Goal: Task Accomplishment & Management: Use online tool/utility

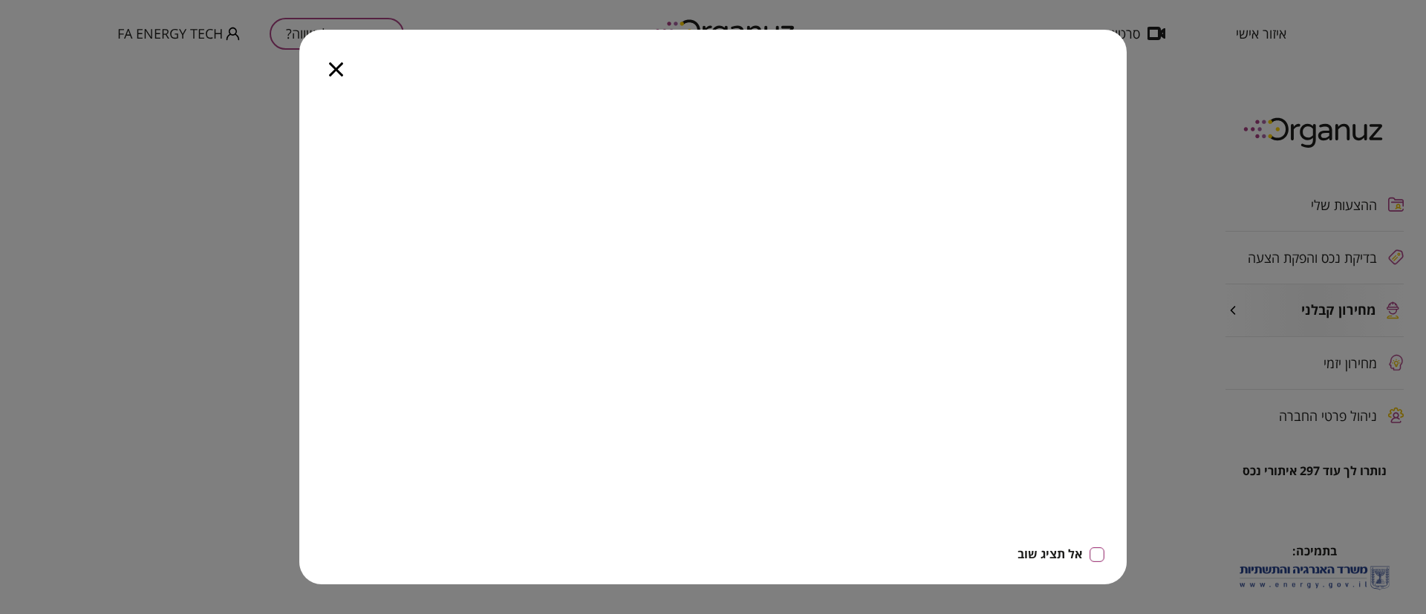
click at [334, 66] on icon "button" at bounding box center [336, 69] width 14 height 14
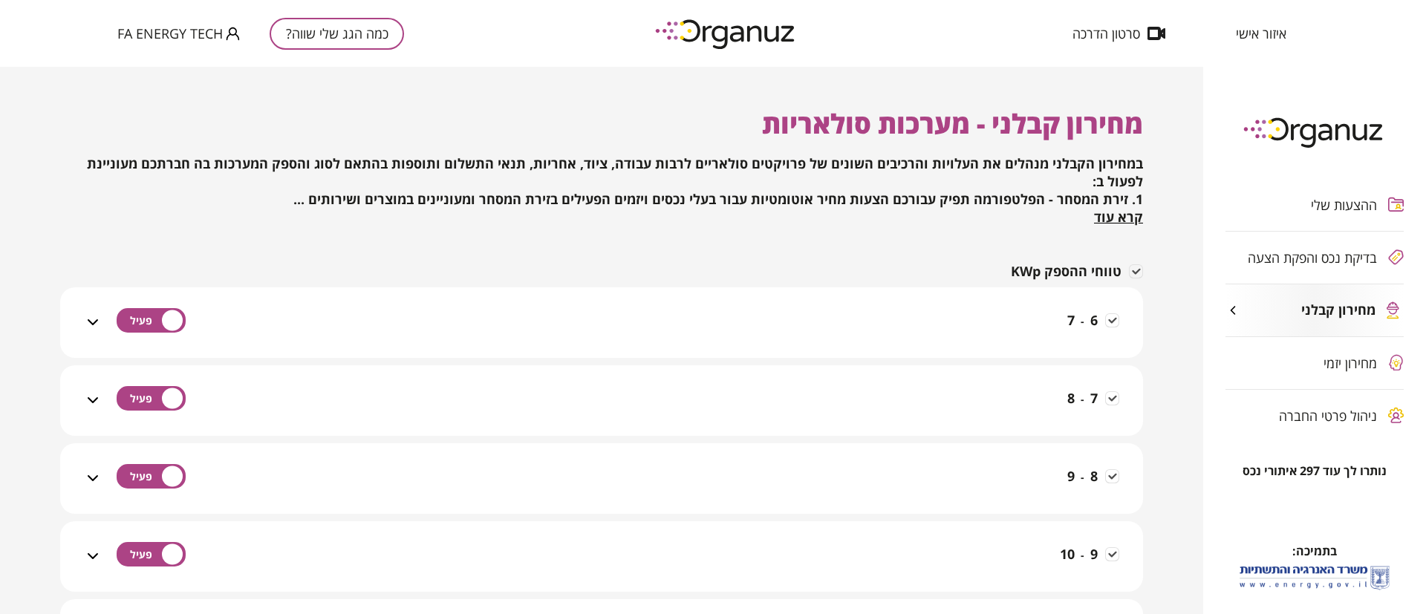
click at [1333, 201] on span "ההצעות שלי" at bounding box center [1344, 205] width 66 height 15
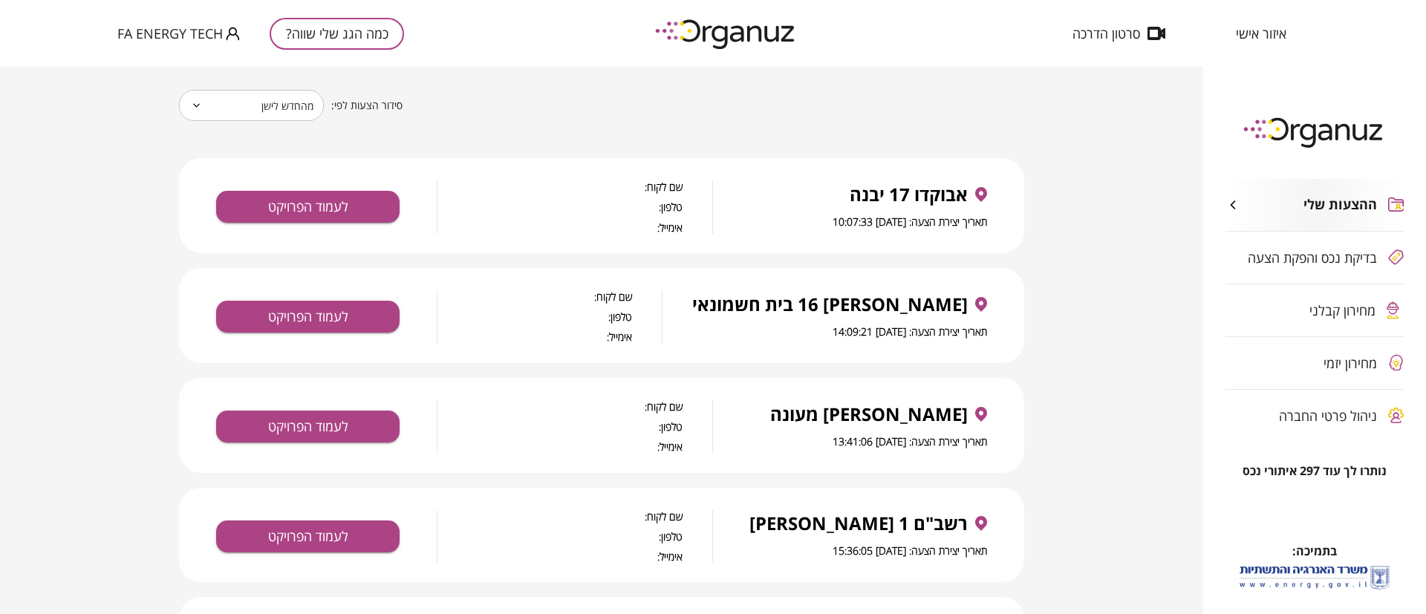
scroll to position [111, 0]
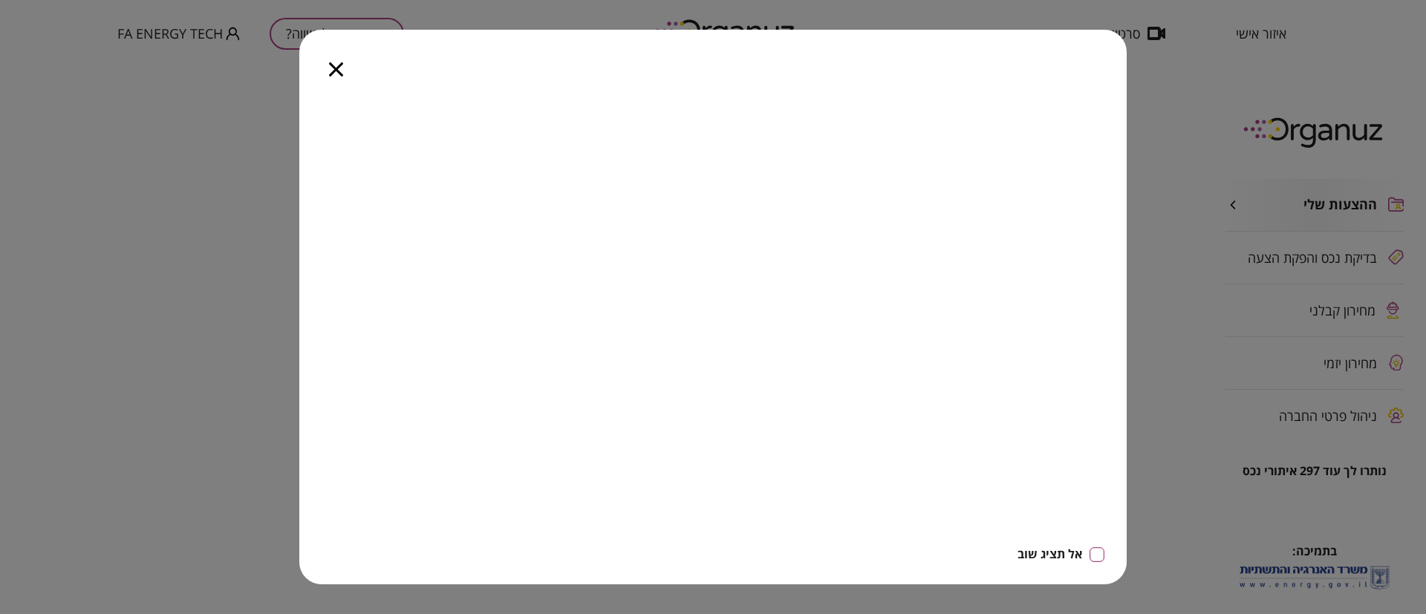
click at [336, 67] on icon "button" at bounding box center [336, 69] width 14 height 14
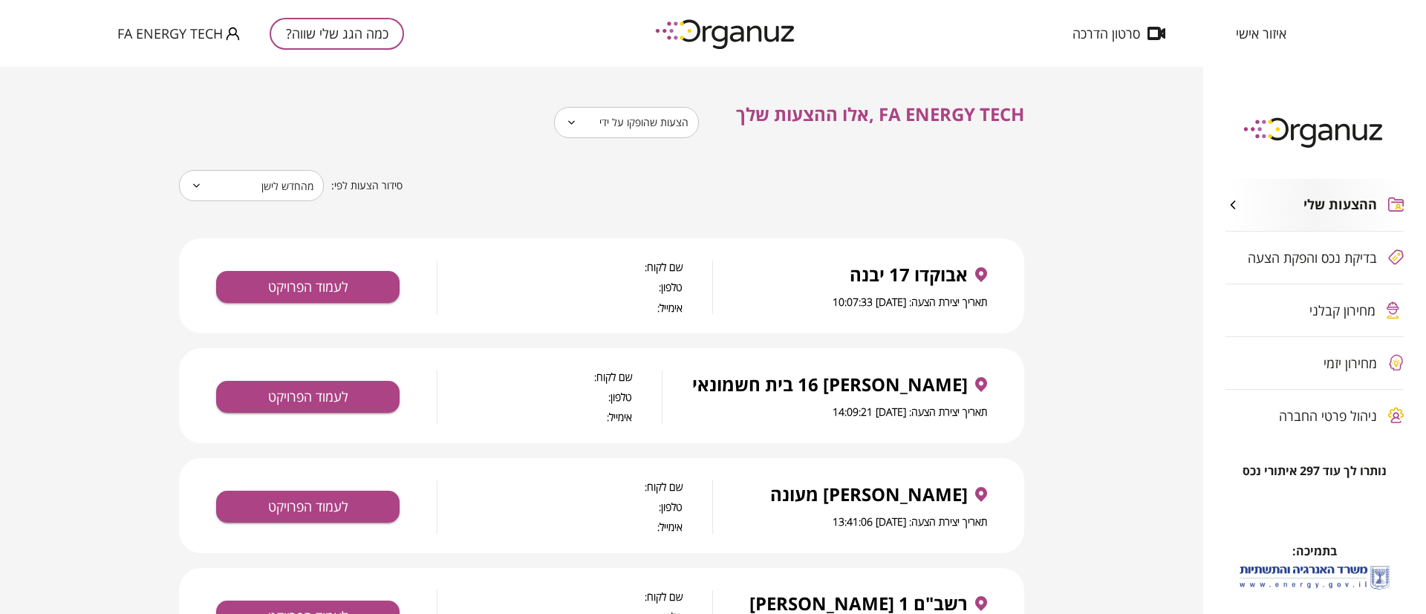
click at [1343, 303] on span "מחירון קבלני" at bounding box center [1342, 310] width 66 height 15
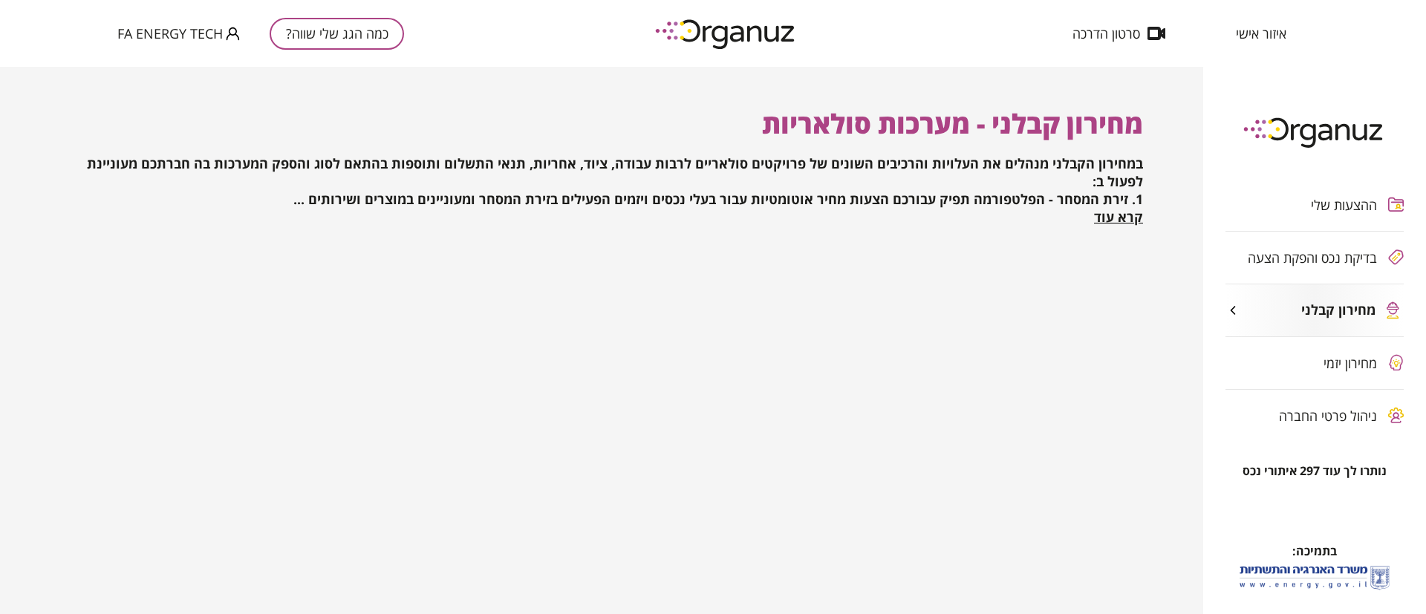
click at [1329, 356] on div "ההצעות שלי בדיקת נכס והפקת הצעה מחירון קבלני מחירון יזמי ניהול פרטי החברה" at bounding box center [1314, 310] width 223 height 307
click at [1281, 361] on div "ההצעות שלי בדיקת נכס והפקת הצעה מחירון קבלני מחירון יזמי ניהול פרטי החברה" at bounding box center [1314, 310] width 223 height 307
click at [1346, 365] on div "ההצעות שלי בדיקת נכס והפקת הצעה מחירון קבלני מחירון יזמי ניהול פרטי החברה" at bounding box center [1314, 310] width 223 height 307
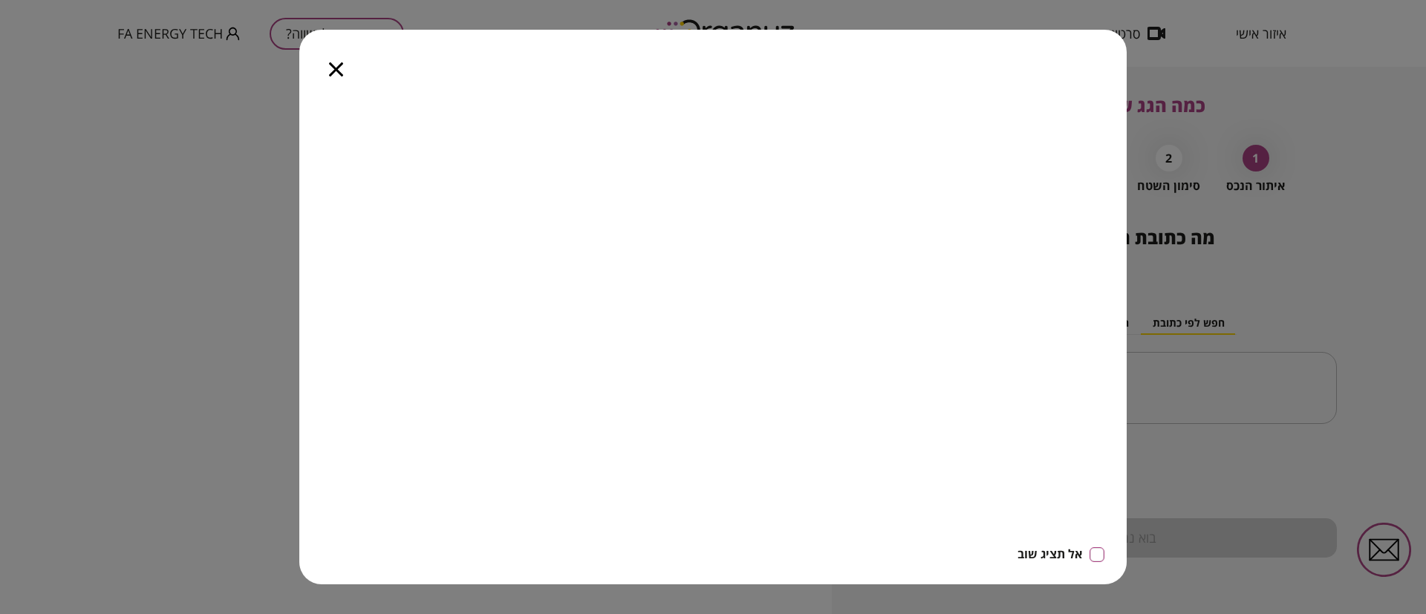
click at [330, 69] on icon "button" at bounding box center [336, 69] width 14 height 14
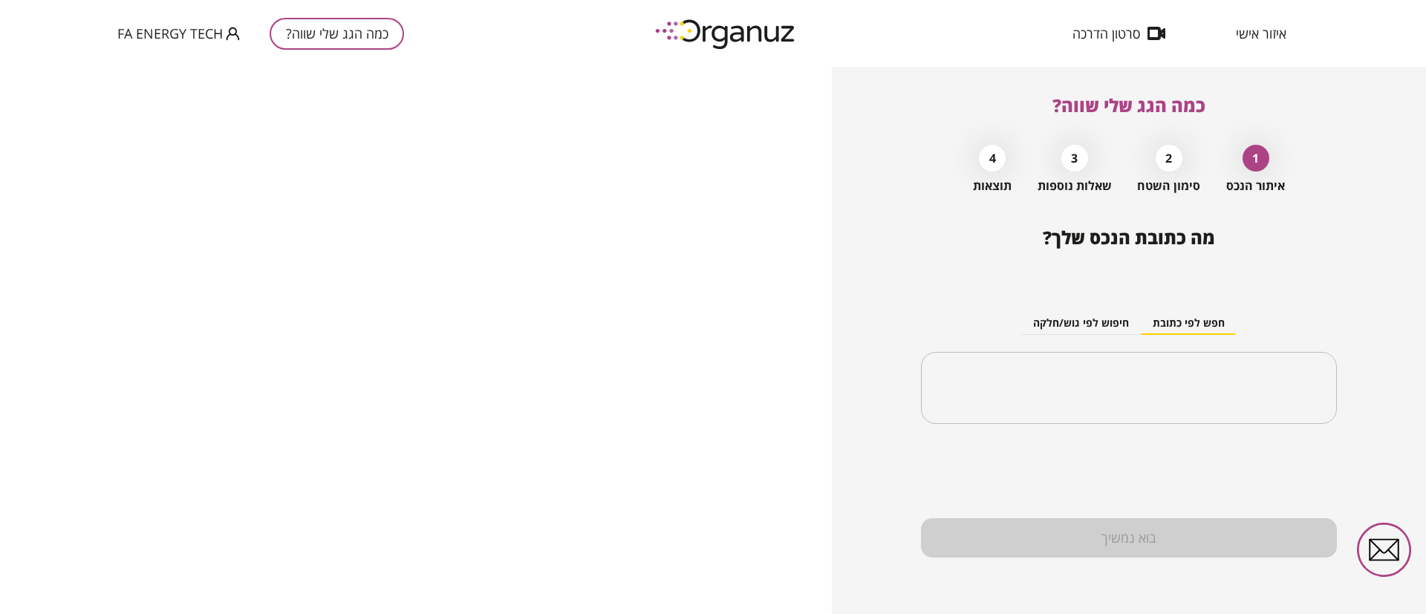
click at [198, 34] on span "FA ENERGY TECH" at bounding box center [169, 33] width 105 height 15
click at [149, 70] on li "התנתק" at bounding box center [146, 61] width 58 height 27
click at [178, 35] on span "הרשמה/ כניסה" at bounding box center [157, 33] width 80 height 15
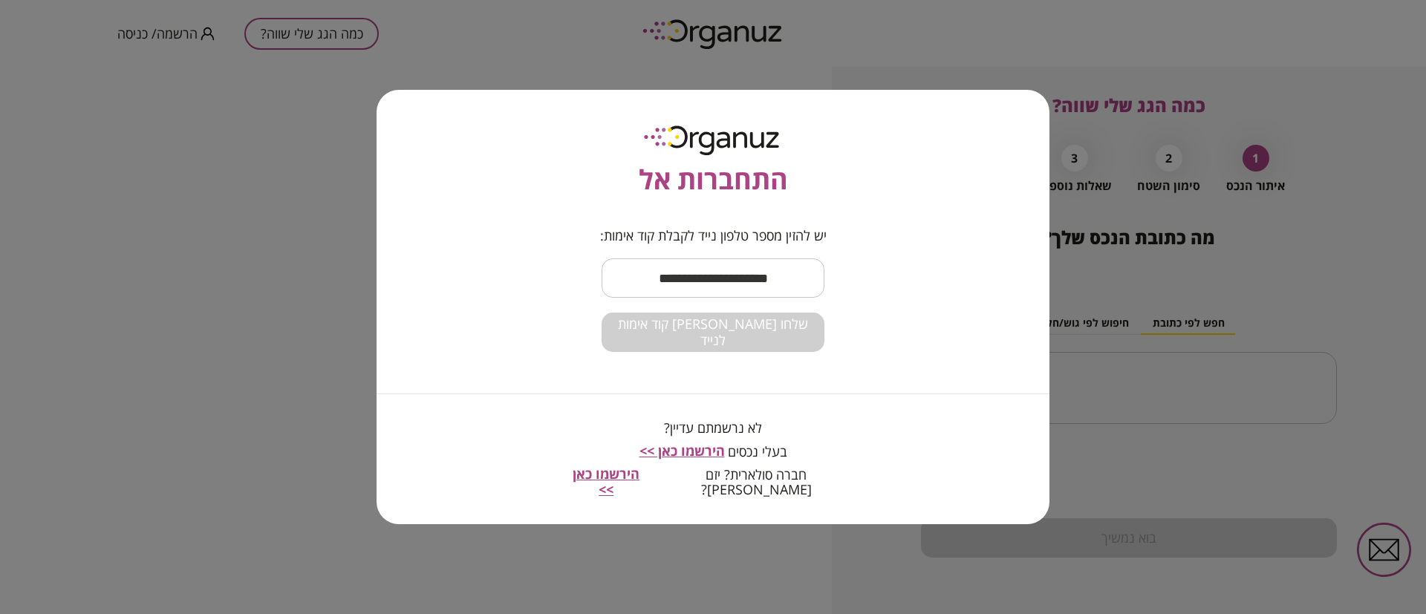
click at [726, 290] on input "text" at bounding box center [713, 278] width 223 height 44
type input "**********"
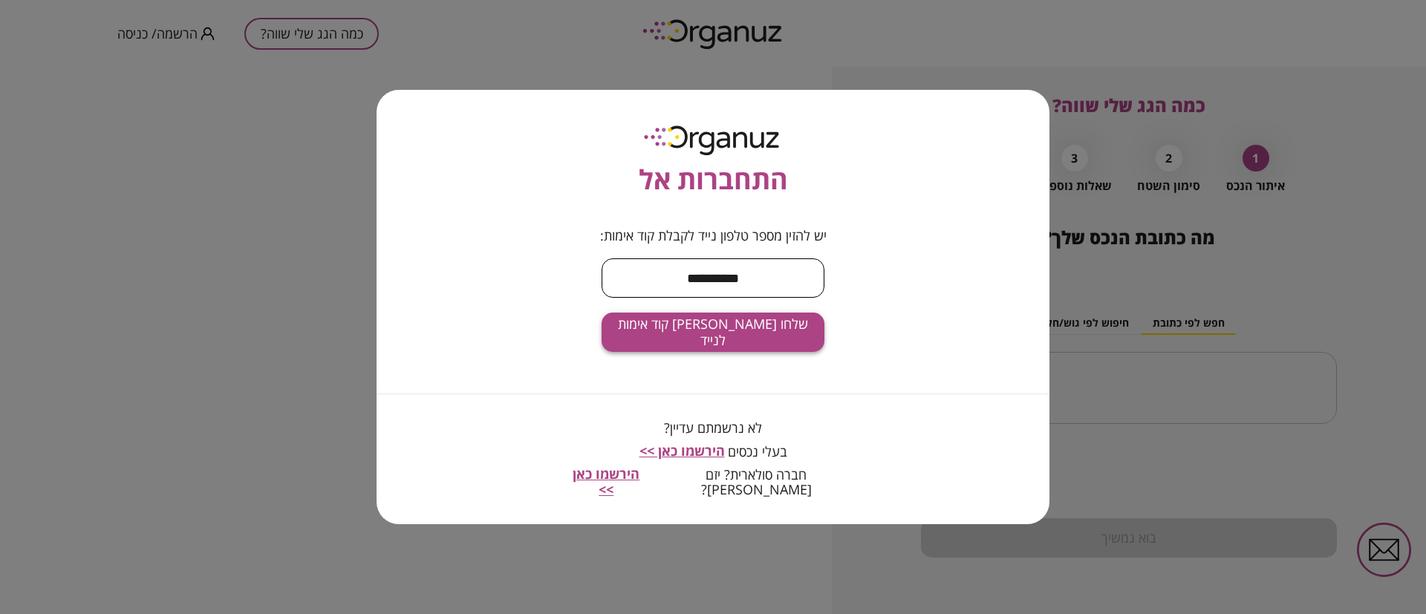
click at [738, 339] on span "שלחו לי קוד אימות לנייד" at bounding box center [712, 332] width 199 height 32
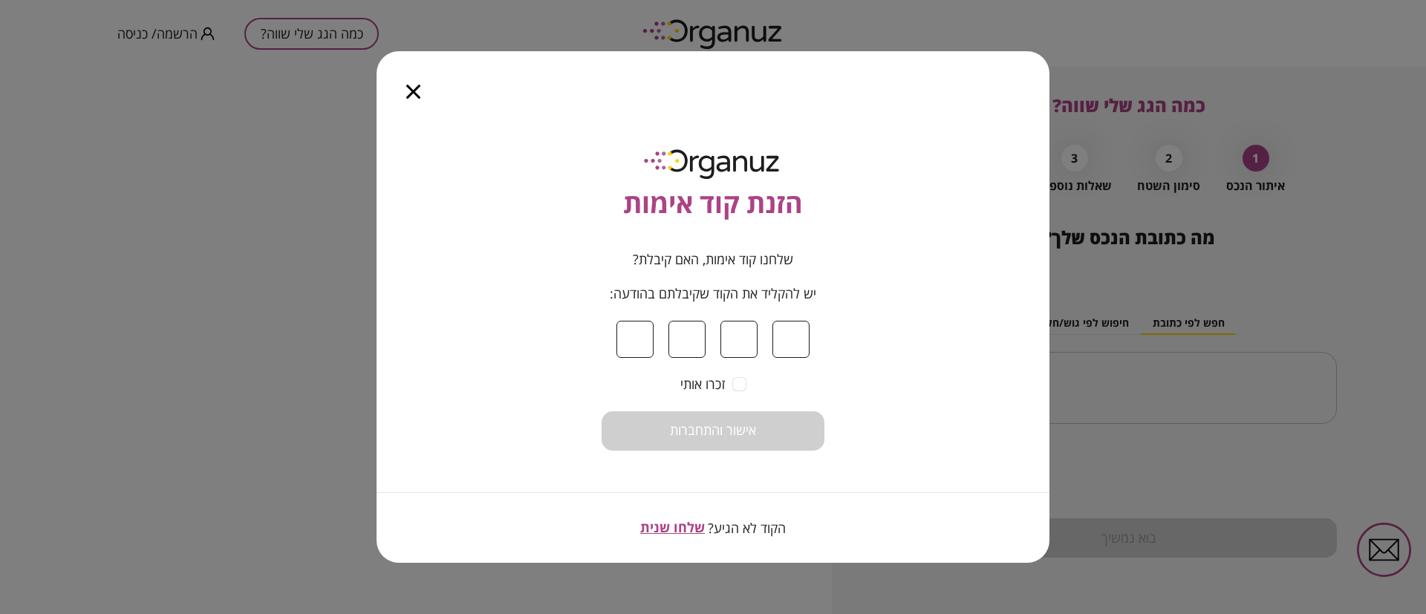
type input "*"
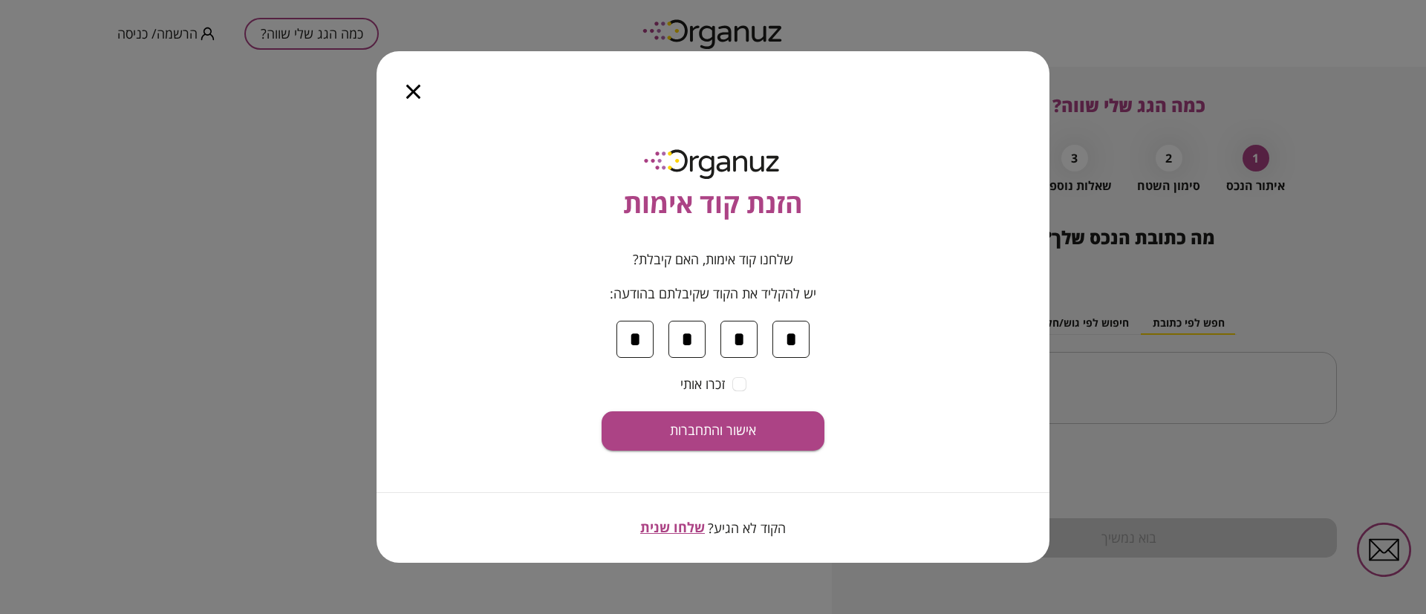
type input "*"
click at [736, 423] on span "אישור והתחברות" at bounding box center [713, 431] width 86 height 16
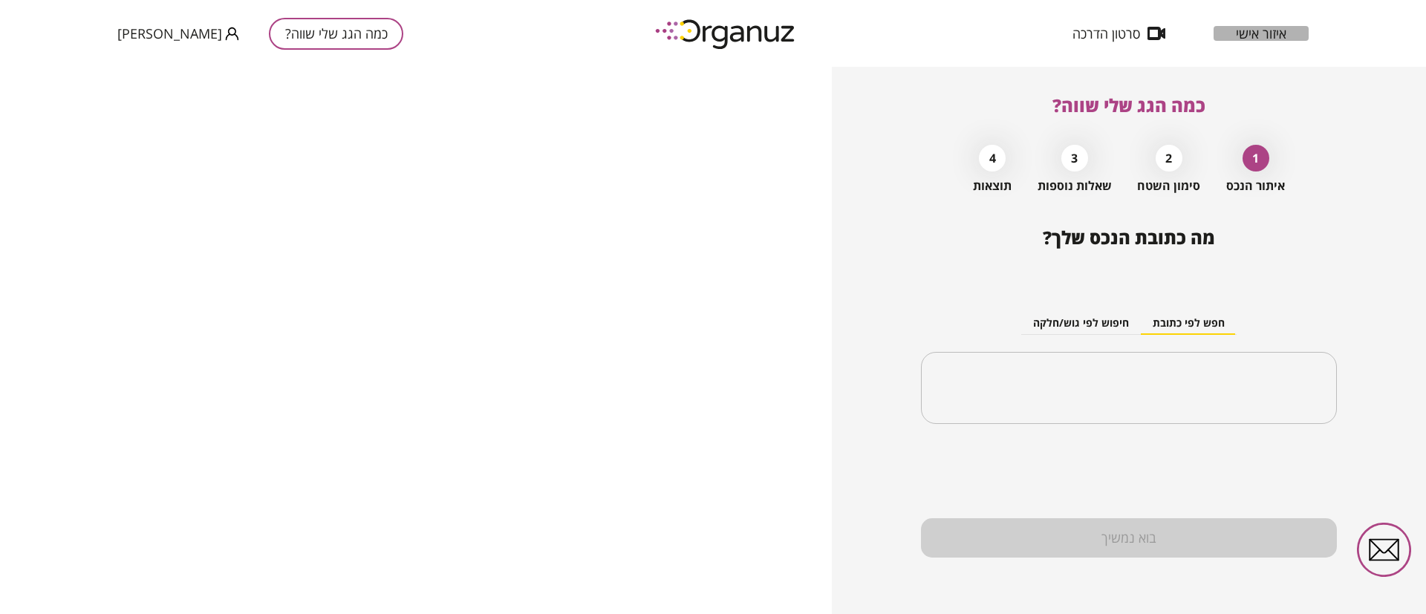
click at [1264, 32] on span "איזור אישי" at bounding box center [1261, 33] width 51 height 15
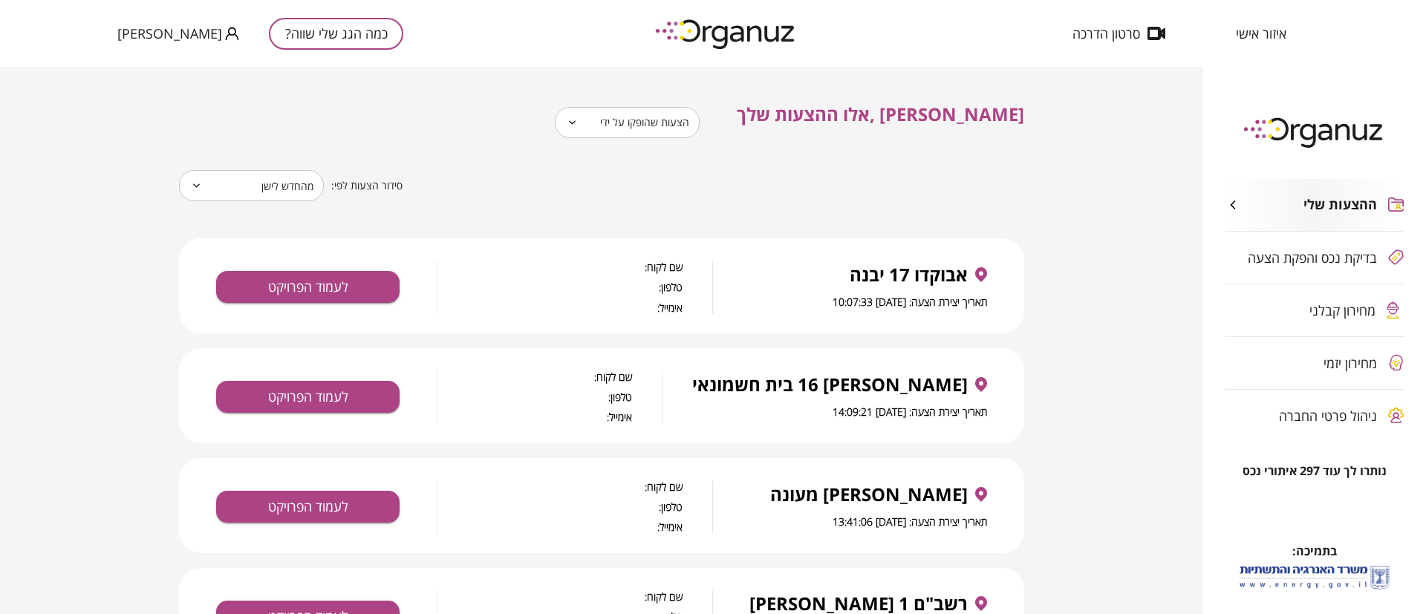
click at [694, 127] on body "**********" at bounding box center [713, 307] width 1426 height 614
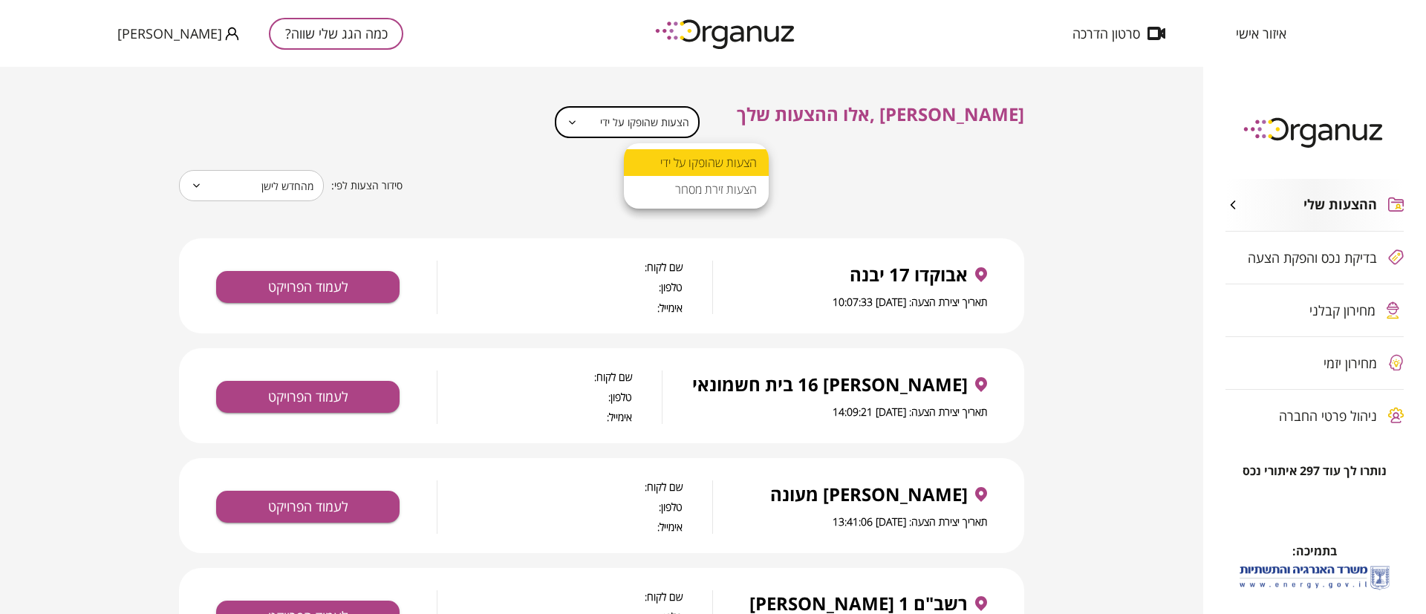
click at [703, 189] on li "הצעות זירת מסחר" at bounding box center [696, 189] width 145 height 27
type input "**********"
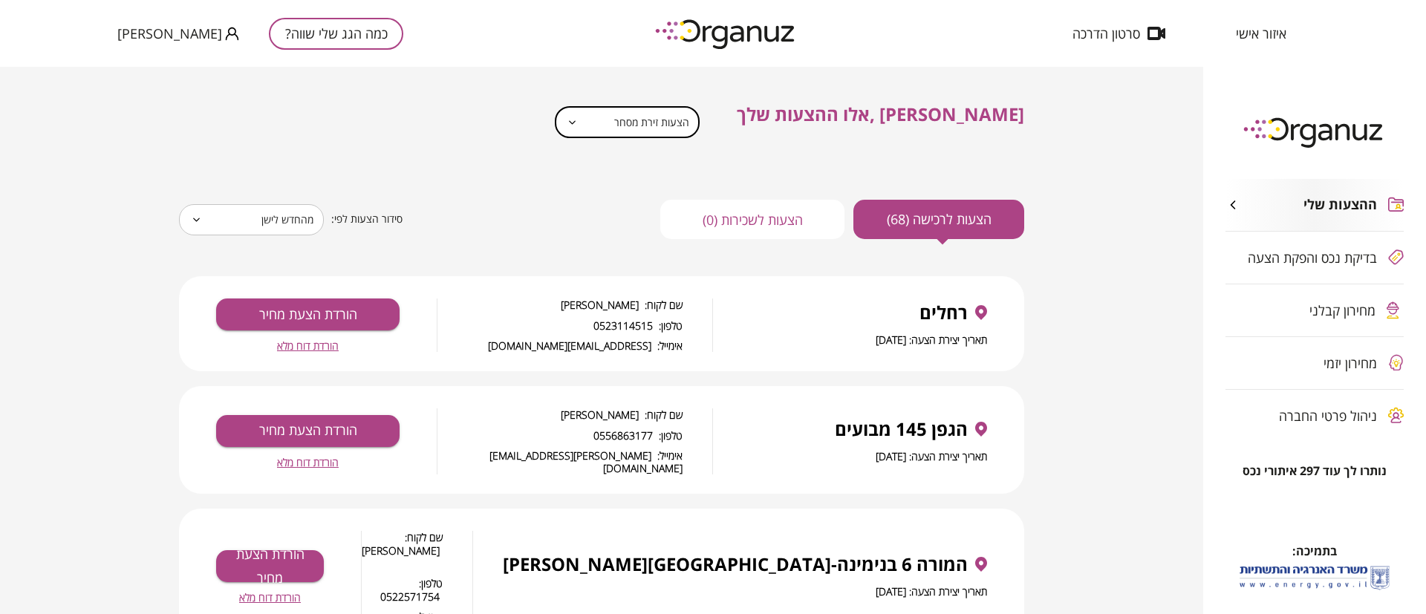
scroll to position [111, 0]
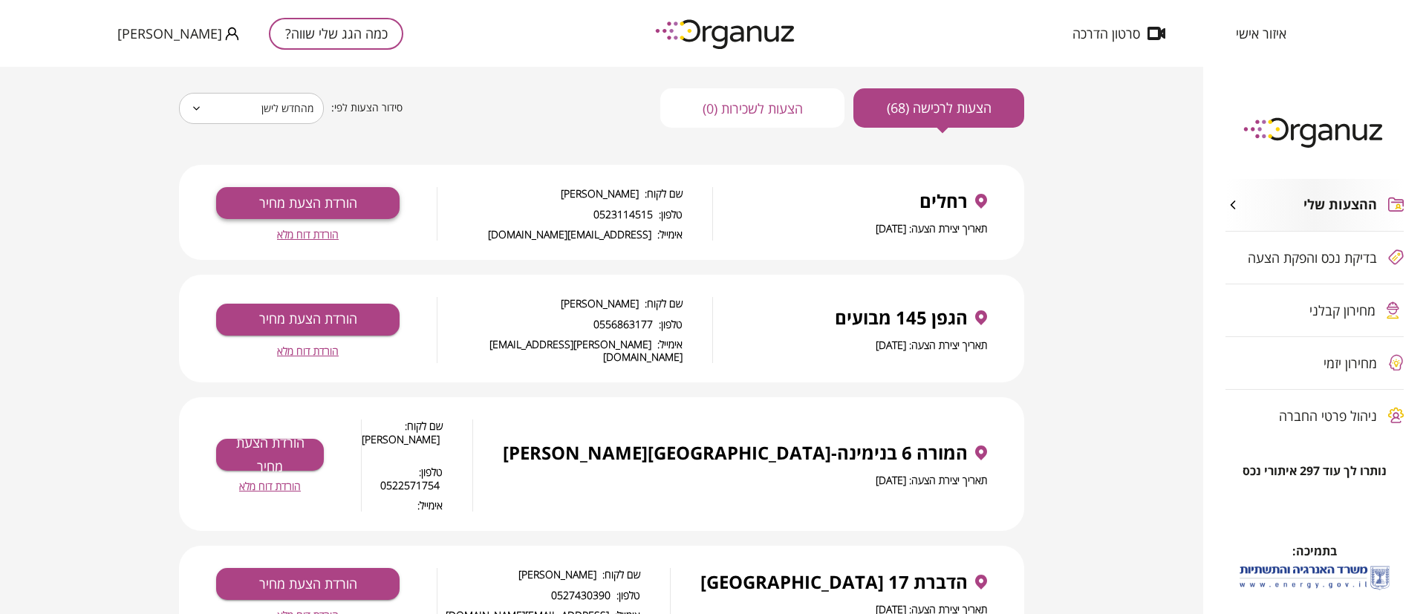
click at [347, 203] on button "הורדת הצעת מחיר" at bounding box center [307, 203] width 183 height 32
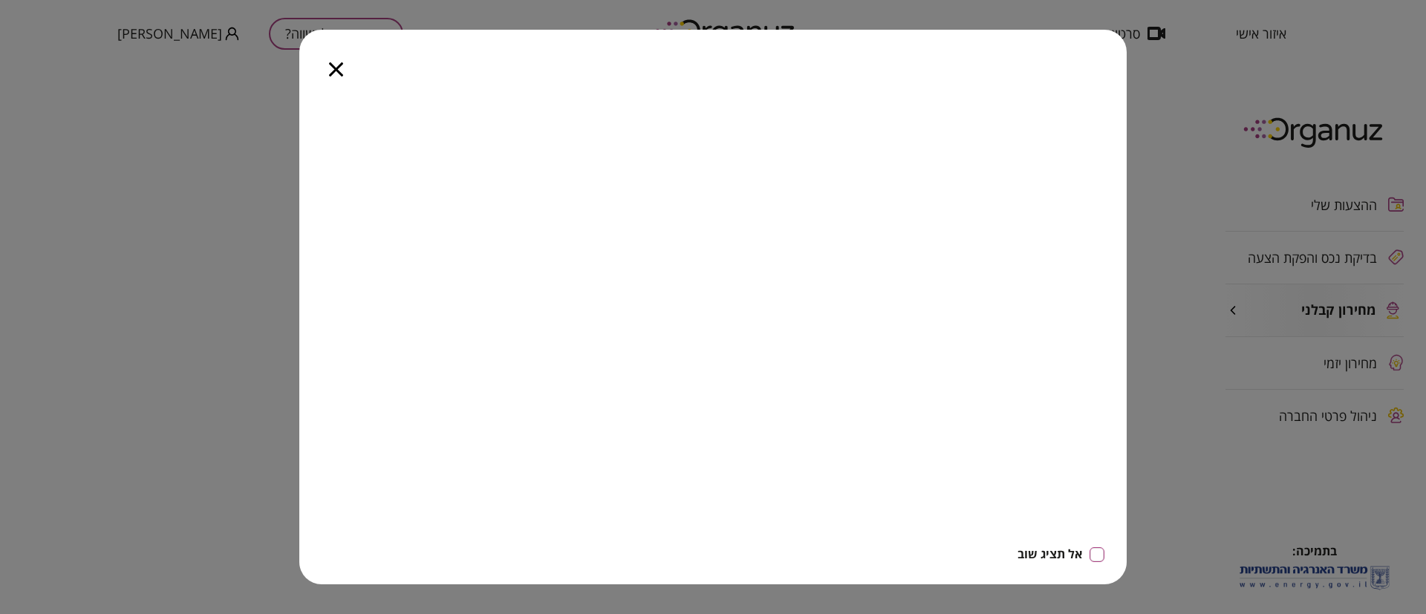
click at [333, 65] on icon "button" at bounding box center [336, 69] width 14 height 14
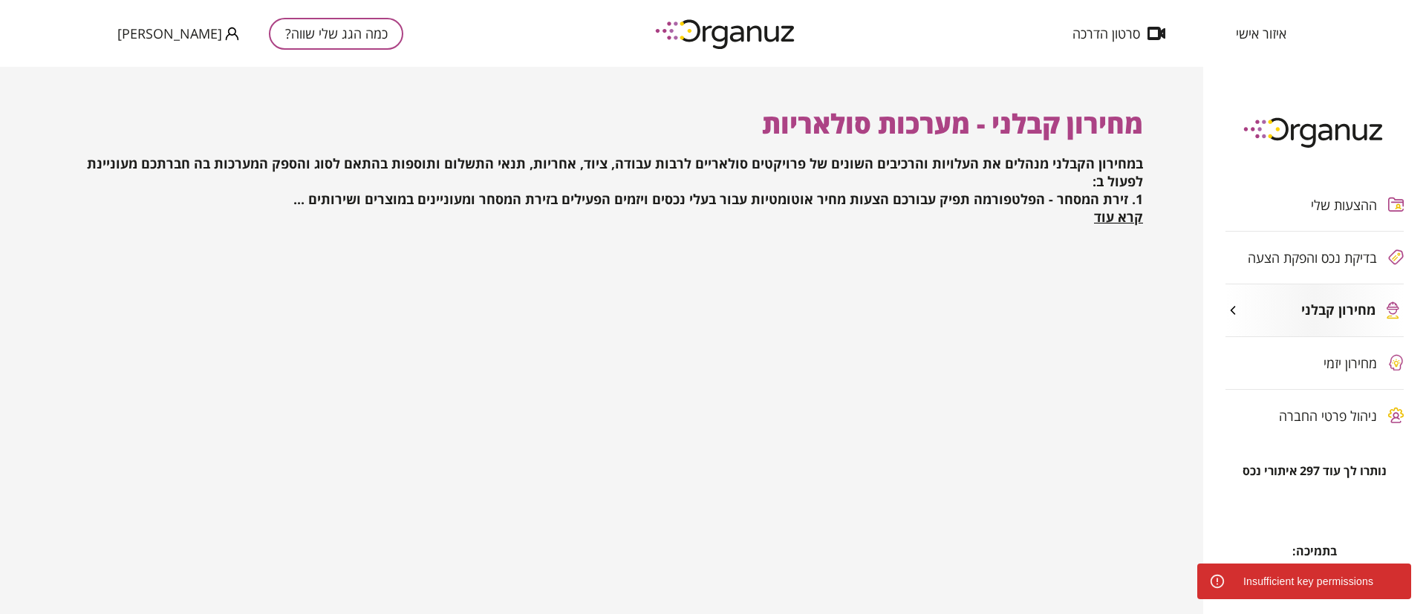
click at [1348, 365] on div "ההצעות שלי בדיקת נכס והפקת הצעה מחירון קבלני מחירון יזמי ניהול פרטי החברה" at bounding box center [1314, 310] width 223 height 307
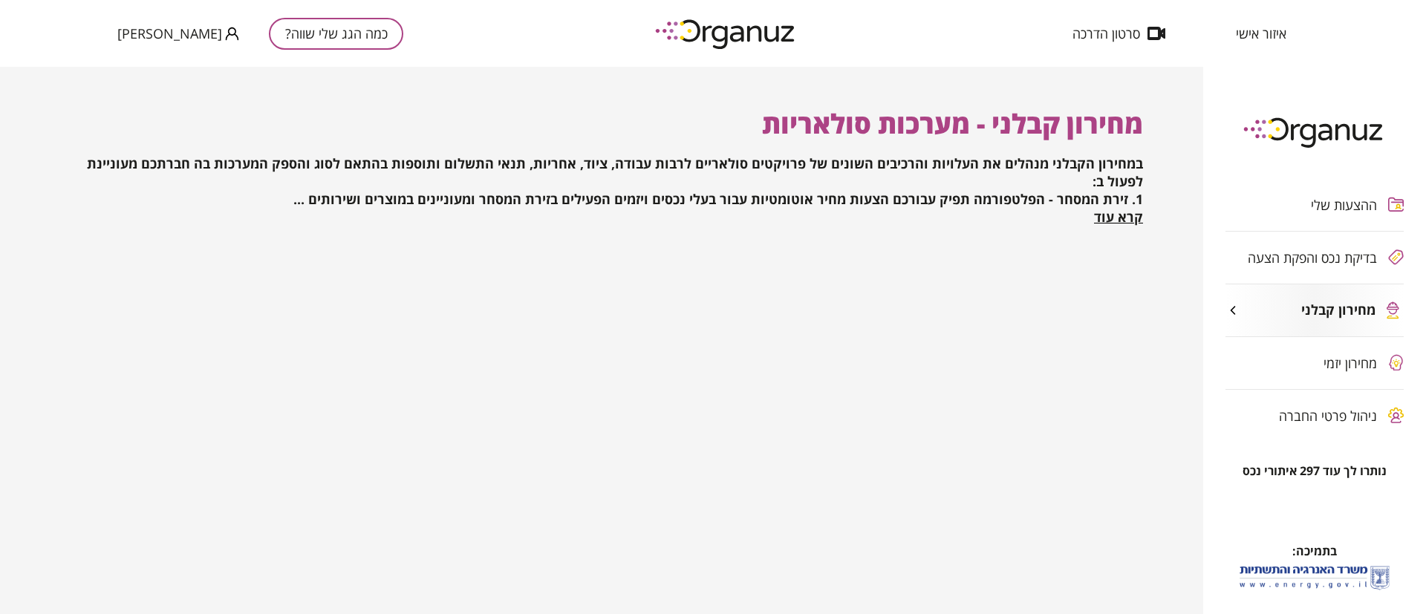
click at [159, 36] on span "[PERSON_NAME]" at bounding box center [169, 33] width 105 height 15
click at [159, 59] on li "התנתק" at bounding box center [146, 61] width 58 height 27
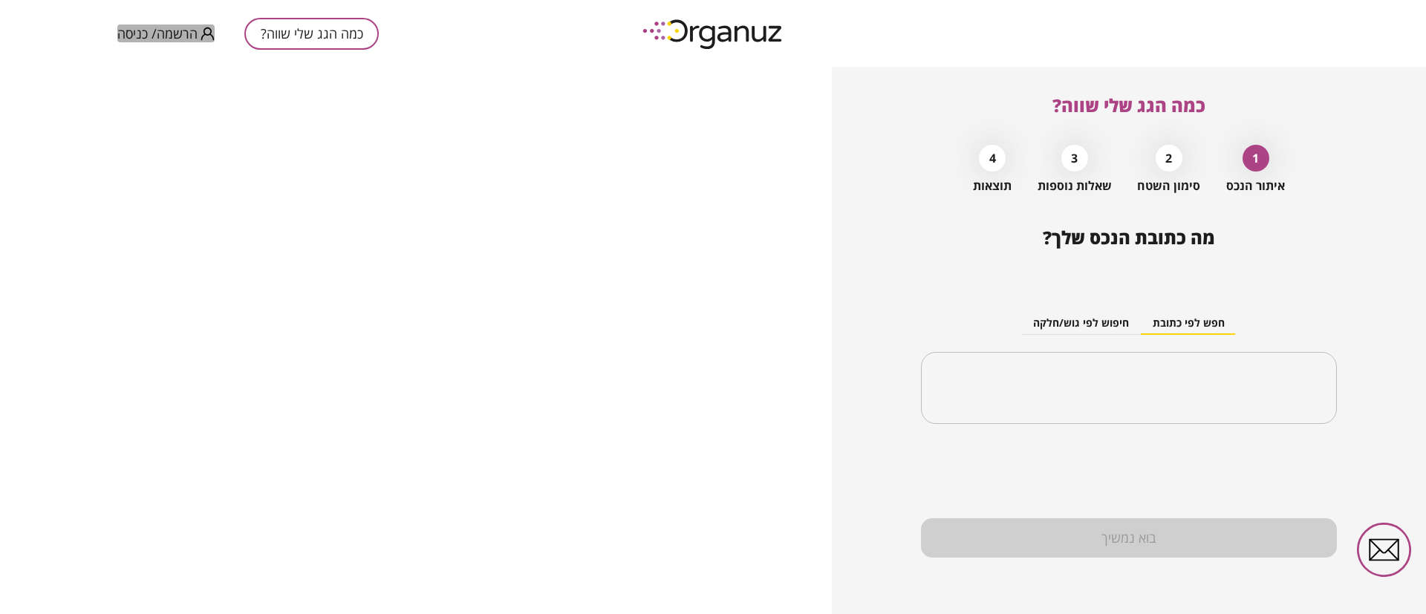
click at [171, 36] on span "הרשמה/ כניסה" at bounding box center [157, 33] width 80 height 15
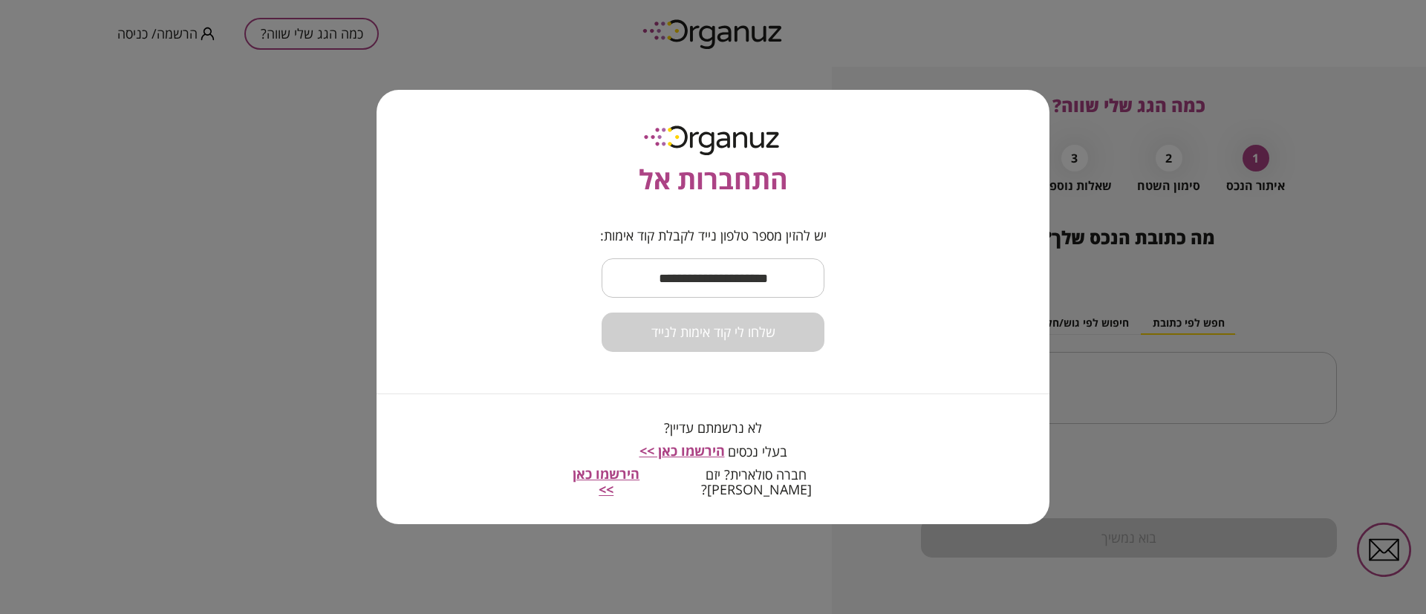
click at [745, 297] on input "text" at bounding box center [713, 278] width 223 height 44
type input "**********"
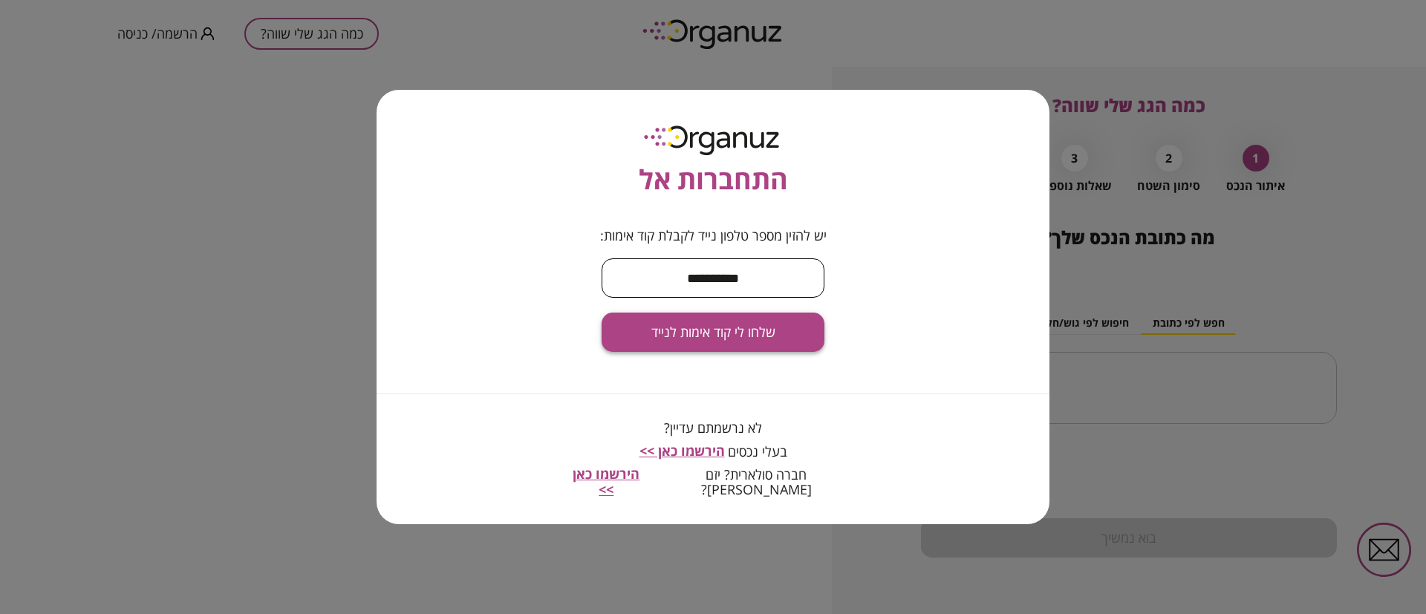
click at [743, 341] on span "שלחו לי קוד אימות לנייד" at bounding box center [713, 333] width 124 height 16
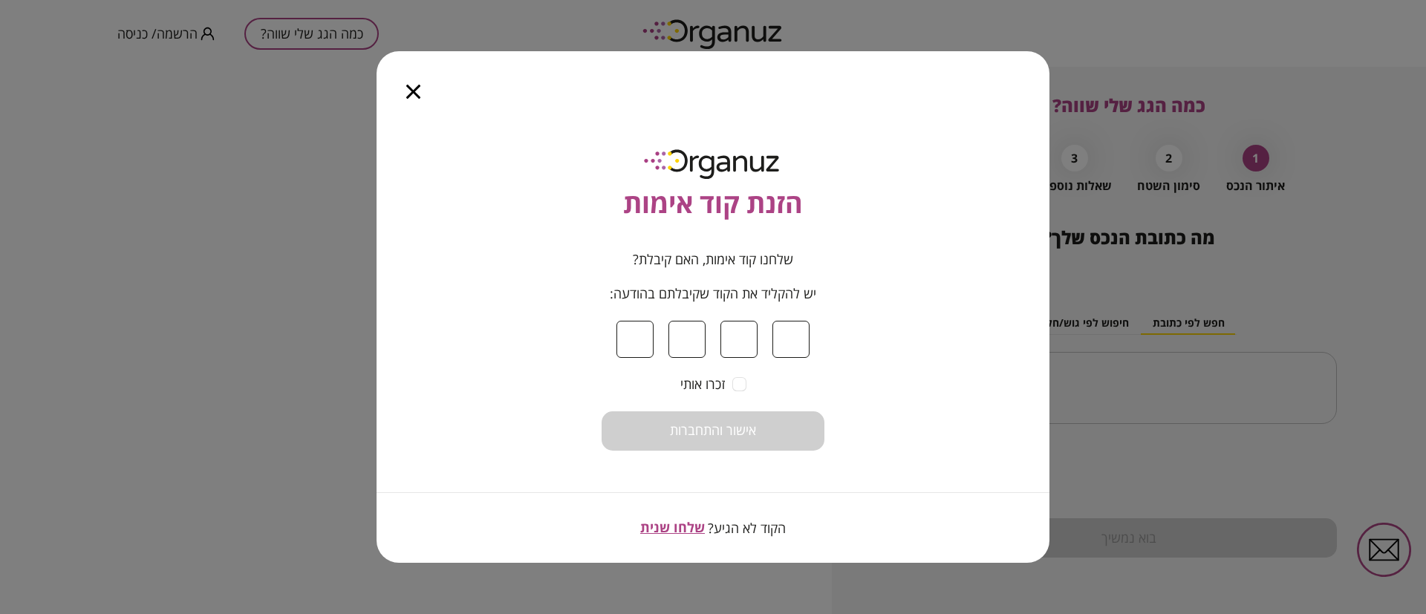
type input "*"
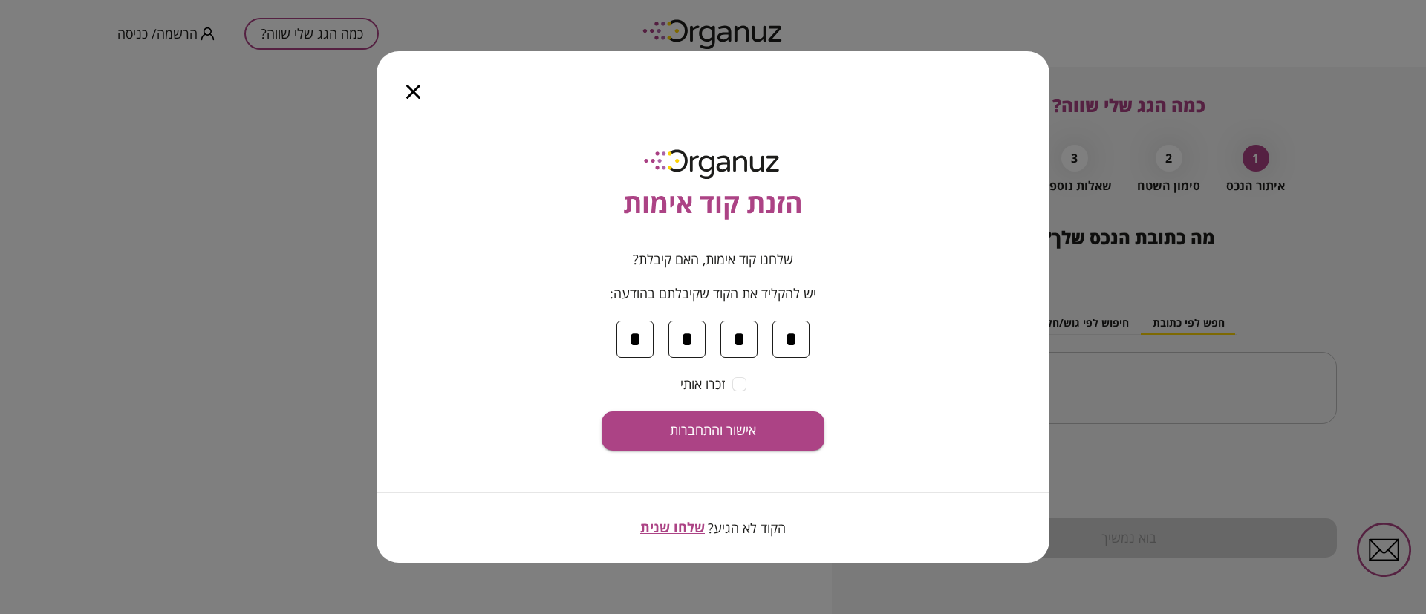
type input "*"
click at [602, 411] on button "אישור והתחברות" at bounding box center [713, 430] width 223 height 39
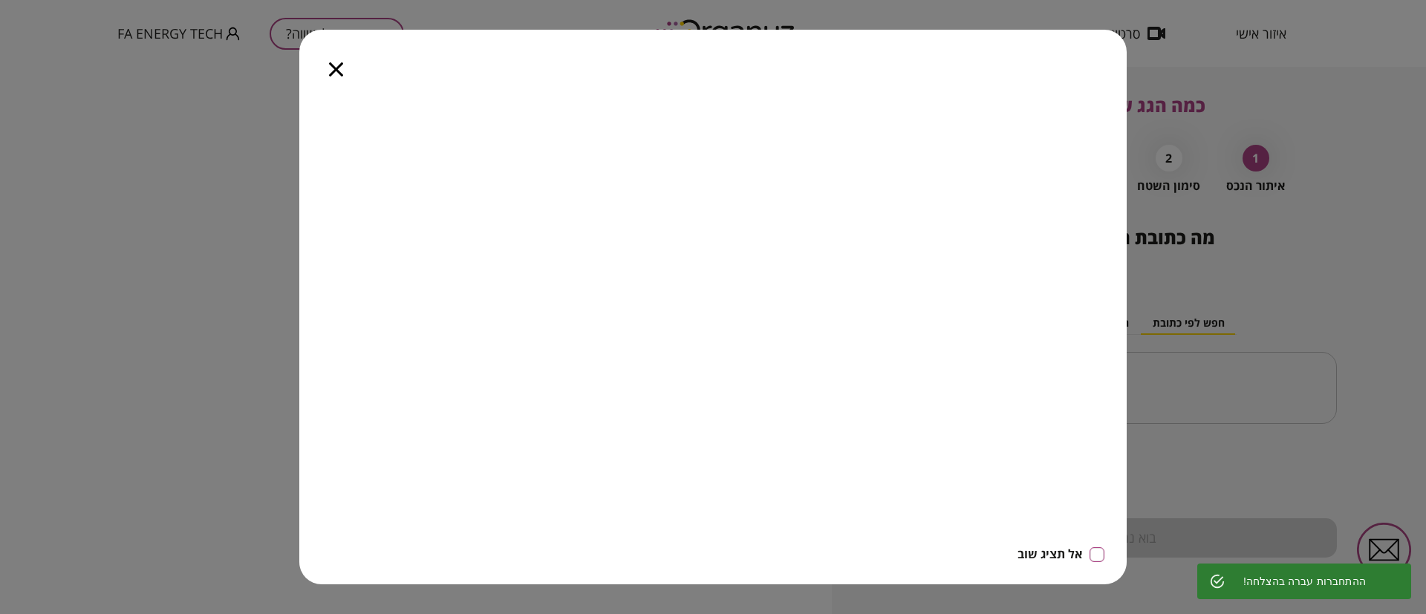
click at [328, 65] on div at bounding box center [336, 61] width 74 height 62
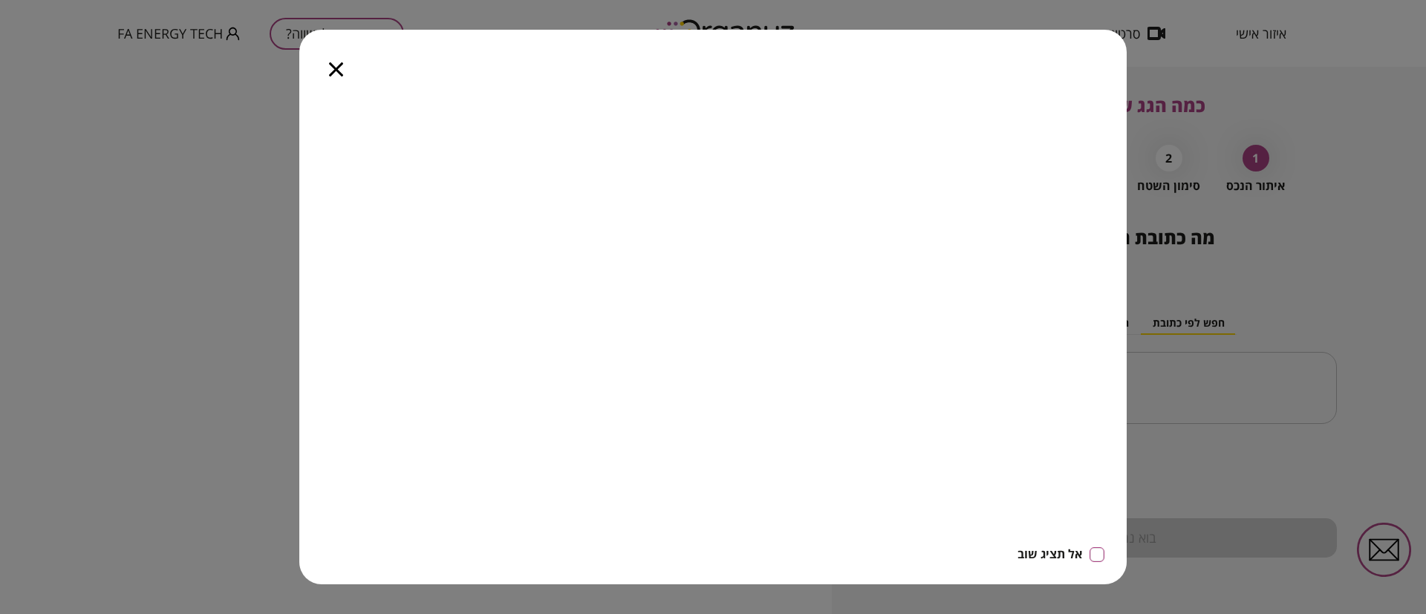
click at [331, 72] on icon "button" at bounding box center [336, 69] width 14 height 14
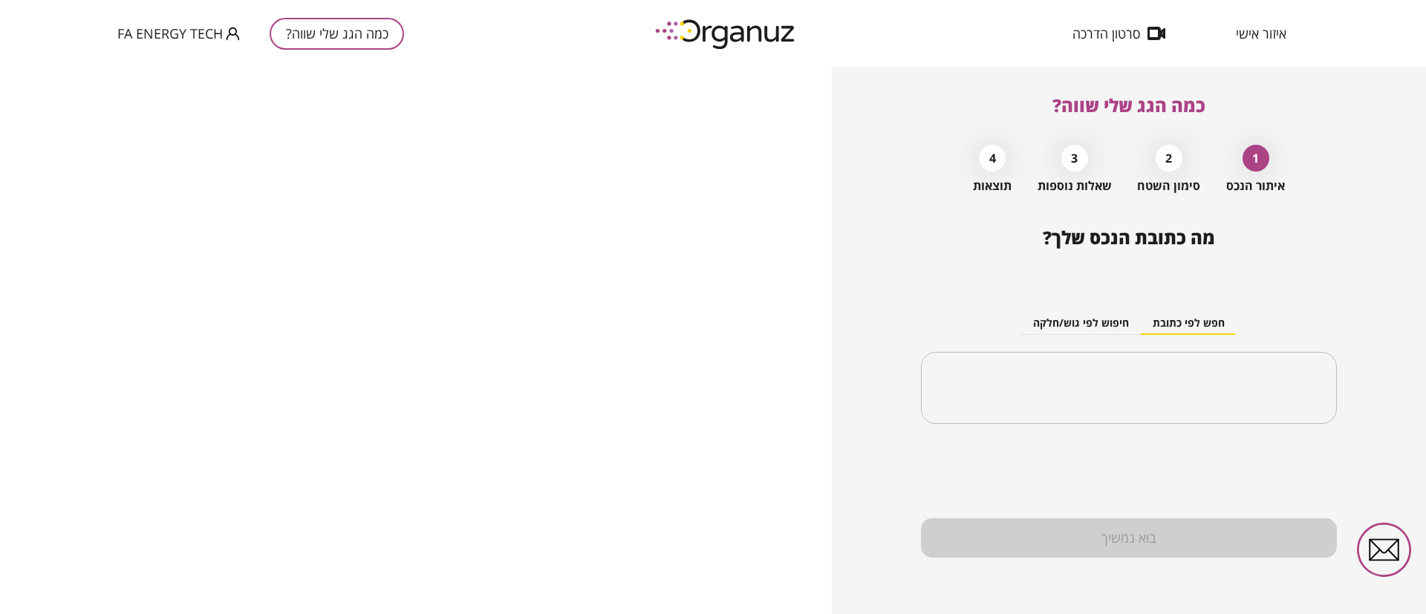
click at [1272, 40] on span "איזור אישי" at bounding box center [1261, 33] width 51 height 15
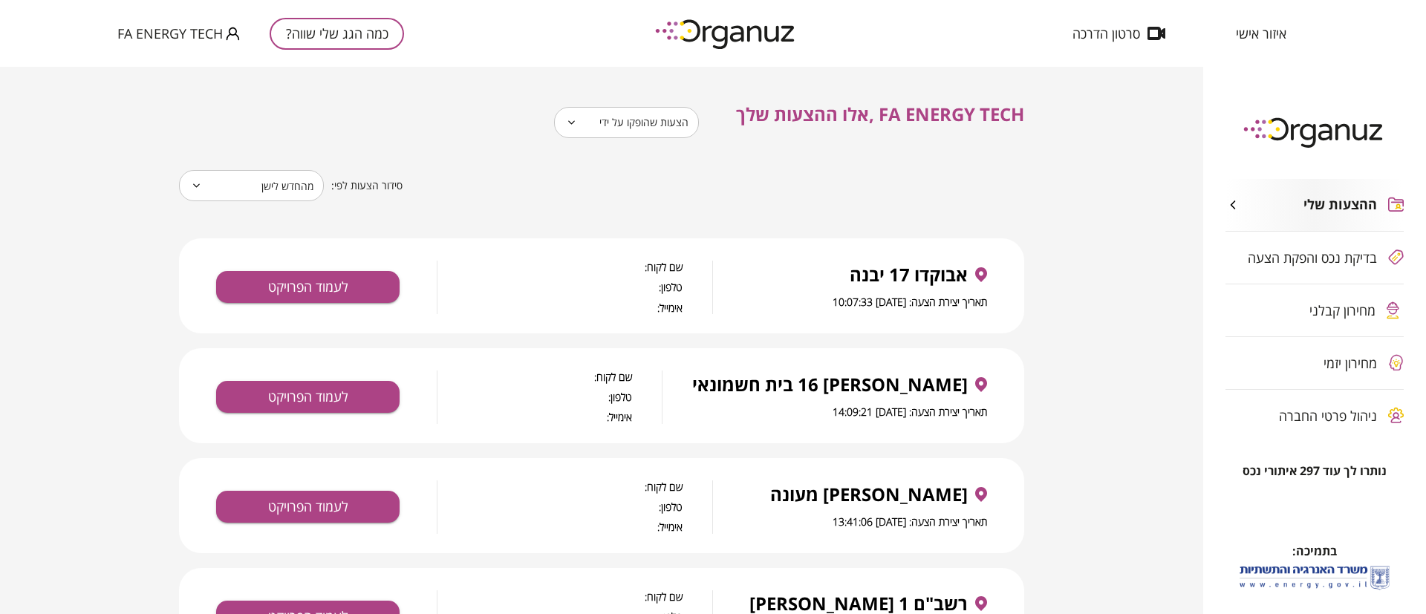
click at [1331, 305] on span "מחירון קבלני" at bounding box center [1342, 310] width 66 height 15
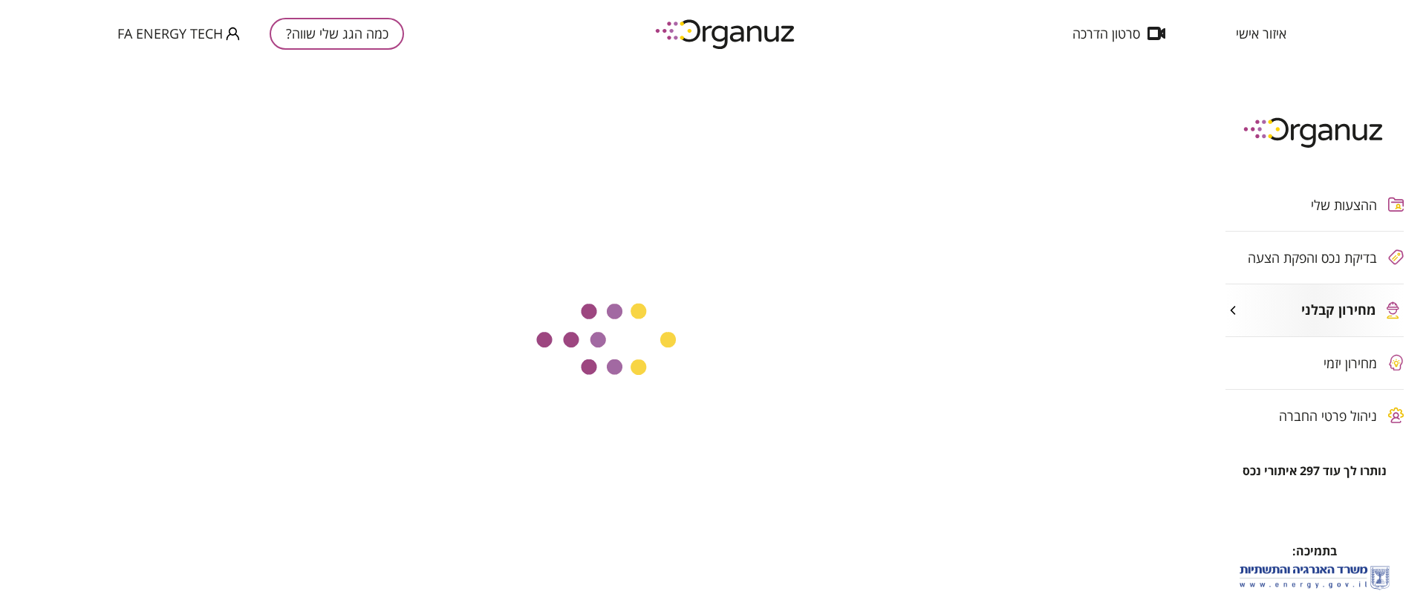
click at [1339, 362] on div "ההצעות שלי בדיקת נכס והפקת הצעה מחירון קבלני מחירון יזמי ניהול פרטי החברה" at bounding box center [1314, 310] width 223 height 307
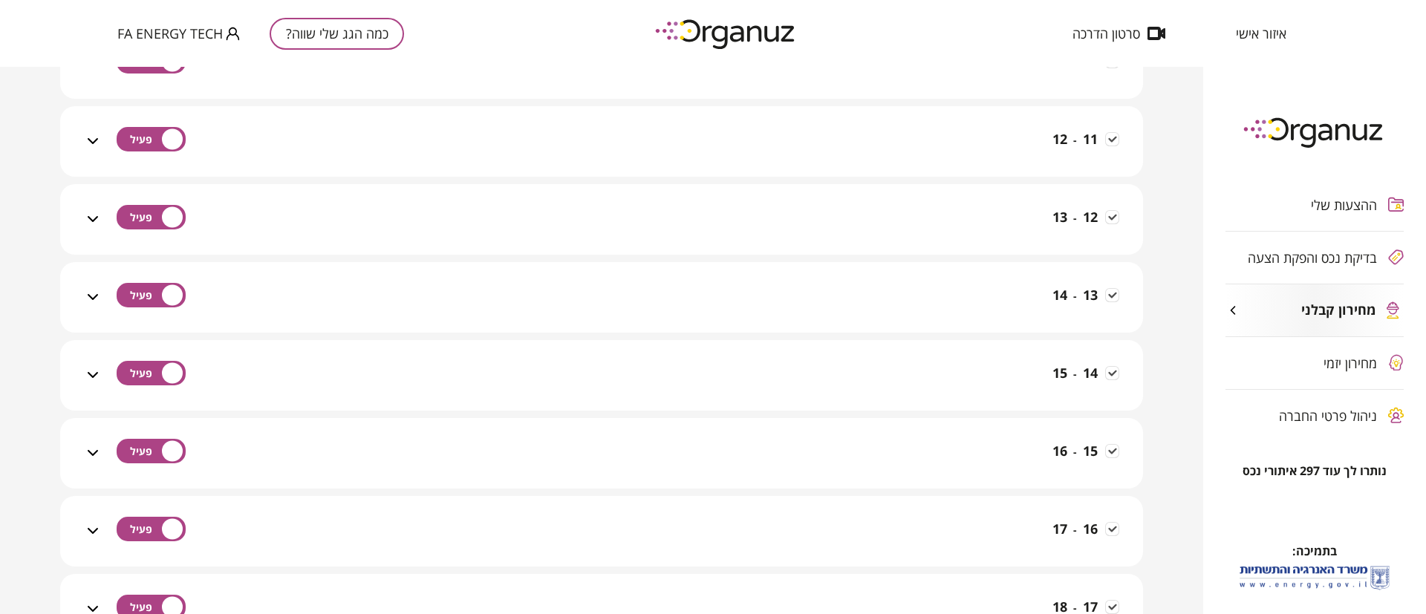
scroll to position [334, 0]
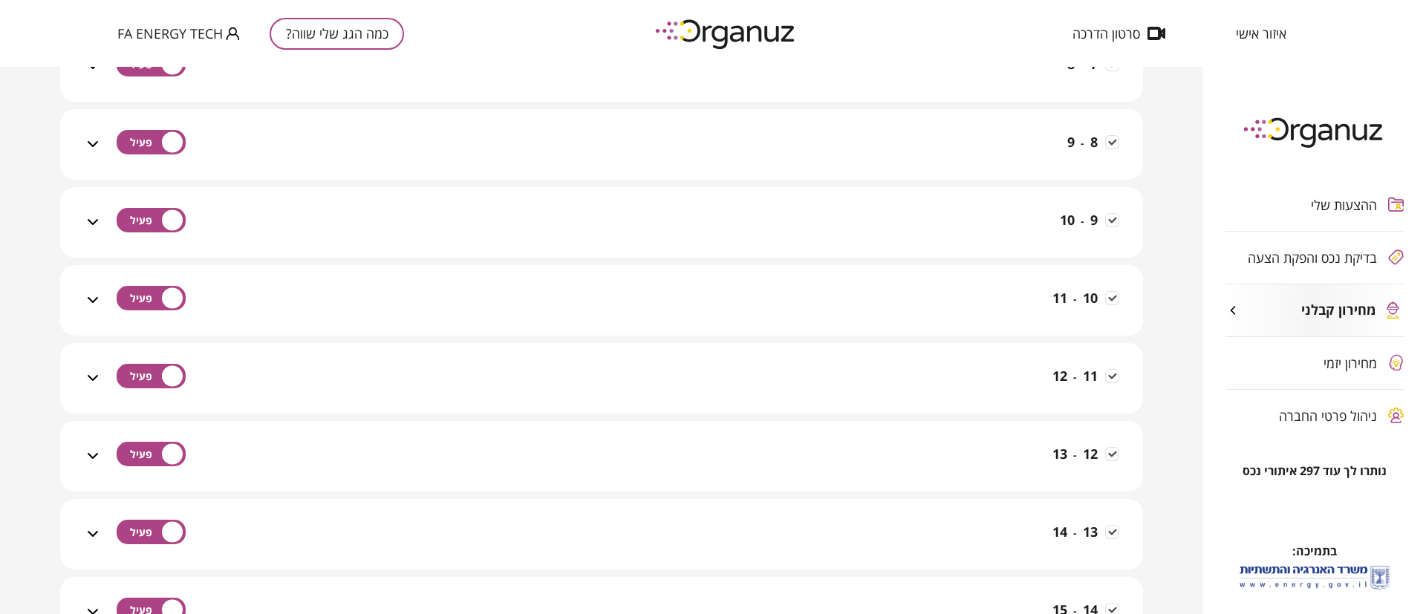
click at [1352, 366] on div "ההצעות שלי בדיקת נכס והפקת הצעה מחירון קבלני מחירון יזמי ניהול פרטי החברה" at bounding box center [1314, 310] width 223 height 307
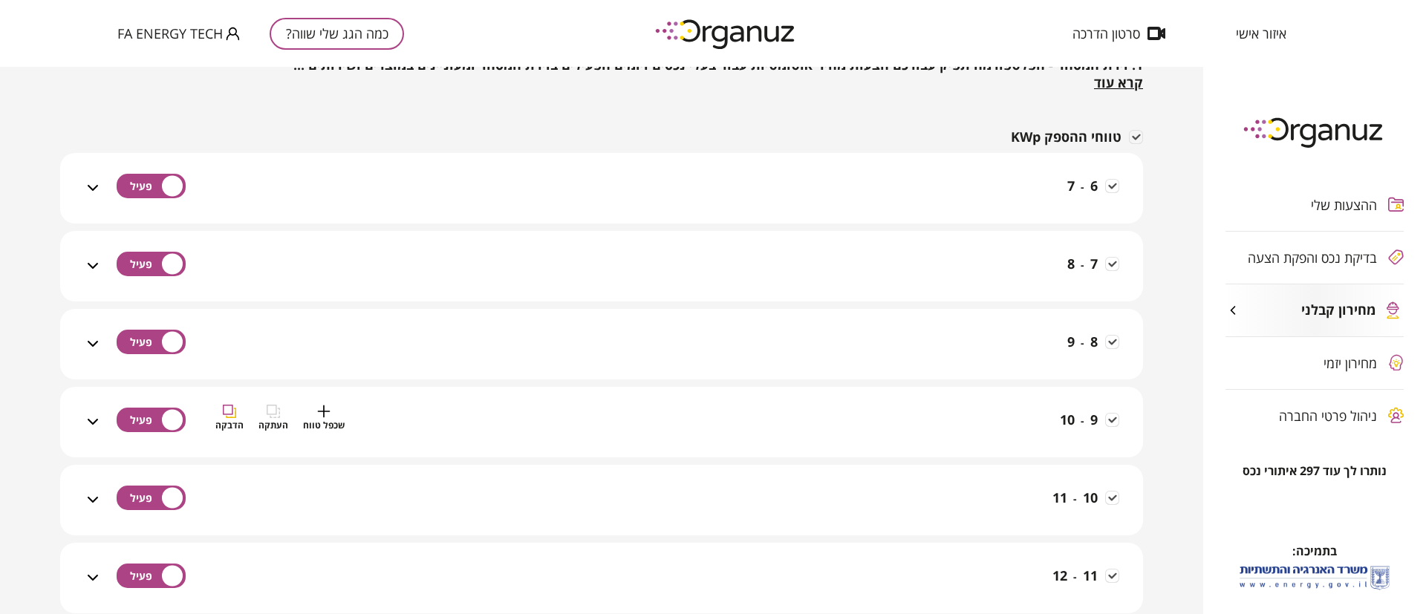
scroll to position [0, 0]
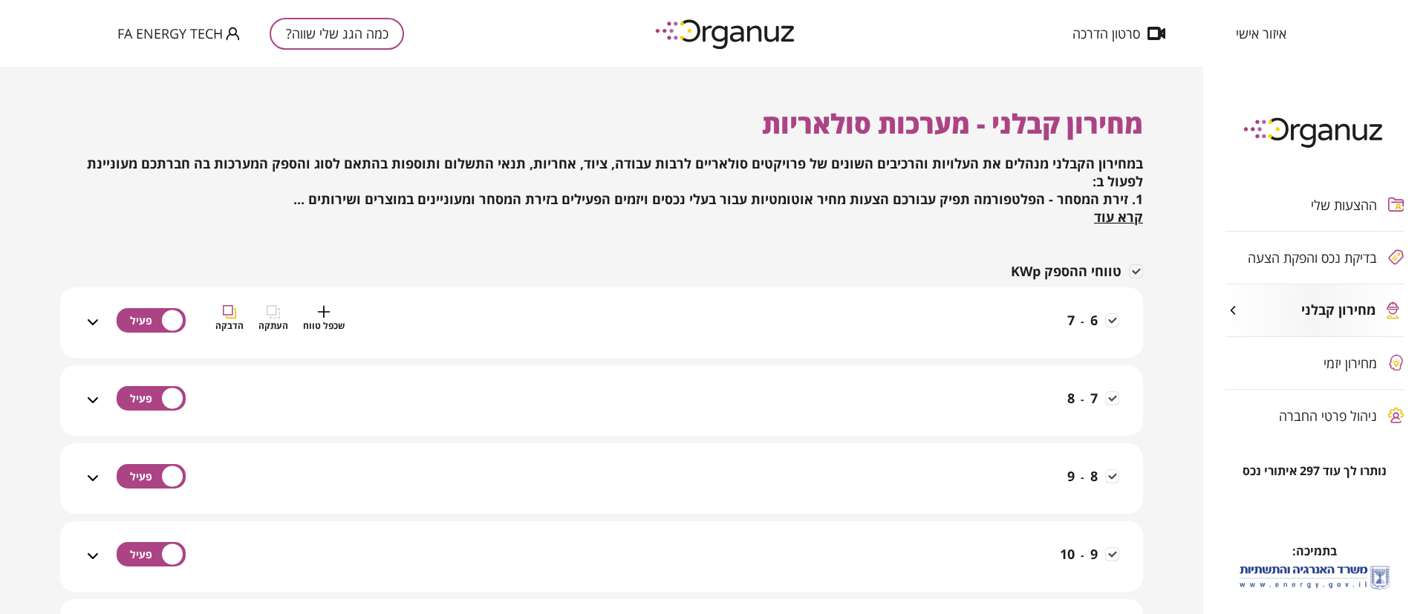
click at [1025, 313] on div "6 - 7 שכפל טווח העתקה הדבקה" at bounding box center [610, 331] width 1017 height 53
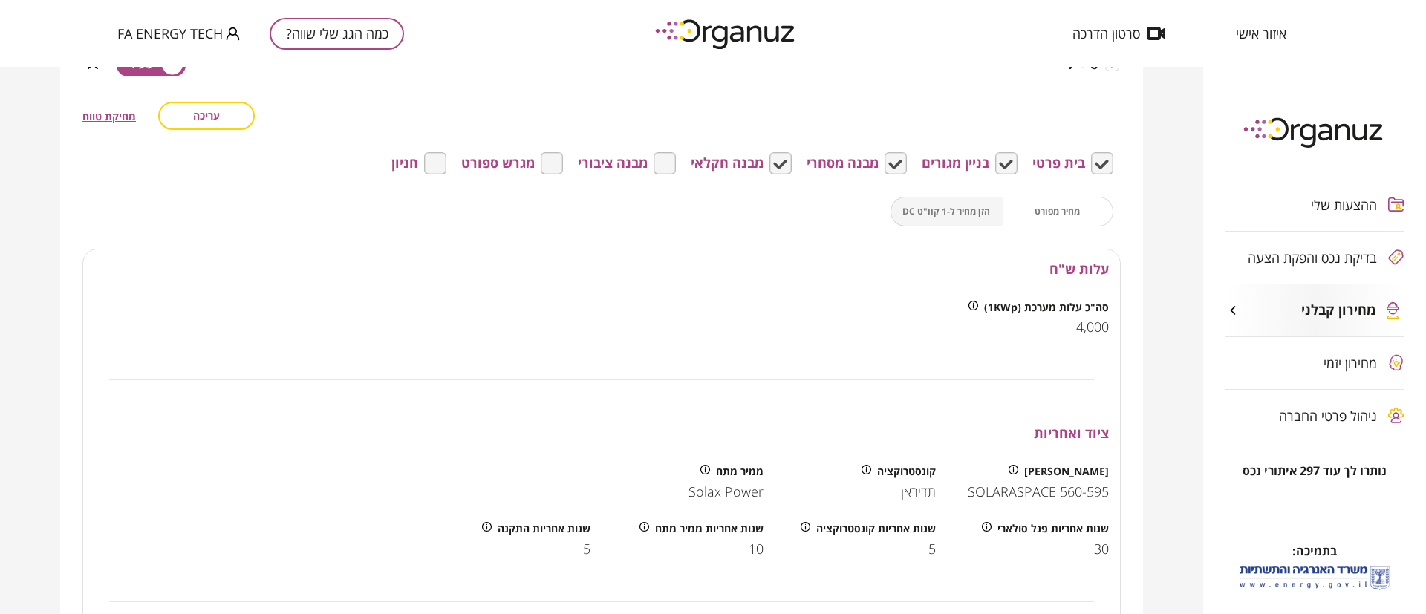
scroll to position [223, 0]
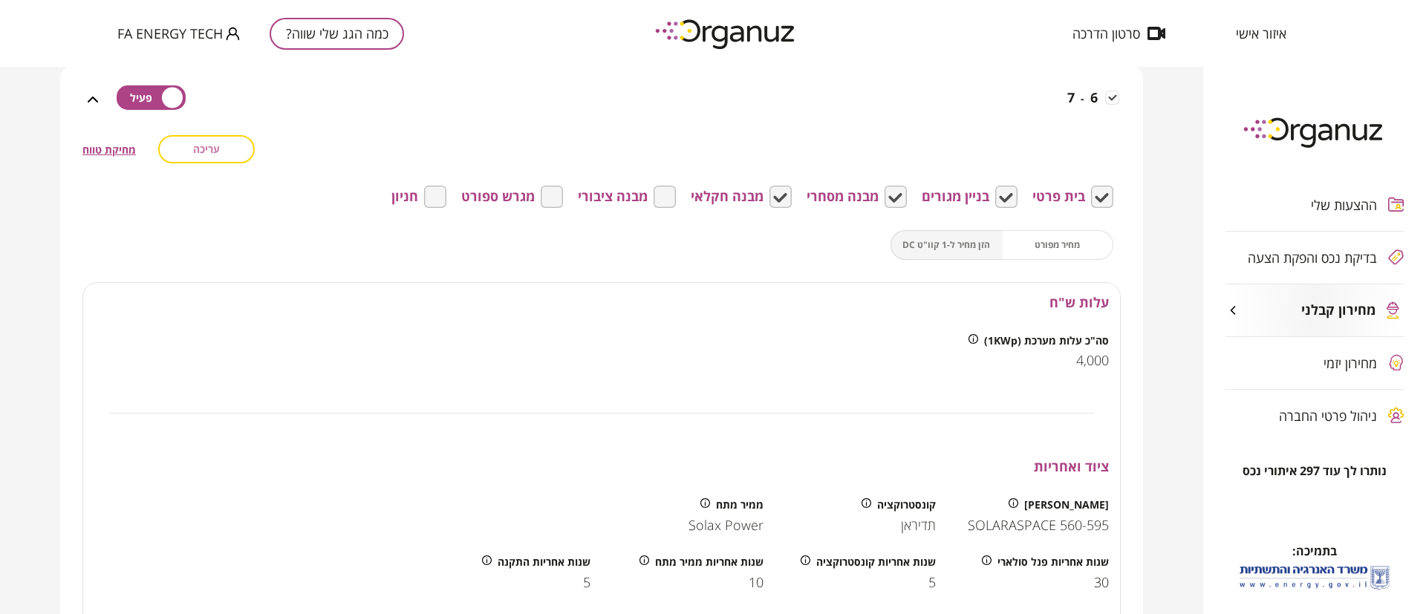
click at [206, 149] on span "עריכה" at bounding box center [206, 149] width 27 height 13
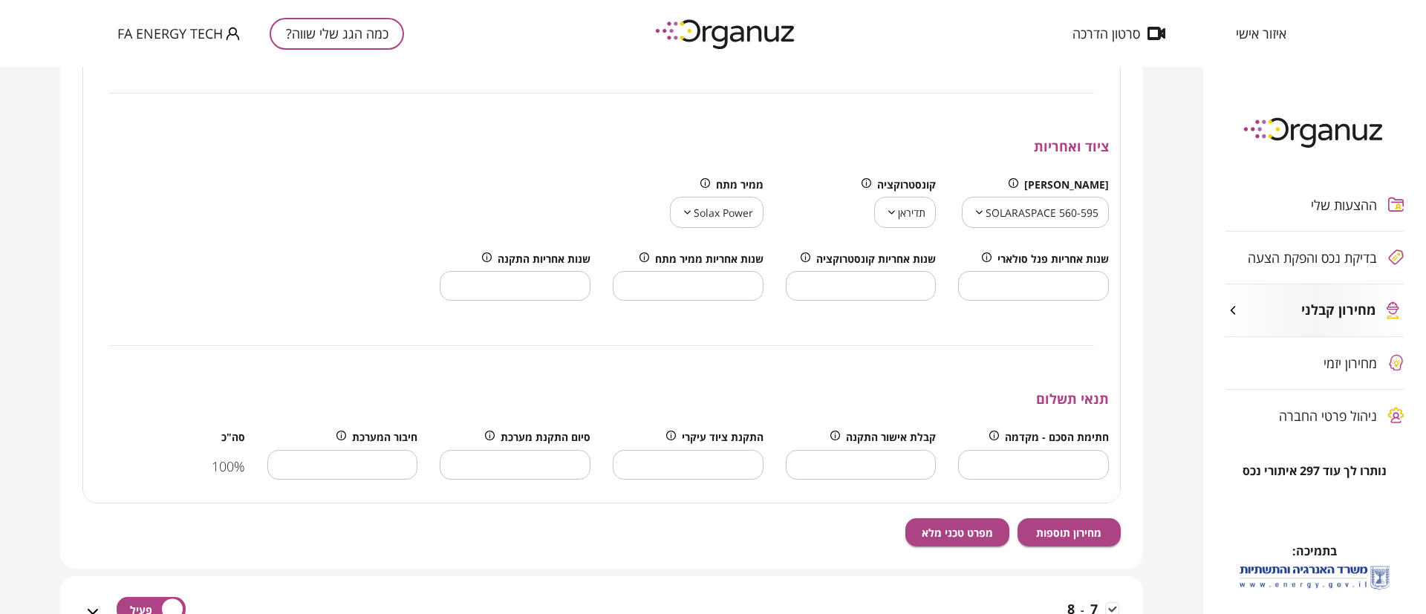
scroll to position [780, 0]
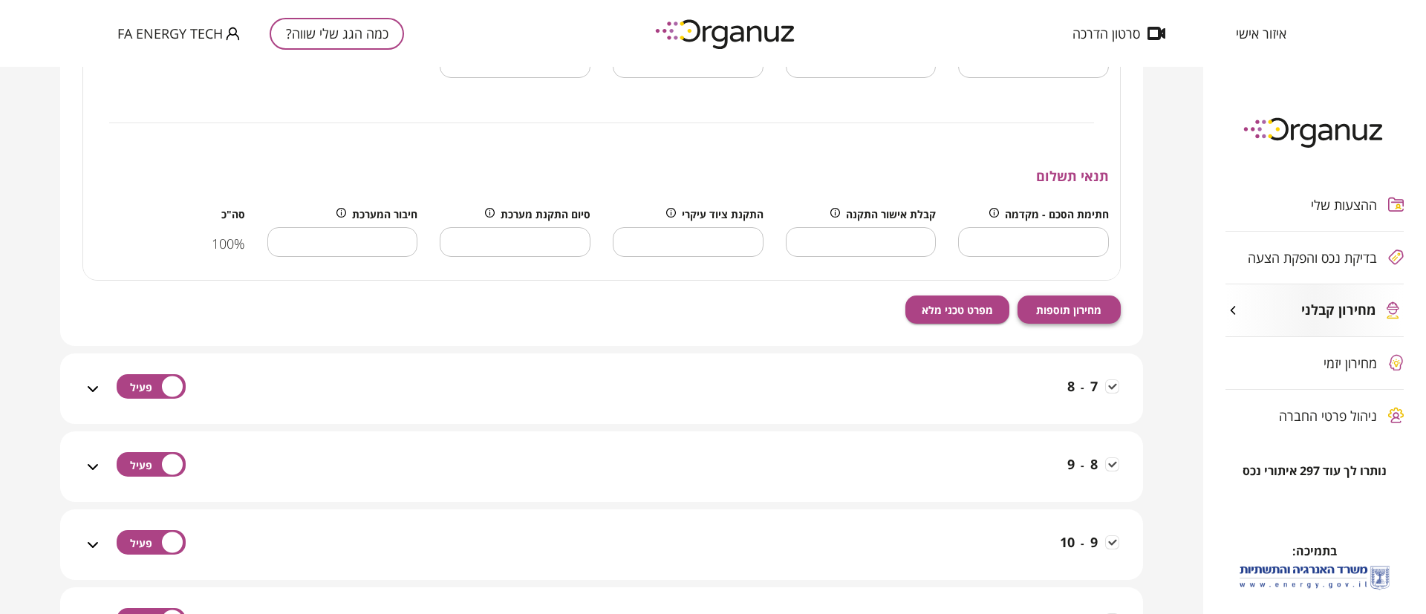
click at [1054, 306] on span "מחירון תוספות" at bounding box center [1068, 310] width 65 height 13
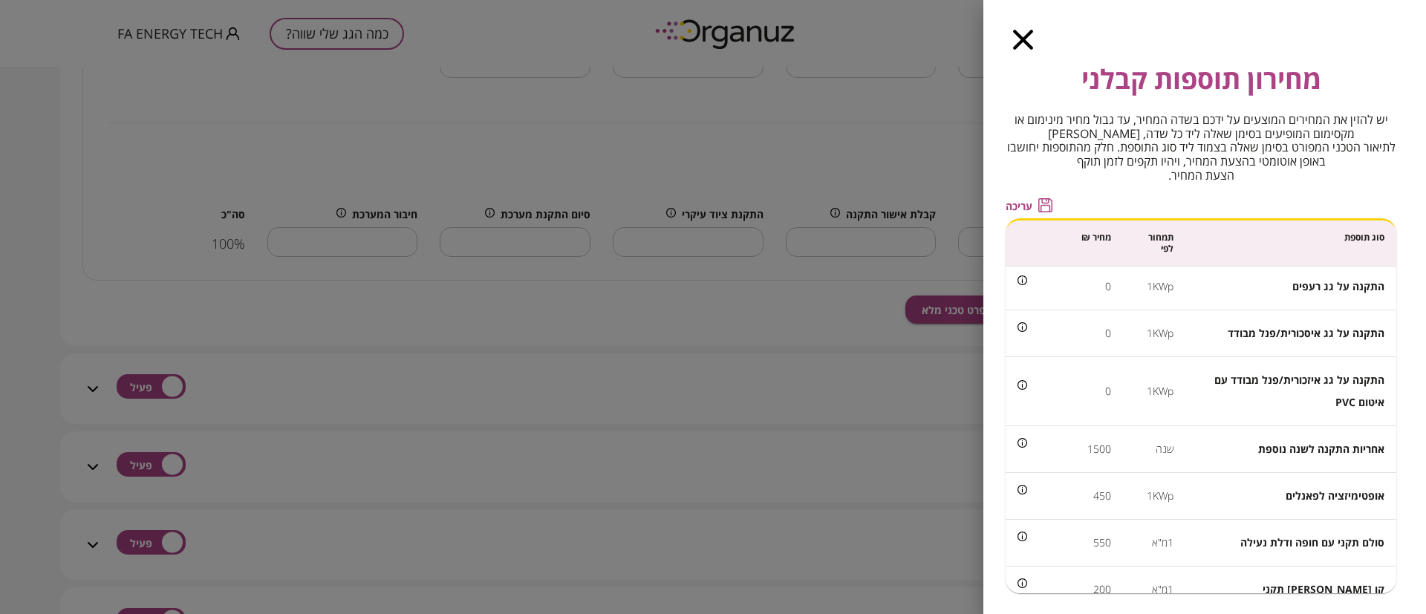
scroll to position [0, 0]
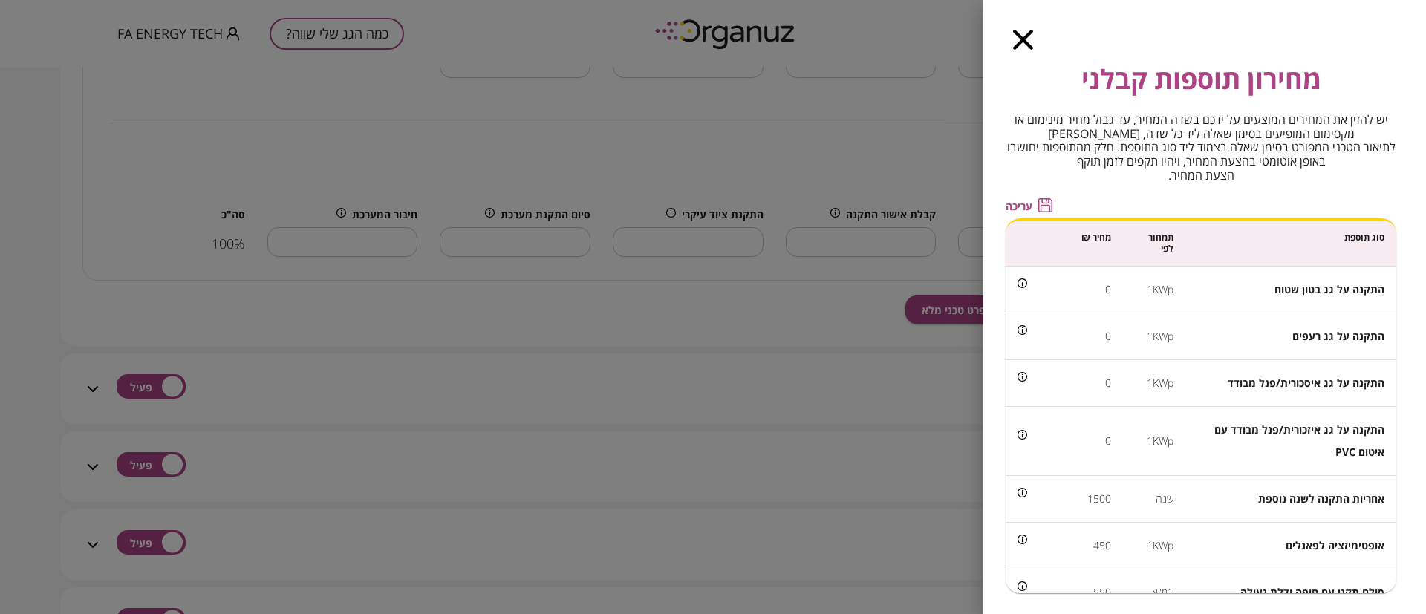
click at [1031, 203] on span "עריכה" at bounding box center [1019, 206] width 27 height 13
click at [1086, 286] on input "*" at bounding box center [1073, 288] width 76 height 39
click at [1092, 287] on input "*" at bounding box center [1073, 288] width 76 height 39
click at [1025, 36] on icon "button" at bounding box center [1023, 40] width 20 height 20
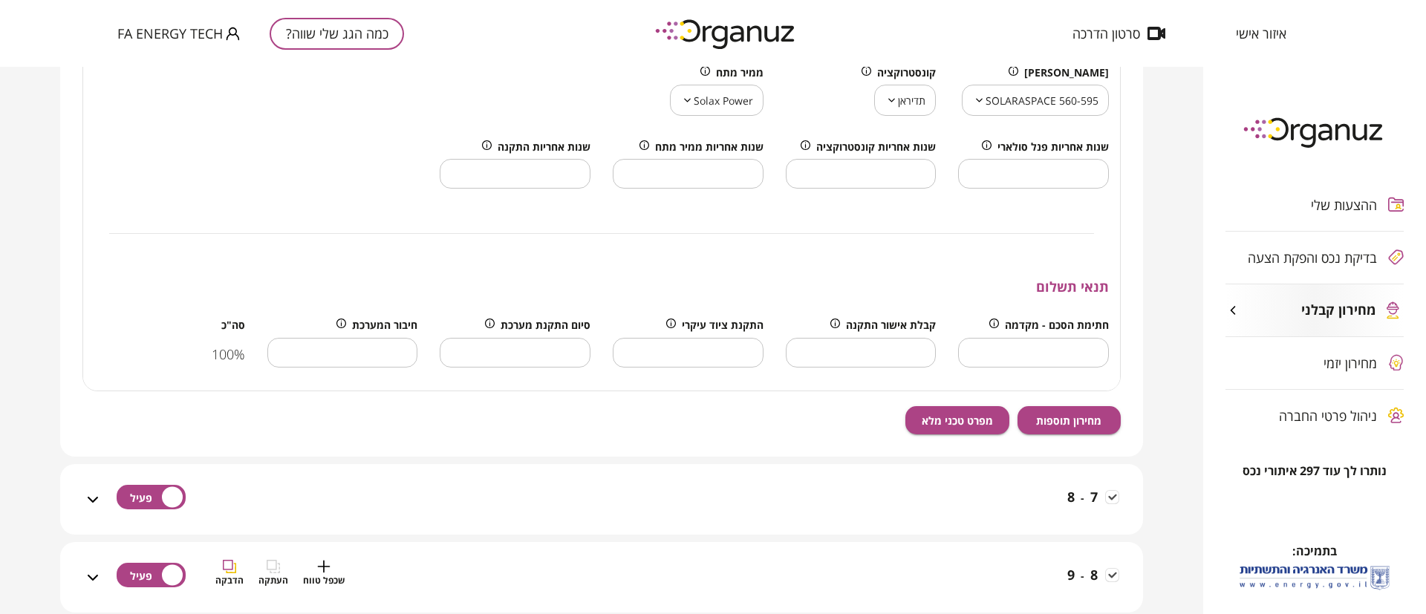
scroll to position [668, 0]
click at [1072, 422] on span "מחירון תוספות" at bounding box center [1068, 421] width 65 height 13
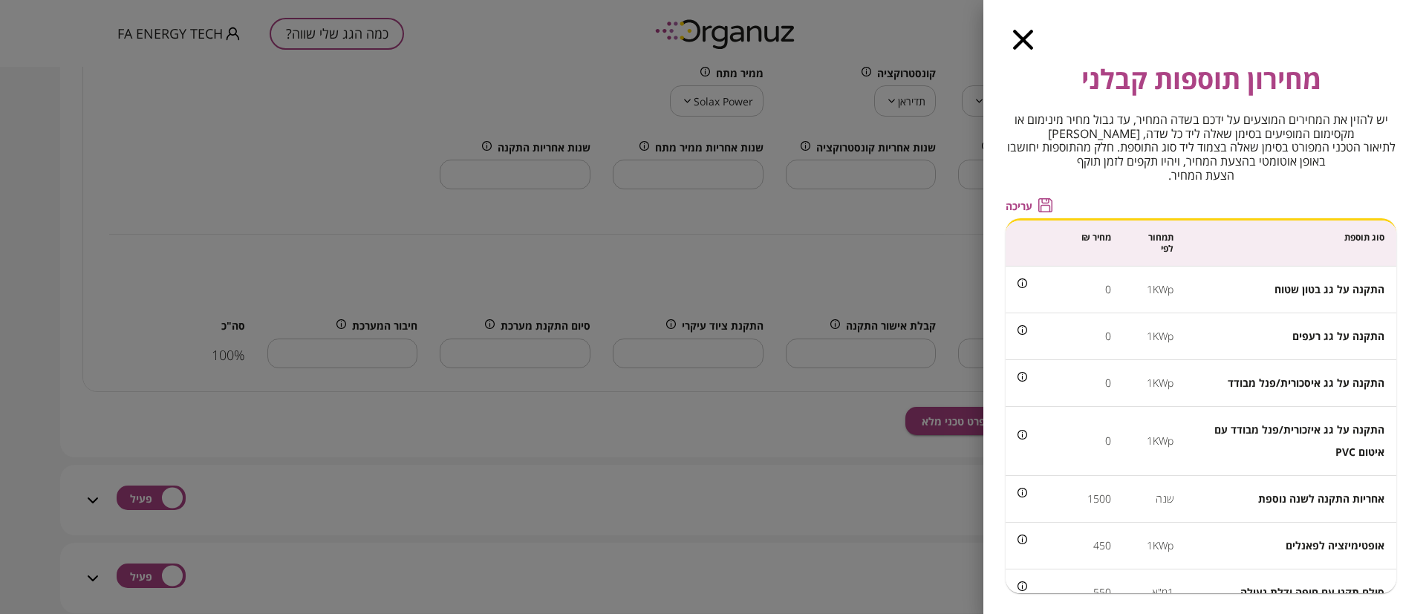
click at [1032, 201] on span "עריכה" at bounding box center [1019, 206] width 27 height 13
click at [1073, 290] on input "*" at bounding box center [1073, 288] width 76 height 39
click at [1074, 290] on input "*" at bounding box center [1073, 288] width 76 height 39
click at [1075, 290] on input "*" at bounding box center [1073, 288] width 76 height 39
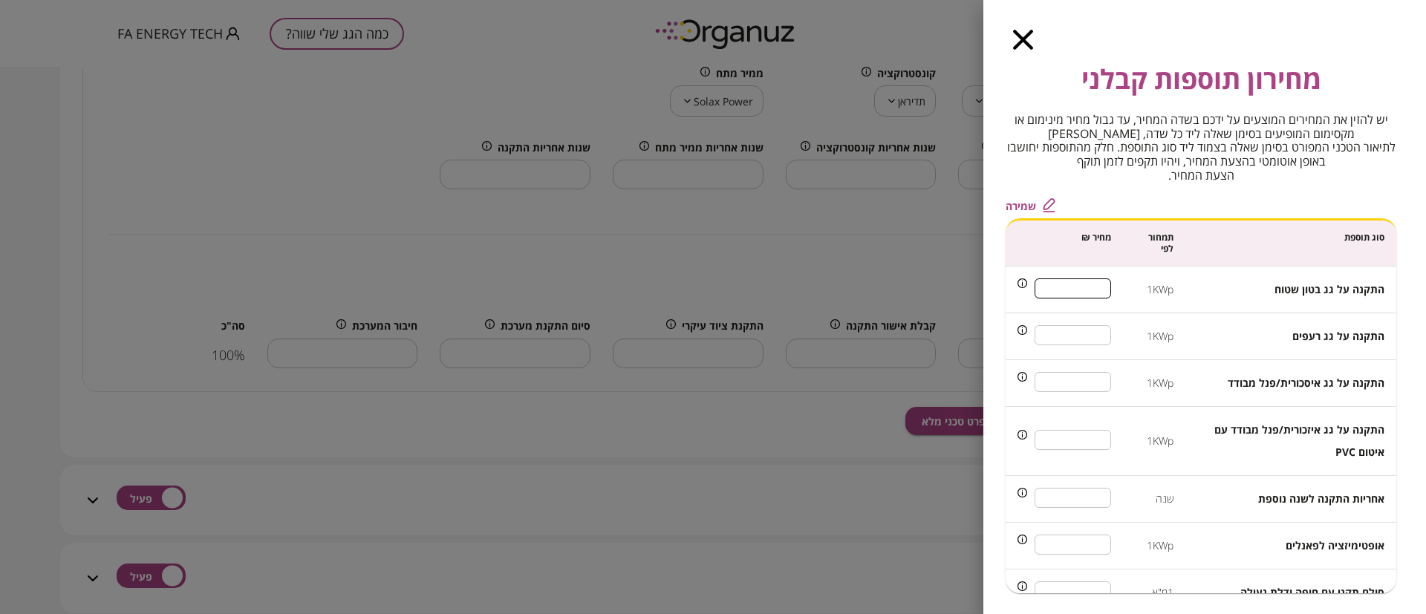
type input "*"
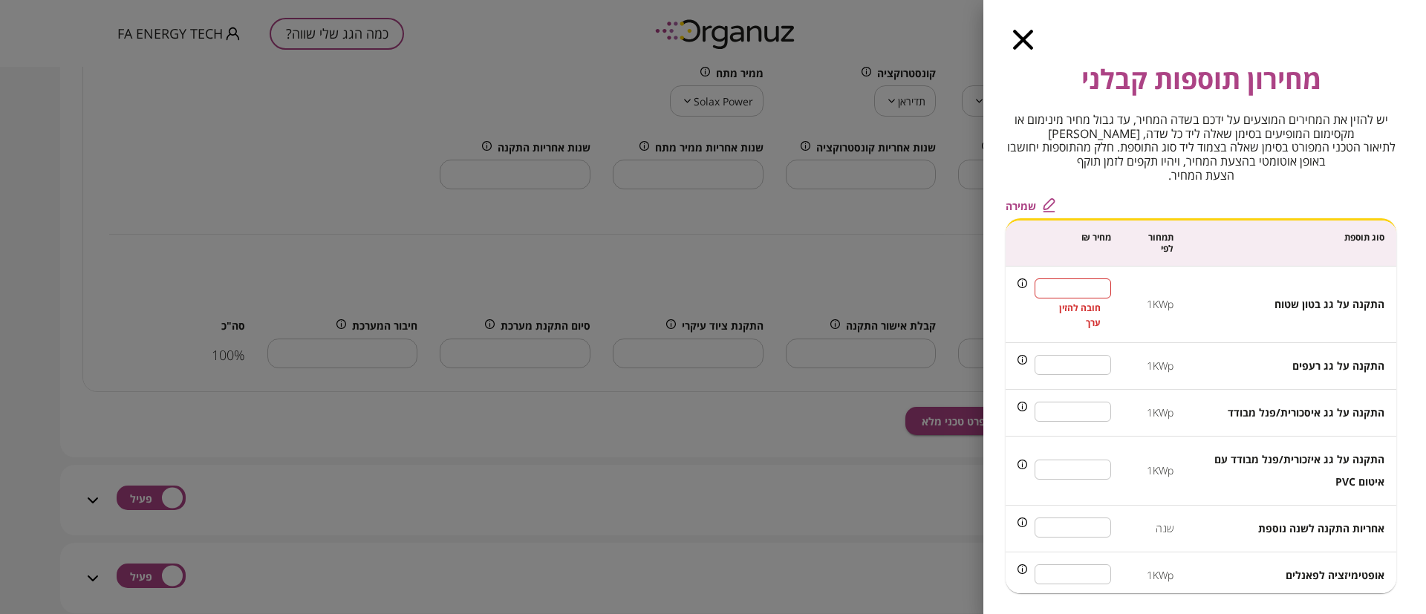
click at [1090, 292] on input "number" at bounding box center [1073, 288] width 76 height 39
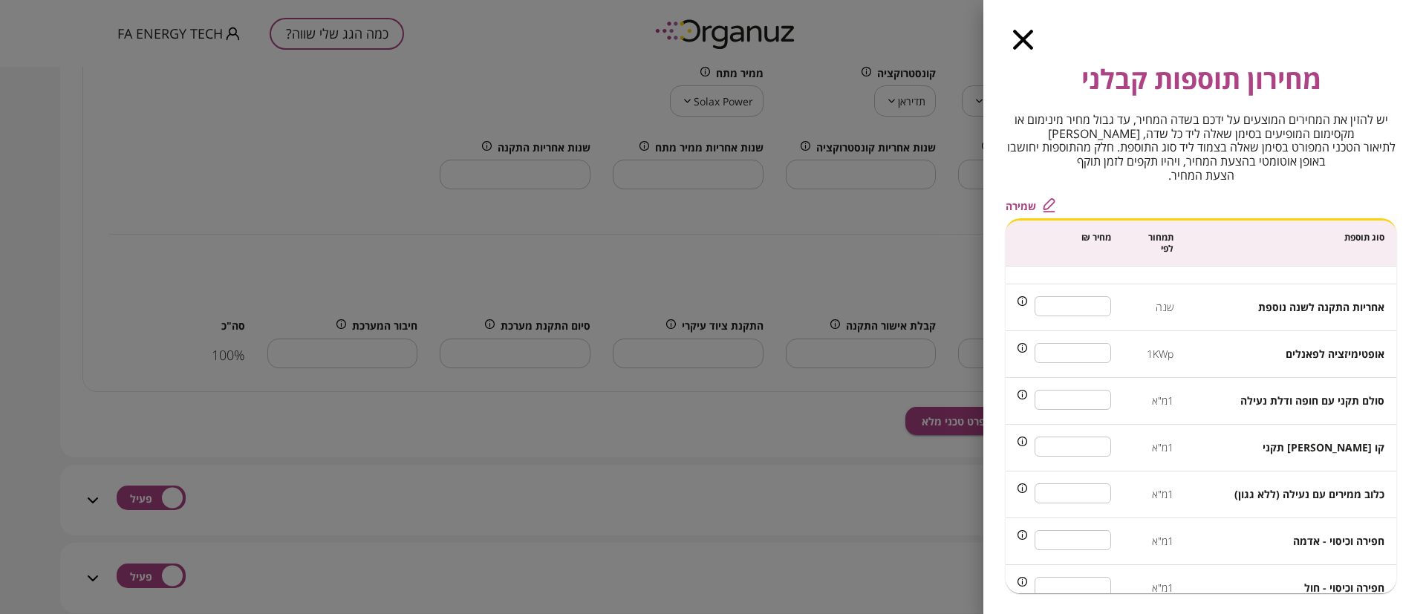
scroll to position [223, 0]
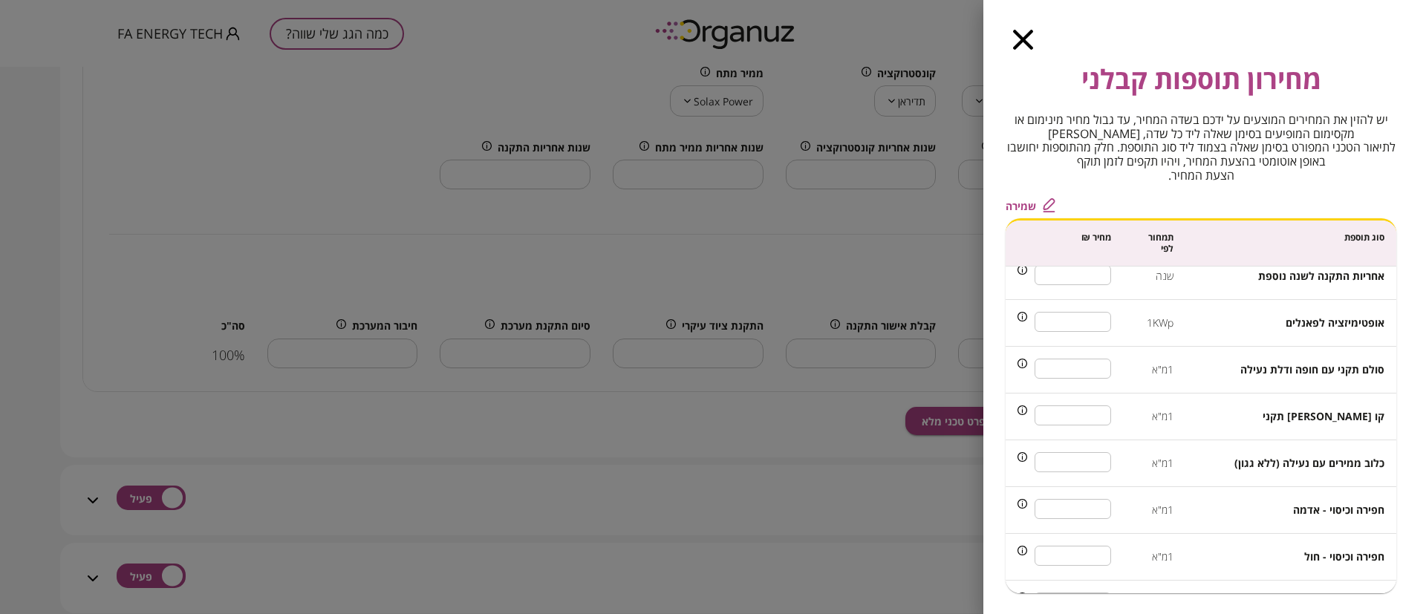
type input "***"
click at [1090, 326] on input "***" at bounding box center [1073, 321] width 76 height 39
type input "***"
click at [1098, 348] on td "*** ​" at bounding box center [1064, 370] width 117 height 47
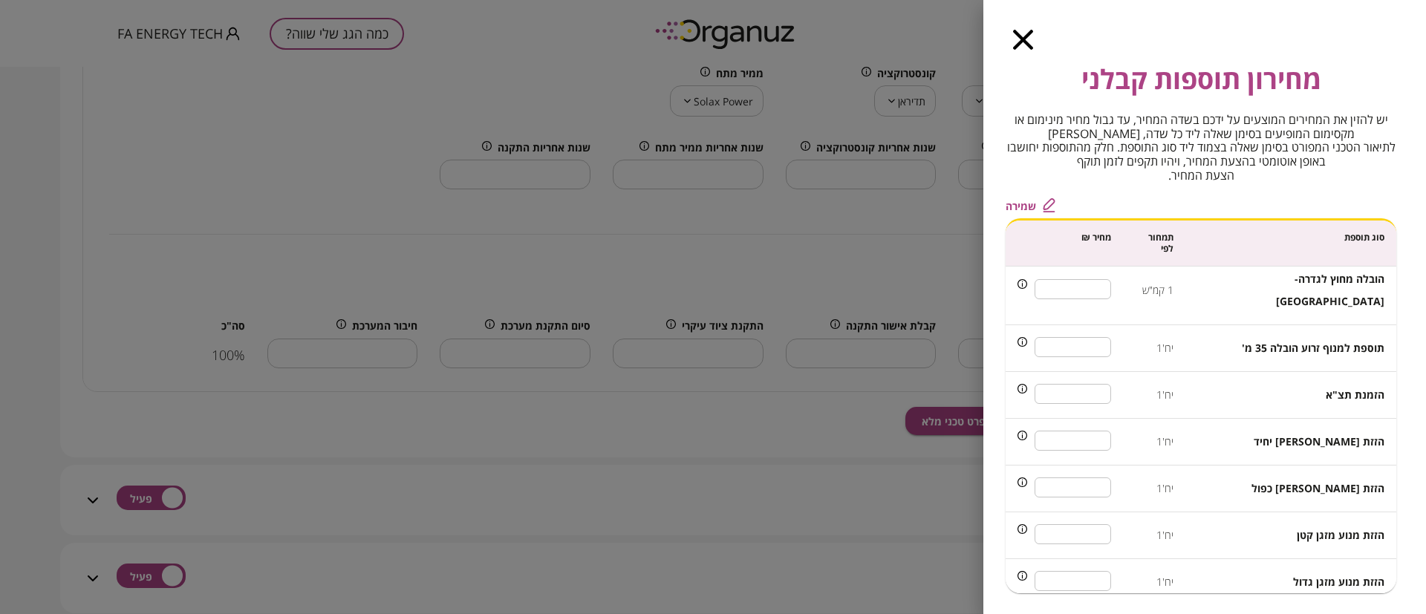
scroll to position [1003, 0]
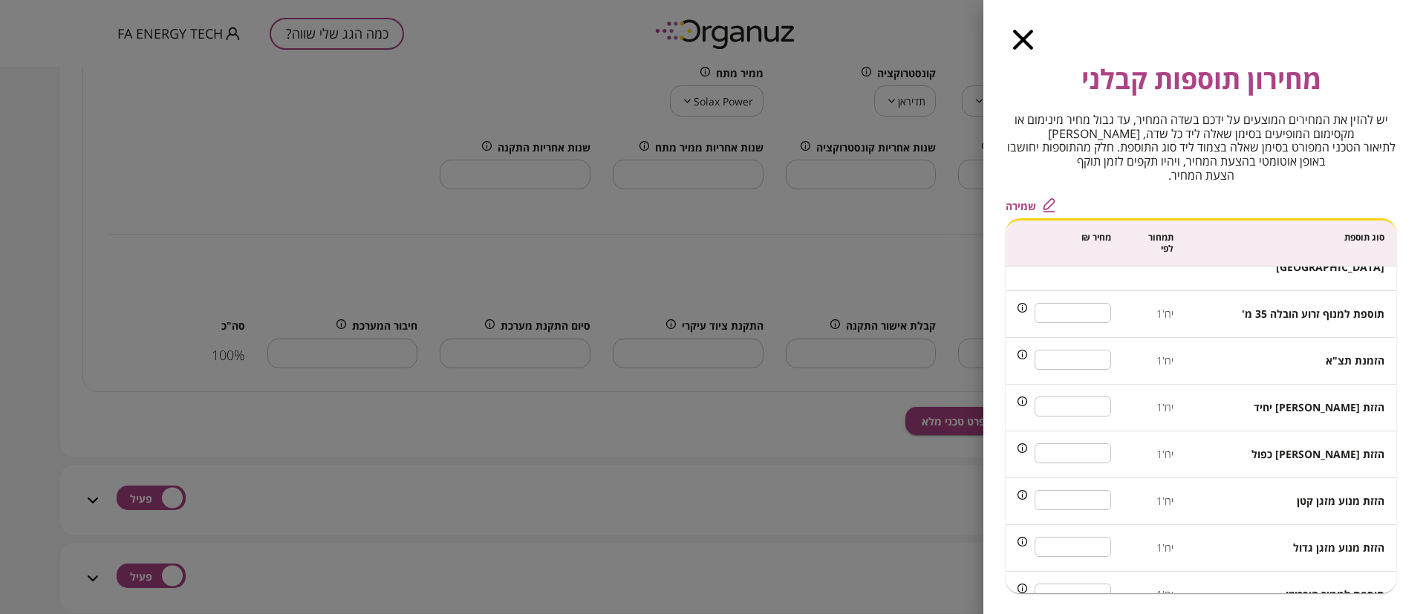
click at [1089, 340] on input "***" at bounding box center [1073, 359] width 76 height 39
click at [1088, 340] on input "***" at bounding box center [1073, 359] width 76 height 39
type input "*"
click at [1092, 387] on input "***" at bounding box center [1073, 406] width 76 height 39
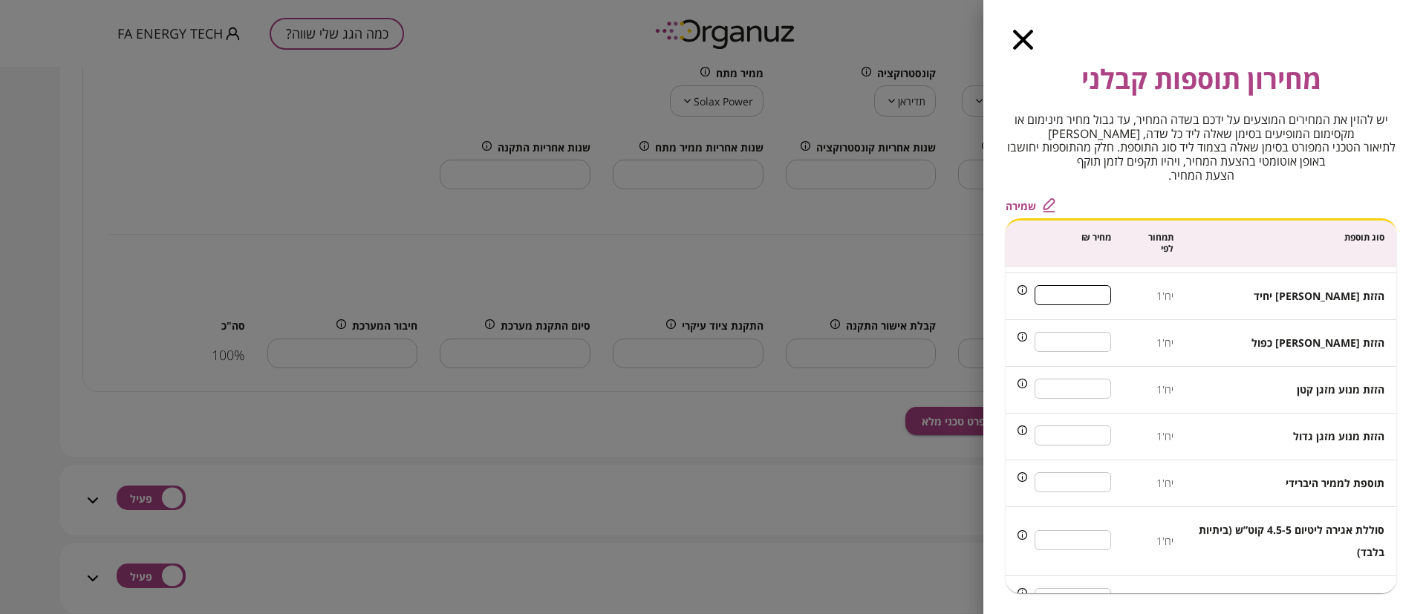
scroll to position [1168, 0]
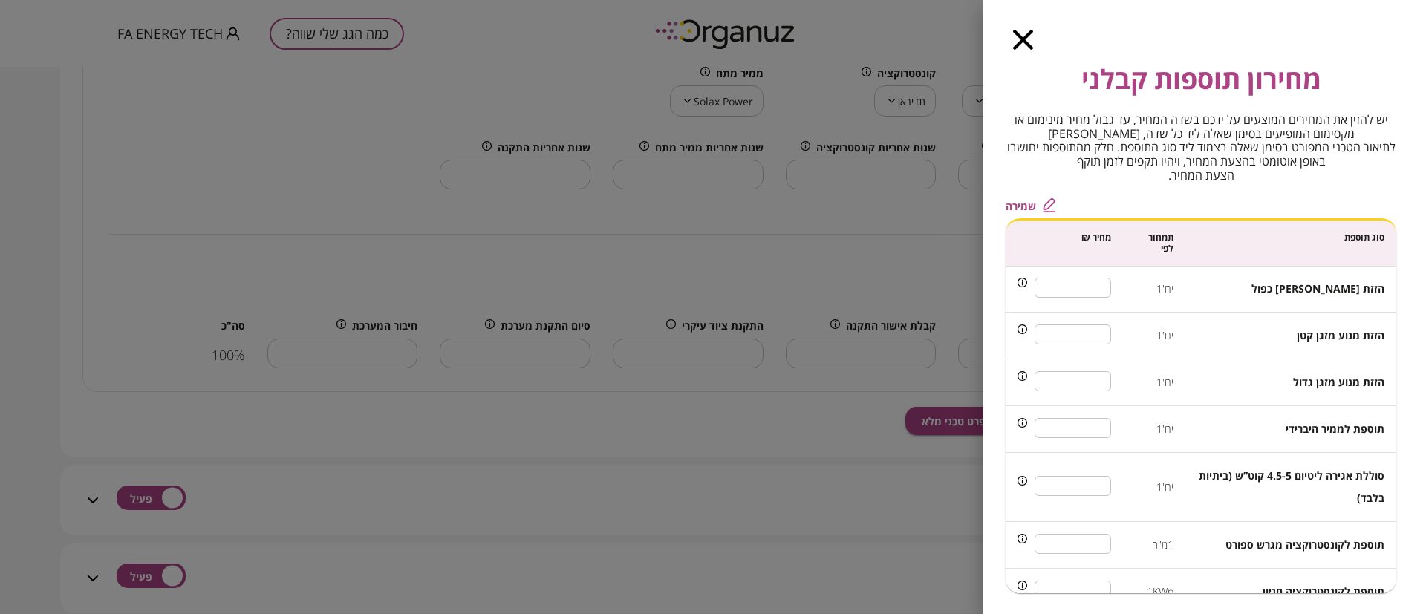
type input "***"
click at [1090, 408] on input "****" at bounding box center [1073, 427] width 76 height 39
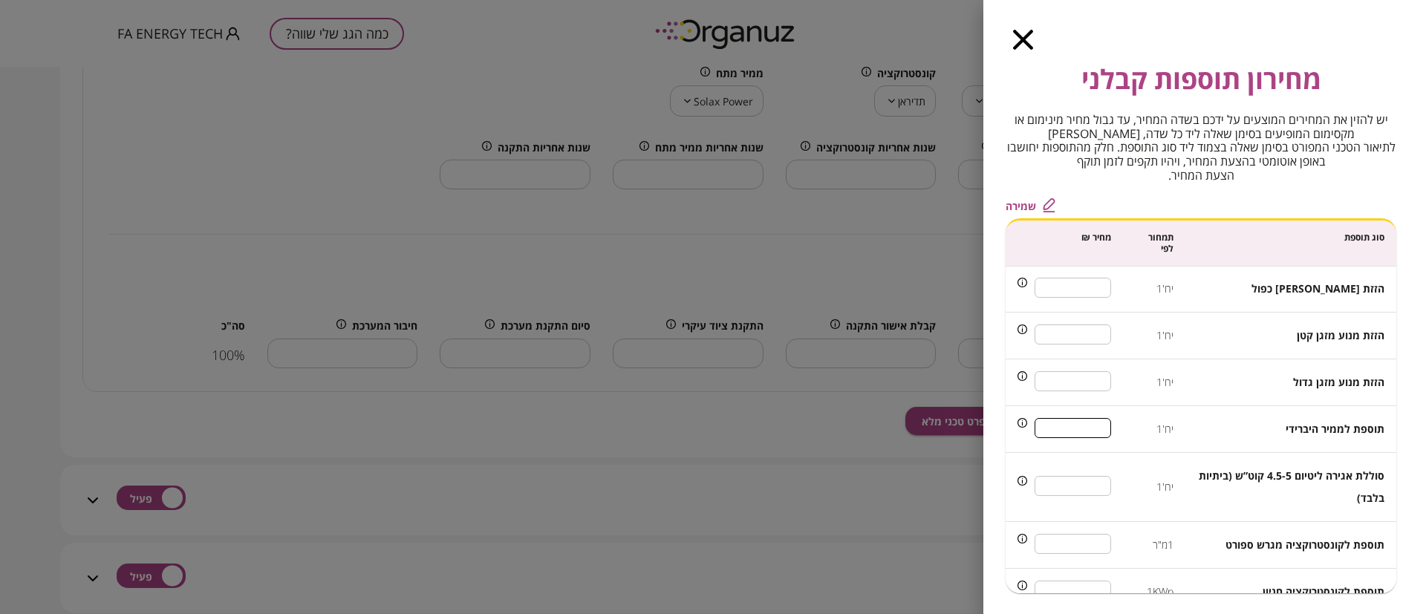
type input "****"
click at [1136, 411] on td "יח'1" at bounding box center [1154, 429] width 62 height 47
click at [1018, 203] on span "שמירה" at bounding box center [1021, 206] width 30 height 13
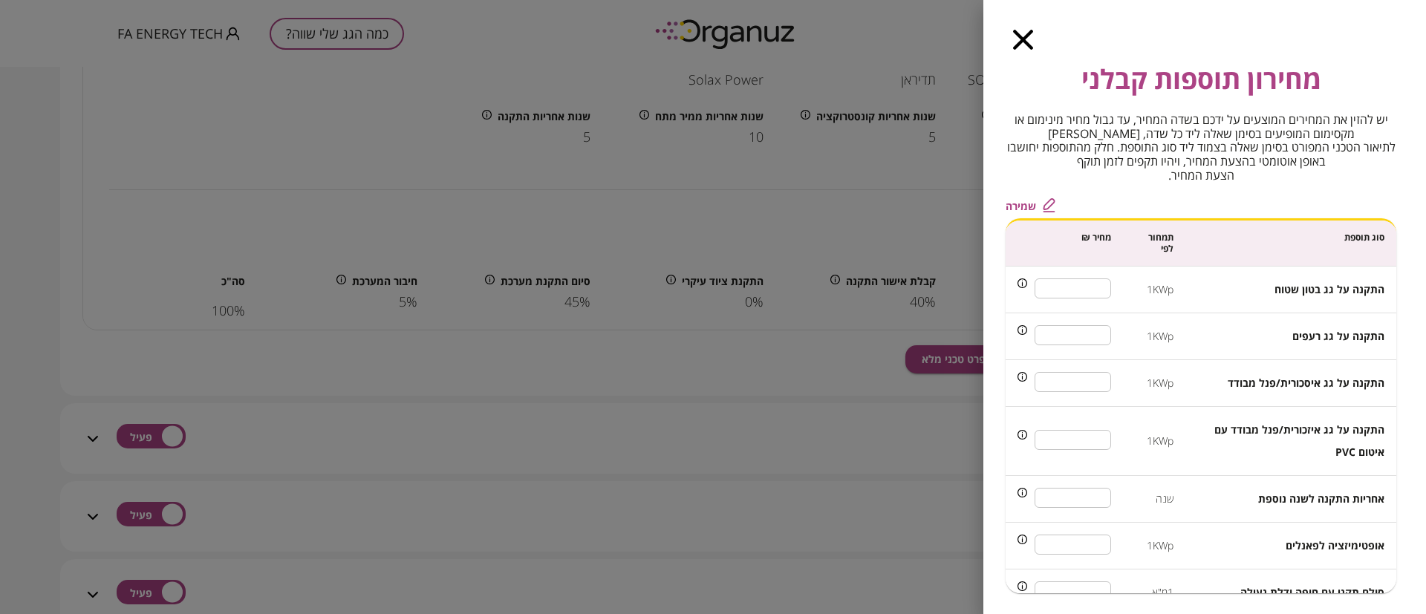
click at [1025, 206] on span "שמירה" at bounding box center [1021, 206] width 30 height 13
click at [1022, 202] on span "שמירה" at bounding box center [1021, 206] width 30 height 13
click at [1019, 37] on icon "button" at bounding box center [1023, 40] width 20 height 20
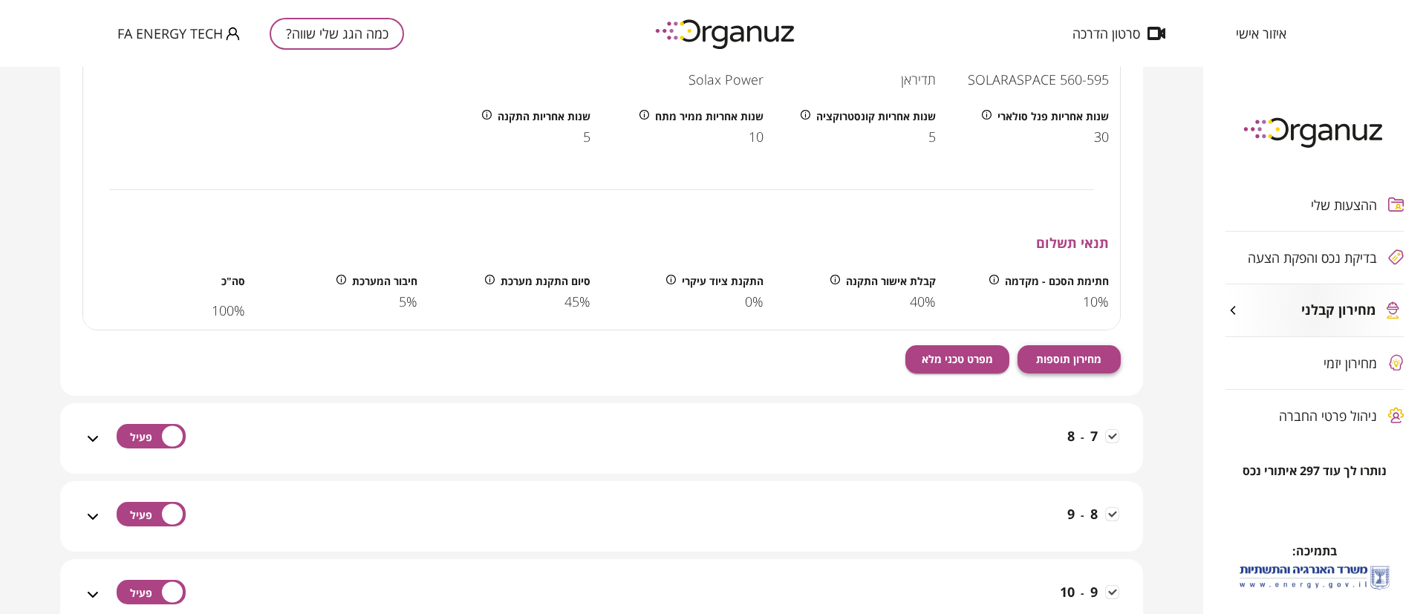
click at [1075, 356] on span "מחירון תוספות" at bounding box center [1068, 359] width 65 height 13
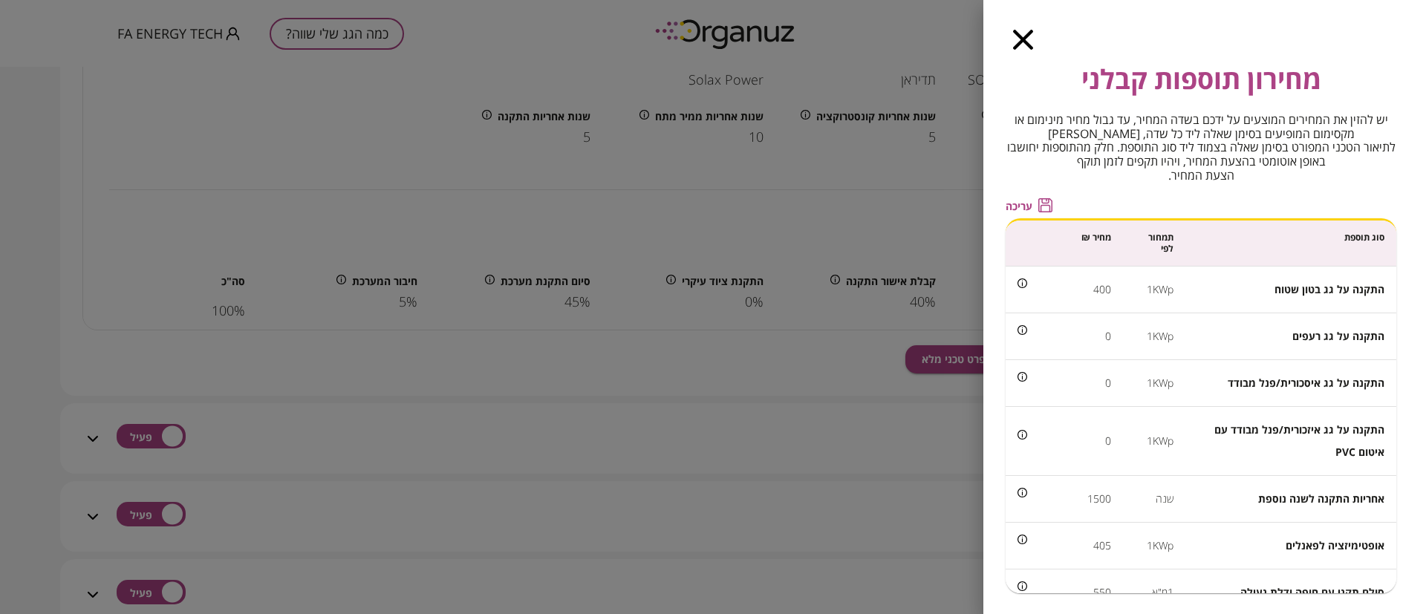
click at [897, 219] on div at bounding box center [713, 307] width 1426 height 614
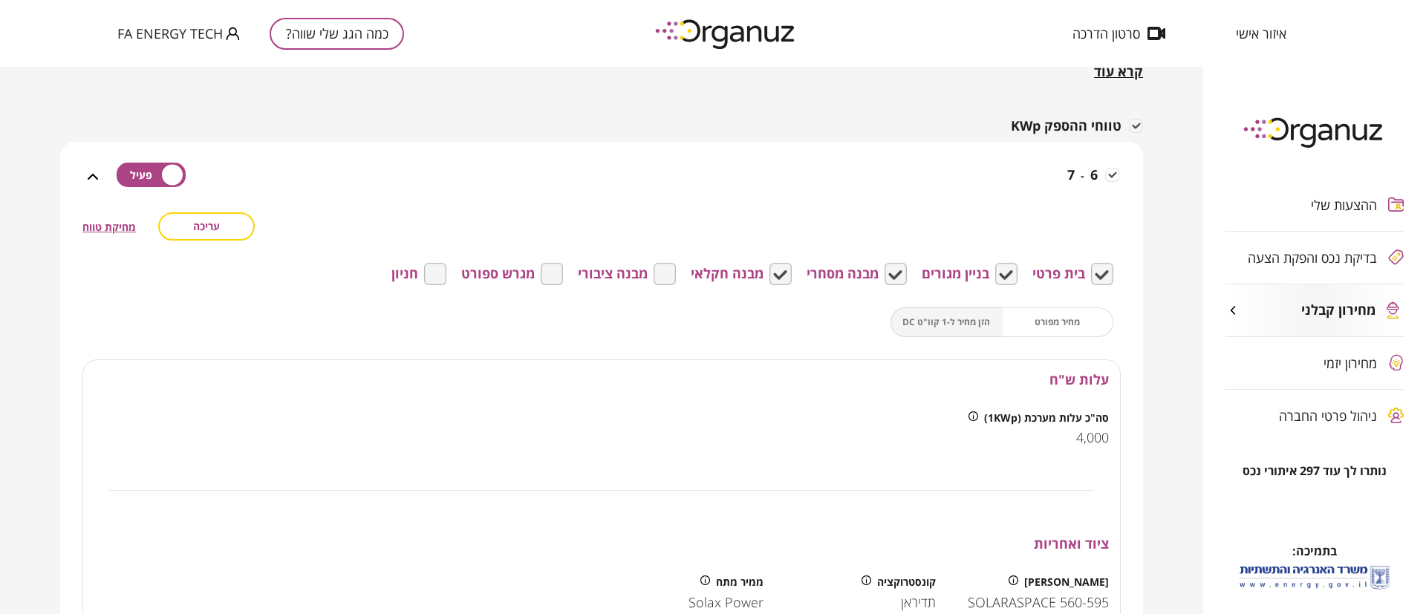
scroll to position [111, 0]
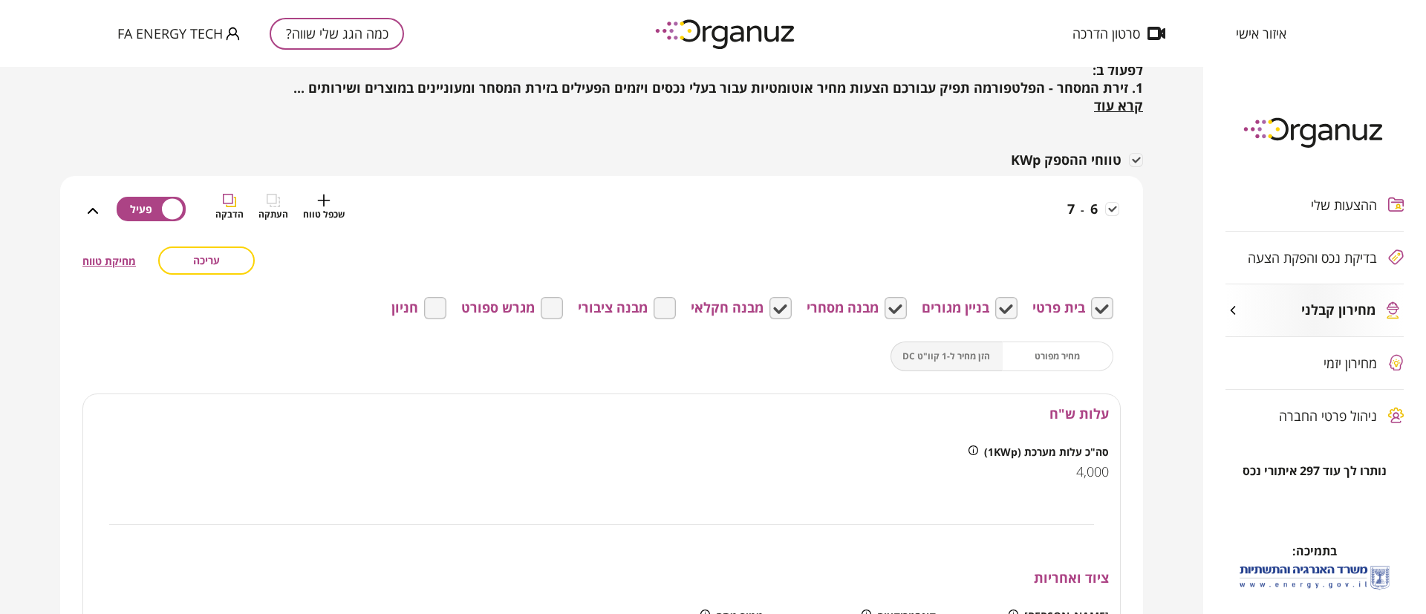
click at [626, 218] on div "6 - 7 שכפל טווח העתקה הדבקה" at bounding box center [610, 220] width 1017 height 53
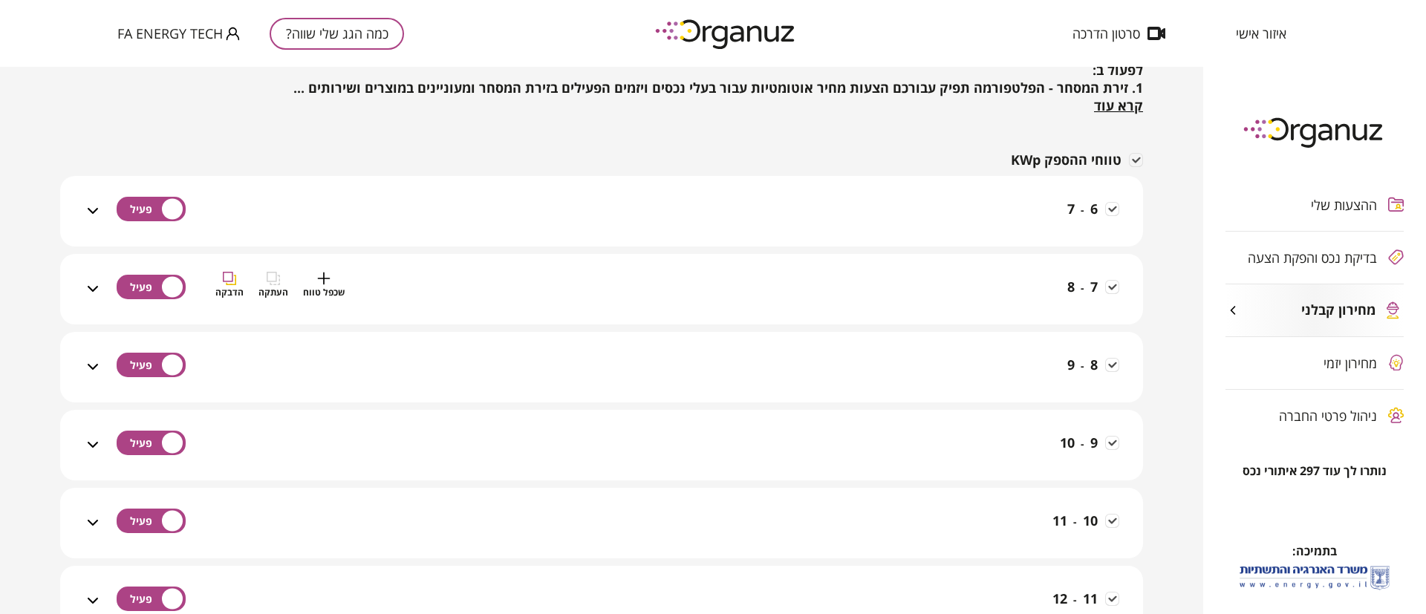
click at [710, 288] on div "7 - 8 שכפל טווח העתקה הדבקה" at bounding box center [610, 298] width 1017 height 53
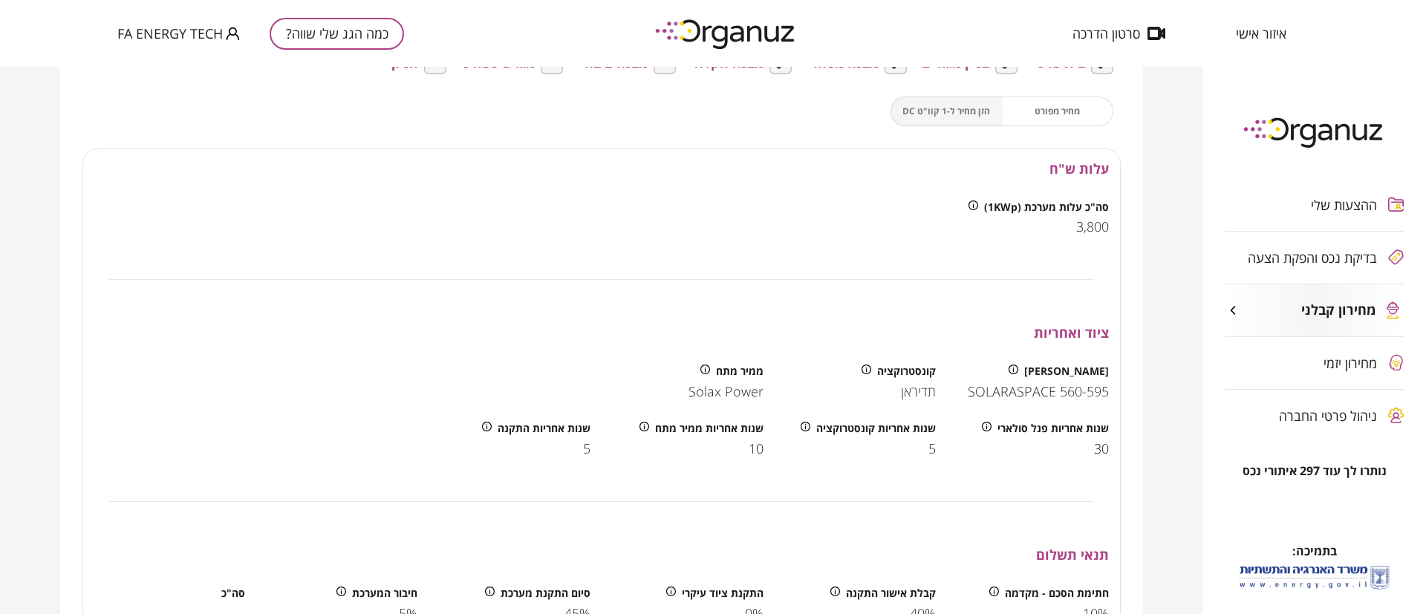
scroll to position [557, 0]
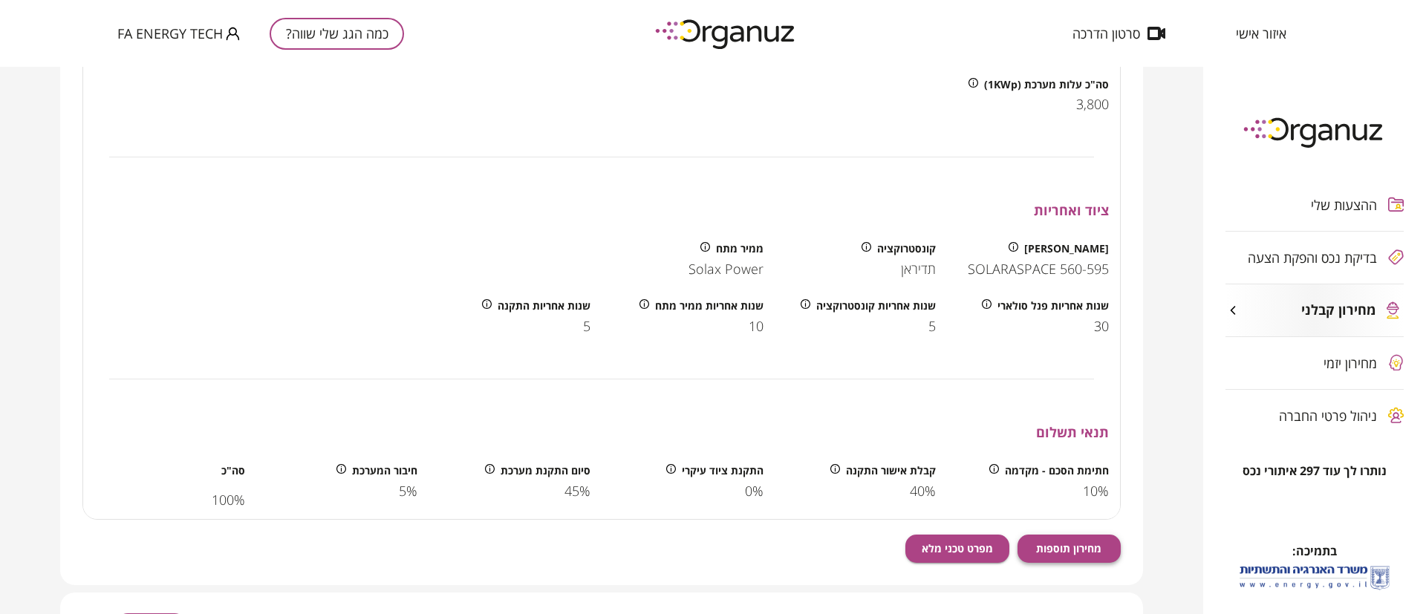
click at [1080, 544] on span "מחירון תוספות" at bounding box center [1068, 548] width 65 height 13
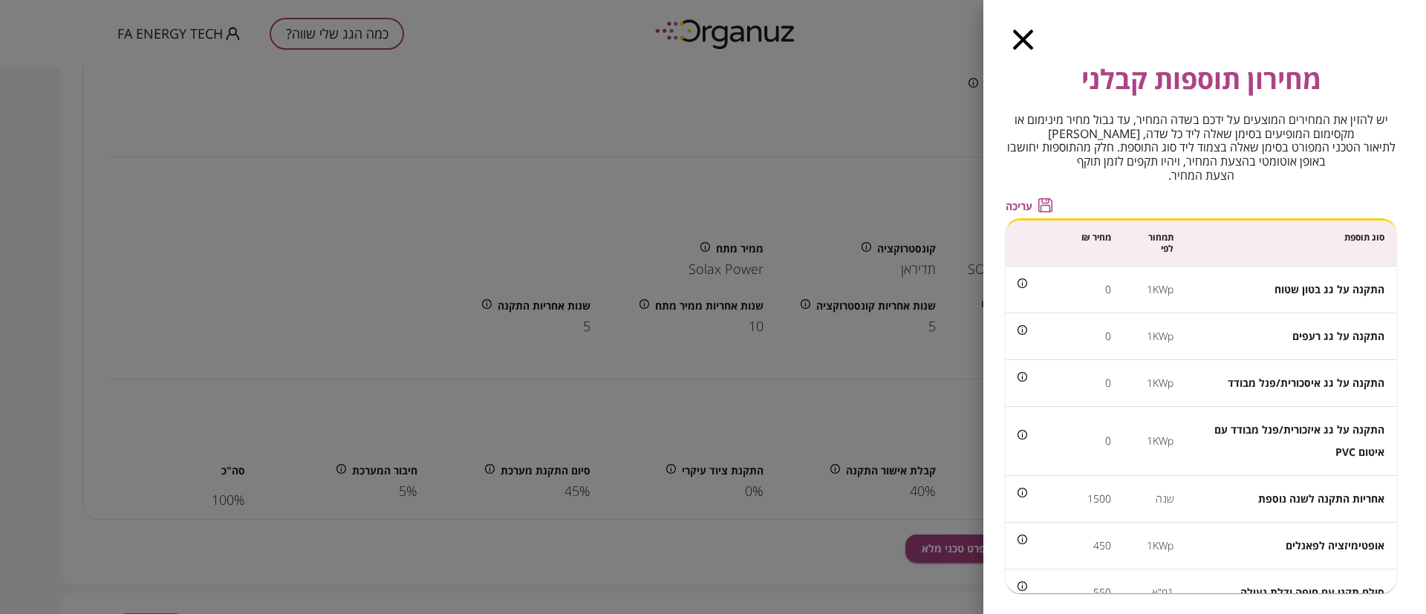
click at [1022, 203] on span "עריכה" at bounding box center [1019, 206] width 27 height 13
click at [1096, 289] on input "*" at bounding box center [1073, 288] width 76 height 39
click at [1096, 292] on input "*" at bounding box center [1073, 288] width 76 height 39
drag, startPoint x: 1089, startPoint y: 291, endPoint x: 1107, endPoint y: 293, distance: 18.7
click at [1107, 293] on input "*" at bounding box center [1073, 288] width 76 height 39
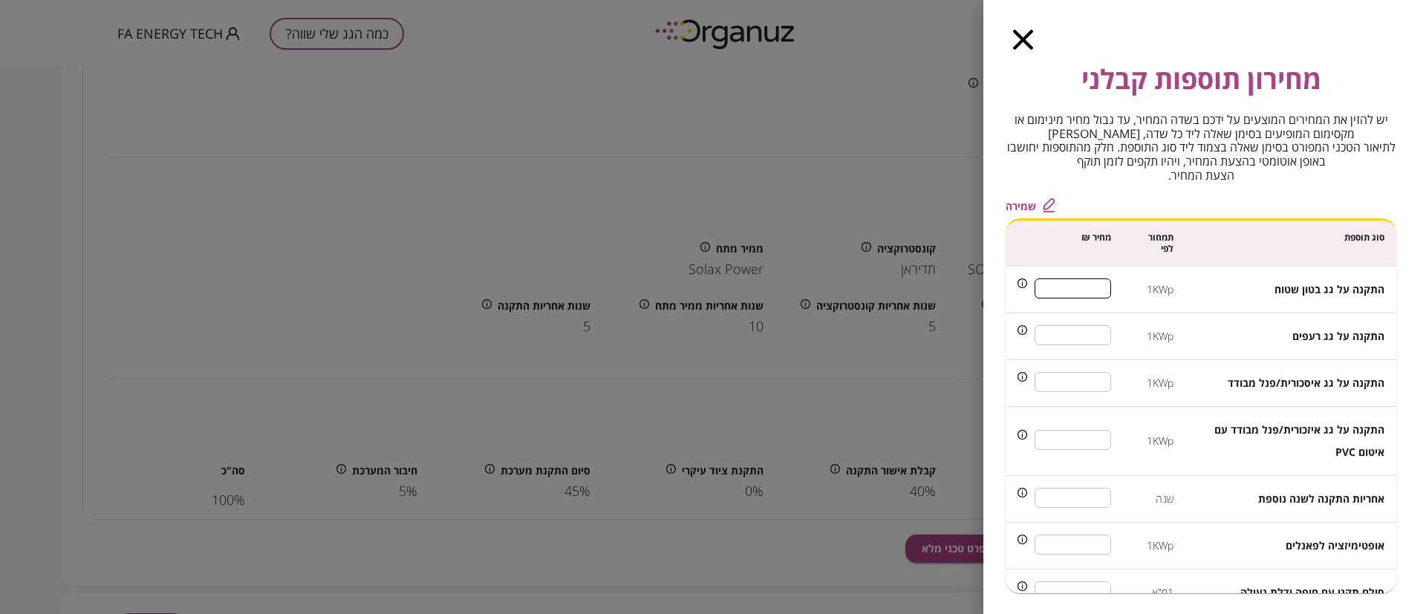
type input "***"
click at [1084, 362] on input "*" at bounding box center [1073, 381] width 76 height 39
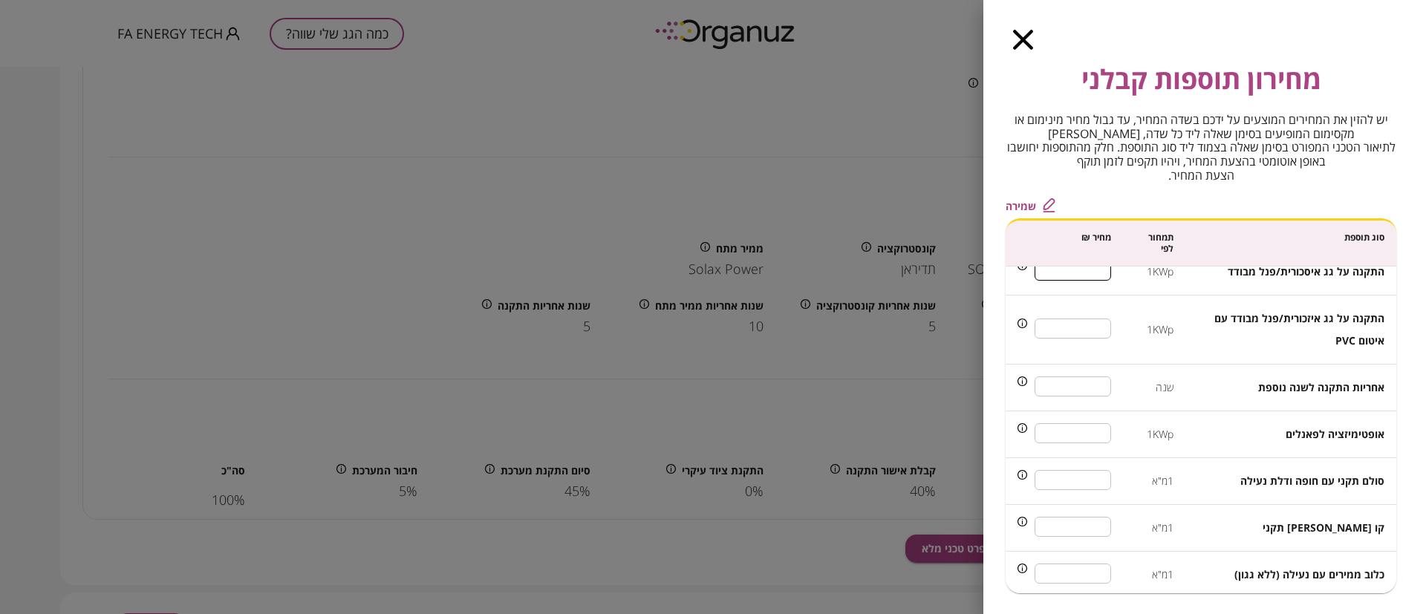
scroll to position [223, 0]
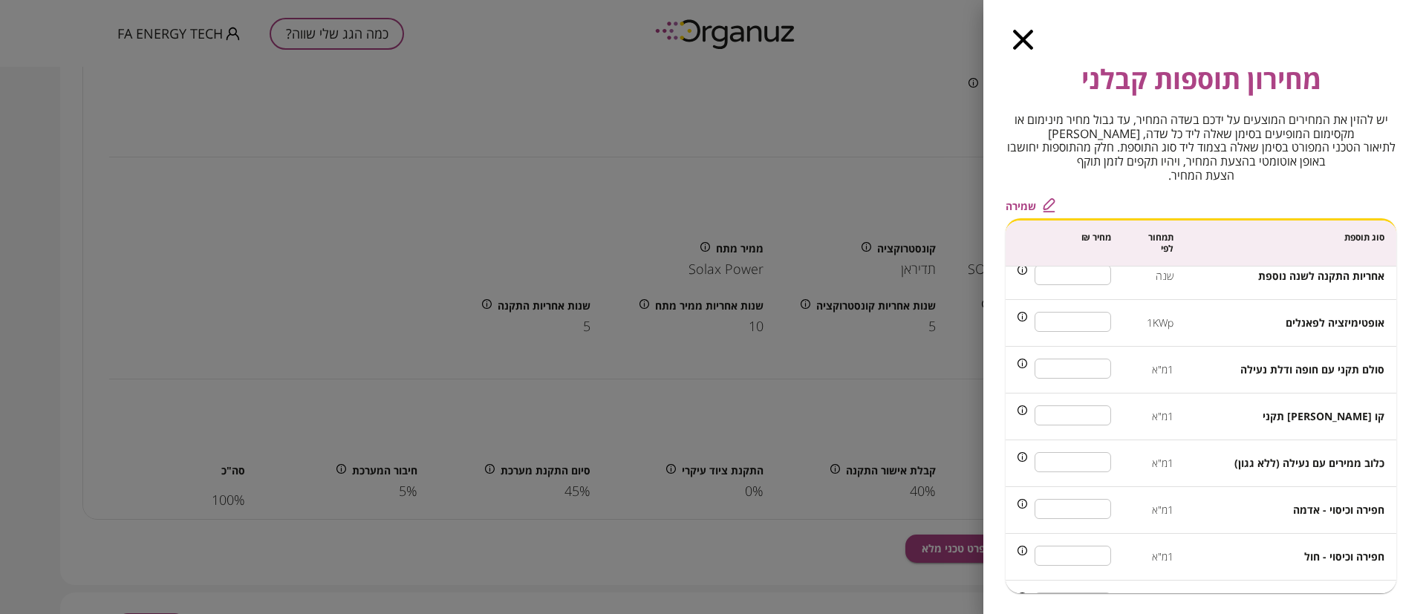
click at [1092, 327] on input "***" at bounding box center [1073, 321] width 76 height 39
type input "***"
click at [1120, 383] on td "*** ​" at bounding box center [1064, 370] width 117 height 47
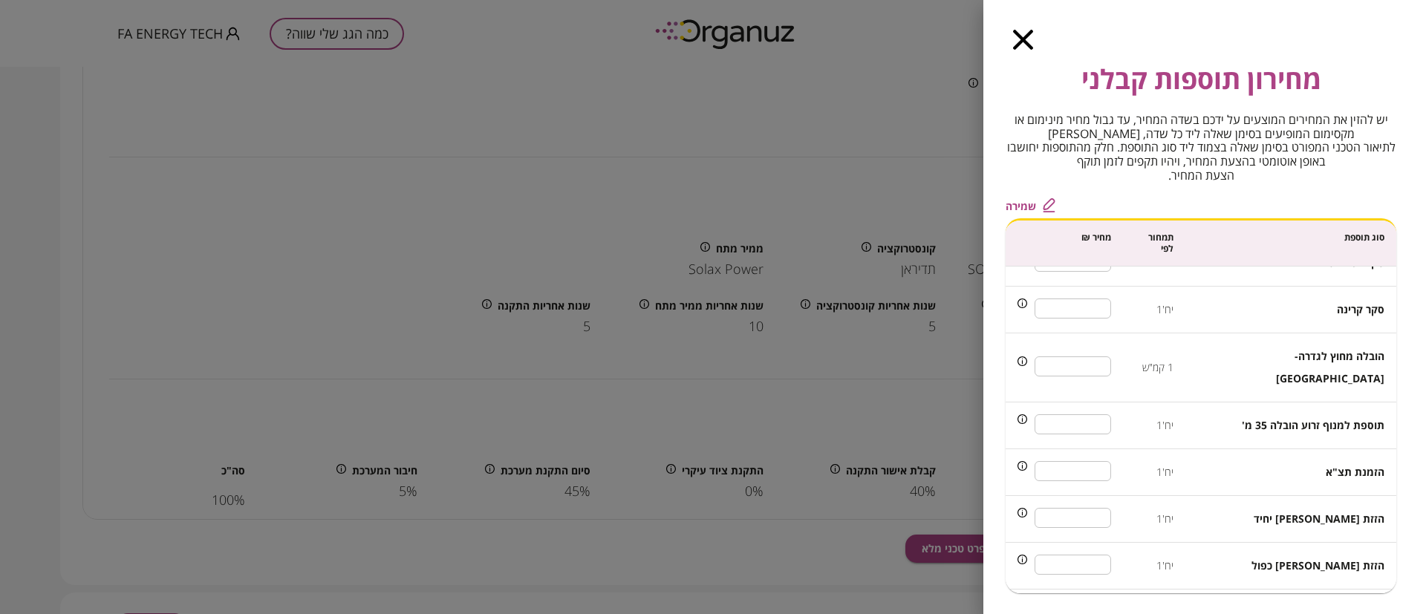
scroll to position [780, 0]
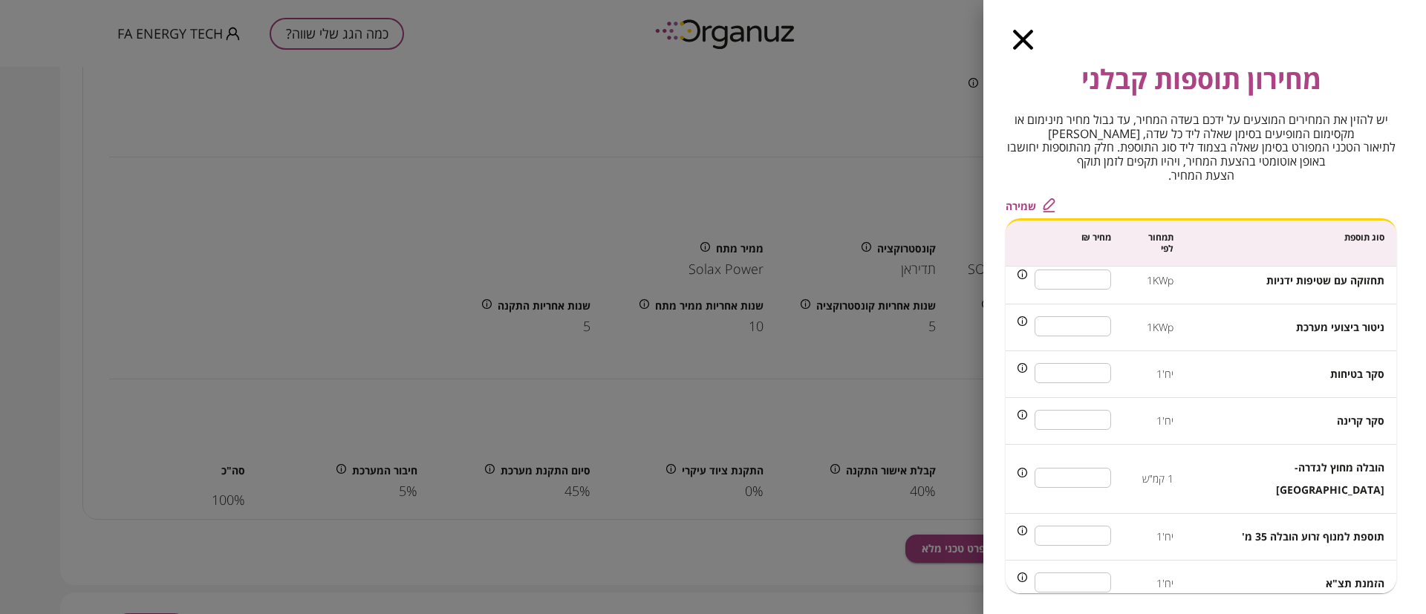
click at [1020, 204] on span "שמירה" at bounding box center [1021, 206] width 30 height 13
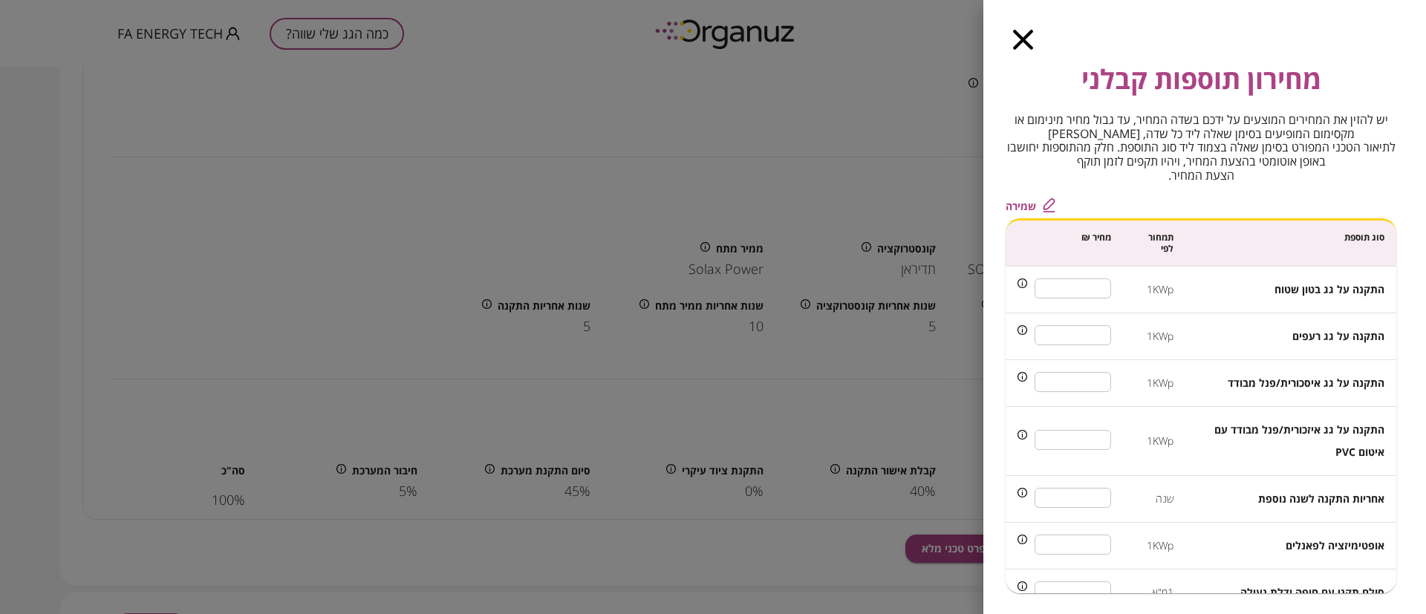
click at [1024, 36] on icon "button" at bounding box center [1023, 40] width 20 height 20
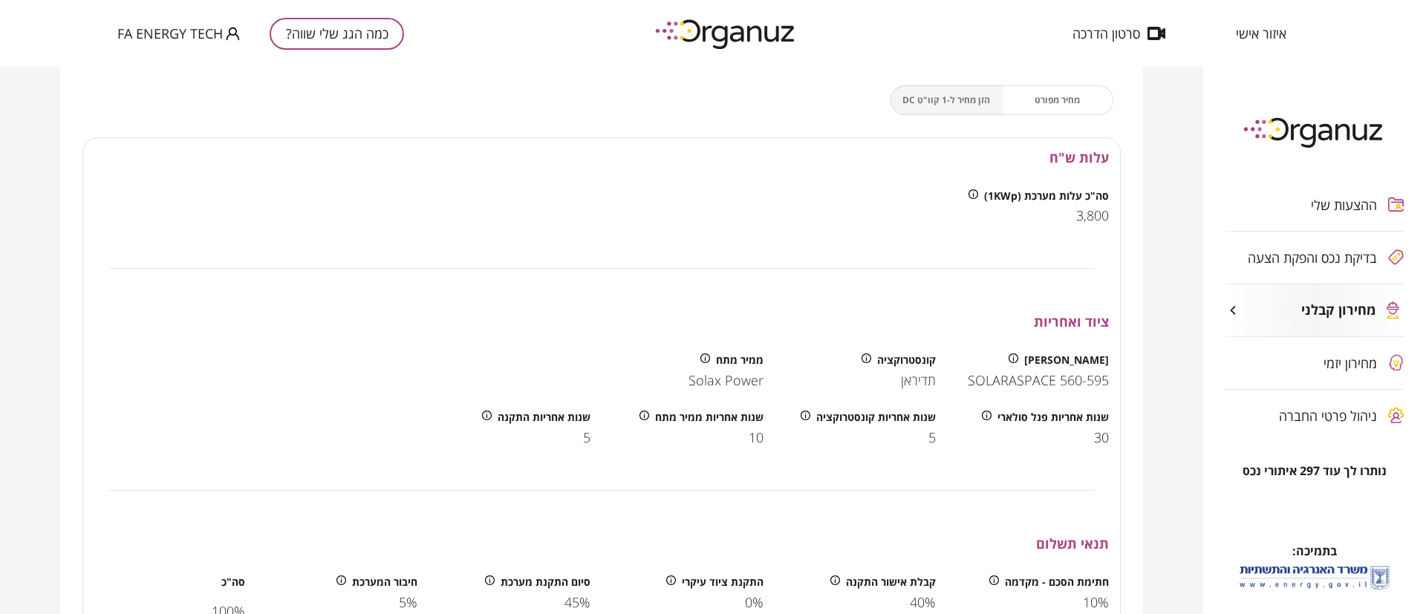
scroll to position [223, 0]
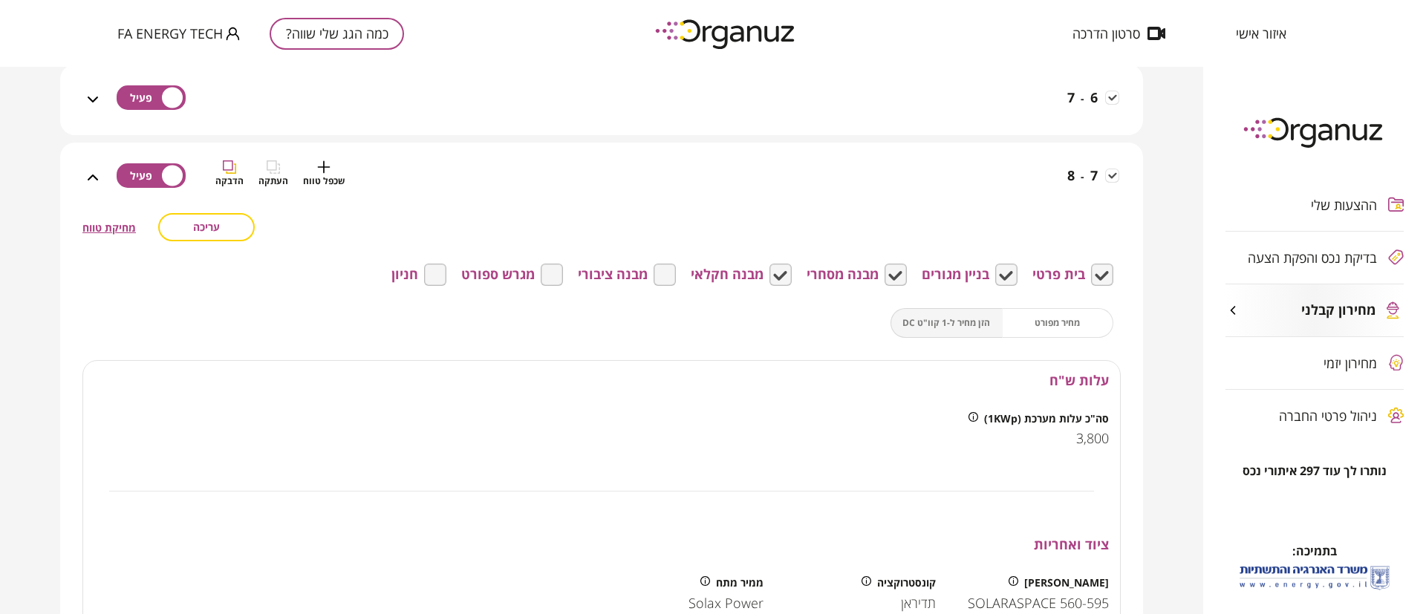
click at [892, 188] on div "7 - 8 שכפל טווח העתקה הדבקה" at bounding box center [610, 186] width 1017 height 53
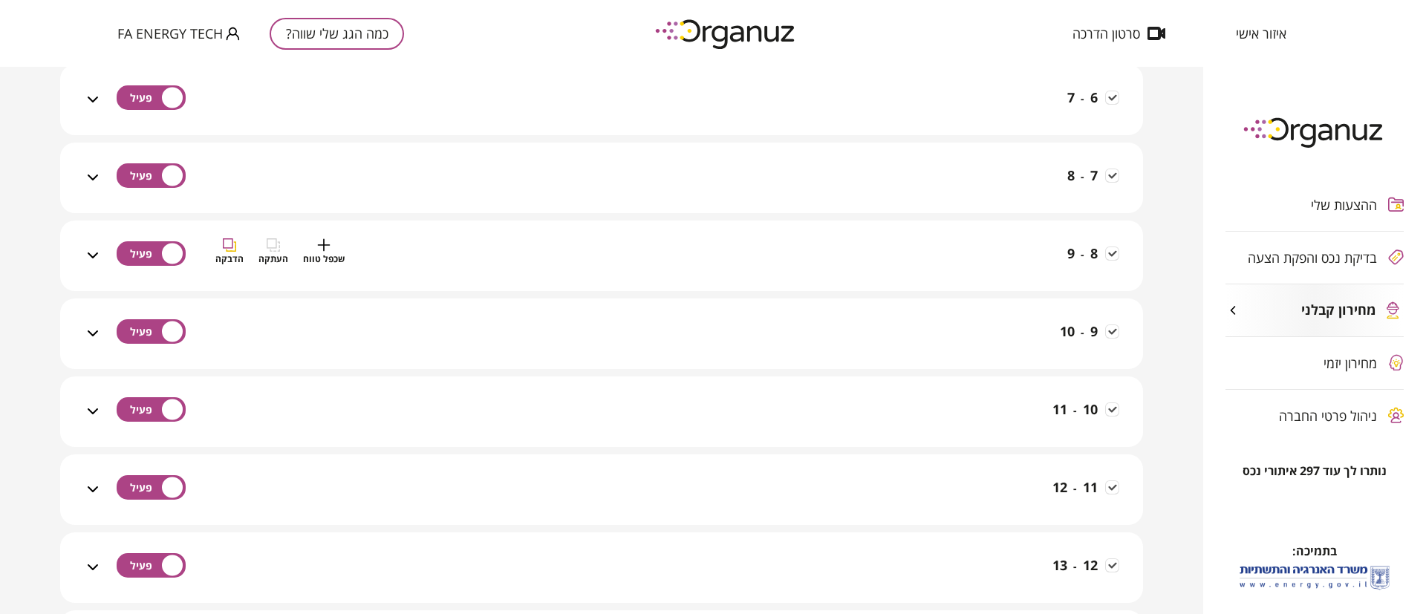
click at [913, 258] on div "8 - 9 שכפל טווח העתקה הדבקה" at bounding box center [610, 264] width 1017 height 53
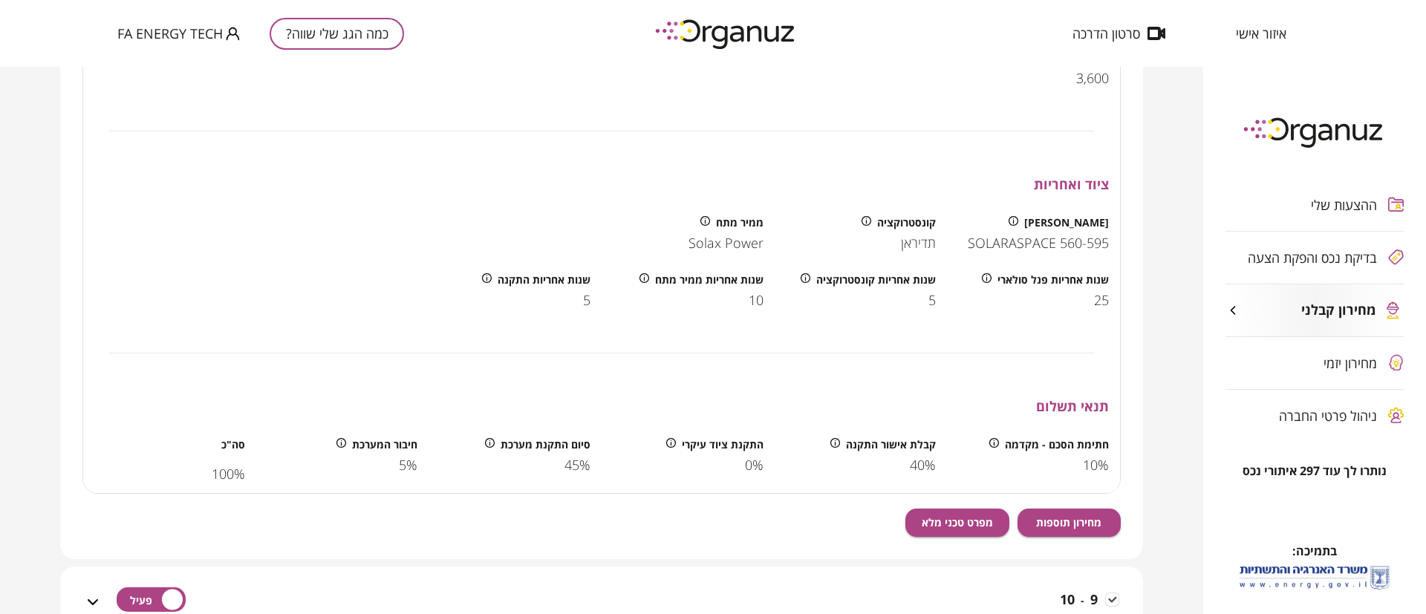
scroll to position [668, 0]
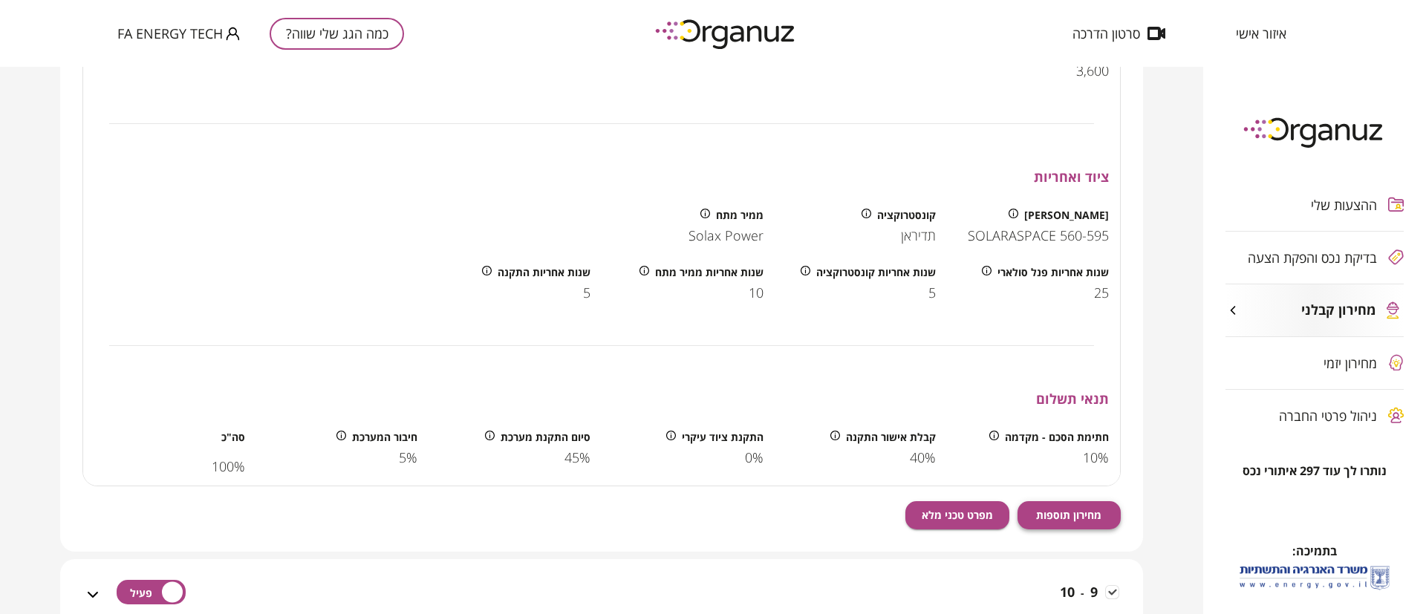
click at [1074, 506] on button "מחירון תוספות" at bounding box center [1069, 515] width 104 height 28
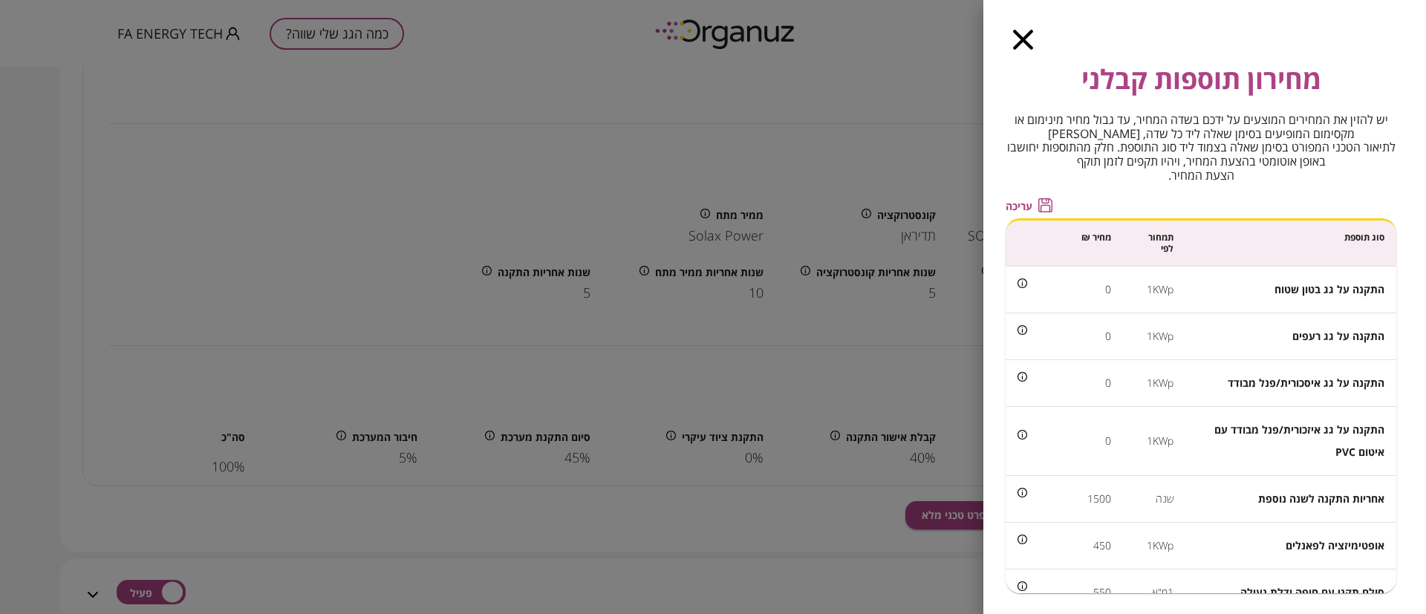
click at [1017, 201] on span "עריכה" at bounding box center [1019, 206] width 27 height 13
click at [1090, 289] on input "*" at bounding box center [1073, 288] width 76 height 39
click at [1090, 288] on input "*" at bounding box center [1073, 288] width 76 height 39
drag, startPoint x: 1094, startPoint y: 289, endPoint x: 1104, endPoint y: 290, distance: 10.5
click at [1104, 290] on input "*" at bounding box center [1073, 288] width 76 height 39
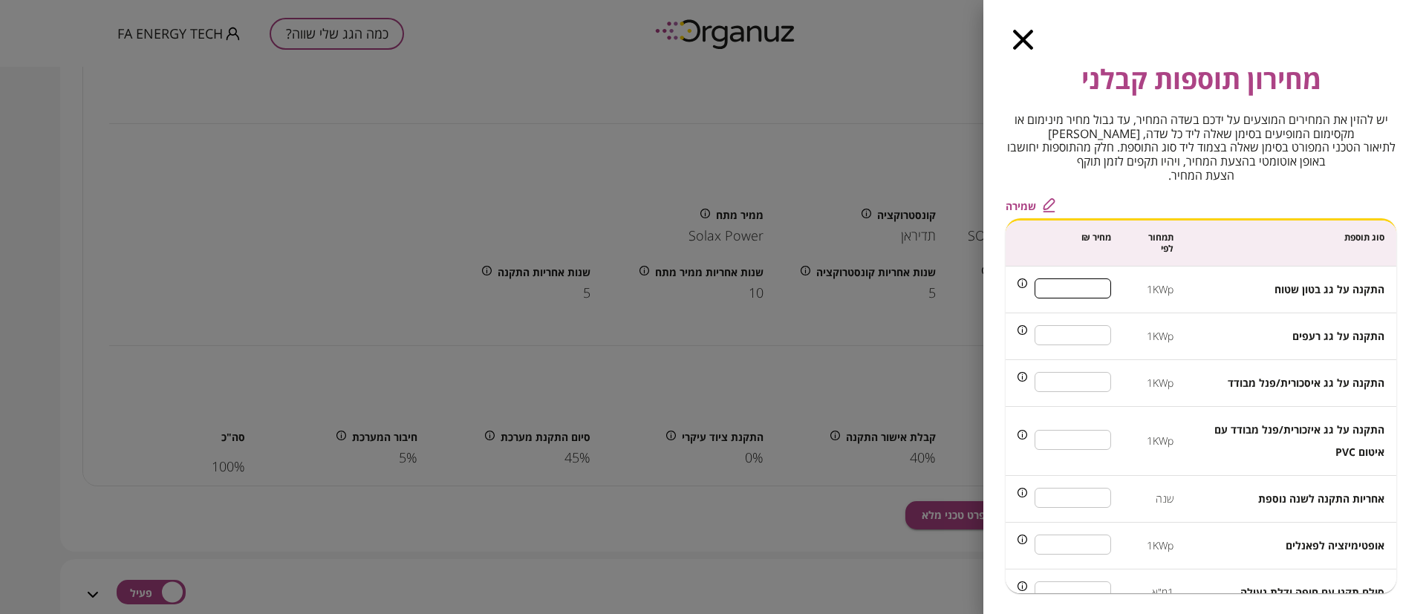
type input "***"
click at [1128, 331] on td "1KWp" at bounding box center [1154, 336] width 62 height 47
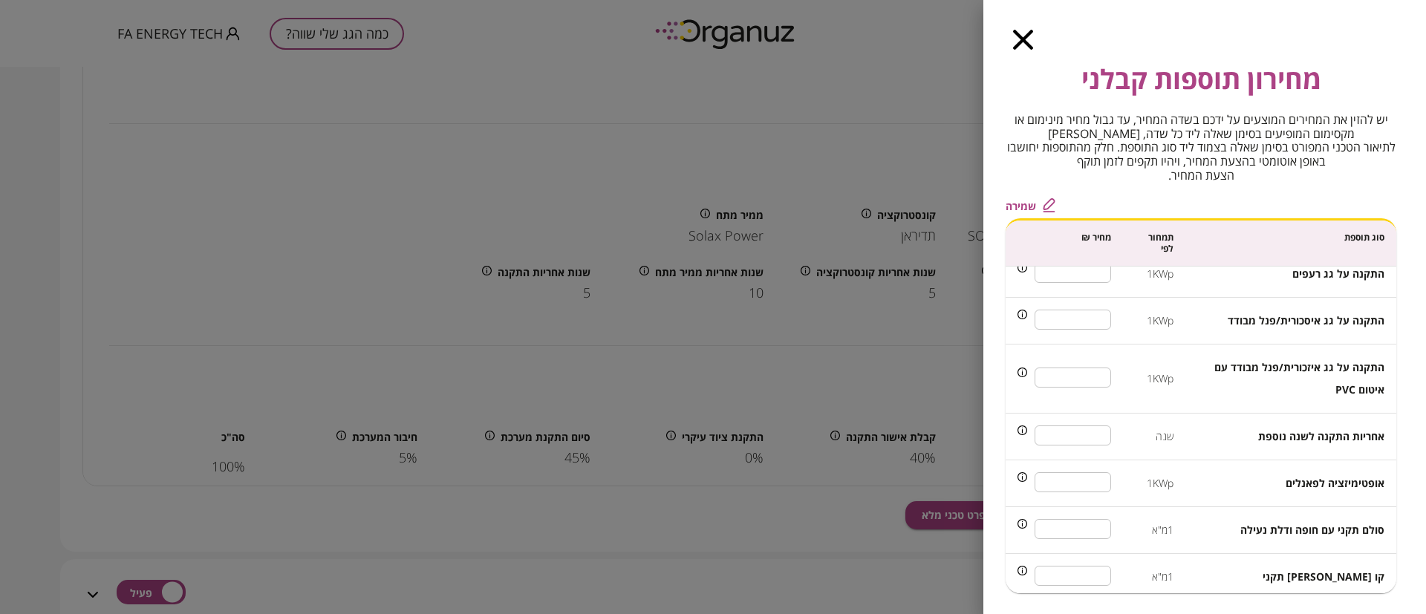
scroll to position [111, 0]
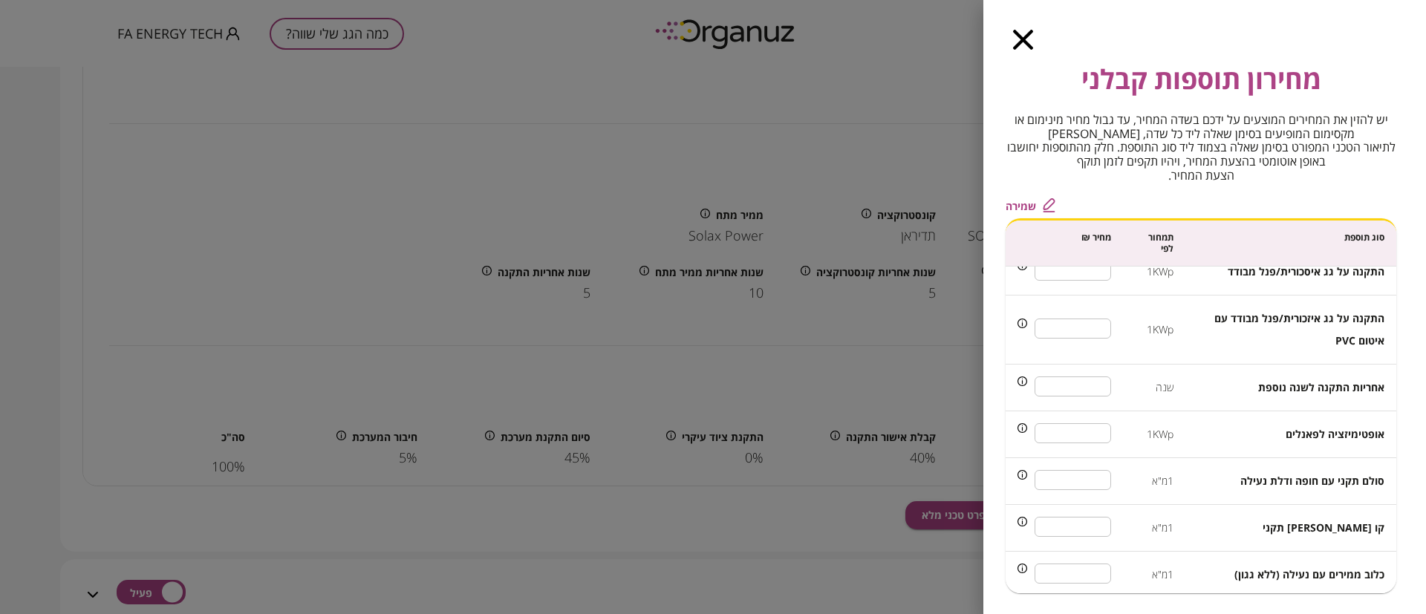
click at [1028, 201] on span "שמירה" at bounding box center [1021, 206] width 30 height 13
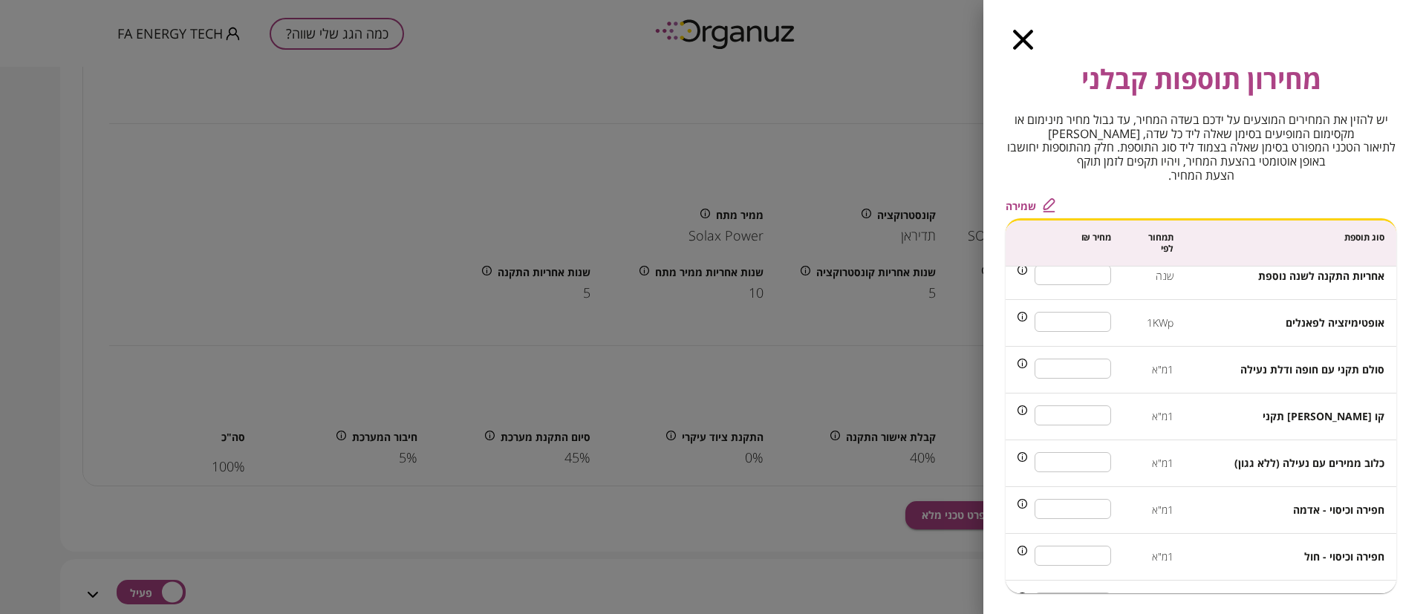
click at [1098, 326] on input "***" at bounding box center [1073, 321] width 76 height 39
type input "***"
click at [1021, 206] on span "שמירה" at bounding box center [1021, 206] width 30 height 13
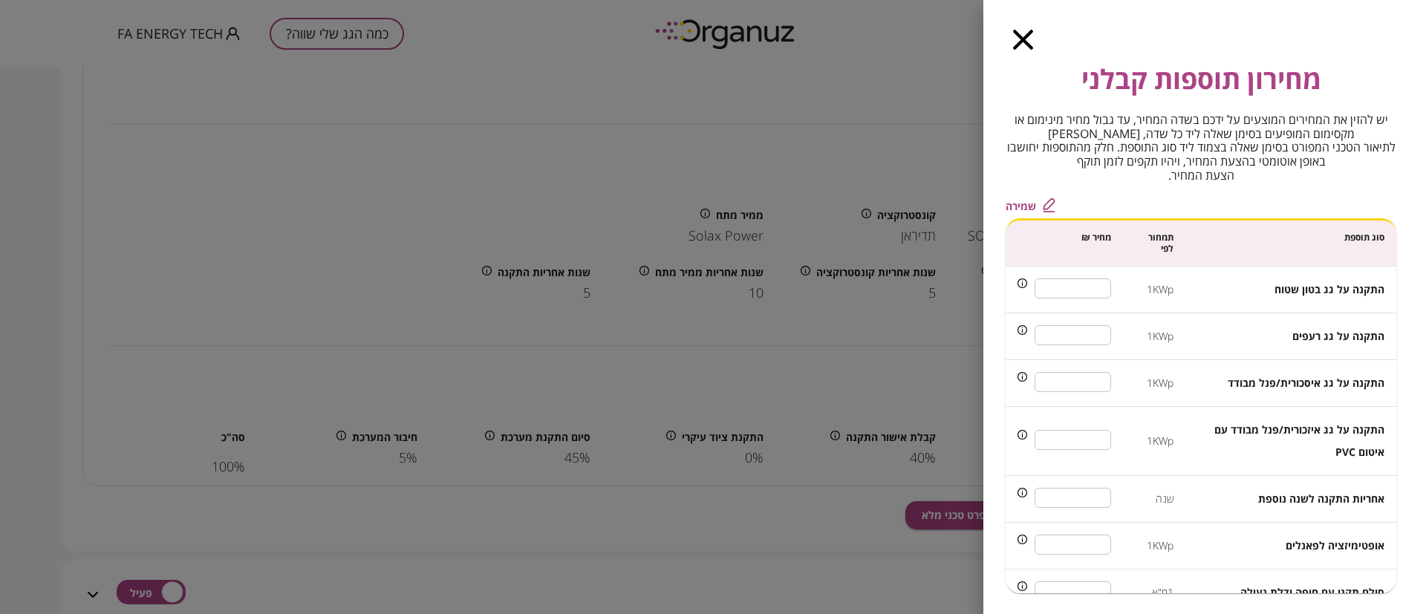
click at [1018, 36] on icon "button" at bounding box center [1023, 40] width 20 height 20
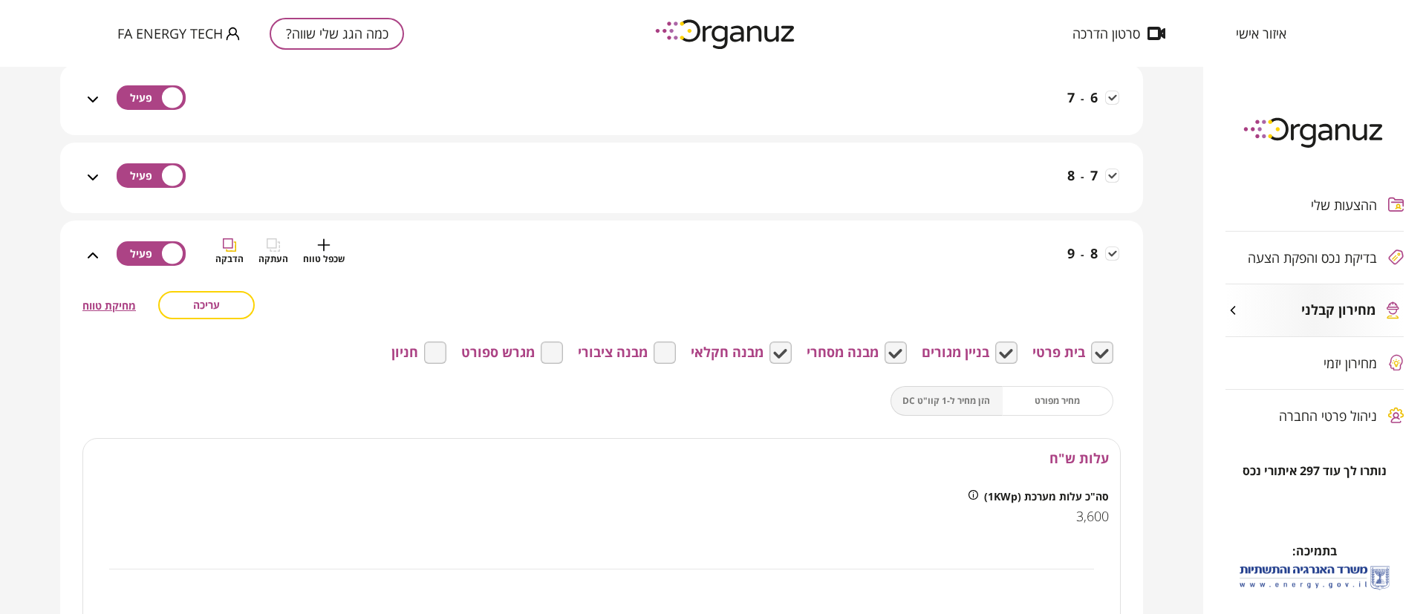
click at [888, 267] on div "8 - 9 שכפל טווח העתקה הדבקה" at bounding box center [610, 264] width 1017 height 53
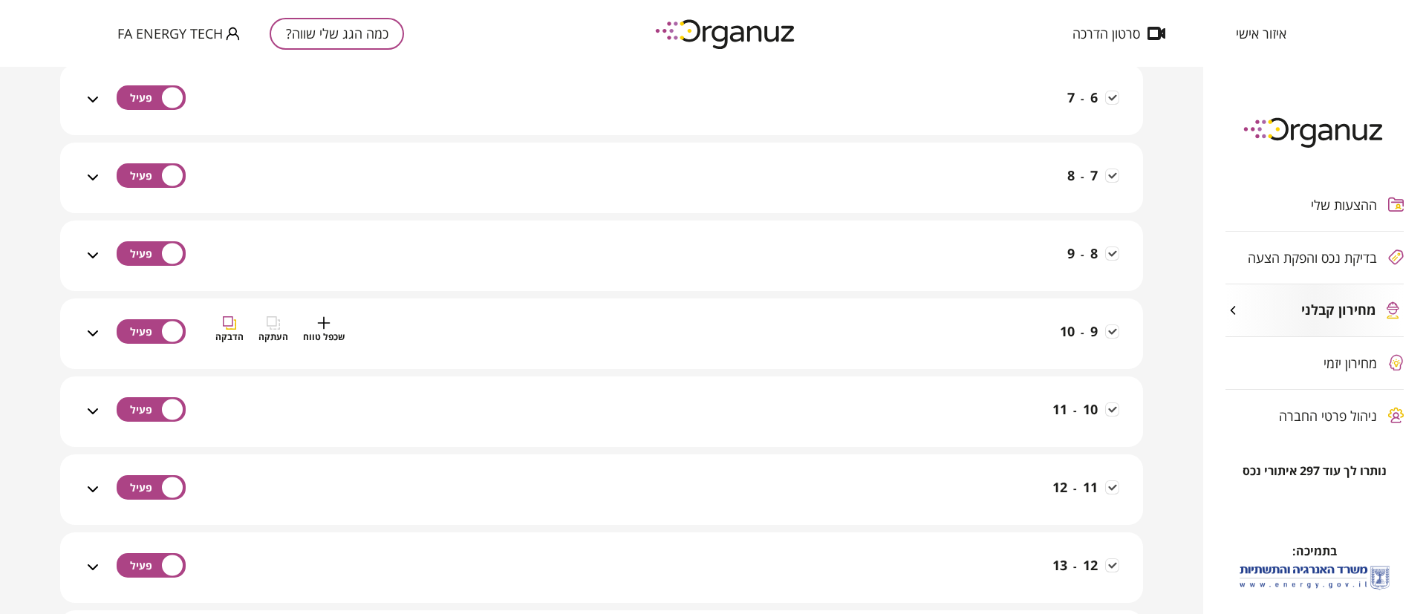
click at [903, 331] on div "9 - 10 שכפל טווח העתקה הדבקה" at bounding box center [610, 342] width 1017 height 53
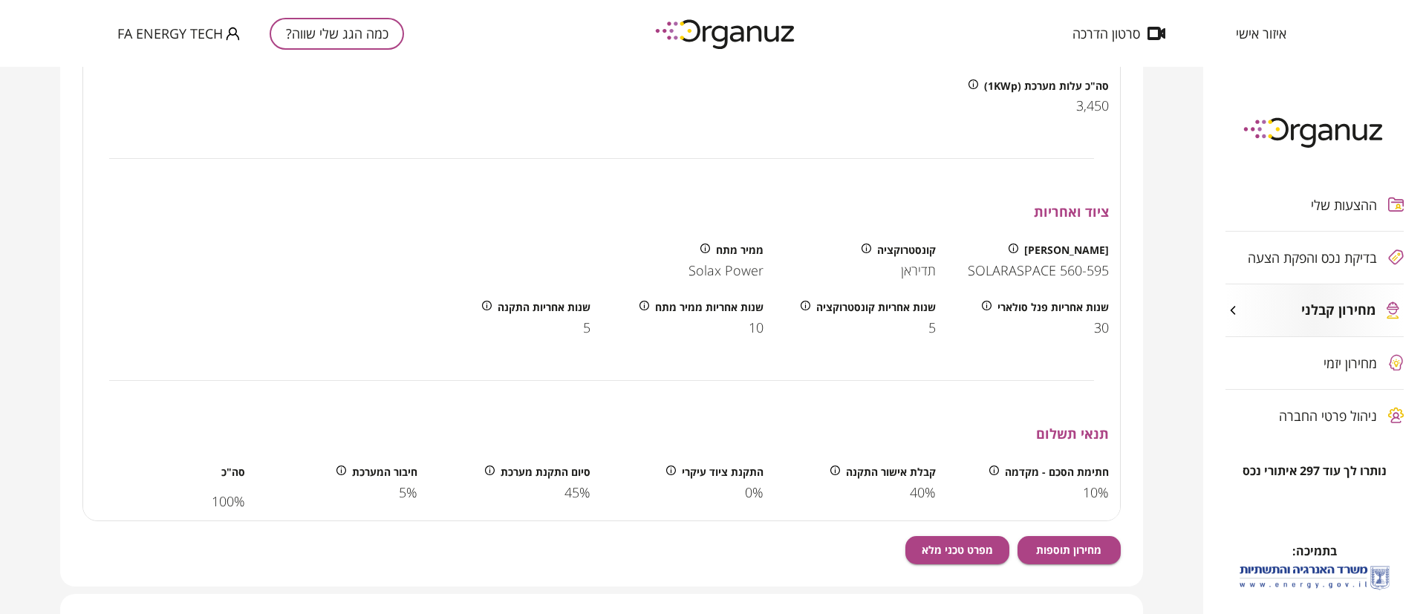
scroll to position [891, 0]
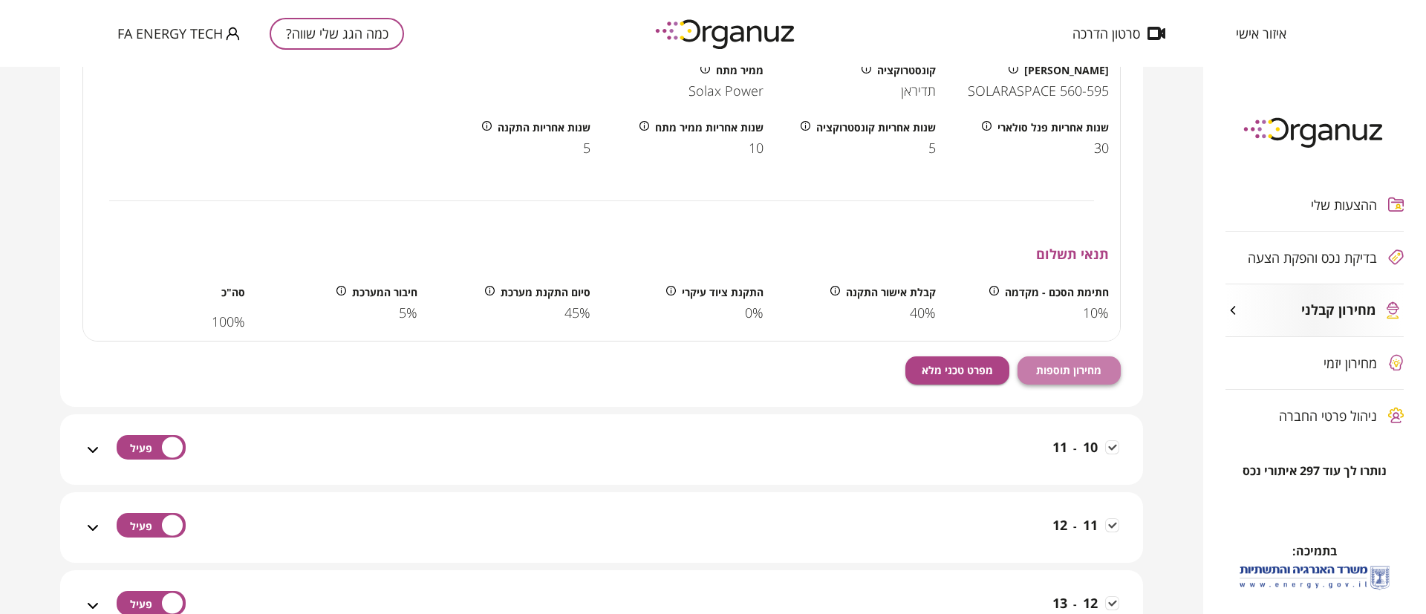
click at [1072, 368] on span "מחירון תוספות" at bounding box center [1068, 370] width 65 height 13
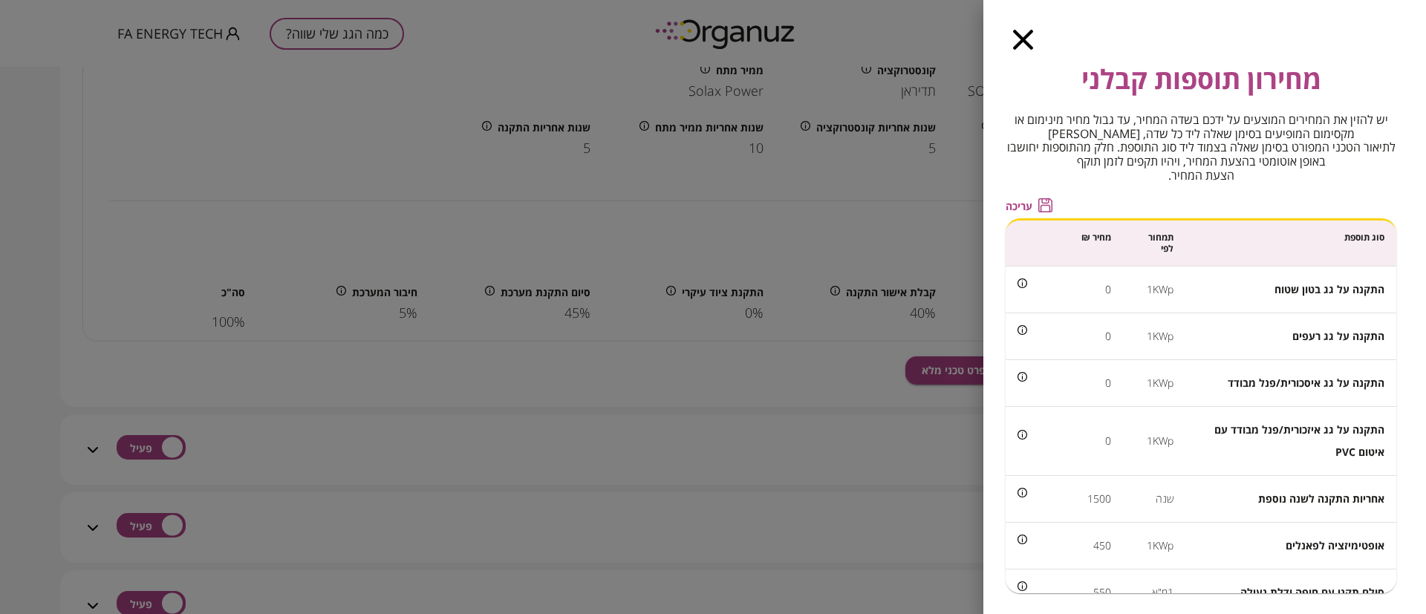
click at [1026, 201] on span "עריכה" at bounding box center [1019, 206] width 27 height 13
click at [1089, 287] on input "*" at bounding box center [1073, 288] width 76 height 39
click at [1090, 287] on input "*" at bounding box center [1073, 288] width 76 height 39
type input "***"
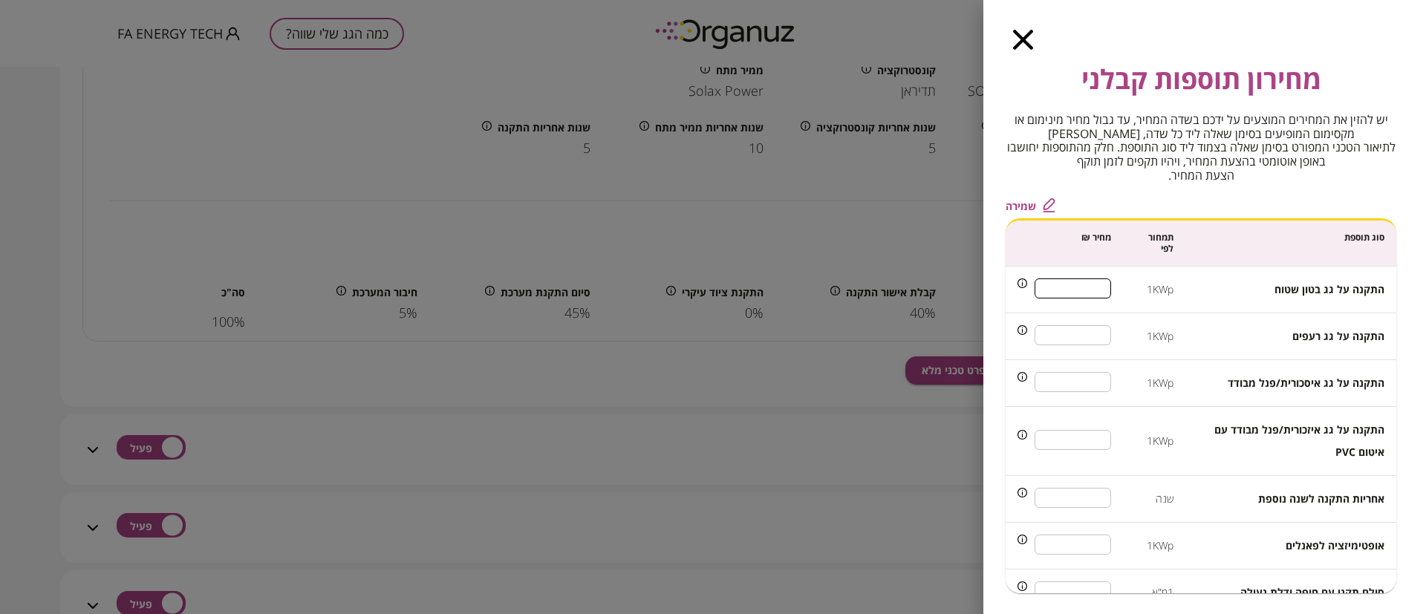
click at [1097, 316] on input "*" at bounding box center [1073, 335] width 76 height 39
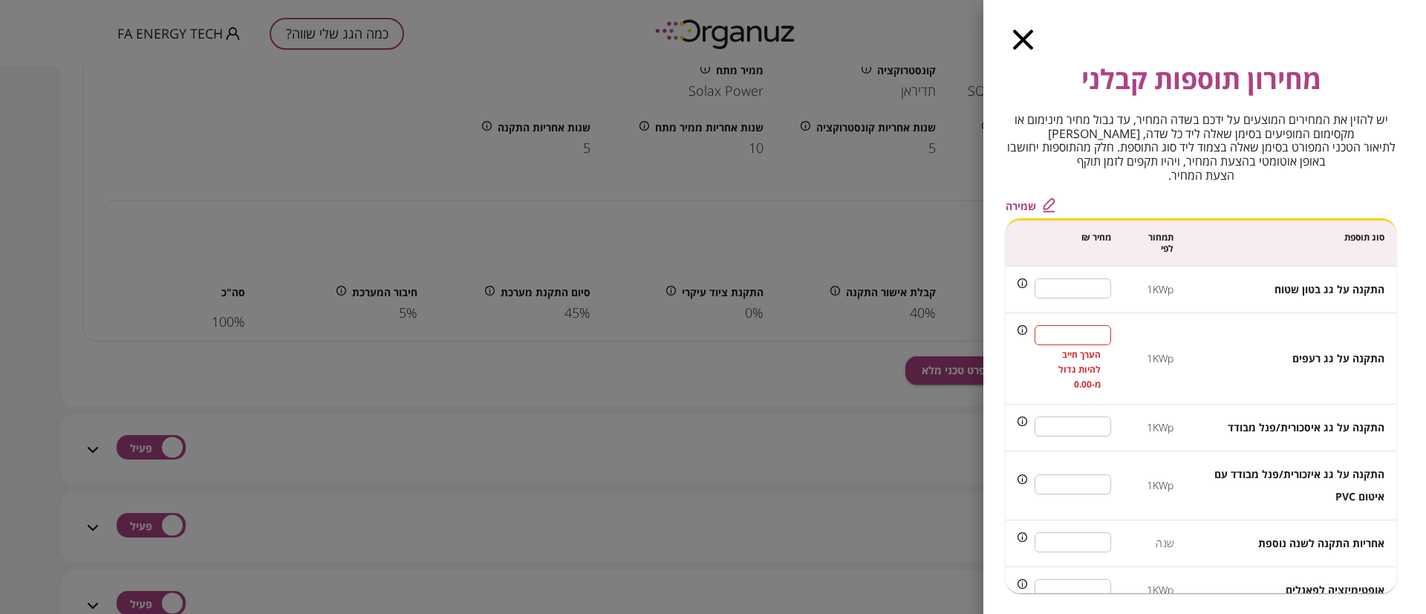
scroll to position [111, 0]
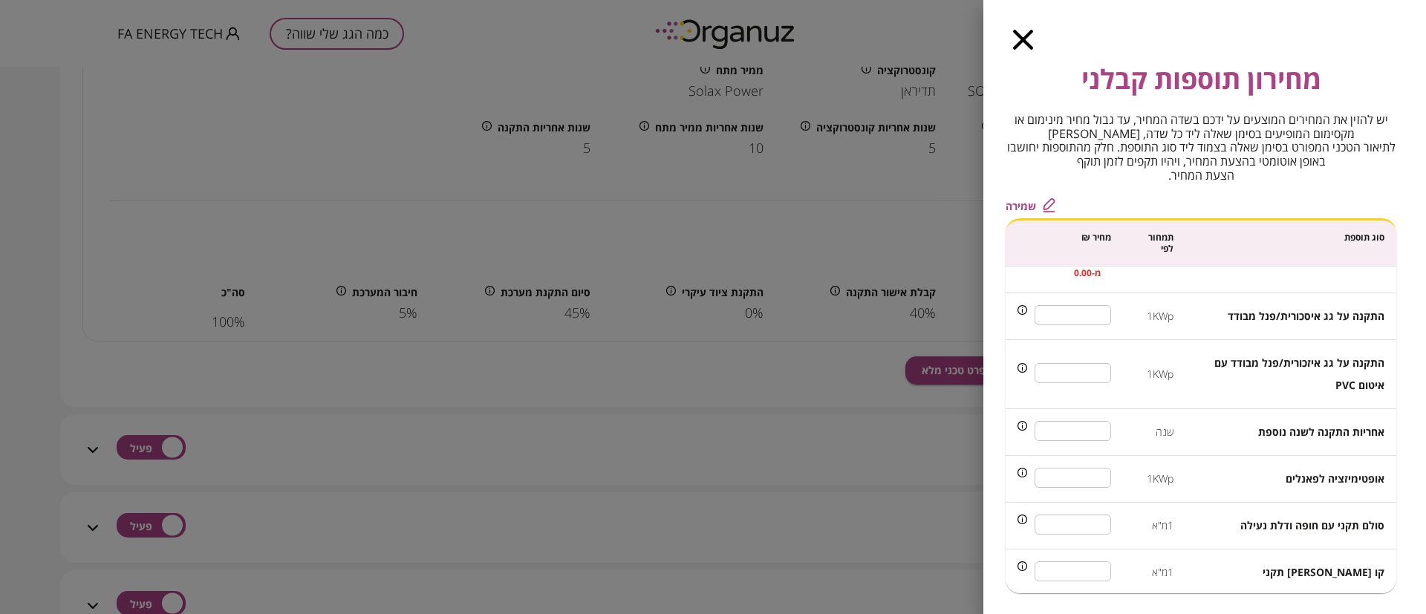
type input "**"
click at [1088, 478] on input "***" at bounding box center [1073, 477] width 76 height 39
type input "***"
click at [1026, 203] on span "שמירה" at bounding box center [1021, 206] width 30 height 13
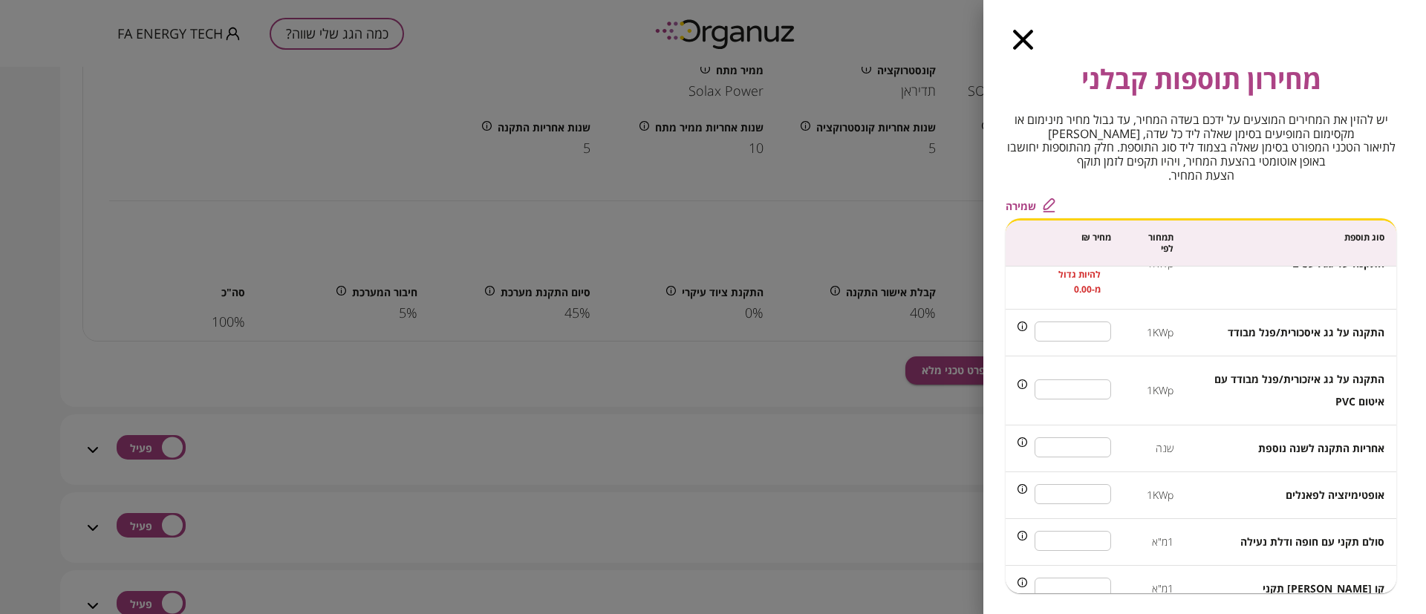
scroll to position [0, 0]
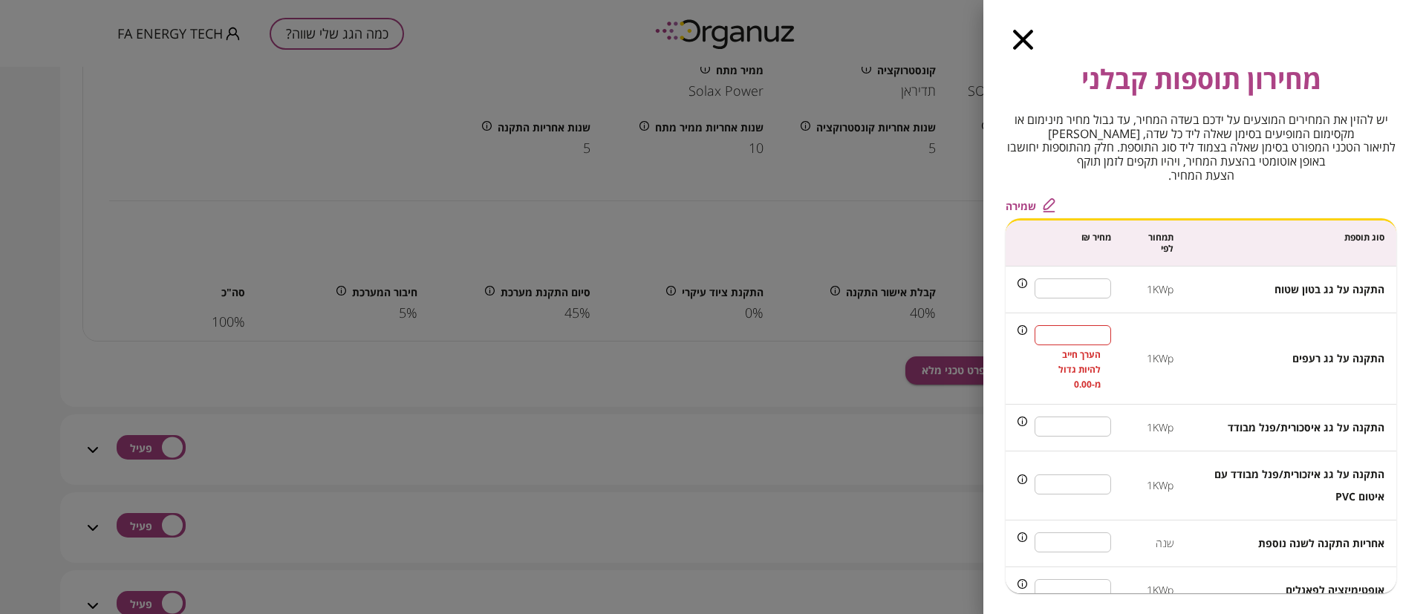
drag, startPoint x: 1095, startPoint y: 331, endPoint x: 1107, endPoint y: 338, distance: 14.3
click at [1107, 338] on input "**" at bounding box center [1073, 335] width 76 height 39
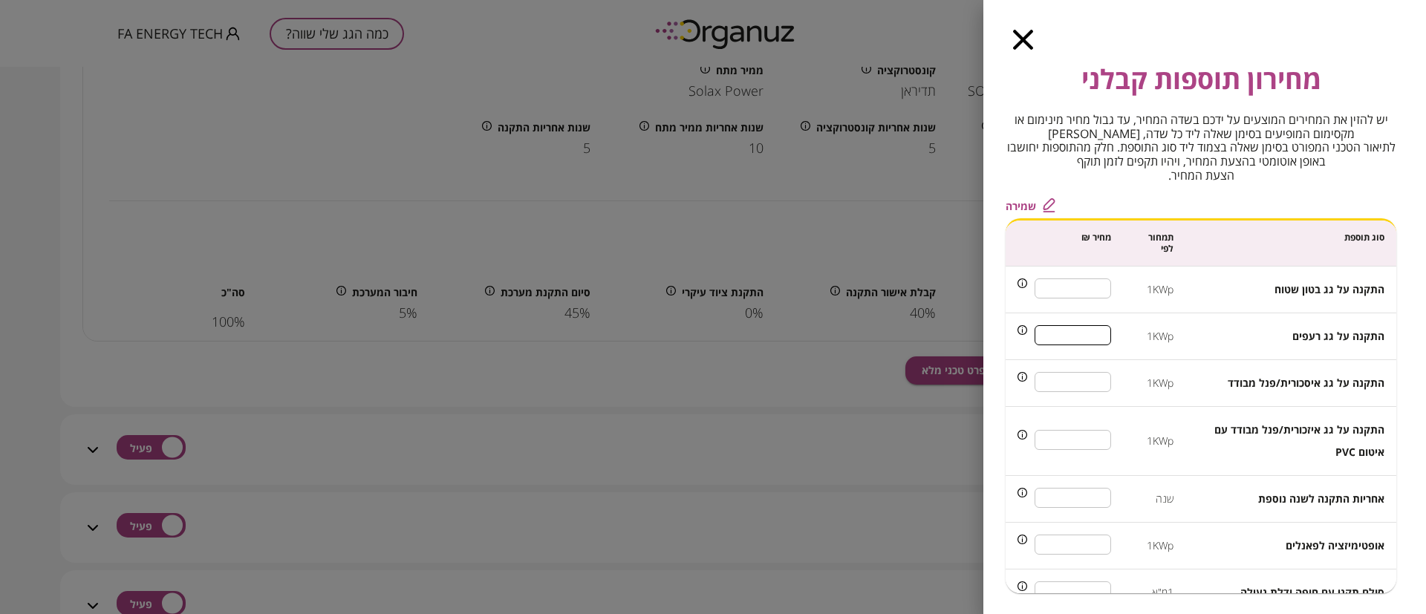
type input "*"
click at [1024, 203] on span "שמירה" at bounding box center [1021, 206] width 30 height 13
click at [1019, 42] on icon "button" at bounding box center [1023, 40] width 20 height 20
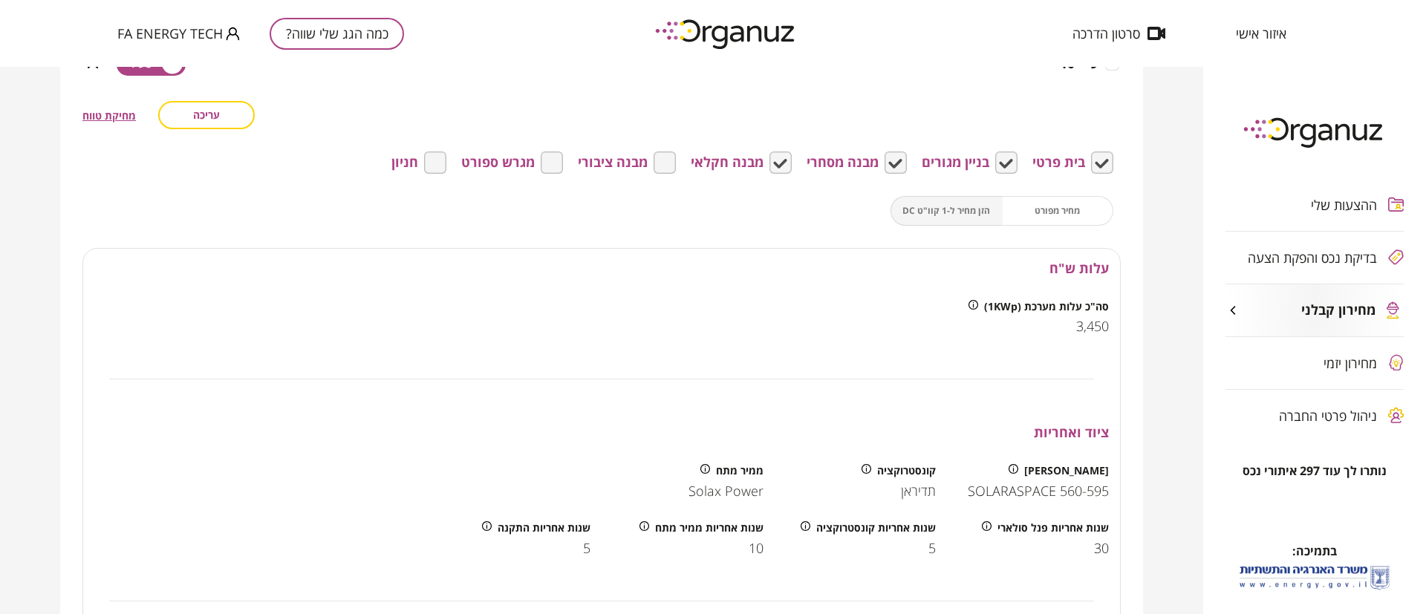
scroll to position [446, 0]
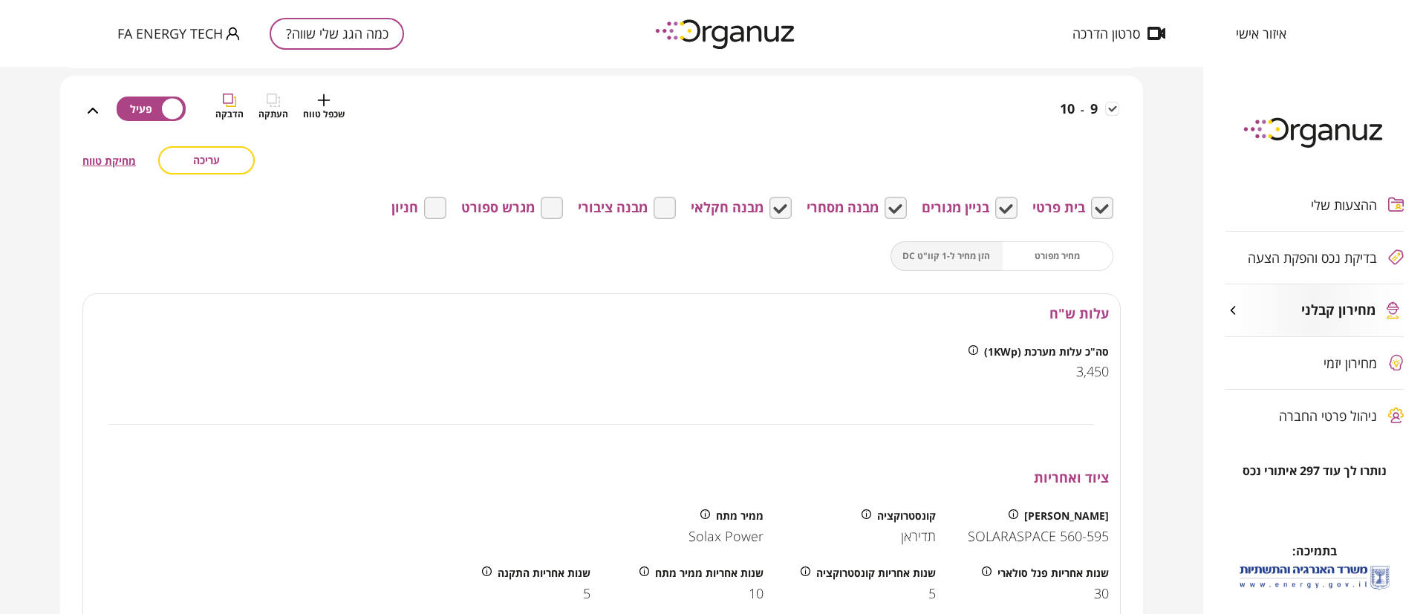
click at [967, 115] on div "9 - 10 שכפל טווח העתקה הדבקה" at bounding box center [610, 120] width 1017 height 53
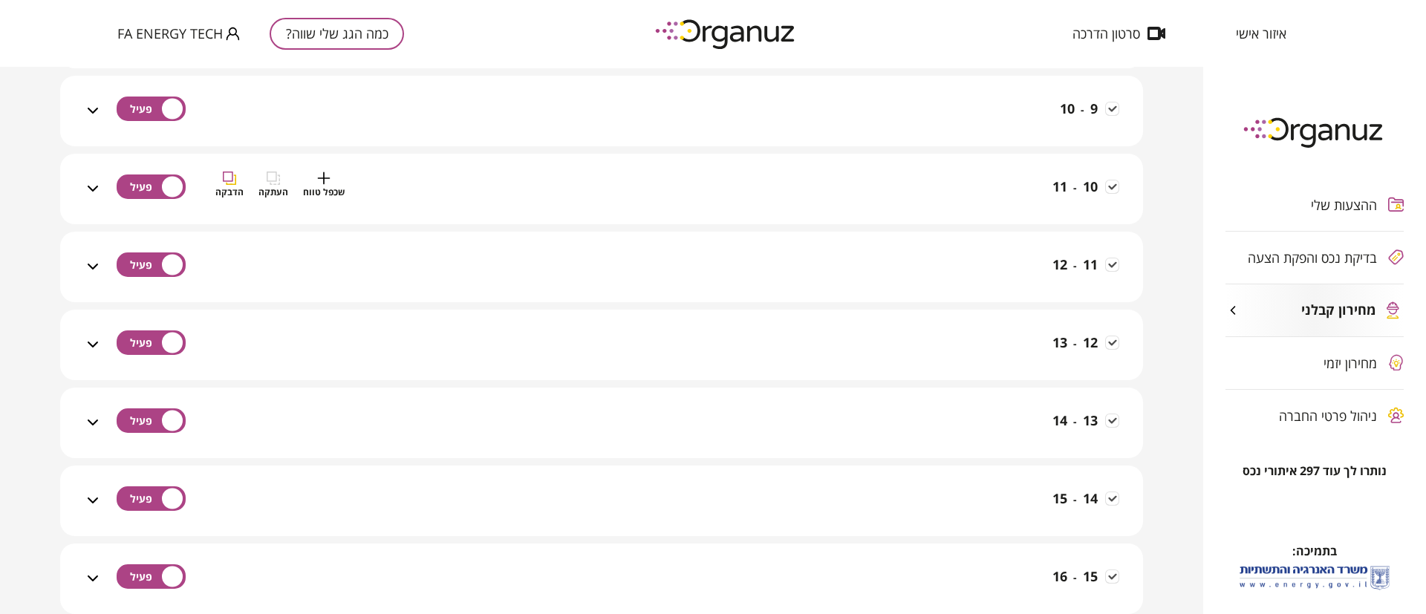
click at [953, 192] on div "10 - 11 שכפל טווח העתקה הדבקה" at bounding box center [610, 198] width 1017 height 53
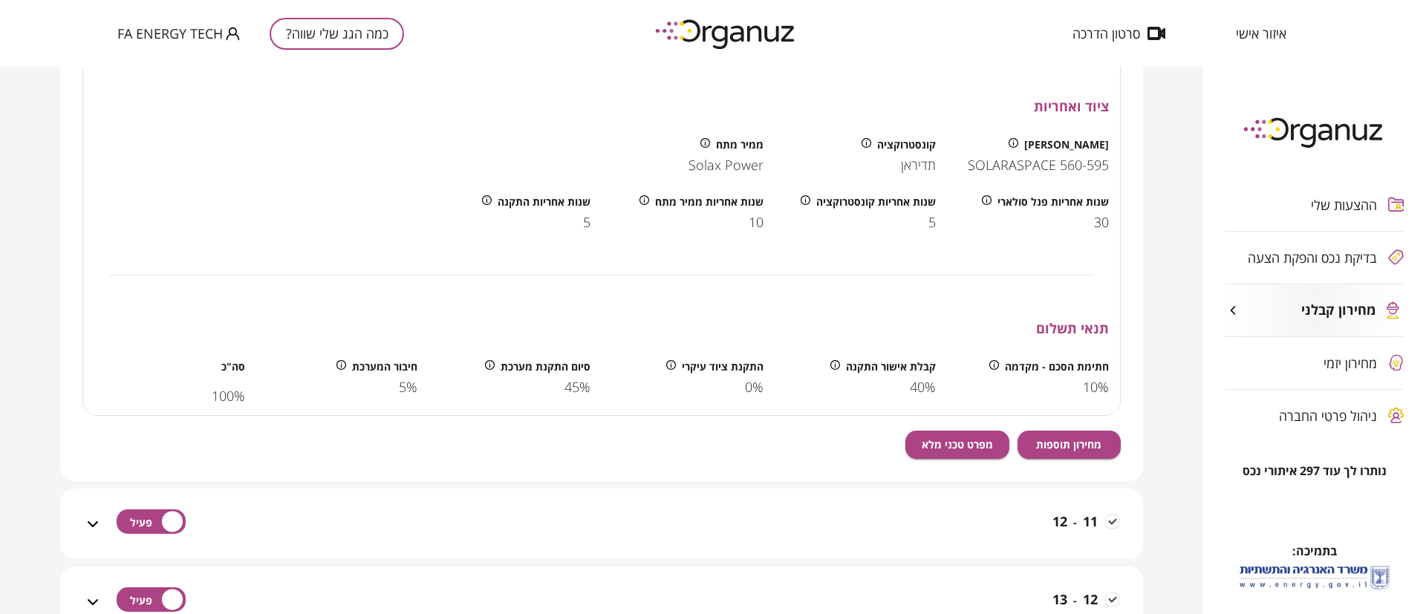
scroll to position [1003, 0]
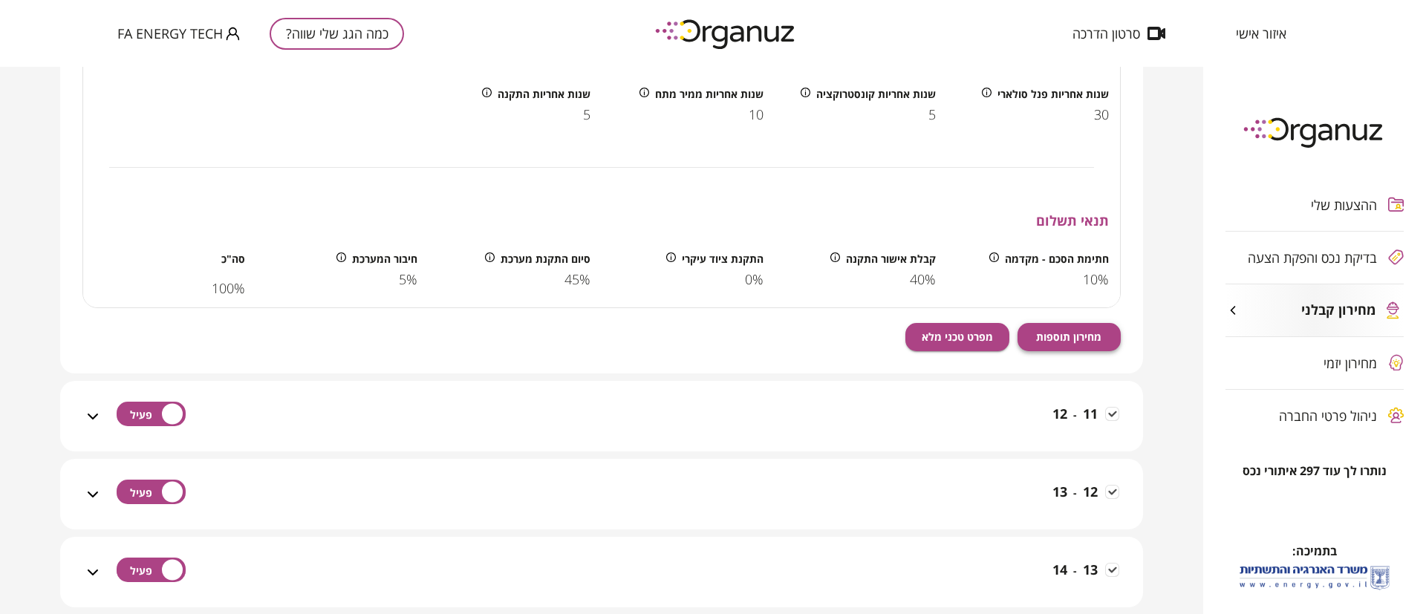
click at [1051, 334] on span "מחירון תוספות" at bounding box center [1068, 337] width 65 height 13
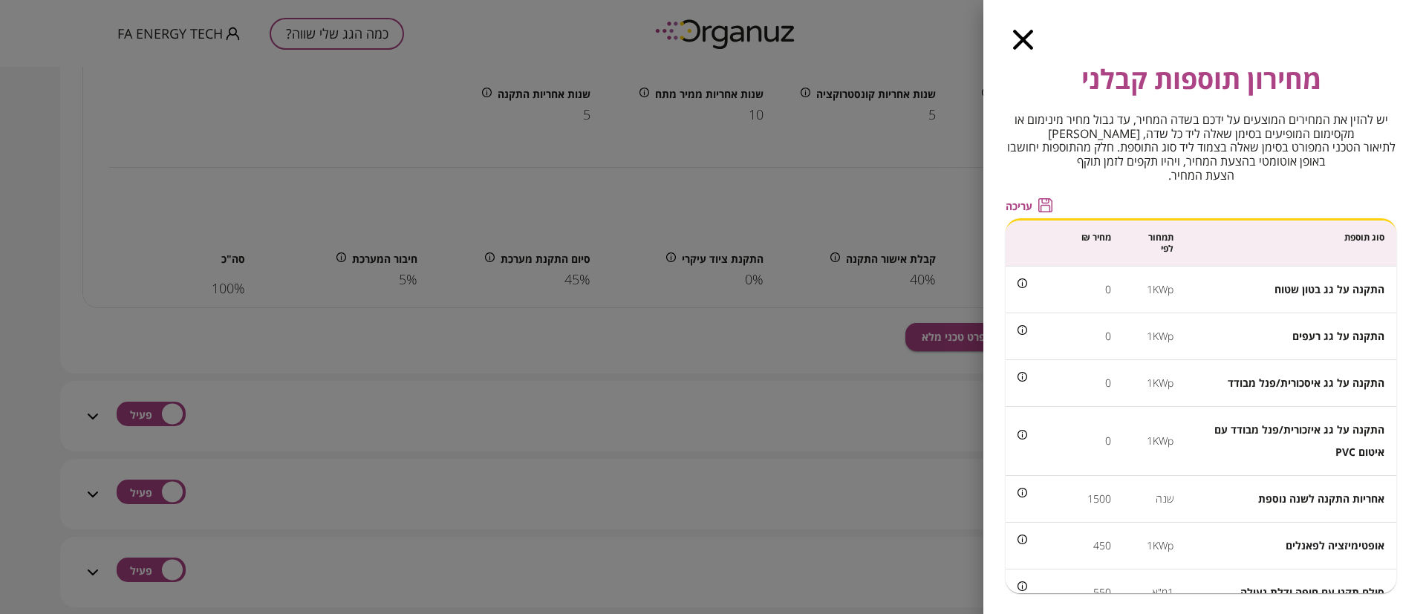
click at [1022, 202] on span "עריכה" at bounding box center [1019, 206] width 27 height 13
click at [1095, 290] on input "*" at bounding box center [1073, 288] width 76 height 39
drag, startPoint x: 1091, startPoint y: 290, endPoint x: 1101, endPoint y: 290, distance: 10.4
click at [1101, 290] on input "*" at bounding box center [1073, 288] width 76 height 39
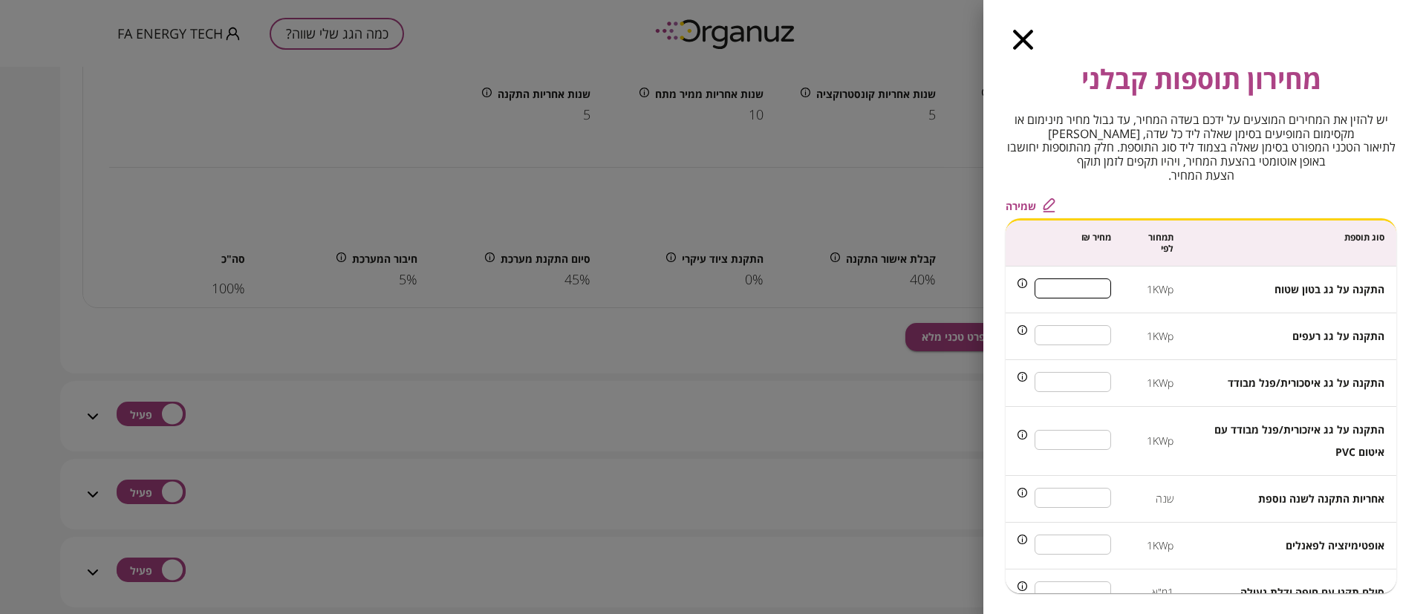
type input "***"
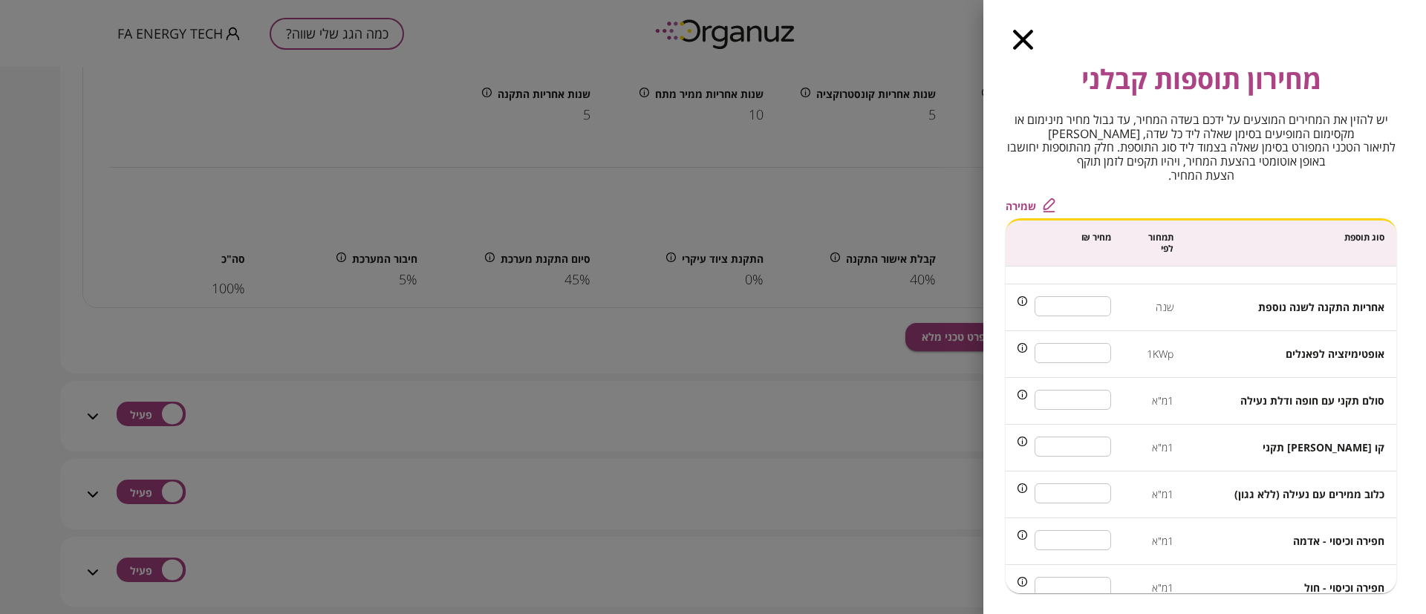
scroll to position [223, 0]
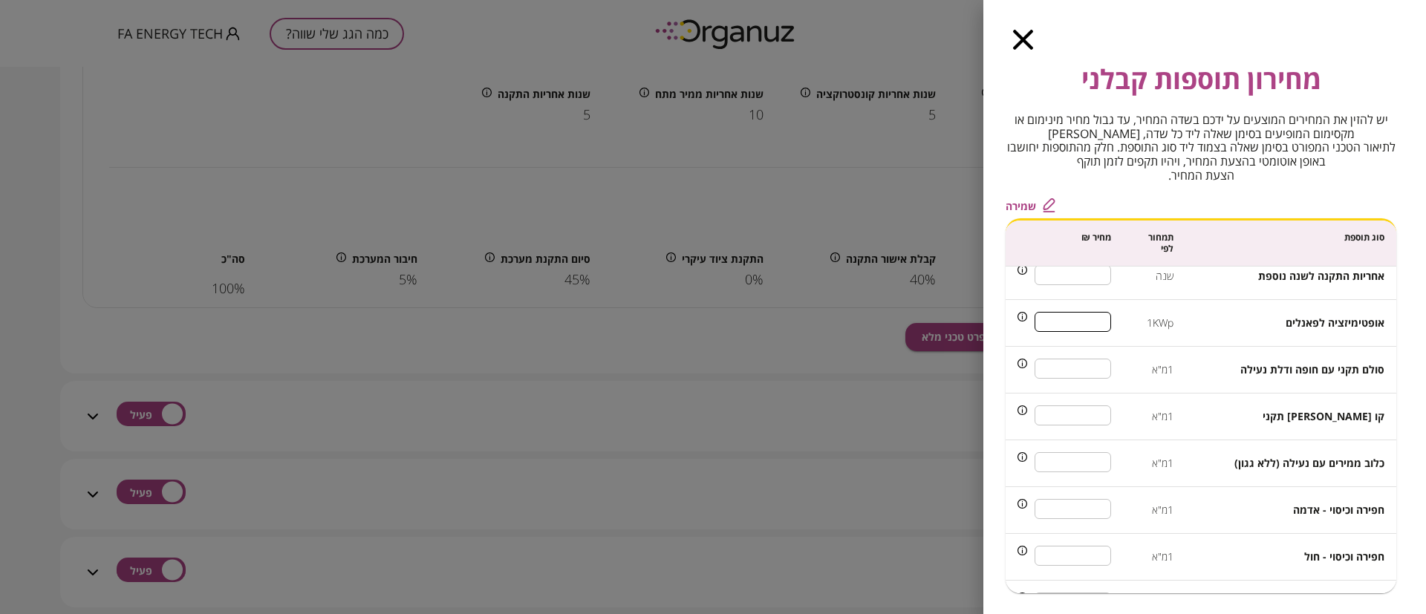
click at [1092, 325] on input "***" at bounding box center [1073, 321] width 76 height 39
type input "***"
click at [1023, 201] on span "שמירה" at bounding box center [1021, 206] width 30 height 13
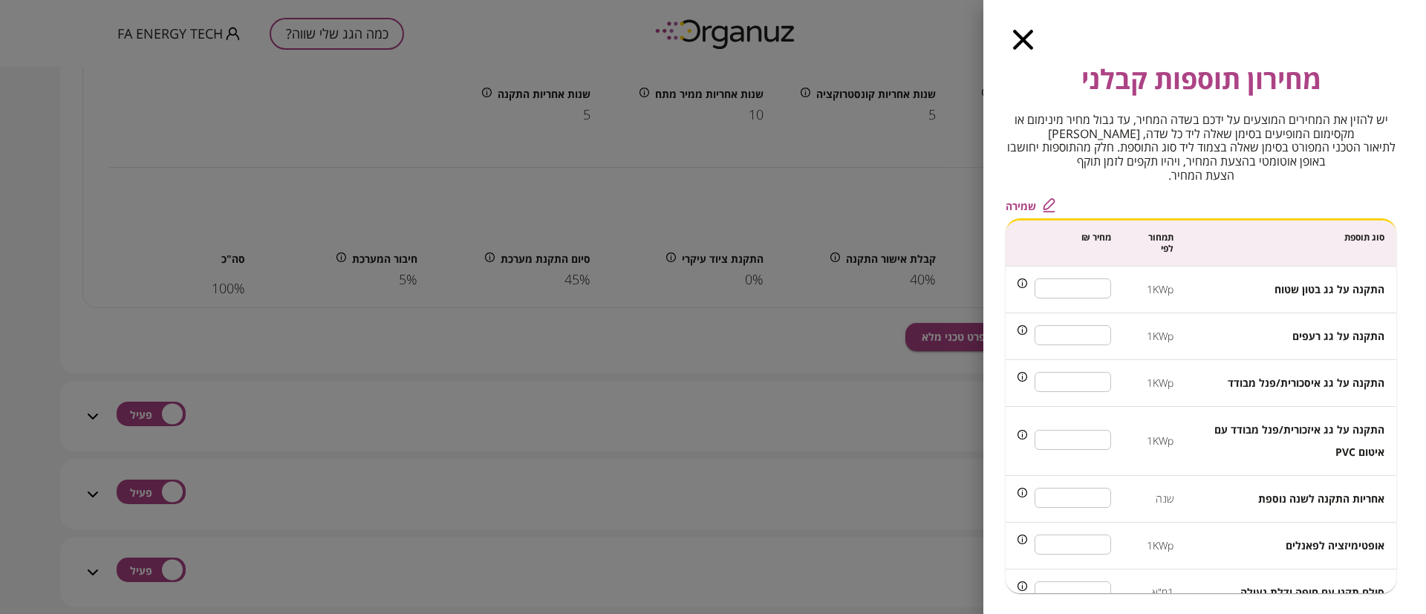
click at [1022, 38] on icon "button" at bounding box center [1023, 40] width 20 height 20
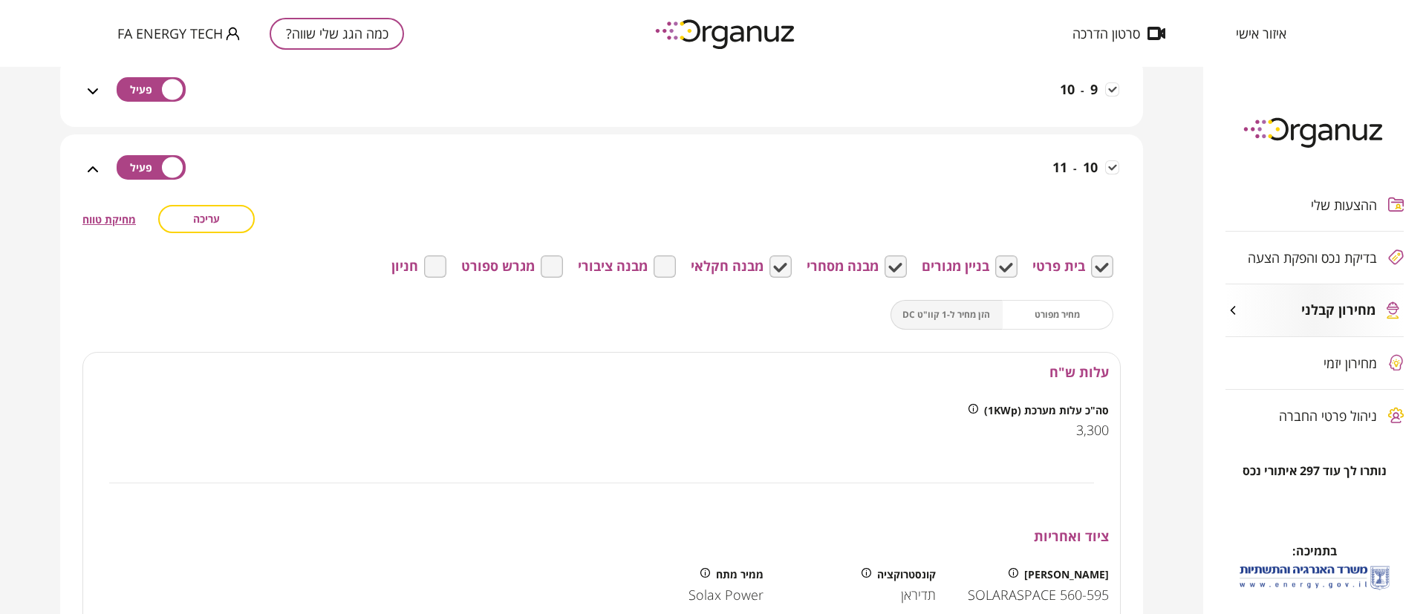
scroll to position [446, 0]
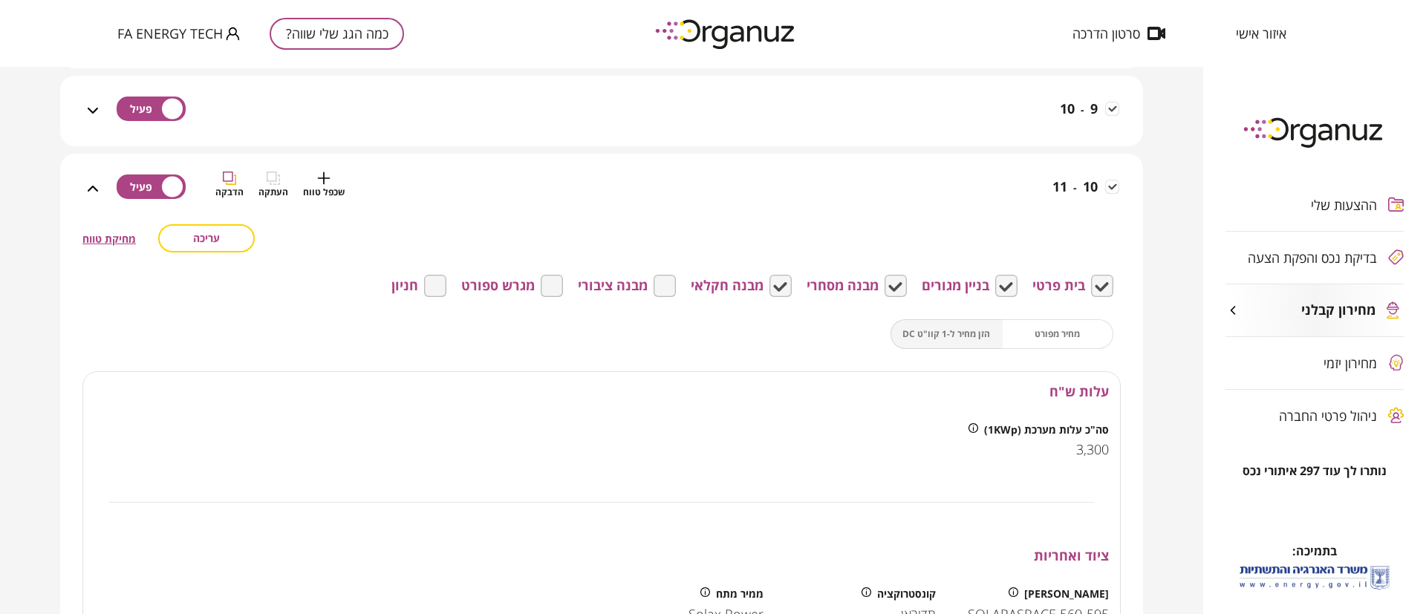
click at [985, 196] on div "10 - 11 שכפל טווח העתקה הדבקה" at bounding box center [610, 198] width 1017 height 53
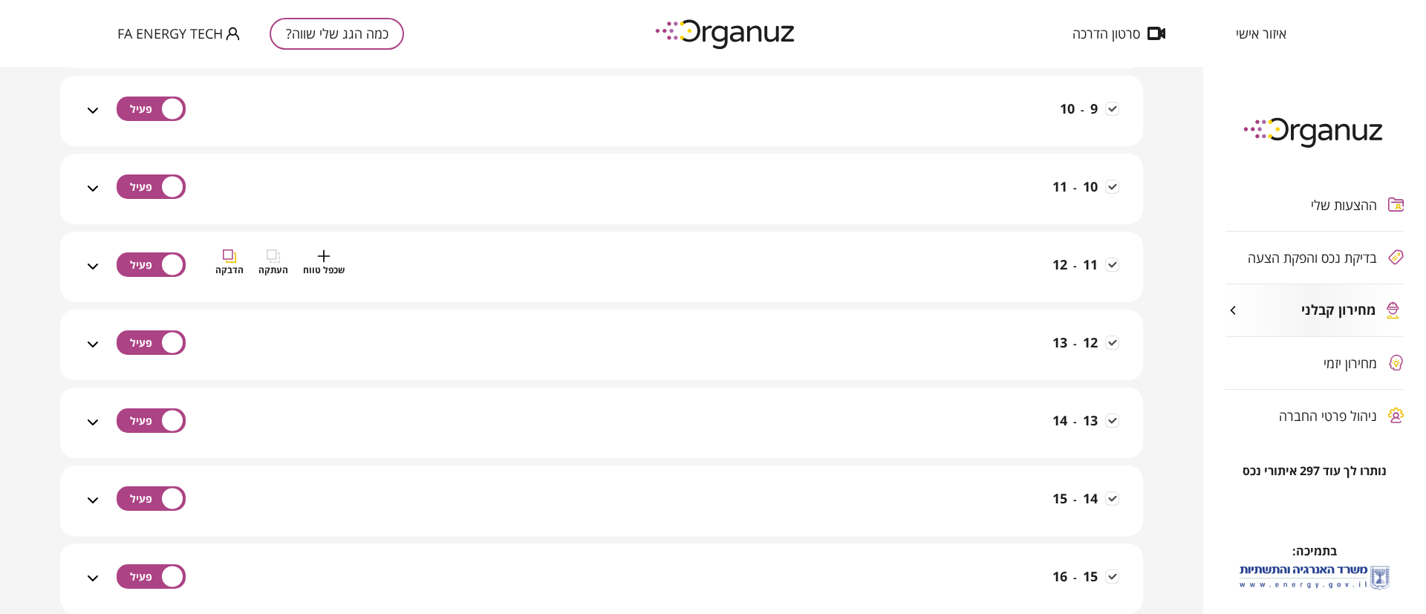
click at [972, 275] on div "11 - 12 שכפל טווח העתקה הדבקה" at bounding box center [610, 276] width 1017 height 53
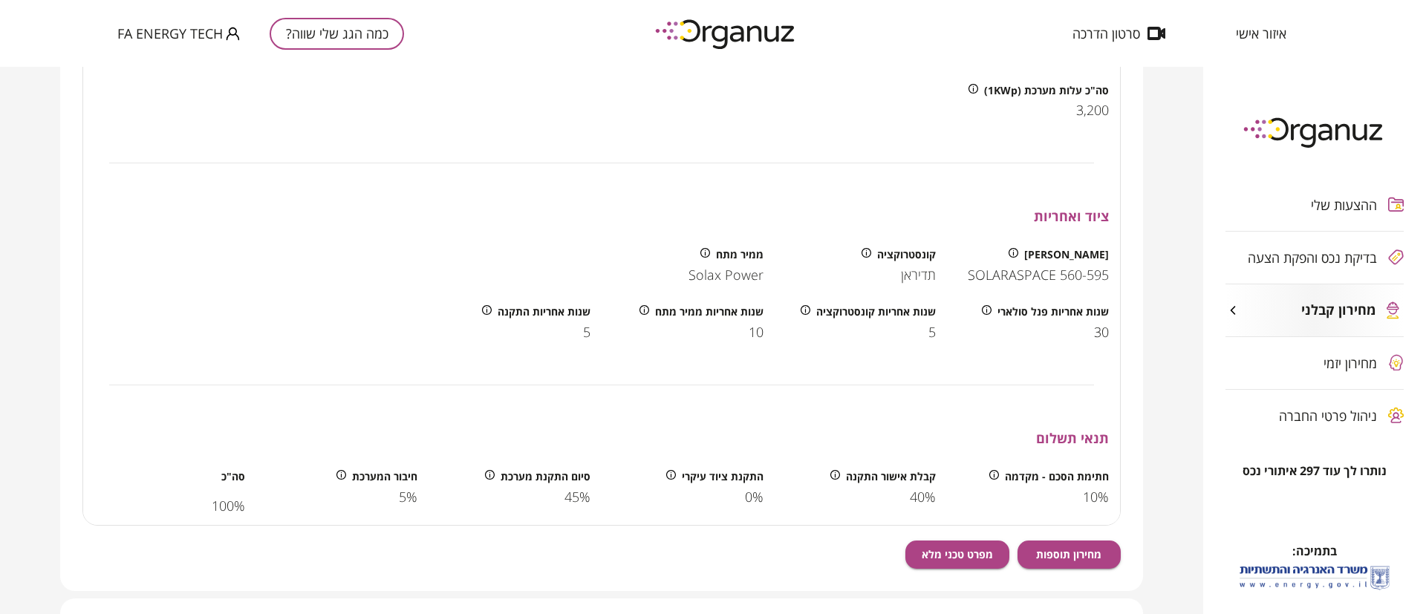
scroll to position [891, 0]
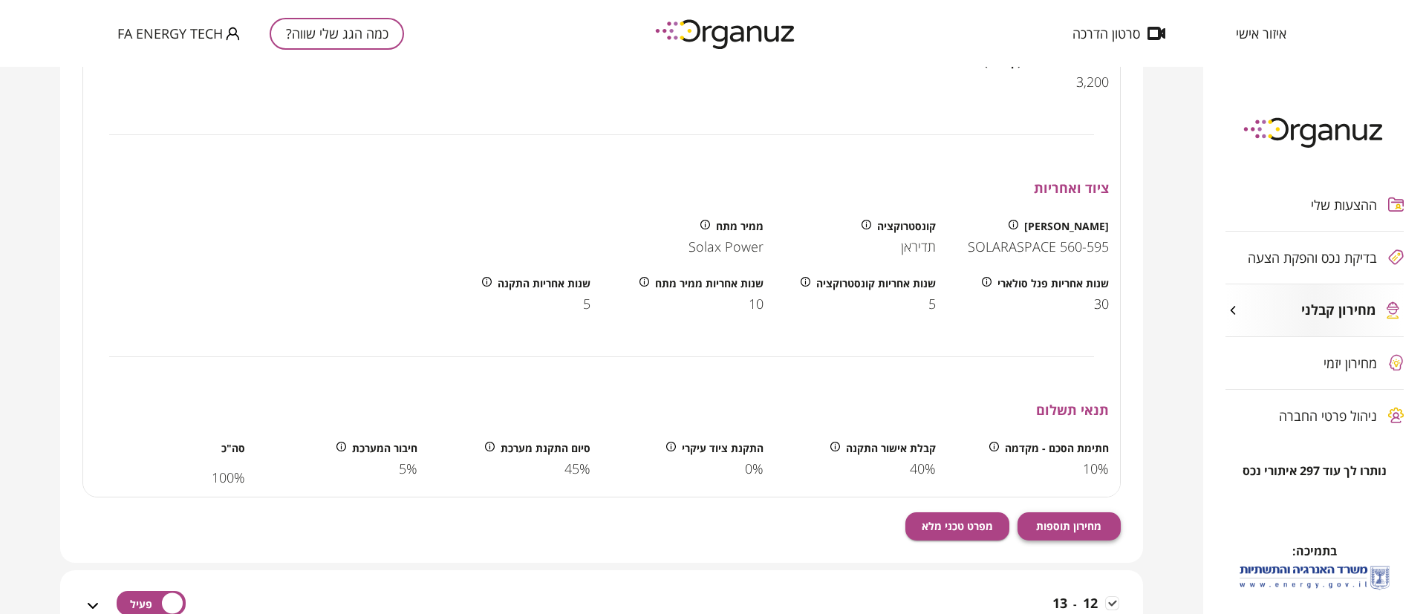
click at [1077, 527] on span "מחירון תוספות" at bounding box center [1068, 526] width 65 height 13
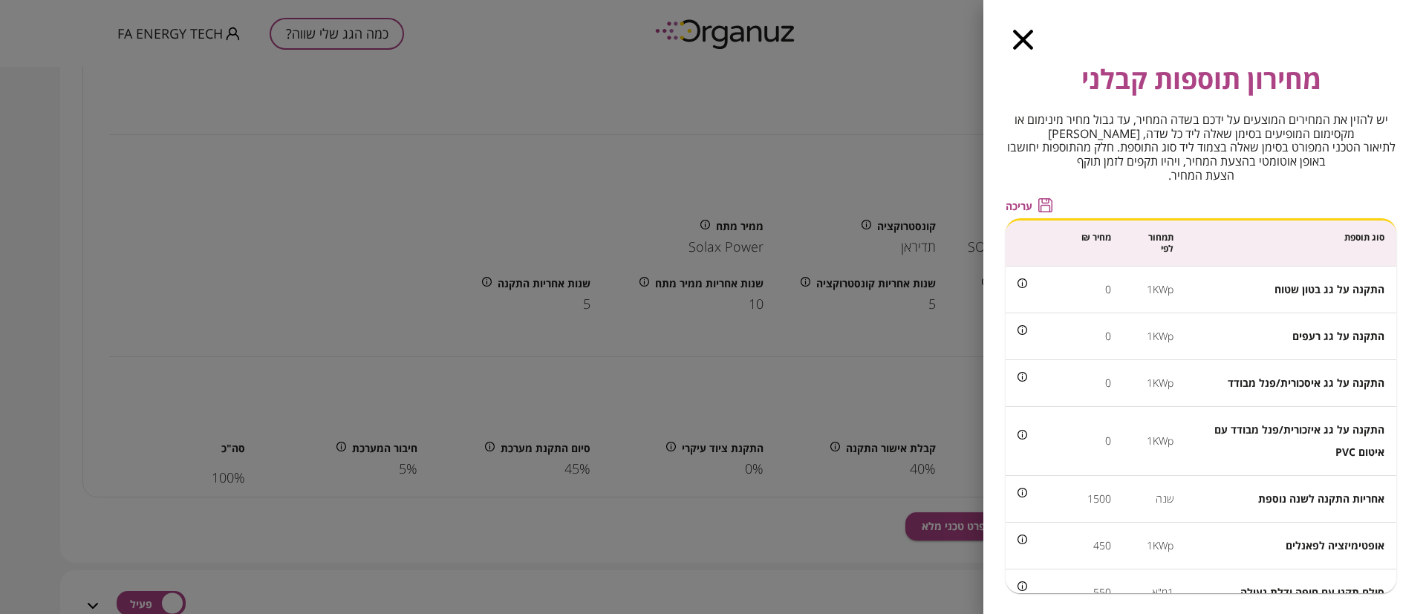
click at [1023, 201] on span "עריכה" at bounding box center [1019, 206] width 27 height 13
click at [1091, 284] on input "*" at bounding box center [1073, 288] width 76 height 39
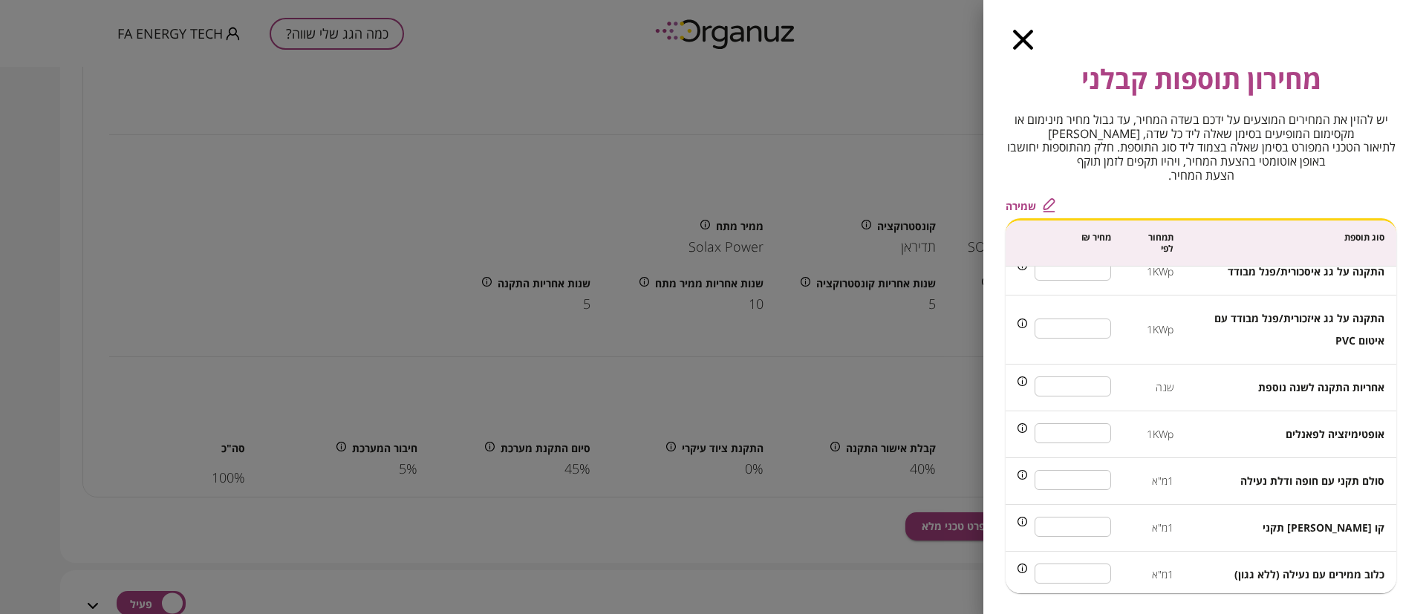
type input "***"
click at [1093, 433] on input "***" at bounding box center [1073, 433] width 76 height 39
type input "***"
click at [1023, 204] on span "שמירה" at bounding box center [1021, 206] width 30 height 13
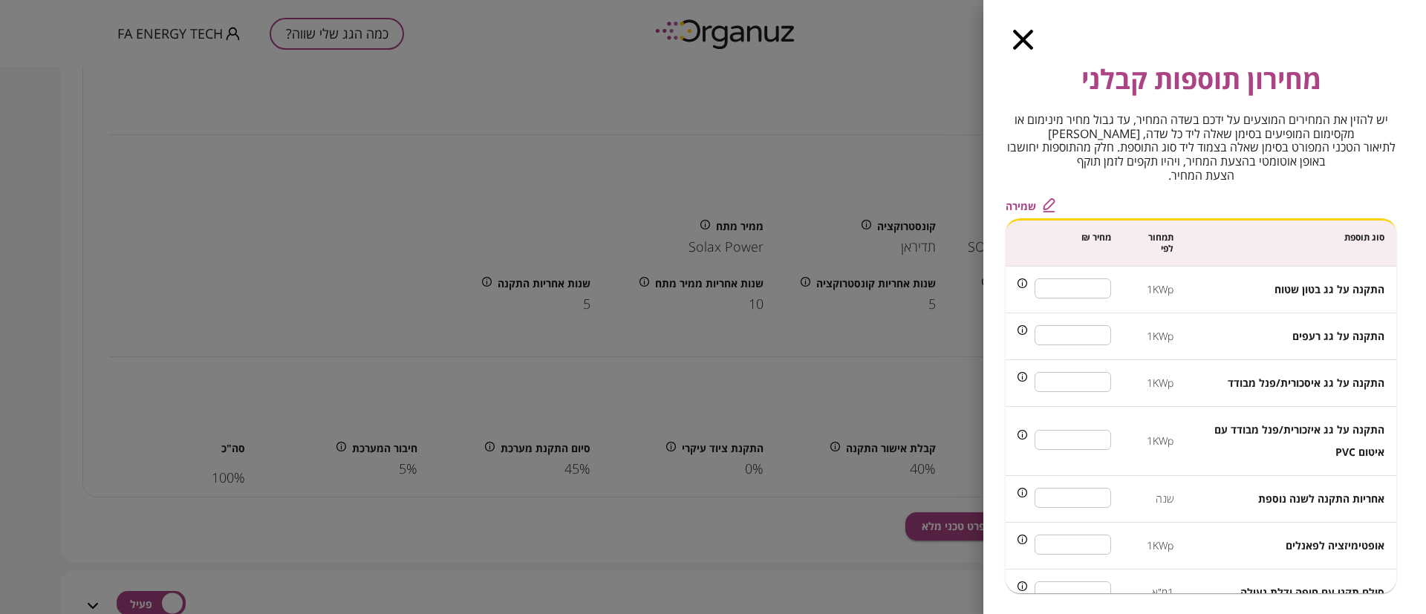
click at [1023, 39] on icon "button" at bounding box center [1023, 40] width 20 height 20
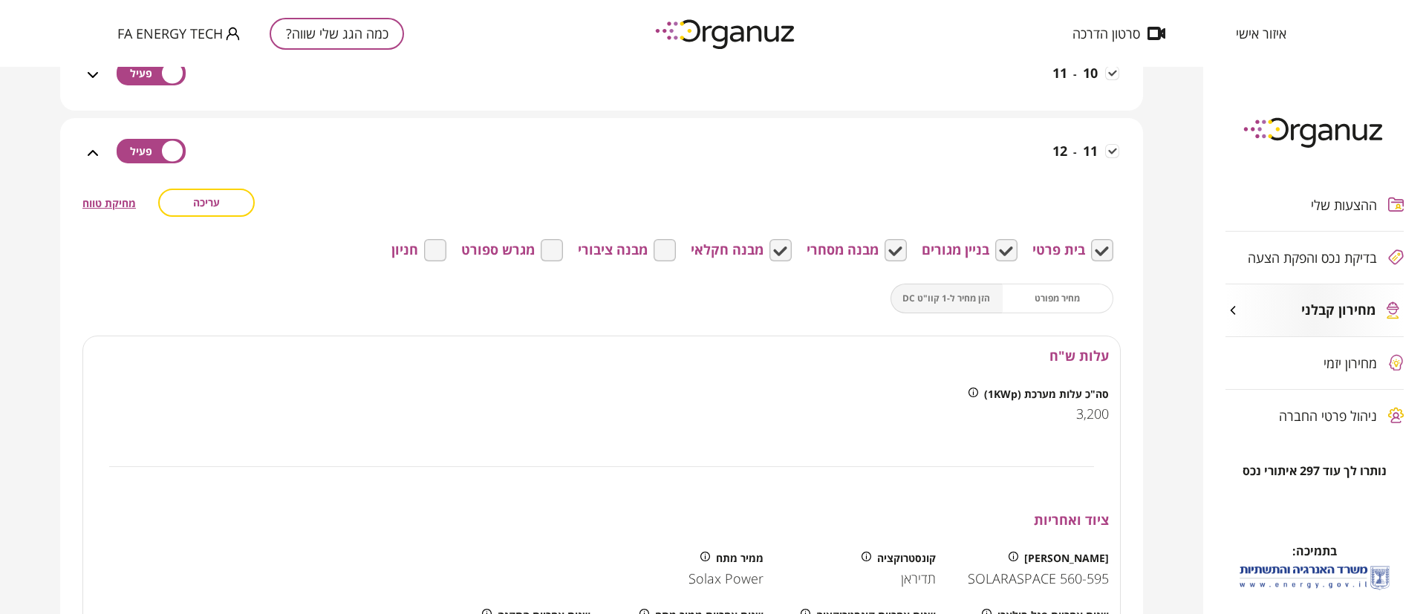
scroll to position [557, 0]
click at [1023, 183] on div "11 - 12 שכפל טווח העתקה הדבקה" at bounding box center [610, 164] width 1017 height 53
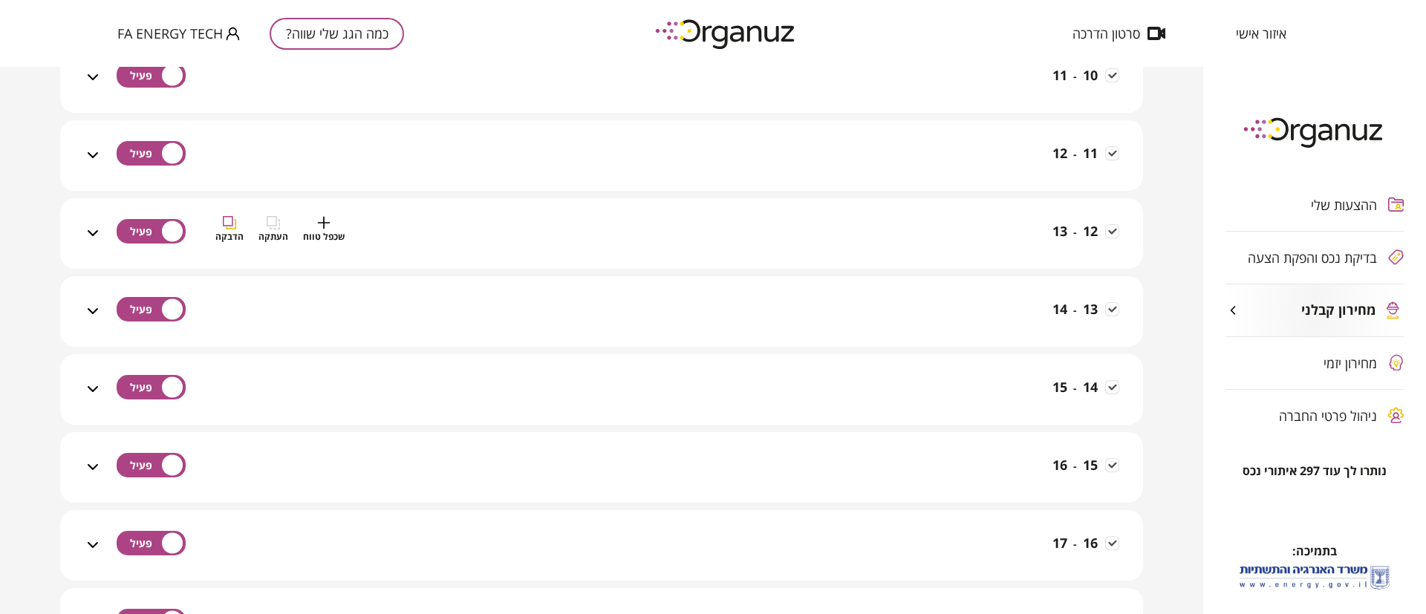
click at [1004, 238] on div "12 - 13 שכפל טווח העתקה הדבקה" at bounding box center [610, 242] width 1017 height 53
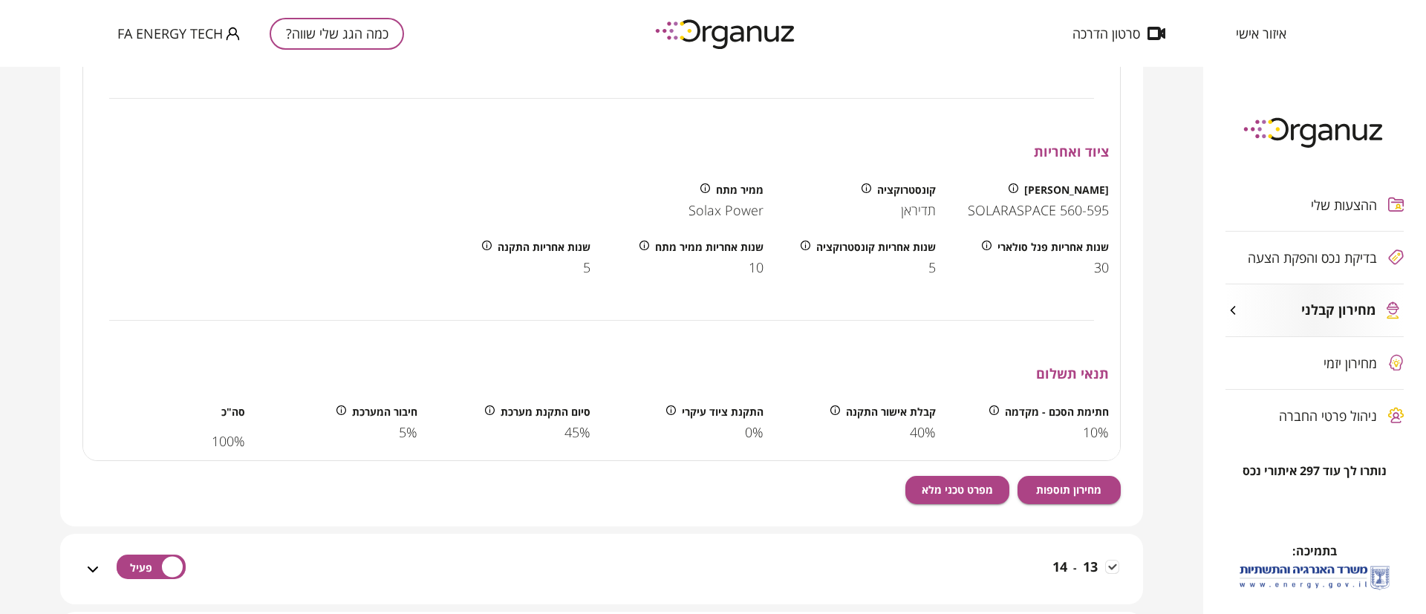
scroll to position [1114, 0]
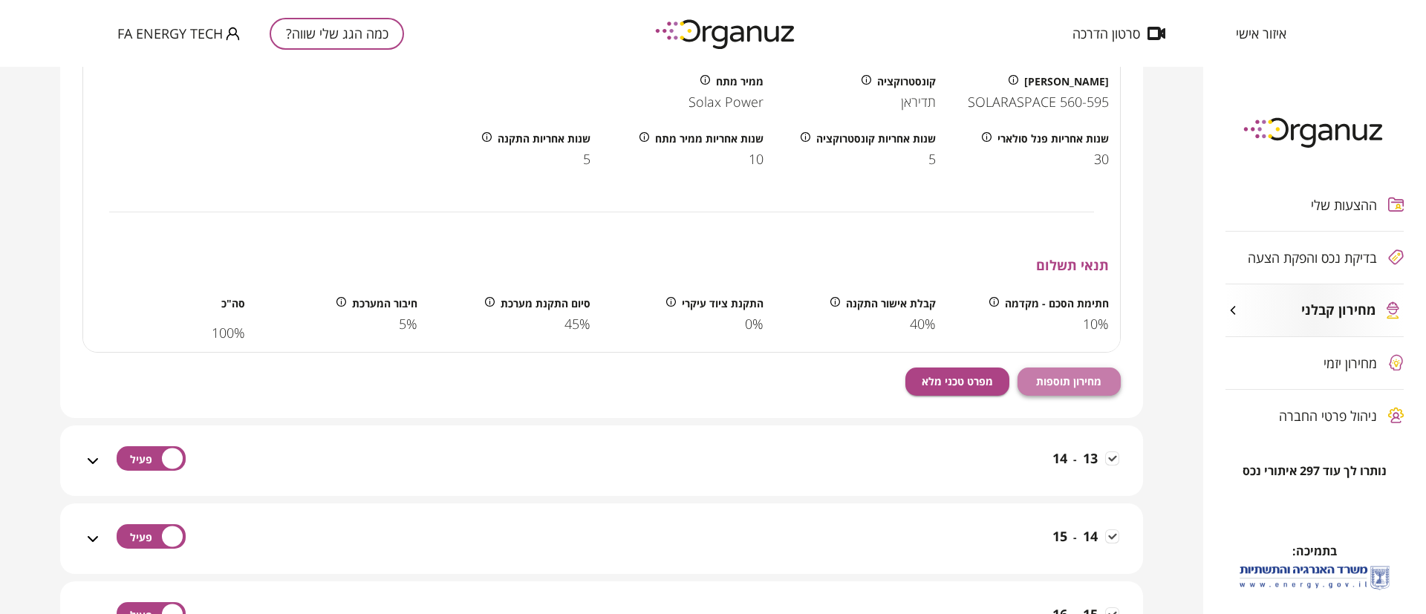
click at [1065, 371] on button "מחירון תוספות" at bounding box center [1069, 382] width 104 height 28
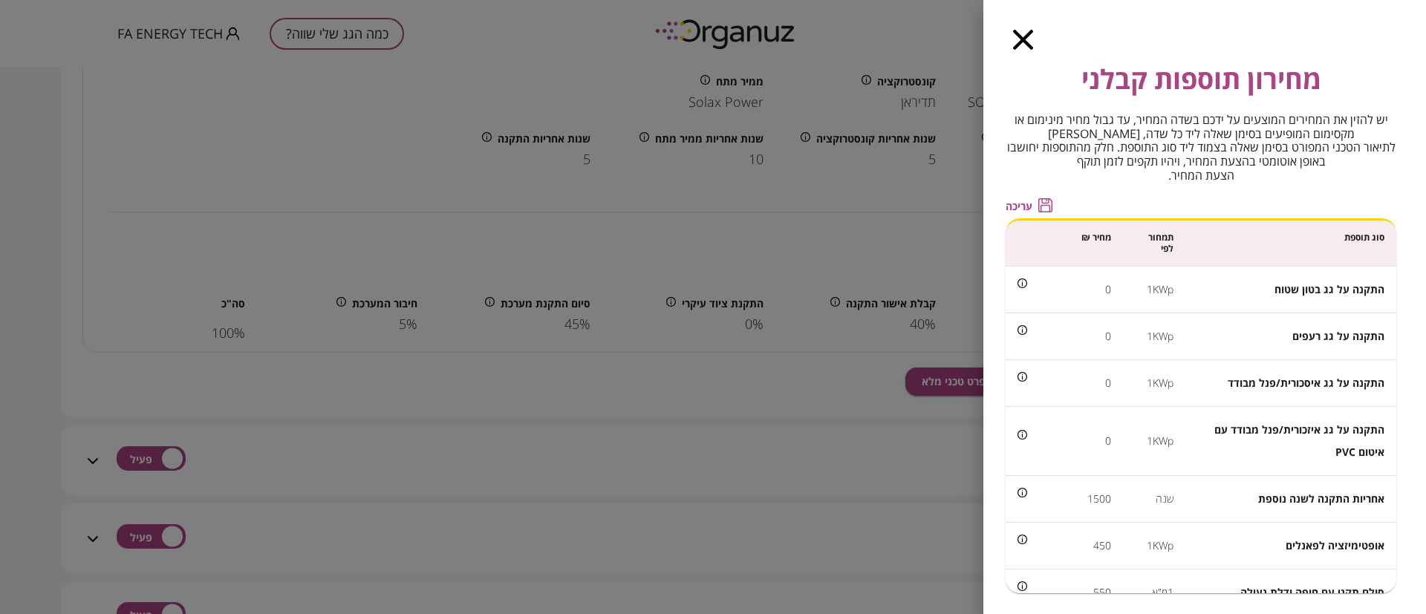
click at [1014, 201] on span "עריכה" at bounding box center [1019, 206] width 27 height 13
click at [1087, 293] on input "*" at bounding box center [1073, 288] width 76 height 39
type input "***"
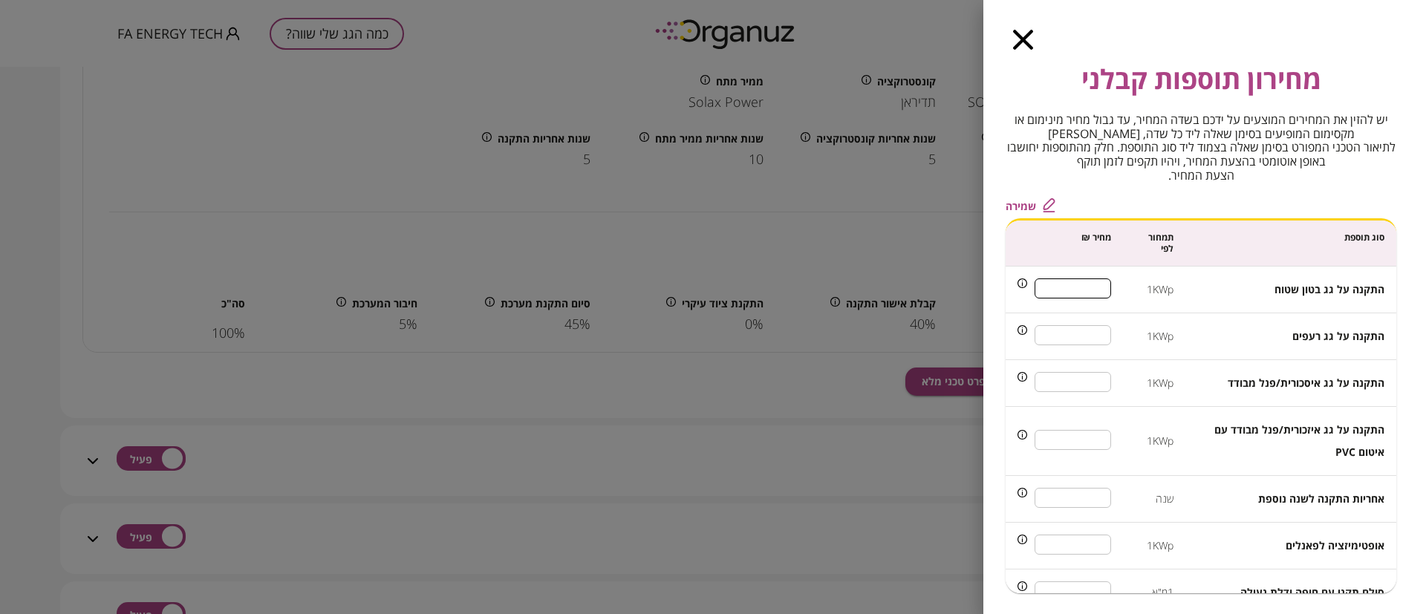
click at [1098, 550] on input "***" at bounding box center [1073, 544] width 76 height 39
click at [1097, 550] on input "***" at bounding box center [1073, 544] width 76 height 39
type input "***"
click at [1020, 209] on span "שמירה" at bounding box center [1021, 206] width 30 height 13
click at [1025, 36] on icon "button" at bounding box center [1023, 40] width 20 height 20
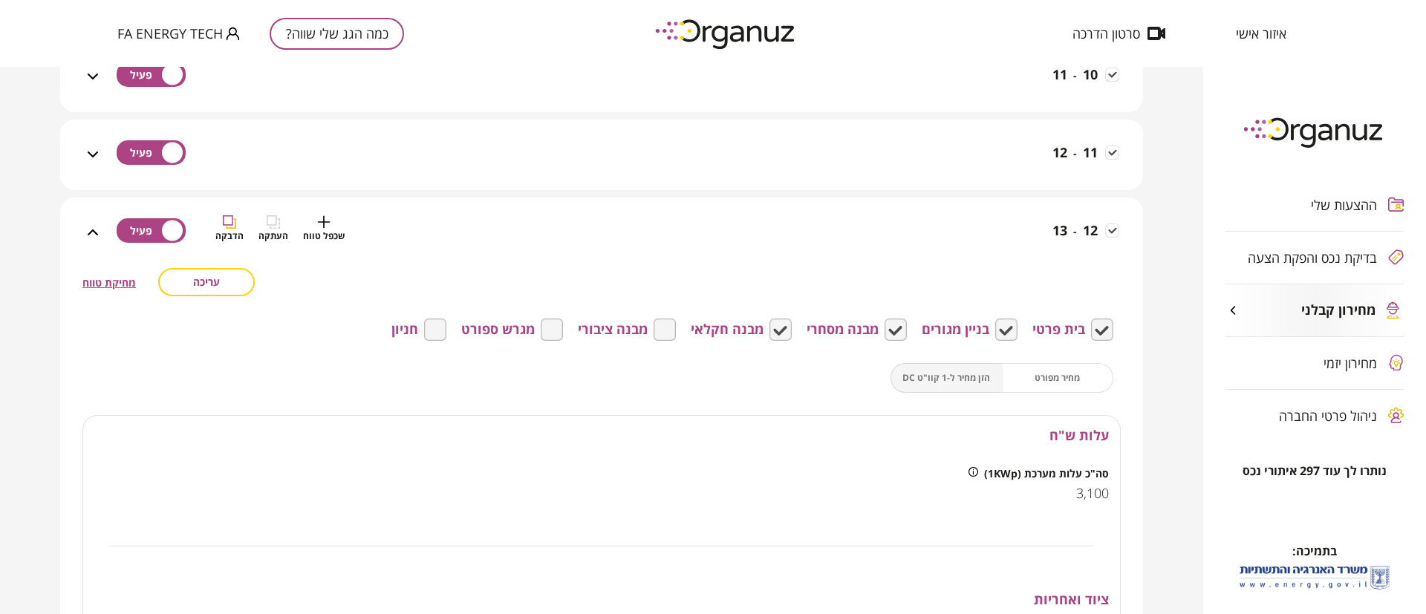
scroll to position [557, 0]
click at [974, 251] on div "12 - 13 שכפל טווח העתקה הדבקה" at bounding box center [610, 242] width 1017 height 53
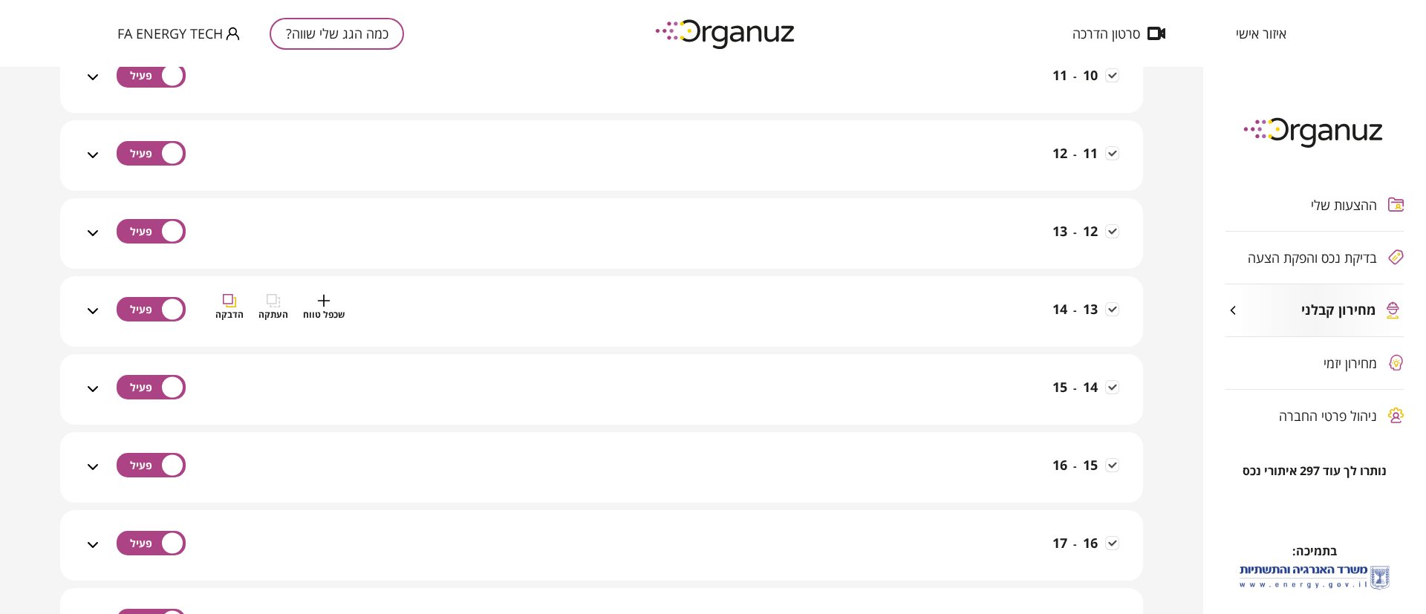
scroll to position [668, 0]
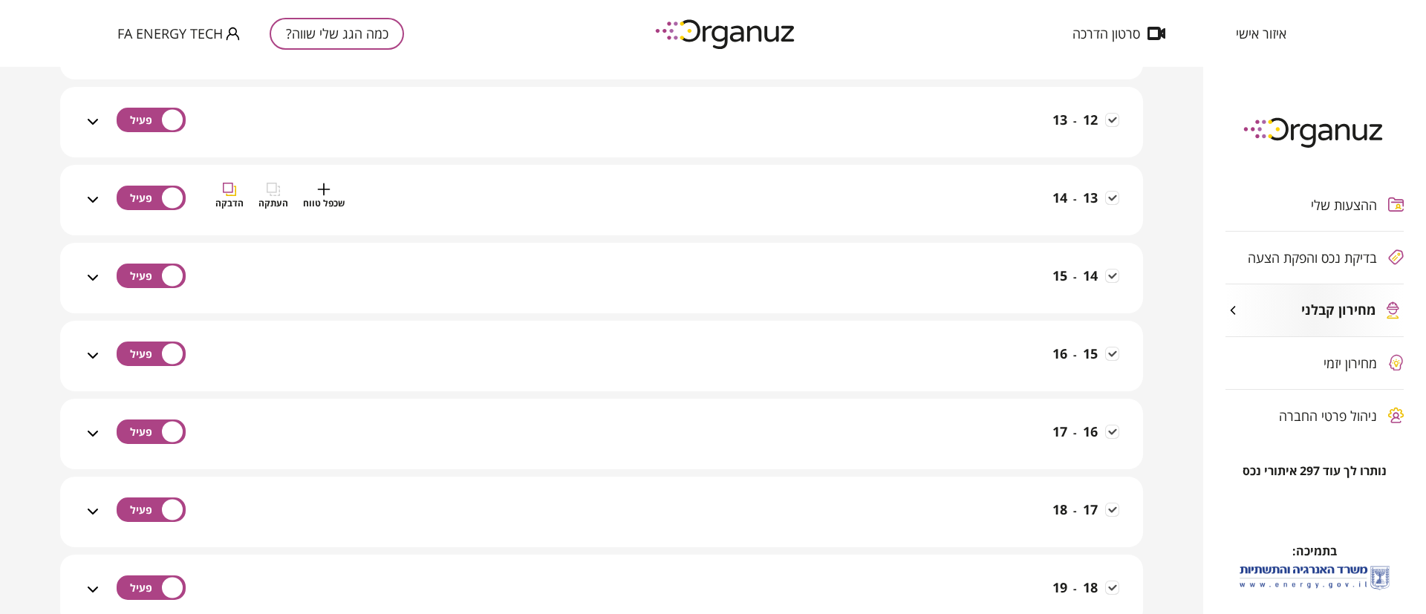
click at [993, 212] on div "13 - 14 שכפל טווח העתקה הדבקה" at bounding box center [610, 209] width 1017 height 53
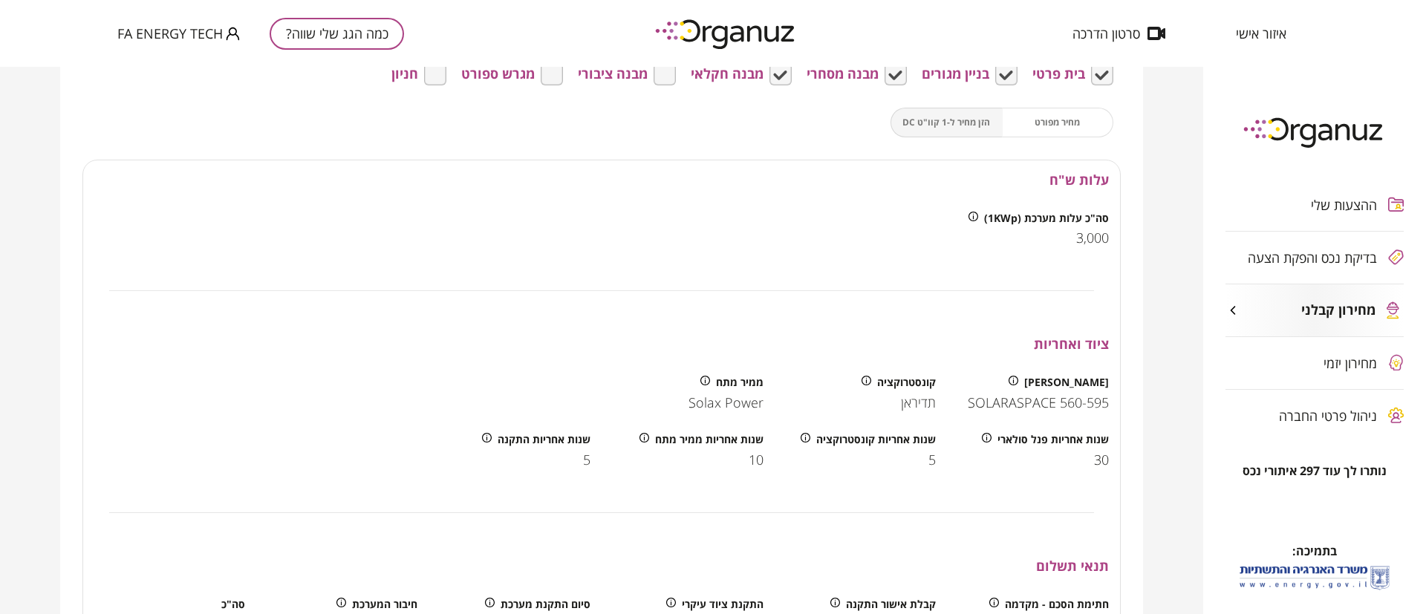
scroll to position [1225, 0]
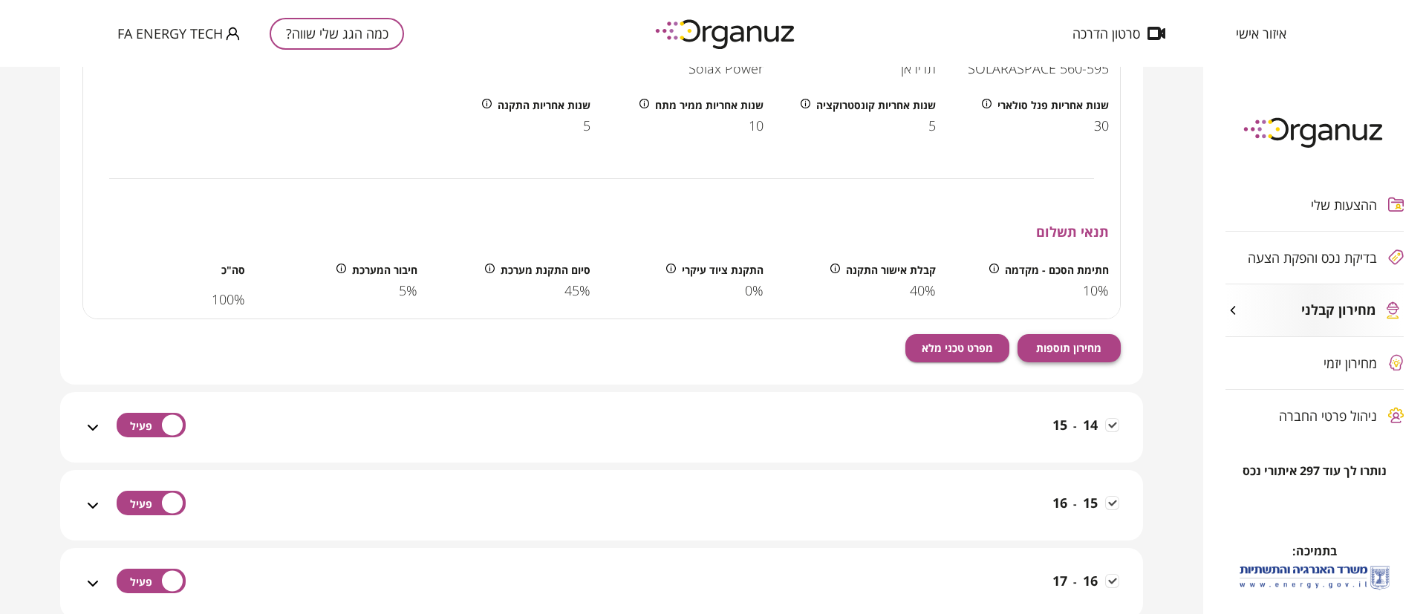
click at [1061, 344] on span "מחירון תוספות" at bounding box center [1068, 348] width 65 height 13
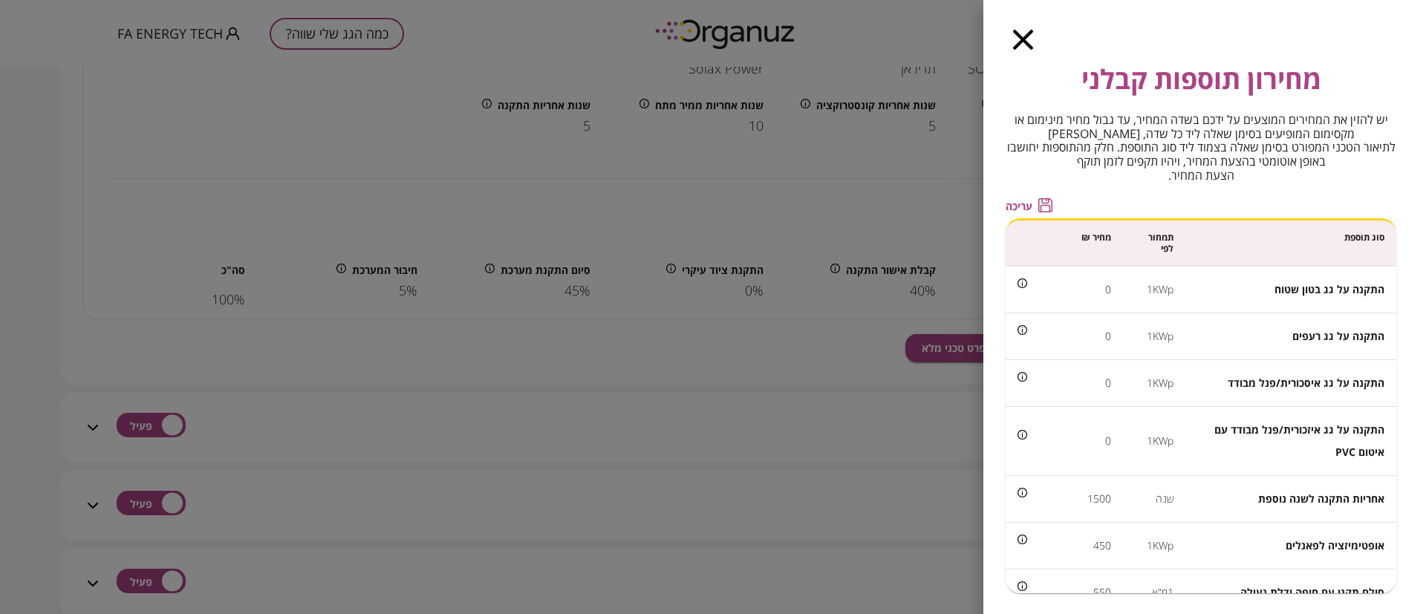
click at [1023, 39] on icon "button" at bounding box center [1023, 40] width 20 height 20
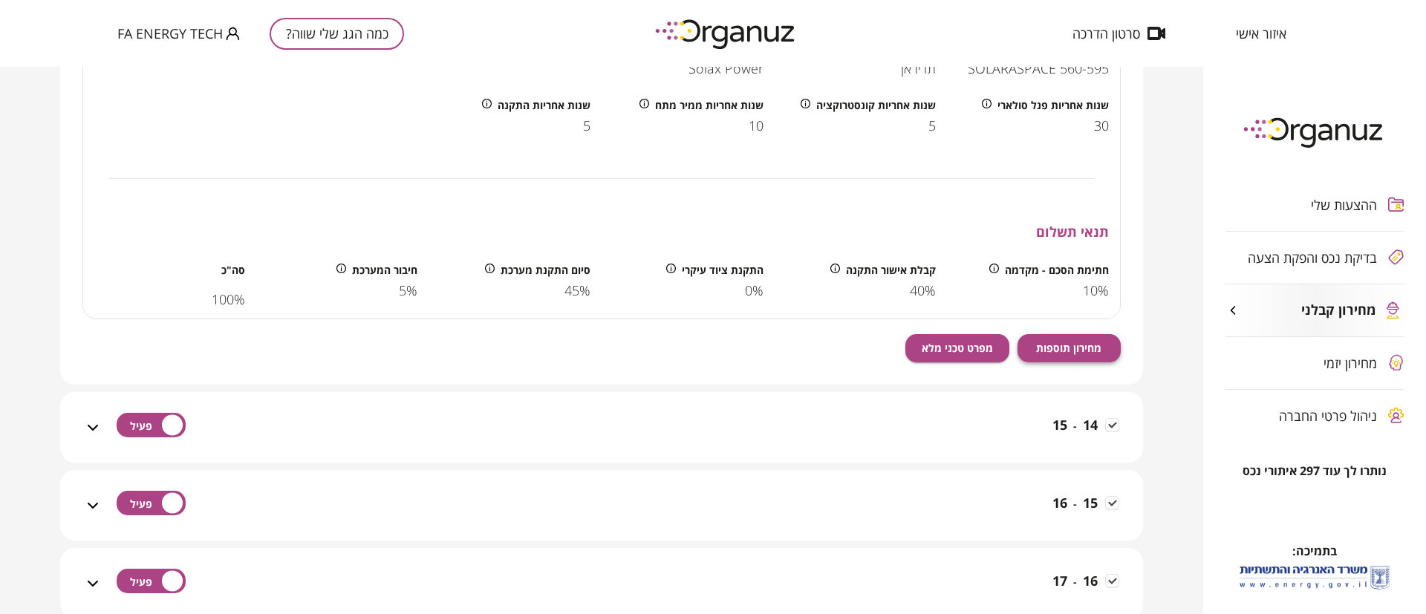
click at [1052, 345] on span "מחירון תוספות" at bounding box center [1068, 348] width 65 height 13
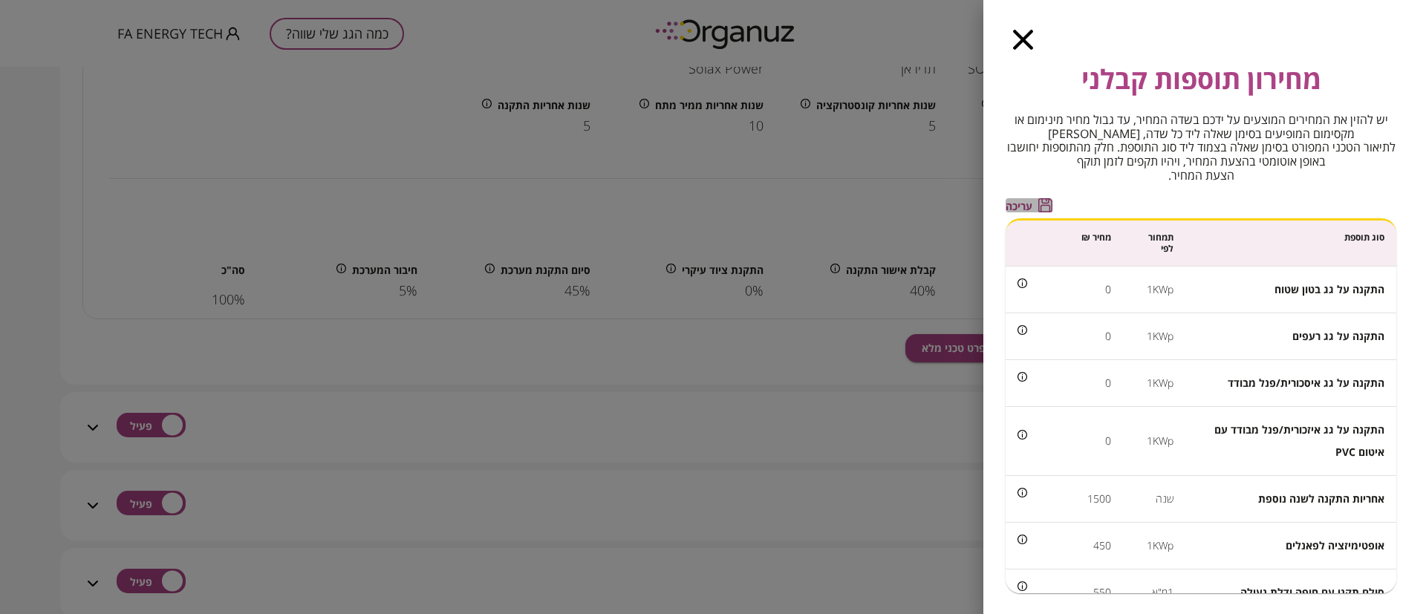
click at [1027, 206] on span "עריכה" at bounding box center [1019, 206] width 27 height 13
click at [1085, 285] on input "*" at bounding box center [1073, 288] width 76 height 39
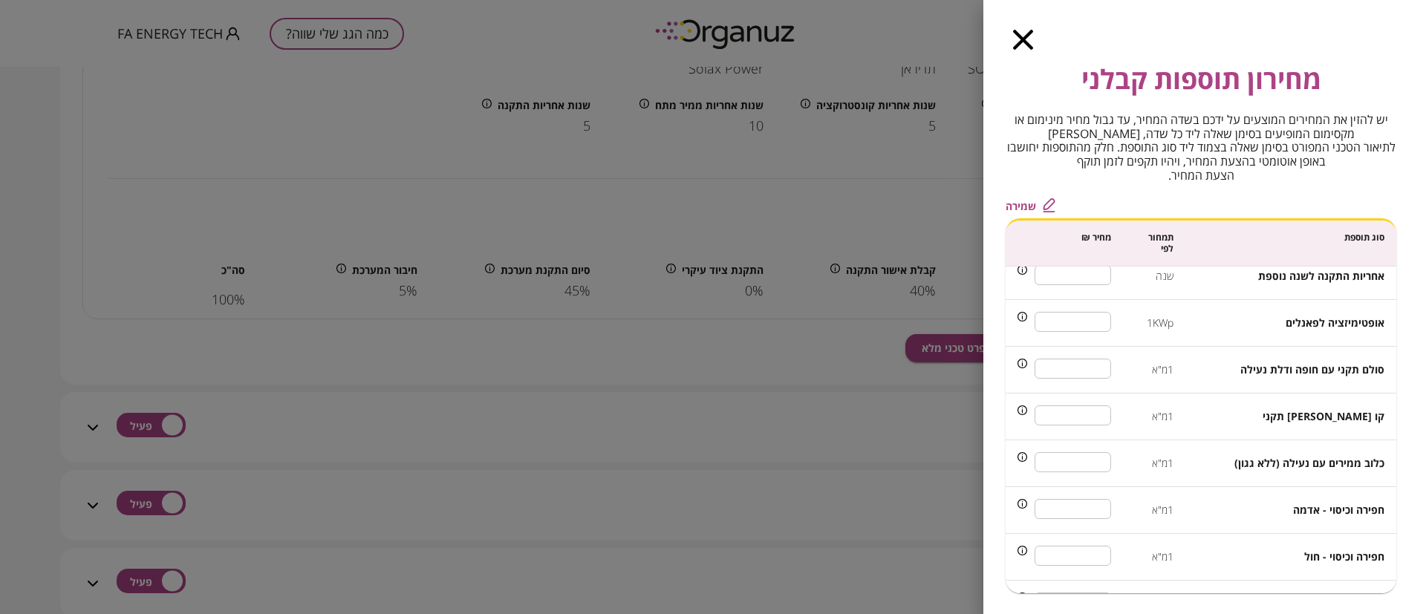
type input "***"
click at [1088, 326] on input "***" at bounding box center [1073, 321] width 76 height 39
drag, startPoint x: 1088, startPoint y: 327, endPoint x: 1041, endPoint y: 425, distance: 109.0
click at [1088, 327] on input "***" at bounding box center [1073, 321] width 76 height 39
type input "***"
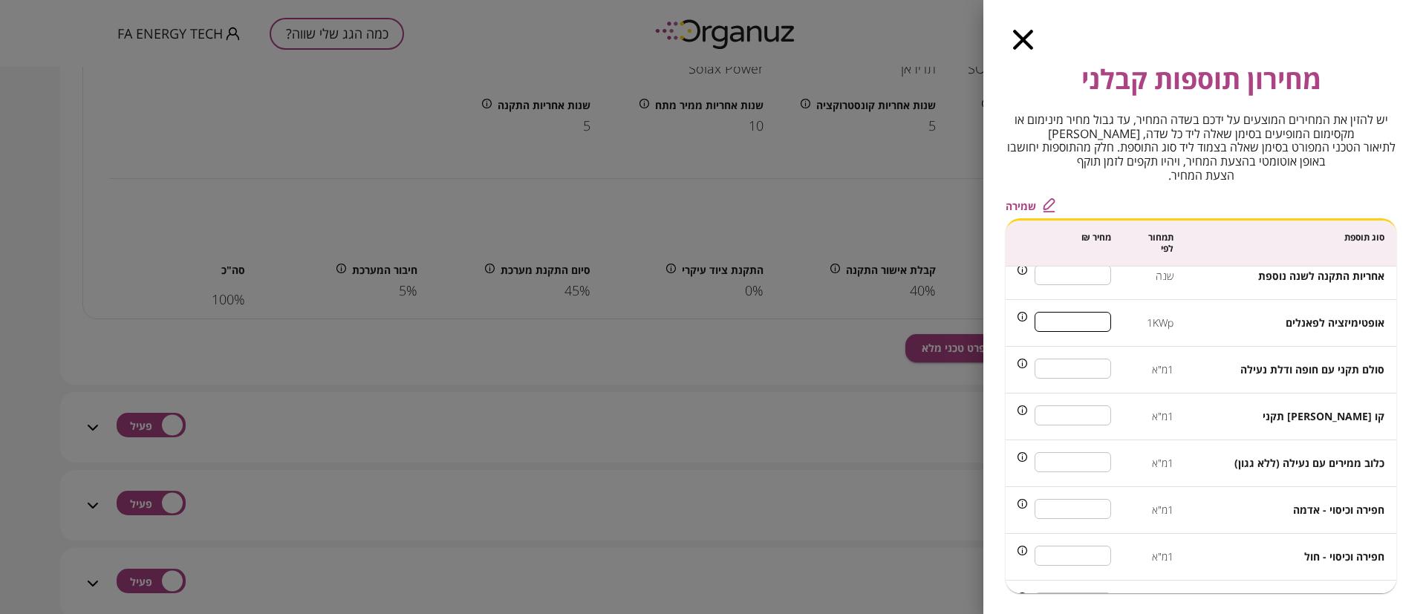
click at [1017, 206] on span "שמירה" at bounding box center [1021, 206] width 30 height 13
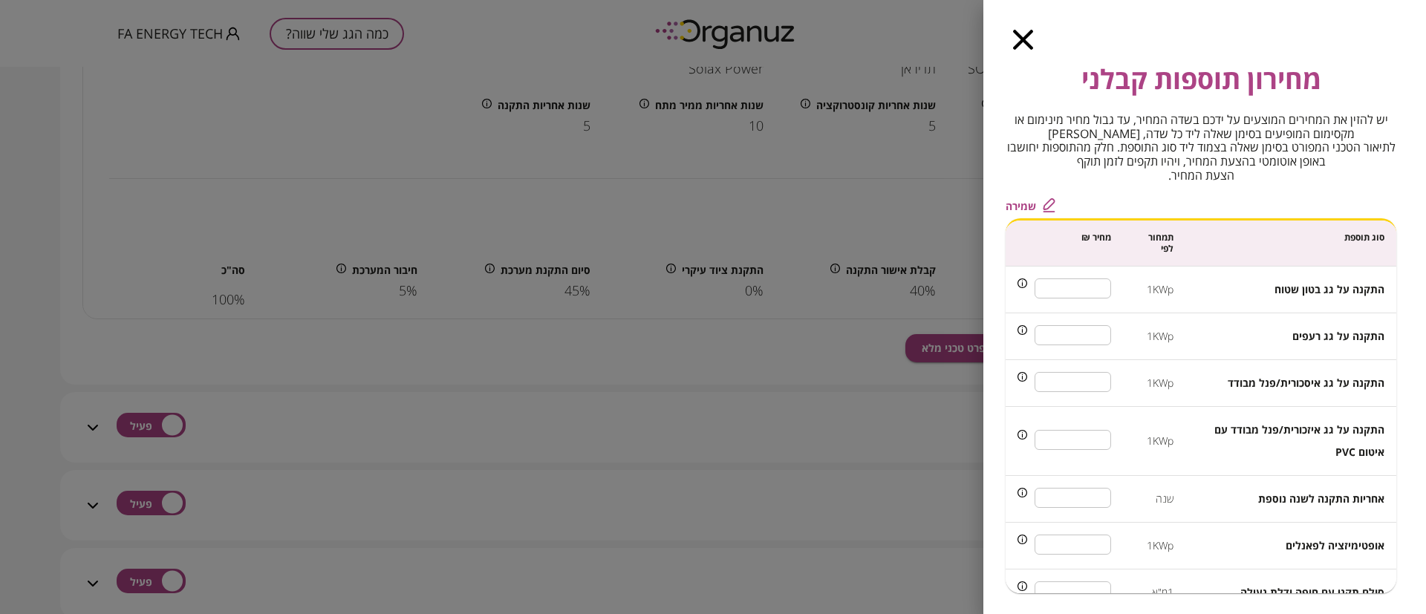
click at [1022, 39] on icon "button" at bounding box center [1023, 40] width 20 height 20
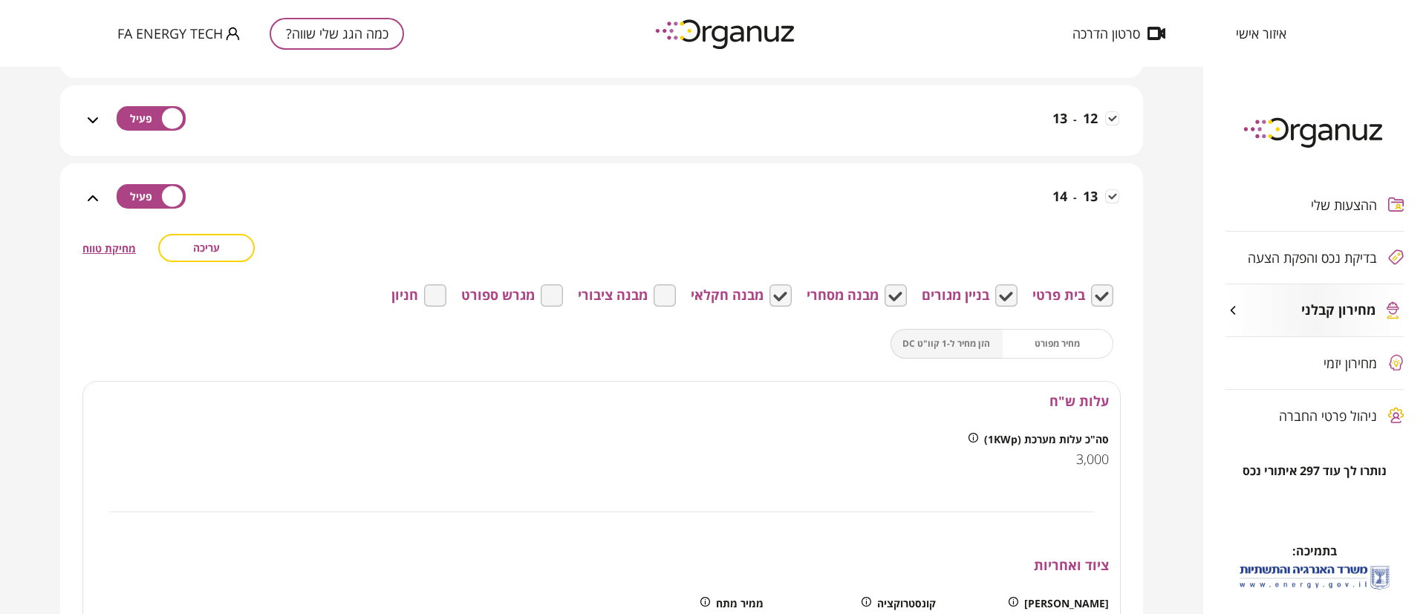
scroll to position [668, 0]
click at [1004, 203] on div "13 - 14 שכפל טווח העתקה הדבקה" at bounding box center [610, 209] width 1017 height 53
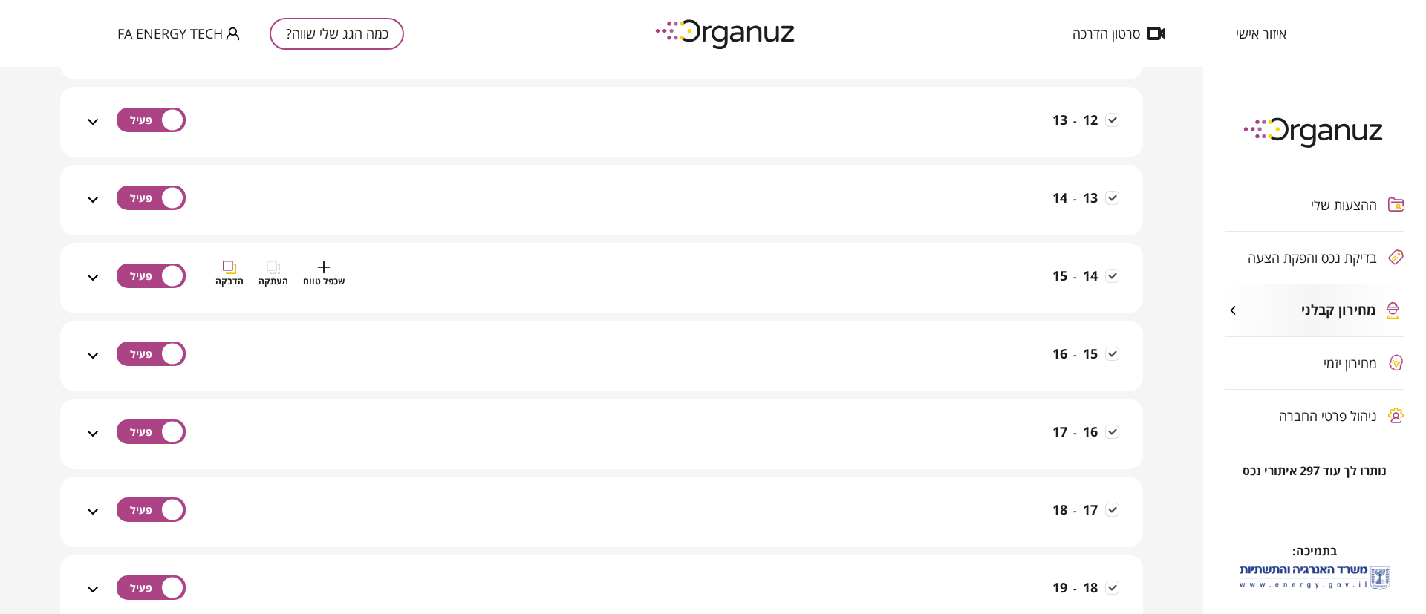
click at [1005, 283] on div "14 - 15 שכפל טווח העתקה הדבקה" at bounding box center [610, 287] width 1017 height 53
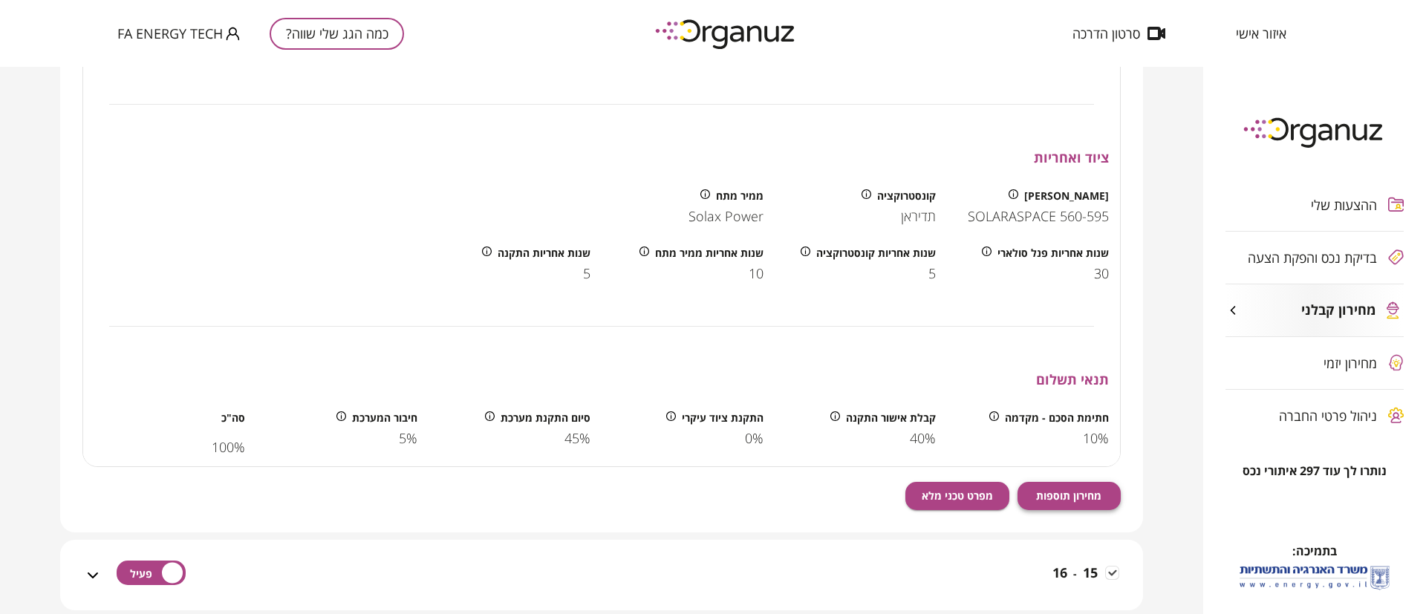
scroll to position [1337, 0]
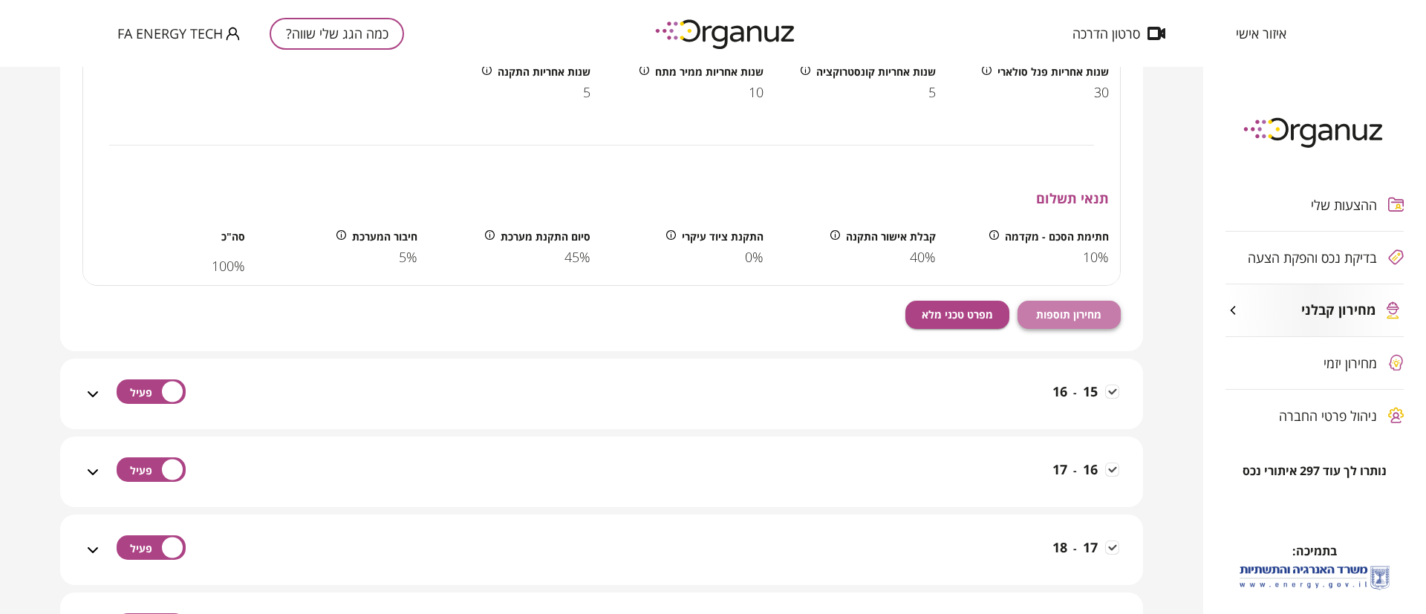
click at [1073, 321] on span "מחירון תוספות" at bounding box center [1068, 314] width 65 height 13
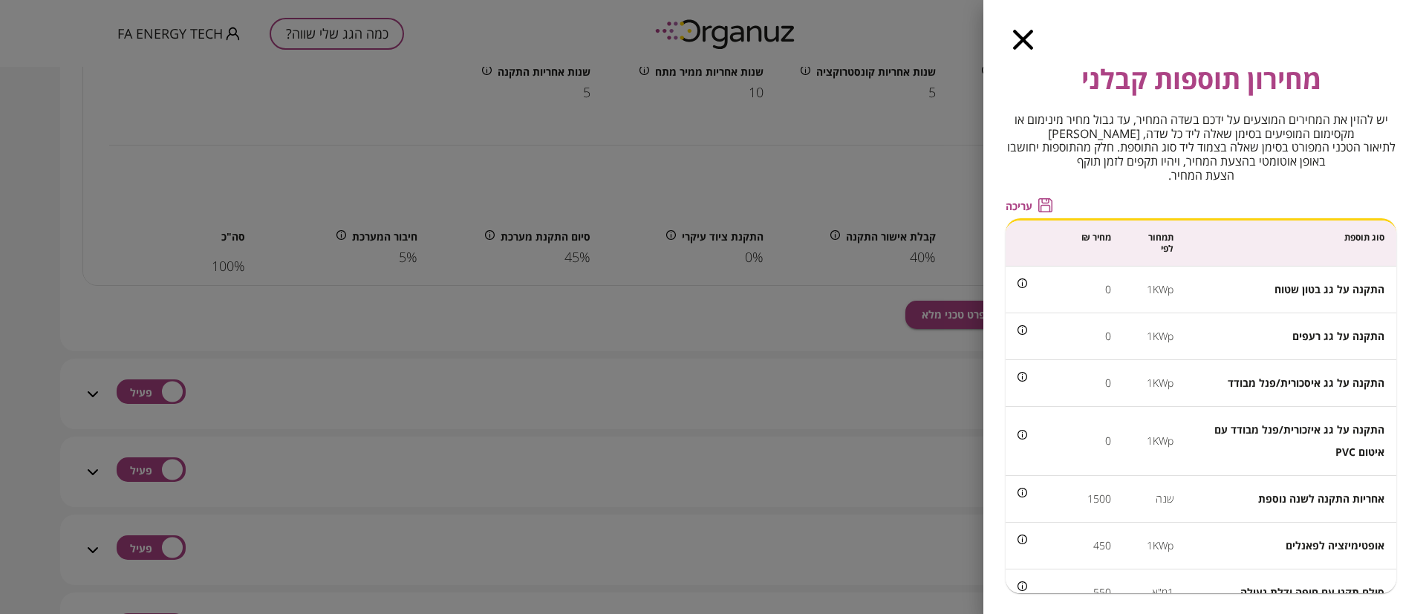
click at [1019, 204] on span "עריכה" at bounding box center [1019, 206] width 27 height 13
click at [1096, 281] on input "*" at bounding box center [1073, 288] width 76 height 39
click at [1096, 282] on input "*" at bounding box center [1073, 288] width 76 height 39
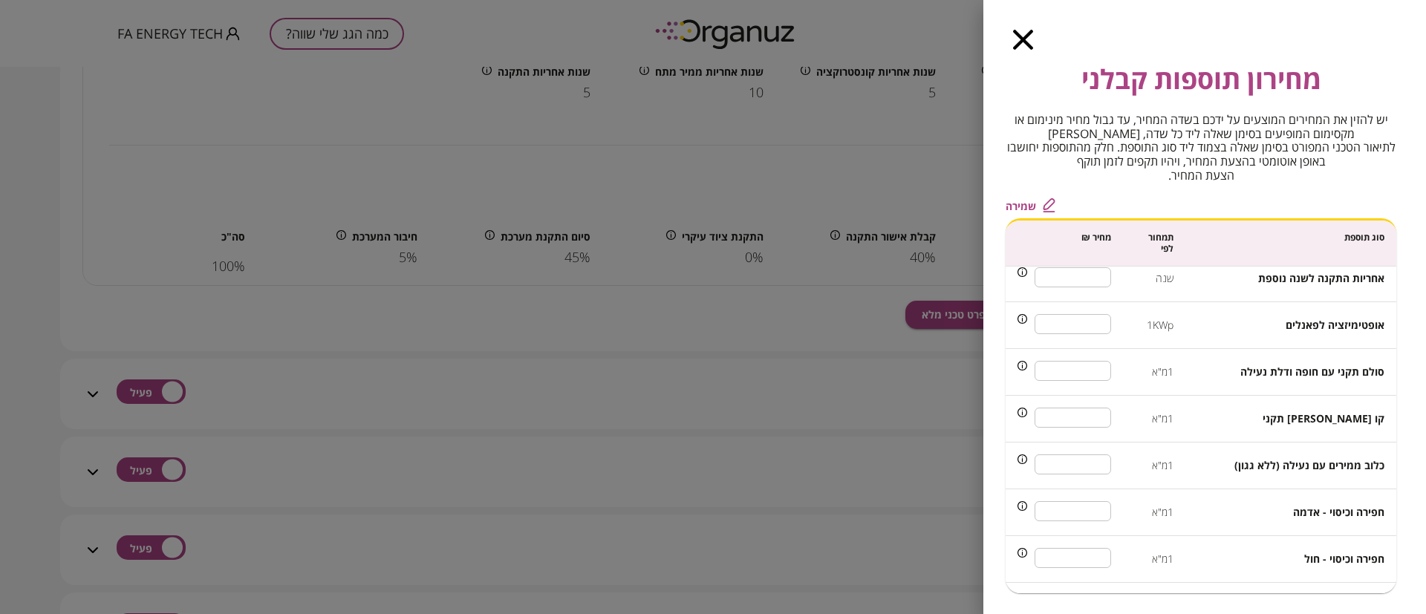
scroll to position [223, 0]
type input "***"
click at [1093, 326] on input "***" at bounding box center [1073, 321] width 76 height 39
type input "***"
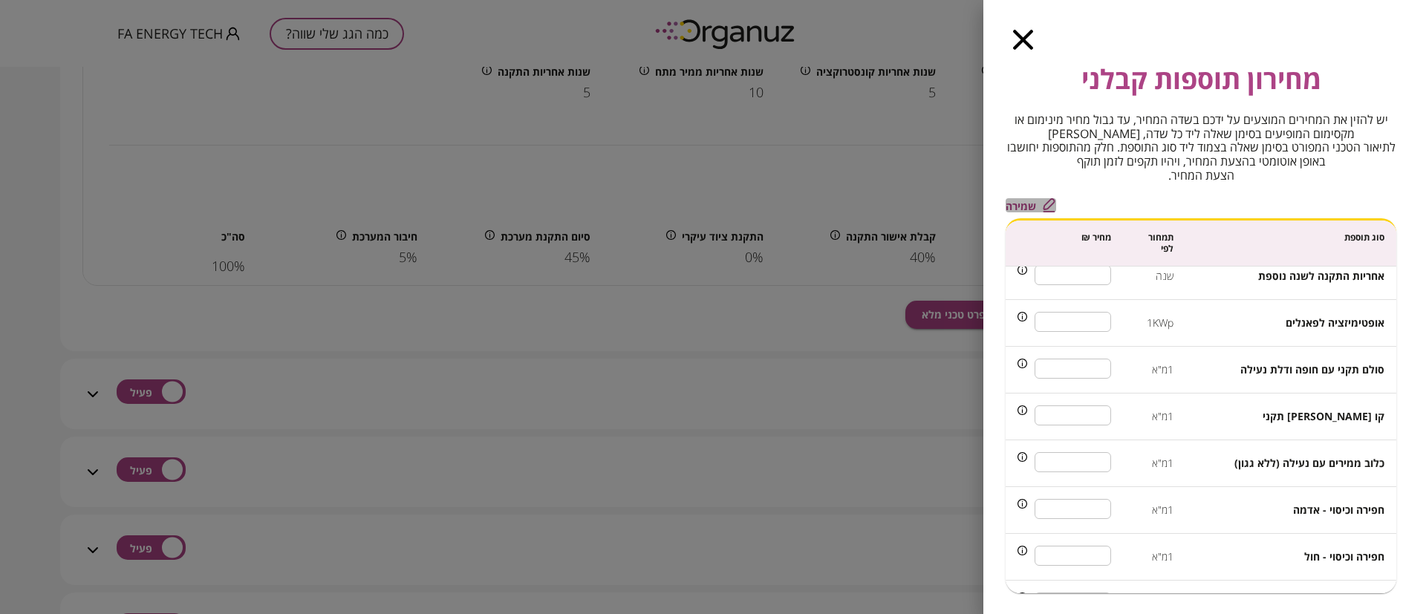
click at [1026, 203] on span "שמירה" at bounding box center [1021, 206] width 30 height 13
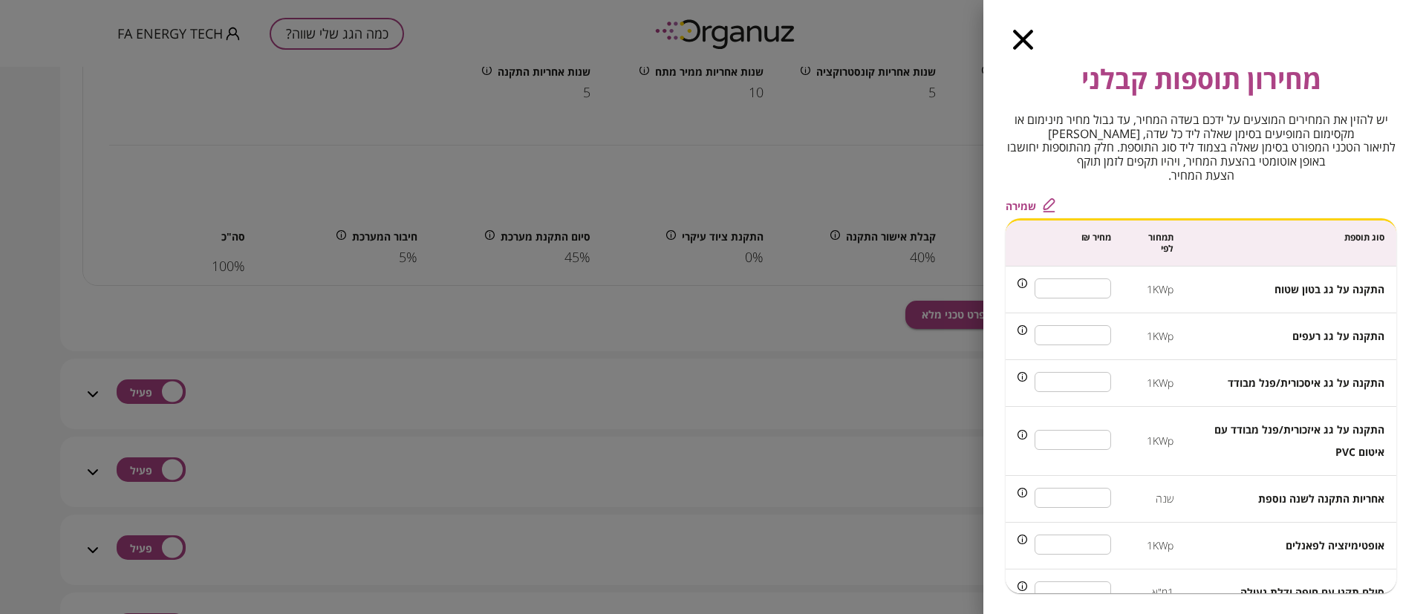
click at [1024, 34] on icon "button" at bounding box center [1023, 40] width 20 height 20
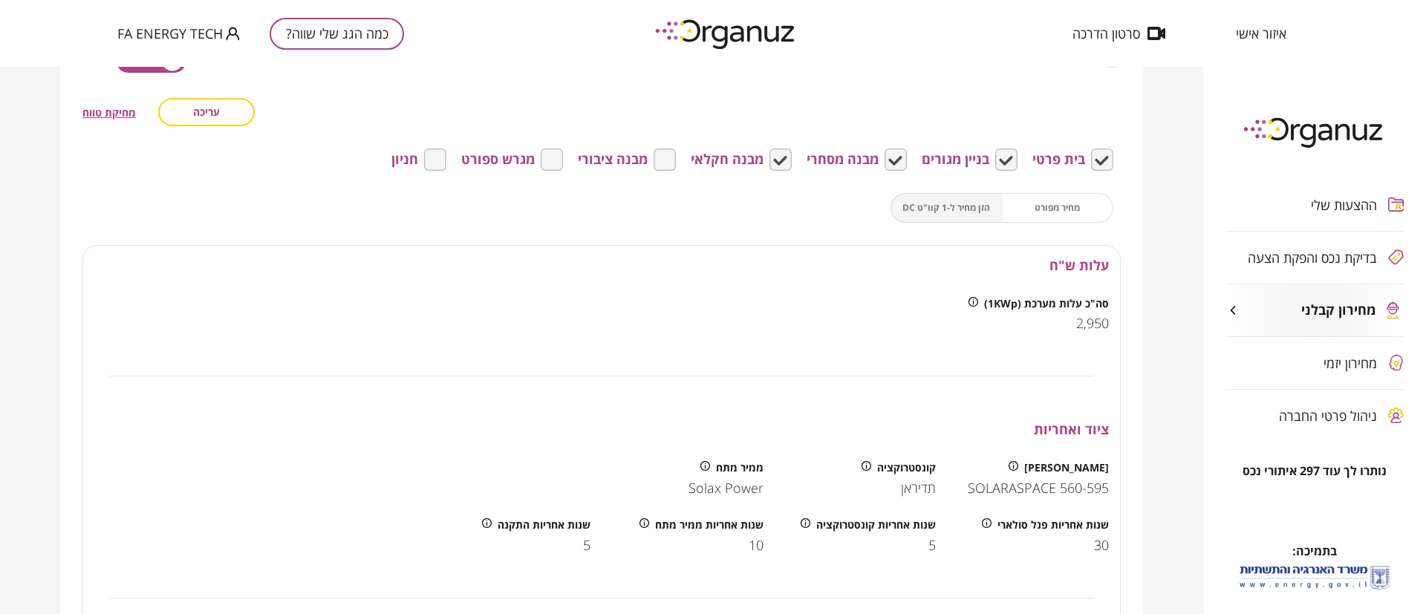
scroll to position [780, 0]
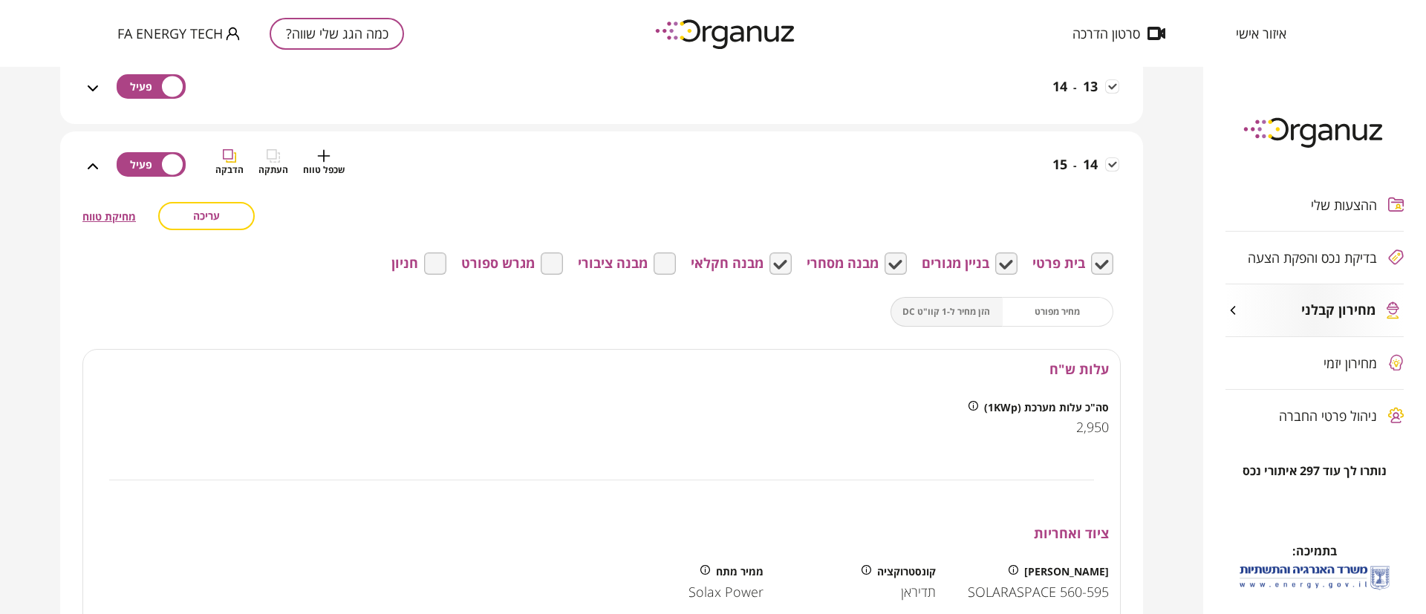
click at [994, 178] on div "14 - 15 שכפל טווח העתקה הדבקה" at bounding box center [610, 175] width 1017 height 53
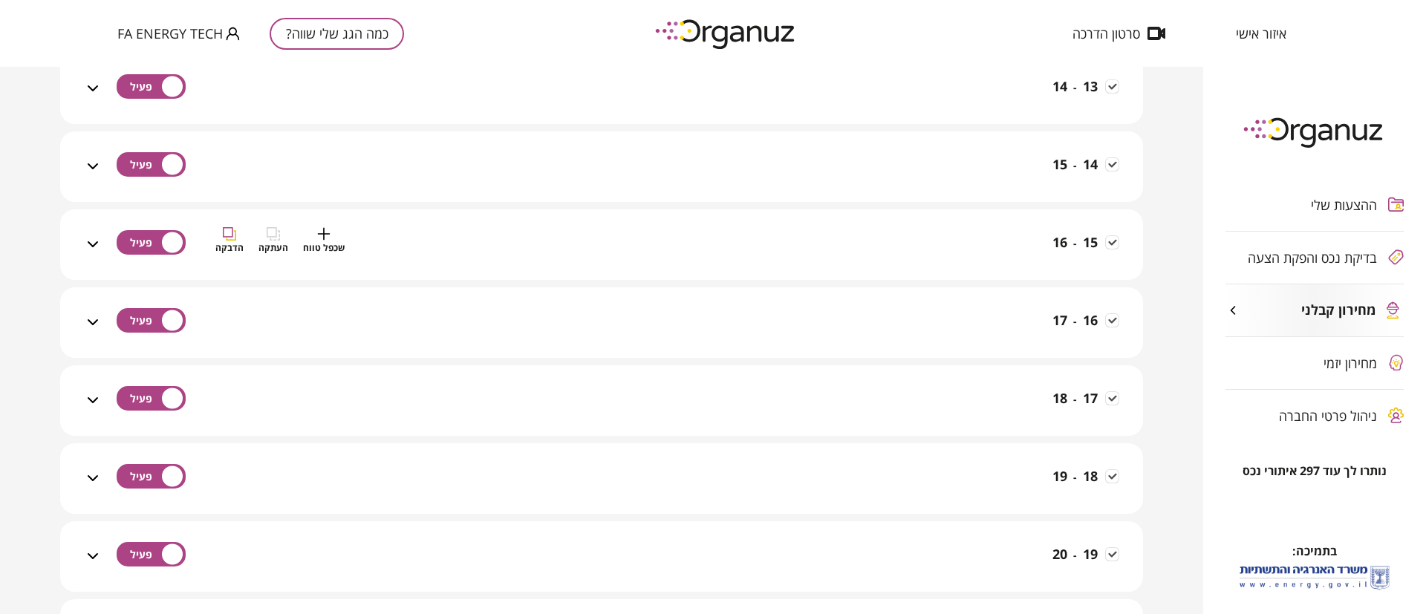
click at [999, 247] on div "15 - 16 שכפל טווח העתקה הדבקה" at bounding box center [610, 253] width 1017 height 53
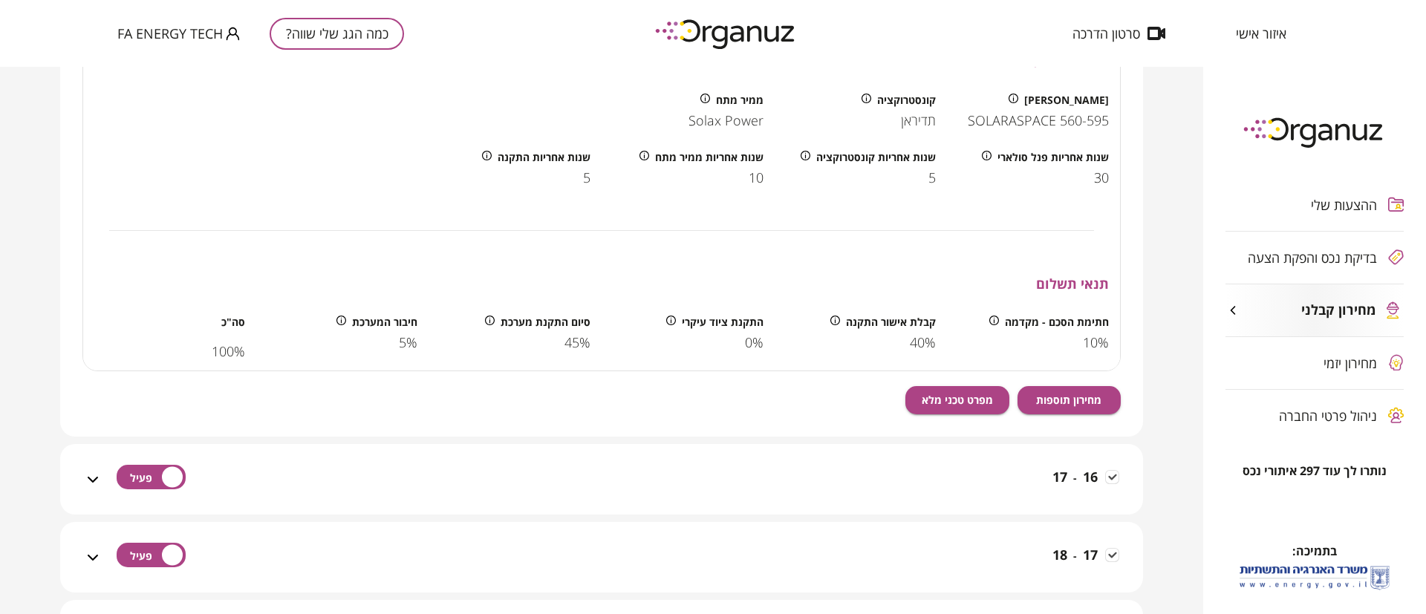
scroll to position [1337, 0]
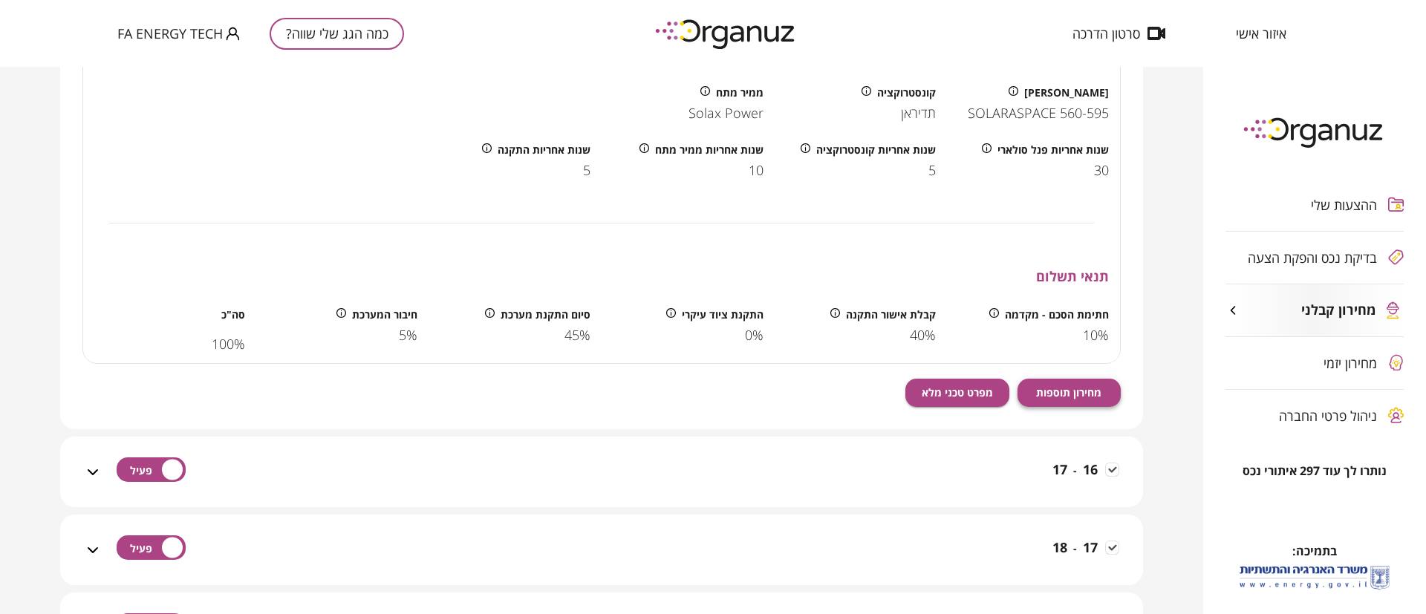
click at [1067, 388] on span "מחירון תוספות" at bounding box center [1068, 392] width 65 height 13
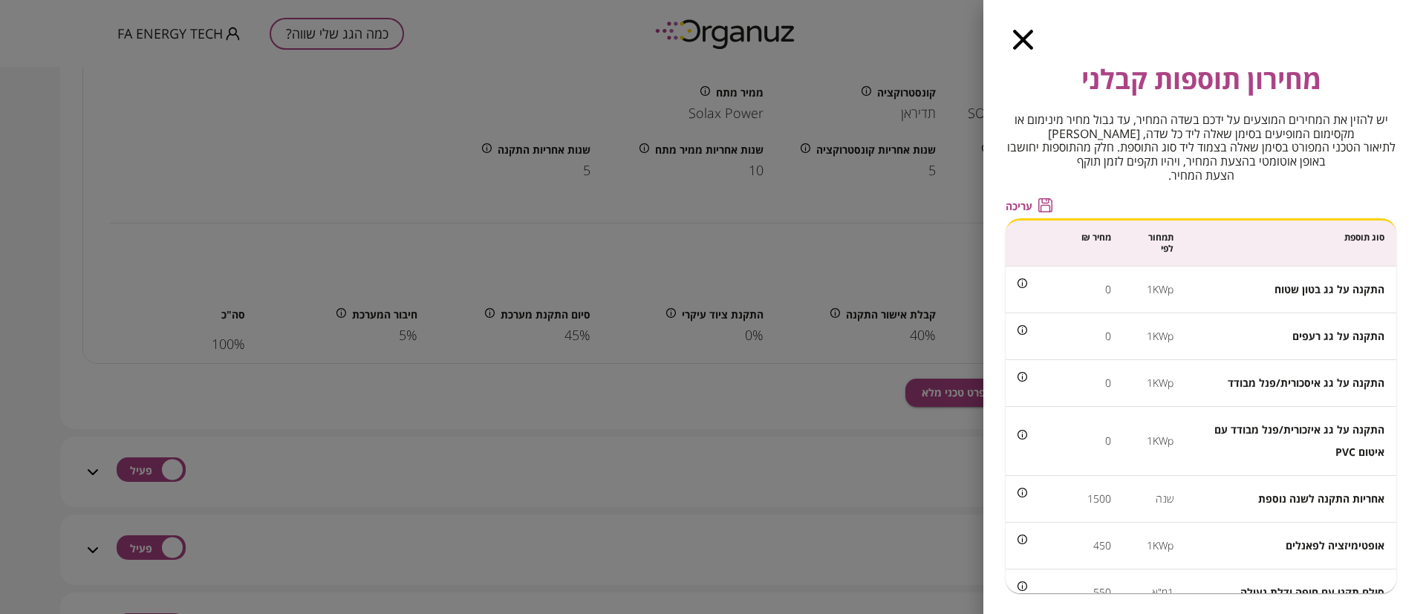
click at [1021, 204] on span "עריכה" at bounding box center [1019, 206] width 27 height 13
click at [1087, 293] on input "*" at bounding box center [1073, 288] width 76 height 39
click at [1087, 288] on input "*" at bounding box center [1073, 288] width 76 height 39
click at [1086, 290] on input "*" at bounding box center [1073, 288] width 76 height 39
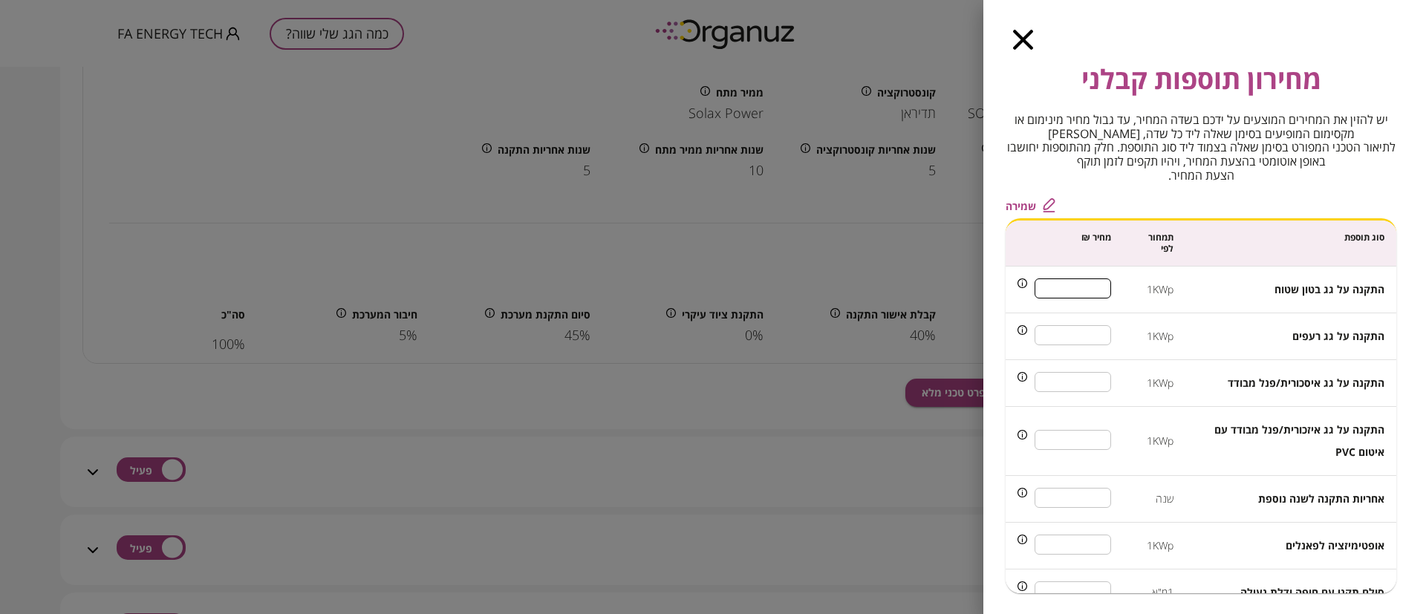
scroll to position [111, 0]
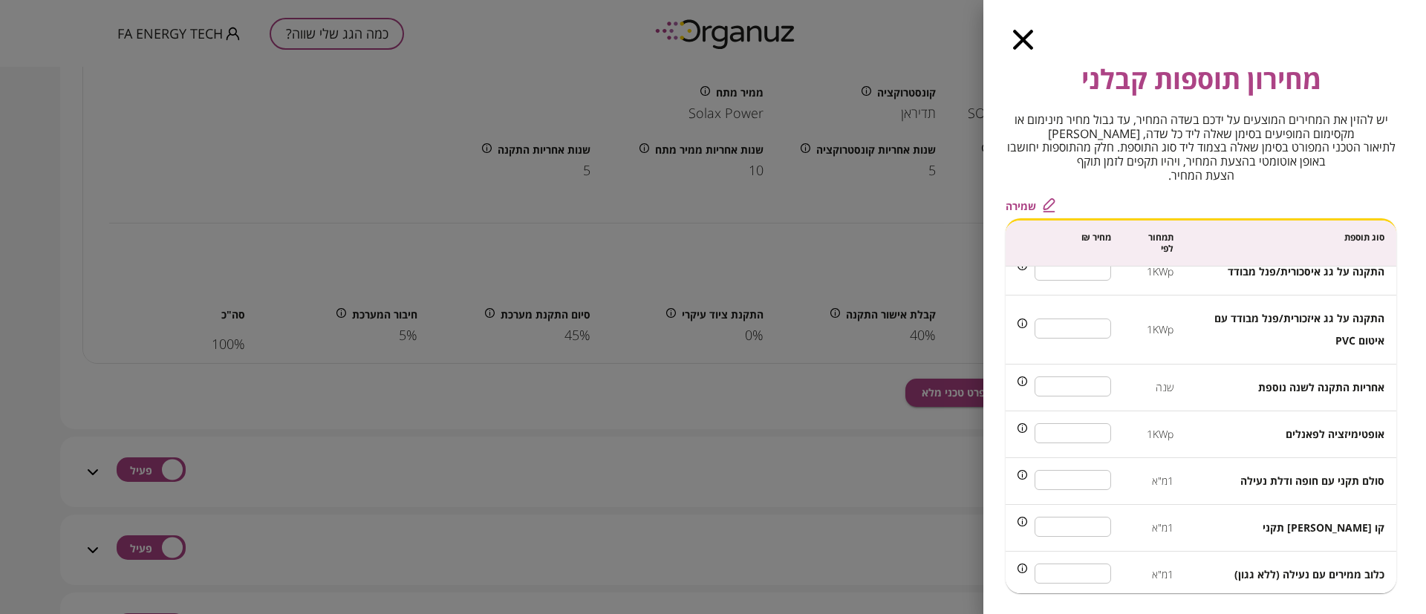
type input "***"
click at [1089, 437] on input "***" at bounding box center [1073, 433] width 76 height 39
type input "***"
click at [1016, 204] on span "שמירה" at bounding box center [1021, 206] width 30 height 13
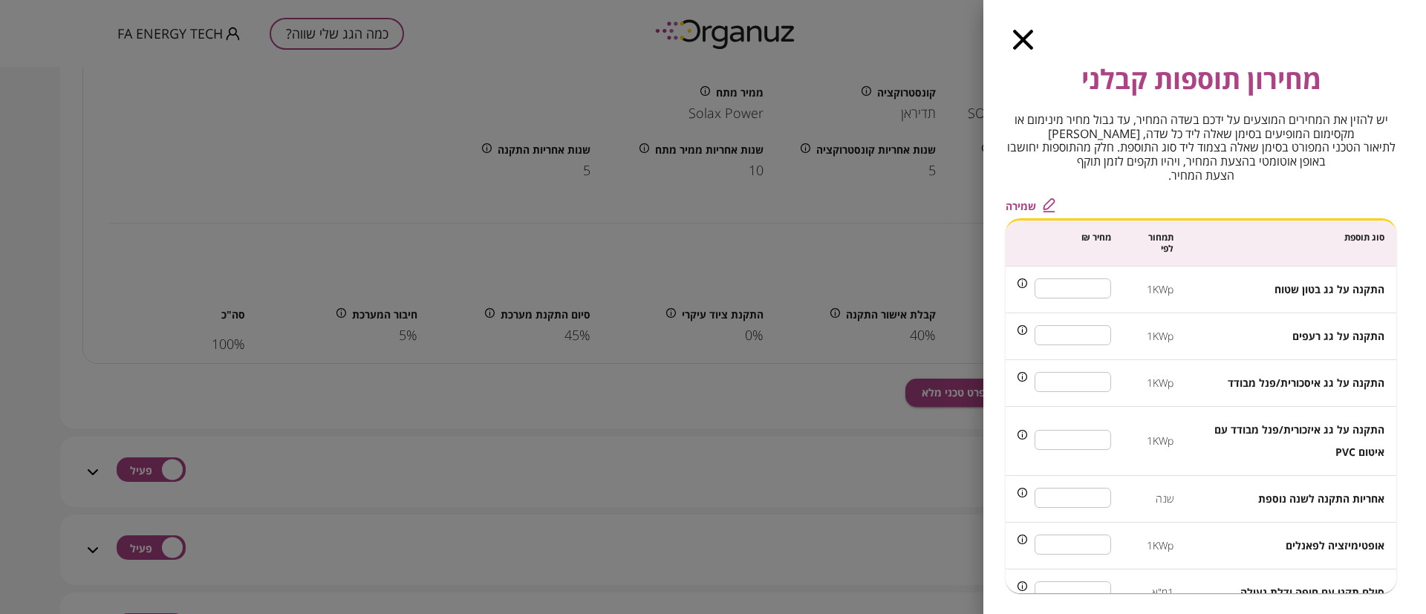
click at [1019, 39] on icon "button" at bounding box center [1023, 40] width 20 height 20
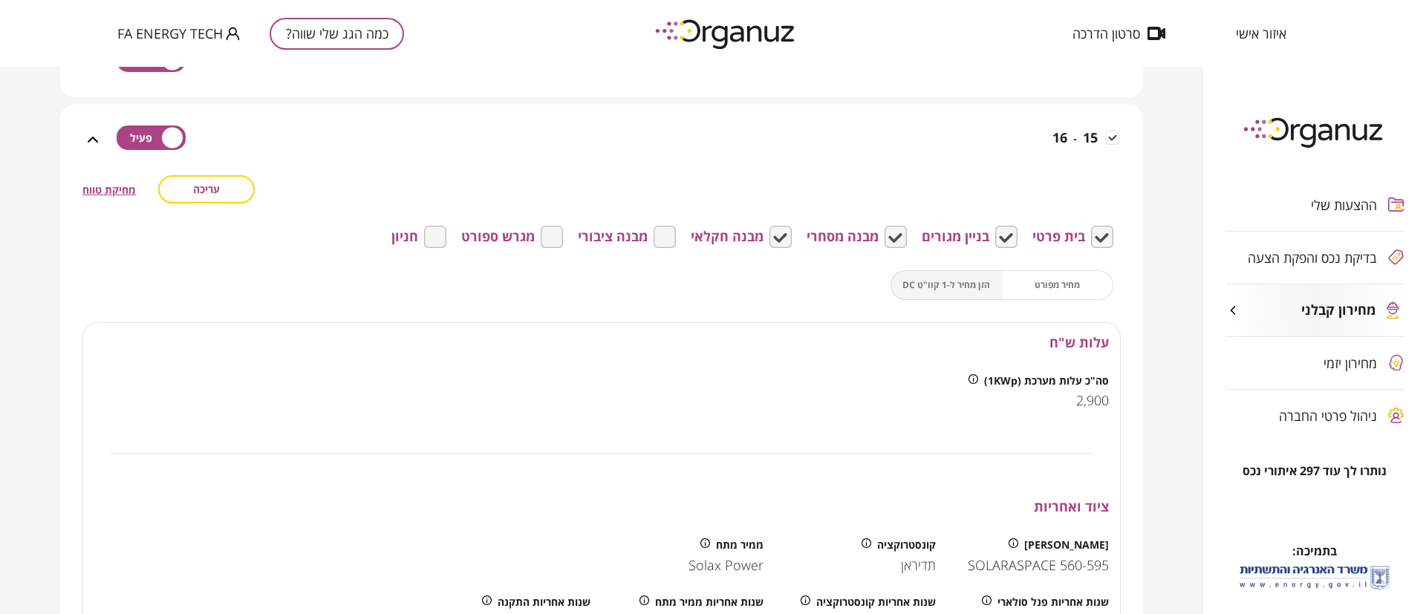
scroll to position [668, 0]
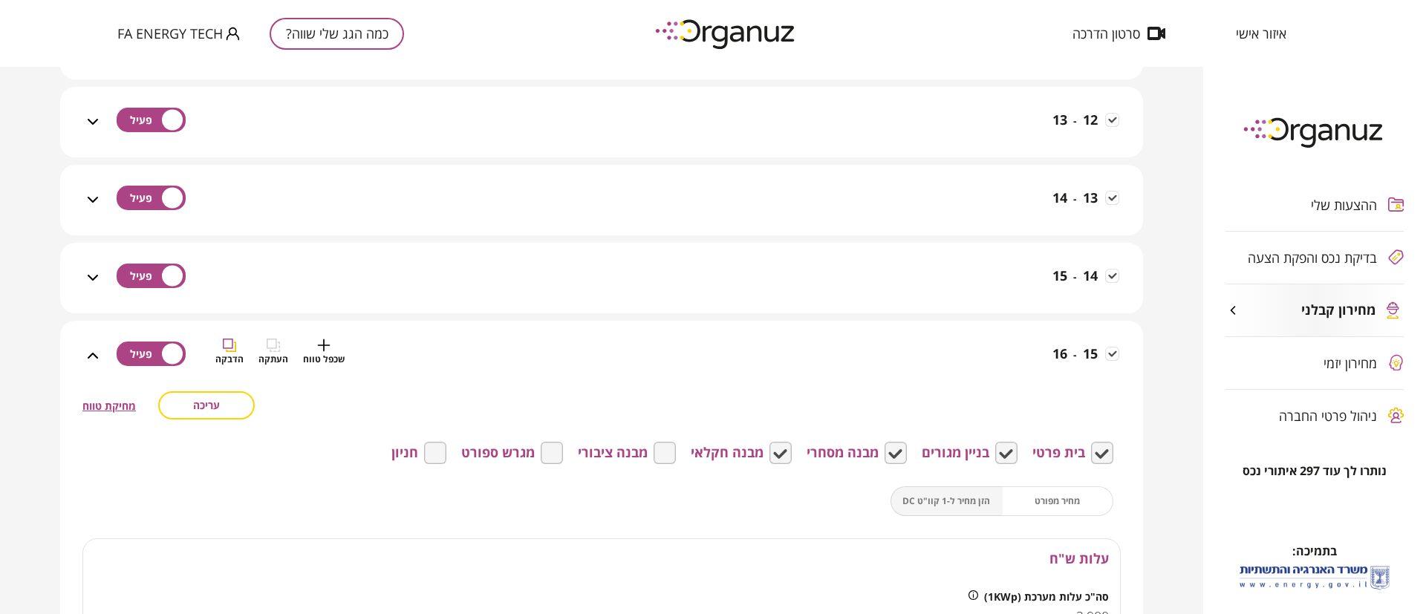
click at [989, 347] on div "15 - 16 שכפל טווח העתקה הדבקה" at bounding box center [610, 365] width 1017 height 53
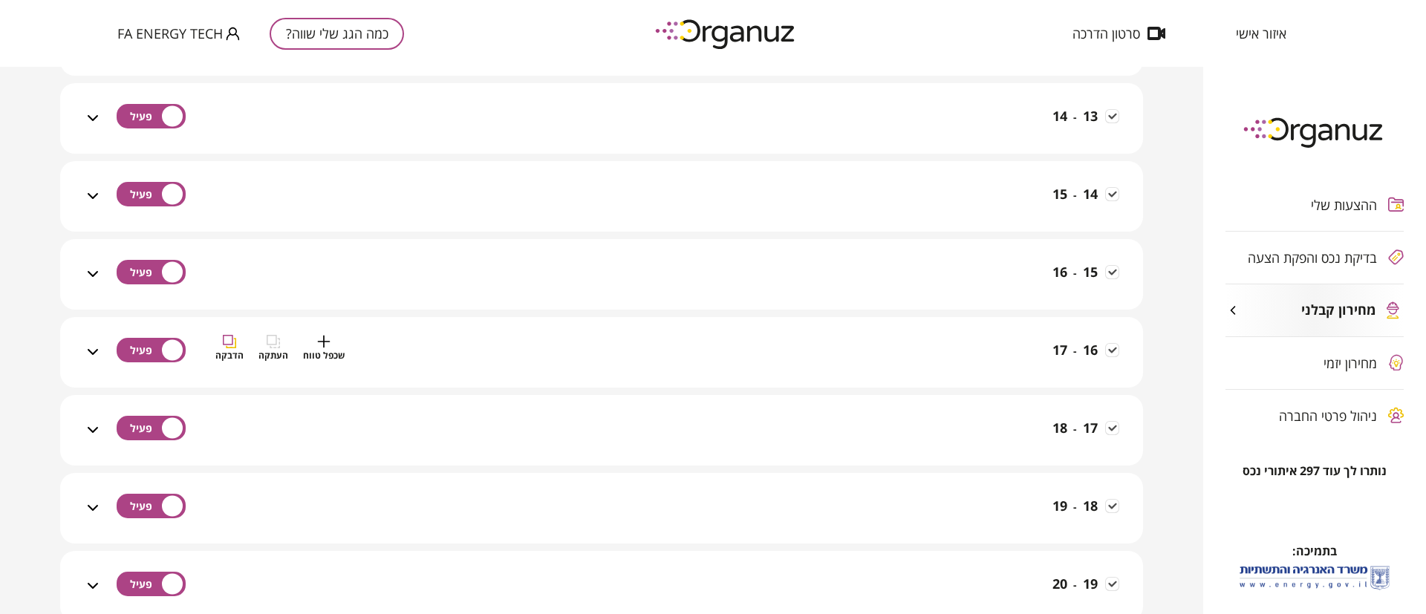
scroll to position [780, 0]
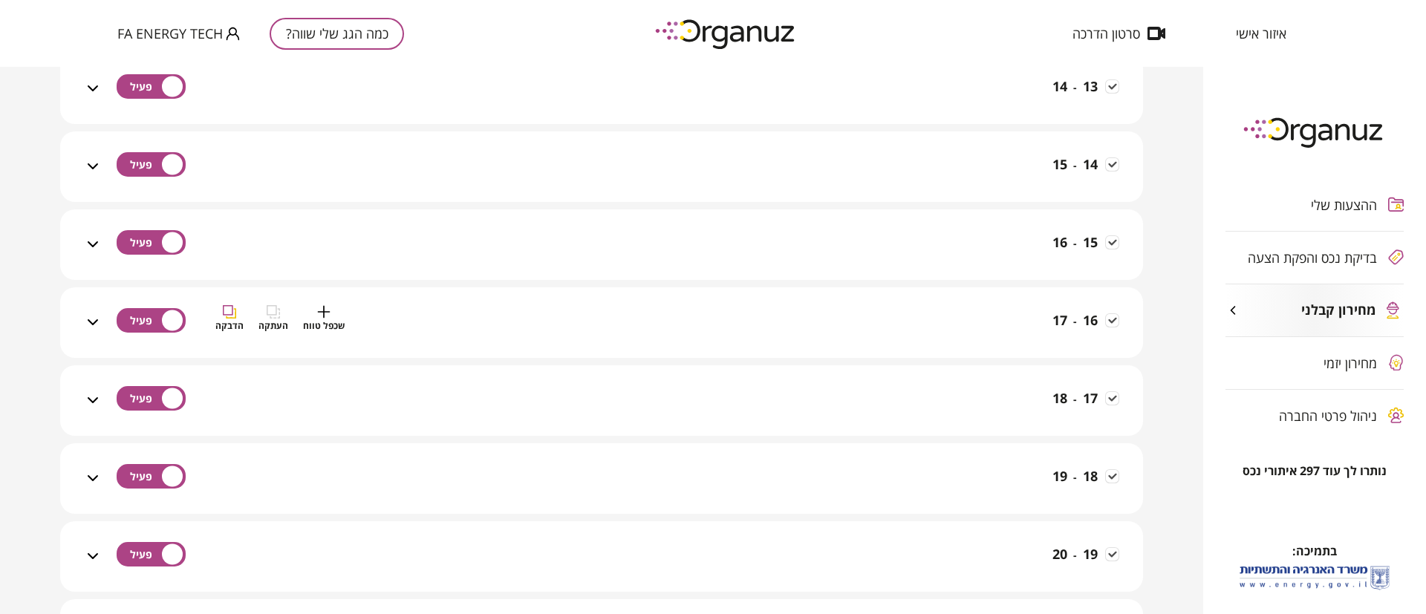
click at [987, 316] on div "16 - 17 שכפל טווח העתקה הדבקה" at bounding box center [610, 331] width 1017 height 53
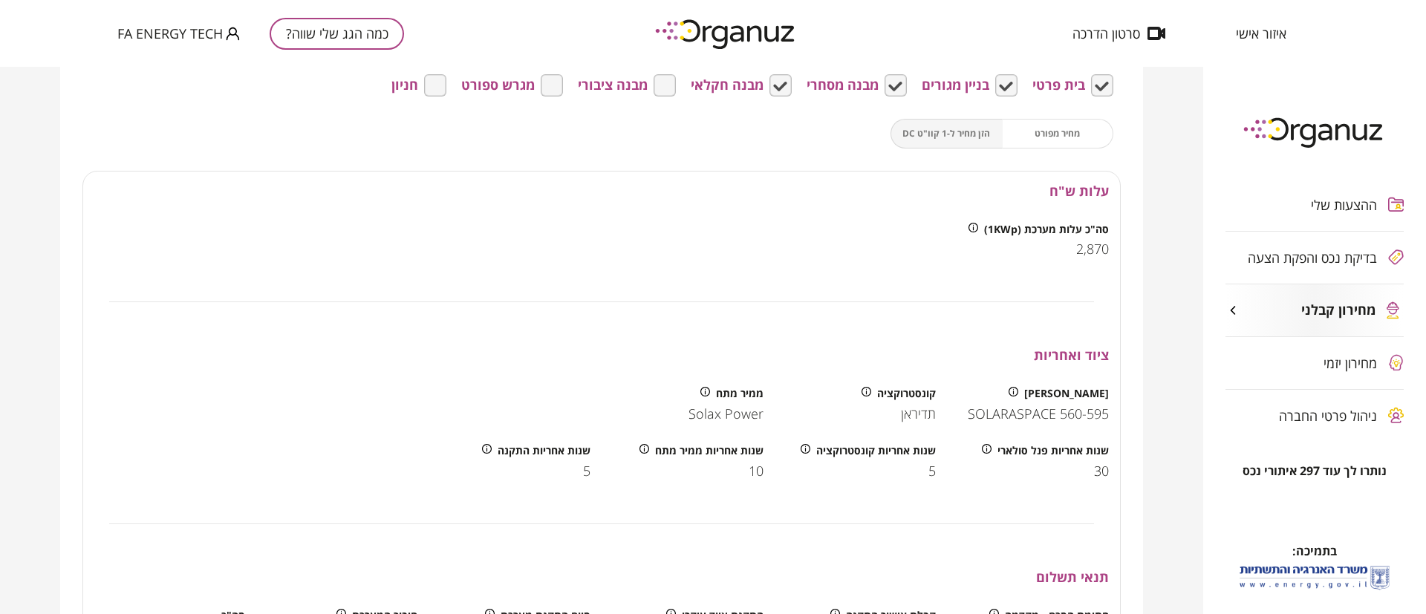
scroll to position [1337, 0]
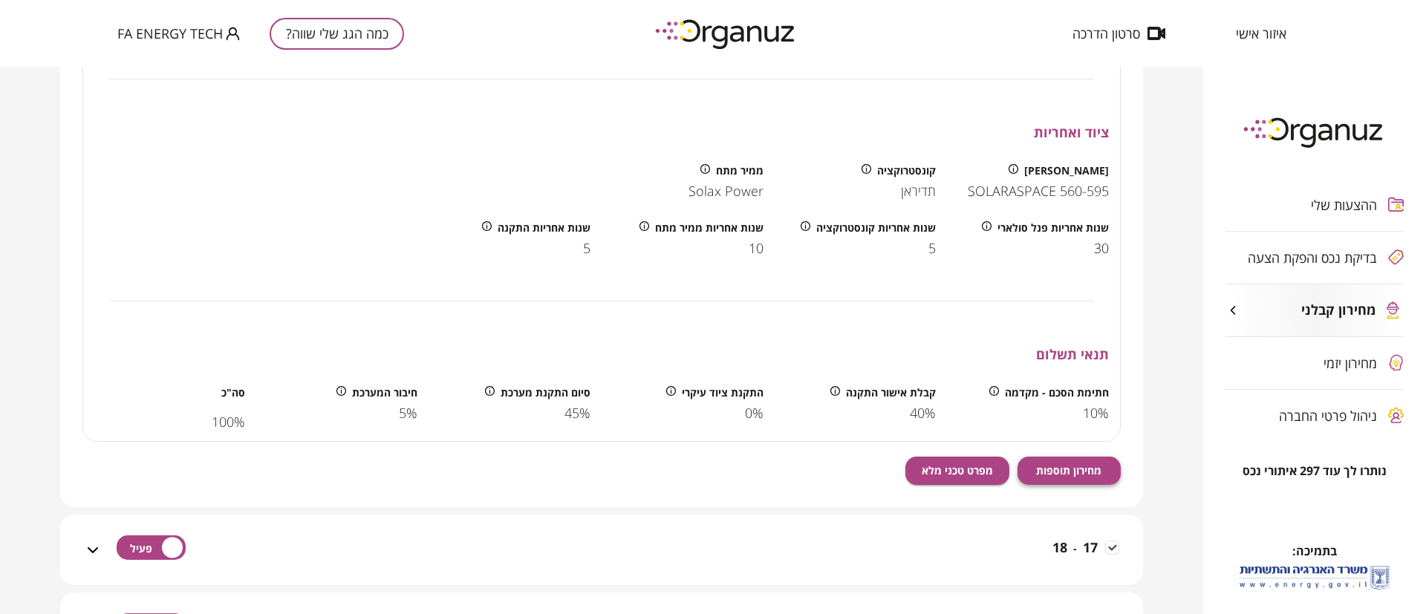
click at [1064, 464] on span "מחירון תוספות" at bounding box center [1068, 470] width 65 height 13
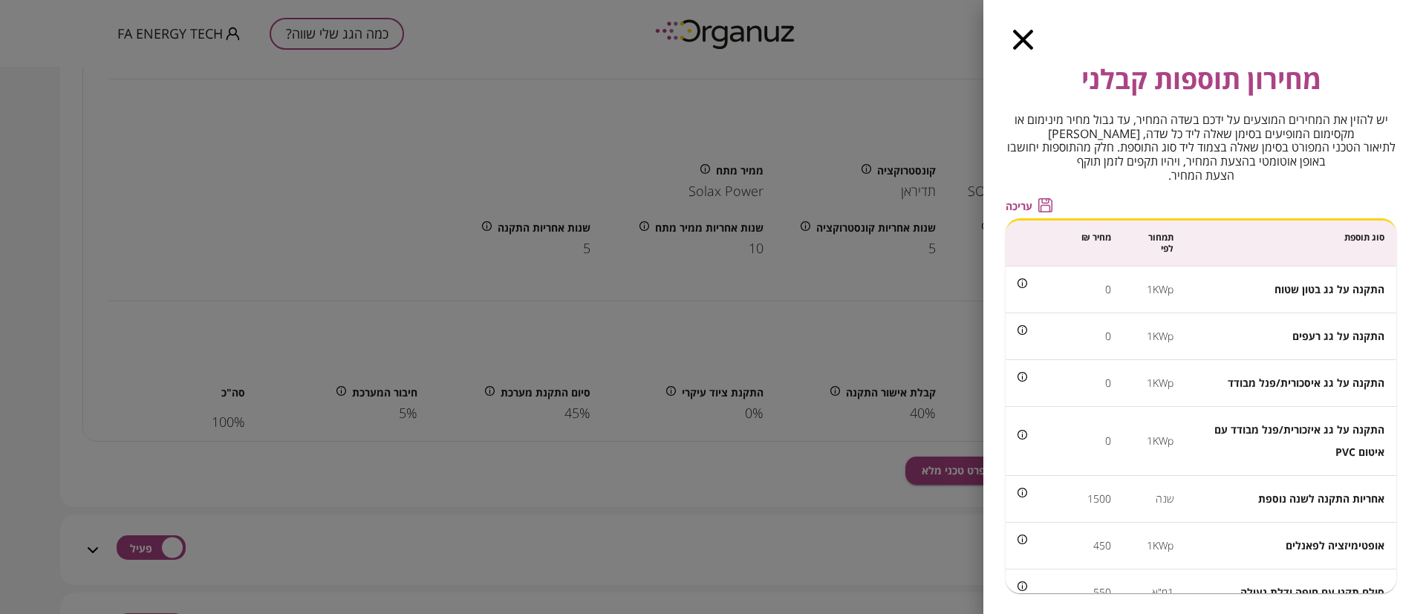
click at [1019, 206] on span "עריכה" at bounding box center [1019, 206] width 27 height 13
click at [1084, 288] on input "*" at bounding box center [1073, 288] width 76 height 39
click at [1083, 287] on input "*" at bounding box center [1073, 288] width 76 height 39
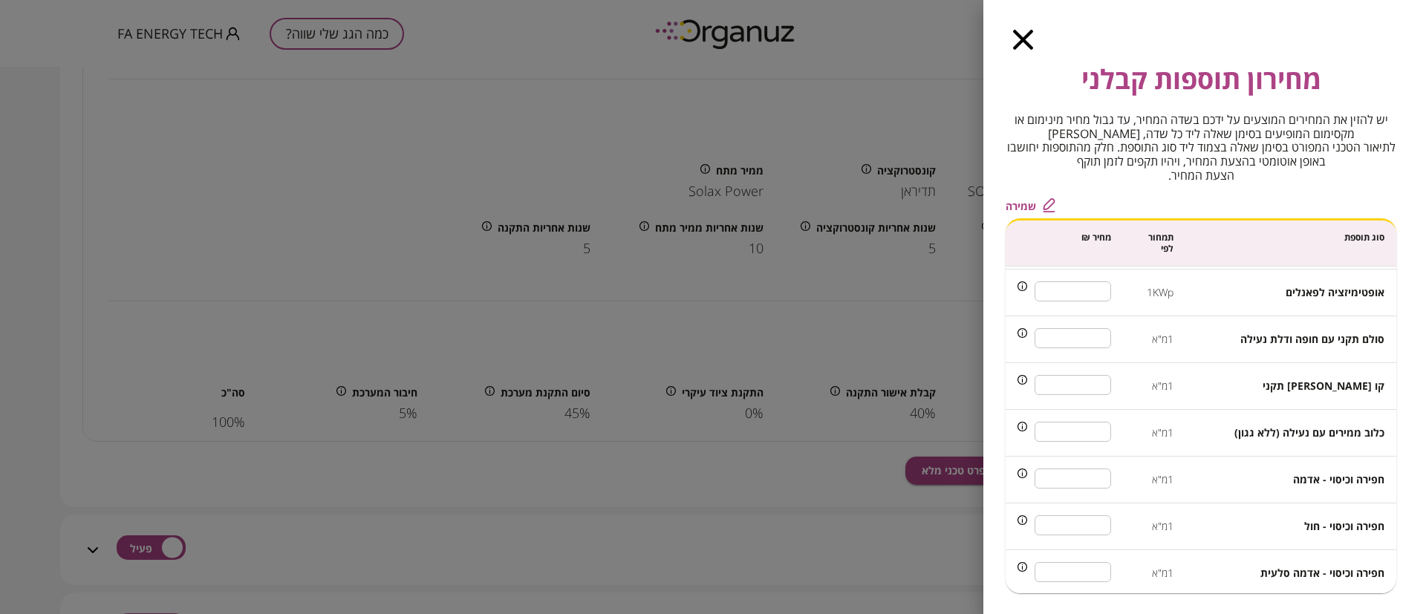
scroll to position [223, 0]
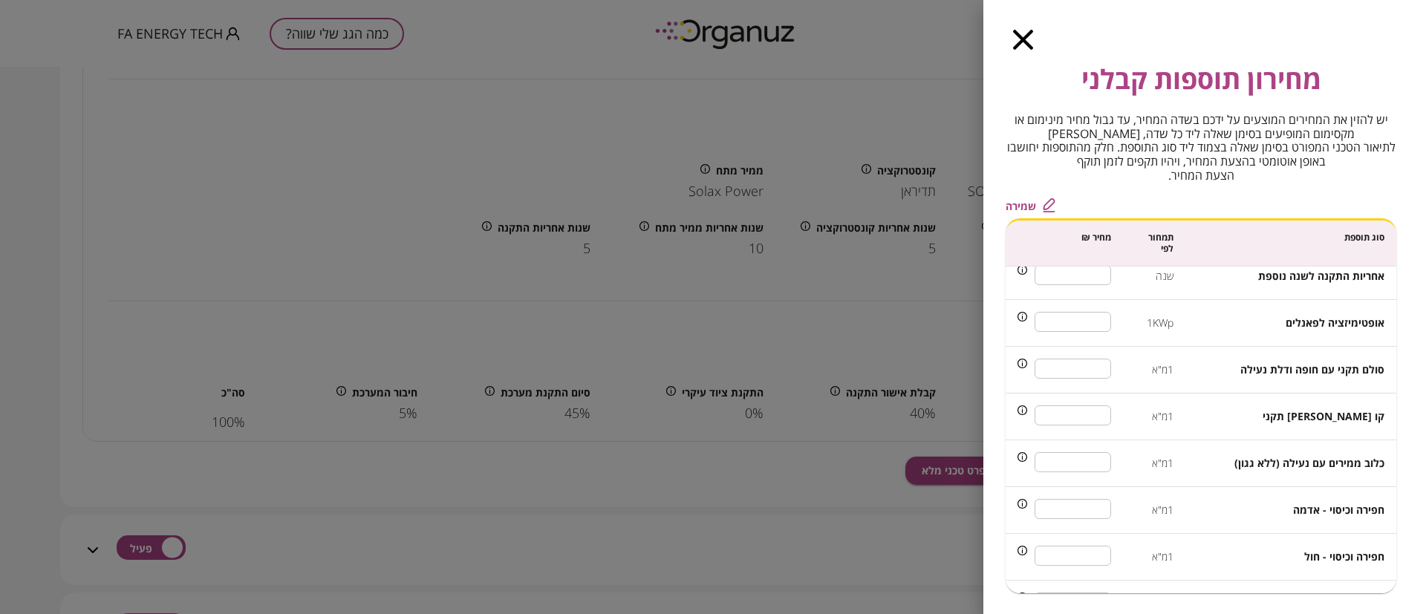
type input "***"
click at [1091, 323] on input "***" at bounding box center [1073, 321] width 76 height 39
type input "***"
click at [1022, 206] on span "שמירה" at bounding box center [1021, 206] width 30 height 13
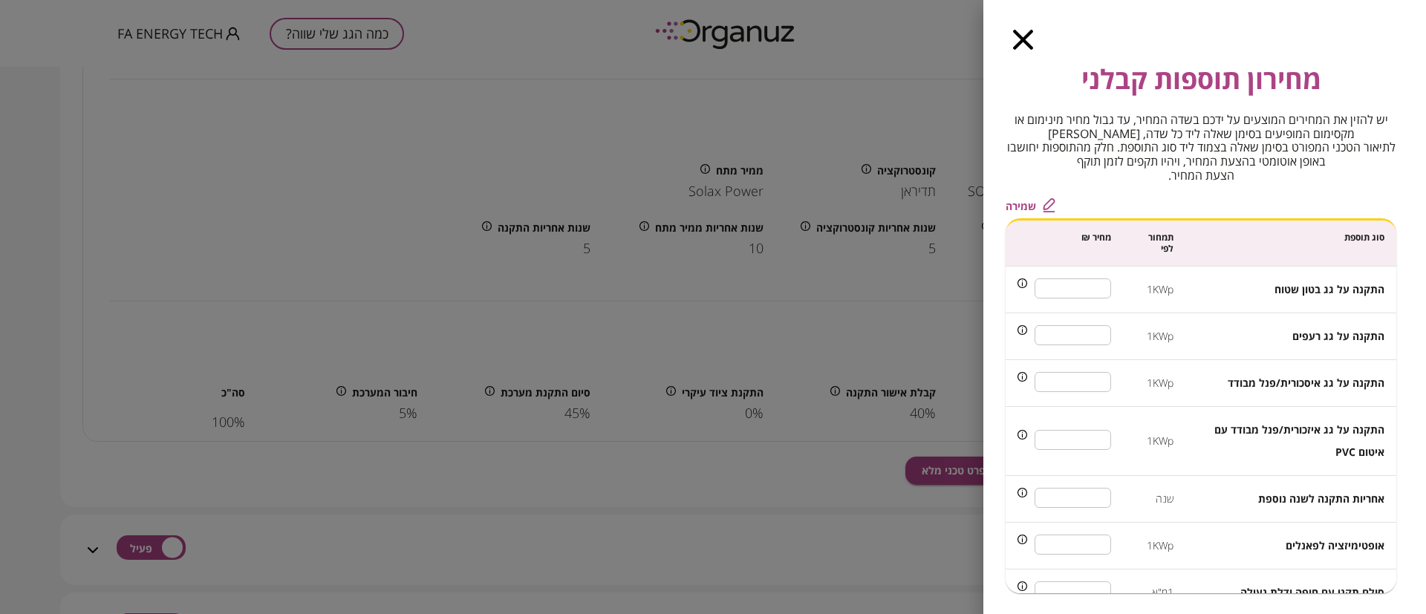
click at [1022, 44] on icon "button" at bounding box center [1023, 40] width 20 height 20
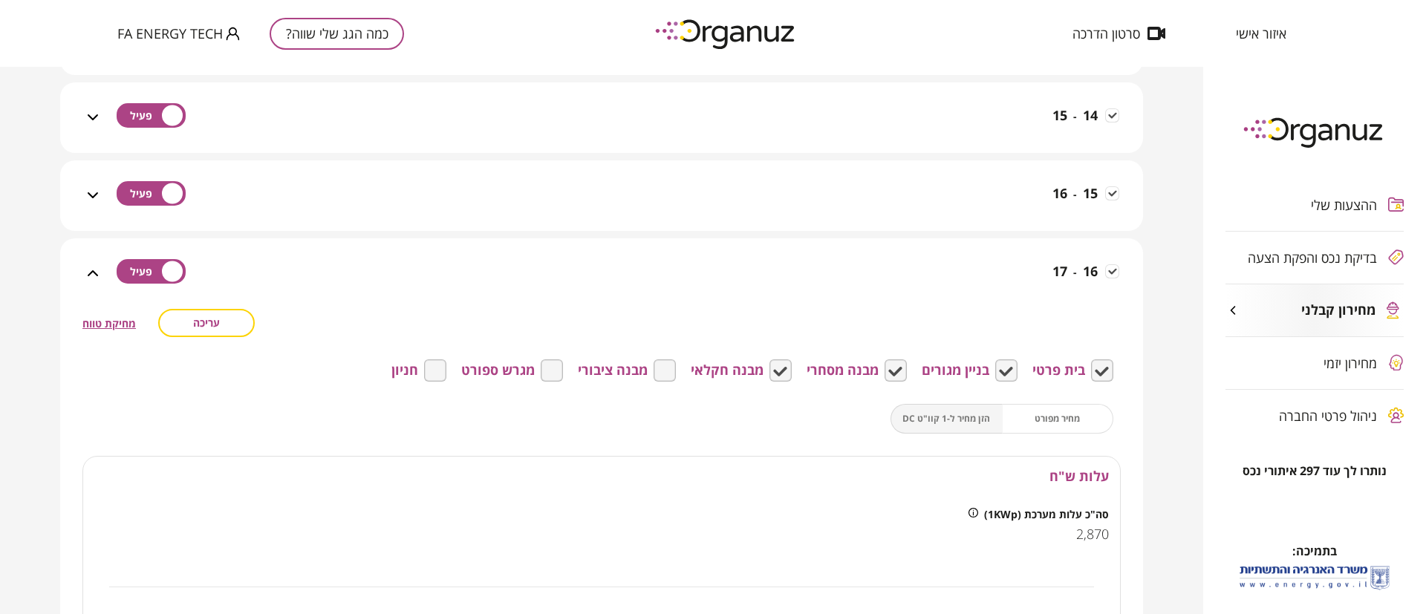
scroll to position [780, 0]
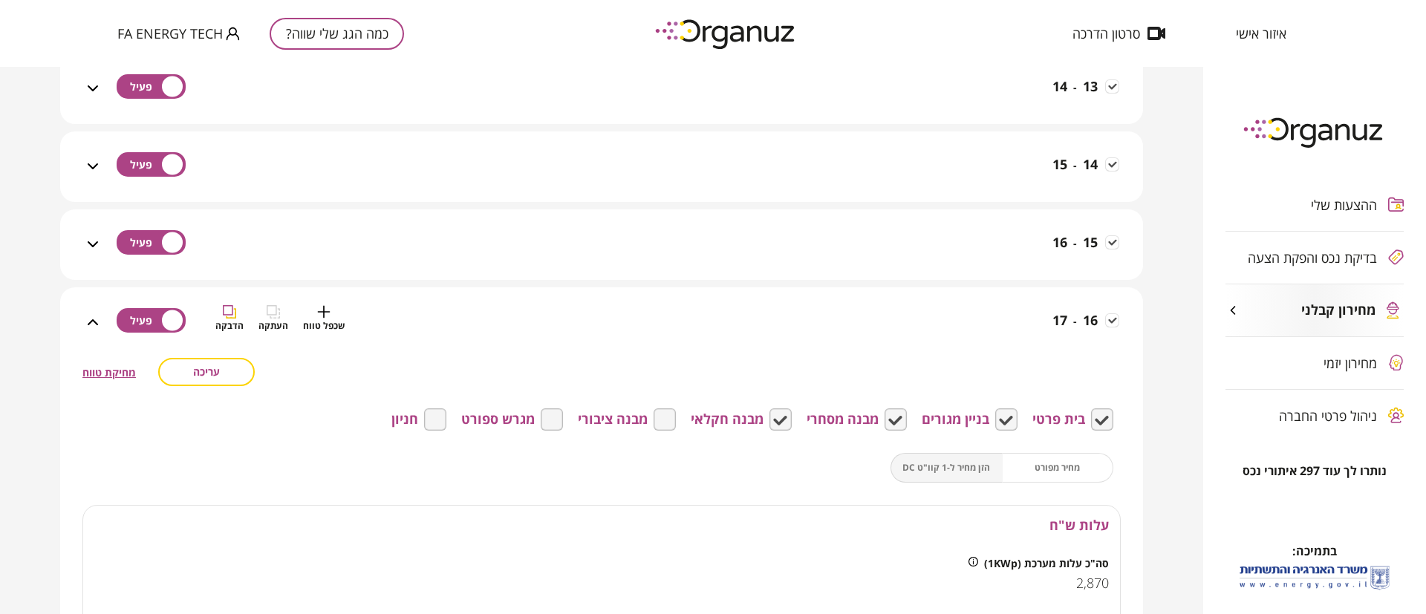
click at [939, 339] on div "16 - 17 שכפל טווח העתקה הדבקה" at bounding box center [610, 331] width 1017 height 53
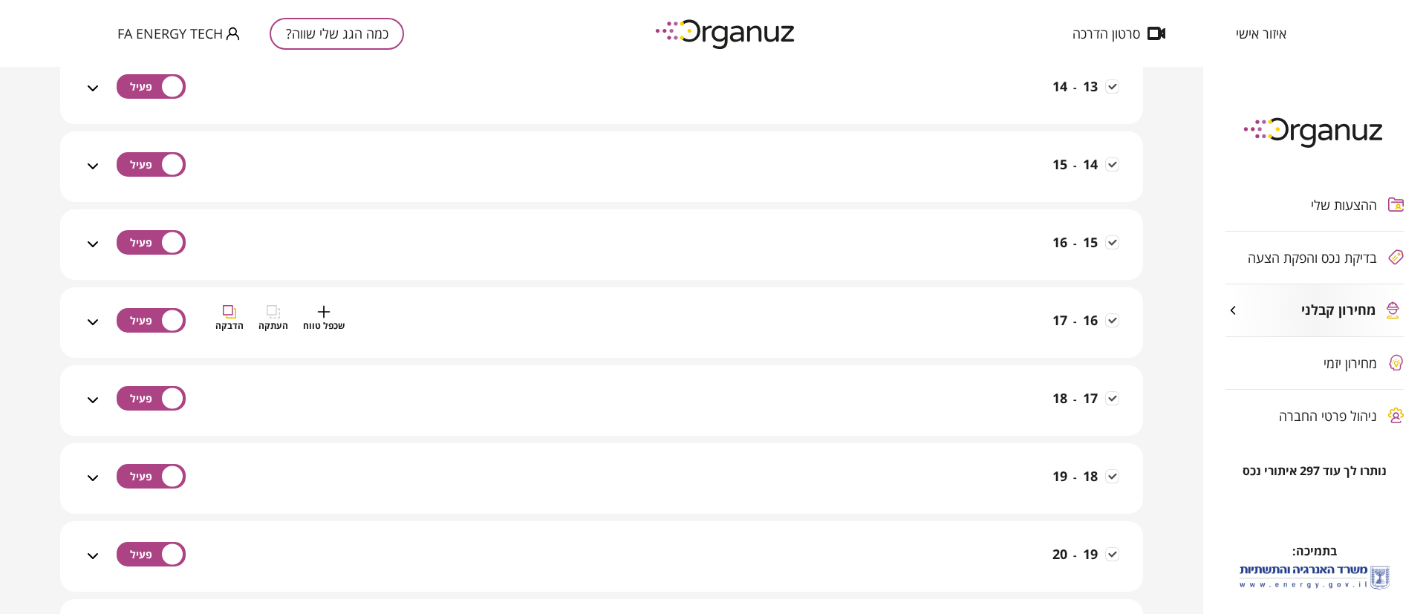
scroll to position [891, 0]
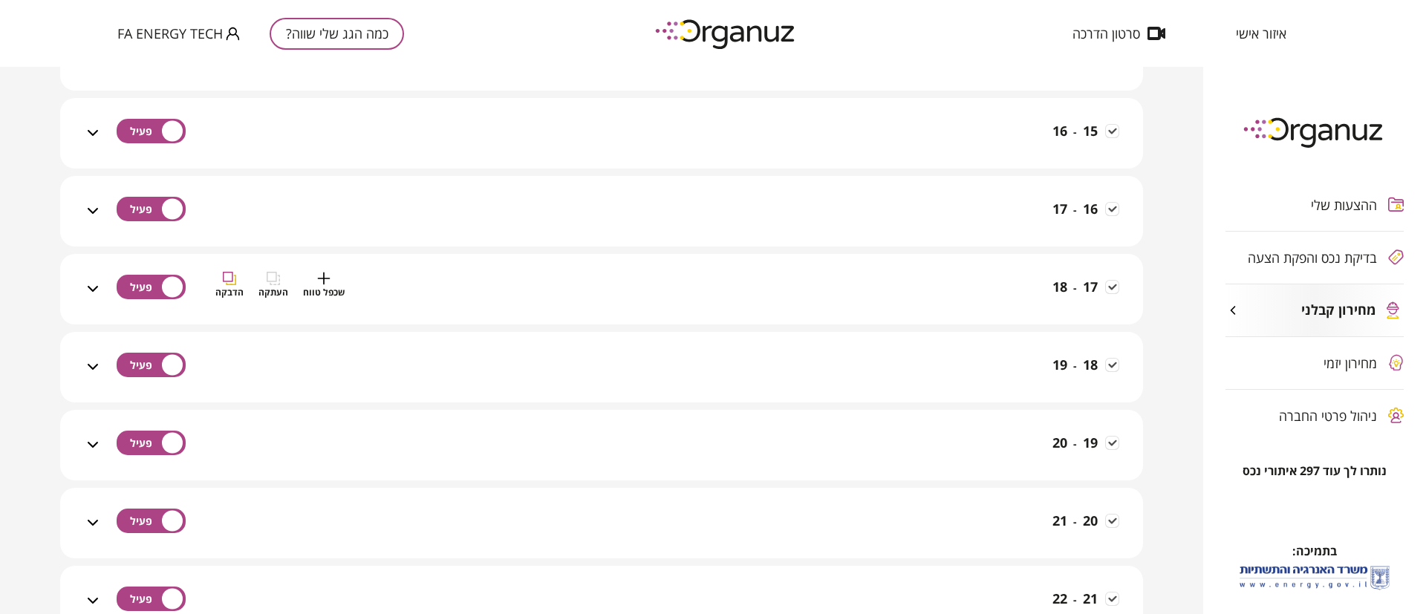
click at [946, 276] on div "17 - 18 שכפל טווח העתקה הדבקה" at bounding box center [610, 298] width 1017 height 53
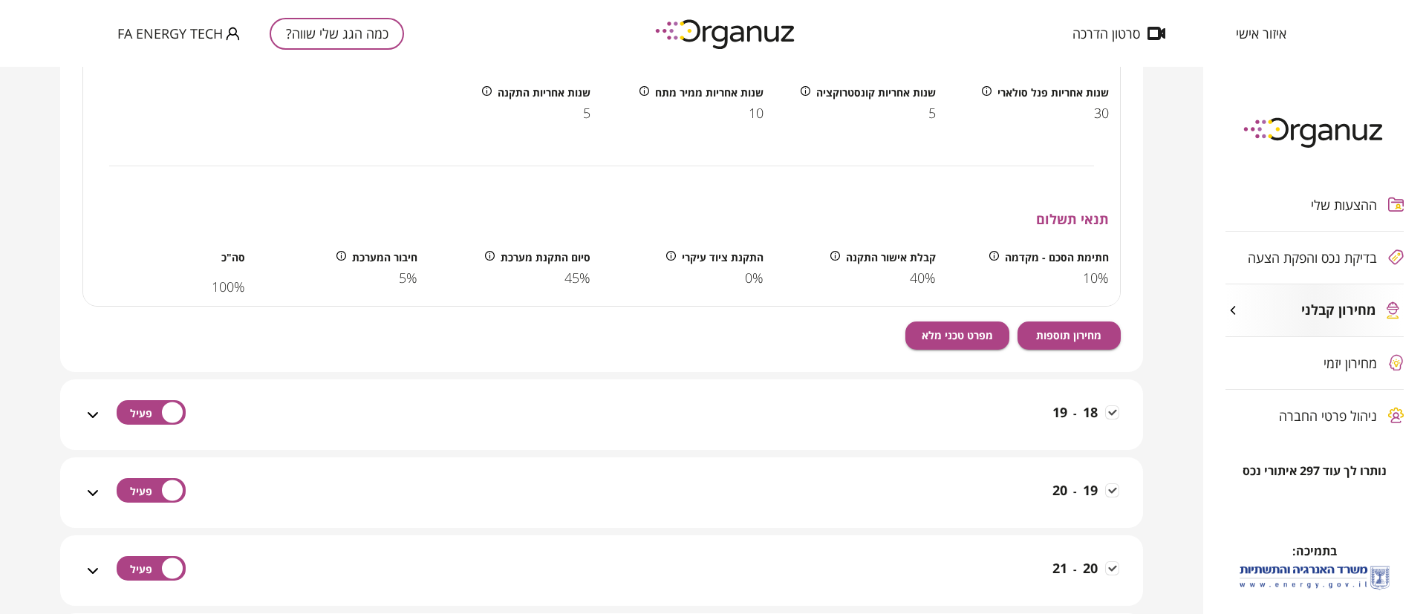
scroll to position [1560, 0]
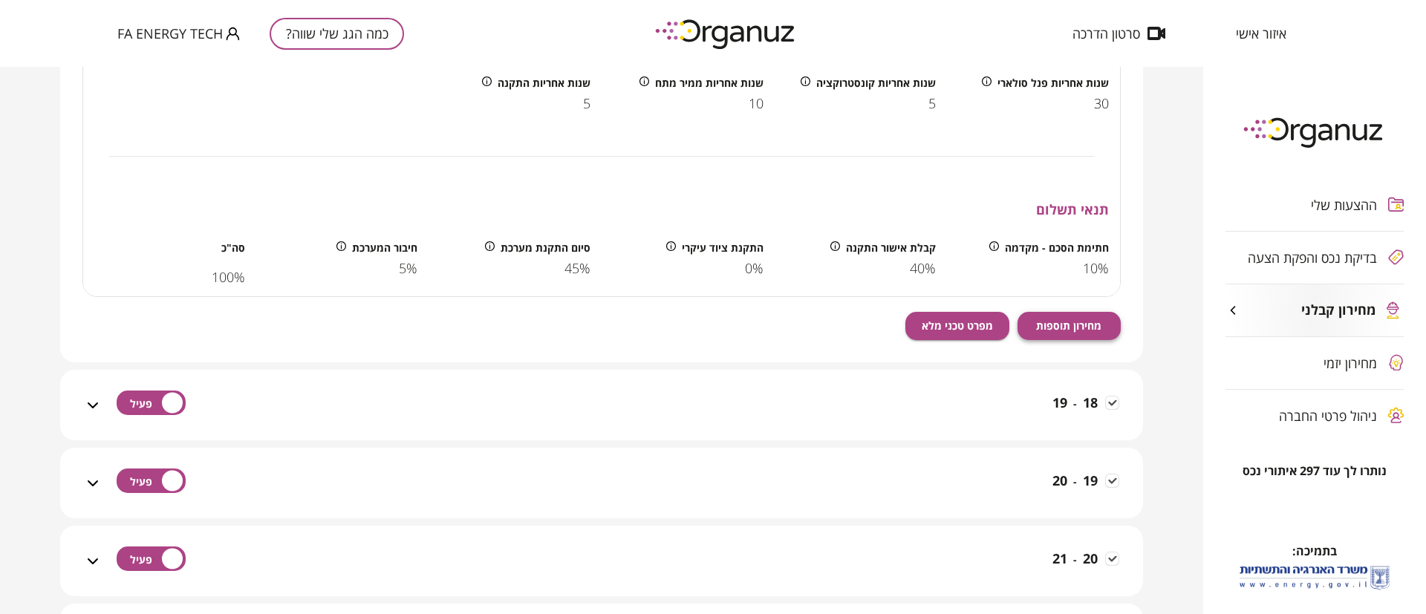
click at [1062, 331] on span "מחירון תוספות" at bounding box center [1068, 325] width 65 height 13
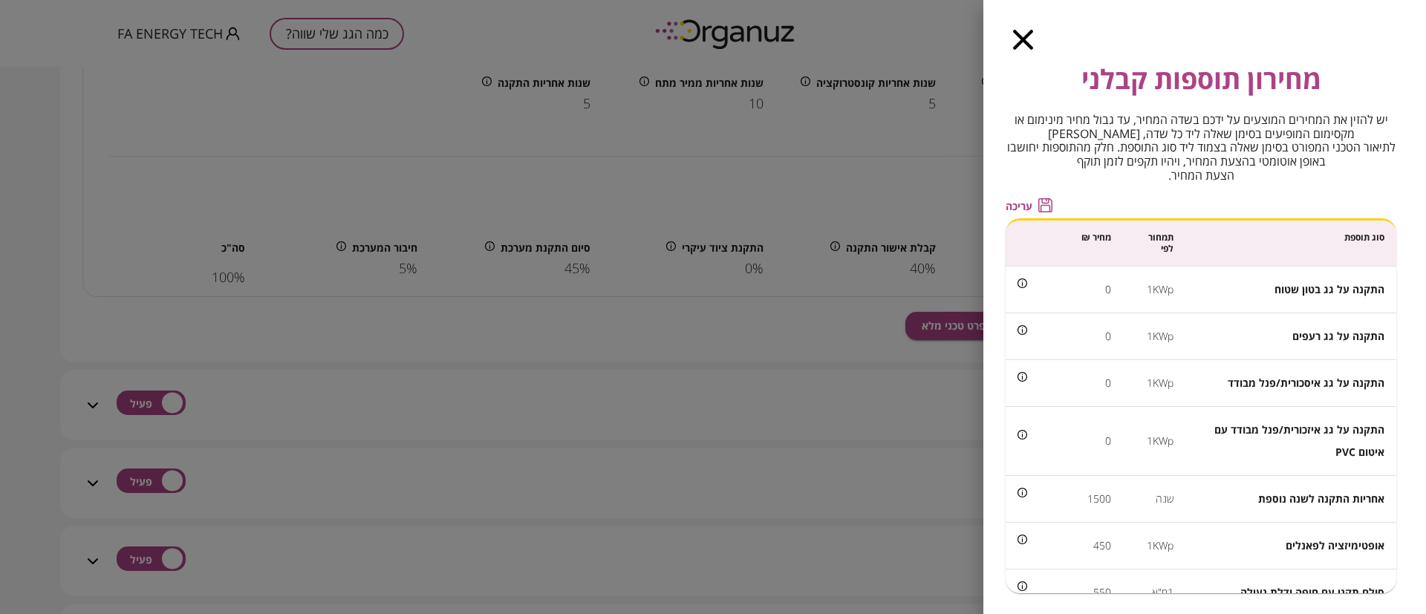
click at [1021, 206] on span "עריכה" at bounding box center [1019, 206] width 27 height 13
click at [1079, 294] on input "*" at bounding box center [1073, 288] width 76 height 39
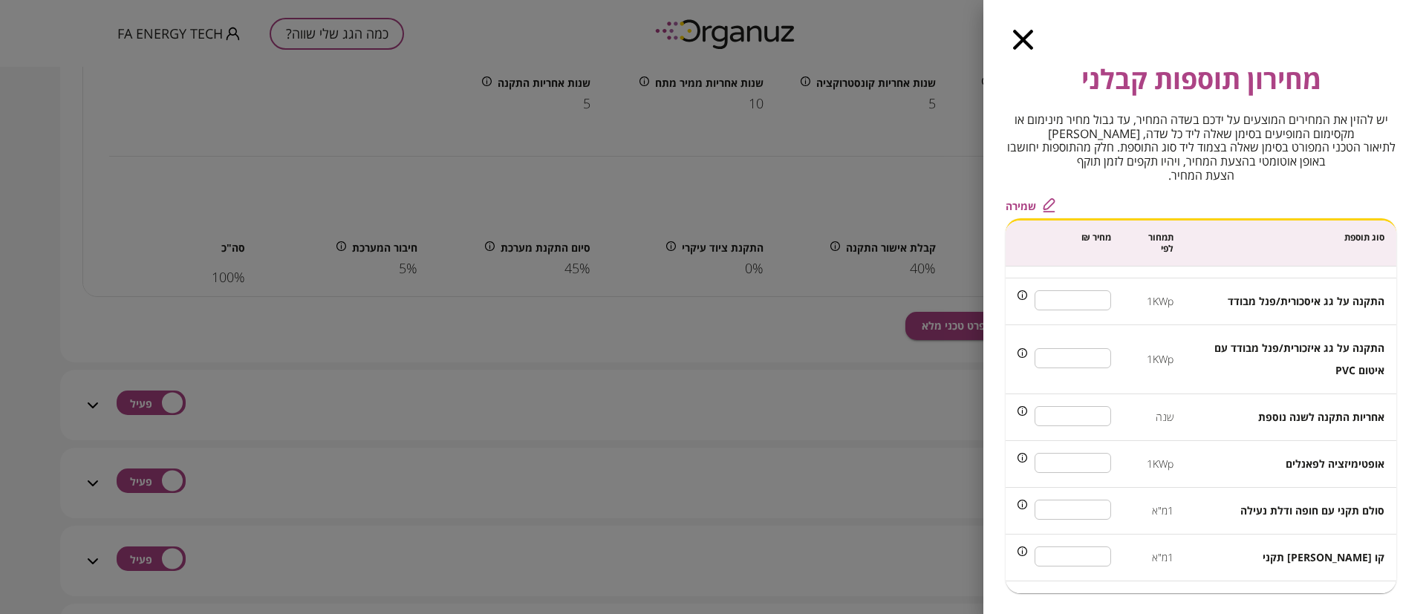
scroll to position [111, 0]
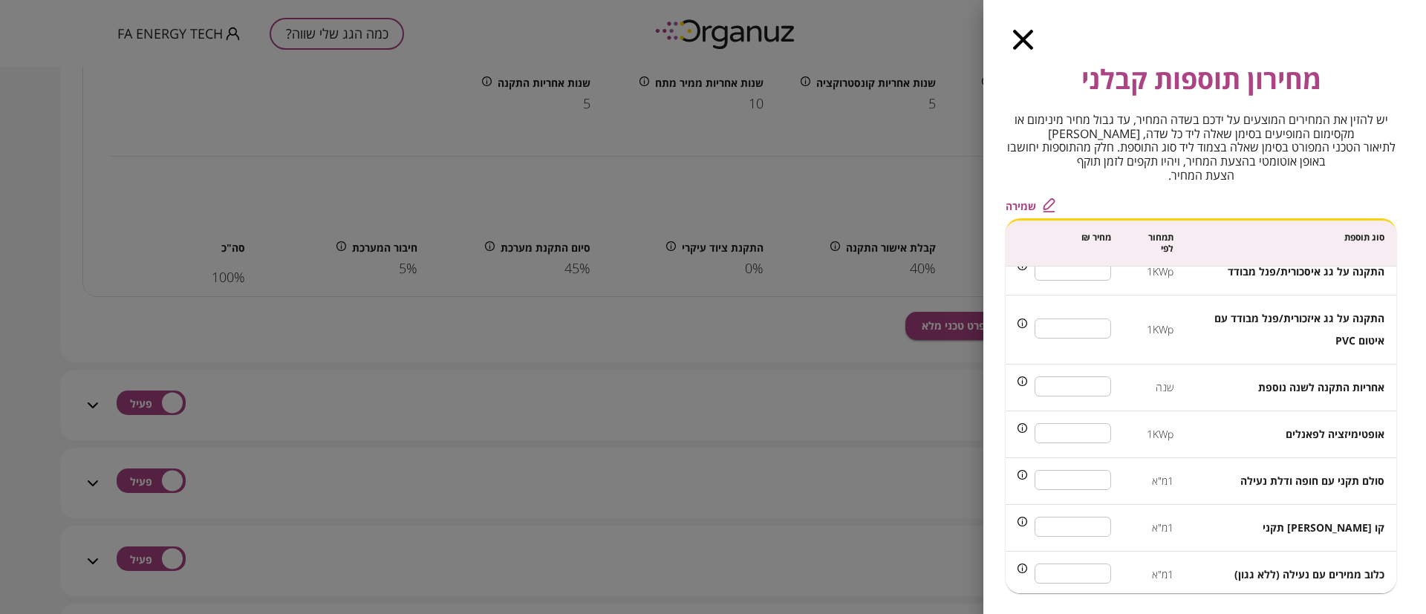
type input "***"
click at [1090, 428] on input "***" at bounding box center [1073, 433] width 76 height 39
type input "***"
click at [1020, 206] on span "שמירה" at bounding box center [1021, 206] width 30 height 13
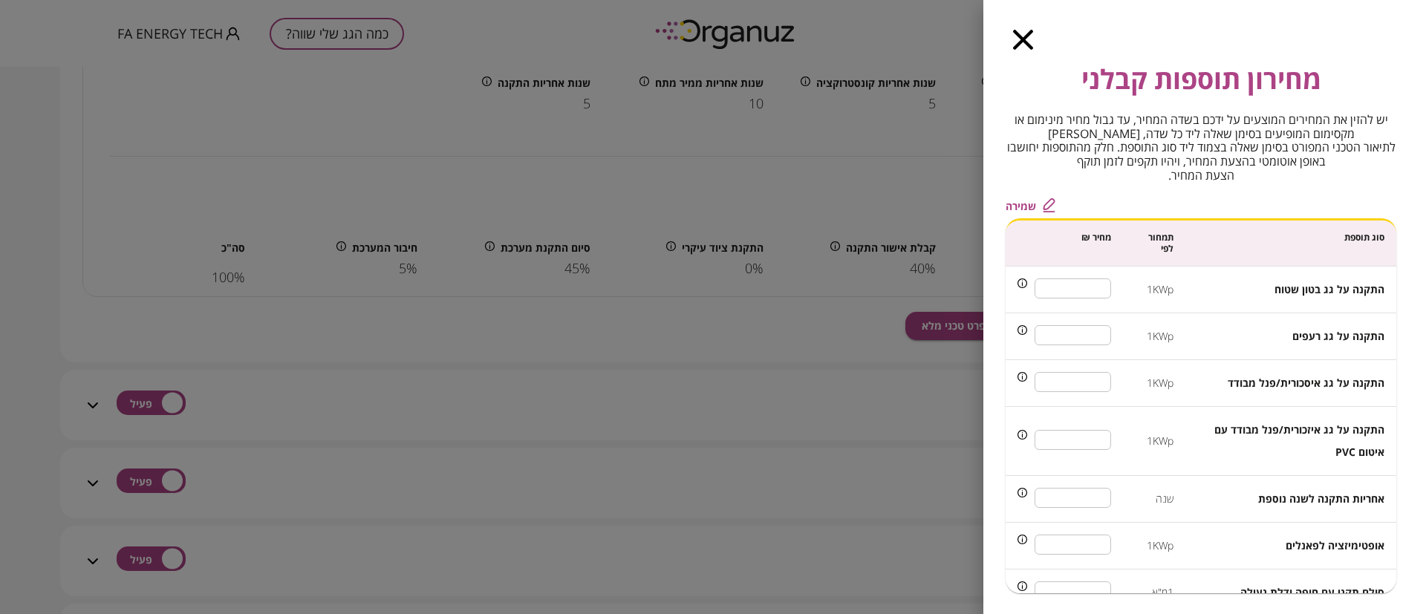
click at [1027, 33] on icon "button" at bounding box center [1023, 40] width 20 height 20
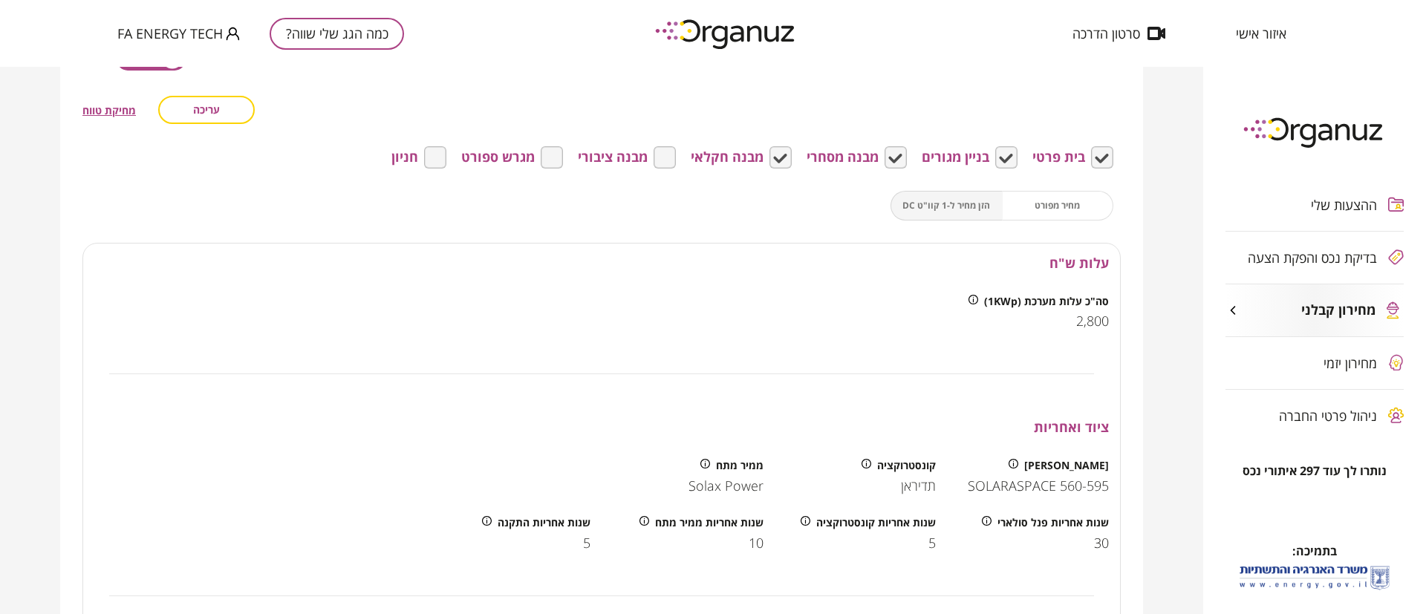
scroll to position [1003, 0]
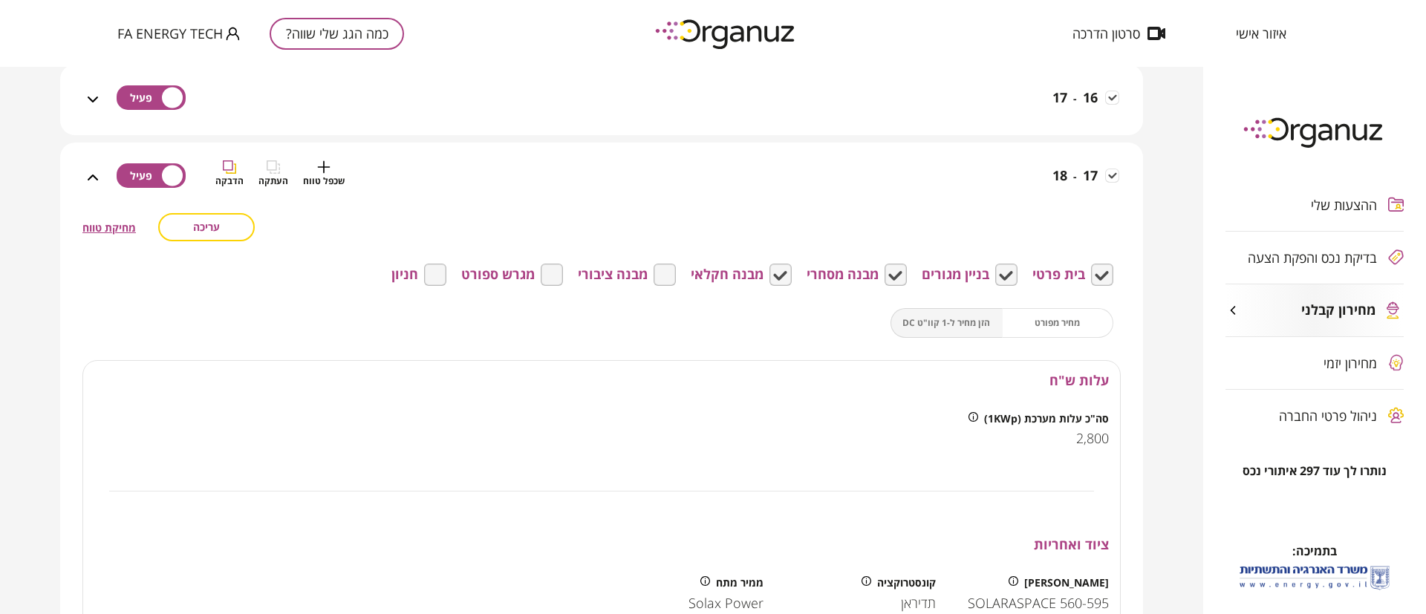
drag, startPoint x: 993, startPoint y: 187, endPoint x: 987, endPoint y: 196, distance: 10.7
click at [992, 187] on div "17 - 18 שכפל טווח העתקה הדבקה" at bounding box center [610, 186] width 1017 height 53
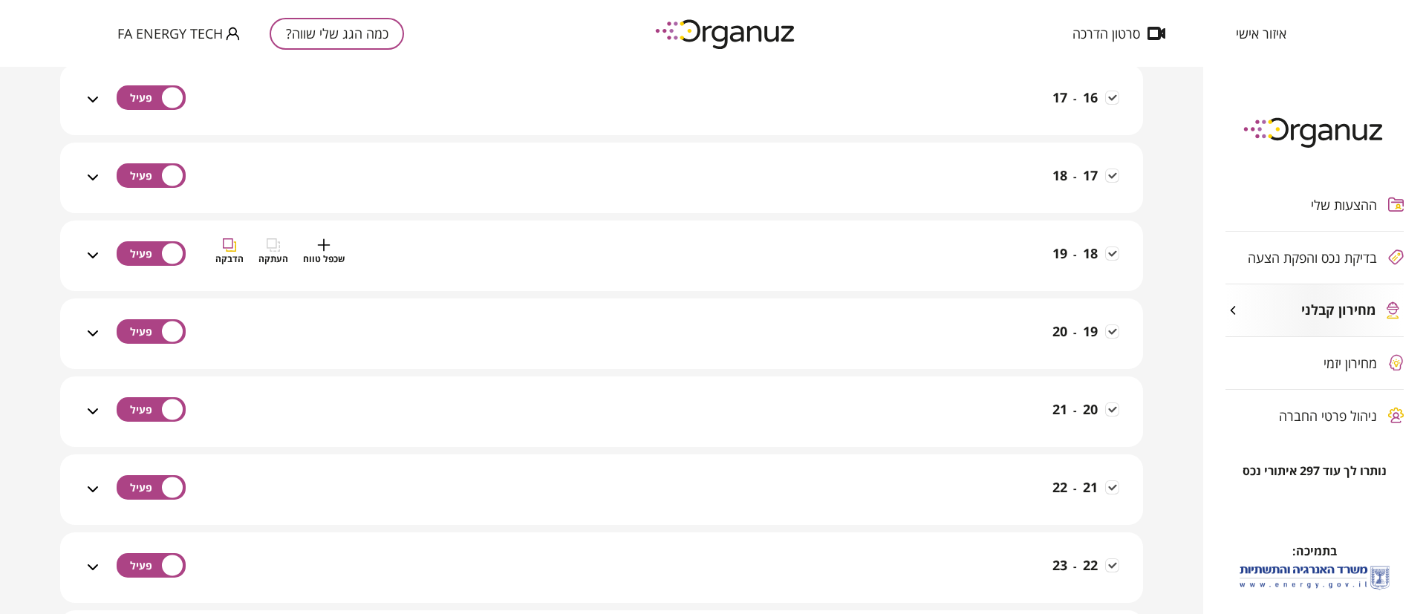
click at [986, 259] on div "18 - 19 שכפל טווח העתקה הדבקה" at bounding box center [610, 264] width 1017 height 53
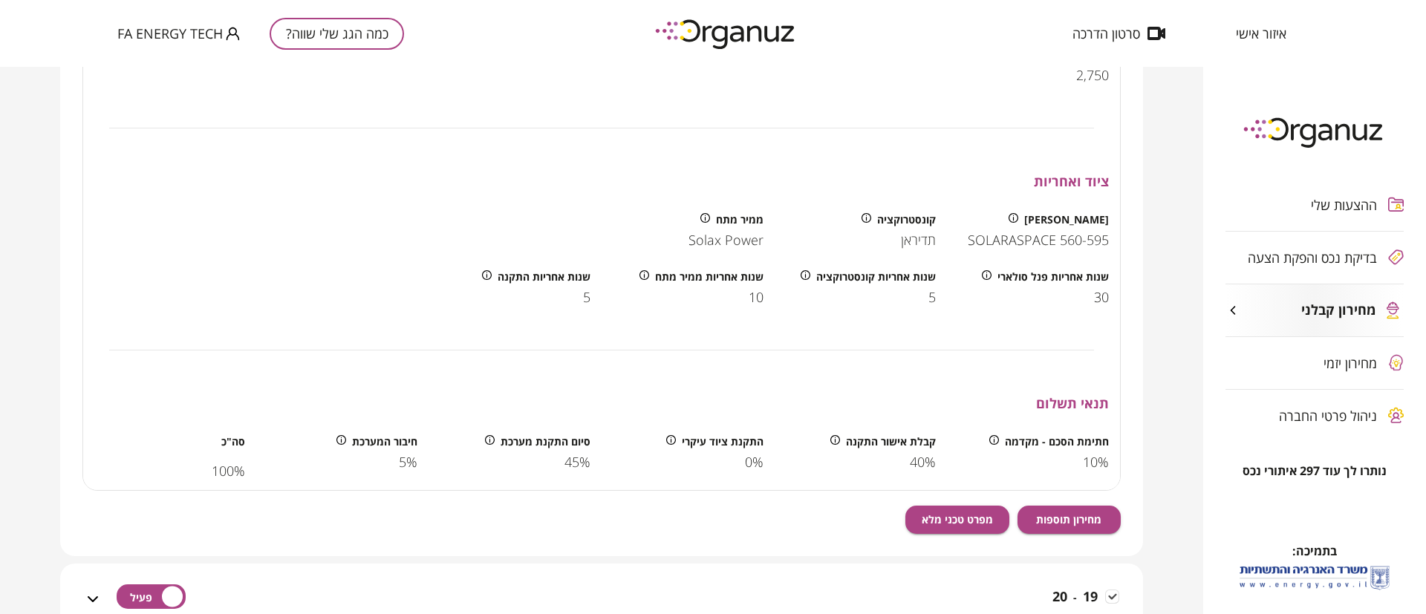
scroll to position [1671, 0]
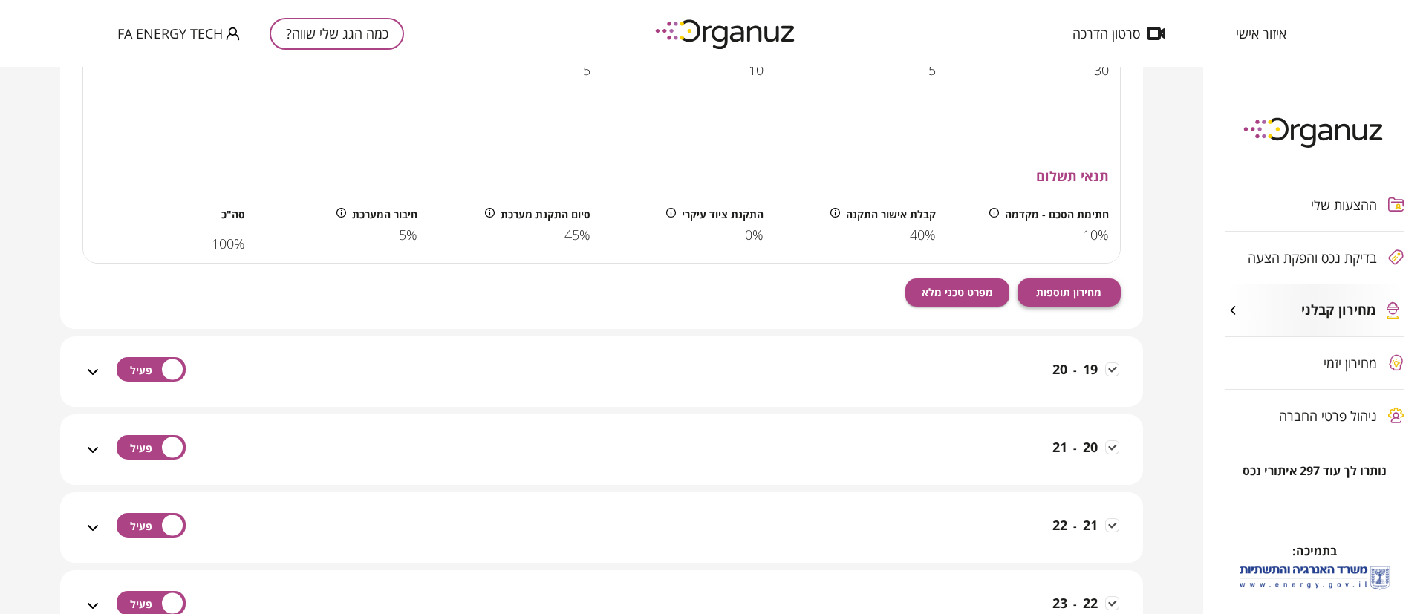
click at [1058, 286] on span "מחירון תוספות" at bounding box center [1068, 292] width 65 height 13
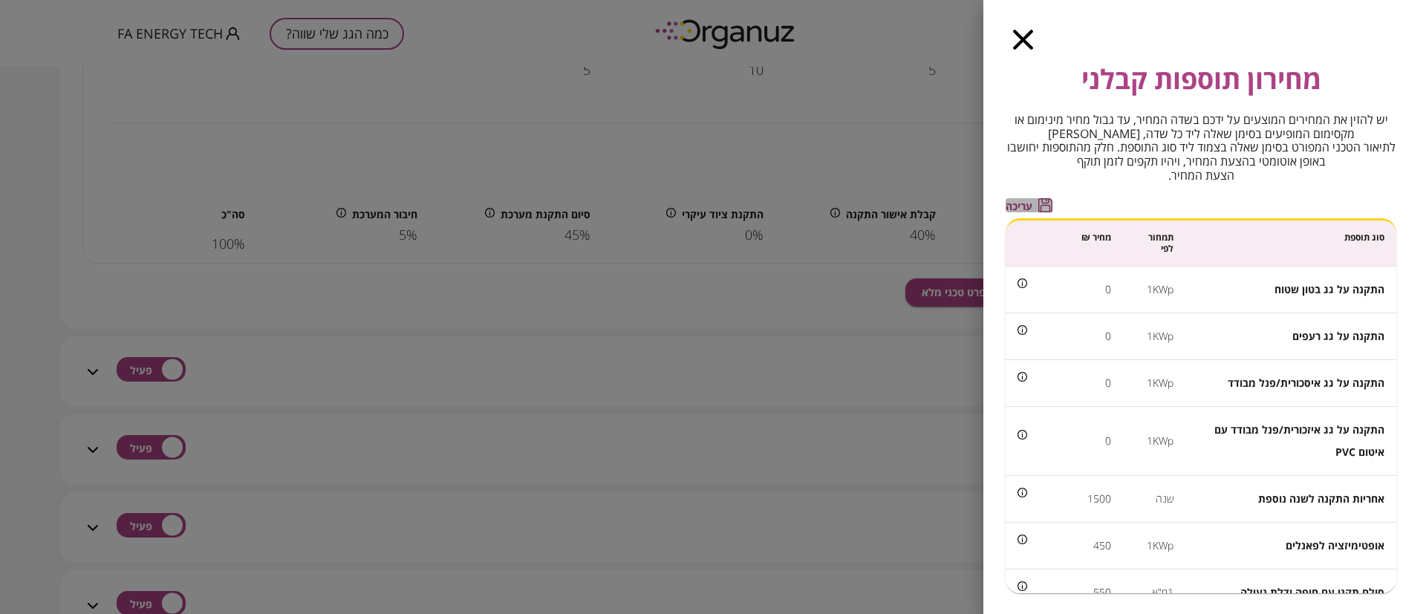
click at [1024, 201] on span "עריכה" at bounding box center [1019, 206] width 27 height 13
click at [1097, 287] on input "*" at bounding box center [1073, 288] width 76 height 39
click at [1097, 290] on input "*" at bounding box center [1073, 288] width 76 height 39
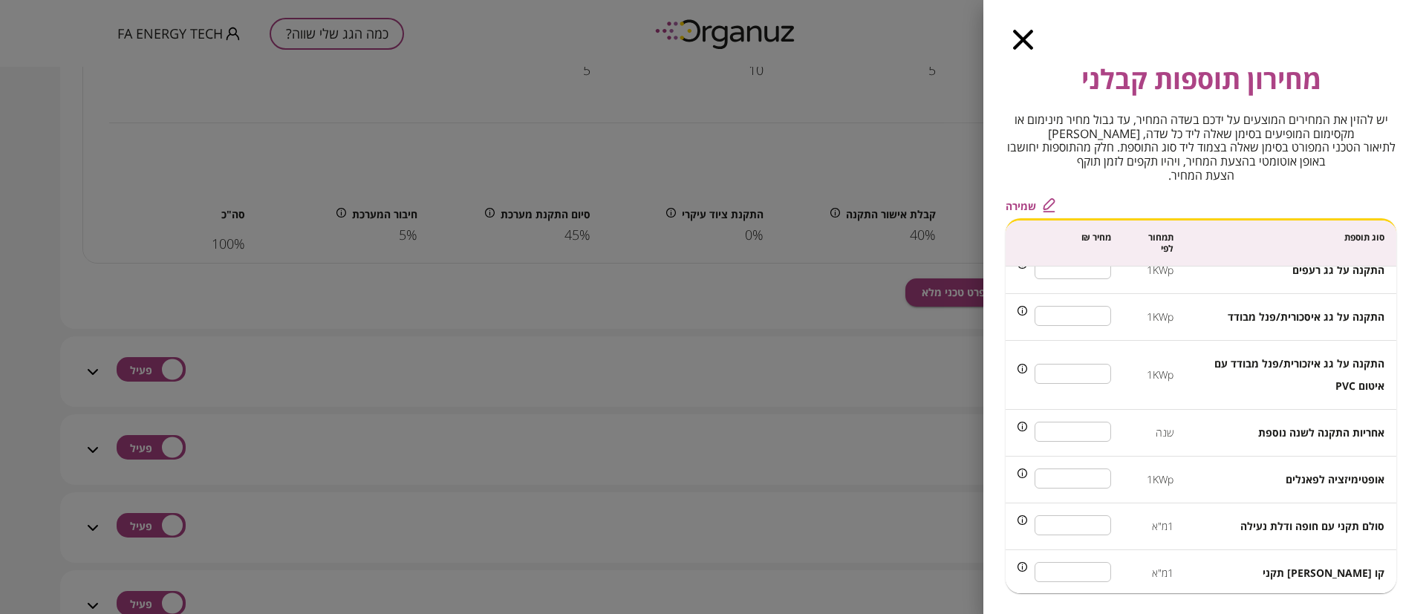
scroll to position [111, 0]
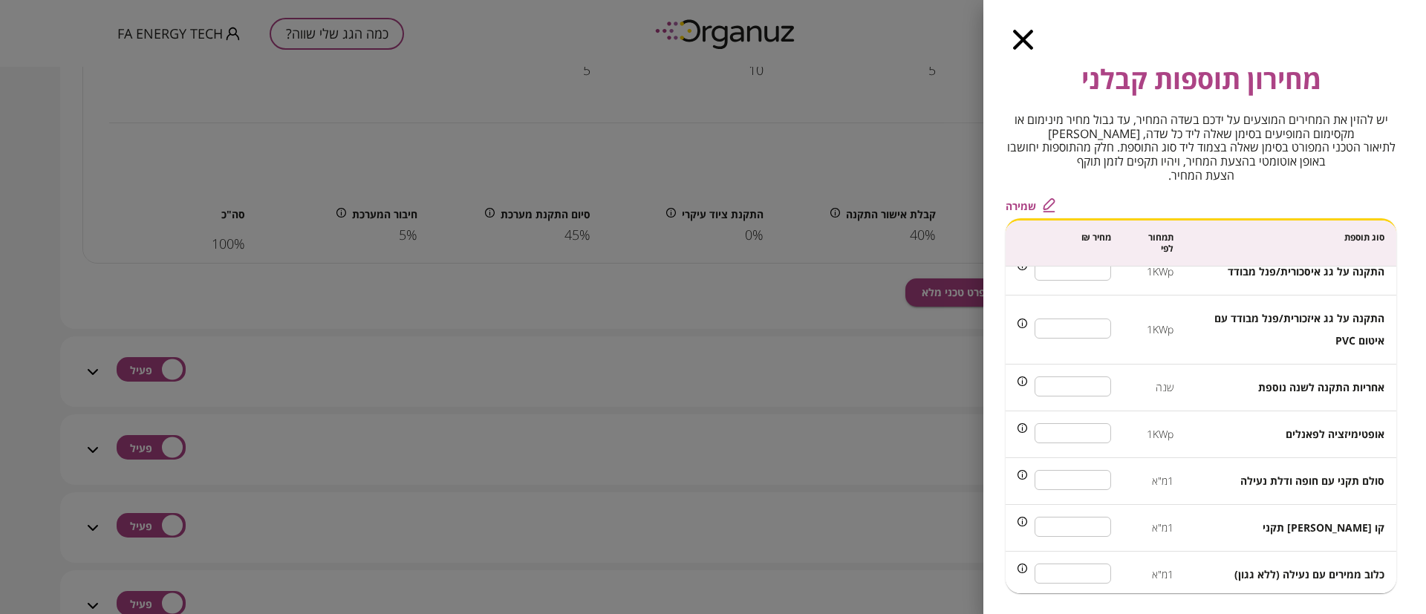
type input "***"
click at [1096, 429] on input "***" at bounding box center [1073, 433] width 76 height 39
type input "***"
click at [1020, 205] on span "שמירה" at bounding box center [1021, 206] width 30 height 13
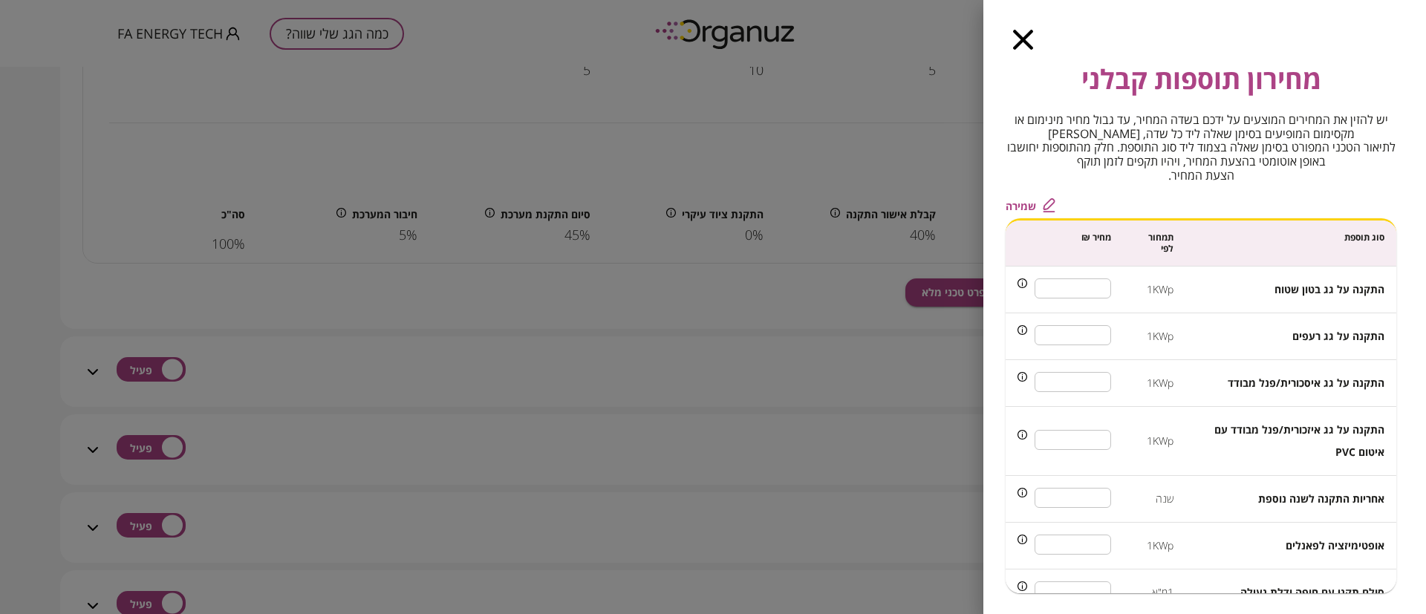
click at [1023, 42] on icon "button" at bounding box center [1023, 40] width 20 height 20
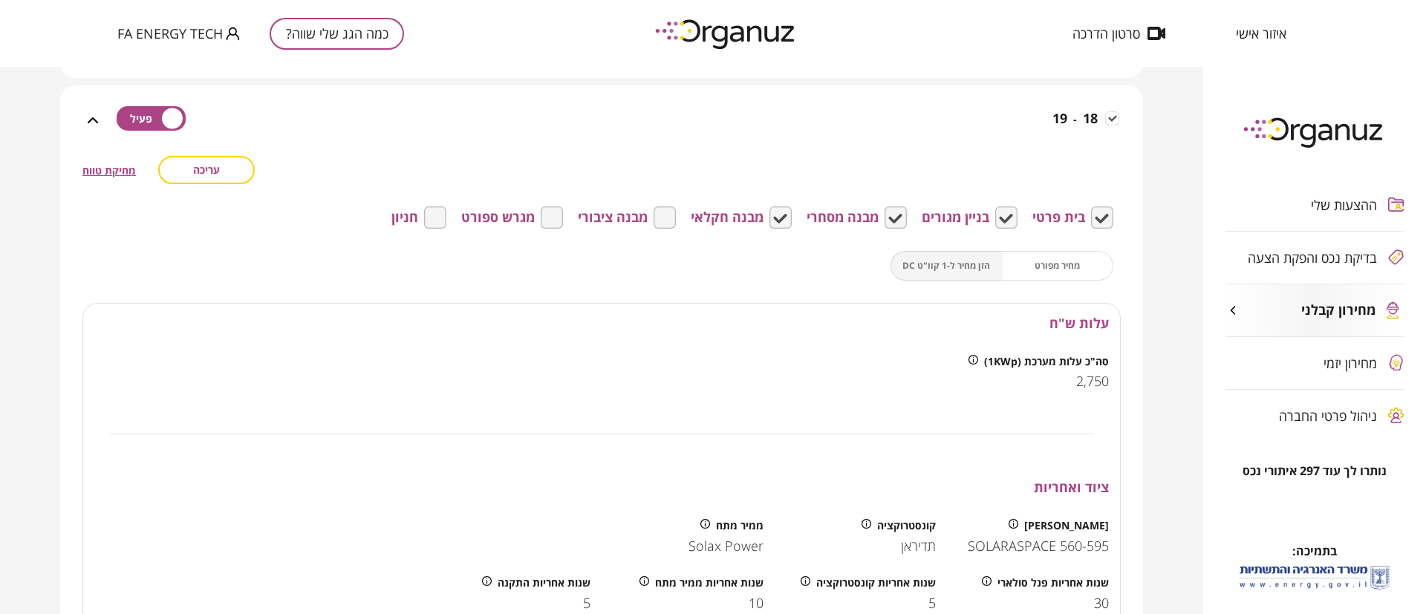
scroll to position [1114, 0]
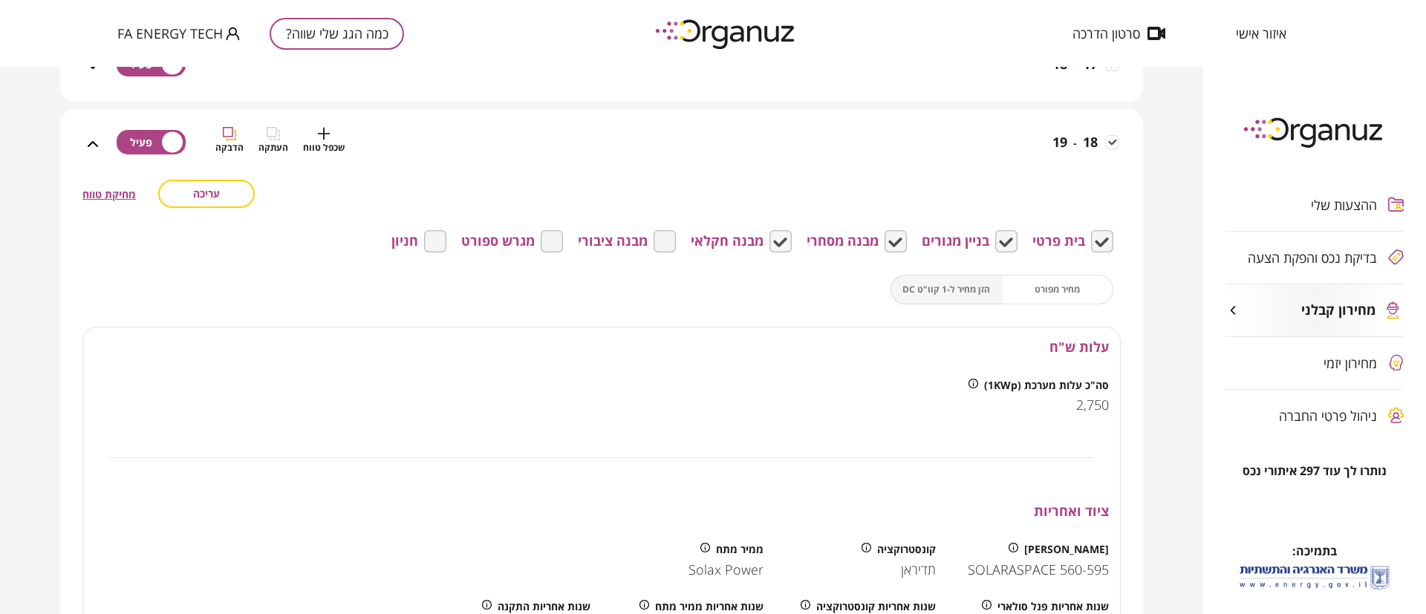
click at [1020, 173] on div "18 - 19 שכפל טווח העתקה הדבקה" at bounding box center [610, 153] width 1017 height 53
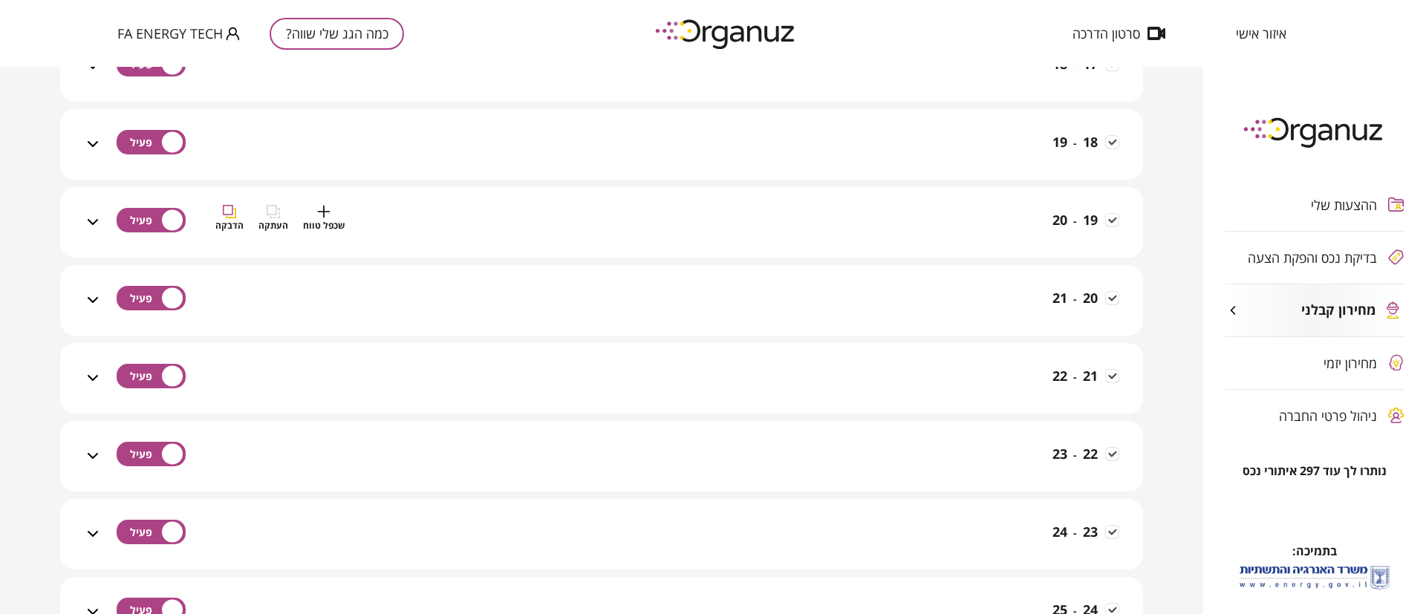
click at [1008, 219] on div "19 - 20 שכפל טווח העתקה הדבקה" at bounding box center [610, 231] width 1017 height 53
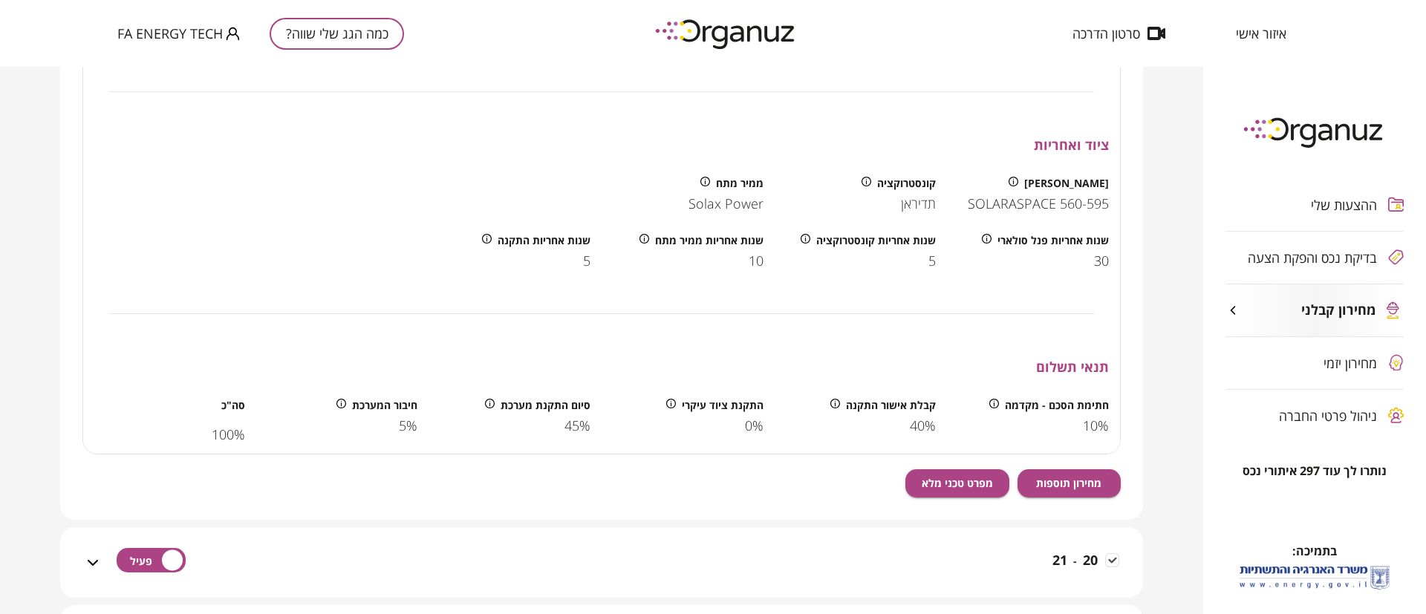
scroll to position [1782, 0]
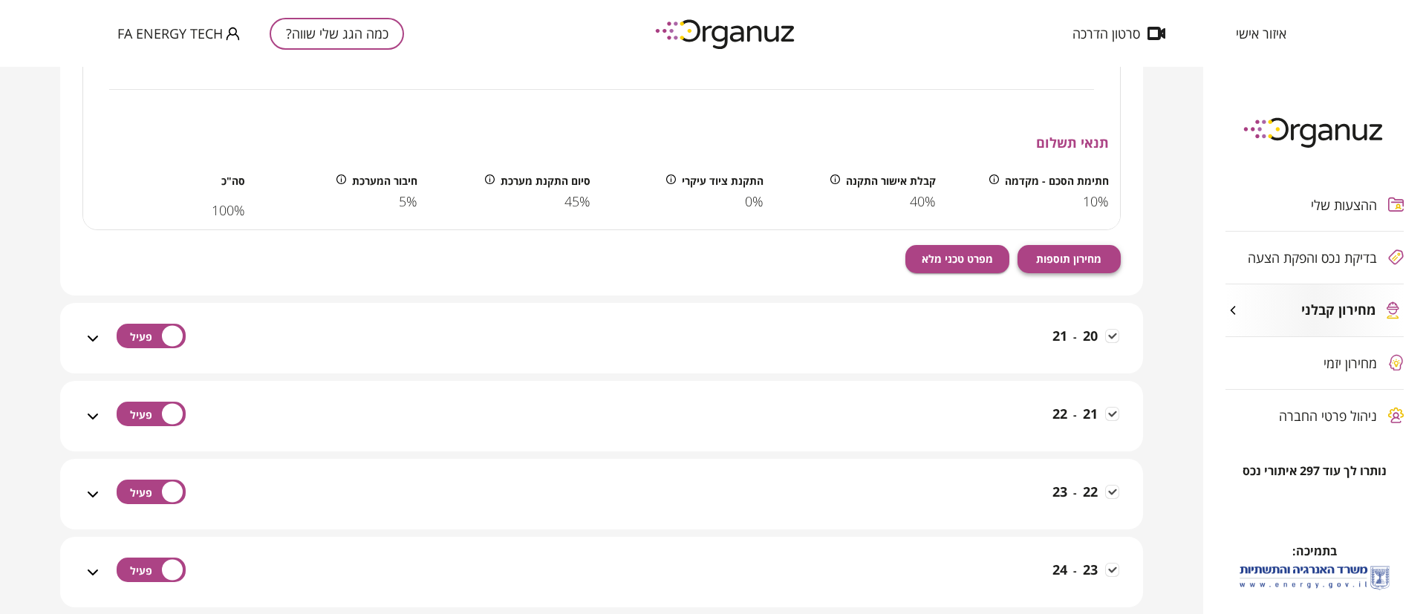
click at [1059, 254] on span "מחירון תוספות" at bounding box center [1068, 259] width 65 height 13
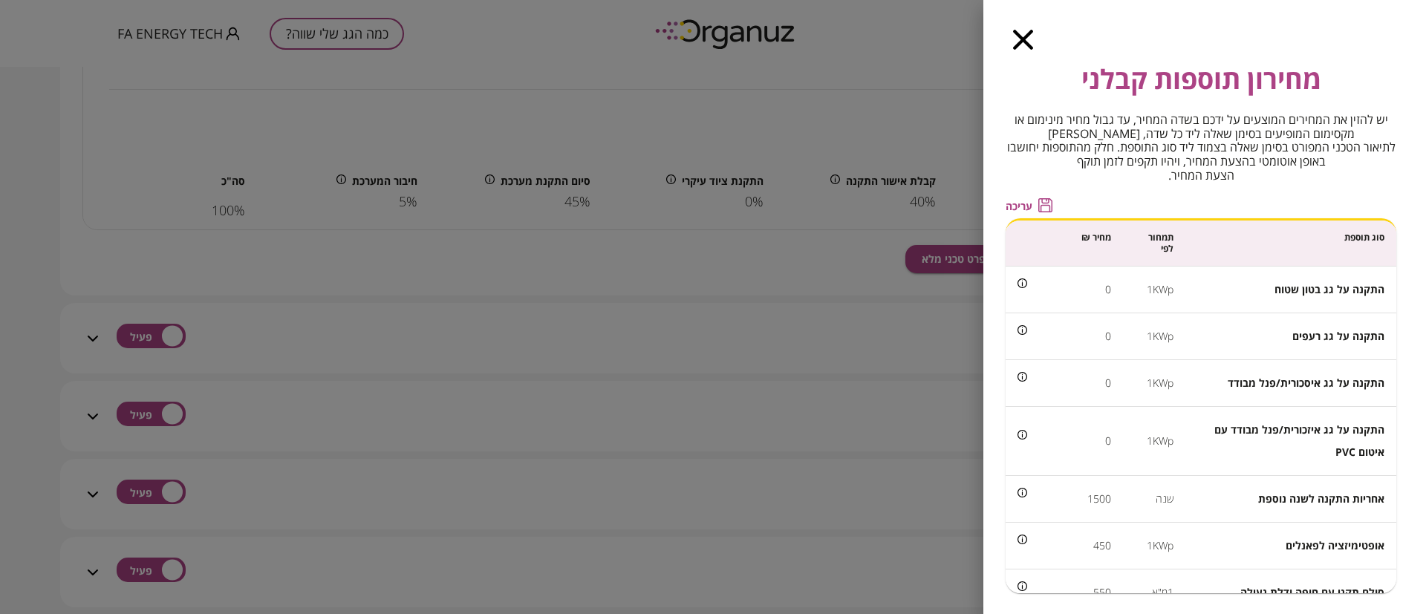
click at [1013, 203] on span "עריכה" at bounding box center [1019, 206] width 27 height 13
click at [1083, 288] on input "*" at bounding box center [1073, 288] width 76 height 39
click at [1083, 287] on input "*" at bounding box center [1073, 288] width 76 height 39
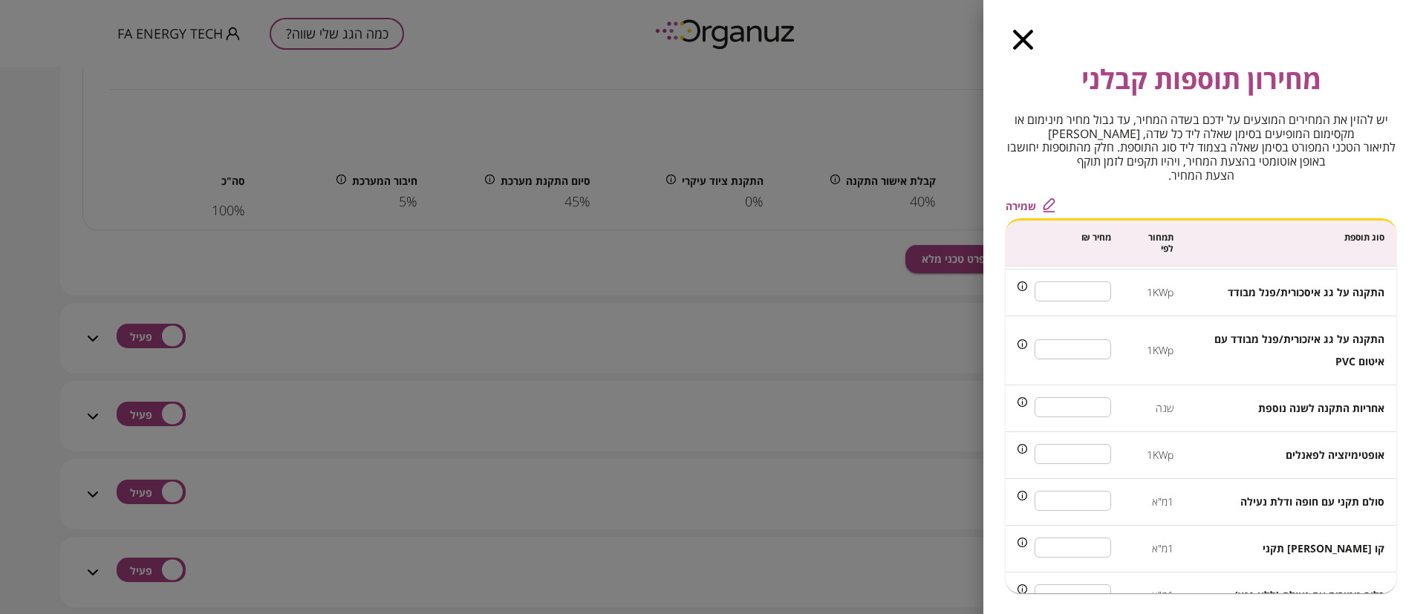
scroll to position [223, 0]
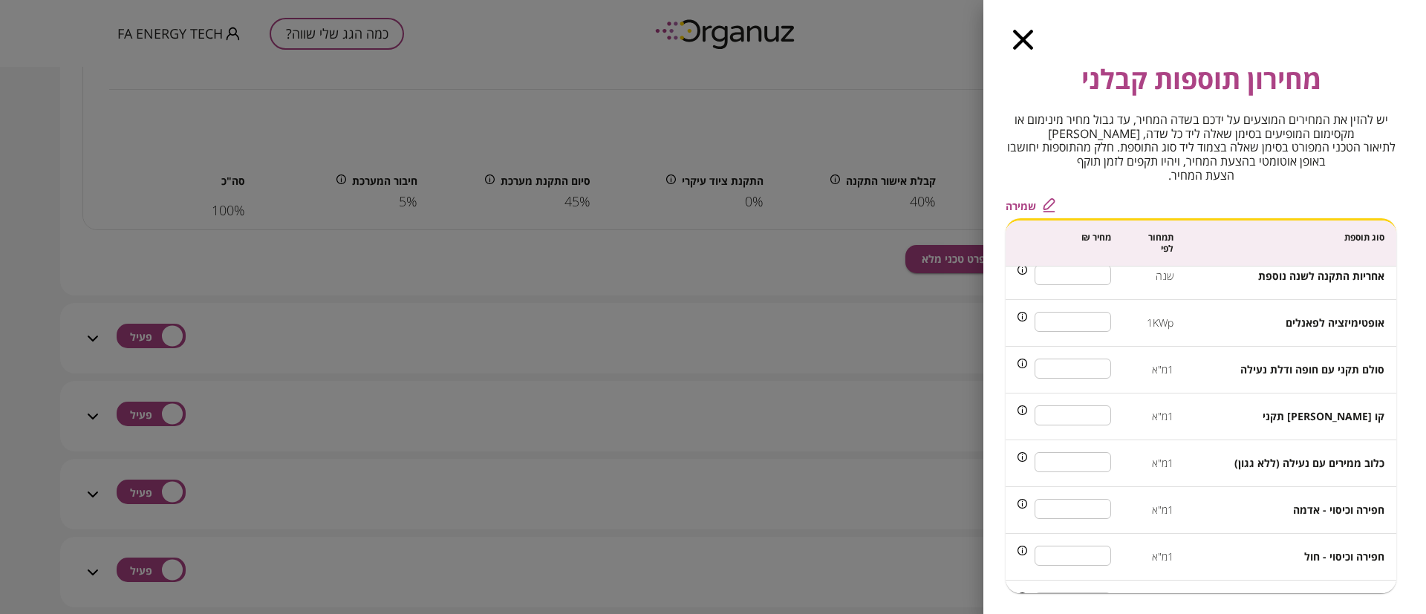
type input "***"
click at [1085, 320] on input "***" at bounding box center [1073, 321] width 76 height 39
click at [1096, 322] on input "***" at bounding box center [1073, 321] width 76 height 39
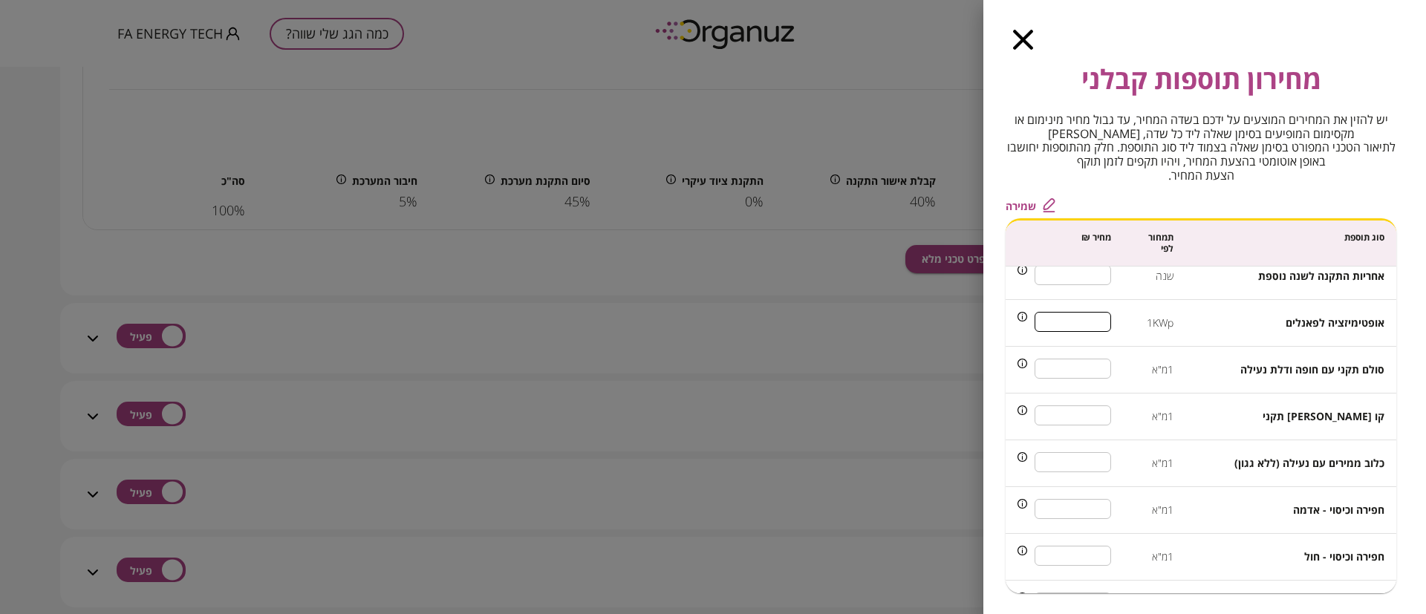
type input "***"
click at [1023, 203] on span "שמירה" at bounding box center [1021, 206] width 30 height 13
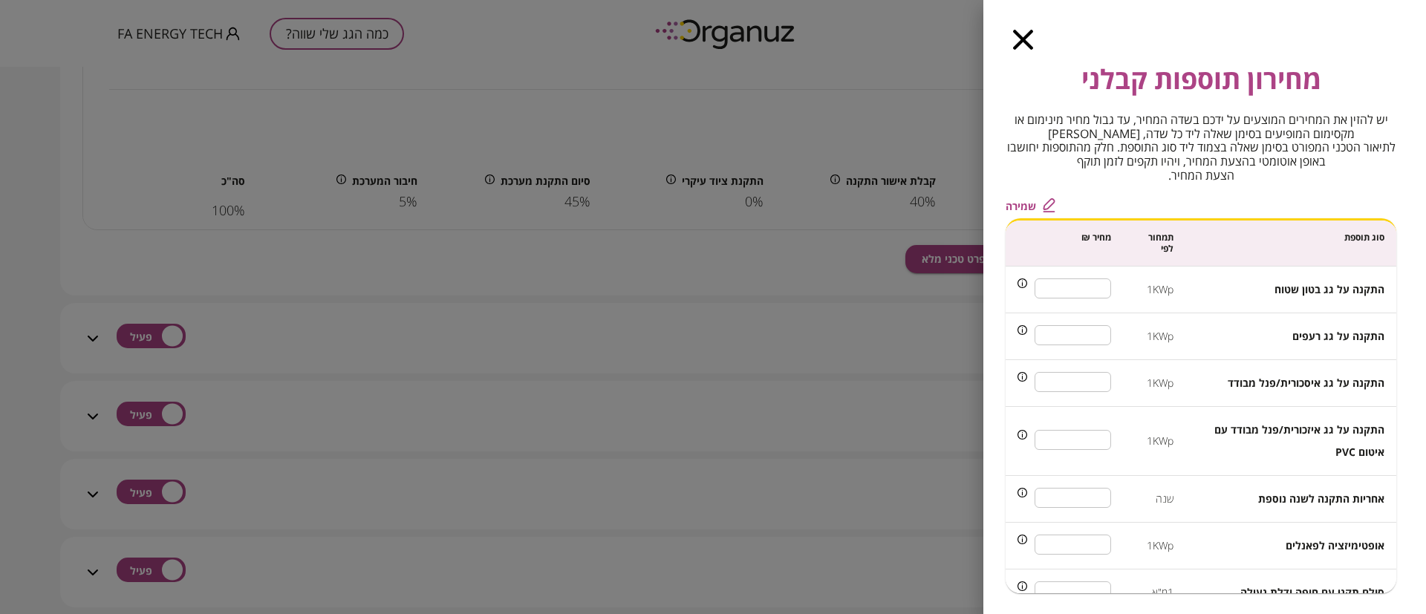
click at [1028, 39] on icon "button" at bounding box center [1023, 40] width 20 height 20
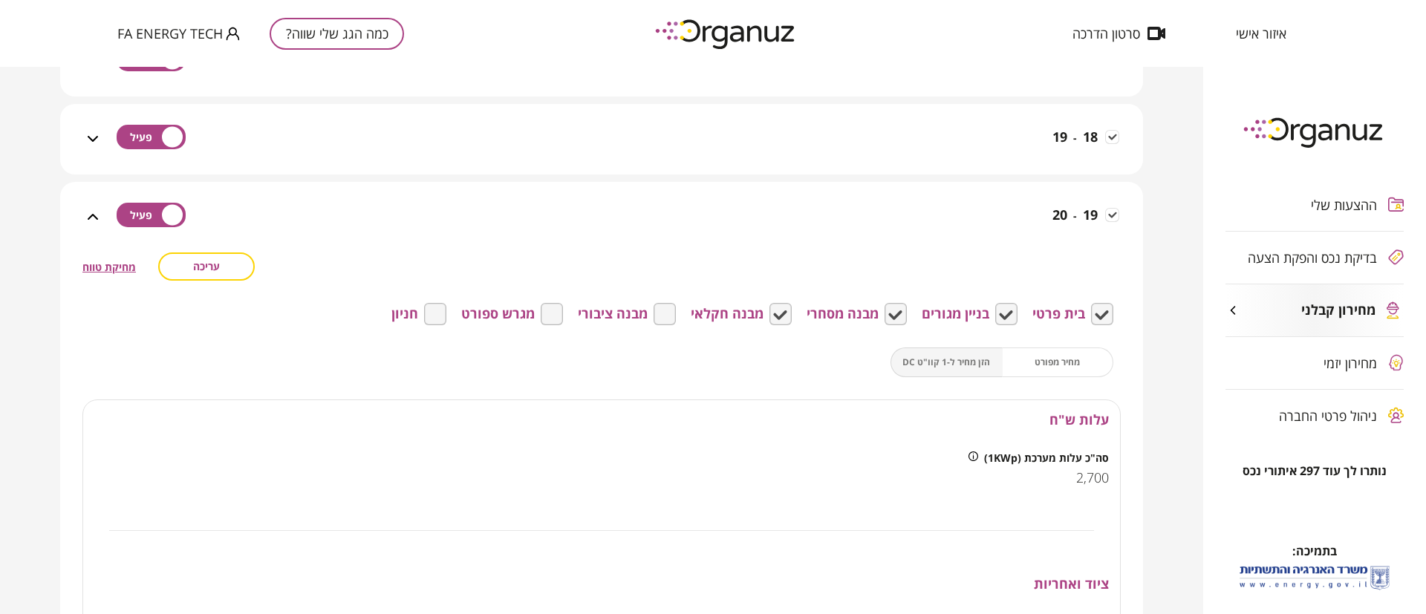
scroll to position [1114, 0]
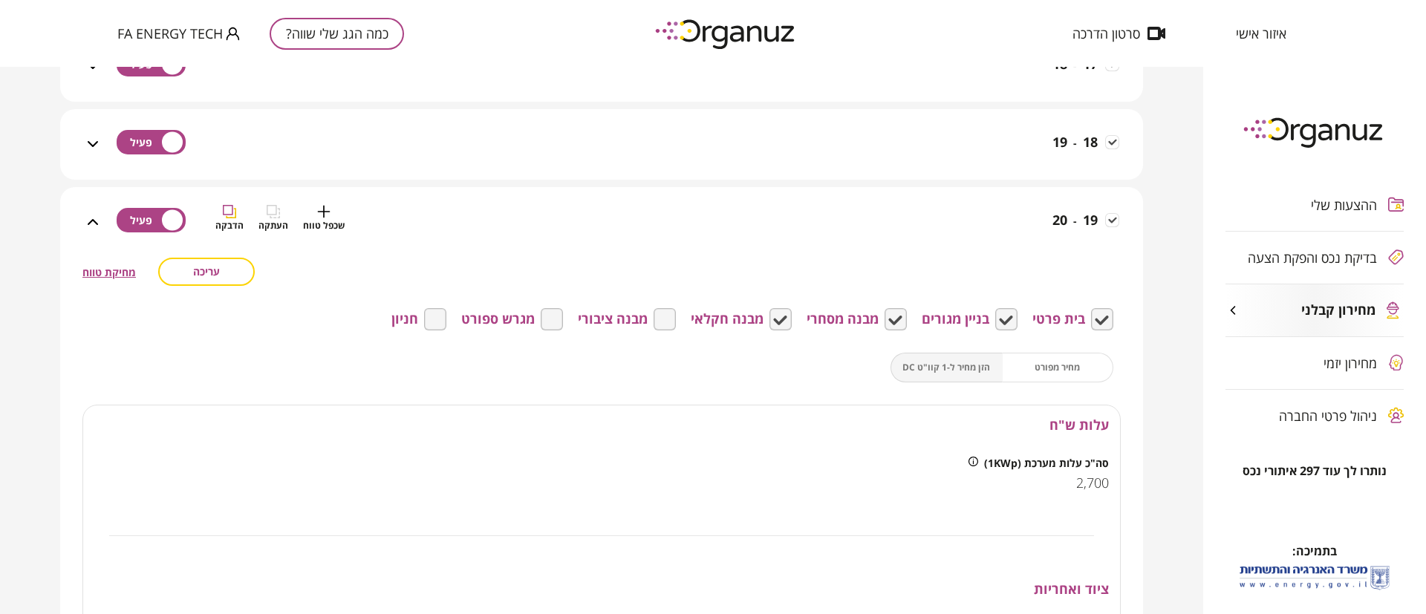
drag, startPoint x: 1026, startPoint y: 229, endPoint x: 1015, endPoint y: 258, distance: 30.1
click at [1024, 229] on div "19 - 20 שכפל טווח העתקה הדבקה" at bounding box center [610, 231] width 1017 height 53
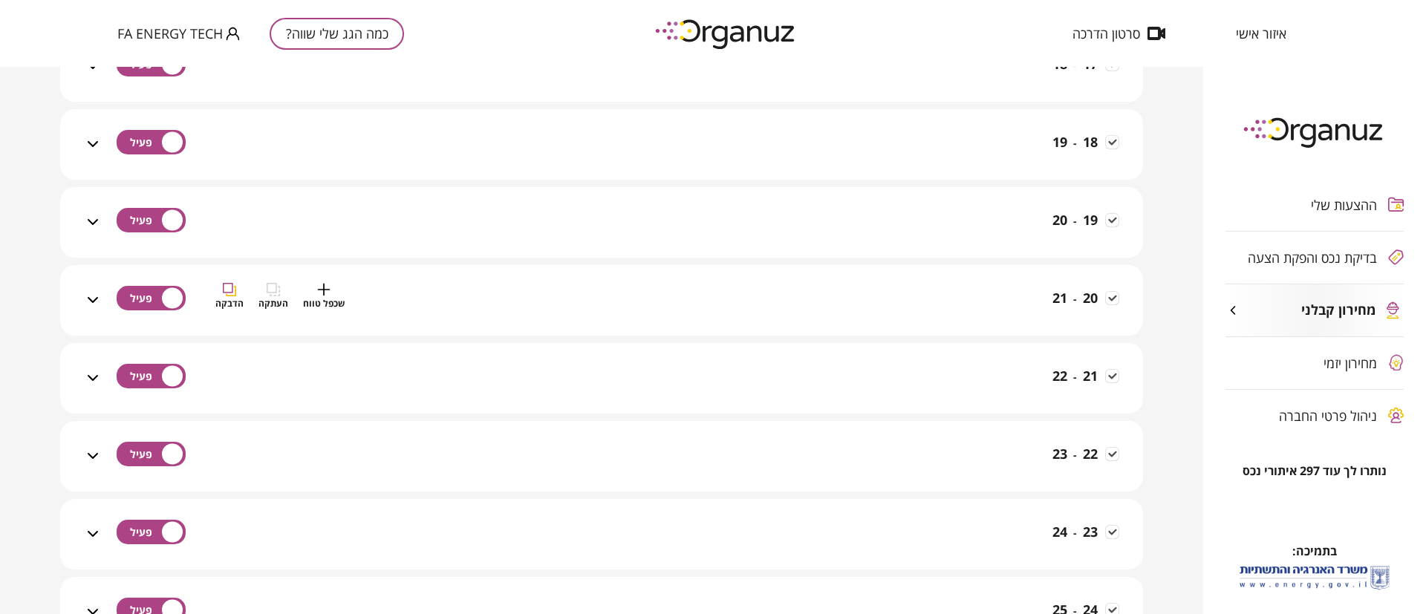
scroll to position [1225, 0]
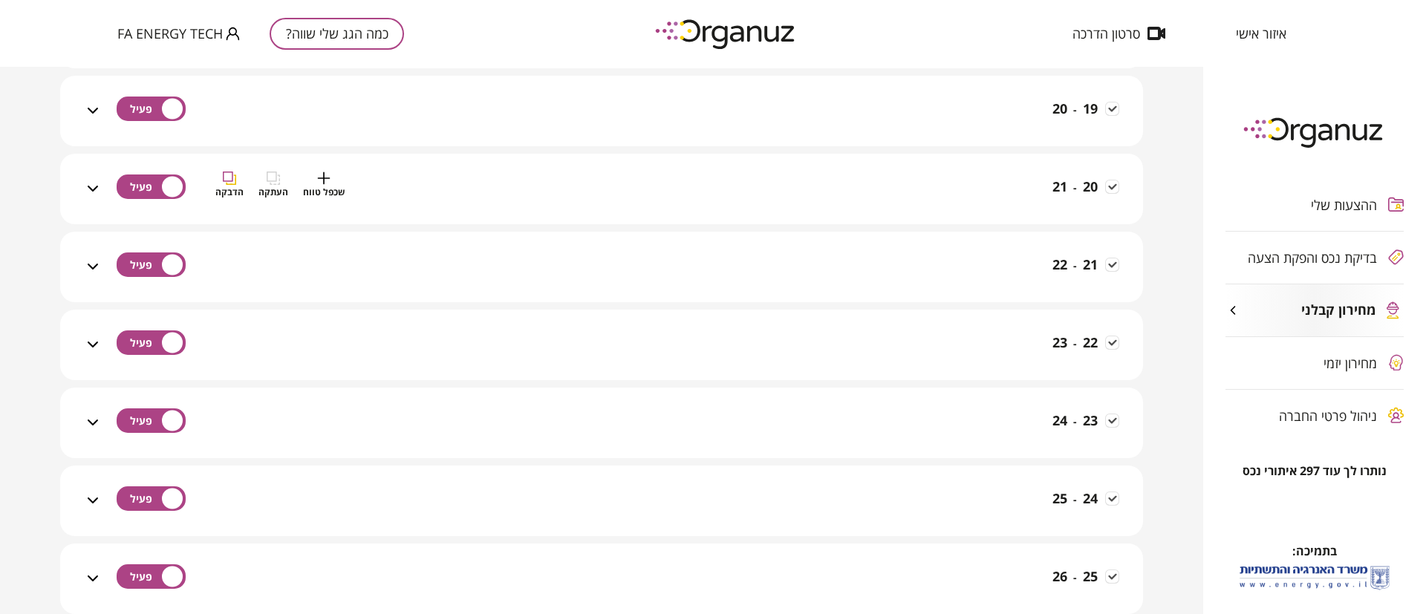
click at [1018, 201] on div "20 - 21 שכפל טווח העתקה הדבקה" at bounding box center [610, 198] width 1017 height 53
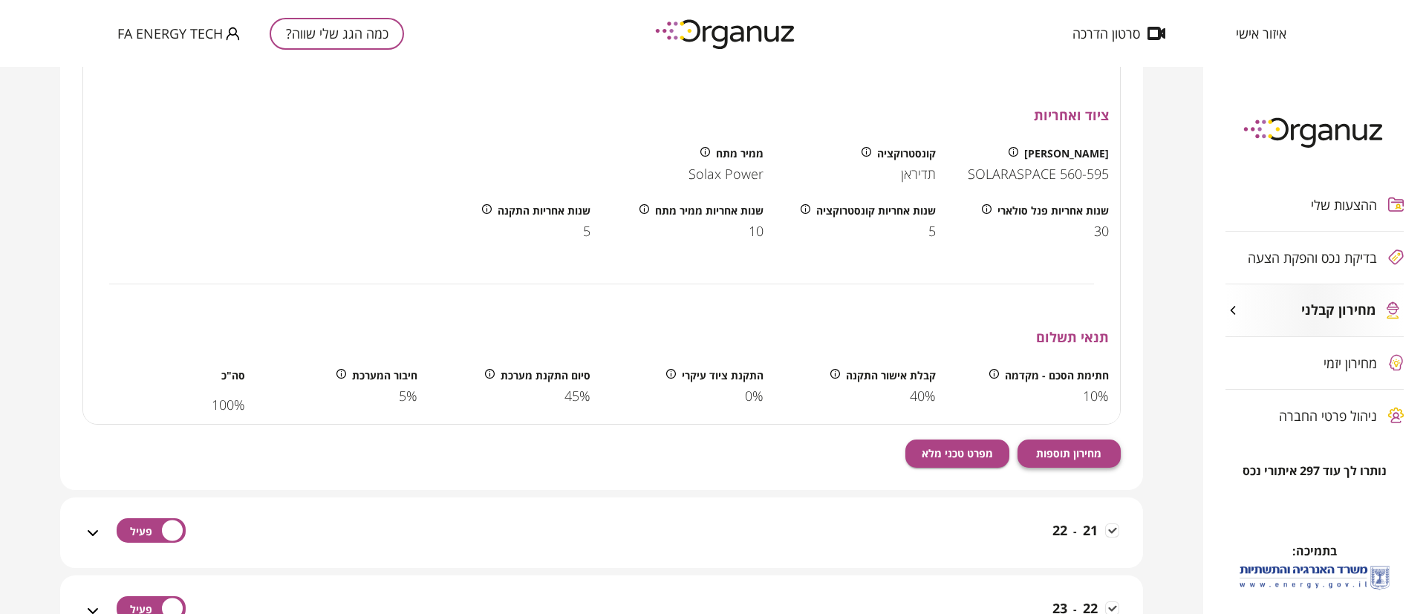
scroll to position [1782, 0]
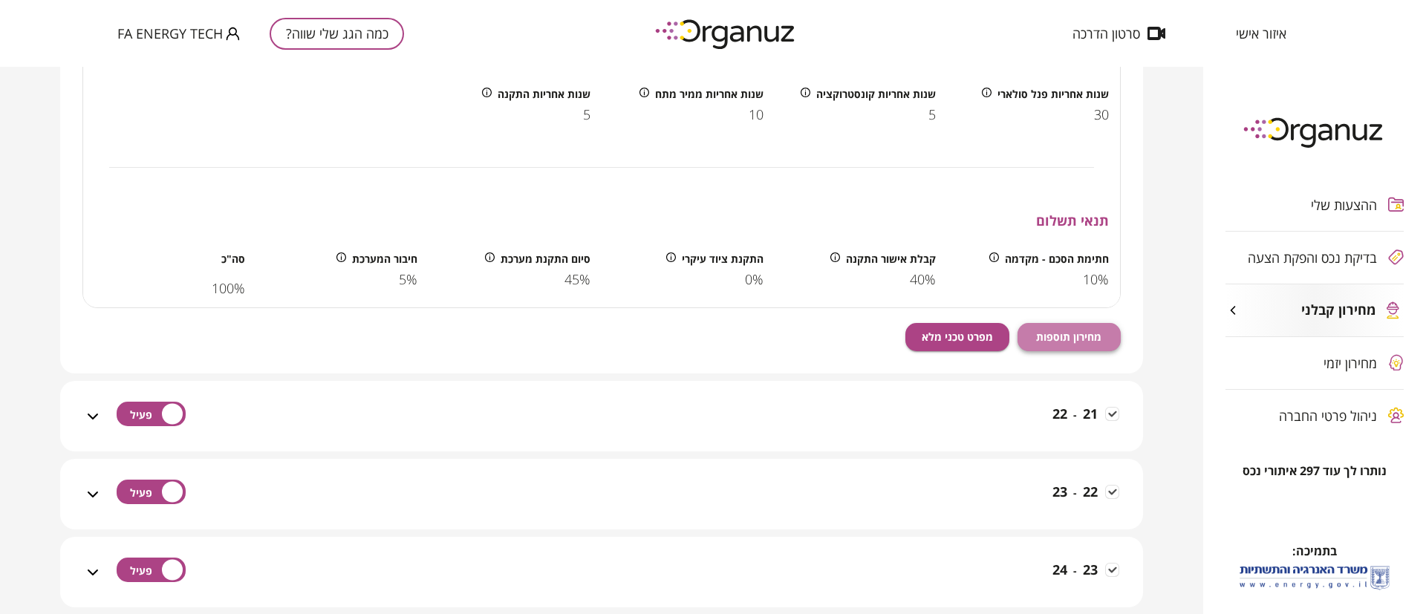
click at [1064, 328] on button "מחירון תוספות" at bounding box center [1069, 337] width 104 height 28
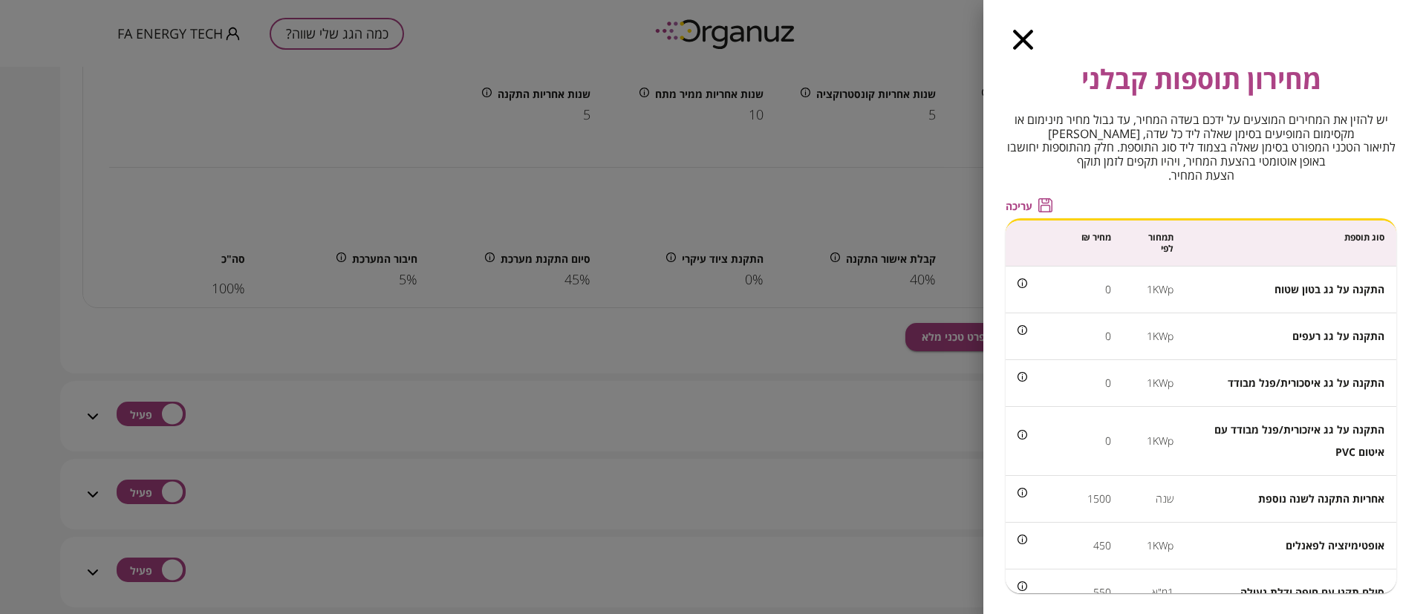
click at [1021, 206] on span "עריכה" at bounding box center [1019, 206] width 27 height 13
click at [1082, 290] on input "*" at bounding box center [1073, 288] width 76 height 39
type input "***"
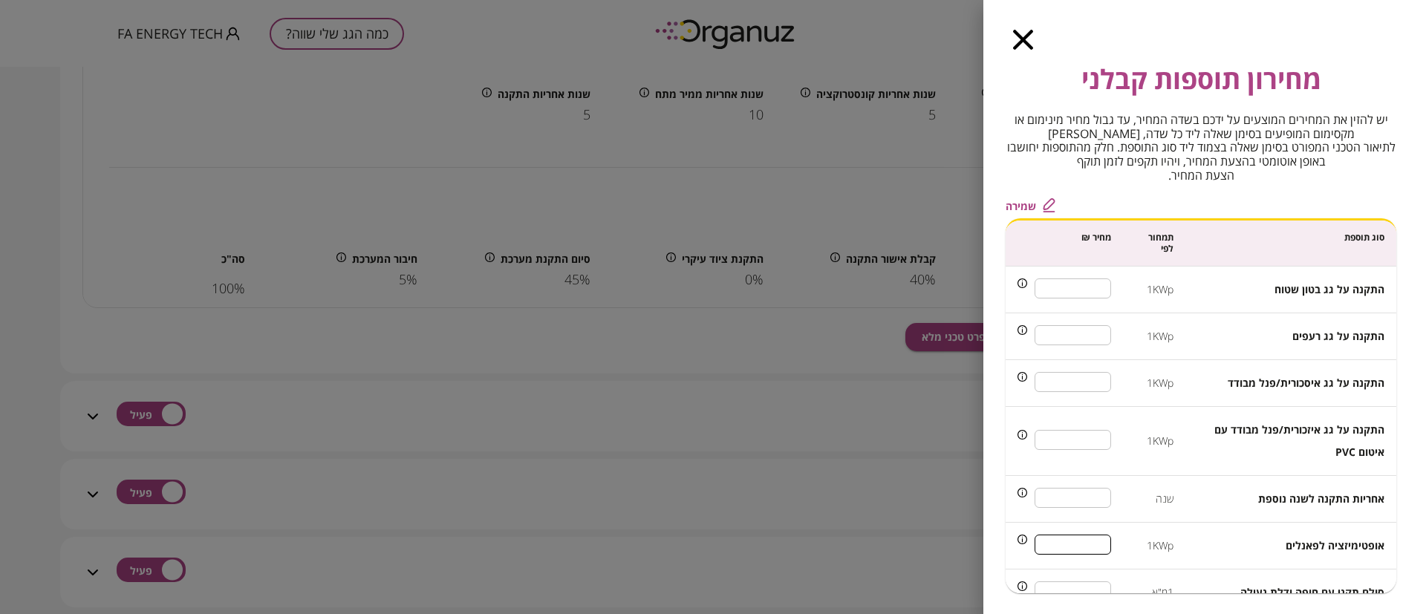
click at [1095, 541] on input "***" at bounding box center [1073, 544] width 76 height 39
type input "***"
click at [1023, 206] on span "שמירה" at bounding box center [1021, 206] width 30 height 13
click at [1017, 36] on icon "button" at bounding box center [1023, 40] width 20 height 20
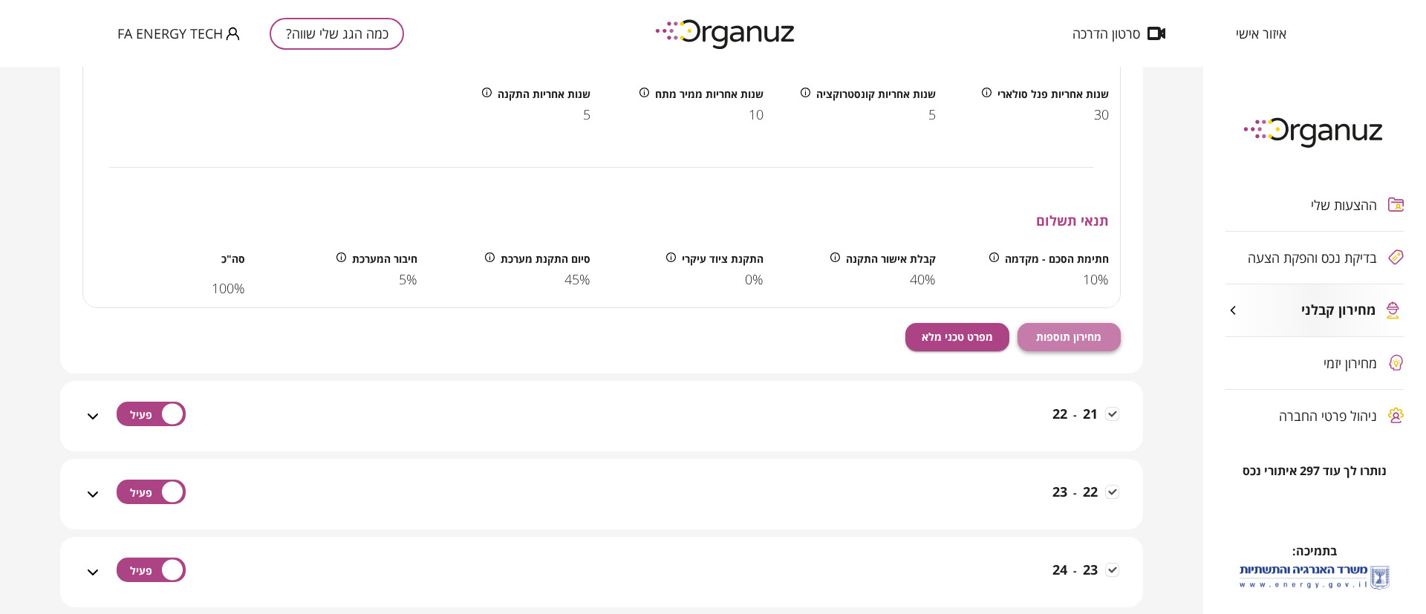
click at [1066, 331] on span "מחירון תוספות" at bounding box center [1068, 337] width 65 height 13
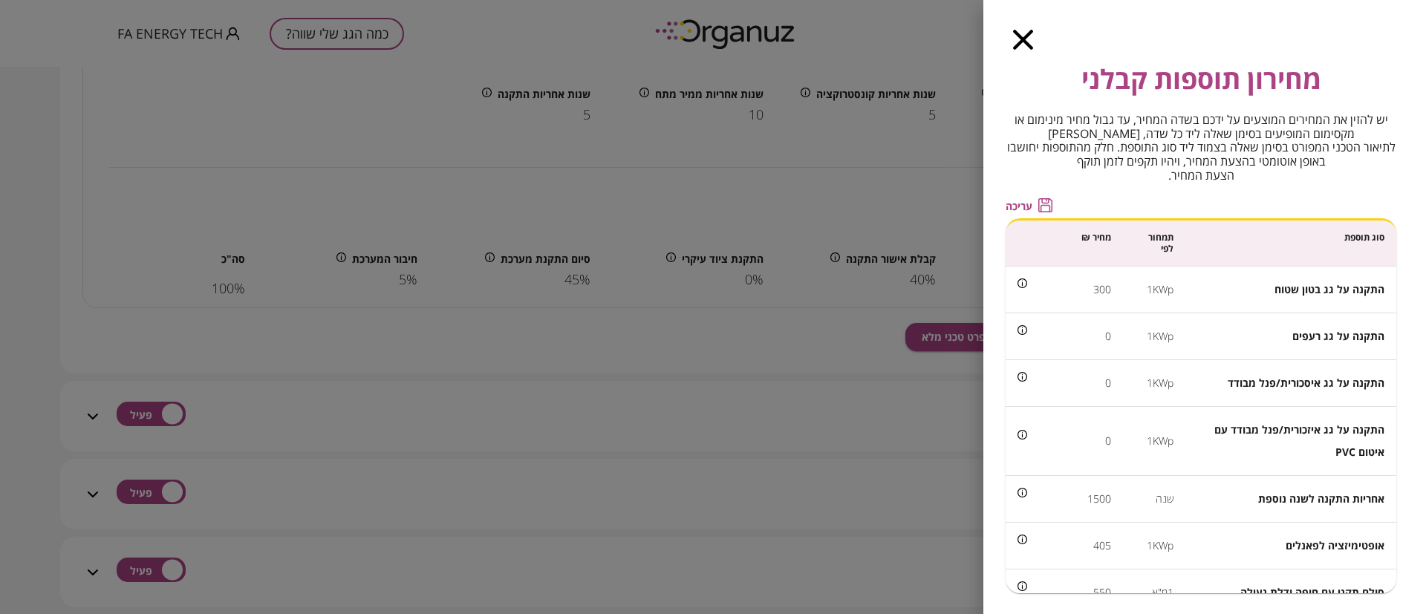
click at [1023, 41] on icon "button" at bounding box center [1023, 40] width 20 height 20
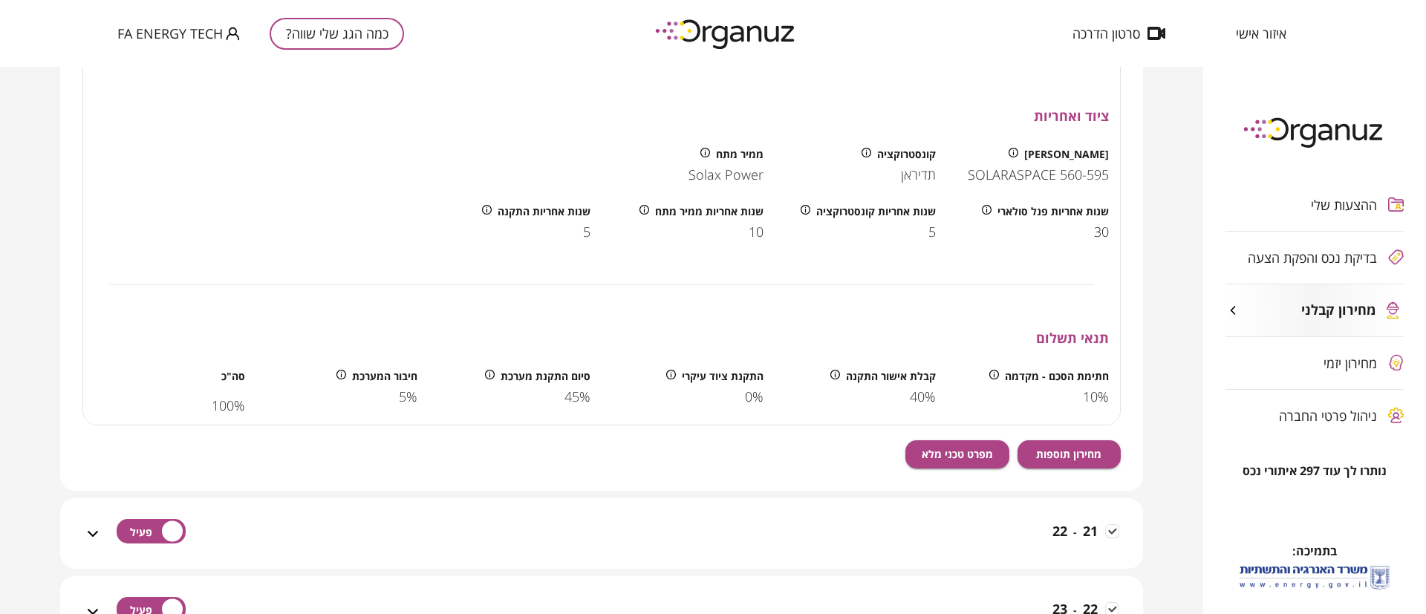
scroll to position [1337, 0]
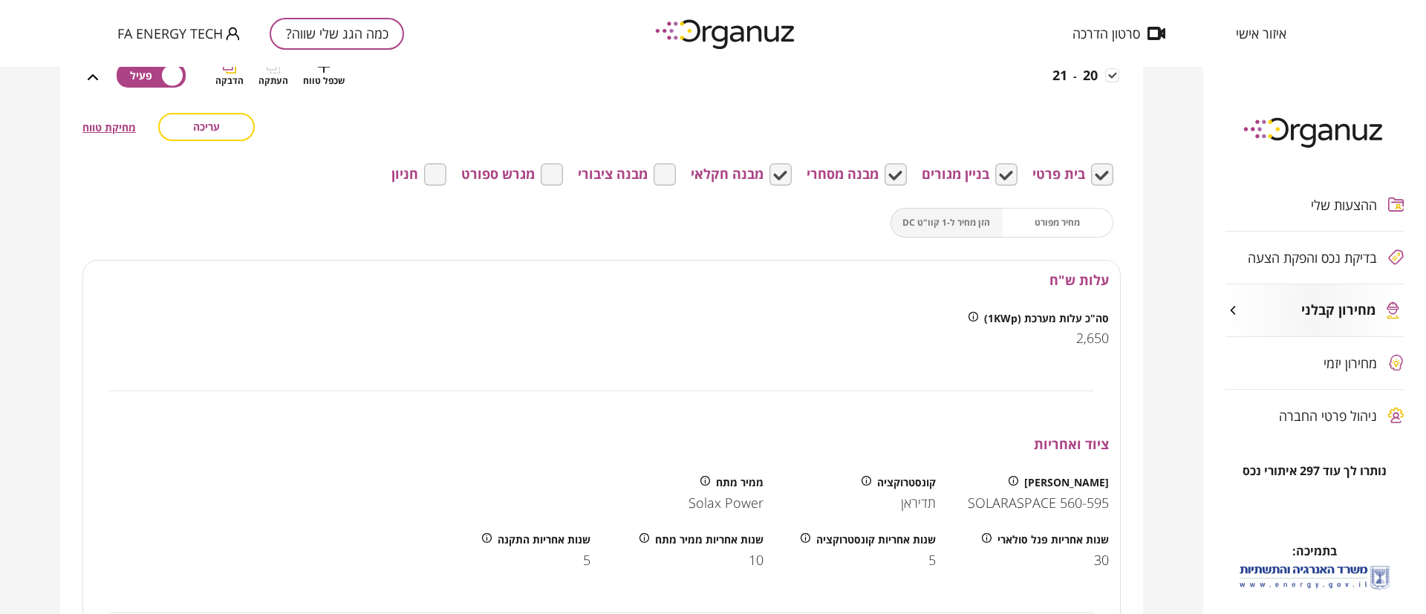
drag, startPoint x: 1006, startPoint y: 94, endPoint x: 1000, endPoint y: 117, distance: 24.7
click at [1006, 94] on div "20 - 21 שכפל טווח העתקה הדבקה" at bounding box center [610, 86] width 1017 height 53
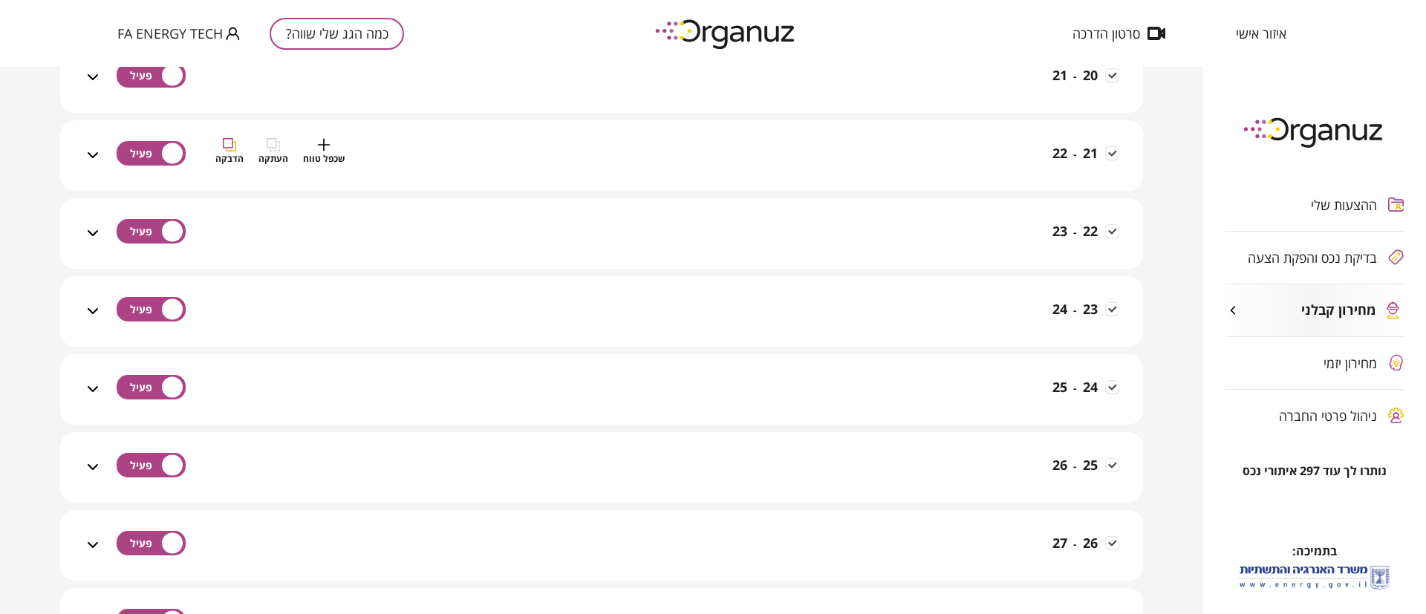
click at [997, 154] on div "21 - 22 שכפל טווח העתקה הדבקה" at bounding box center [610, 164] width 1017 height 53
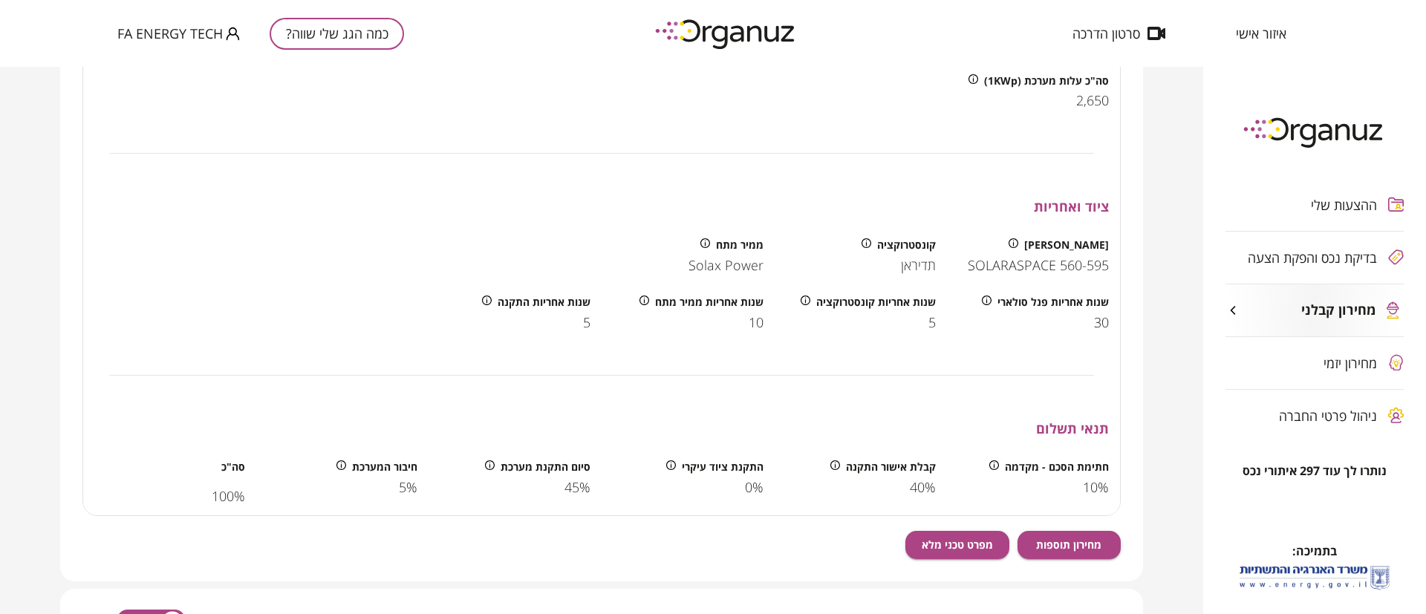
scroll to position [1671, 0]
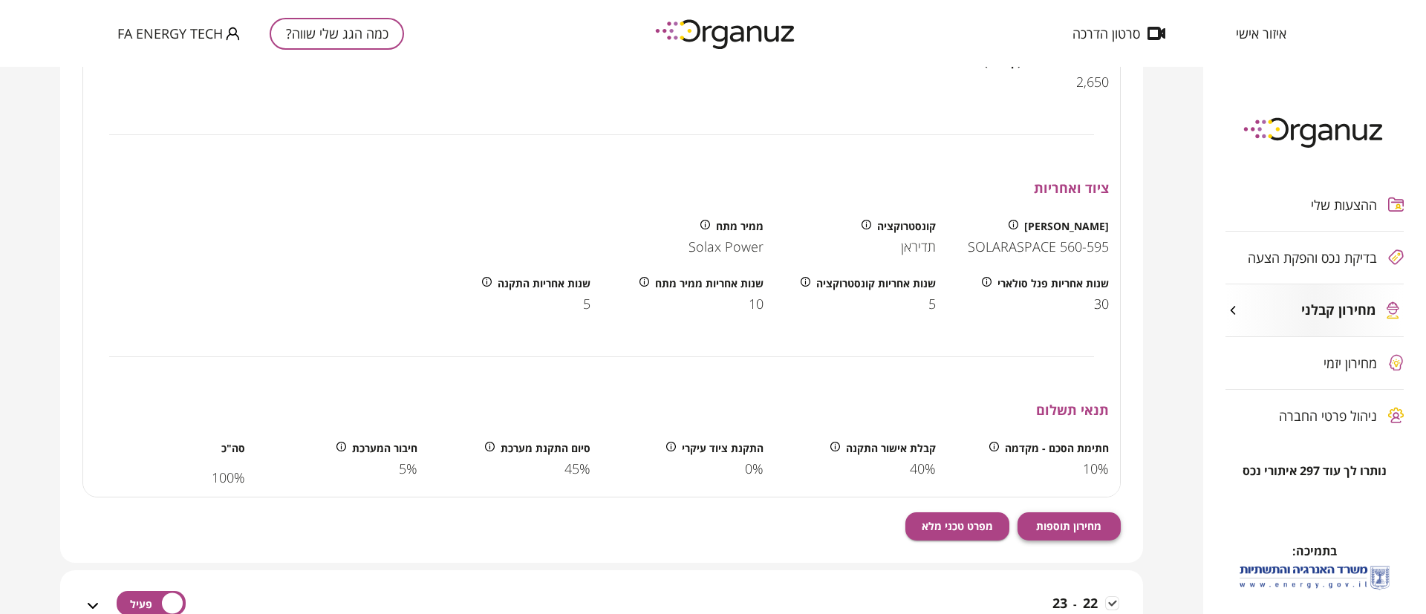
click at [1069, 525] on span "מחירון תוספות" at bounding box center [1068, 526] width 65 height 13
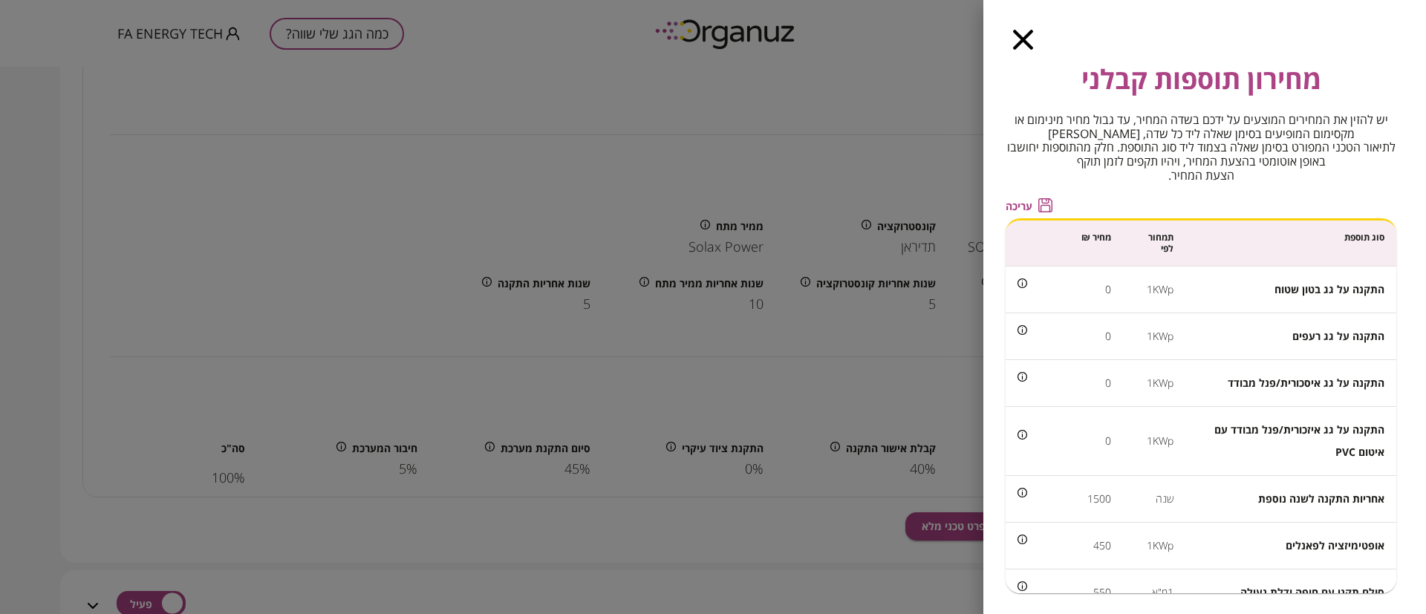
click at [1020, 196] on div "מחירון תוספות קבלני יש להזין את המחירים המוצעים על ידכם בשדה המחיר, עד גבול מחי…" at bounding box center [1201, 326] width 391 height 534
click at [1025, 207] on span "עריכה" at bounding box center [1019, 206] width 27 height 13
click at [1090, 281] on input "*" at bounding box center [1073, 288] width 76 height 39
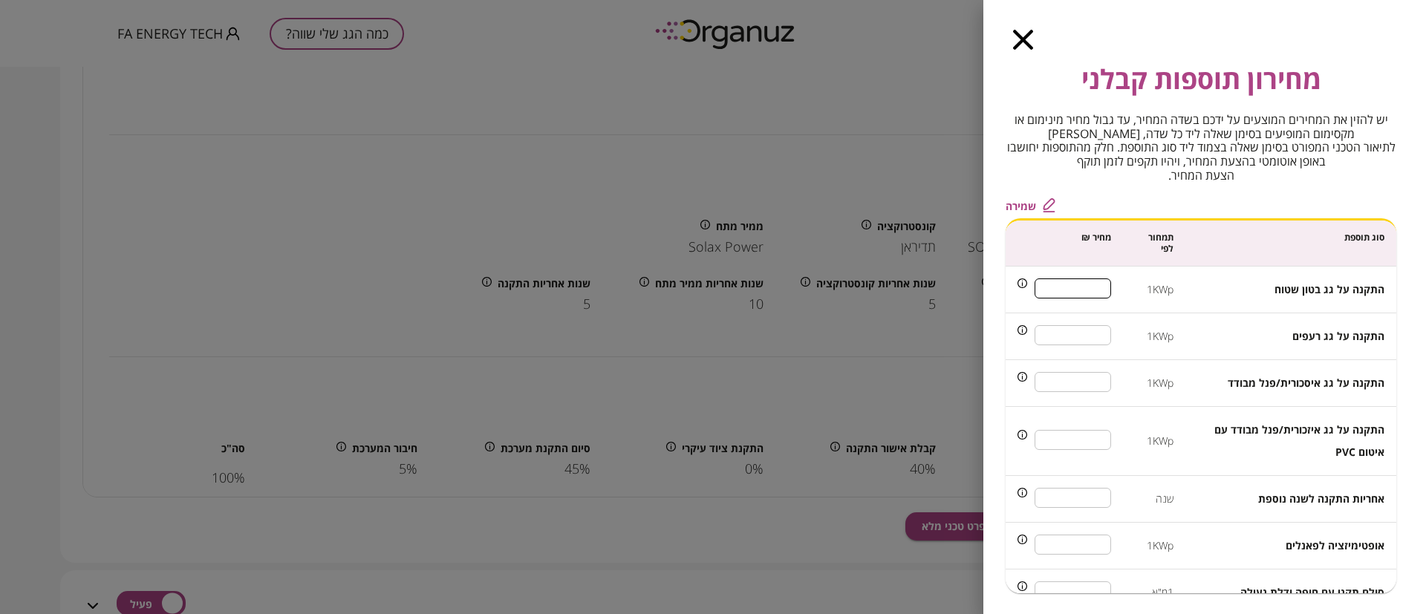
scroll to position [111, 0]
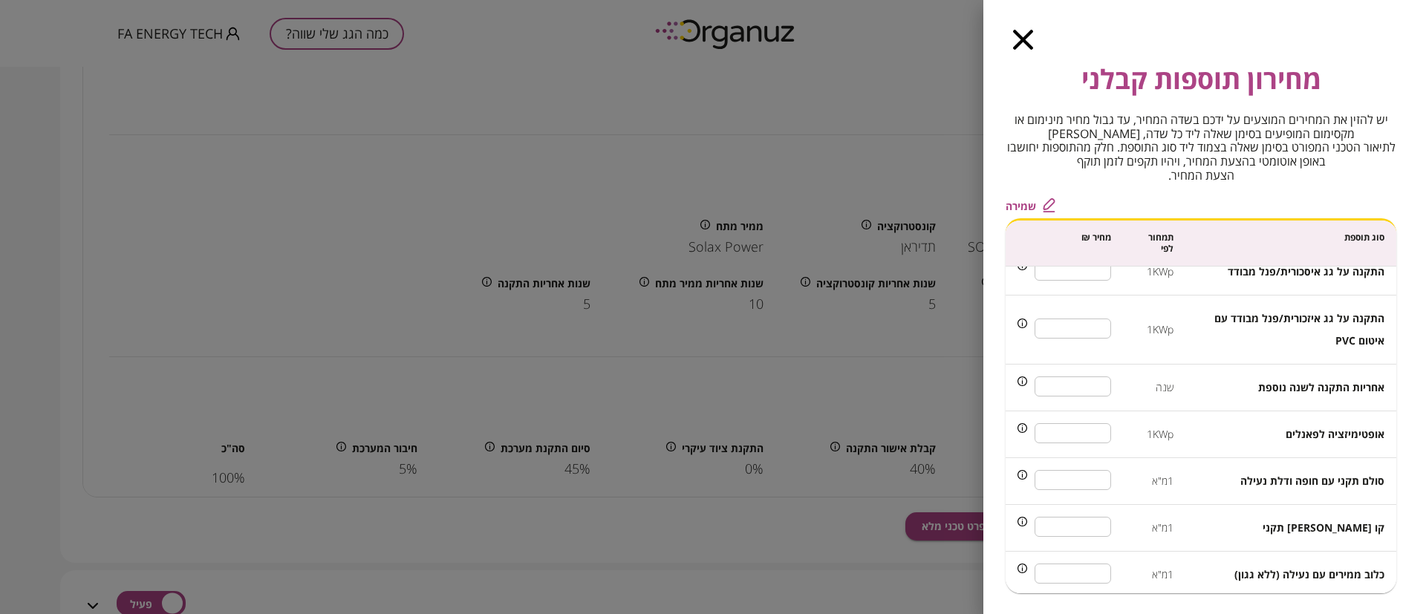
type input "***"
click at [1099, 436] on input "***" at bounding box center [1073, 433] width 76 height 39
type input "***"
click at [1014, 203] on span "שמירה" at bounding box center [1021, 206] width 30 height 13
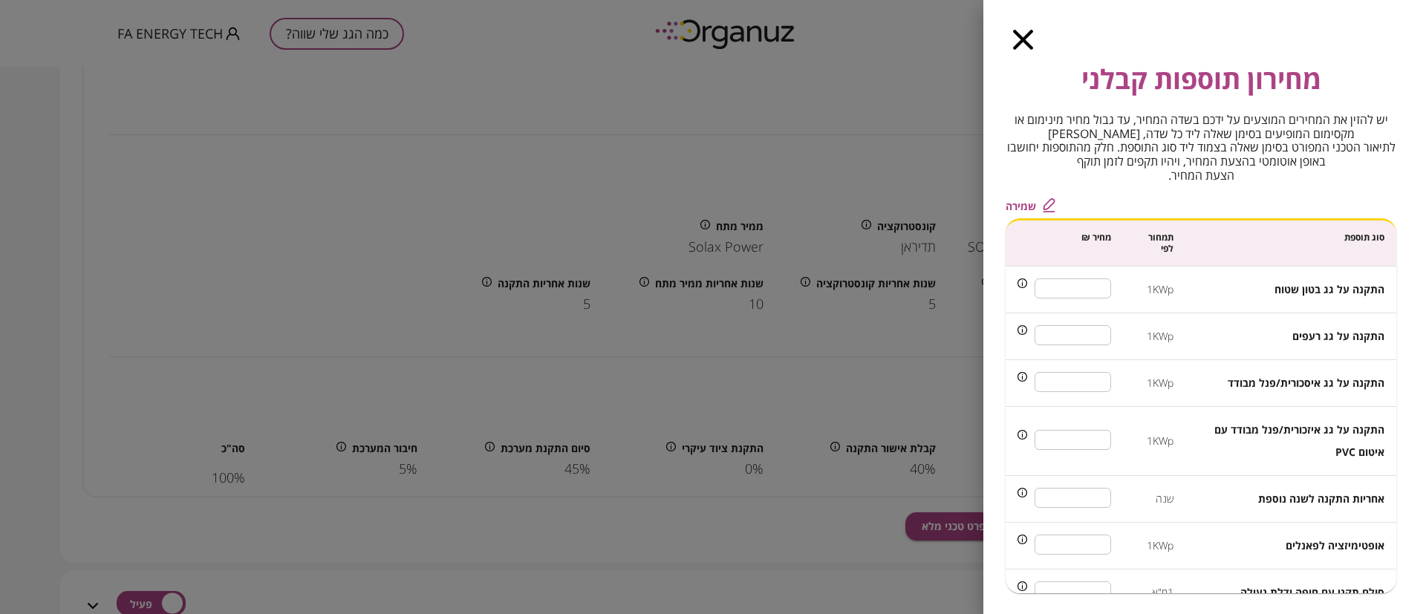
click at [1022, 40] on icon "button" at bounding box center [1023, 40] width 20 height 20
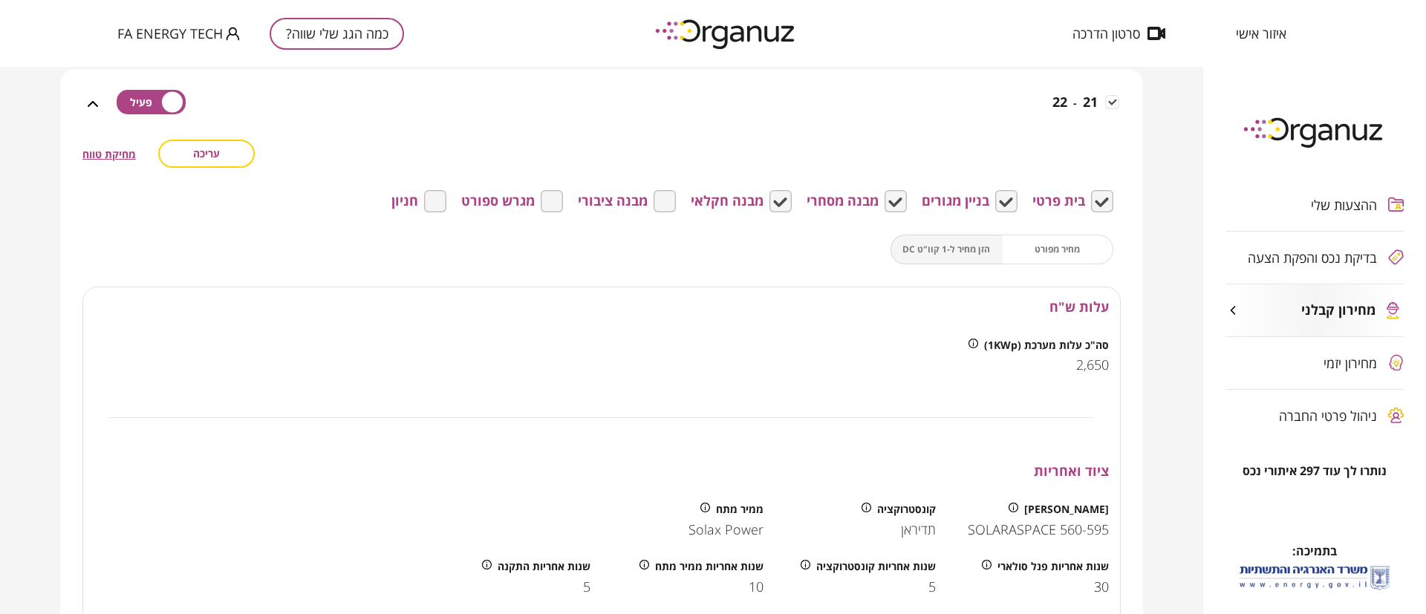
scroll to position [1337, 0]
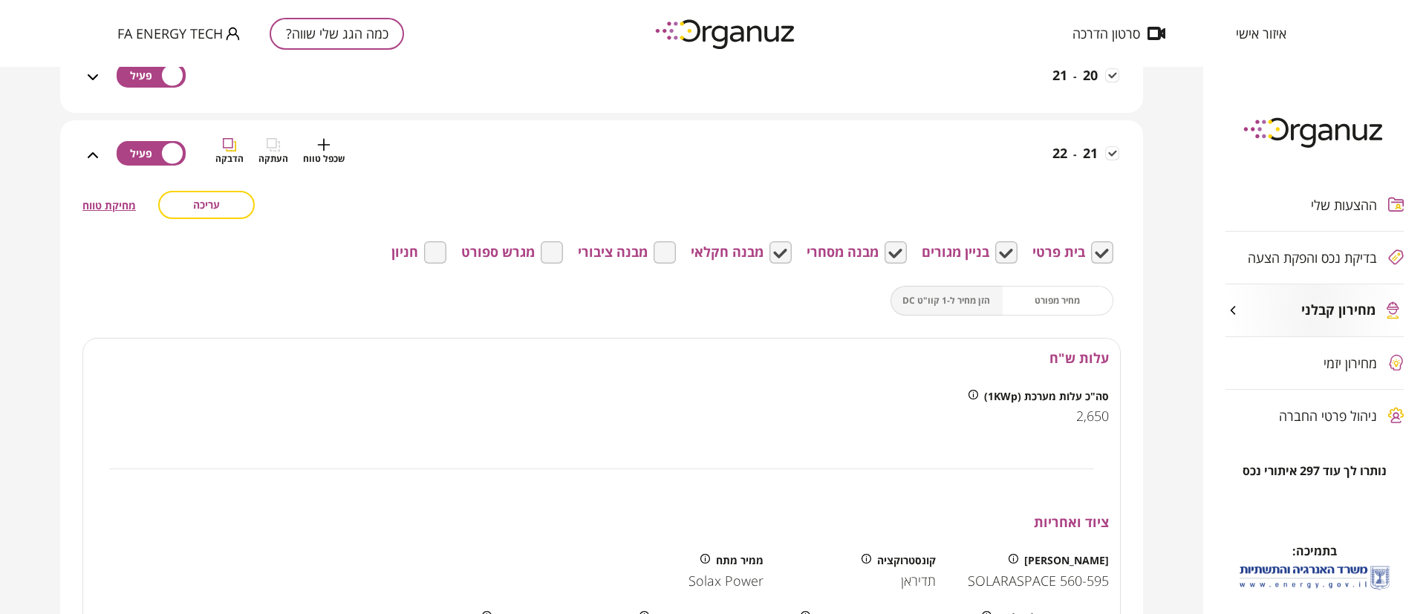
click at [1003, 161] on div "21 - 22 שכפל טווח העתקה הדבקה" at bounding box center [610, 164] width 1017 height 53
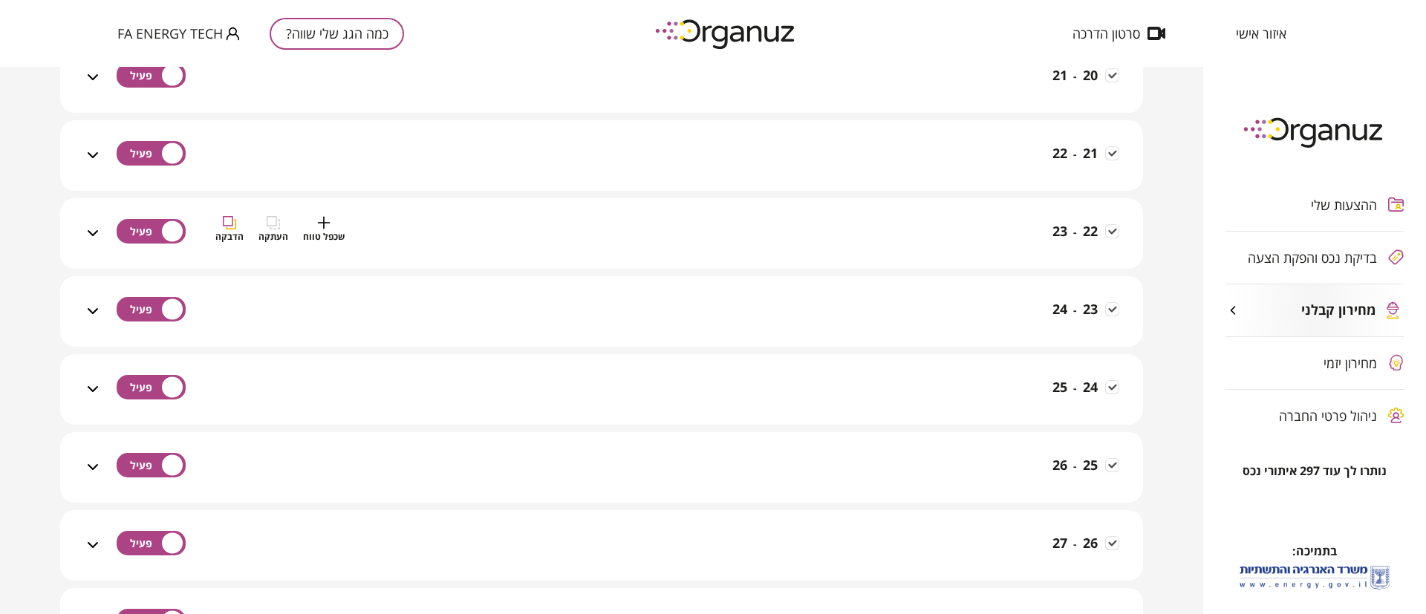
click at [978, 234] on div "22 - 23 שכפל טווח העתקה הדבקה" at bounding box center [610, 242] width 1017 height 53
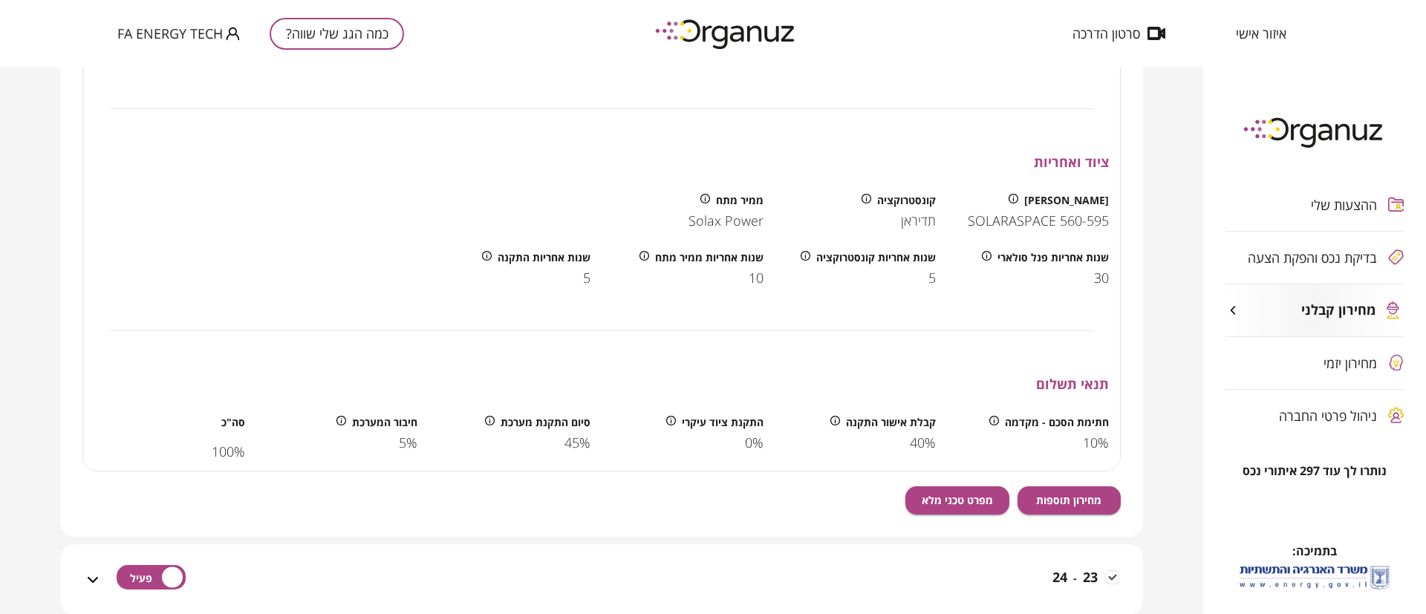
scroll to position [1894, 0]
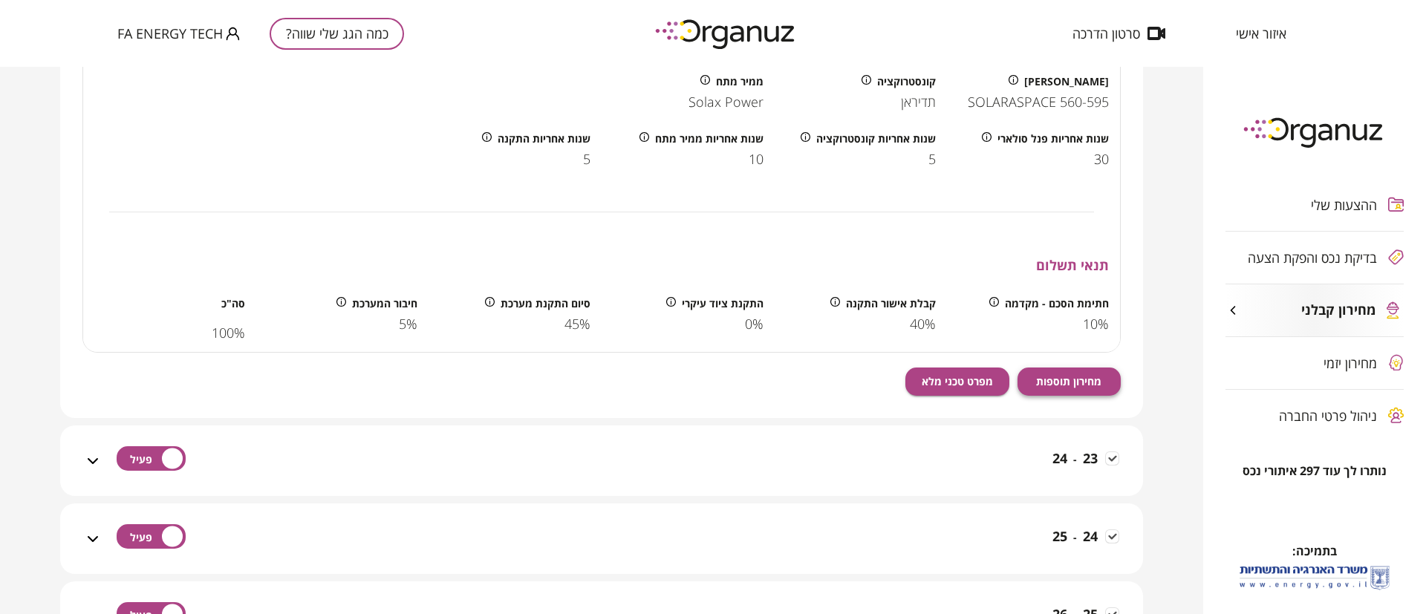
click at [1044, 380] on span "מחירון תוספות" at bounding box center [1068, 381] width 65 height 13
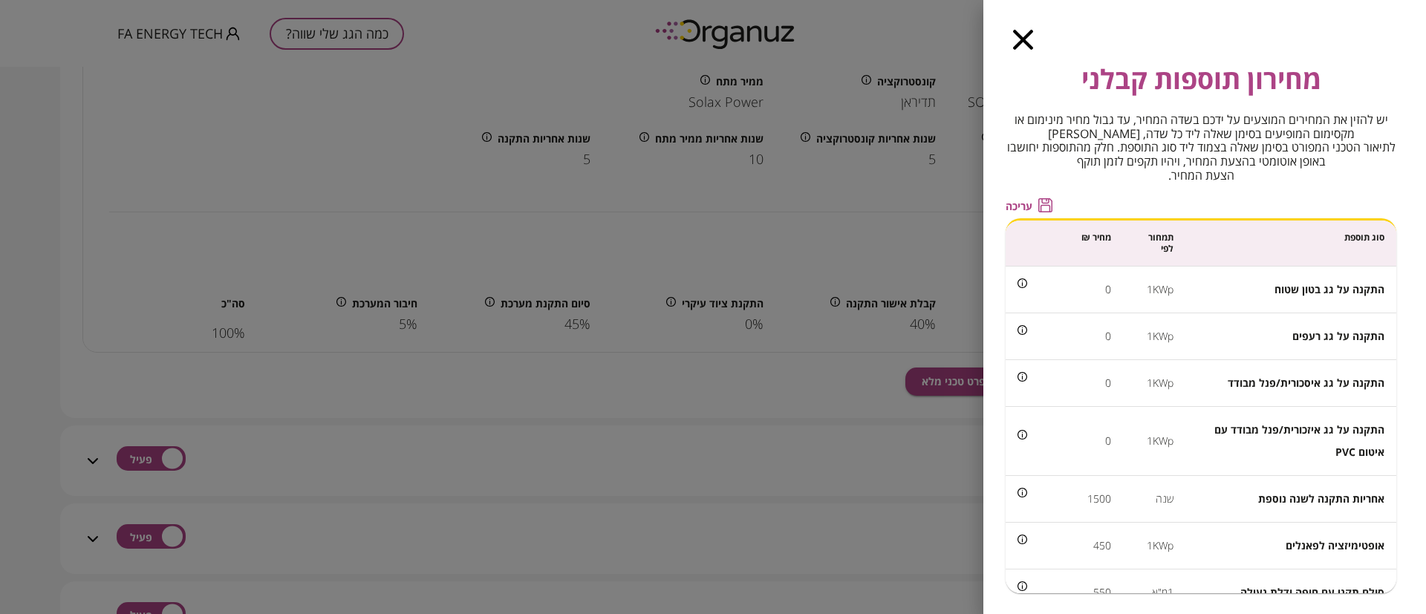
click at [1017, 206] on span "עריכה" at bounding box center [1019, 206] width 27 height 13
click at [1077, 287] on input "*" at bounding box center [1073, 288] width 76 height 39
type input "***"
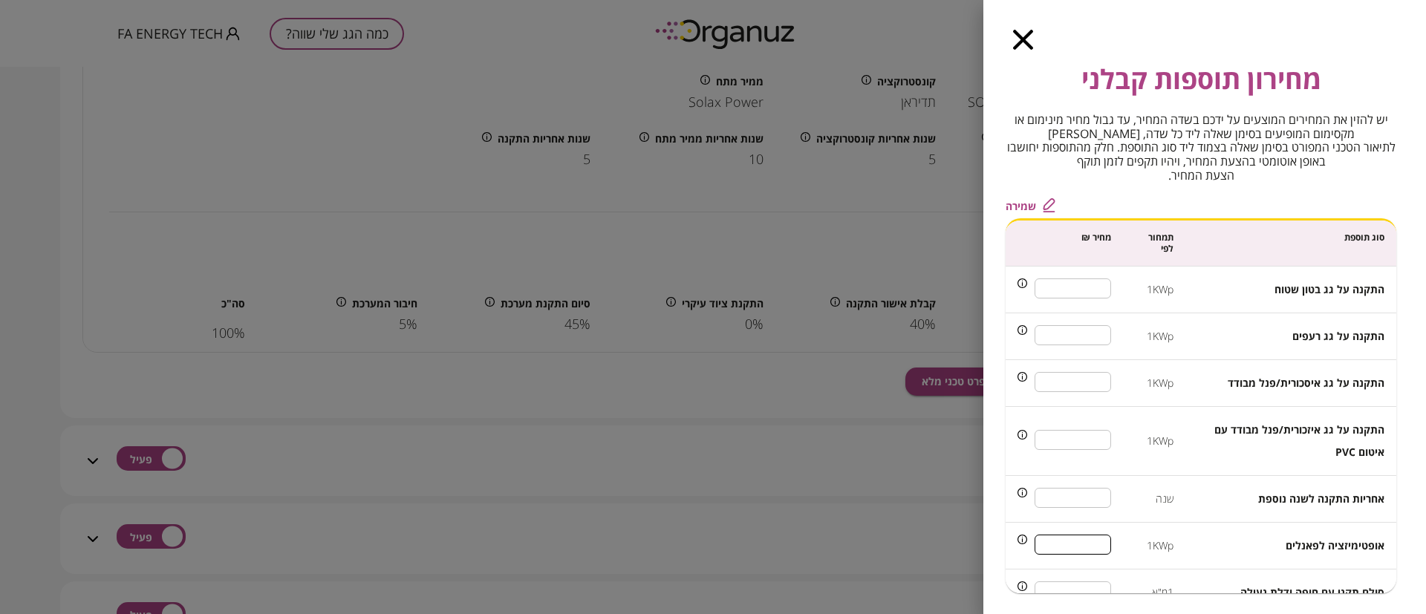
click at [1093, 544] on input "***" at bounding box center [1073, 544] width 76 height 39
type input "***"
click at [1020, 203] on span "שמירה" at bounding box center [1021, 206] width 30 height 13
click at [1020, 36] on icon "button" at bounding box center [1023, 40] width 20 height 20
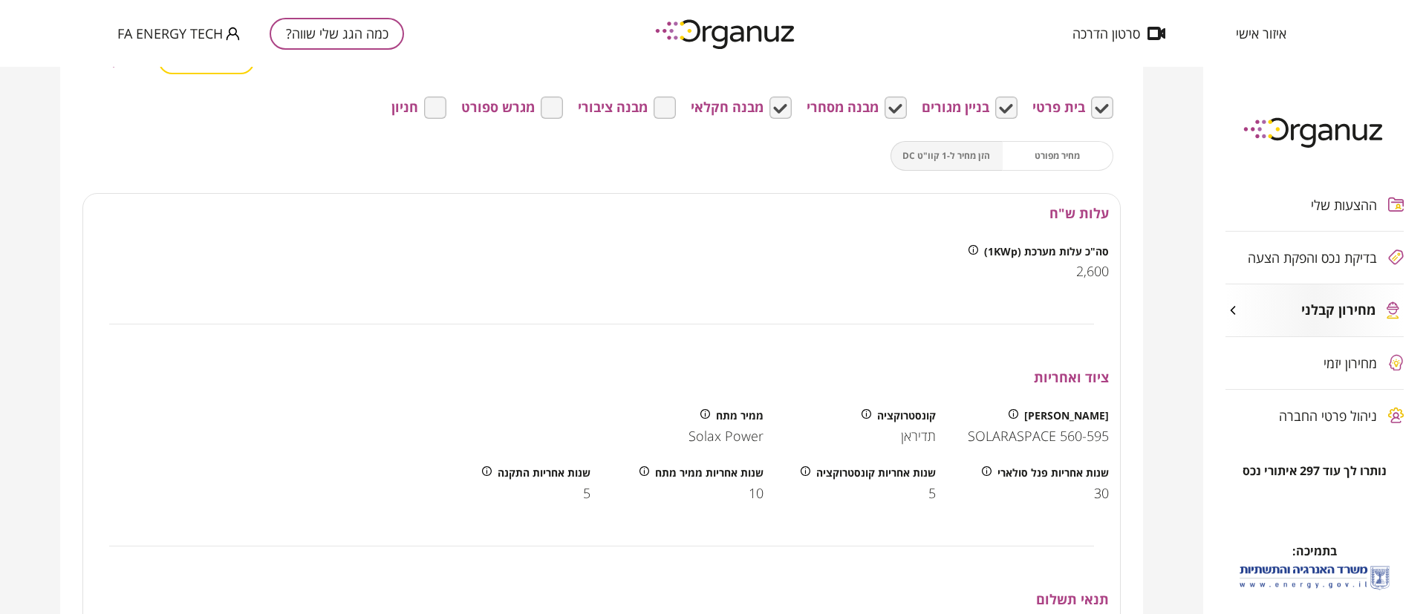
scroll to position [1337, 0]
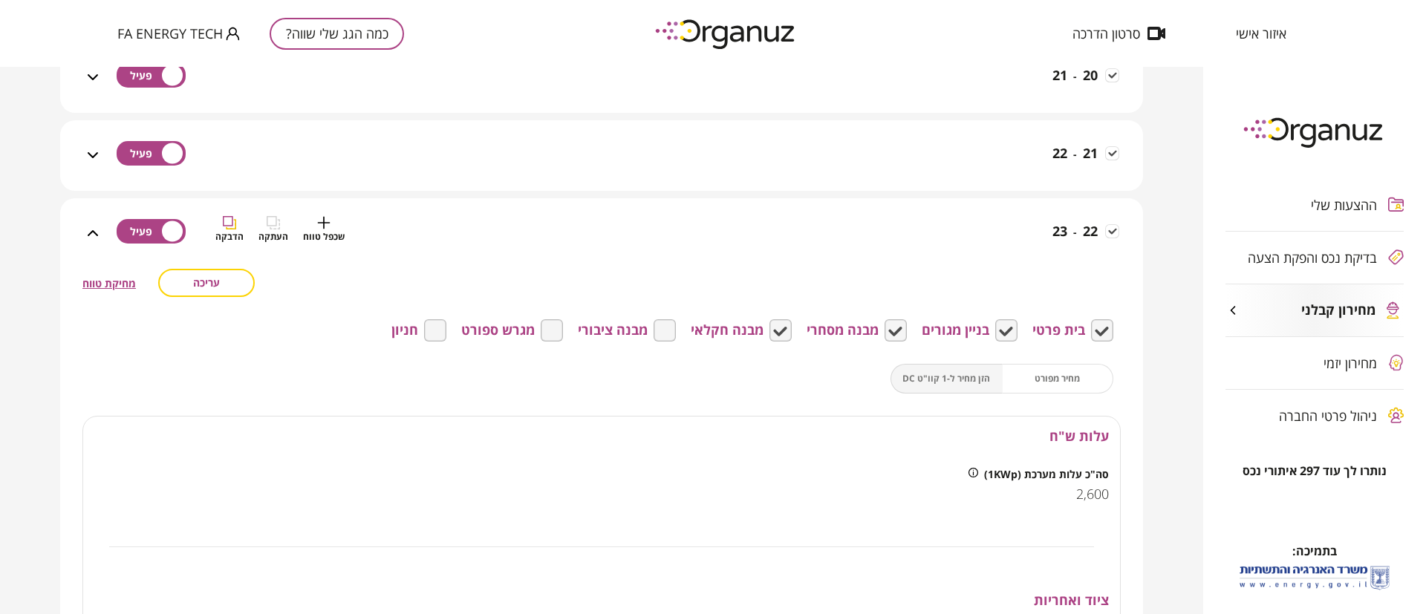
click at [1006, 229] on div "22 - 23 שכפל טווח העתקה הדבקה" at bounding box center [610, 242] width 1017 height 53
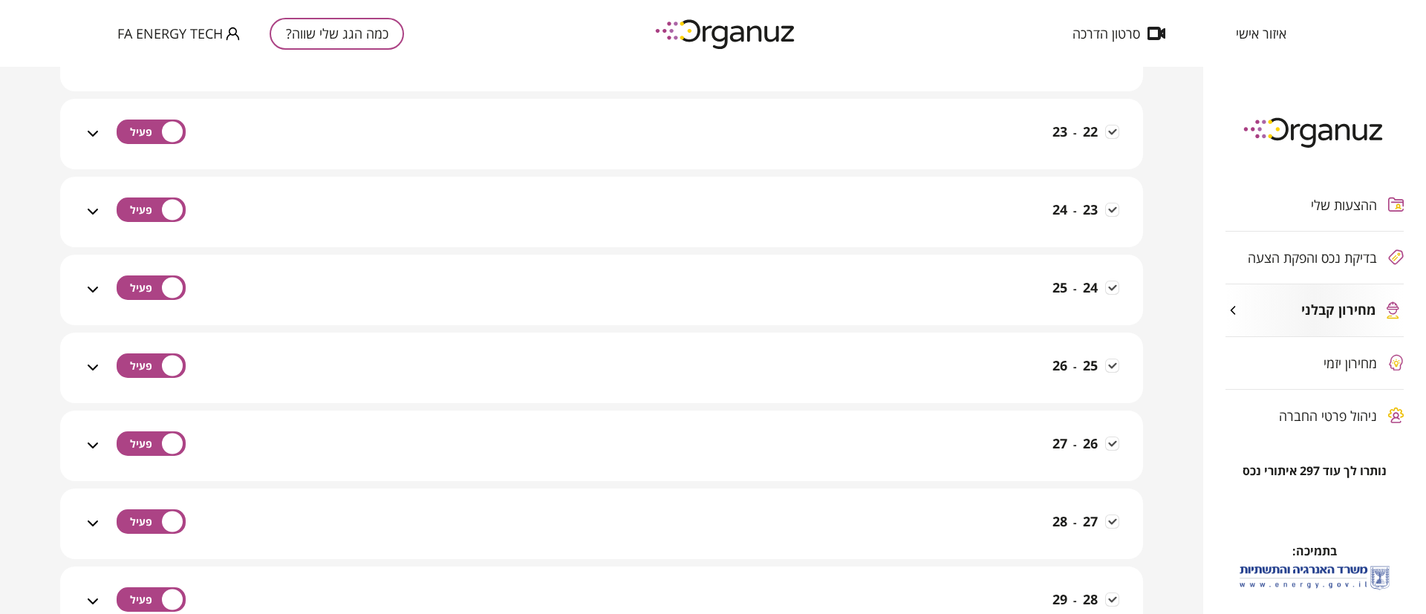
scroll to position [1560, 0]
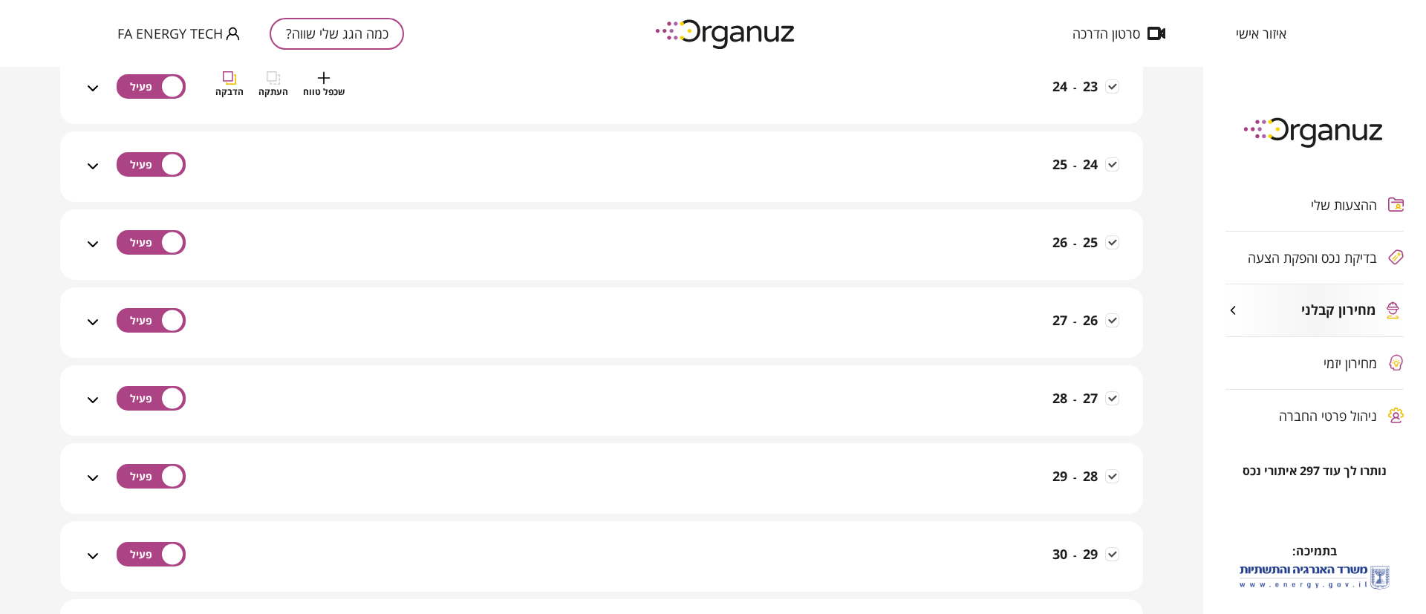
click at [1003, 101] on div "23 - 24 שכפל טווח העתקה הדבקה" at bounding box center [610, 97] width 1017 height 53
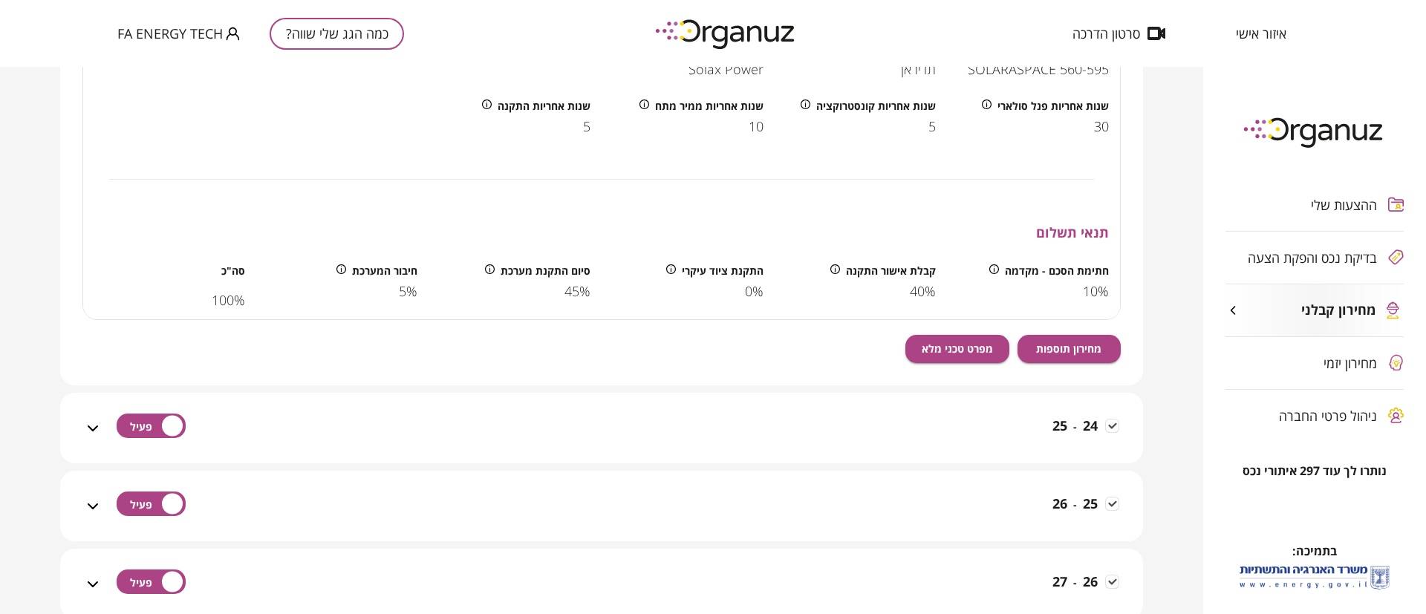
scroll to position [2005, 0]
click at [1072, 342] on span "מחירון תוספות" at bounding box center [1068, 348] width 65 height 13
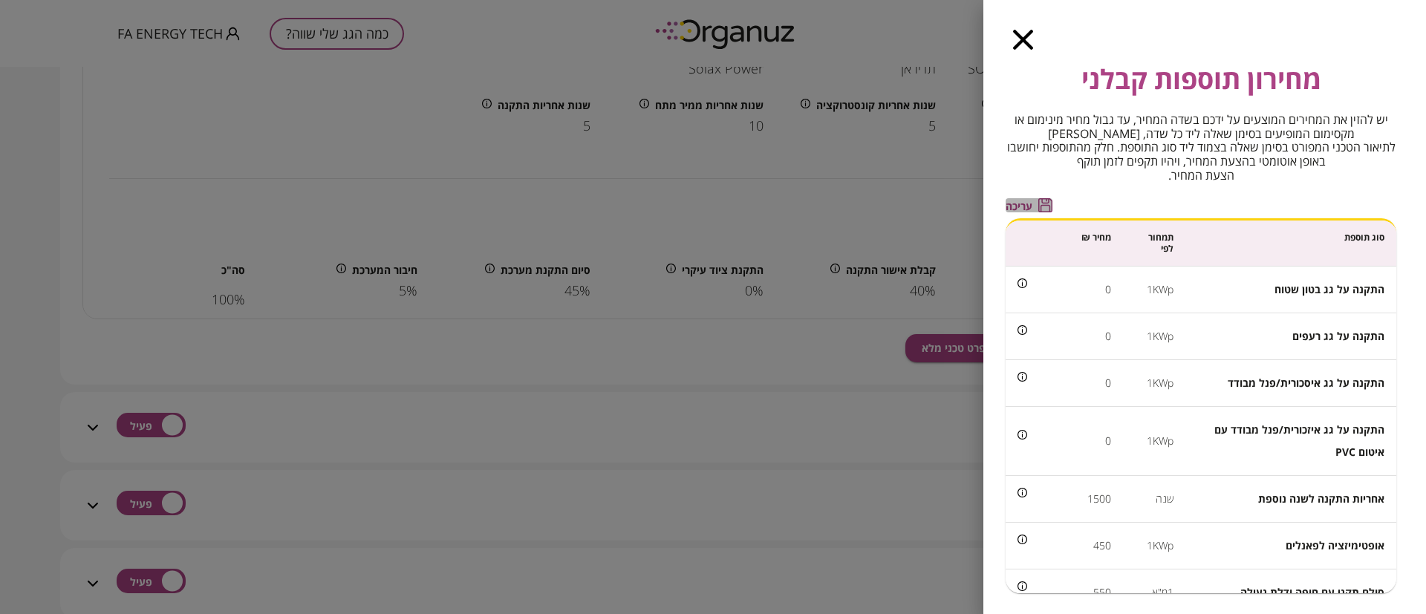
click at [1012, 200] on div "עריכה" at bounding box center [1029, 205] width 47 height 14
click at [1081, 289] on input "*" at bounding box center [1073, 288] width 76 height 39
type input "***"
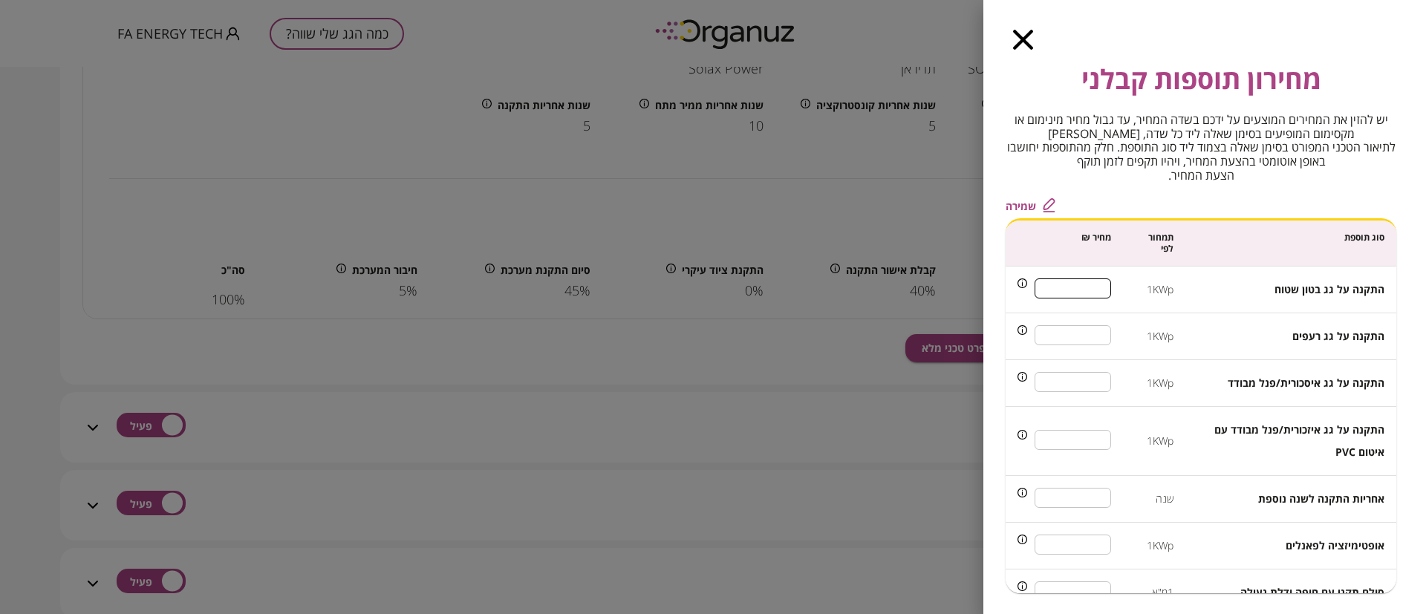
click at [1095, 543] on input "***" at bounding box center [1073, 544] width 76 height 39
type input "***"
click at [1022, 203] on span "שמירה" at bounding box center [1021, 206] width 30 height 13
click at [1029, 35] on icon "button" at bounding box center [1023, 40] width 20 height 20
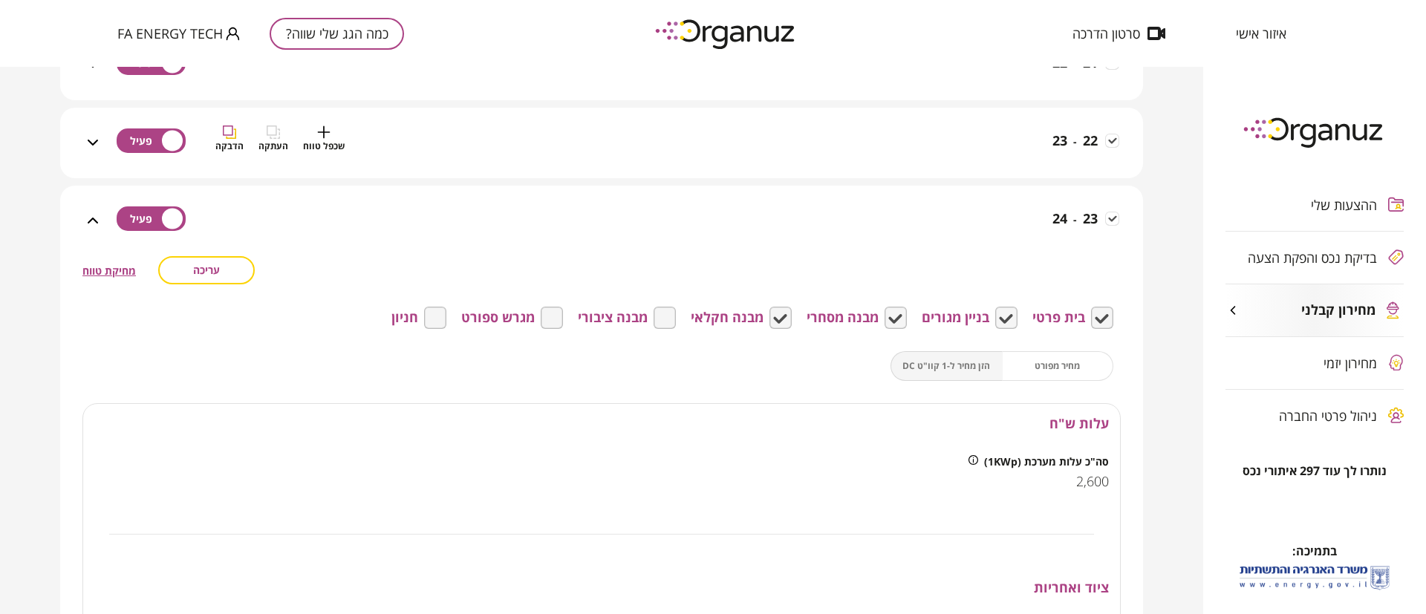
scroll to position [1337, 0]
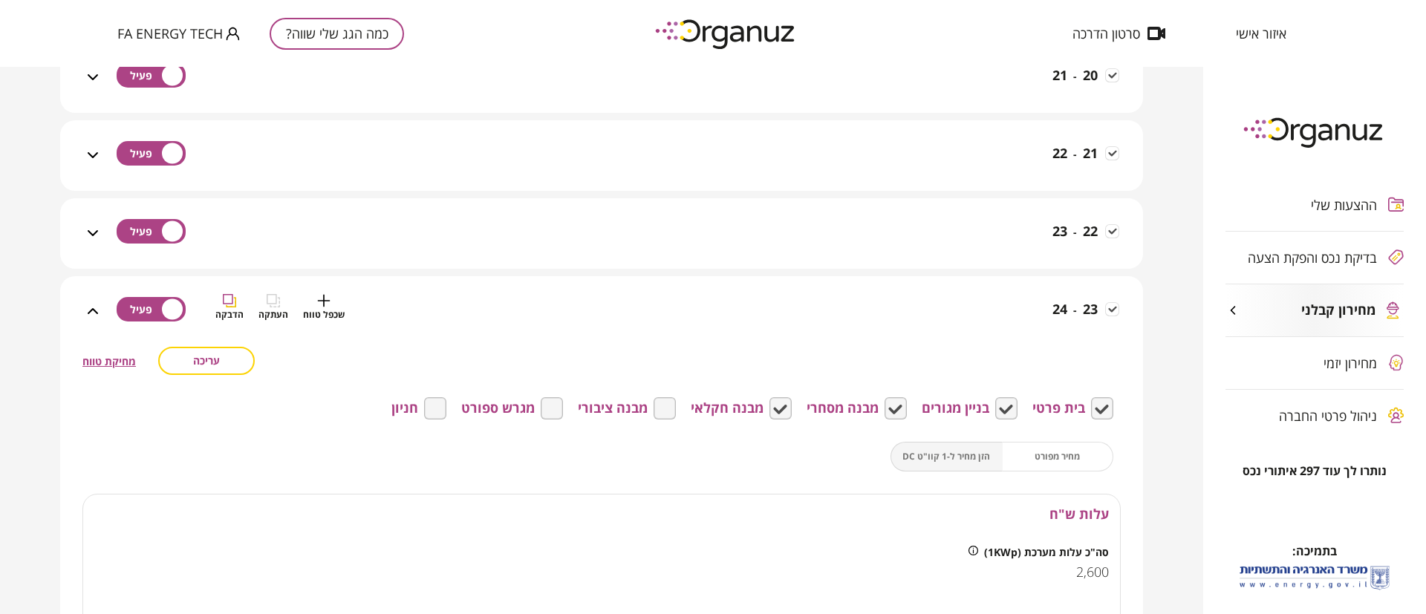
click at [1006, 307] on div "23 - 24 שכפל טווח העתקה הדבקה" at bounding box center [610, 320] width 1017 height 53
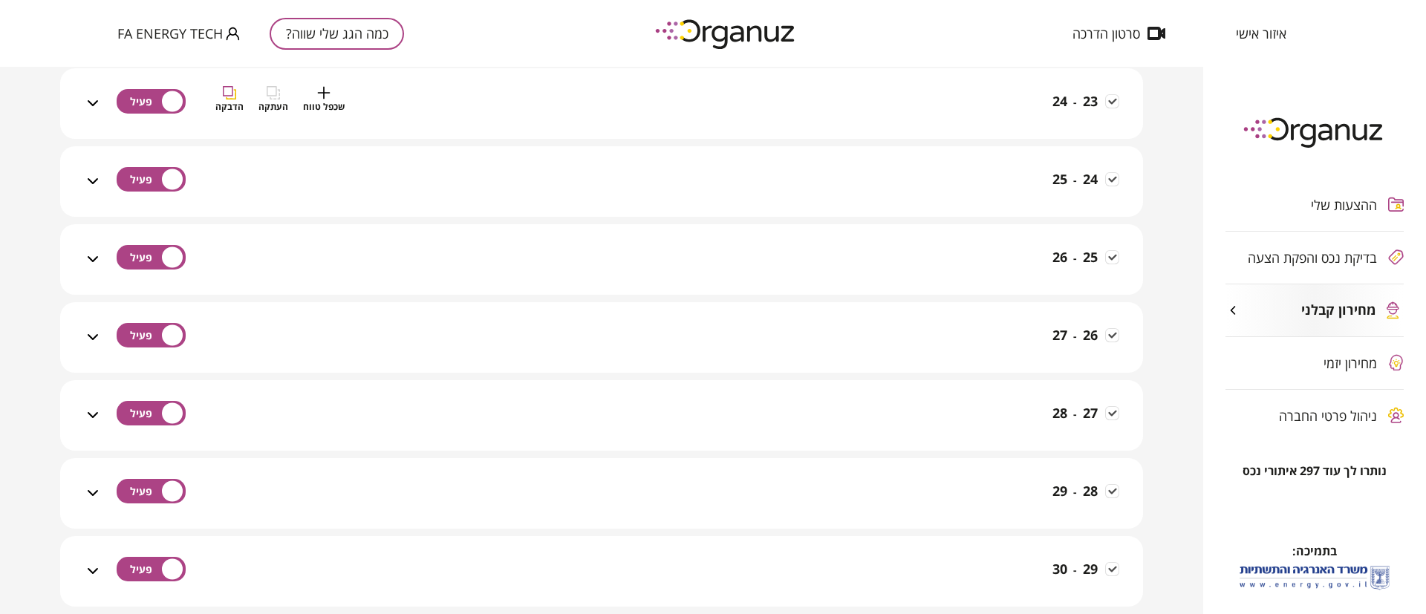
scroll to position [1560, 0]
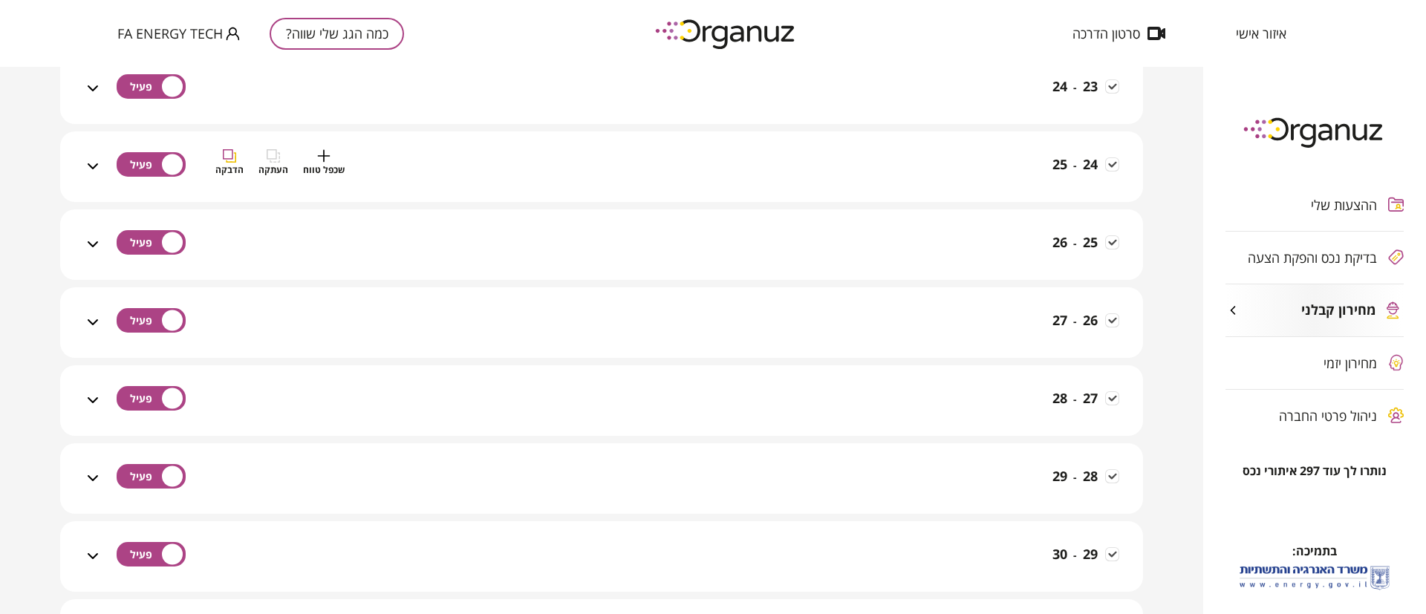
click at [1032, 164] on div "24 - 25 שכפל טווח העתקה הדבקה" at bounding box center [610, 175] width 1017 height 53
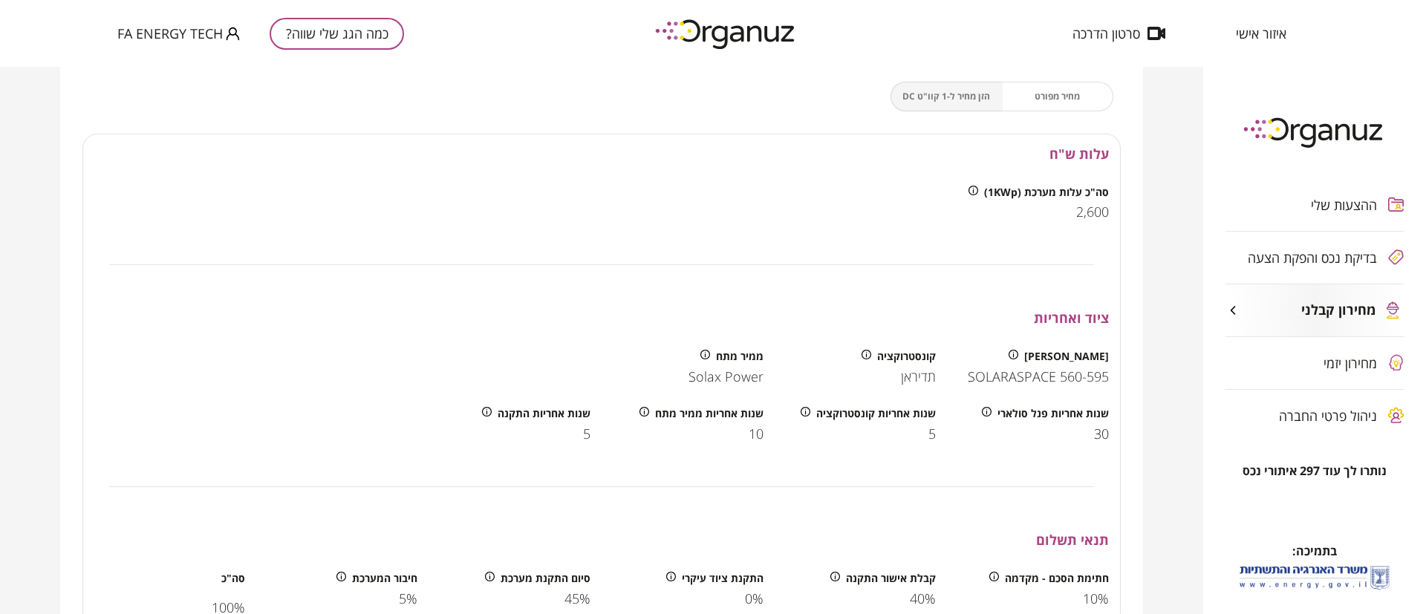
scroll to position [1894, 0]
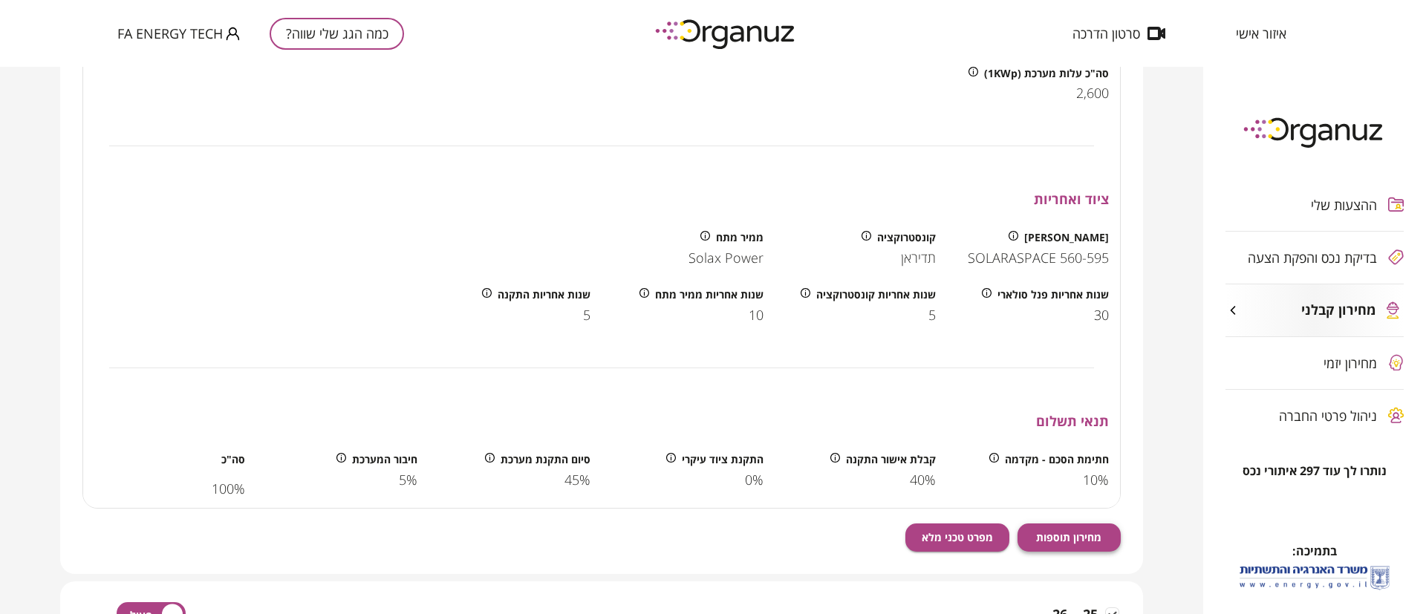
click at [1069, 535] on span "מחירון תוספות" at bounding box center [1068, 537] width 65 height 13
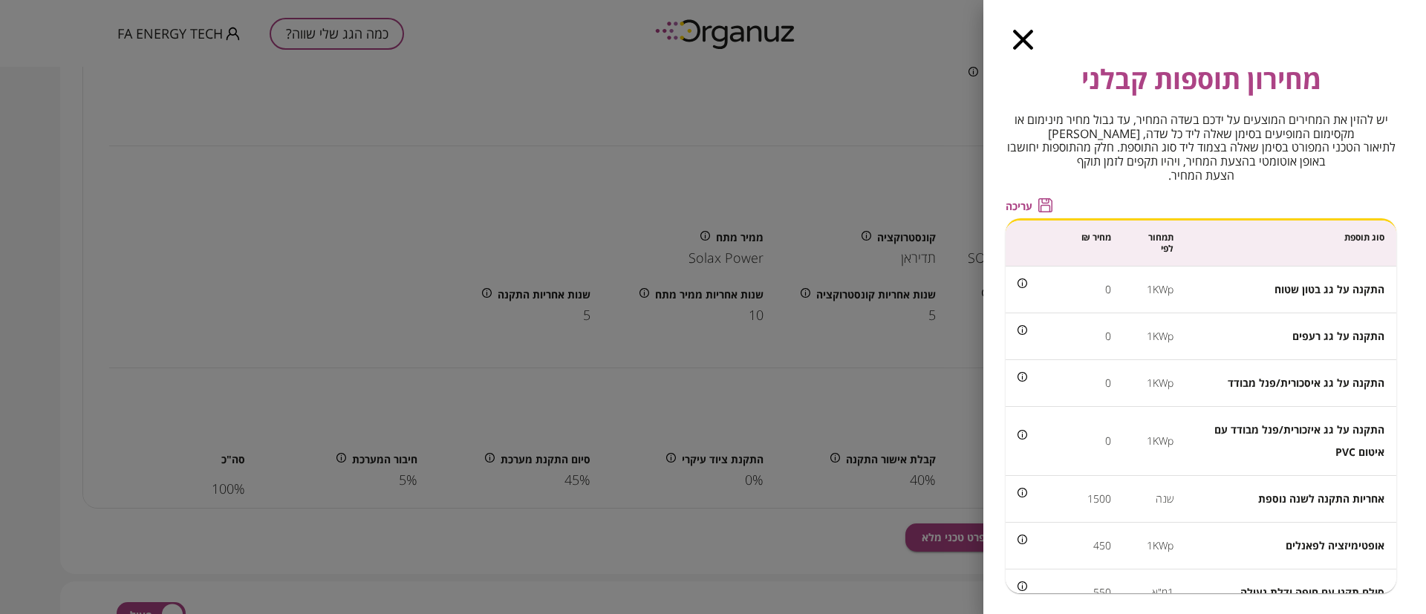
click at [1022, 201] on span "עריכה" at bounding box center [1019, 206] width 27 height 13
click at [1081, 287] on input "*" at bounding box center [1073, 288] width 76 height 39
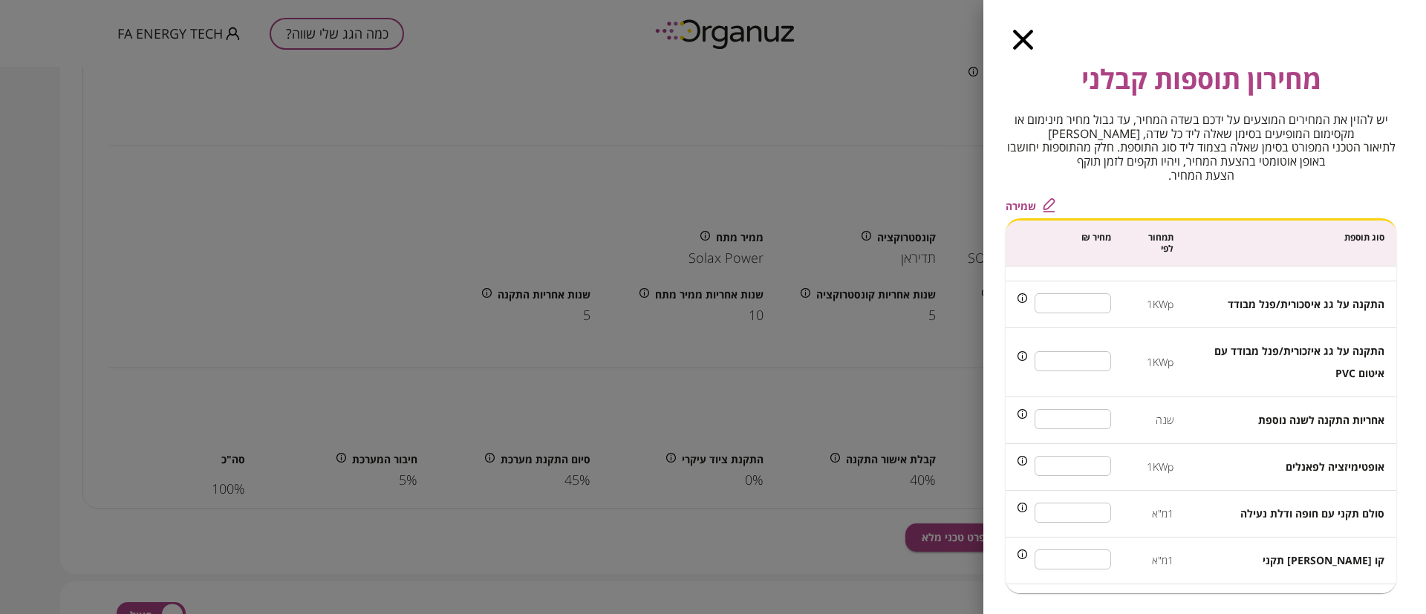
scroll to position [111, 0]
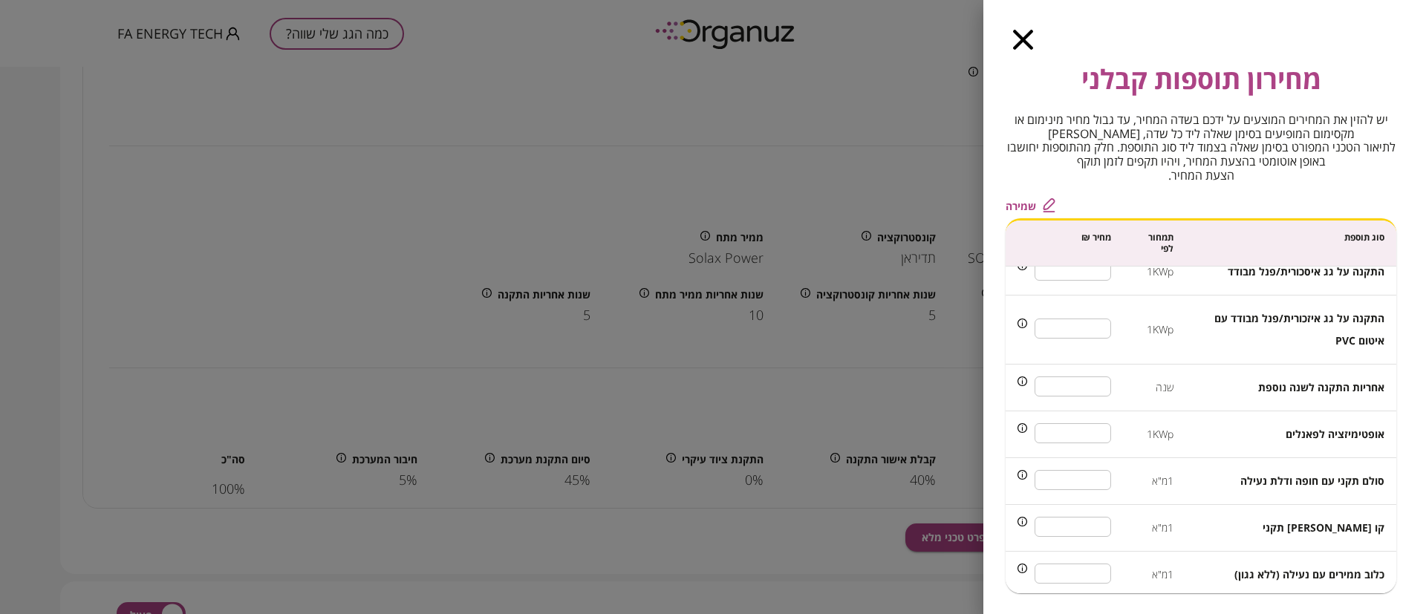
type input "***"
click at [1094, 436] on input "***" at bounding box center [1073, 433] width 76 height 39
type input "***"
click at [1021, 203] on span "שמירה" at bounding box center [1021, 206] width 30 height 13
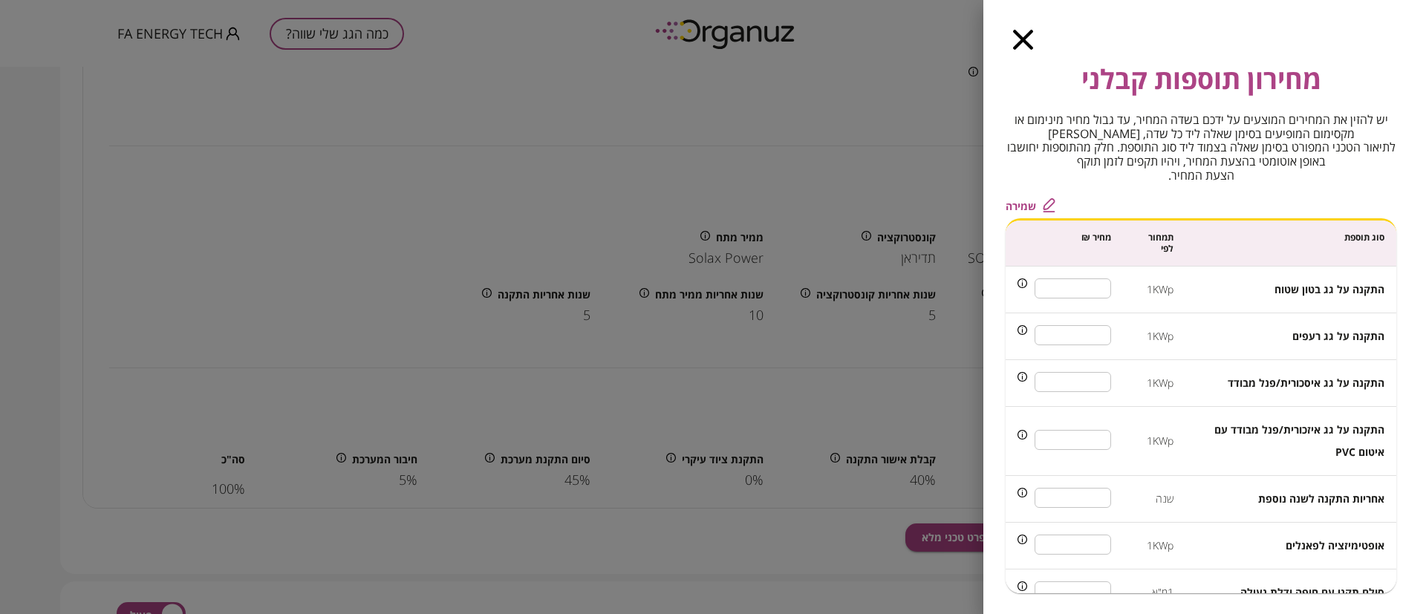
click at [1020, 39] on icon "button" at bounding box center [1023, 40] width 20 height 20
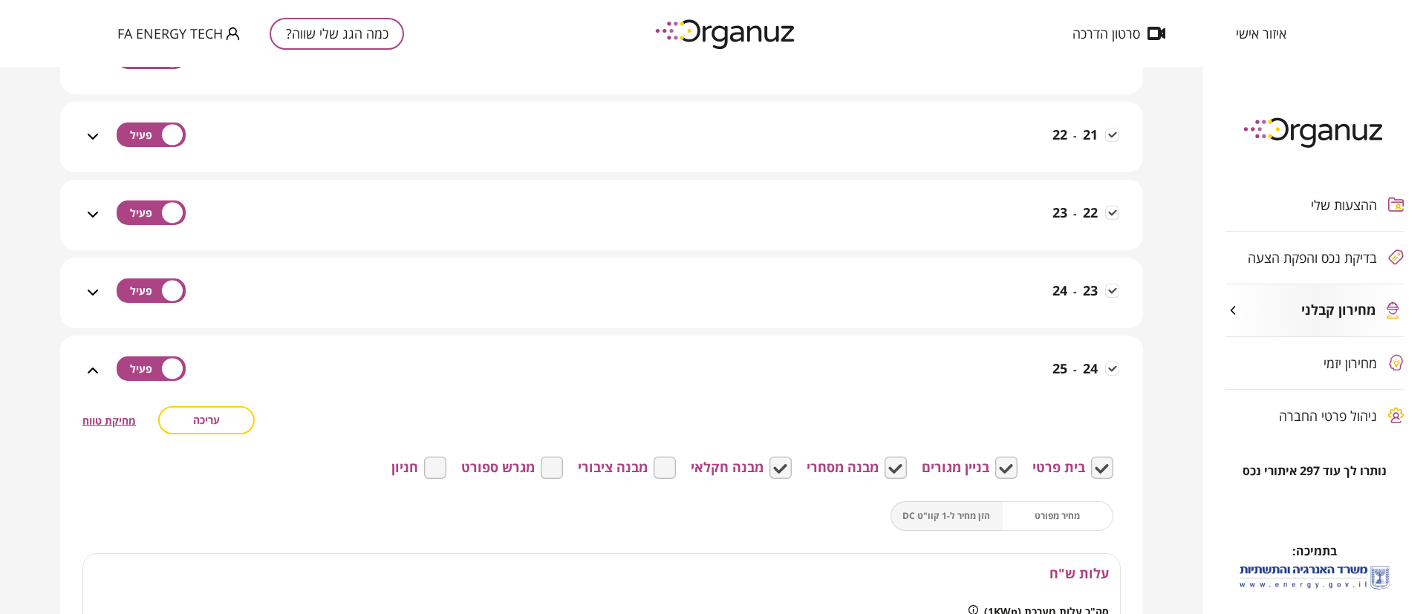
scroll to position [1337, 0]
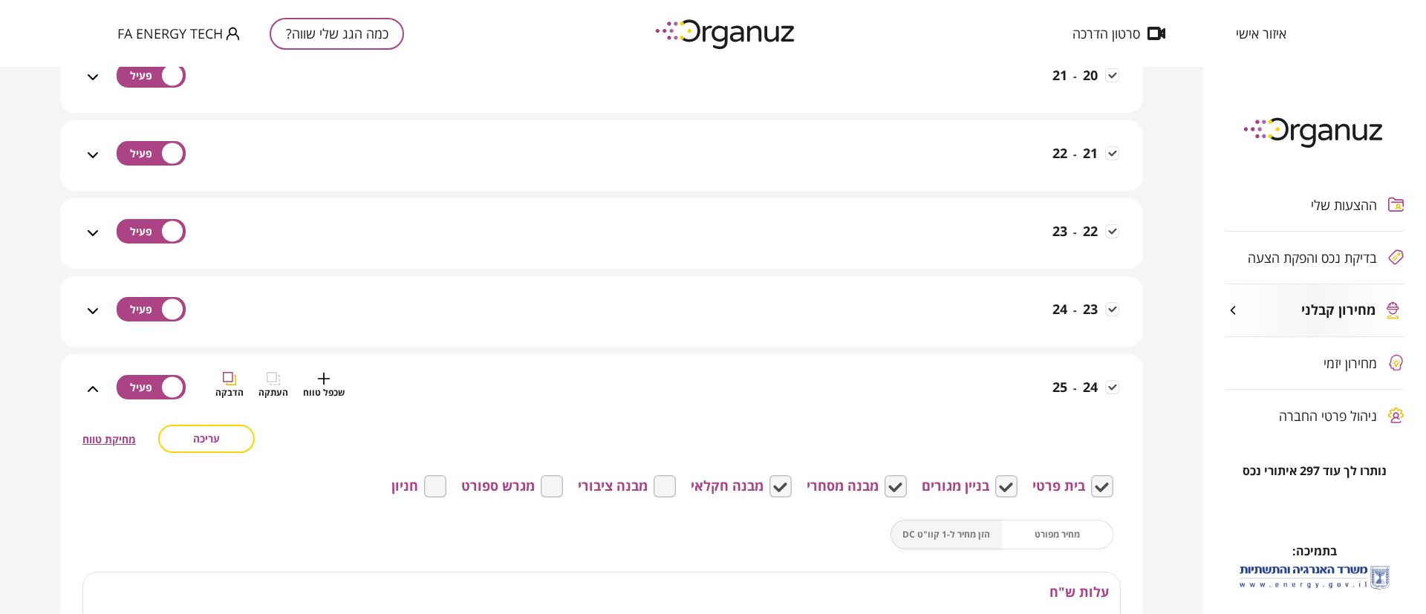
click at [1008, 378] on div "24 - 25 שכפל טווח העתקה הדבקה" at bounding box center [610, 398] width 1017 height 53
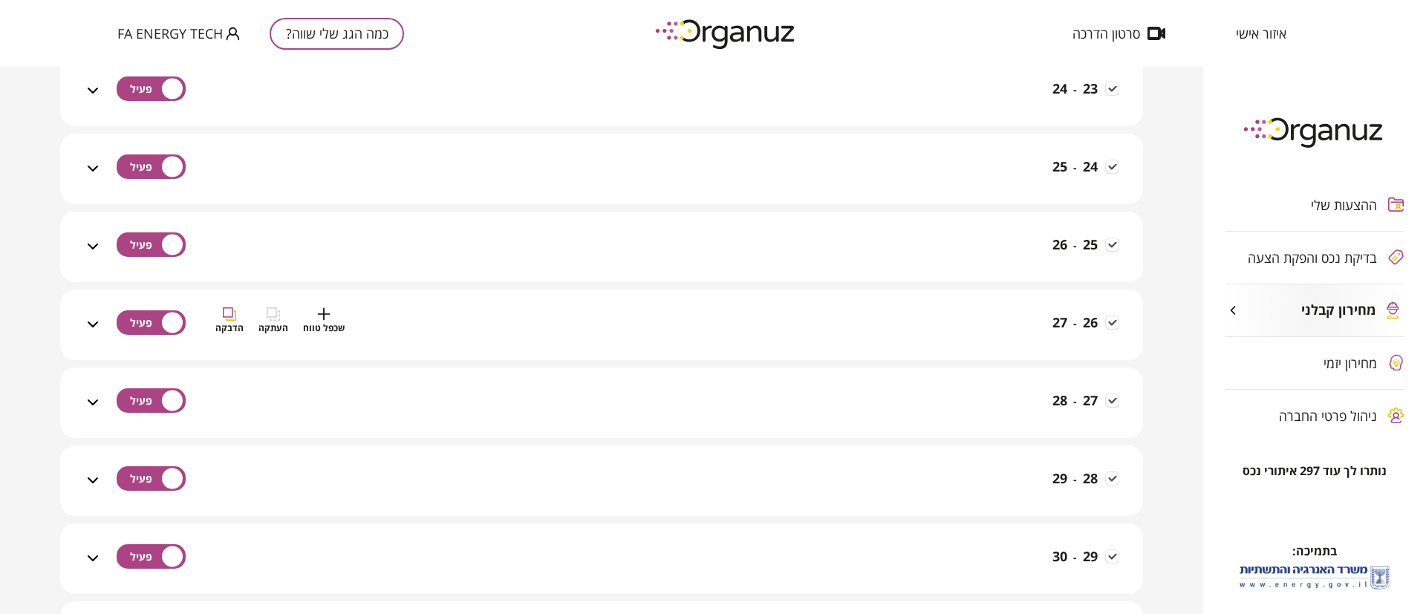
scroll to position [1560, 0]
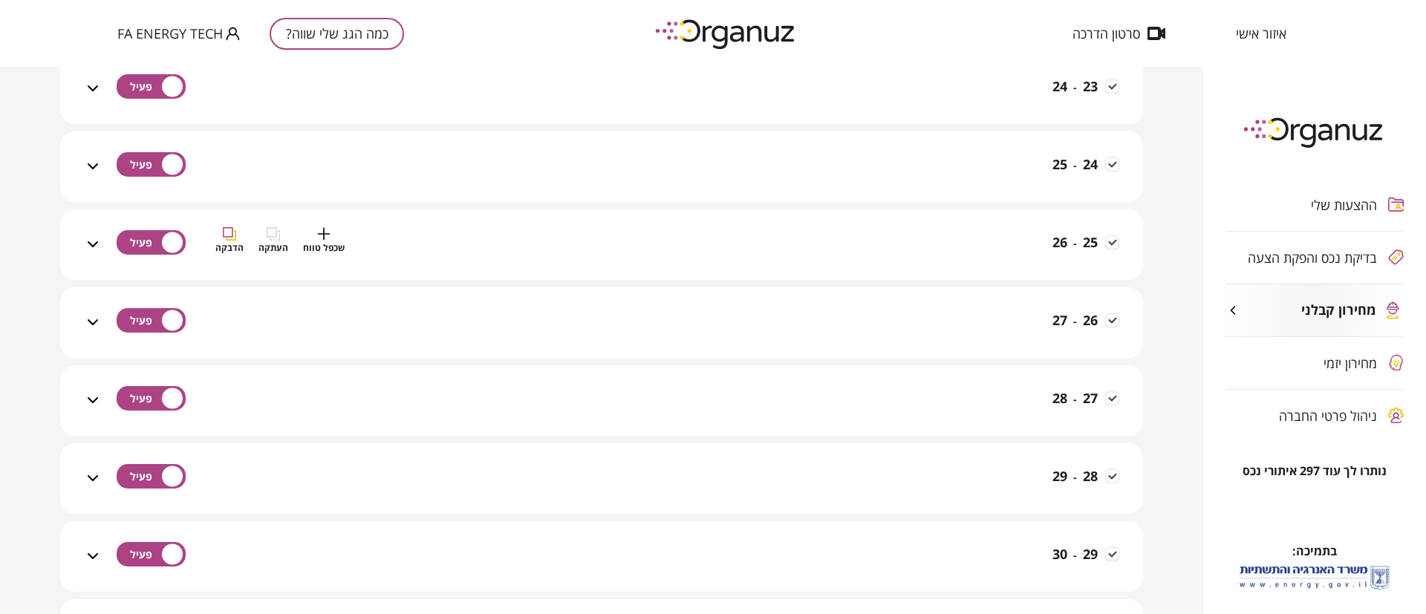
click at [1013, 242] on div "25 - 26 שכפל טווח העתקה הדבקה" at bounding box center [610, 253] width 1017 height 53
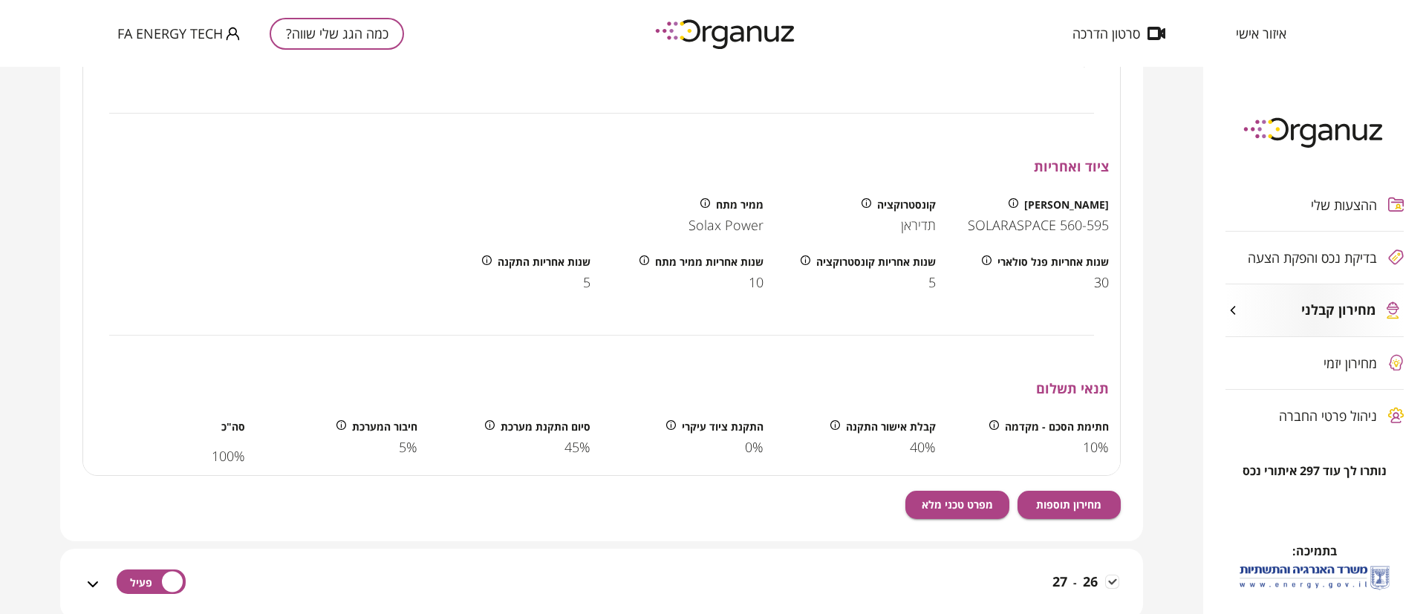
scroll to position [2005, 0]
click at [1063, 501] on span "מחירון תוספות" at bounding box center [1068, 504] width 65 height 13
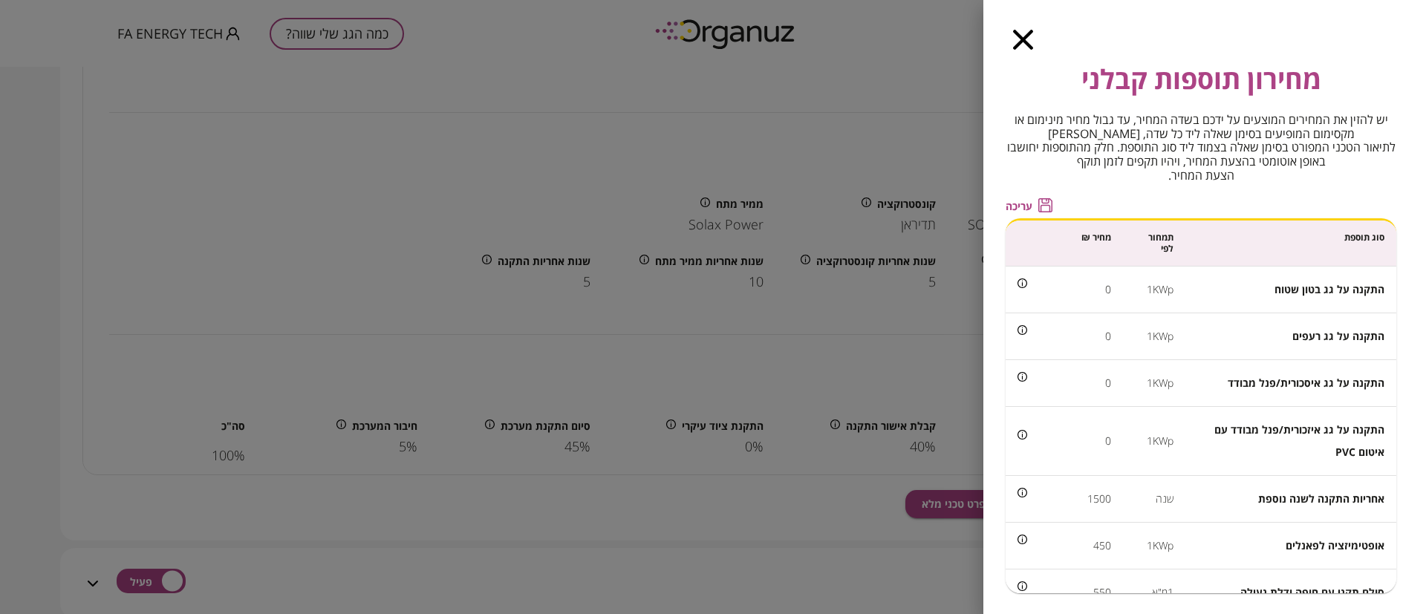
click at [1023, 204] on span "עריכה" at bounding box center [1019, 206] width 27 height 13
click at [1093, 287] on input "*" at bounding box center [1073, 288] width 76 height 39
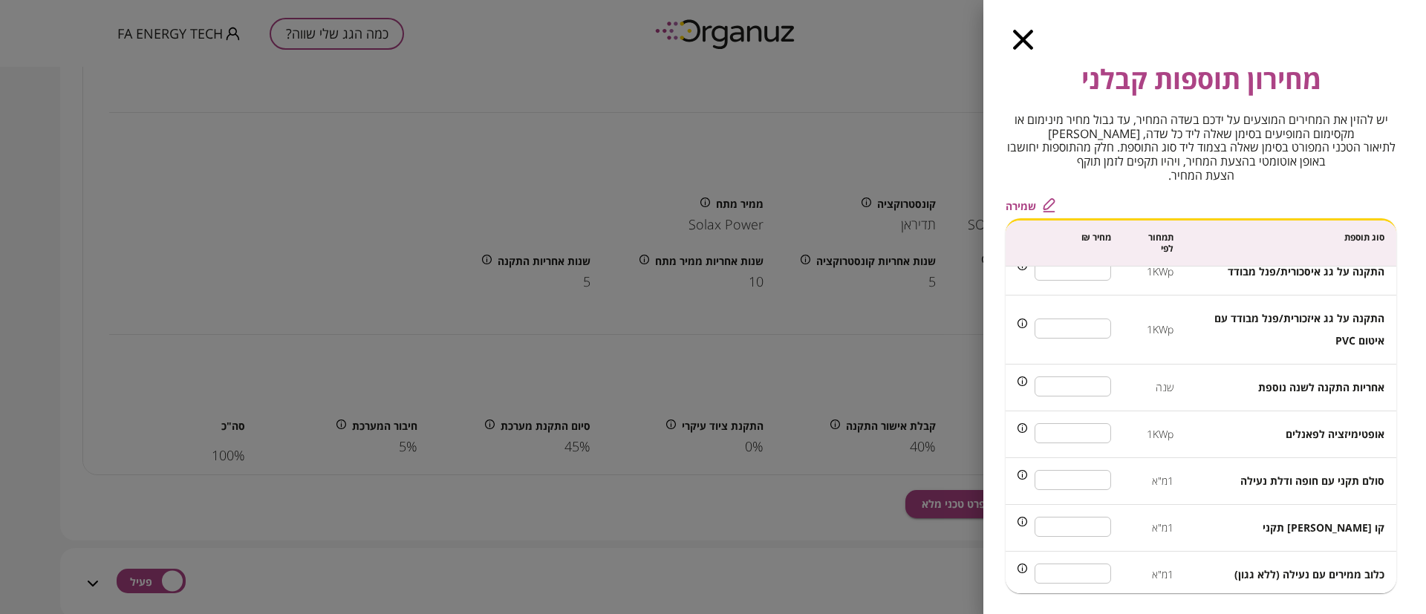
type input "***"
click at [1091, 432] on input "***" at bounding box center [1073, 433] width 76 height 39
type input "***"
click at [1025, 202] on span "שמירה" at bounding box center [1021, 206] width 30 height 13
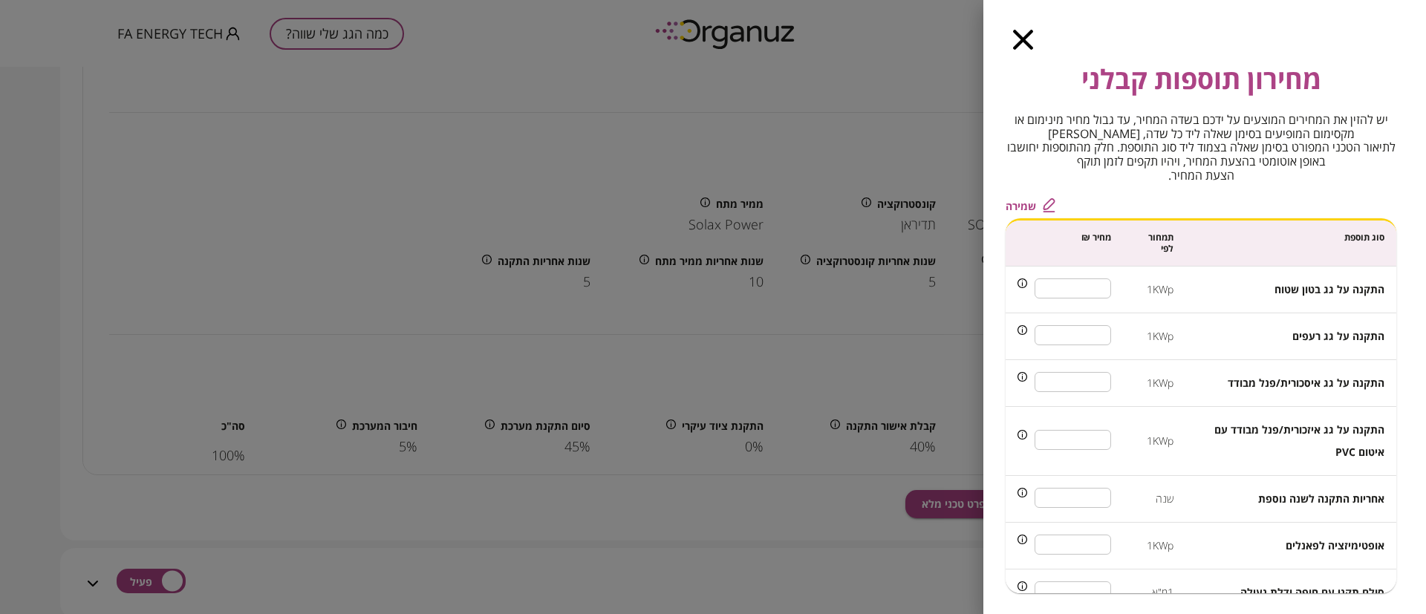
click at [1025, 38] on icon "button" at bounding box center [1023, 40] width 20 height 20
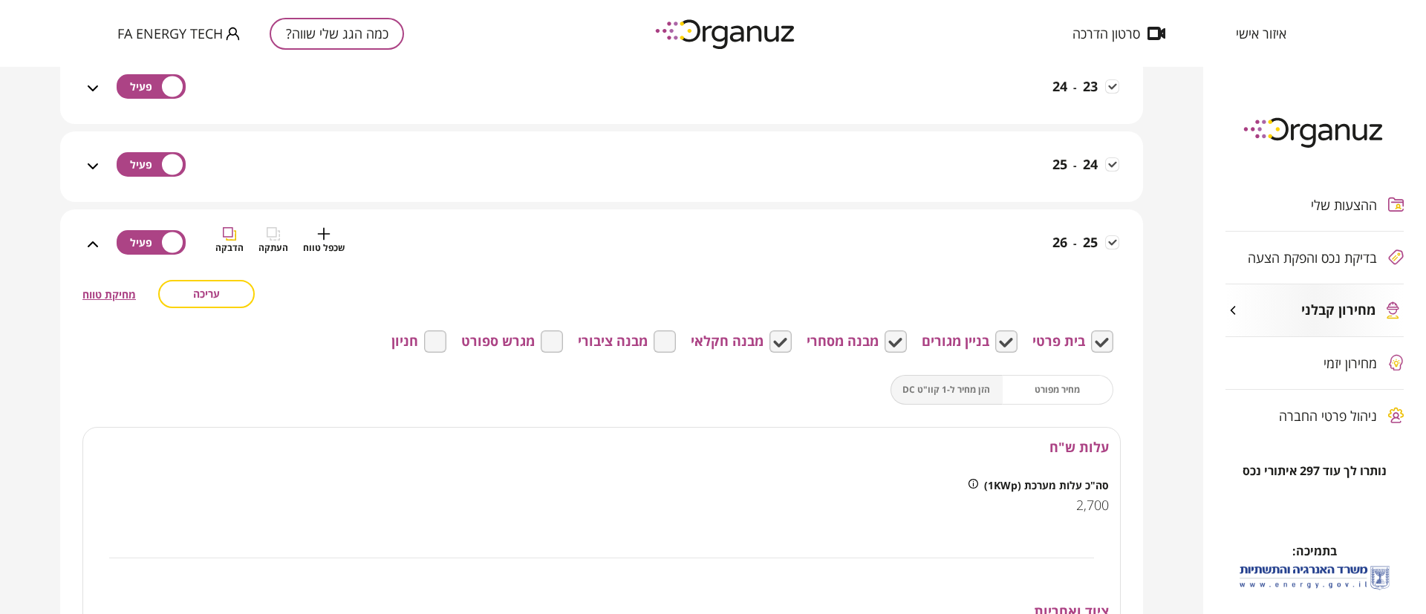
click at [1012, 241] on div "25 - 26 שכפל טווח העתקה הדבקה" at bounding box center [610, 253] width 1017 height 53
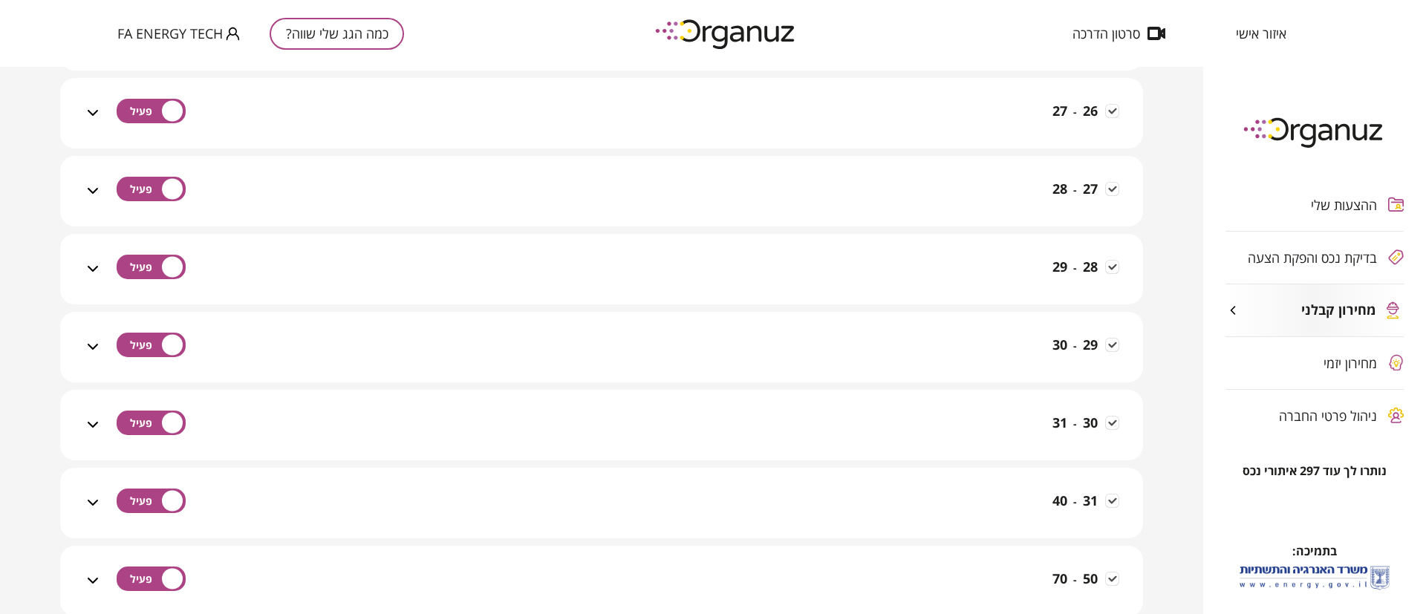
scroll to position [1782, 0]
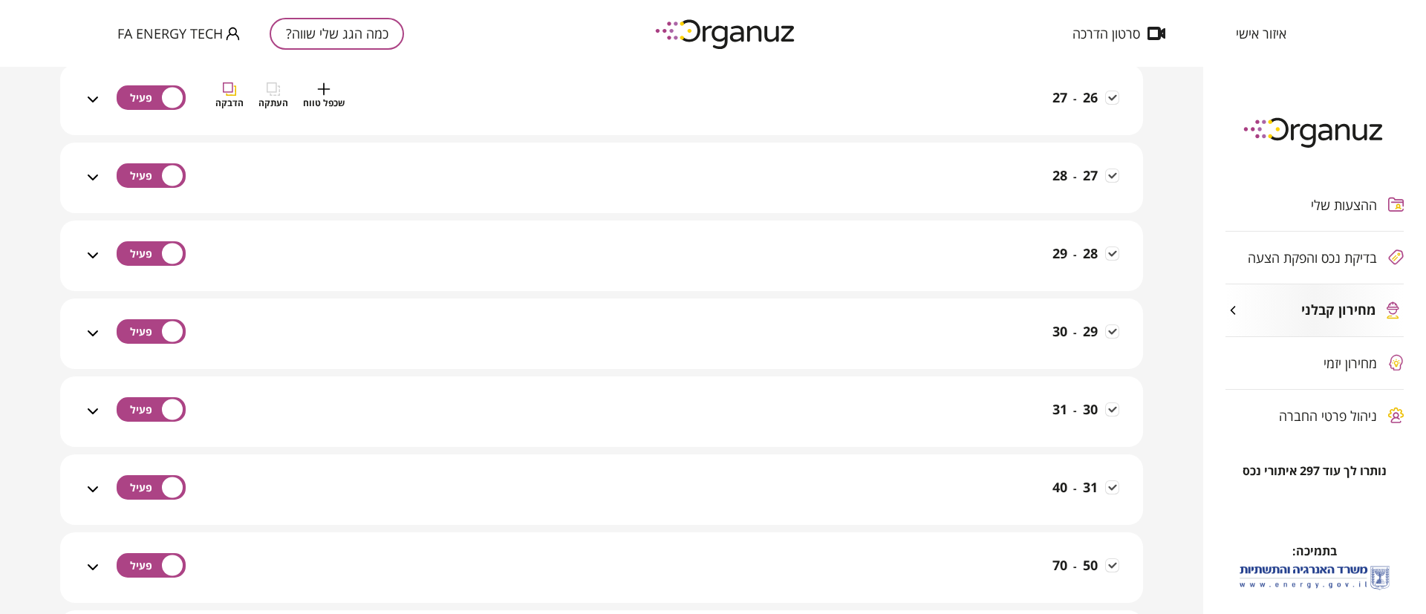
click at [1002, 111] on div "26 - 27 שכפל טווח העתקה הדבקה" at bounding box center [610, 108] width 1017 height 53
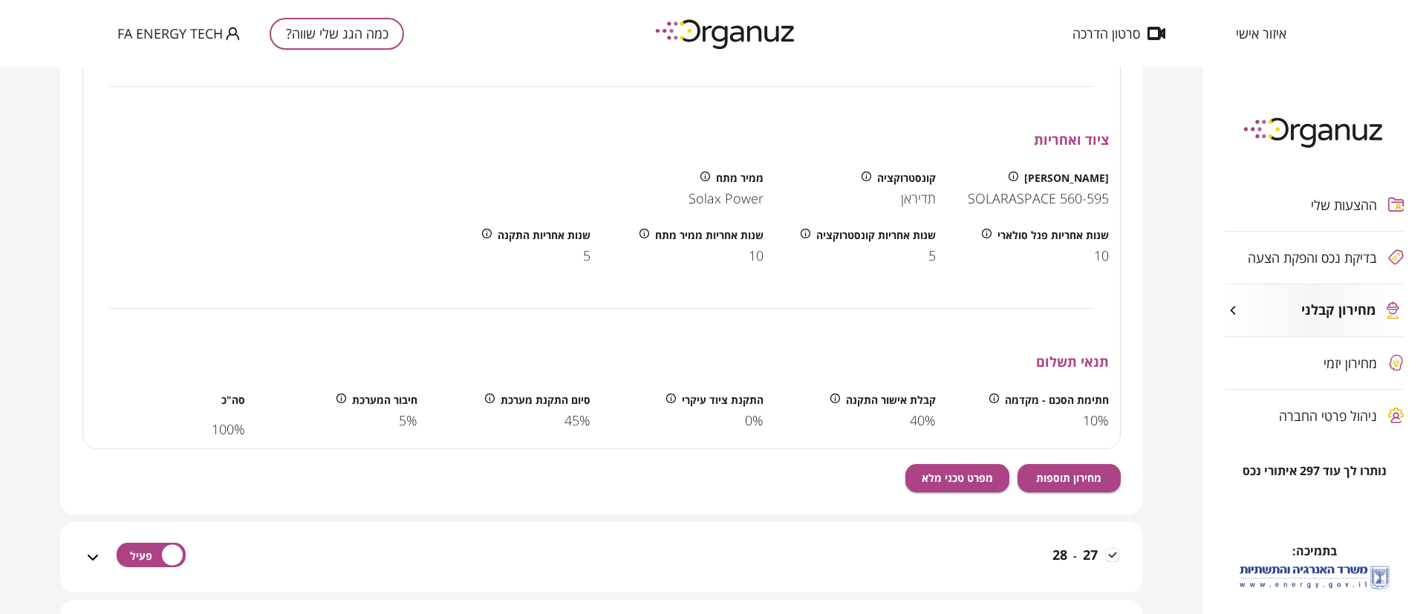
scroll to position [2228, 0]
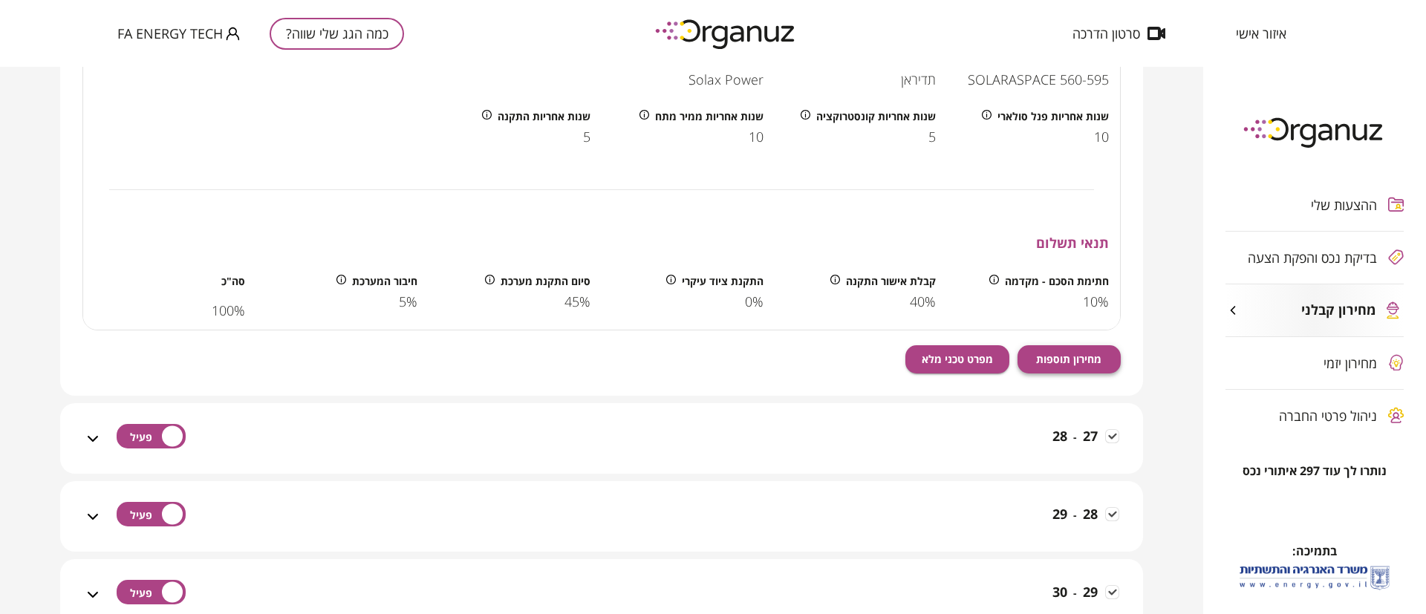
click at [1075, 357] on span "מחירון תוספות" at bounding box center [1068, 359] width 65 height 13
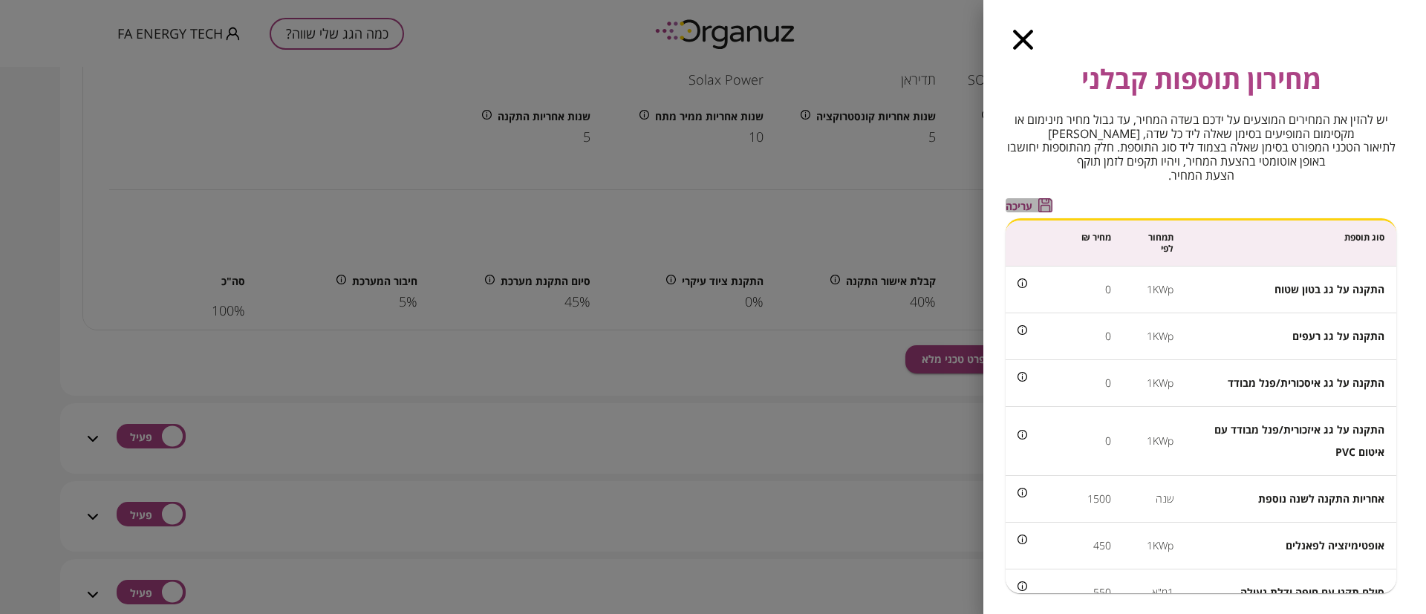
click at [1017, 201] on span "עריכה" at bounding box center [1019, 206] width 27 height 13
click at [1094, 289] on input "*" at bounding box center [1073, 288] width 76 height 39
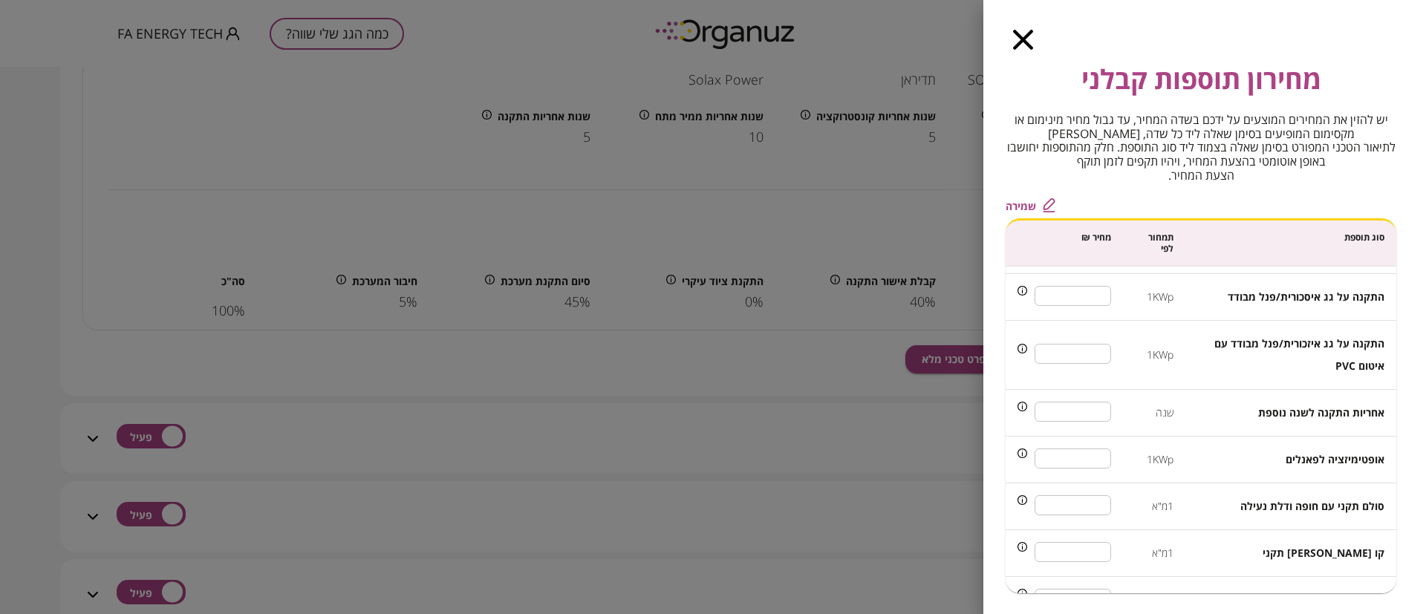
scroll to position [111, 0]
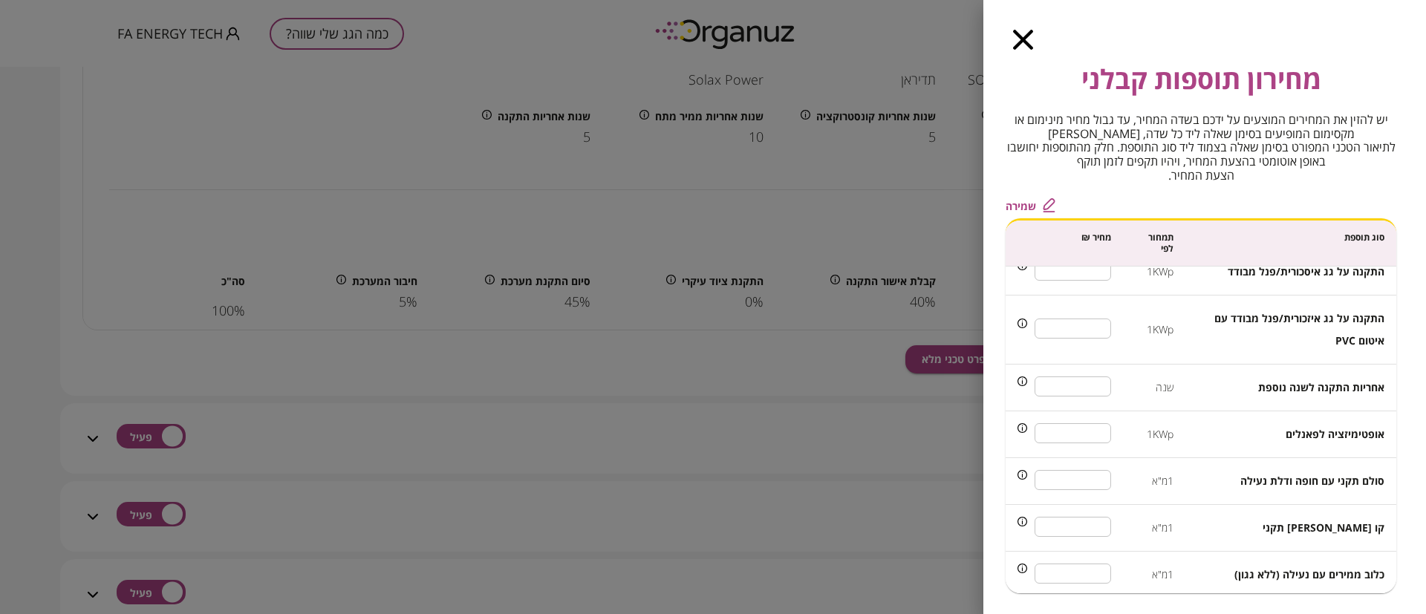
type input "***"
click at [1094, 435] on input "***" at bounding box center [1073, 433] width 76 height 39
type input "***"
click at [1020, 201] on span "שמירה" at bounding box center [1021, 206] width 30 height 13
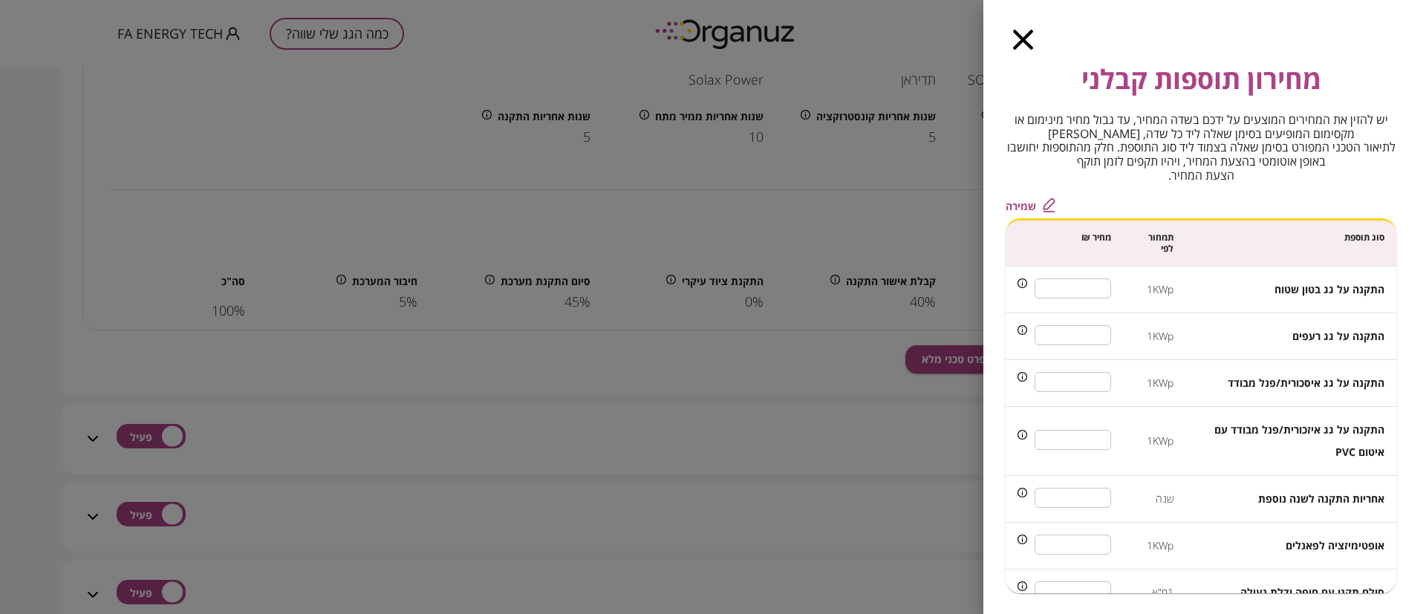
click at [1027, 34] on icon "button" at bounding box center [1023, 40] width 20 height 20
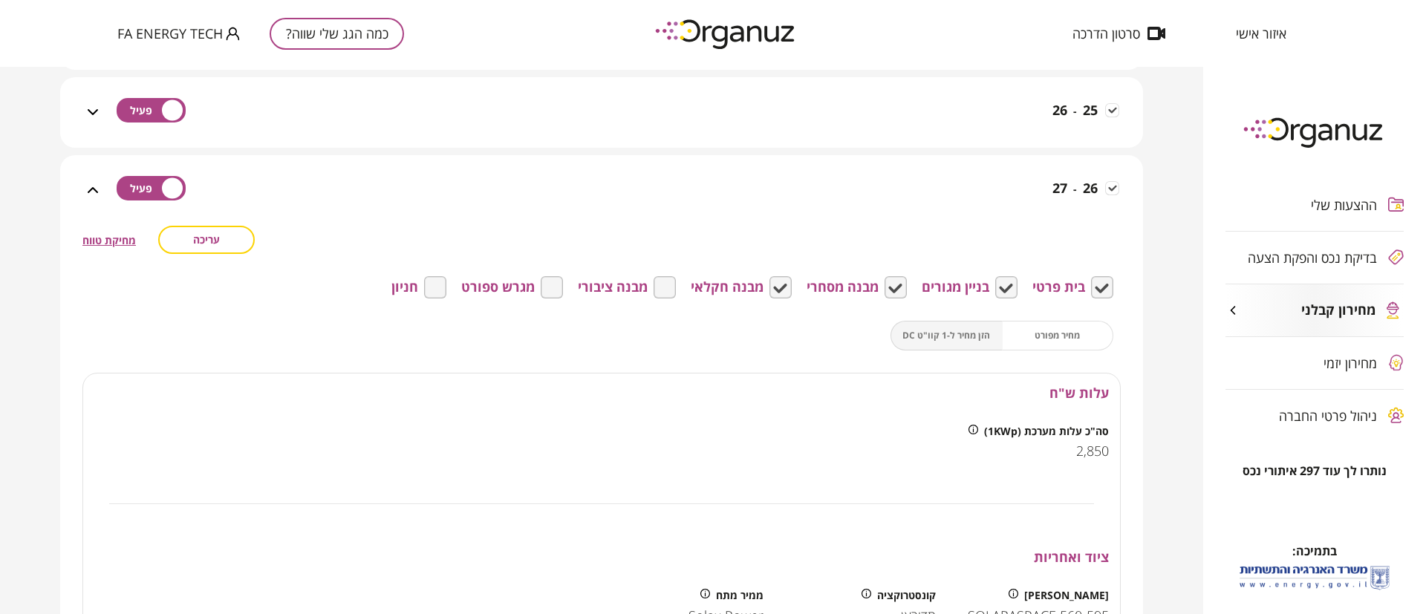
scroll to position [1671, 0]
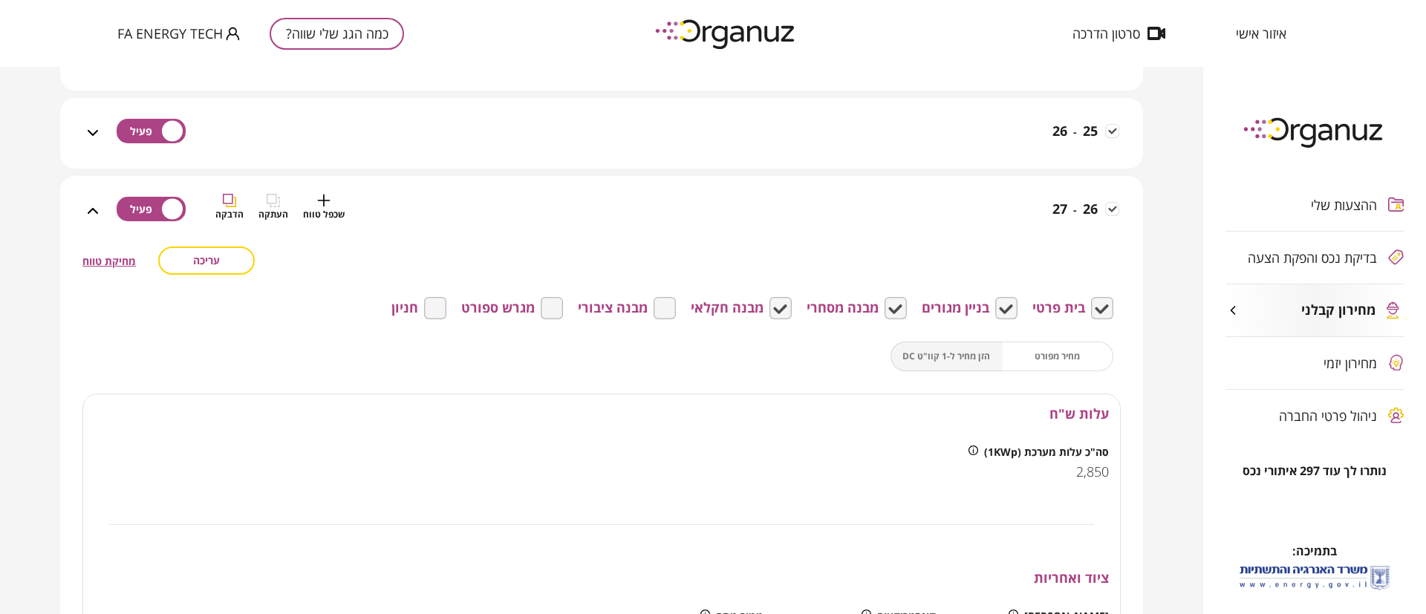
click at [996, 212] on div "26 - 27 שכפל טווח העתקה הדבקה" at bounding box center [610, 220] width 1017 height 53
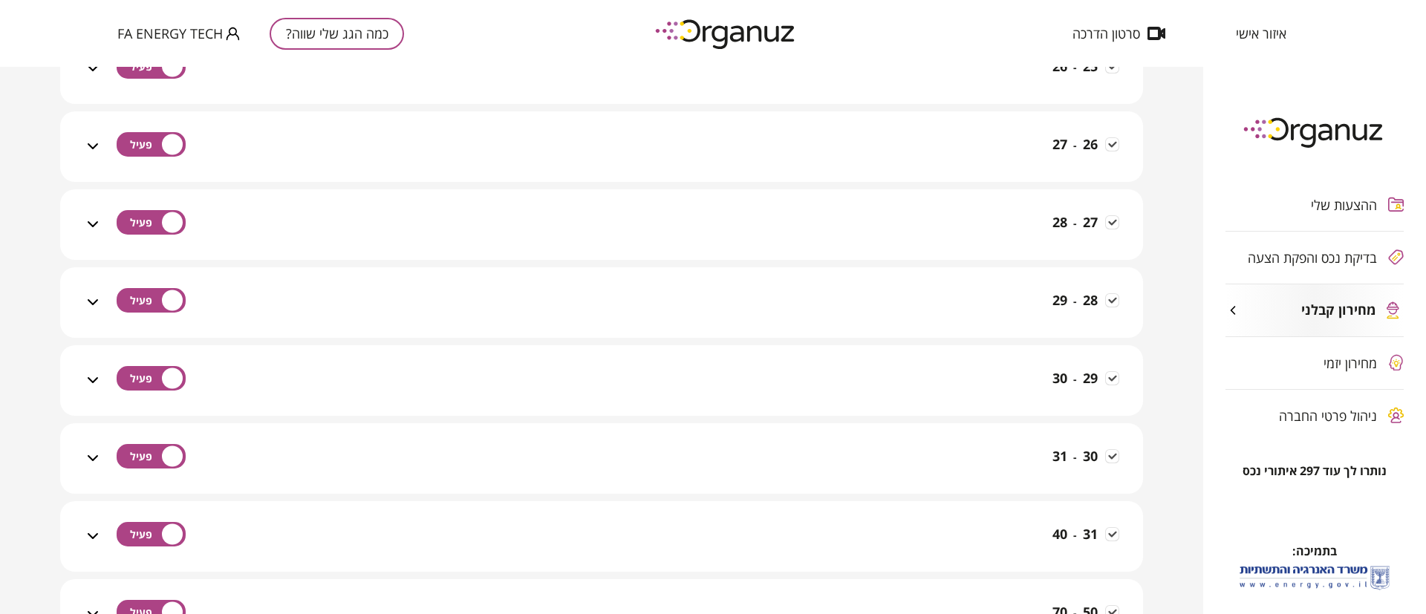
scroll to position [1782, 0]
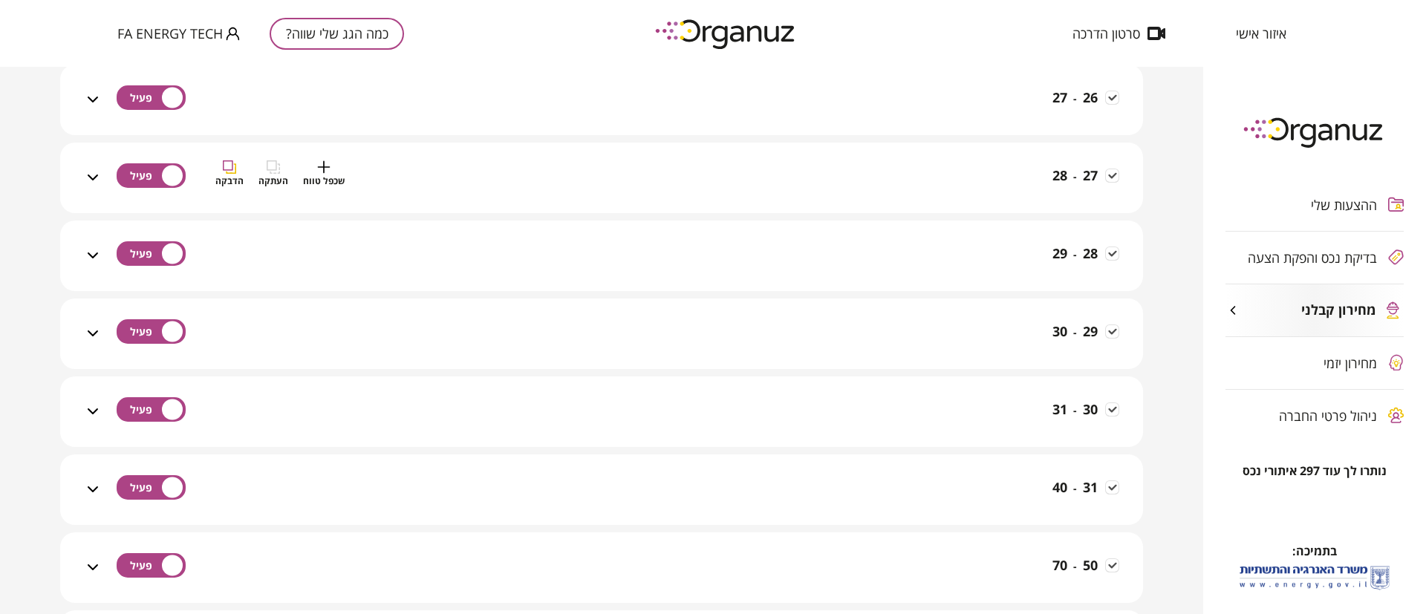
drag, startPoint x: 1017, startPoint y: 184, endPoint x: 1022, endPoint y: 209, distance: 25.6
click at [1017, 183] on div "27 - 28 שכפל טווח העתקה הדבקה" at bounding box center [610, 186] width 1017 height 53
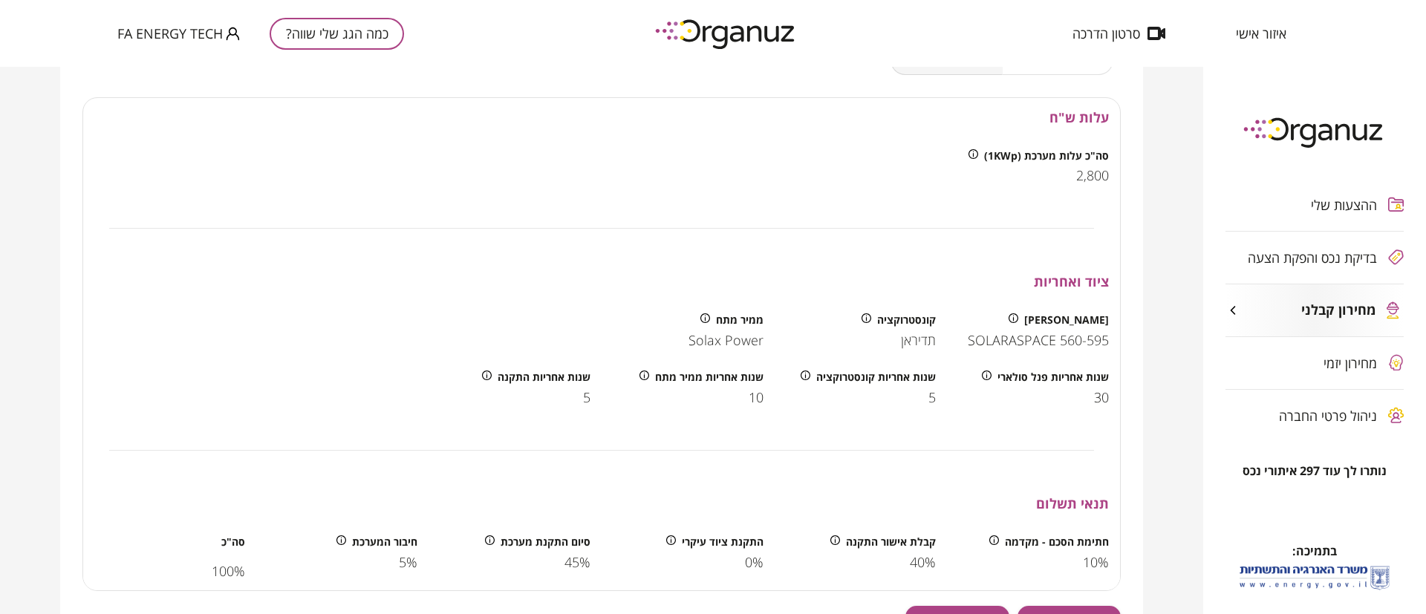
scroll to position [2117, 0]
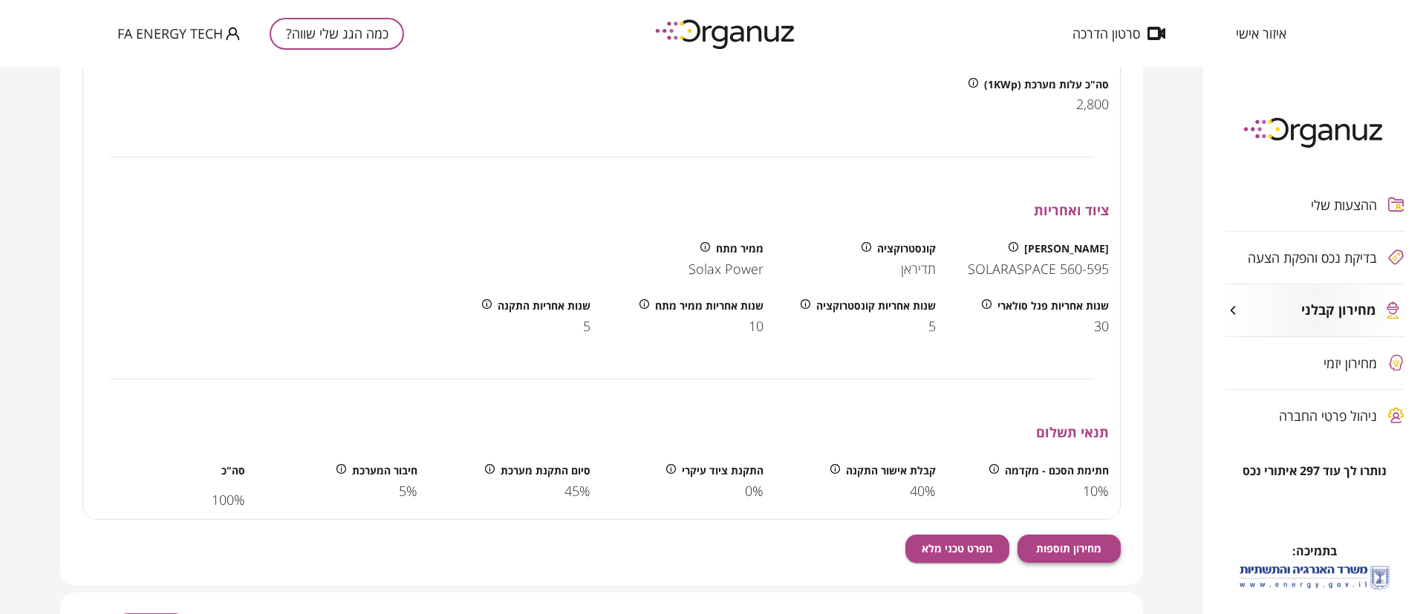
click at [1097, 549] on span "מחירון תוספות" at bounding box center [1068, 548] width 65 height 13
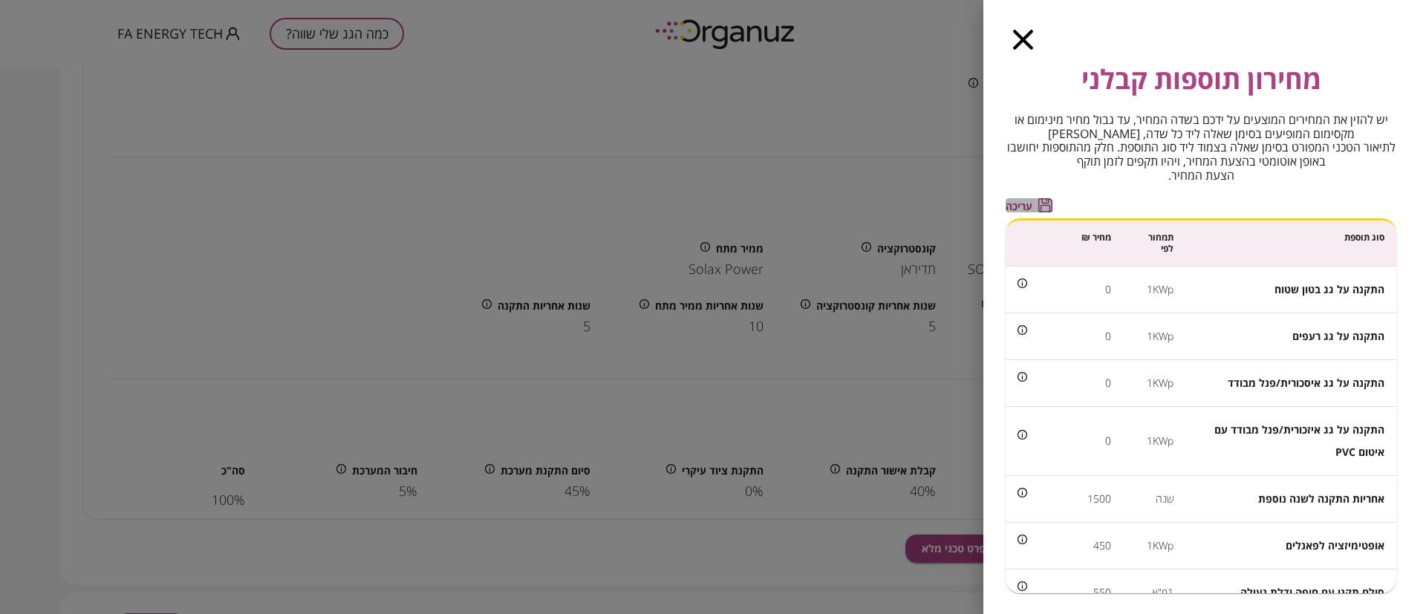
click at [1017, 204] on span "עריכה" at bounding box center [1019, 206] width 27 height 13
click at [1097, 291] on input "*" at bounding box center [1073, 288] width 76 height 39
type input "***"
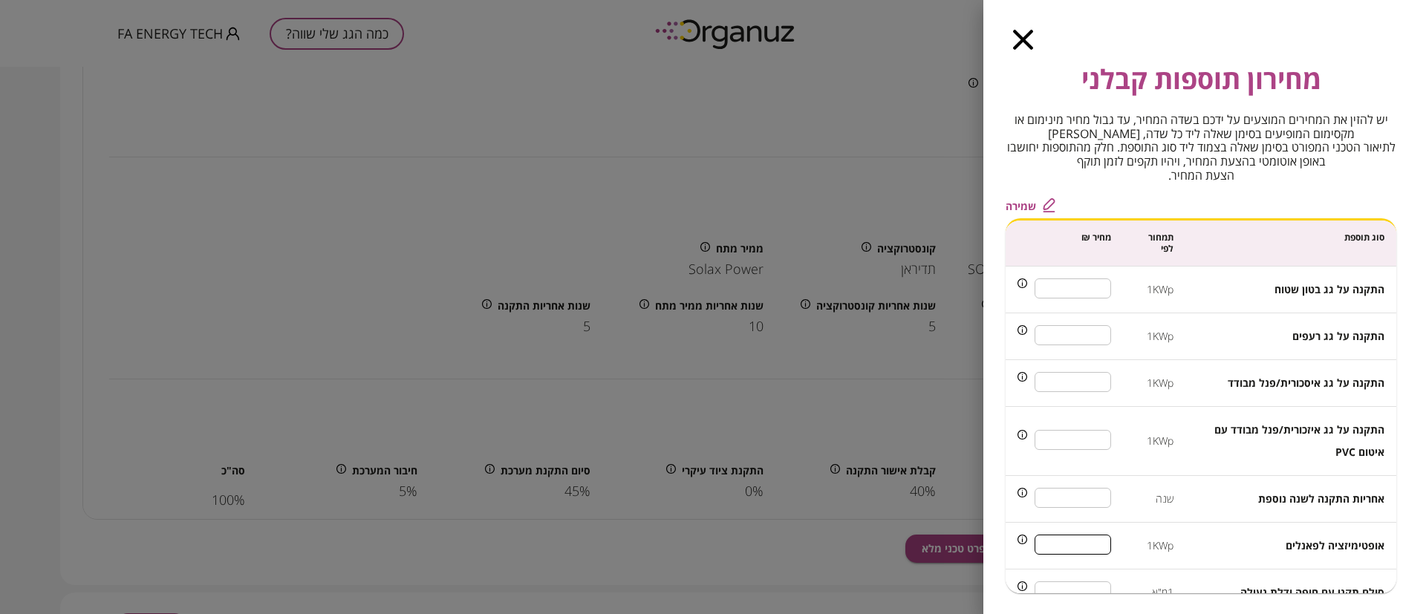
click at [1098, 541] on input "***" at bounding box center [1073, 544] width 76 height 39
type input "***"
click at [1025, 204] on span "שמירה" at bounding box center [1021, 206] width 30 height 13
click at [1025, 36] on icon "button" at bounding box center [1023, 40] width 20 height 20
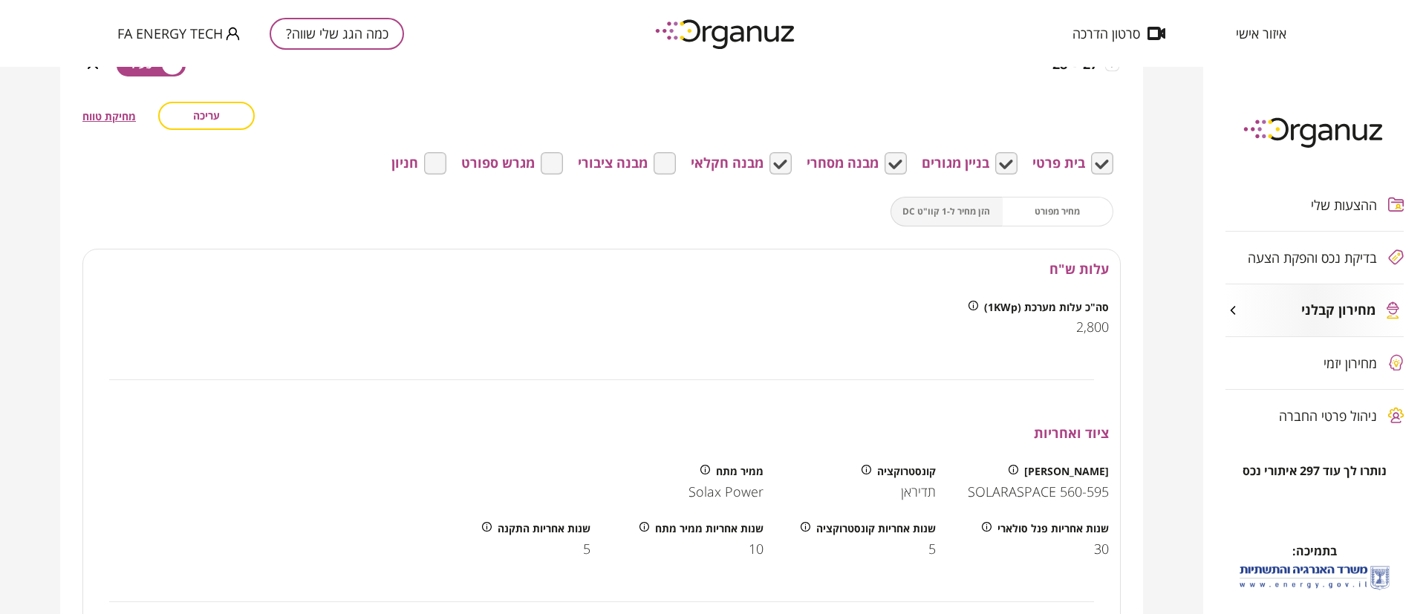
scroll to position [1671, 0]
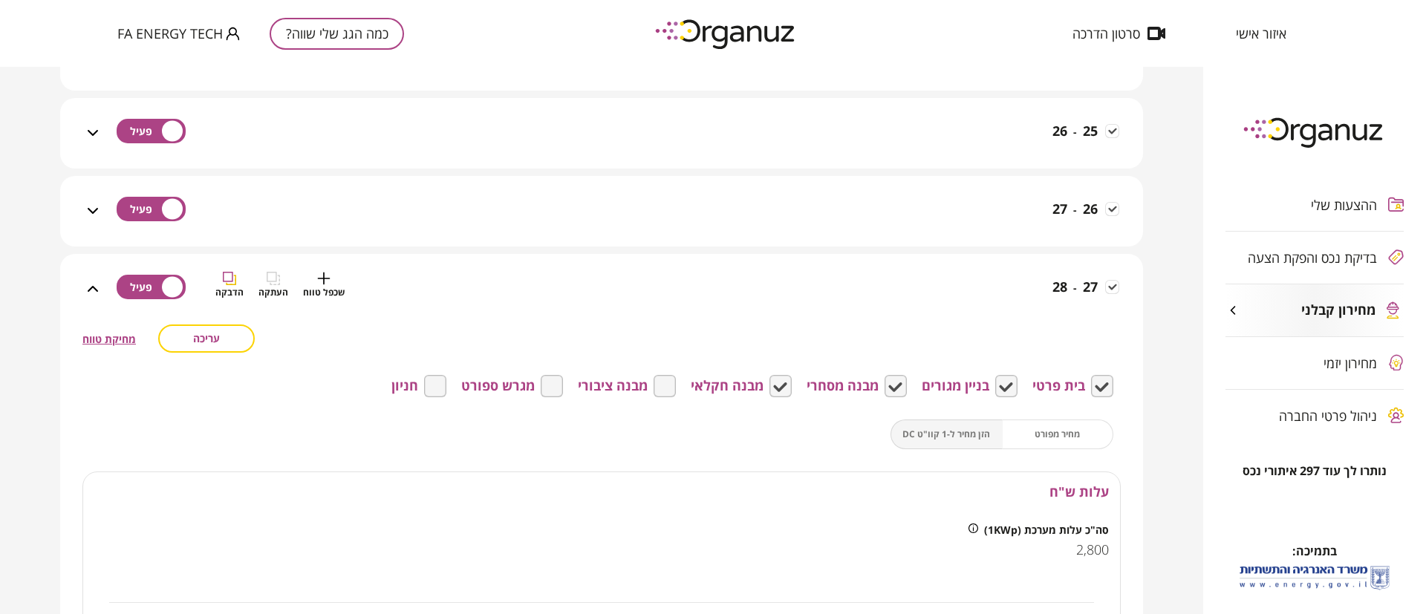
click at [1024, 290] on div "27 - 28 שכפל טווח העתקה הדבקה" at bounding box center [610, 298] width 1017 height 53
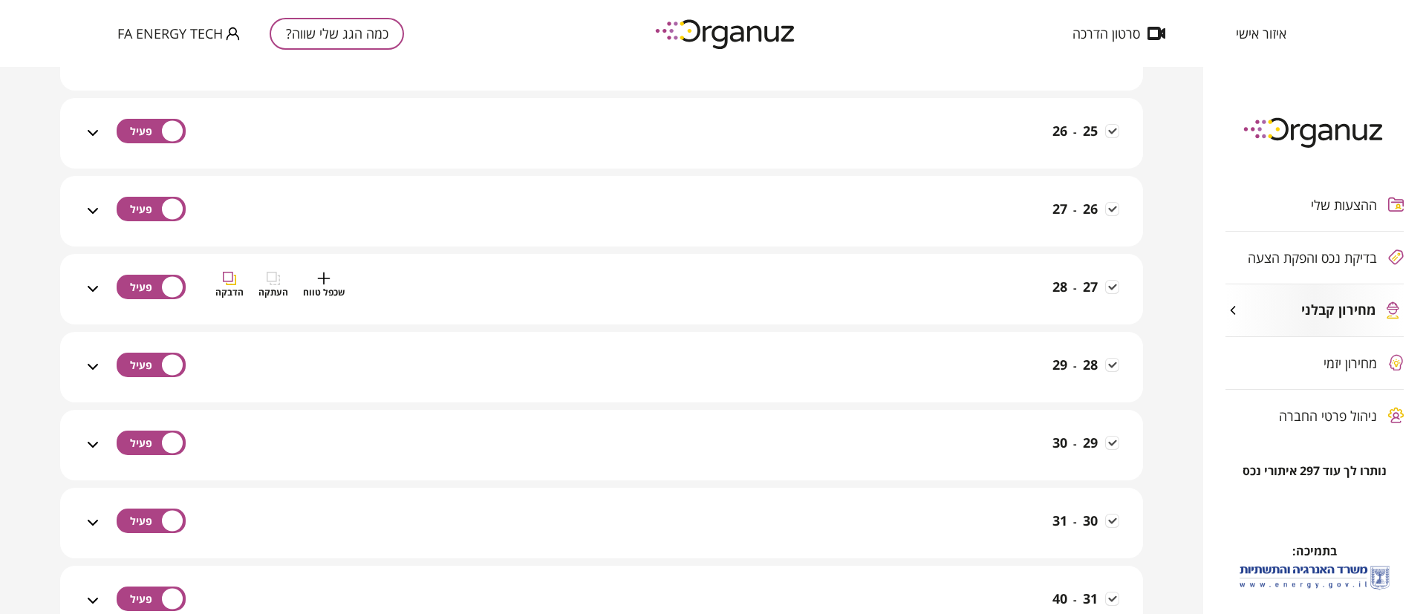
scroll to position [1782, 0]
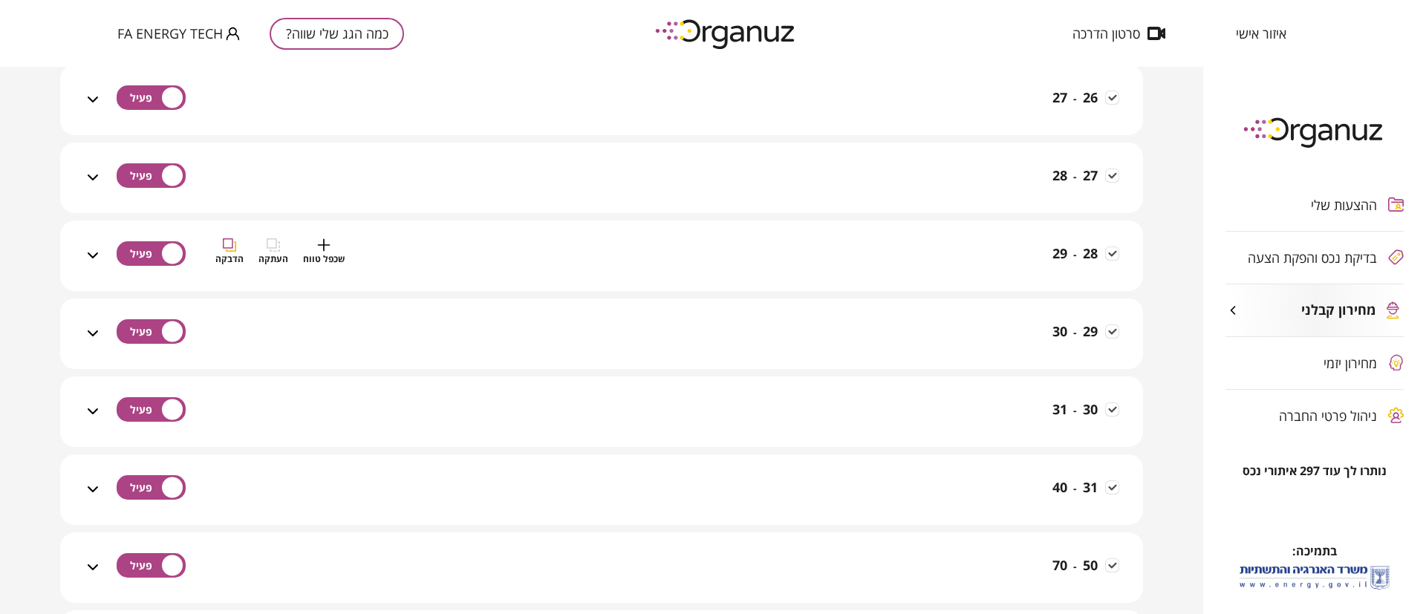
click at [1038, 250] on div "28 - 29 שכפל טווח העתקה הדבקה" at bounding box center [610, 264] width 1017 height 53
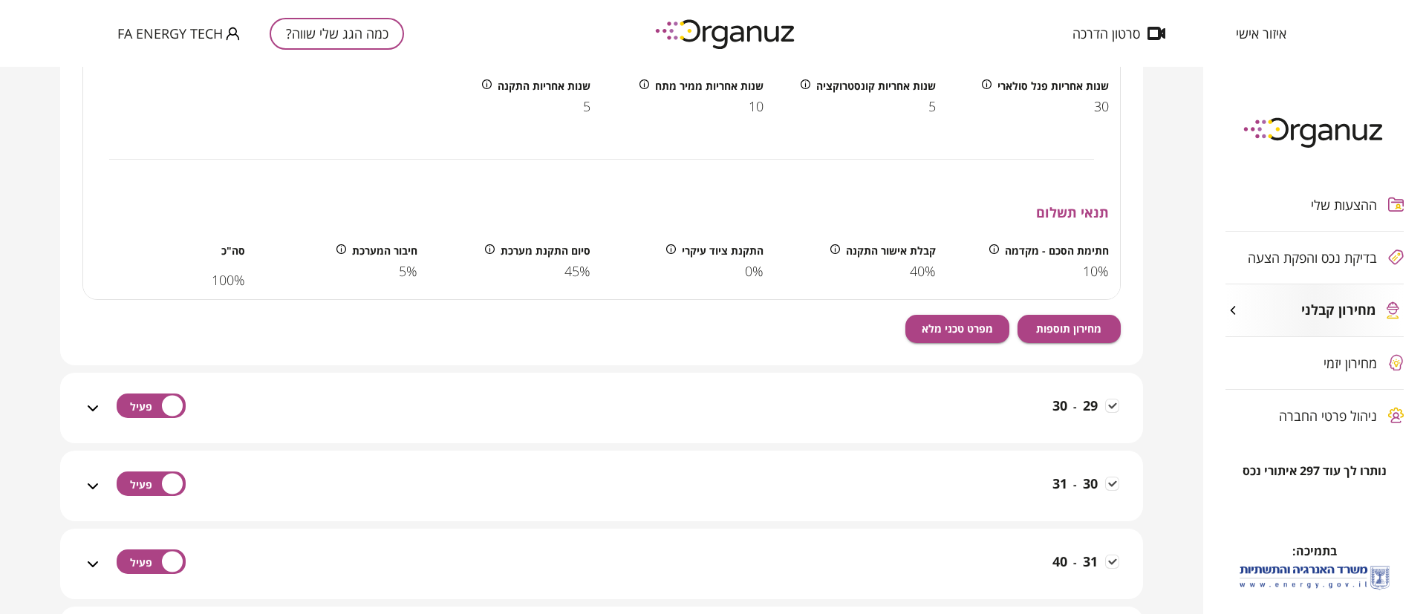
scroll to position [2451, 0]
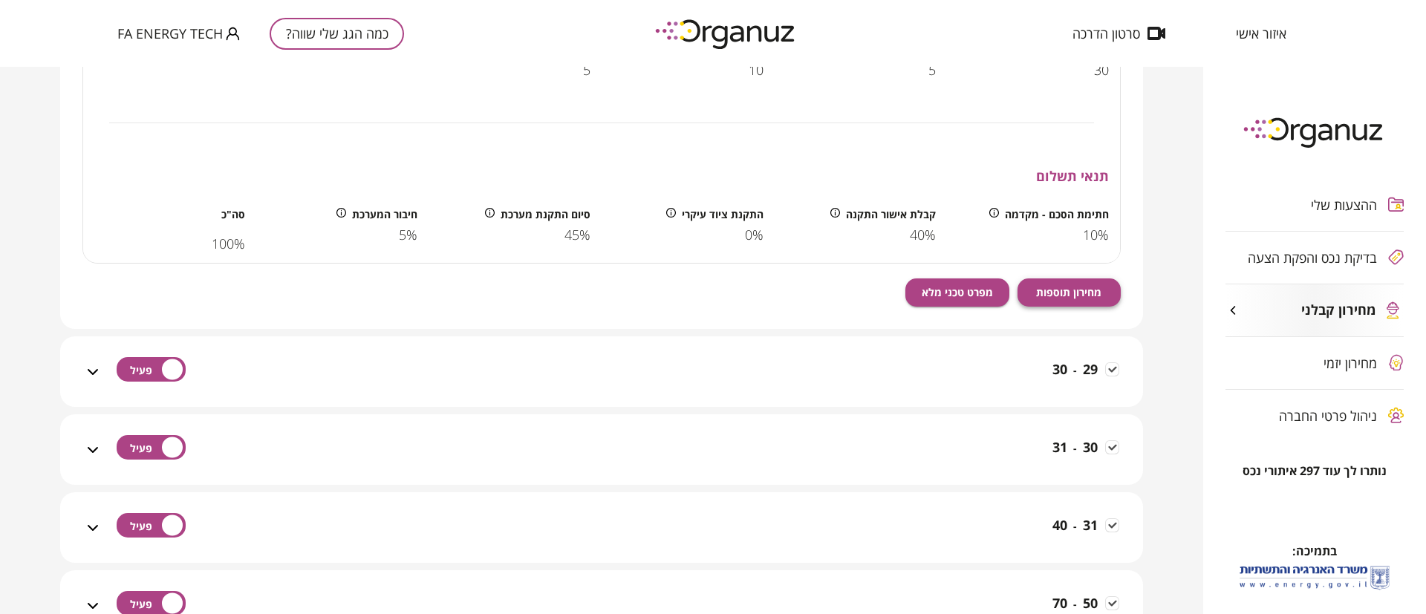
click at [1082, 291] on span "מחירון תוספות" at bounding box center [1068, 292] width 65 height 13
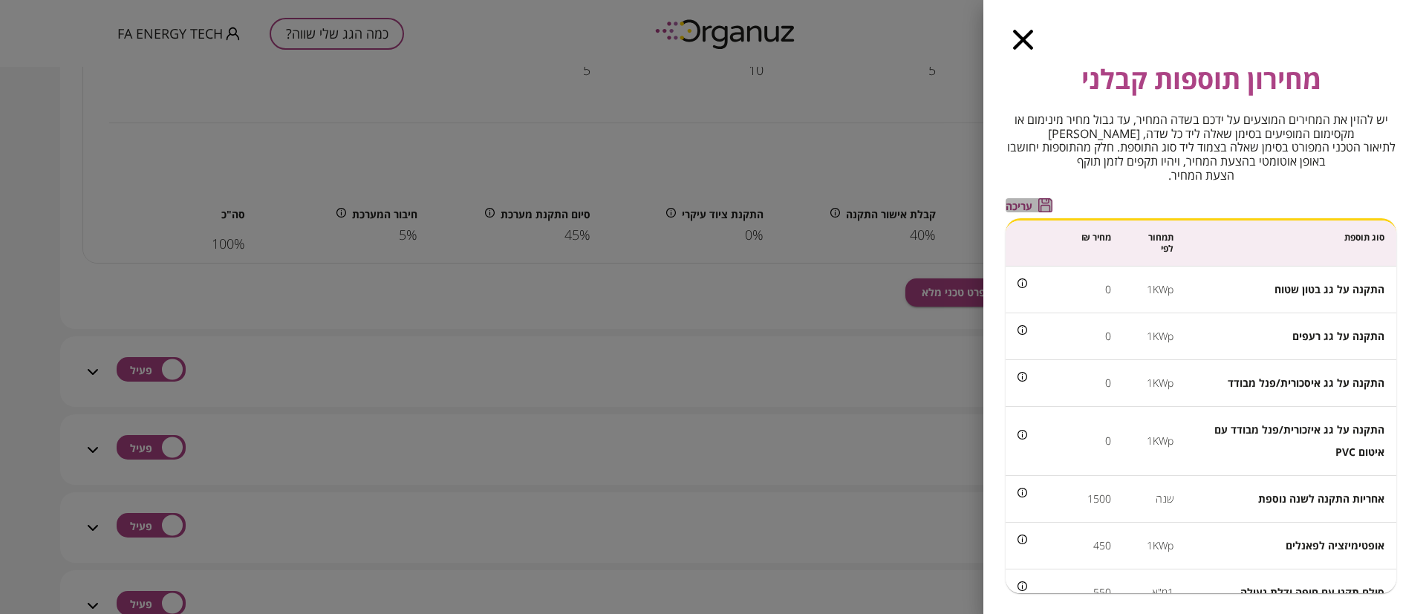
click at [1019, 205] on span "עריכה" at bounding box center [1019, 206] width 27 height 13
click at [1092, 290] on input "*" at bounding box center [1073, 288] width 76 height 39
type input "***"
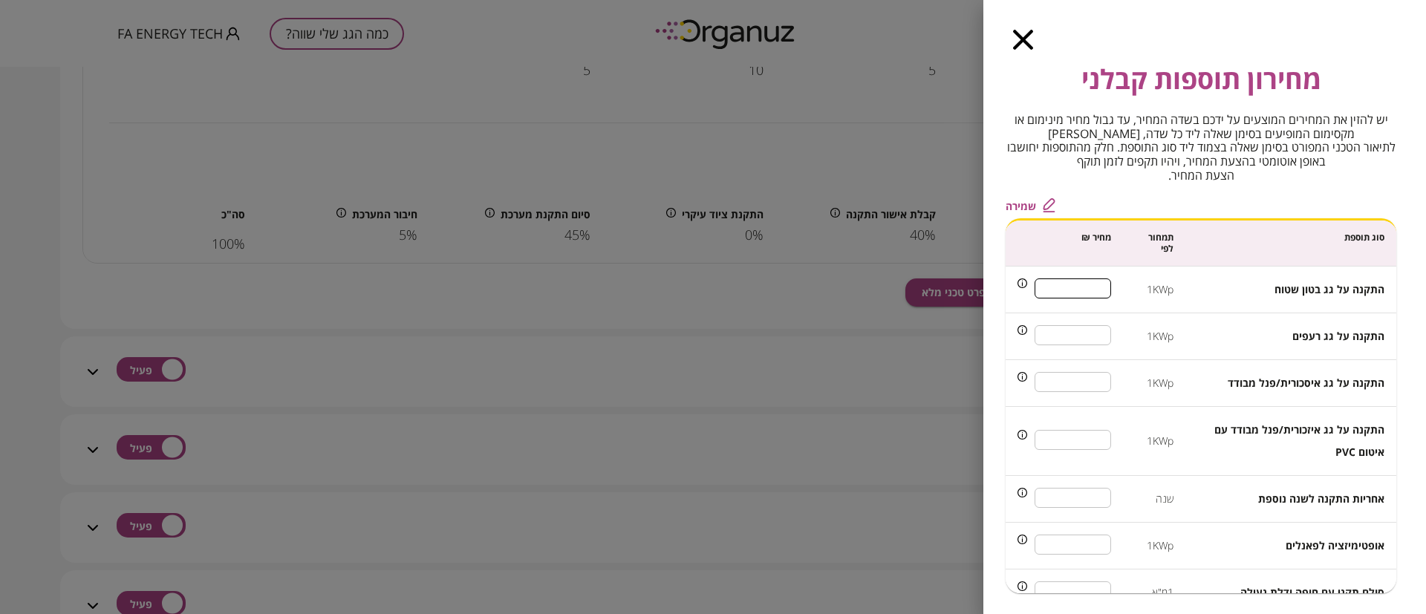
click at [1088, 541] on input "***" at bounding box center [1073, 544] width 76 height 39
type input "***"
click at [1015, 202] on span "שמירה" at bounding box center [1021, 206] width 30 height 13
click at [1023, 39] on icon "button" at bounding box center [1023, 40] width 20 height 20
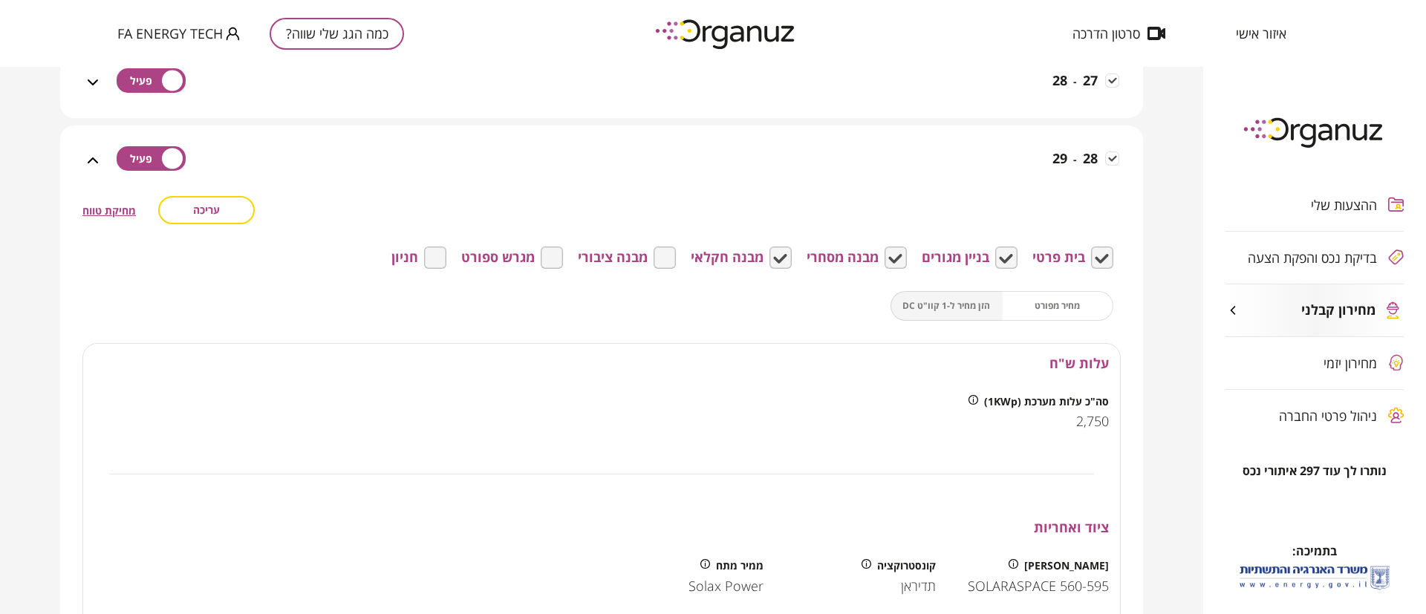
scroll to position [1782, 0]
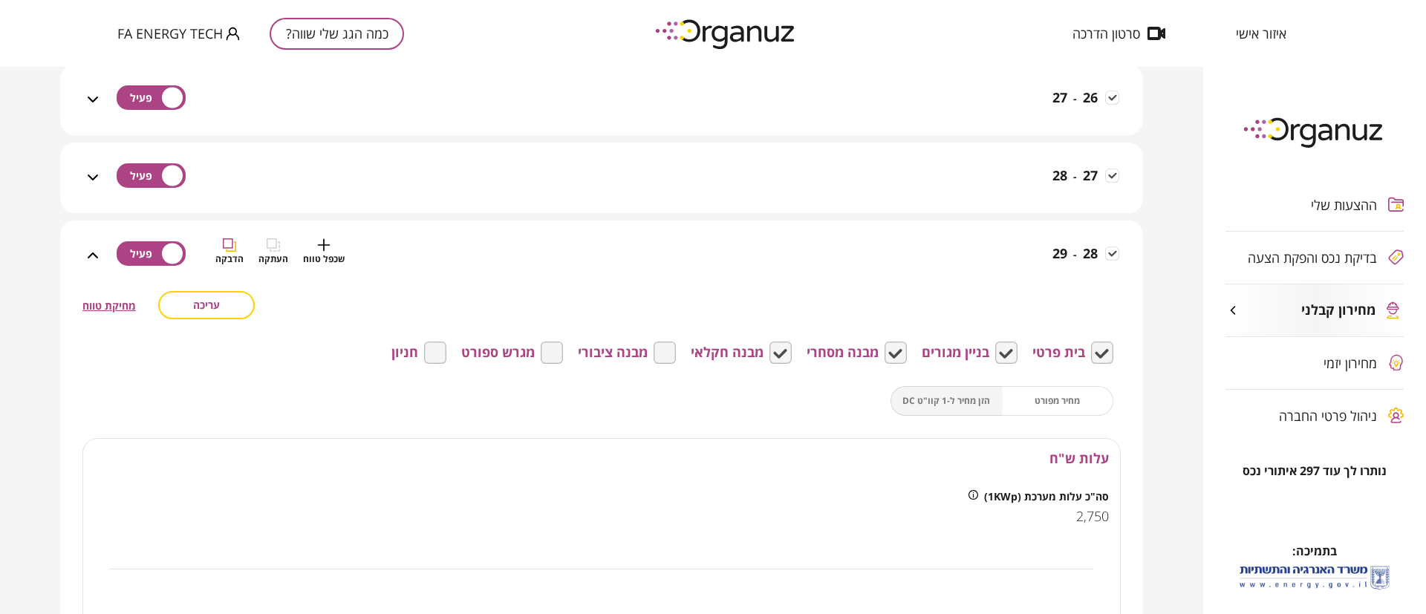
click at [1014, 262] on div "28 - 29 שכפל טווח העתקה הדבקה" at bounding box center [610, 264] width 1017 height 53
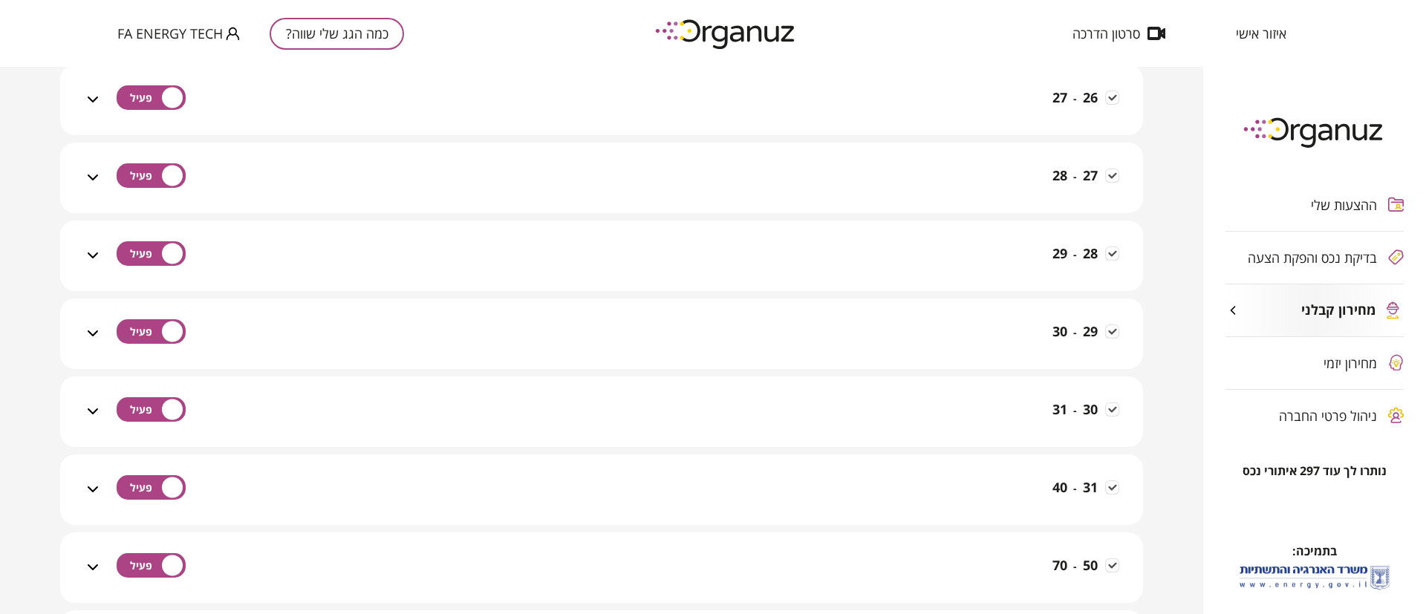
scroll to position [1894, 0]
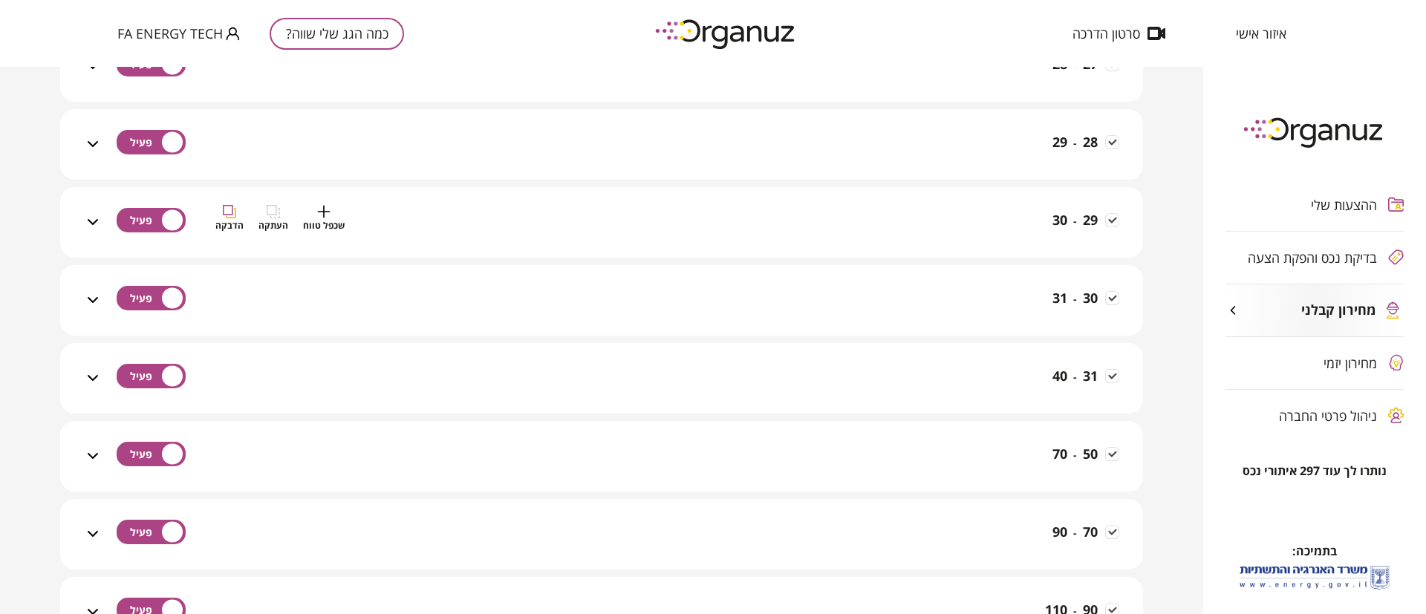
click at [1018, 242] on div "29 - 30 שכפל טווח העתקה הדבקה" at bounding box center [610, 231] width 1017 height 53
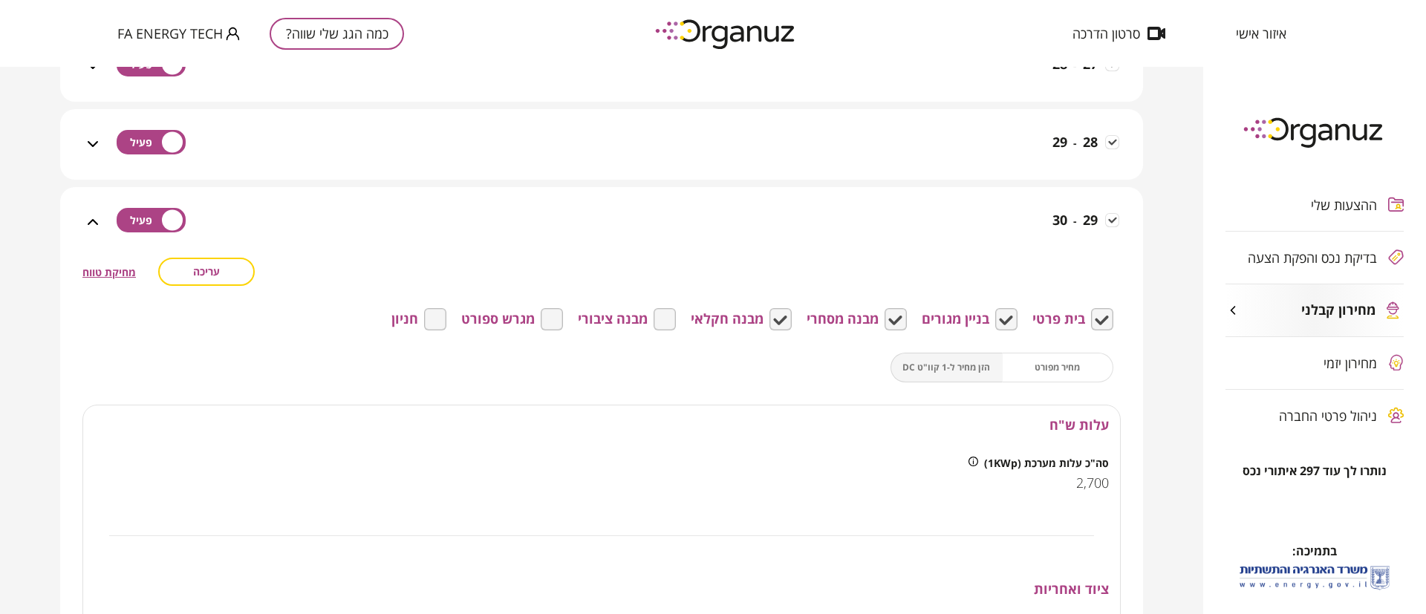
scroll to position [2228, 0]
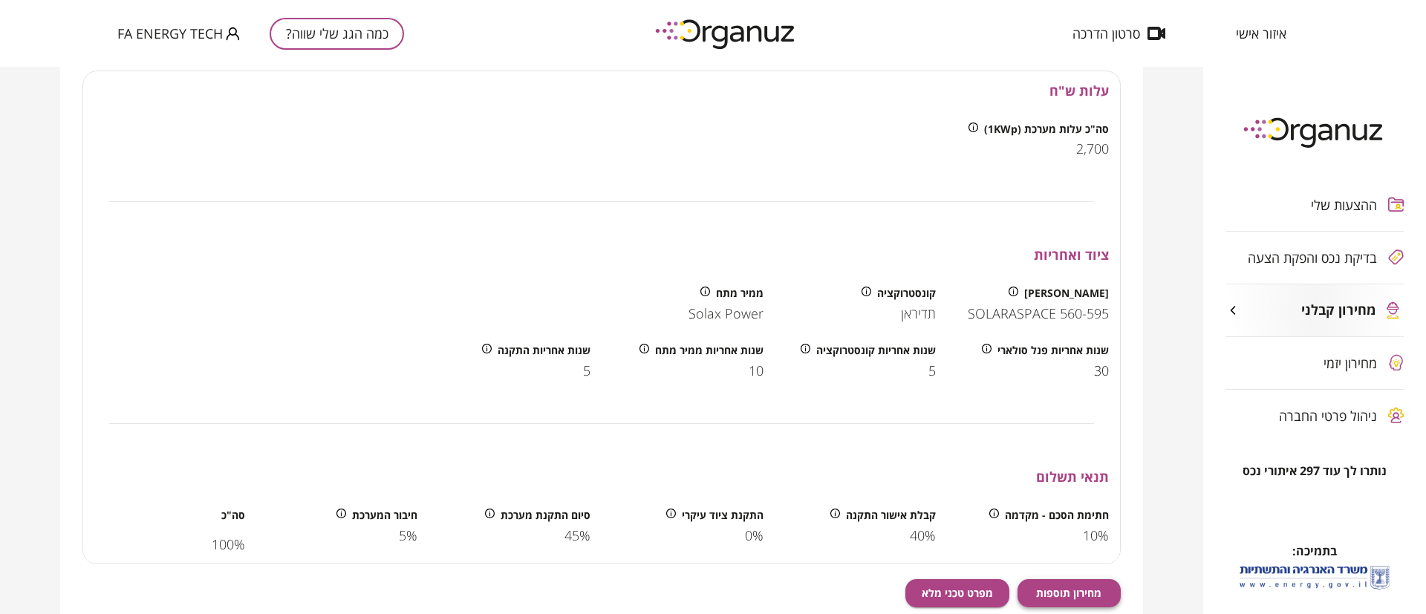
click at [1088, 591] on span "מחירון תוספות" at bounding box center [1068, 593] width 65 height 13
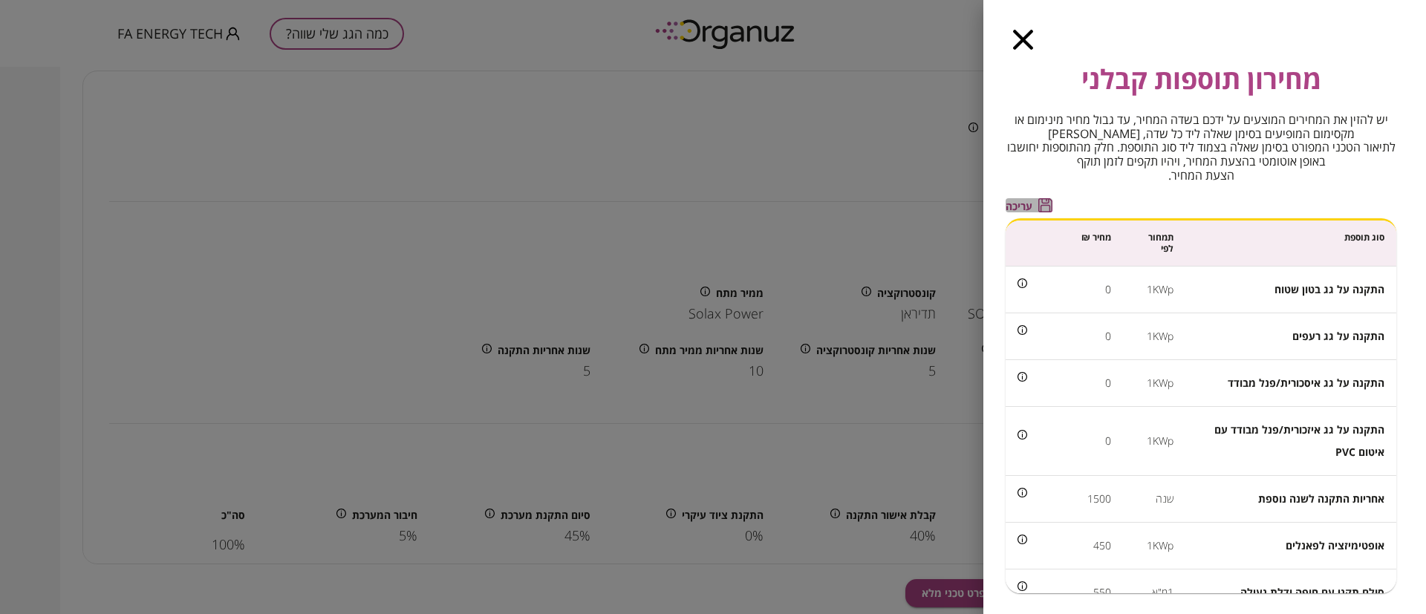
click at [1014, 206] on span "עריכה" at bounding box center [1019, 206] width 27 height 13
click at [1095, 290] on input "*" at bounding box center [1073, 288] width 76 height 39
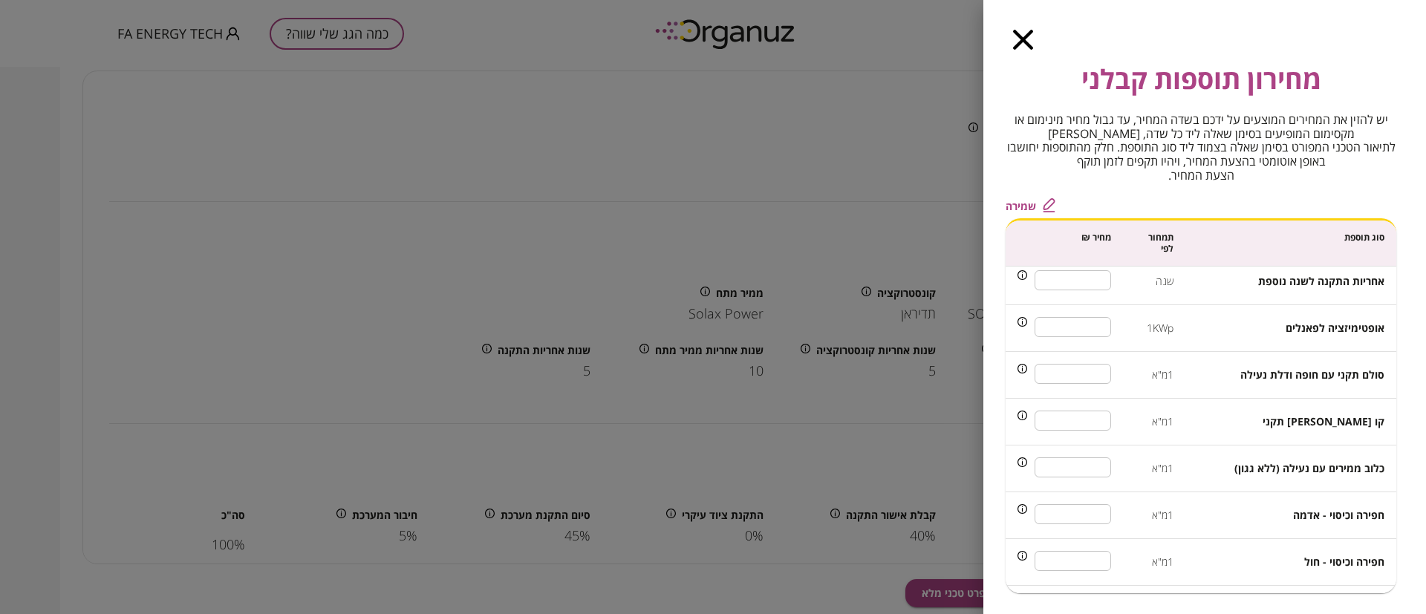
scroll to position [223, 0]
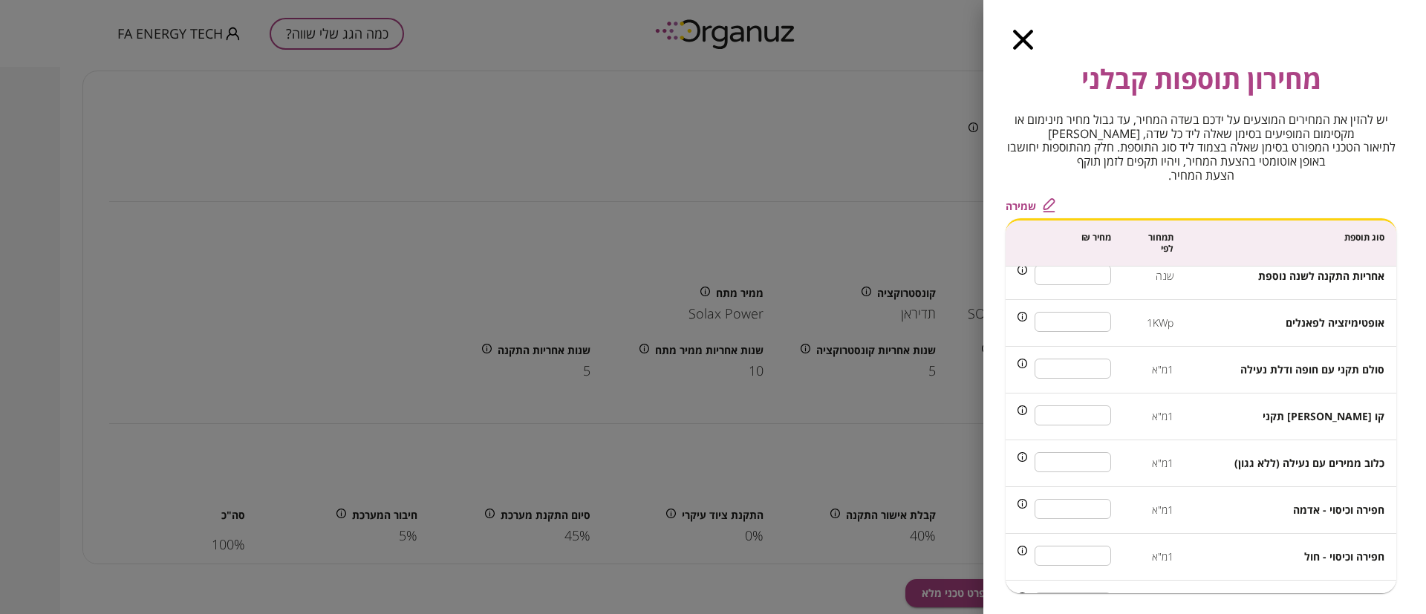
type input "***"
click at [1099, 326] on input "***" at bounding box center [1073, 321] width 76 height 39
type input "***"
click at [1023, 203] on span "שמירה" at bounding box center [1021, 206] width 30 height 13
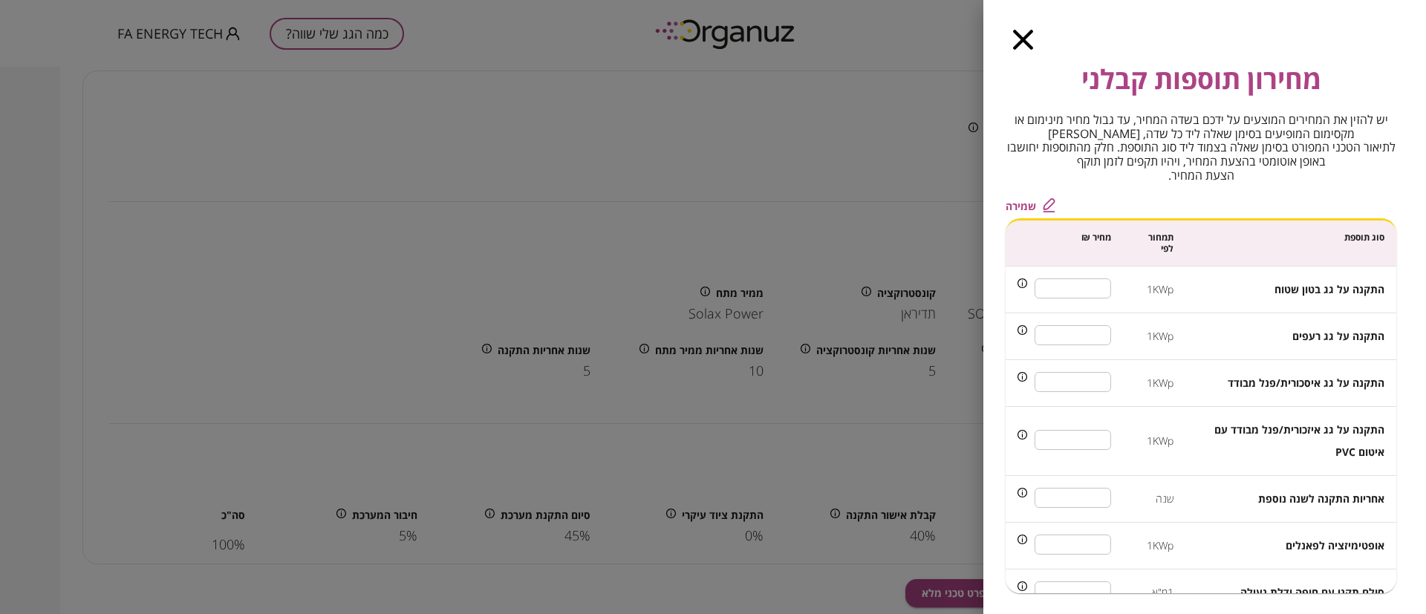
click at [1024, 34] on icon "button" at bounding box center [1023, 40] width 20 height 20
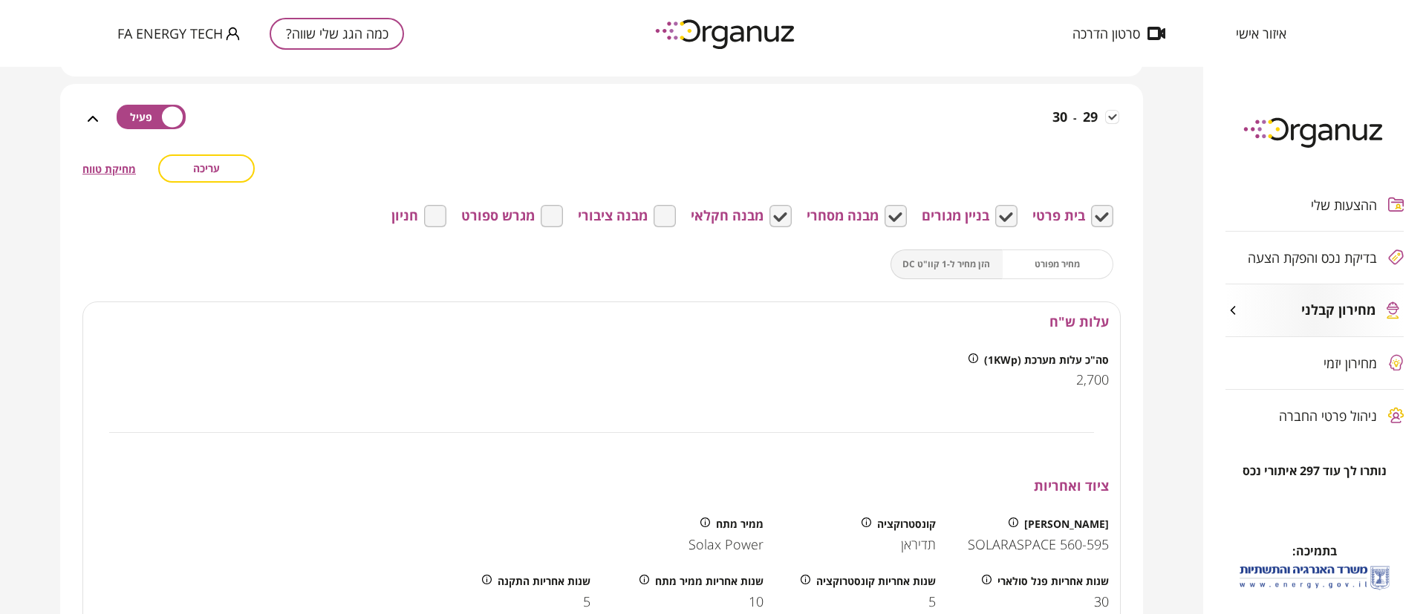
scroll to position [1894, 0]
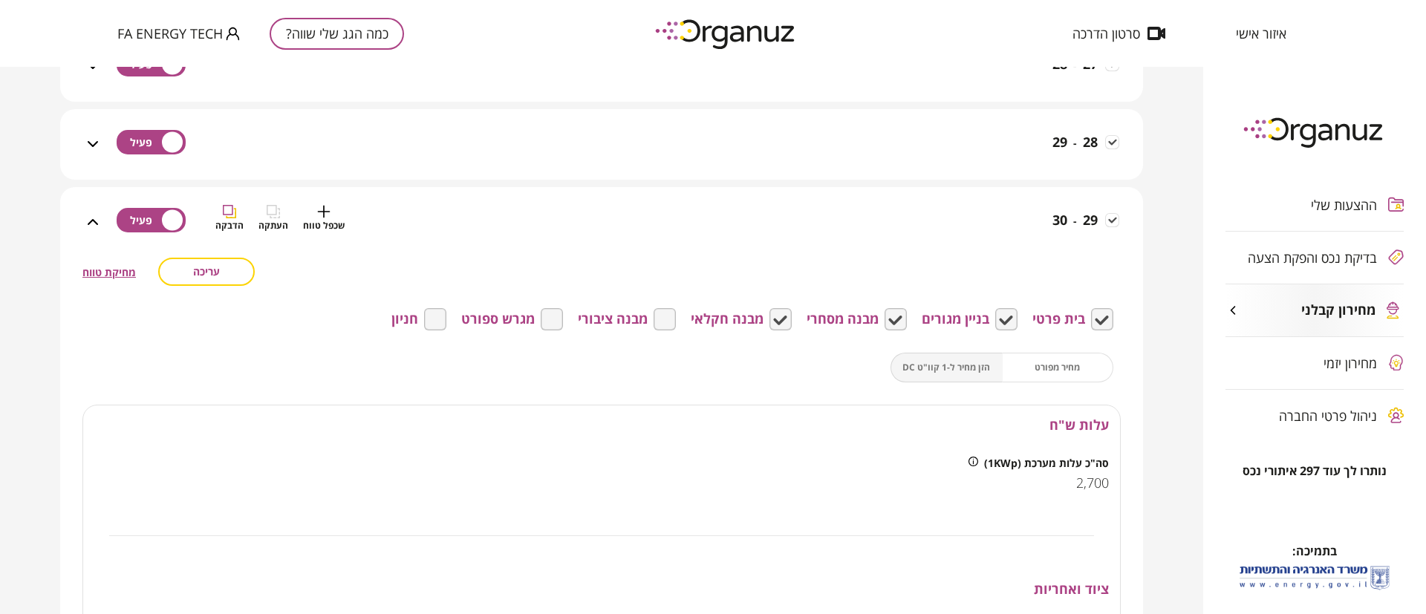
click at [1009, 221] on div "29 - 30 שכפל טווח העתקה הדבקה" at bounding box center [610, 231] width 1017 height 53
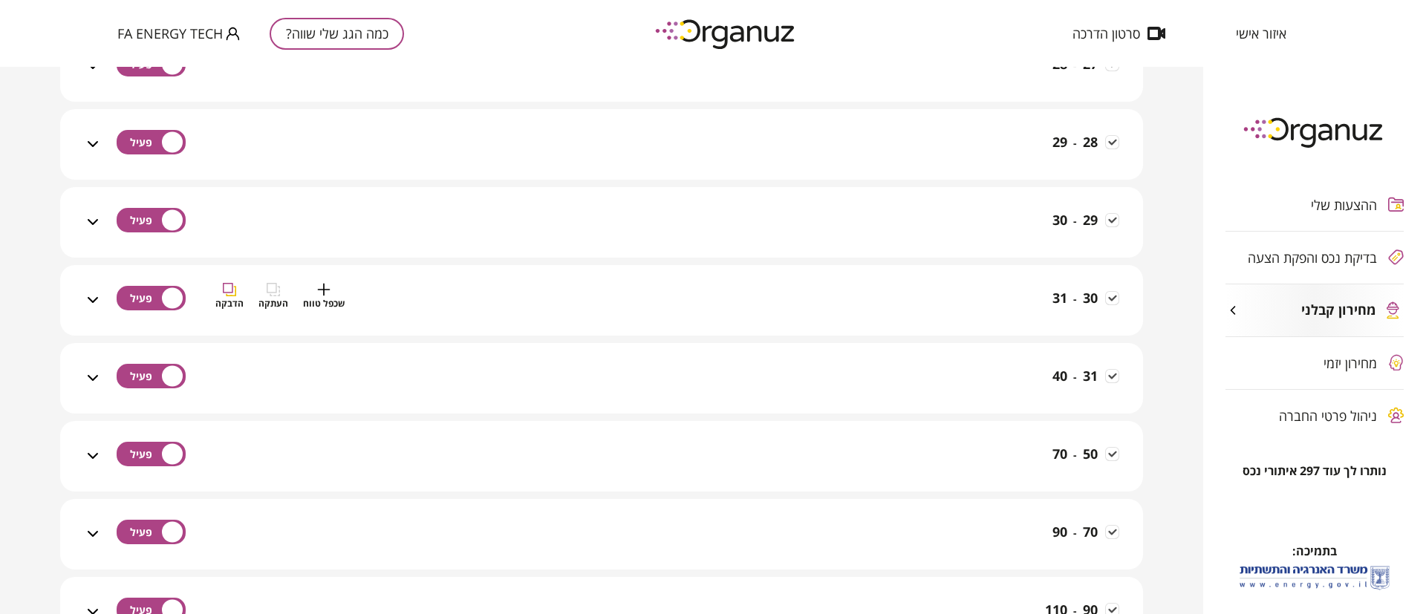
scroll to position [2005, 0]
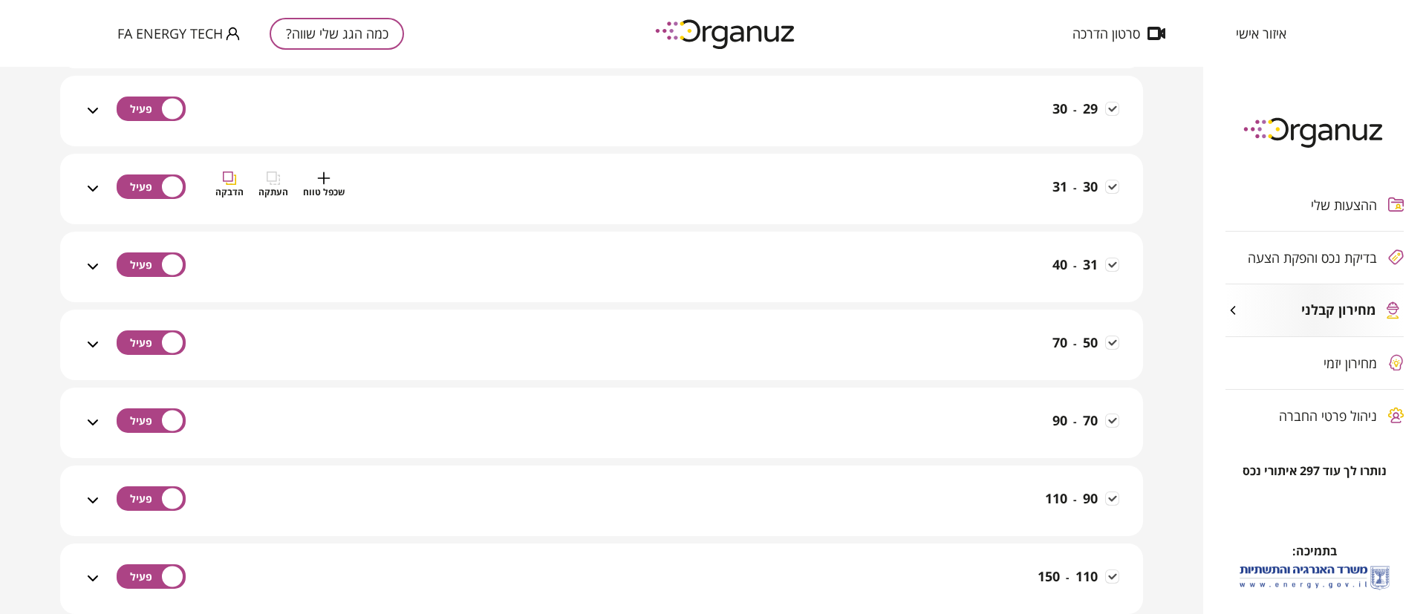
click at [149, 178] on span at bounding box center [151, 187] width 69 height 25
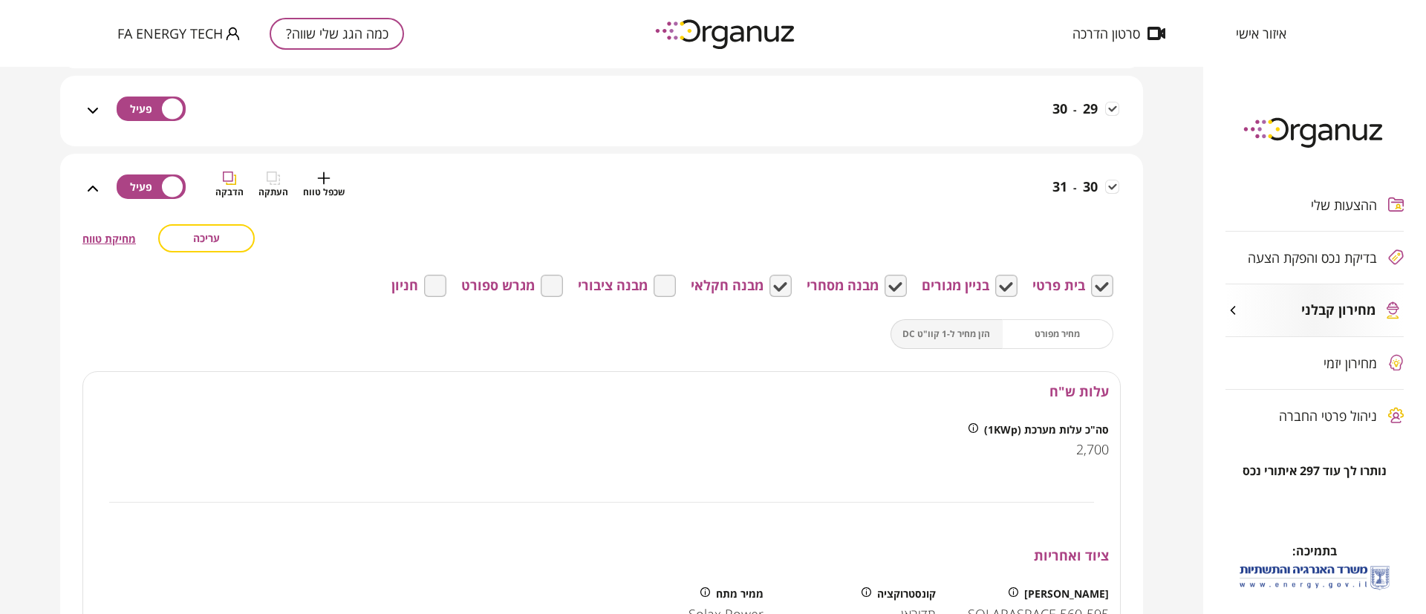
click at [149, 183] on span at bounding box center [151, 187] width 69 height 25
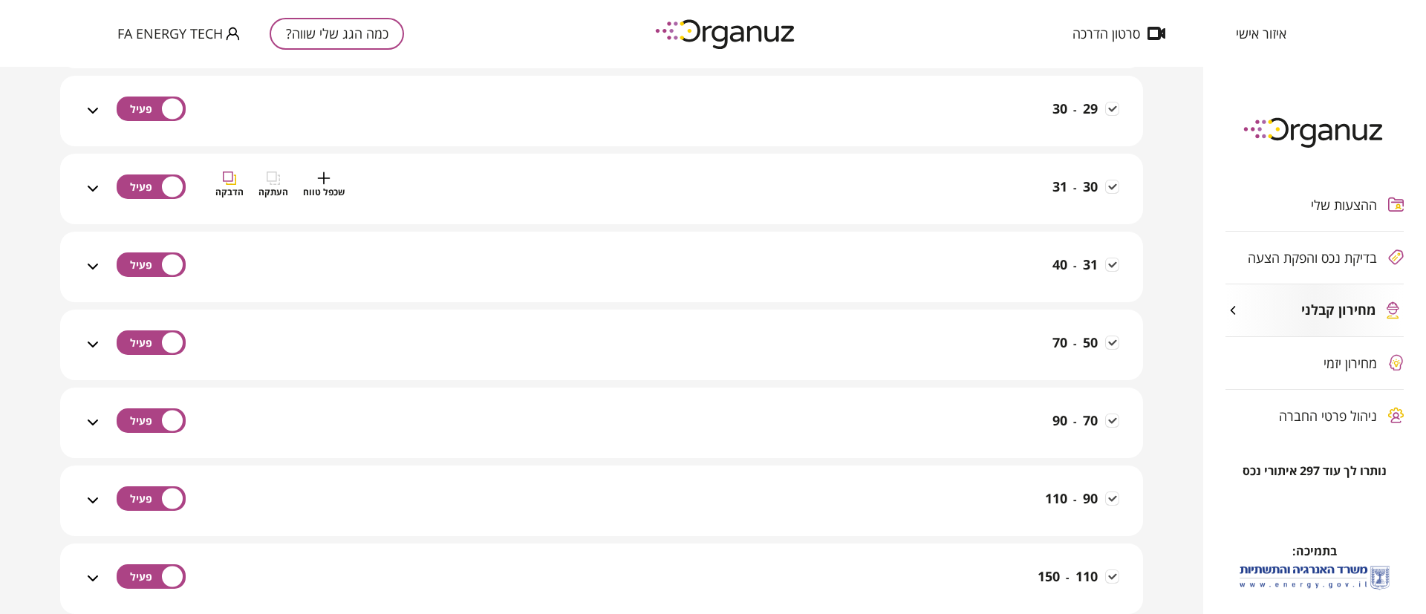
click at [149, 183] on span at bounding box center [151, 187] width 69 height 25
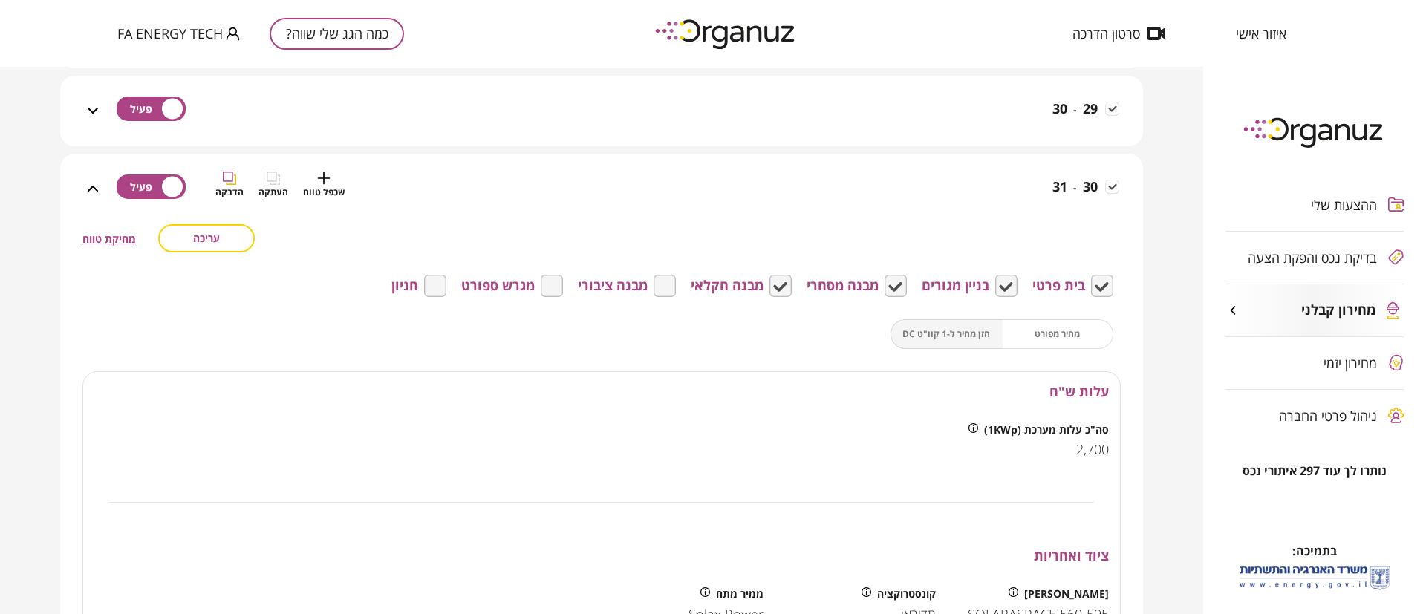
click at [149, 183] on span at bounding box center [151, 187] width 69 height 25
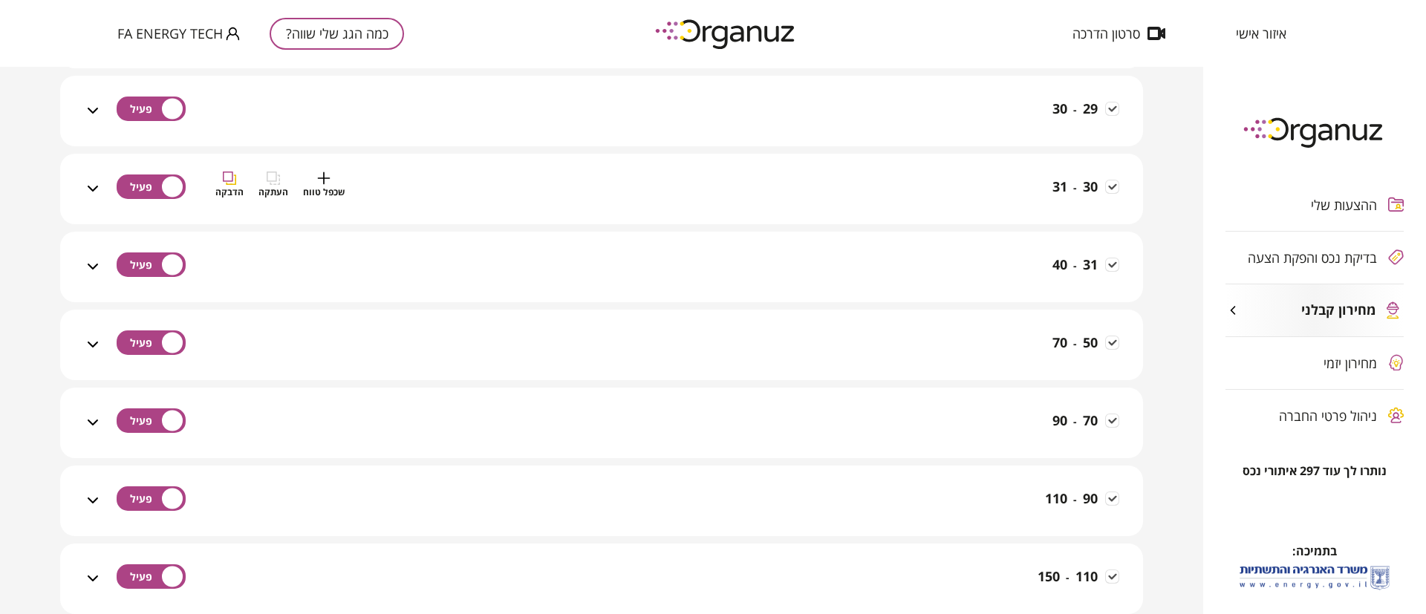
click at [919, 200] on div "30 - 31 שכפל טווח העתקה הדבקה" at bounding box center [610, 198] width 1017 height 53
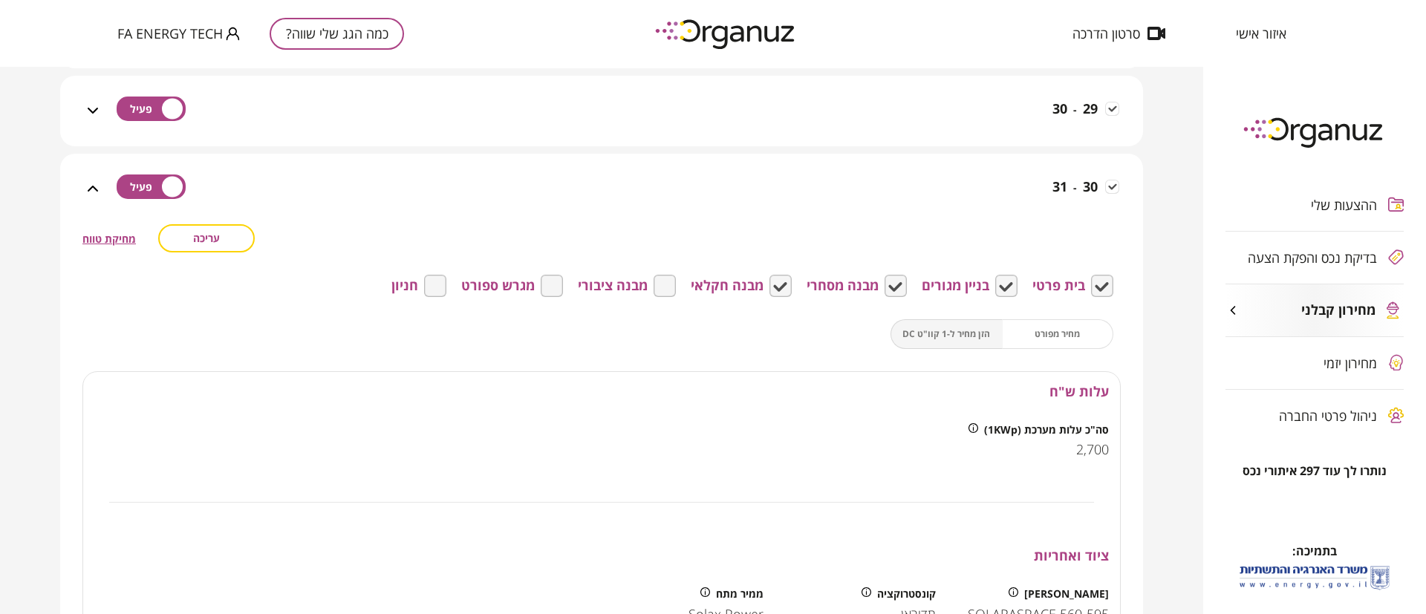
click at [123, 239] on span "מחיקת טווח" at bounding box center [108, 239] width 53 height 14
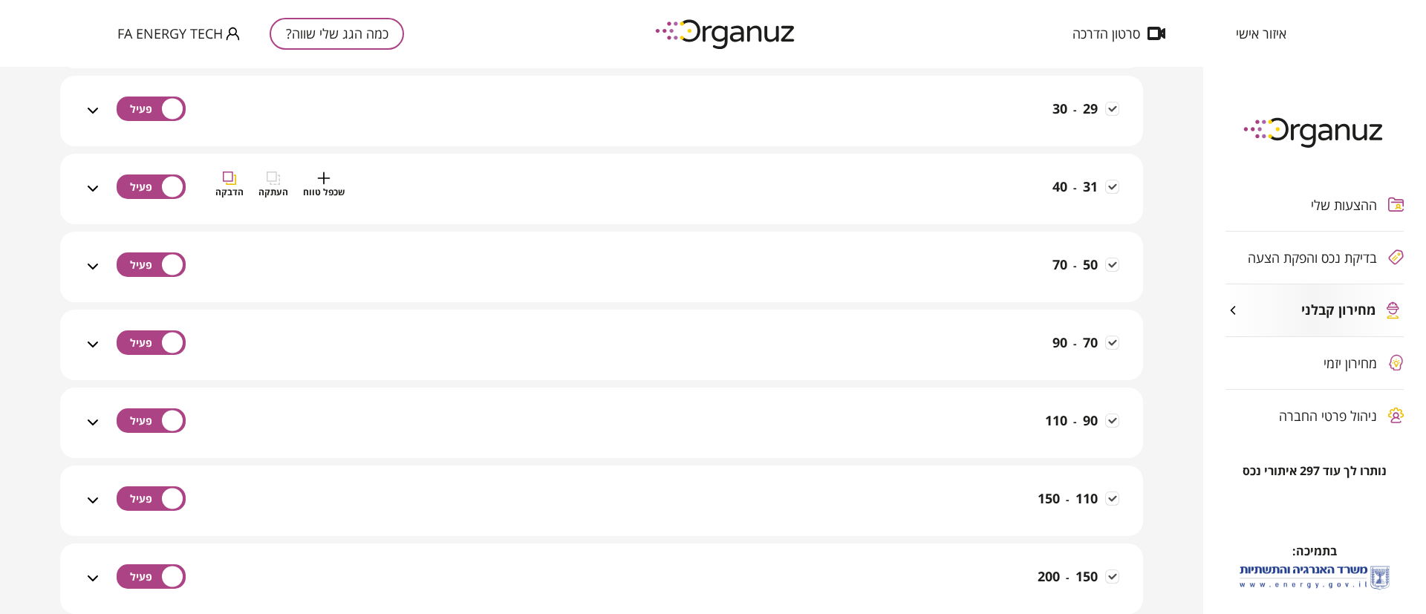
click at [321, 179] on icon "button" at bounding box center [323, 178] width 13 height 13
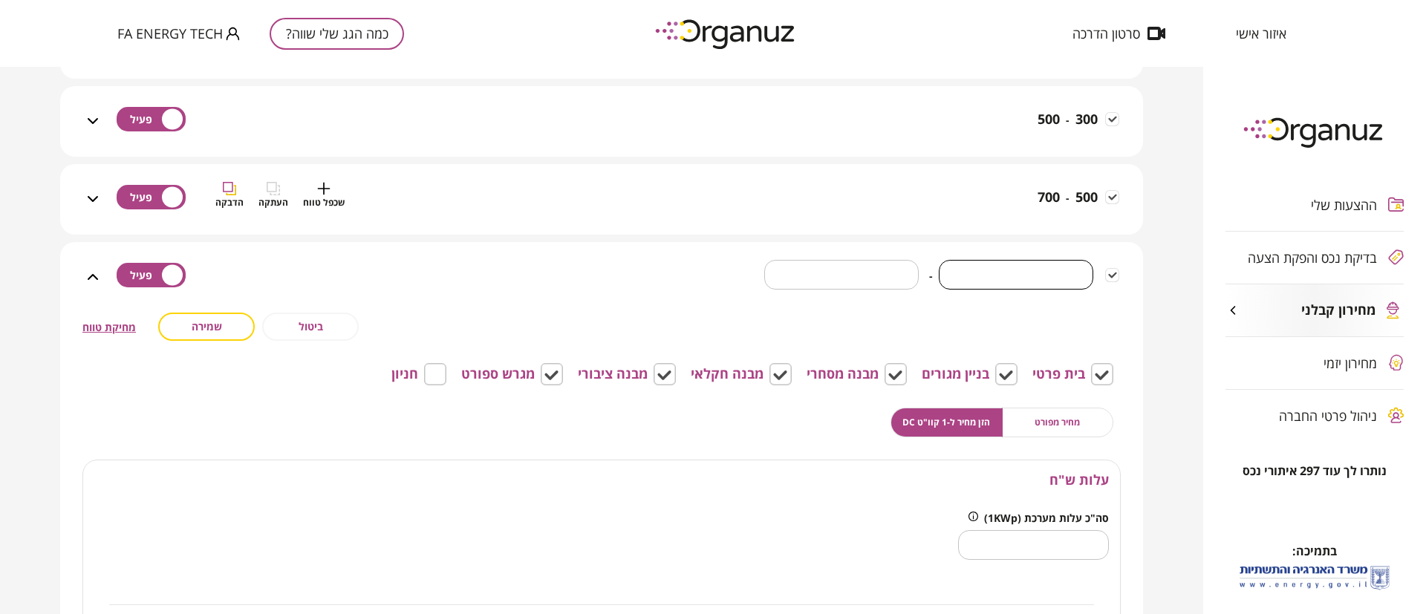
scroll to position [2663, 0]
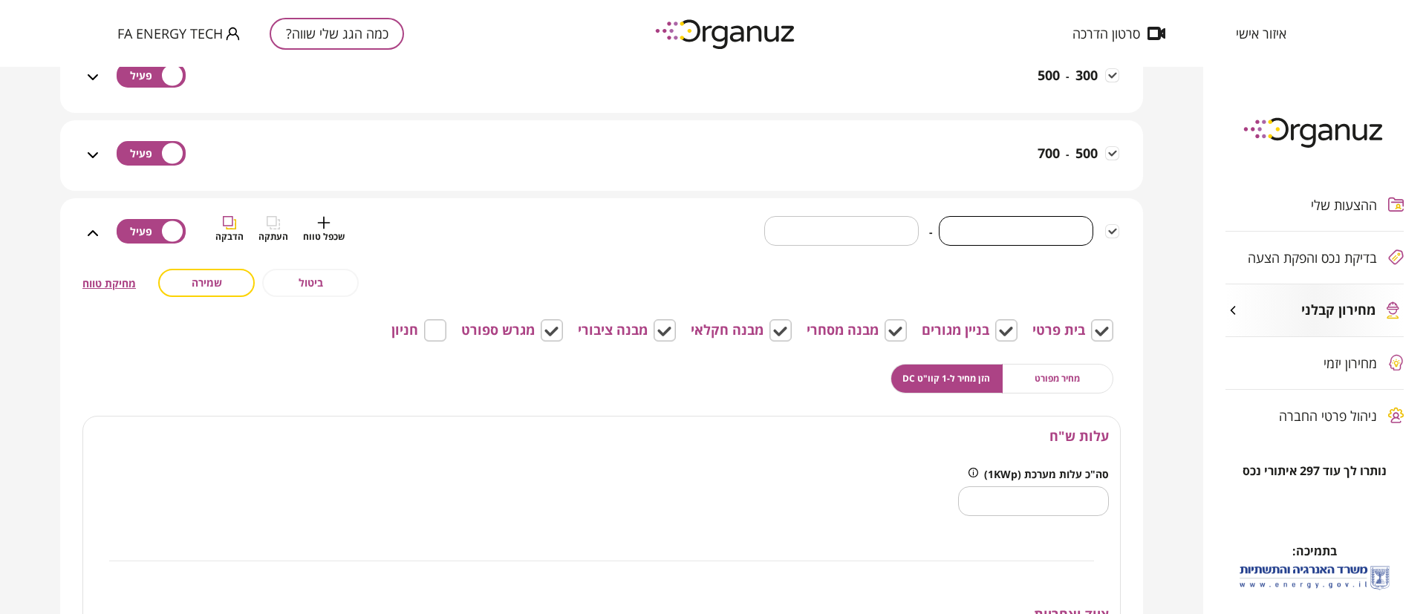
drag, startPoint x: 1055, startPoint y: 233, endPoint x: 1100, endPoint y: 224, distance: 45.6
click at [1100, 224] on div "* ​ - * ​" at bounding box center [941, 242] width 355 height 53
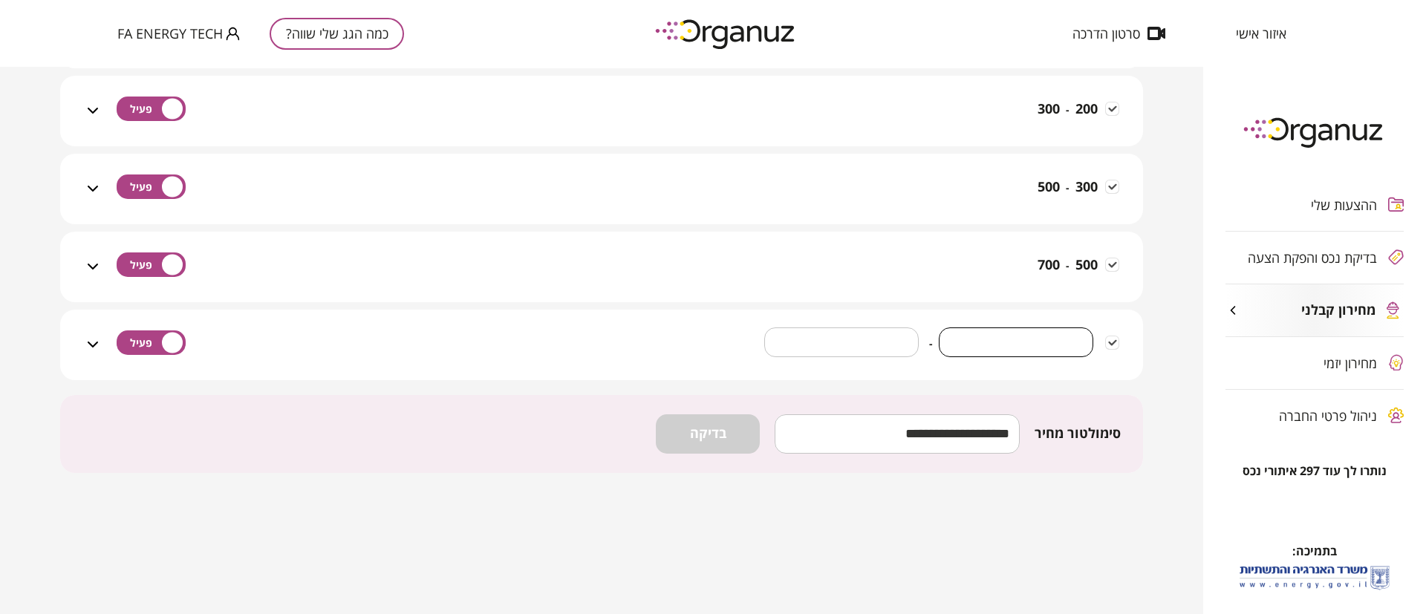
scroll to position [2551, 0]
click at [674, 333] on div "* ​ - * ​ שכפל טווח העתקה הדבקה" at bounding box center [610, 354] width 1017 height 53
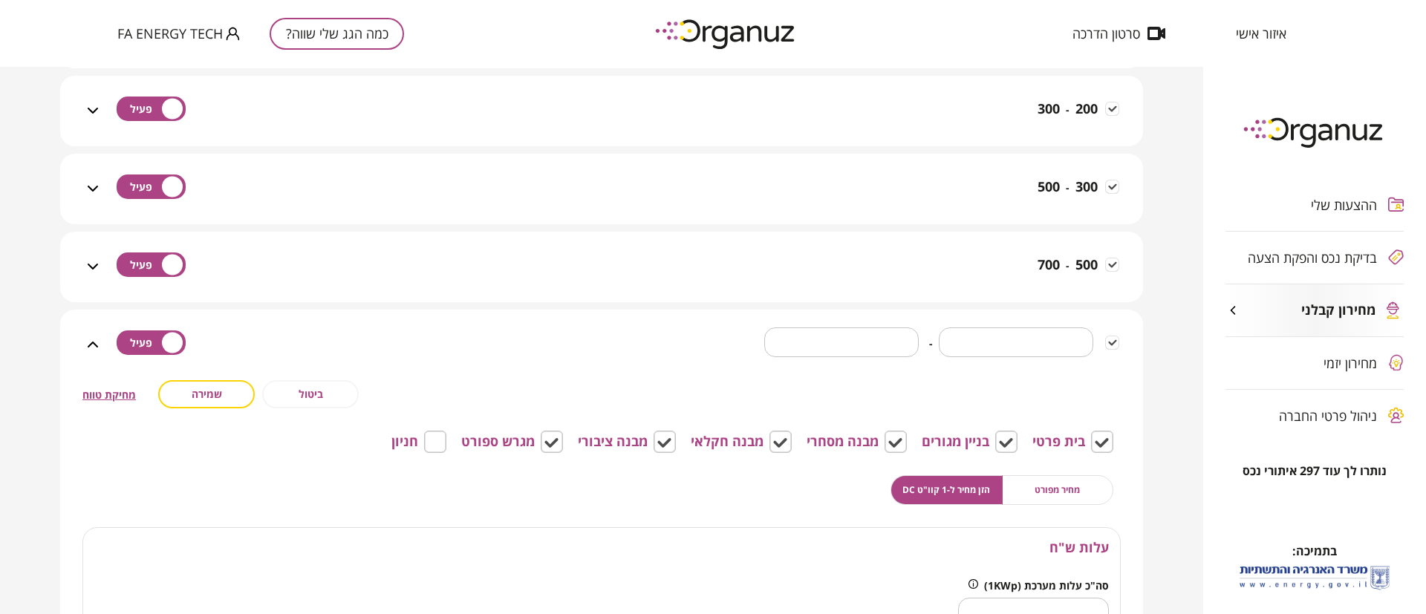
click at [310, 391] on span "ביטול" at bounding box center [311, 394] width 25 height 13
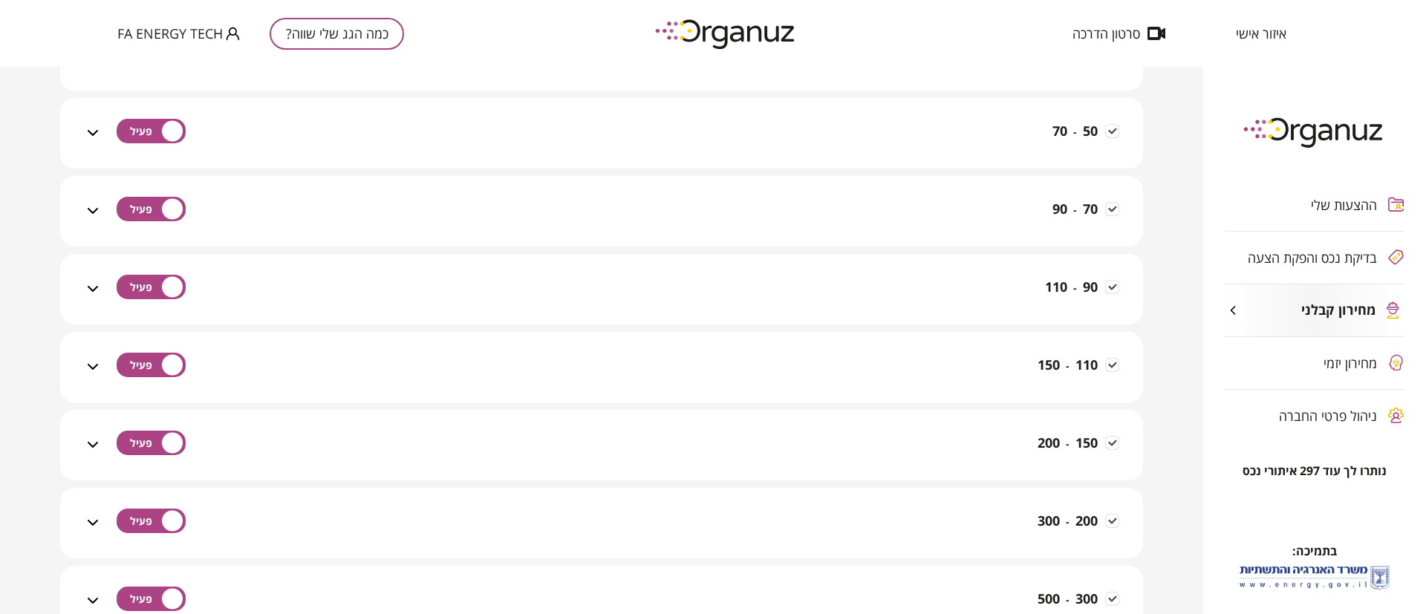
scroll to position [1916, 0]
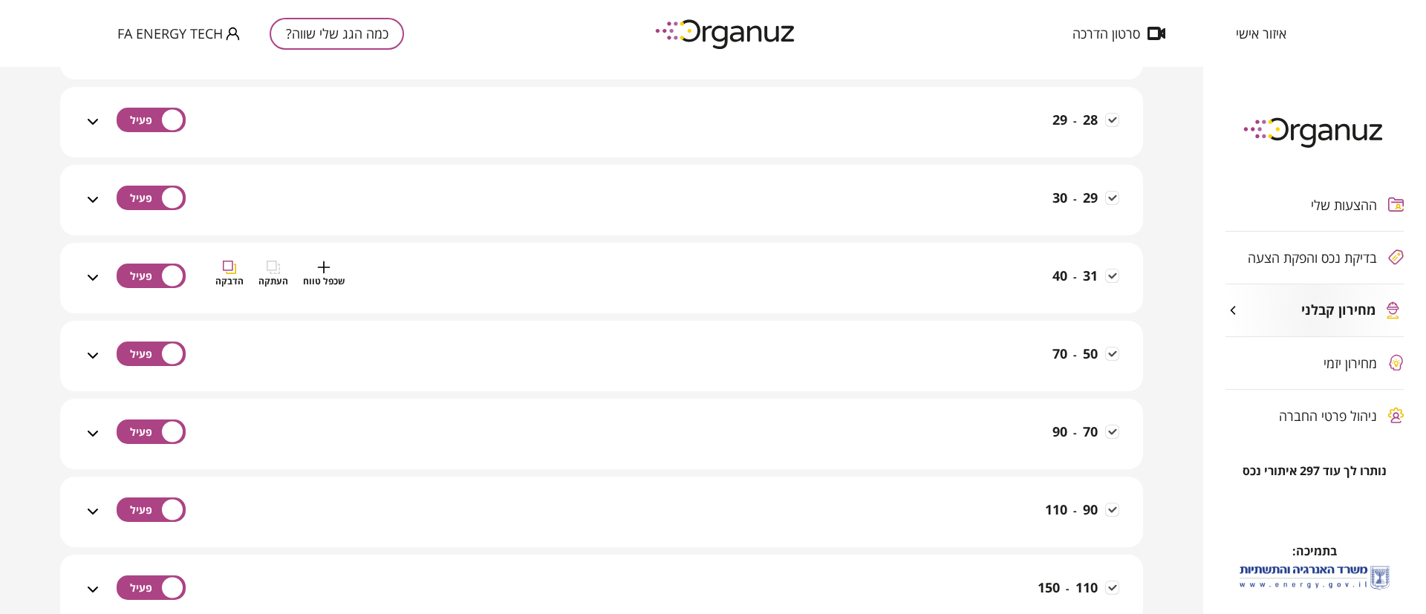
click at [730, 290] on div "31 - 40 שכפל טווח העתקה הדבקה" at bounding box center [610, 287] width 1017 height 53
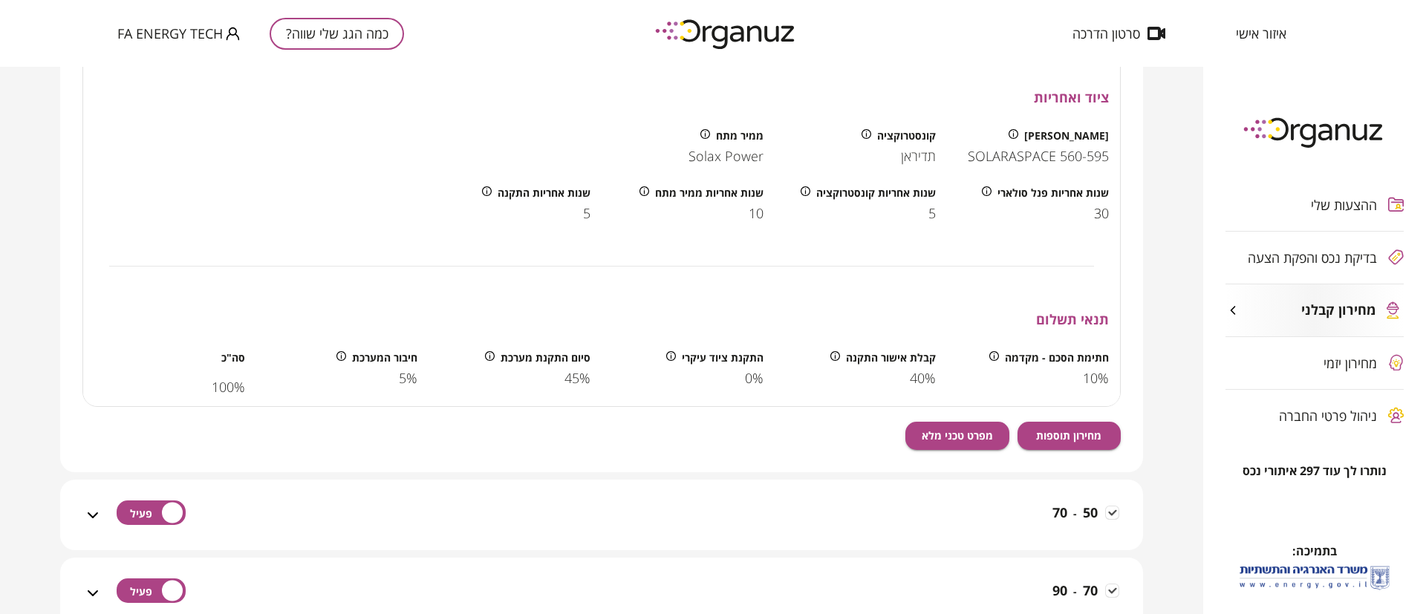
scroll to position [2473, 0]
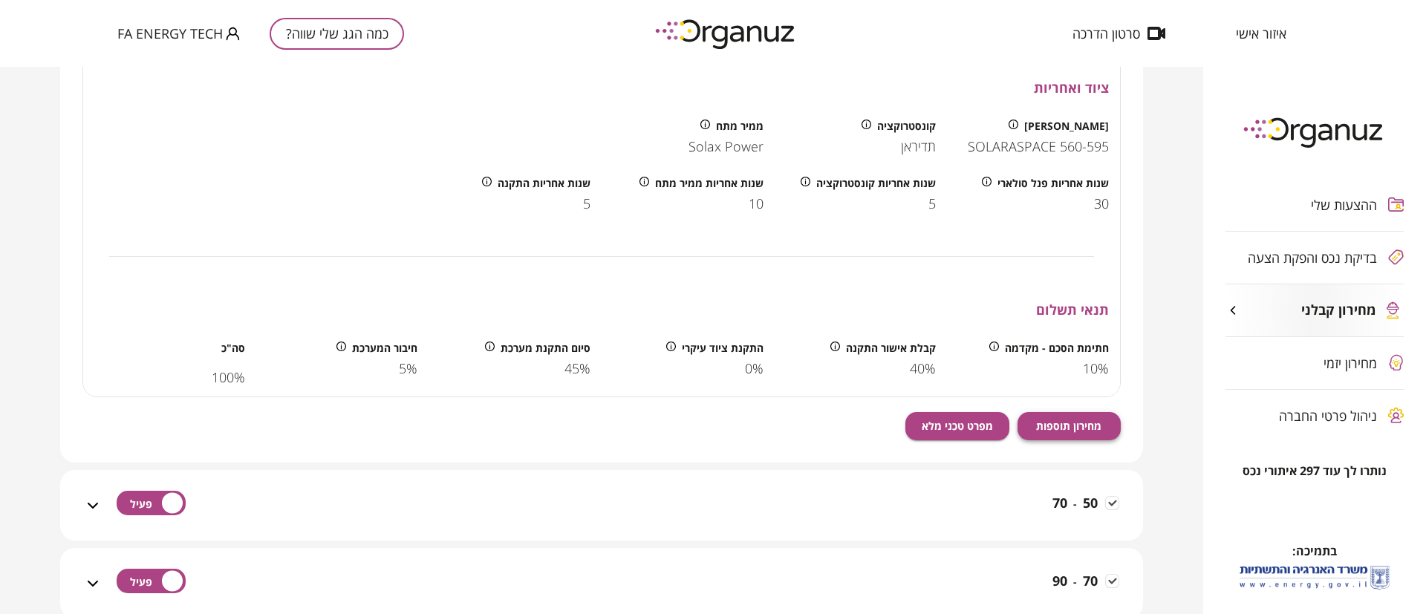
click at [1078, 420] on span "מחירון תוספות" at bounding box center [1068, 426] width 65 height 13
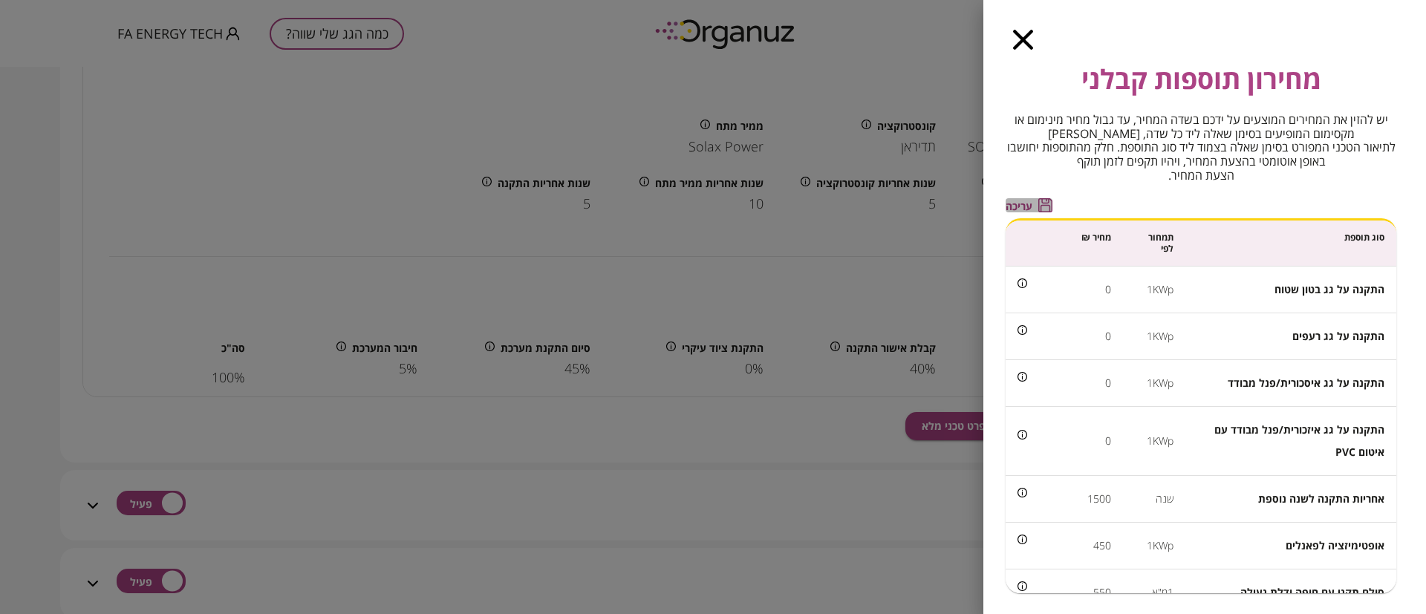
drag, startPoint x: 1021, startPoint y: 200, endPoint x: 1024, endPoint y: 217, distance: 17.3
click at [1020, 201] on span "עריכה" at bounding box center [1019, 206] width 27 height 13
click at [1097, 292] on input "*" at bounding box center [1073, 288] width 76 height 39
click at [1093, 287] on input "*" at bounding box center [1073, 288] width 76 height 39
click at [1093, 286] on input "*" at bounding box center [1073, 288] width 76 height 39
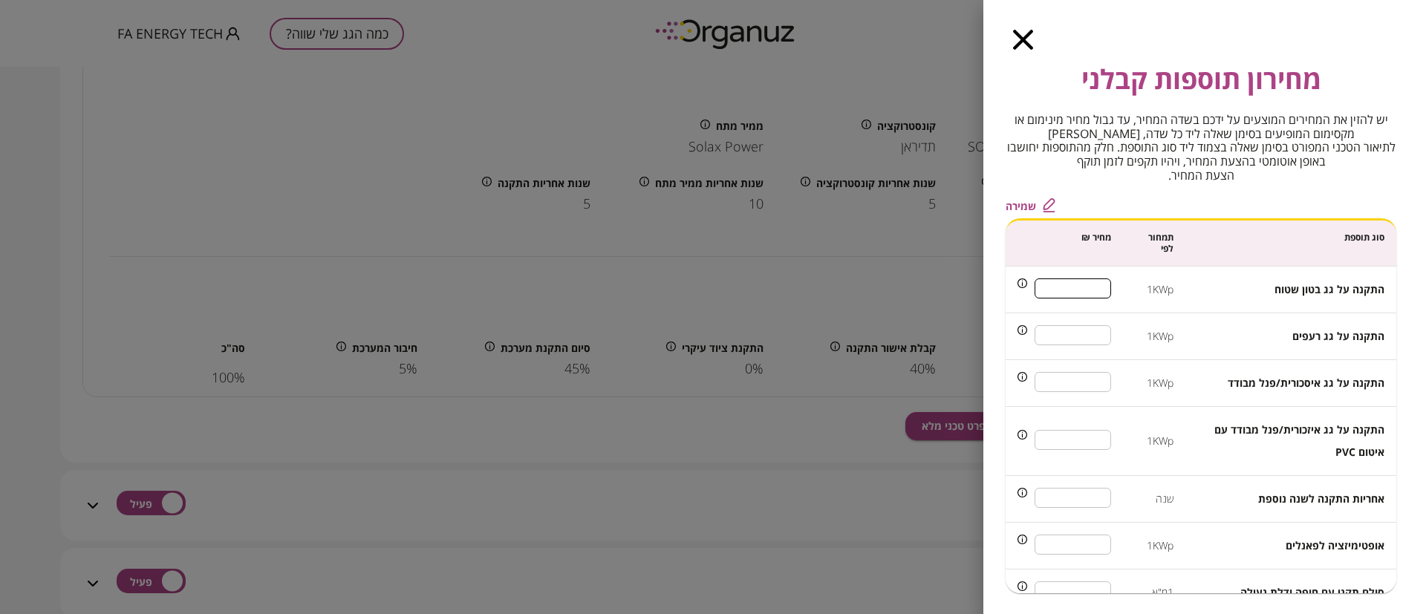
drag, startPoint x: 1083, startPoint y: 276, endPoint x: 1110, endPoint y: 294, distance: 32.1
click at [1110, 294] on input "*" at bounding box center [1073, 288] width 76 height 39
type input "***"
click at [1094, 546] on input "***" at bounding box center [1073, 544] width 76 height 39
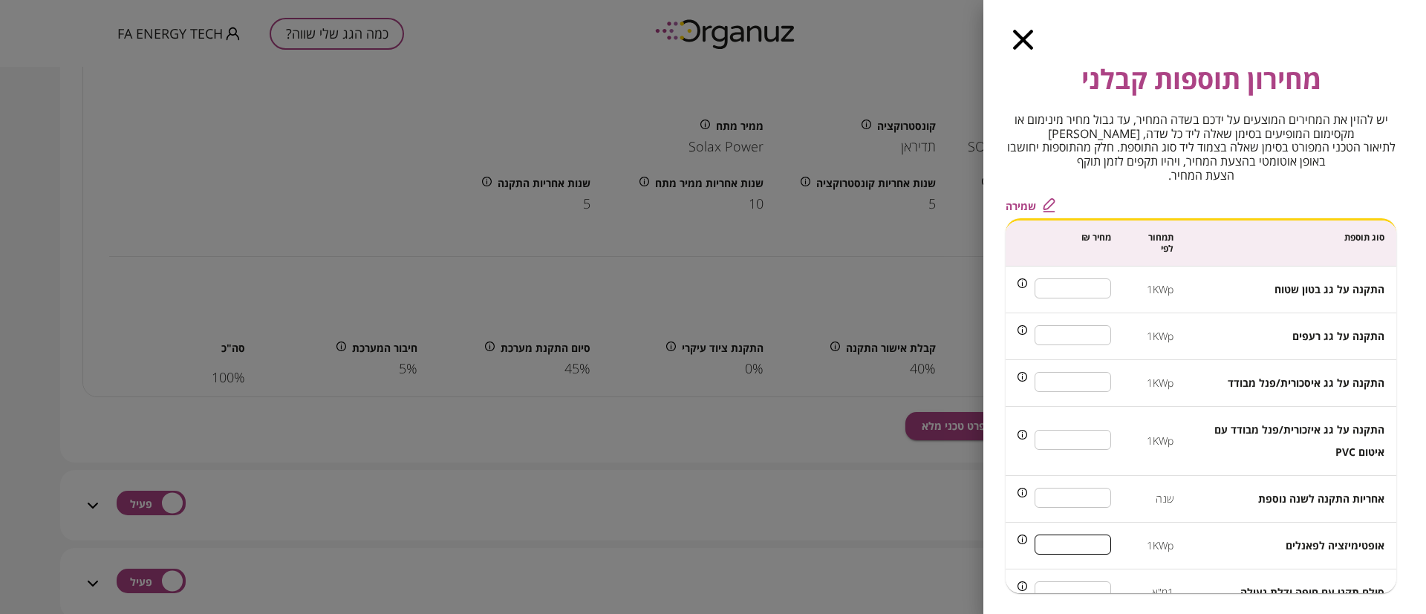
type input "***"
click at [1019, 201] on span "שמירה" at bounding box center [1021, 206] width 30 height 13
click at [1026, 31] on icon "button" at bounding box center [1023, 40] width 20 height 20
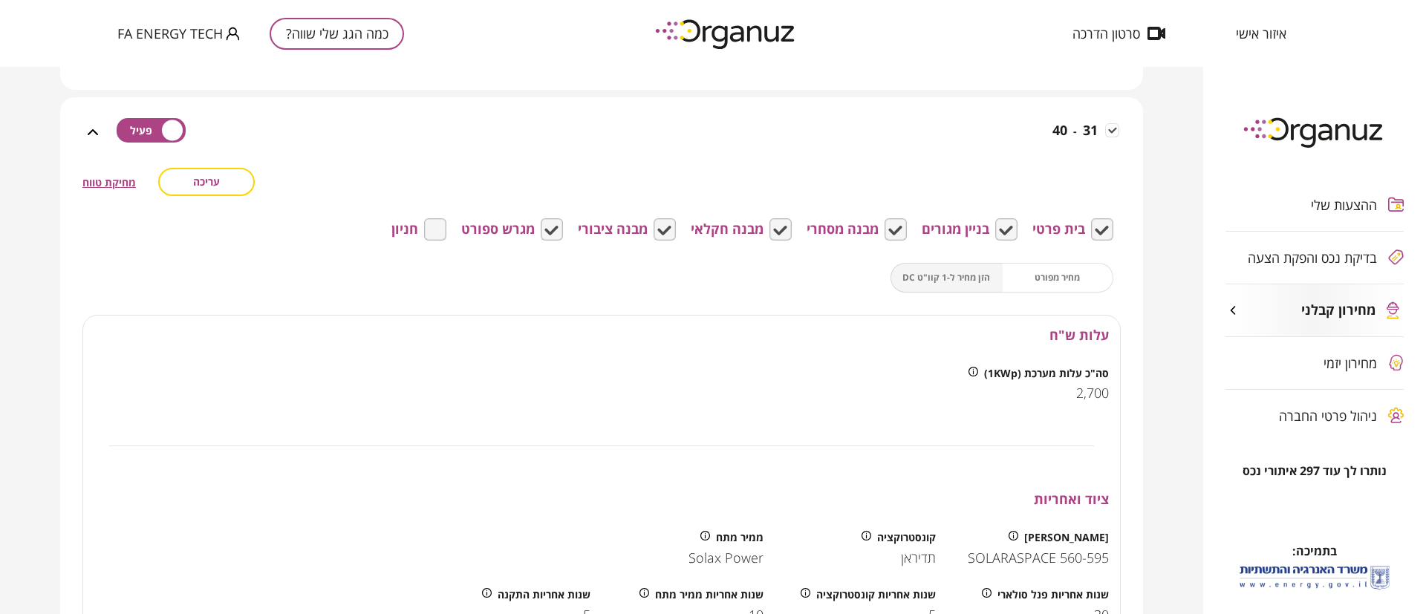
scroll to position [2028, 0]
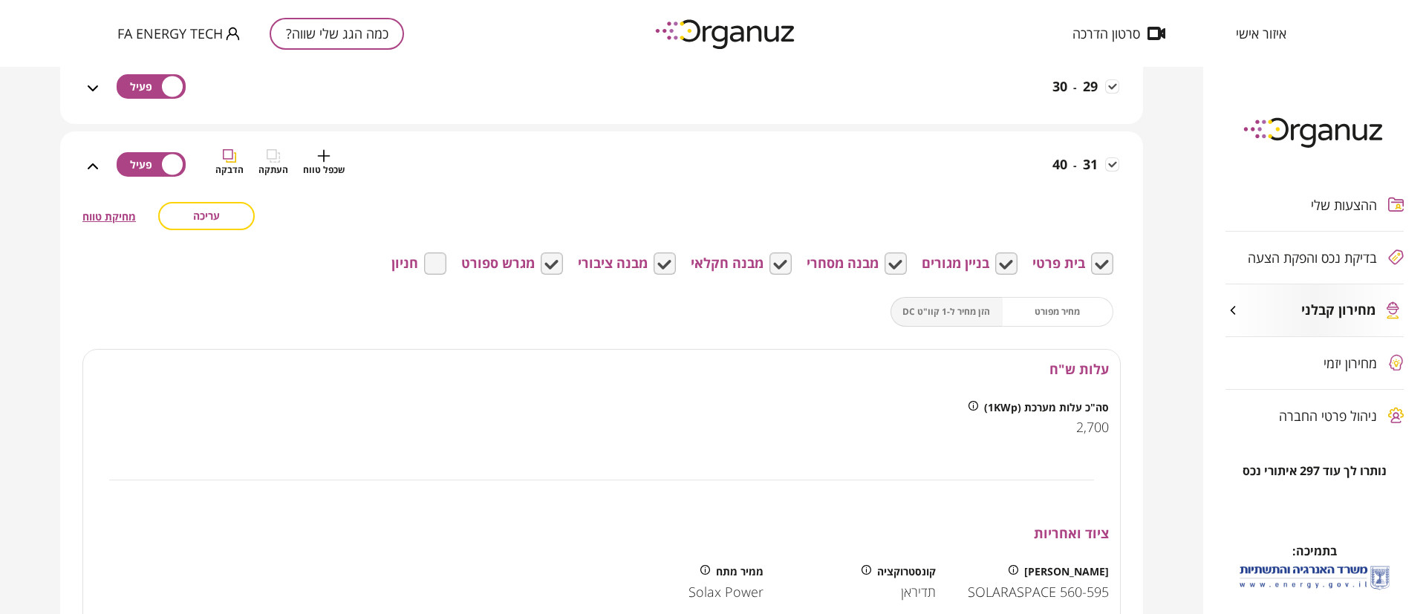
click at [990, 175] on div "31 - 40 שכפל טווח העתקה הדבקה" at bounding box center [610, 175] width 1017 height 53
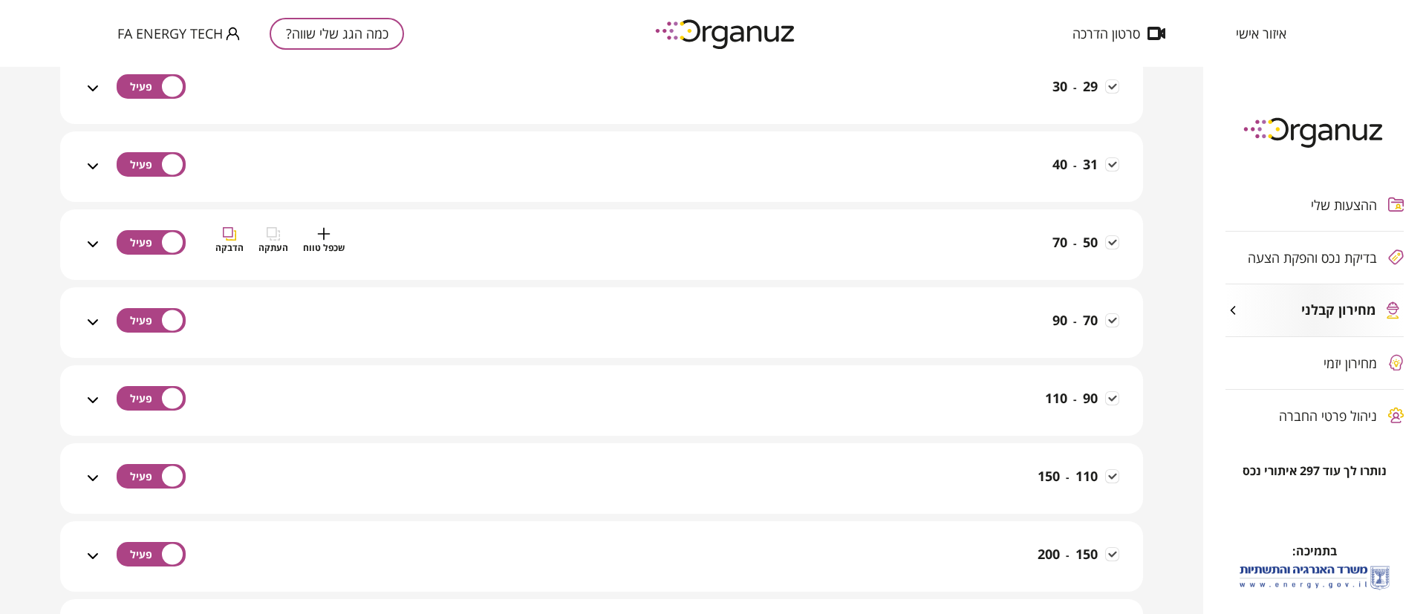
click at [979, 235] on div "50 - 70 שכפל טווח העתקה הדבקה" at bounding box center [610, 253] width 1017 height 53
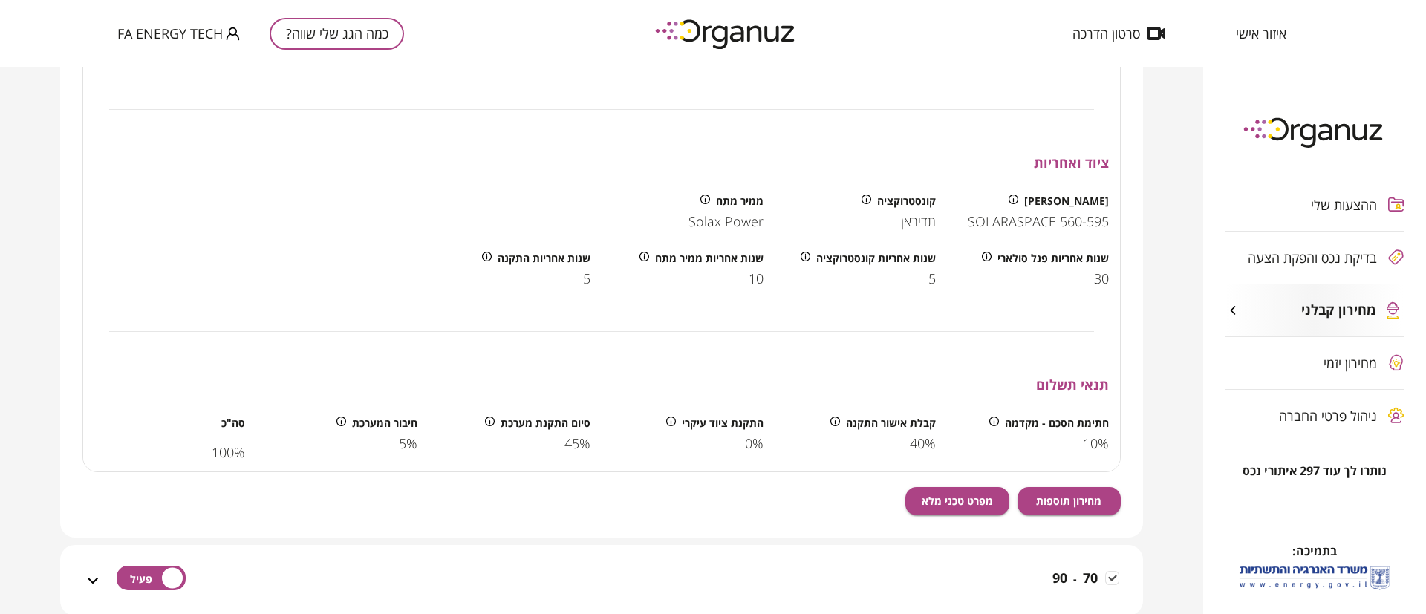
scroll to position [2585, 0]
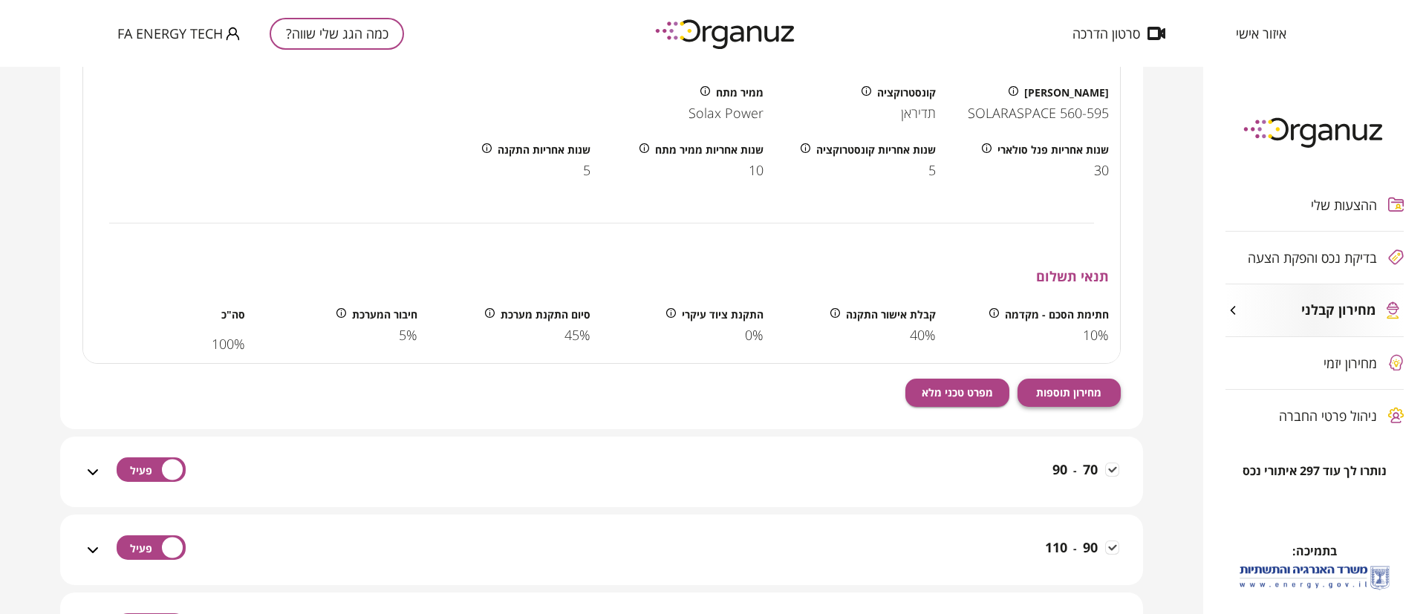
click at [1072, 395] on span "מחירון תוספות" at bounding box center [1068, 392] width 65 height 13
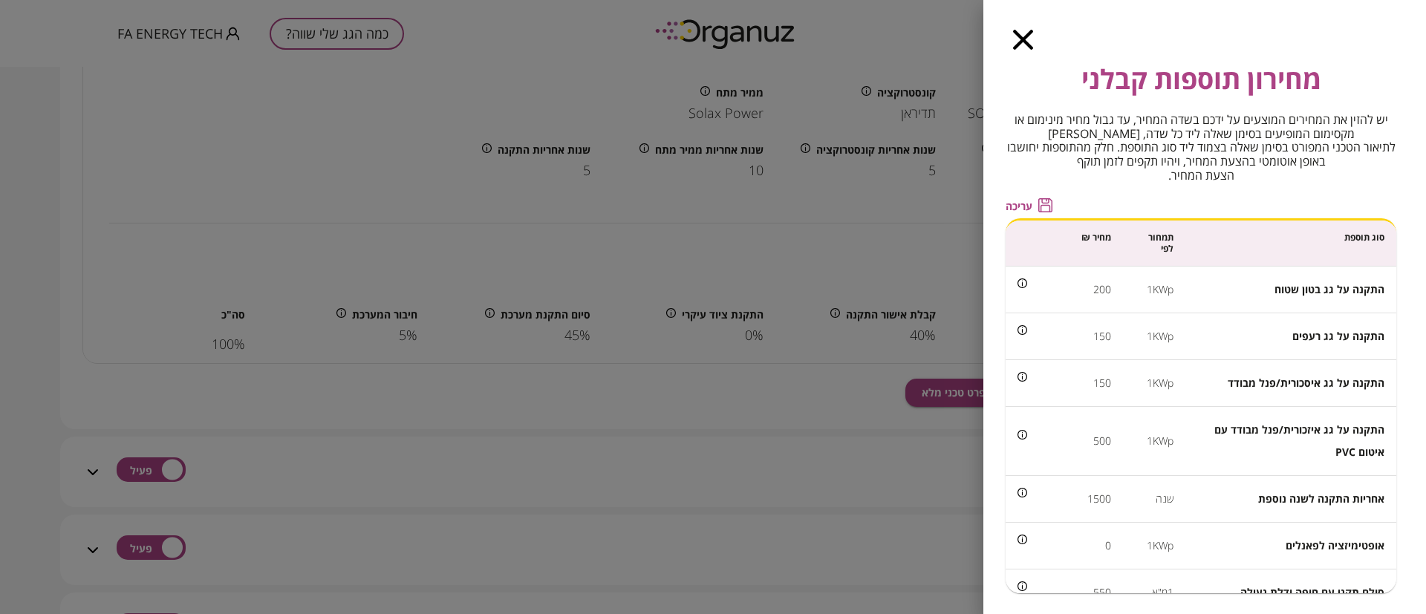
click at [1017, 205] on span "עריכה" at bounding box center [1019, 206] width 27 height 13
click at [1022, 37] on icon "button" at bounding box center [1023, 40] width 20 height 20
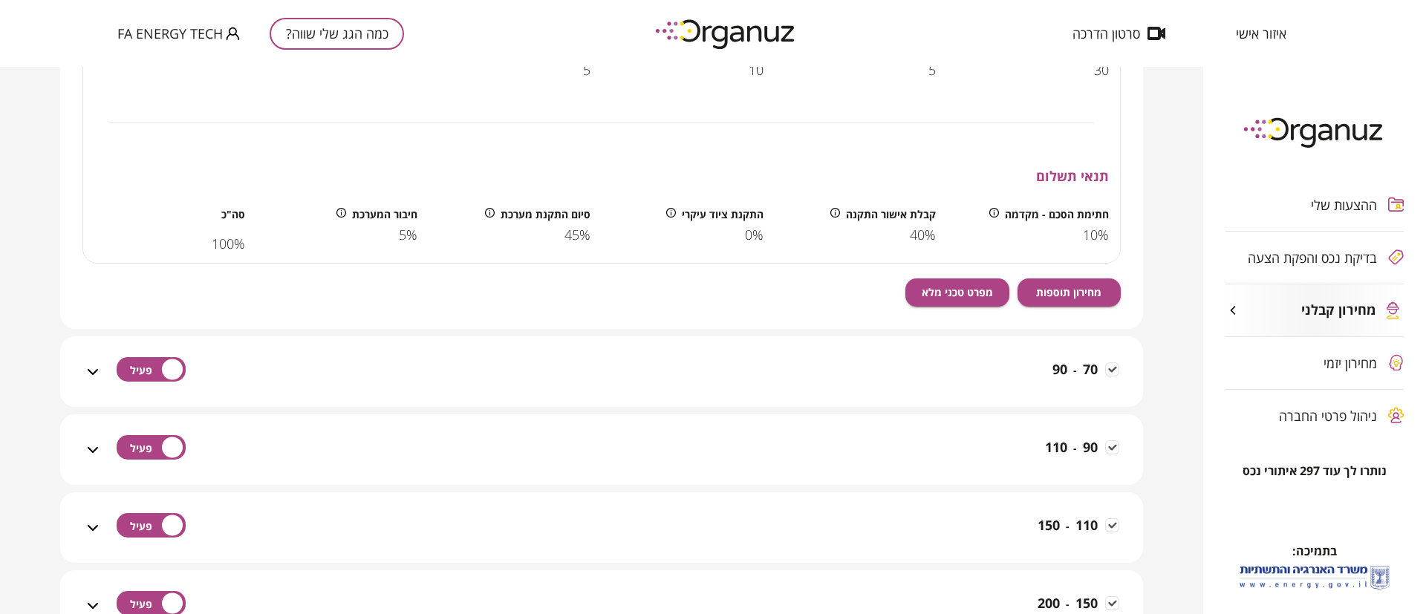
scroll to position [2919, 0]
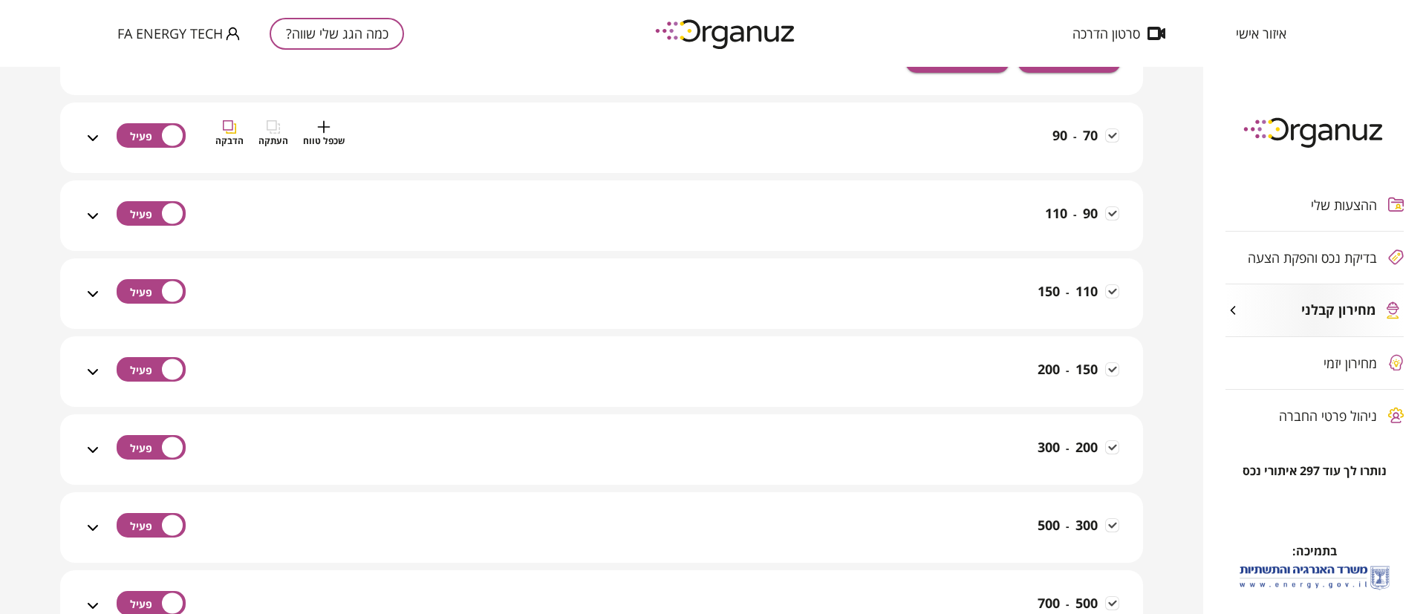
click at [980, 126] on div "70 - 90 שכפל טווח העתקה הדבקה" at bounding box center [610, 146] width 1017 height 53
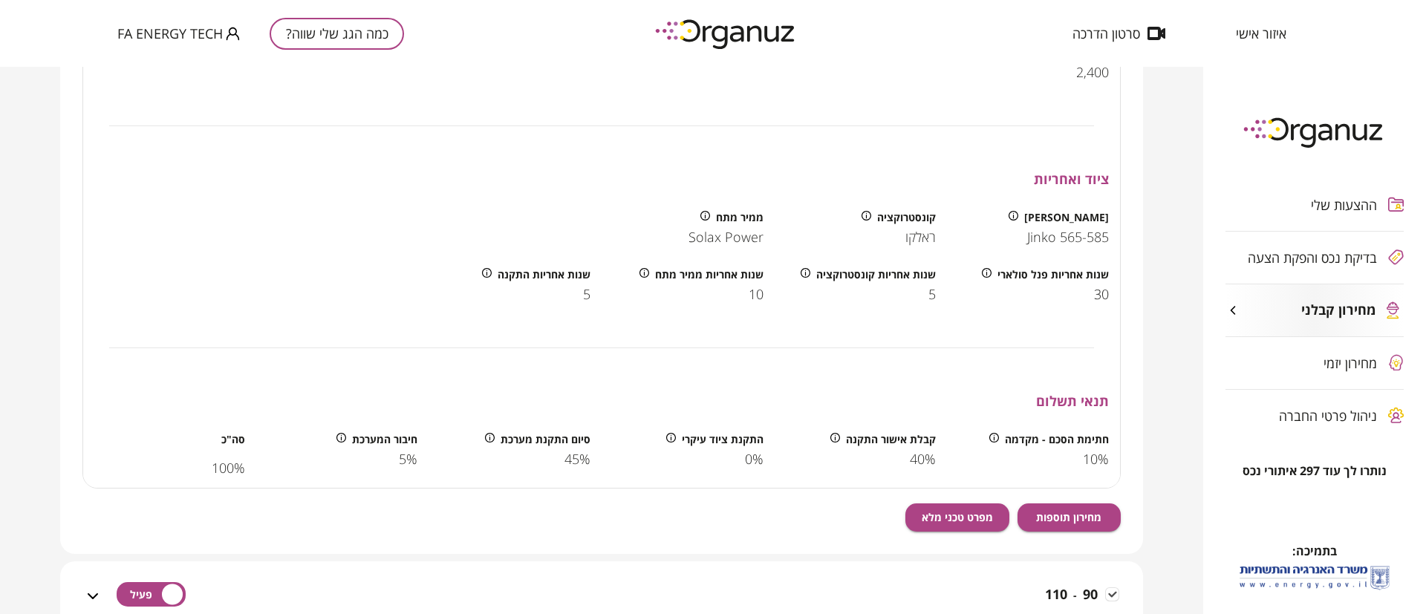
scroll to position [3253, 0]
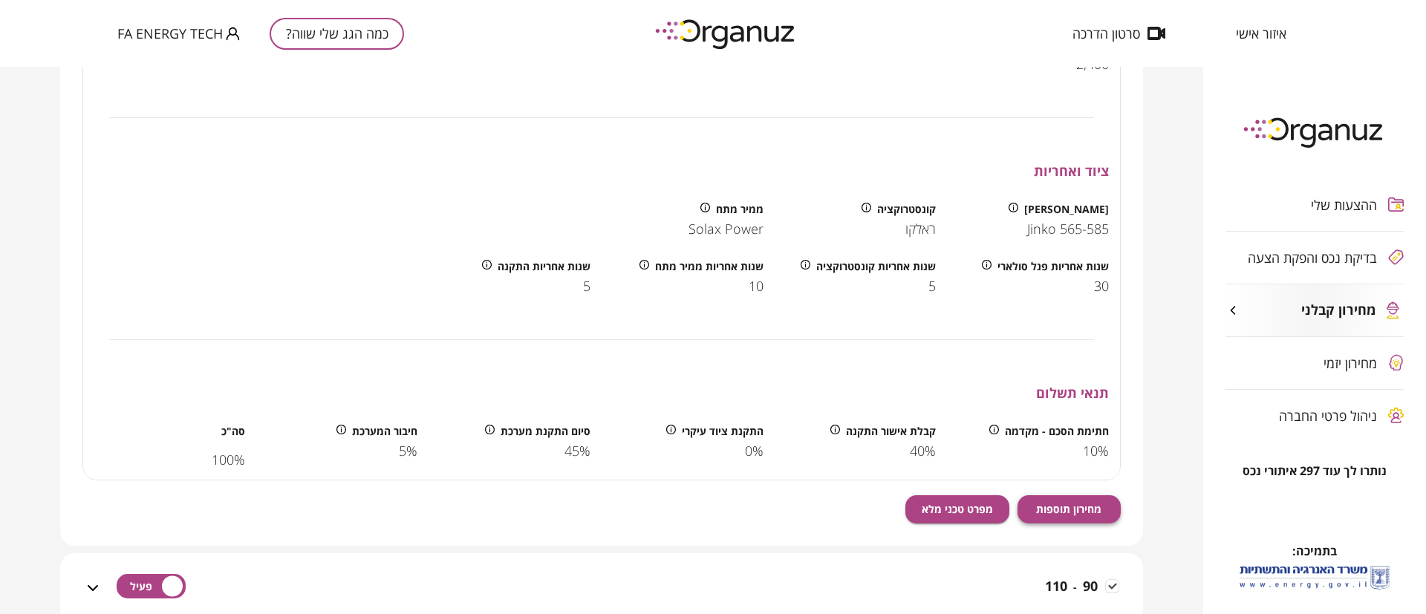
click at [1062, 503] on span "מחירון תוספות" at bounding box center [1068, 509] width 65 height 13
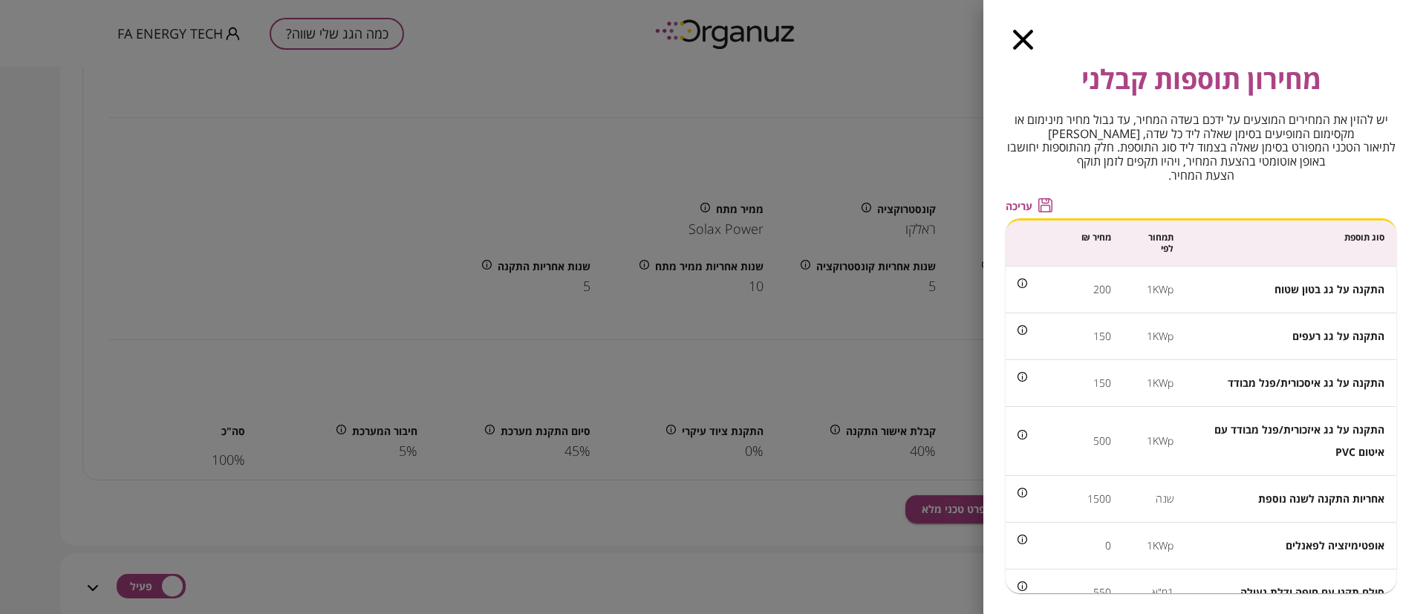
click at [1018, 35] on icon "button" at bounding box center [1023, 40] width 20 height 20
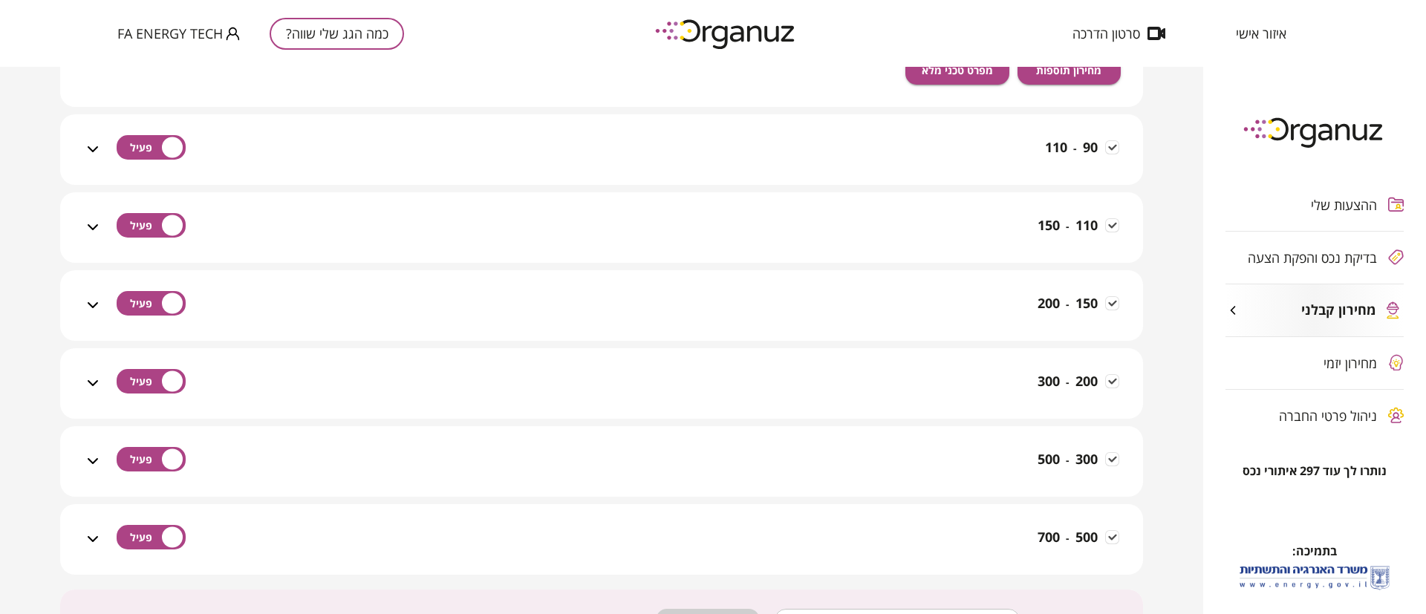
scroll to position [3699, 0]
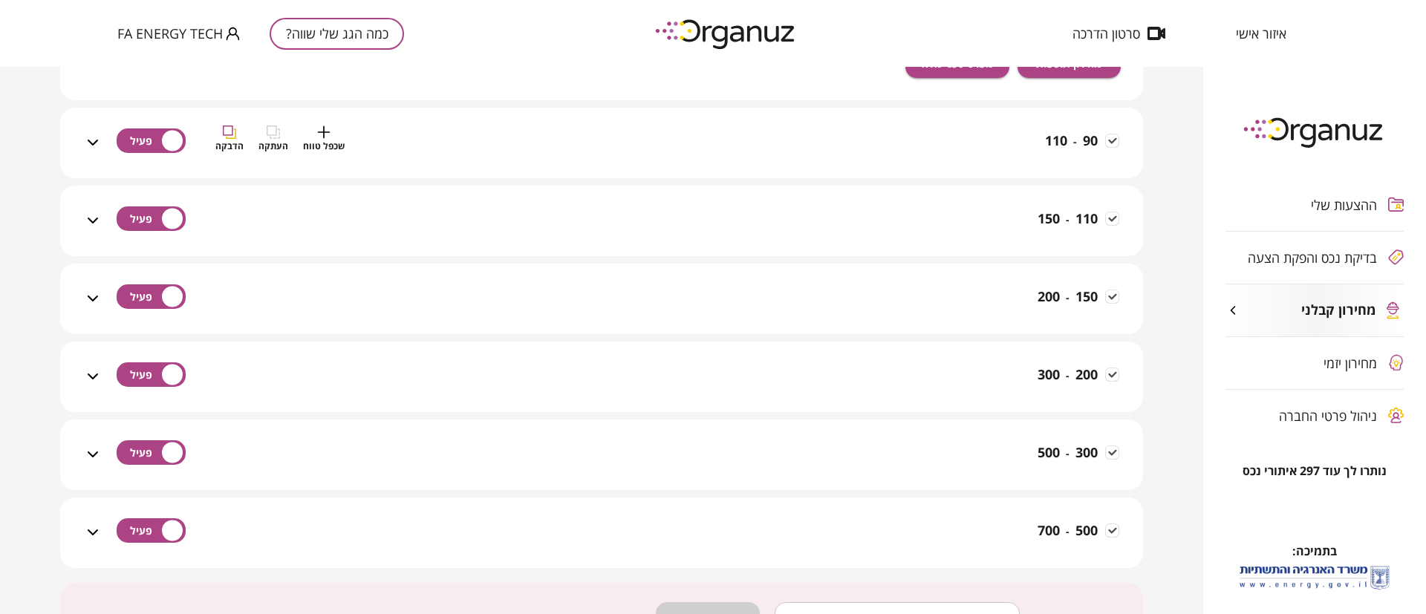
click at [993, 152] on div "90 - 110 שכפל טווח העתקה הדבקה" at bounding box center [610, 152] width 1017 height 53
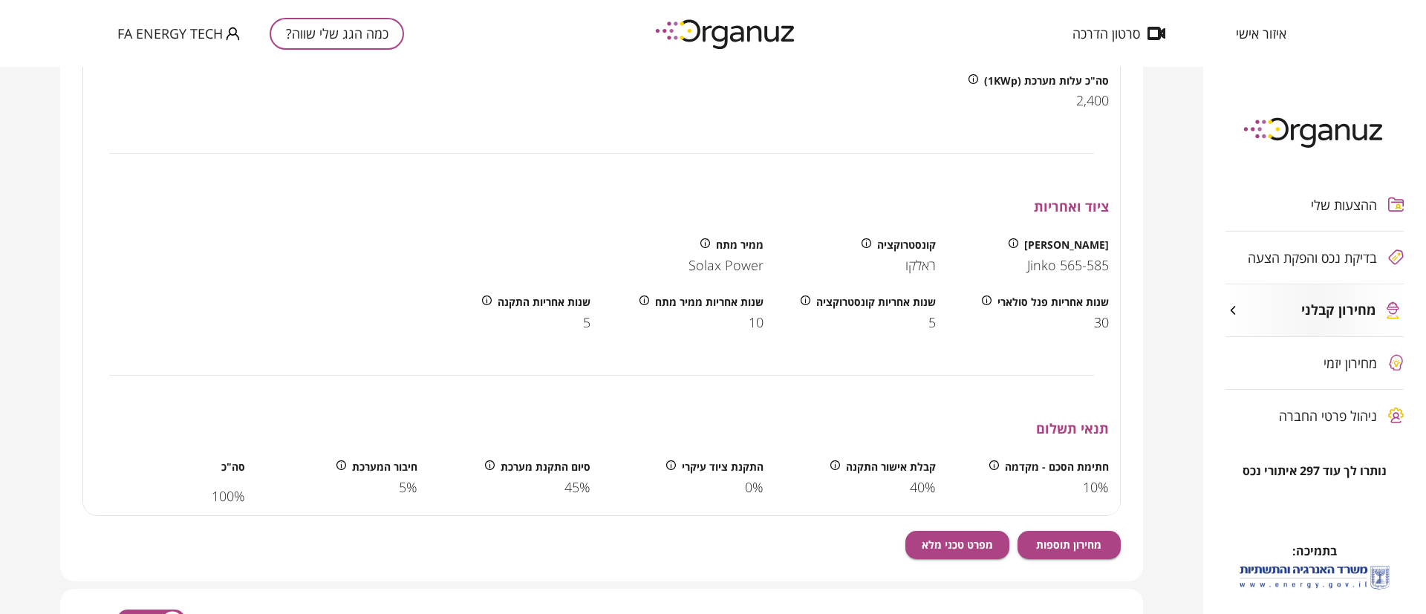
scroll to position [4033, 0]
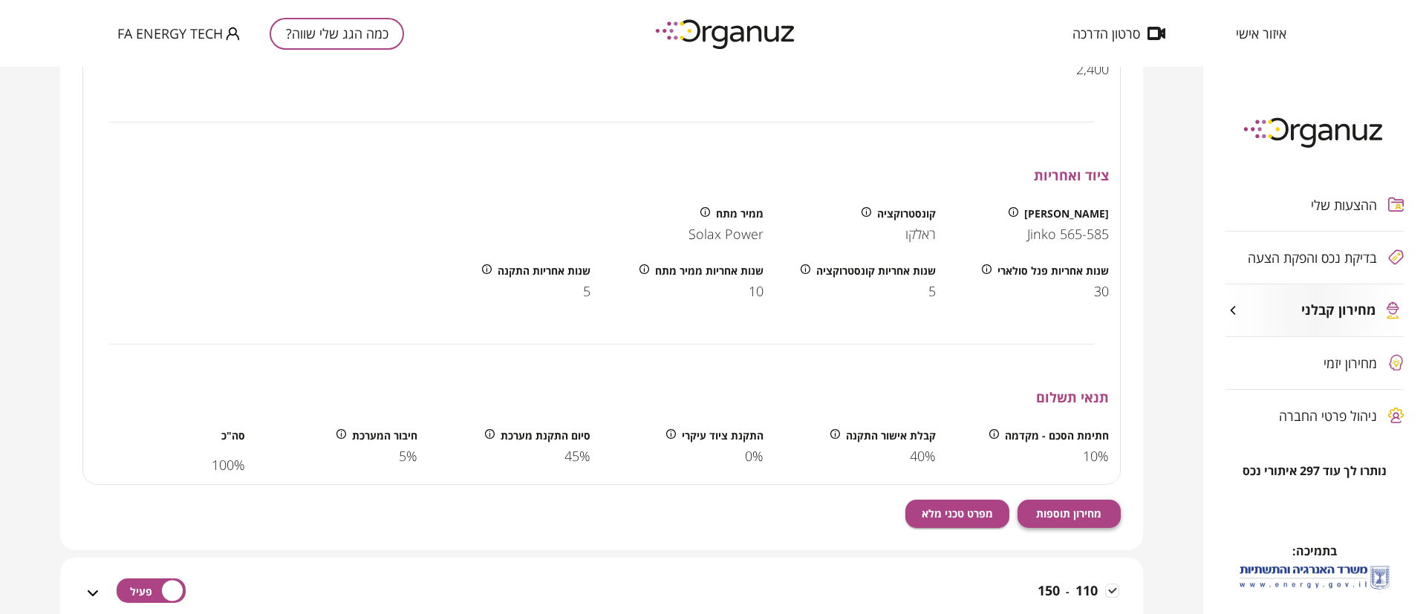
click at [1070, 512] on span "מחירון תוספות" at bounding box center [1068, 513] width 65 height 13
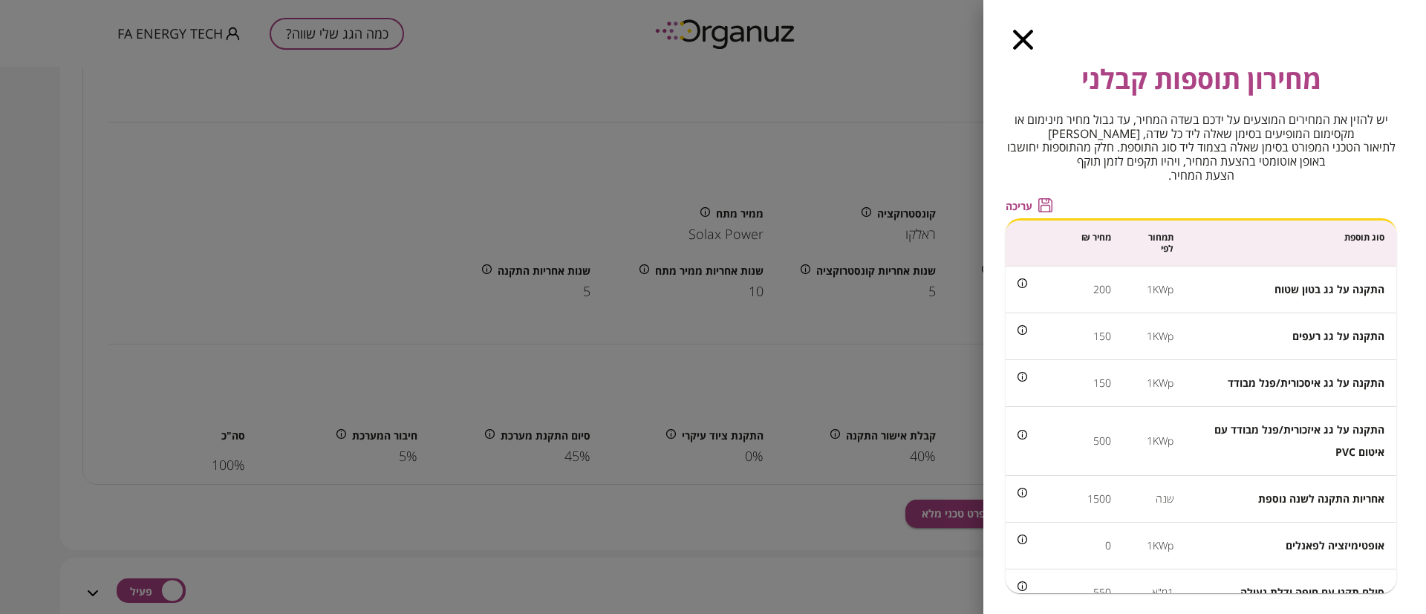
click at [1023, 36] on icon "button" at bounding box center [1023, 40] width 20 height 20
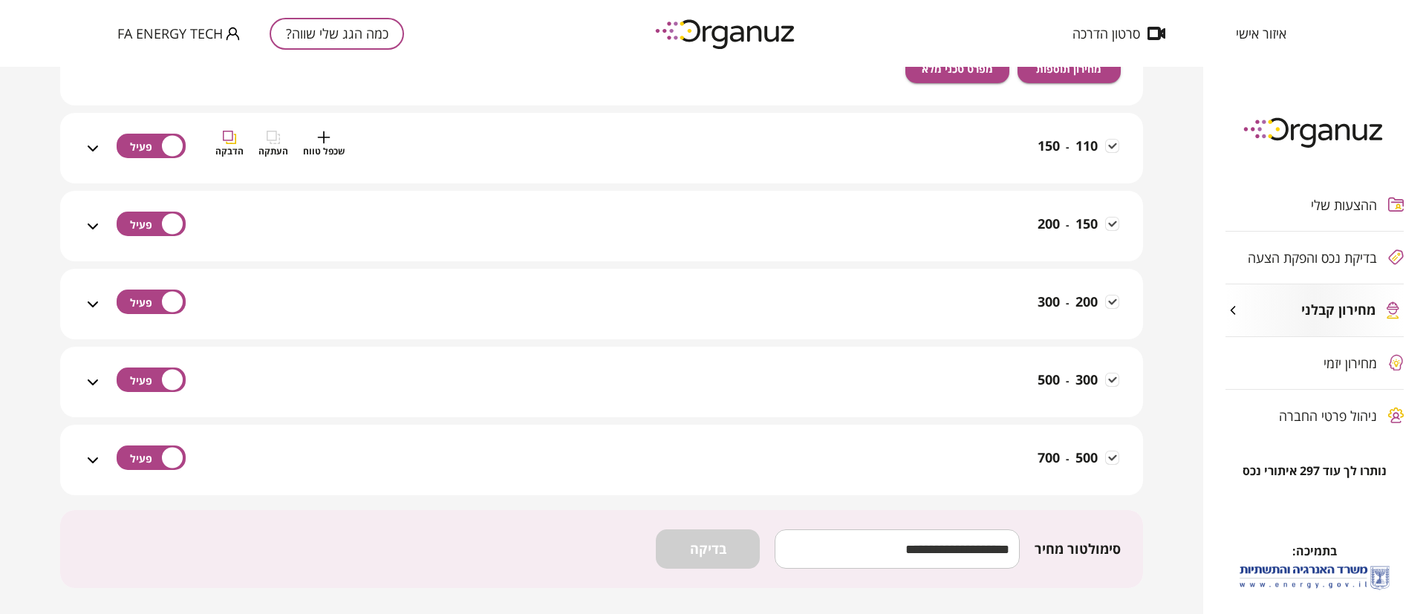
scroll to position [4478, 0]
click at [1001, 149] on div "110 - 150 שכפל טווח העתקה הדבקה" at bounding box center [610, 156] width 1017 height 53
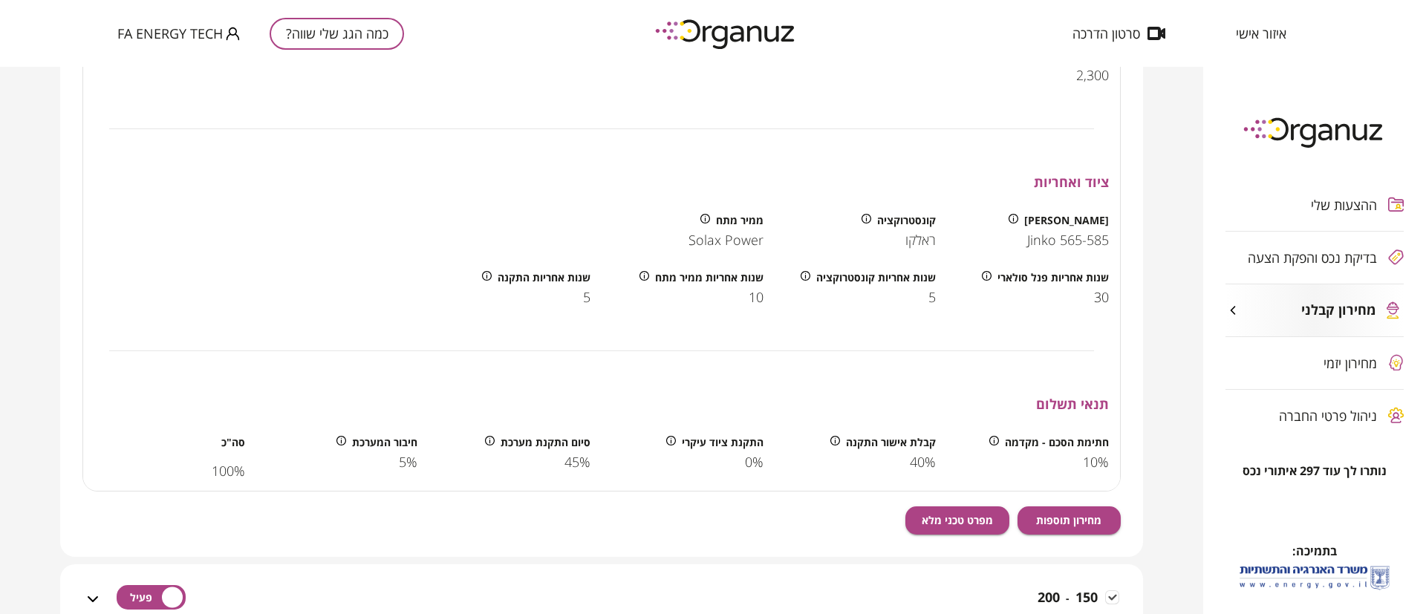
scroll to position [4813, 0]
click at [1075, 509] on button "מחירון תוספות" at bounding box center [1069, 519] width 104 height 28
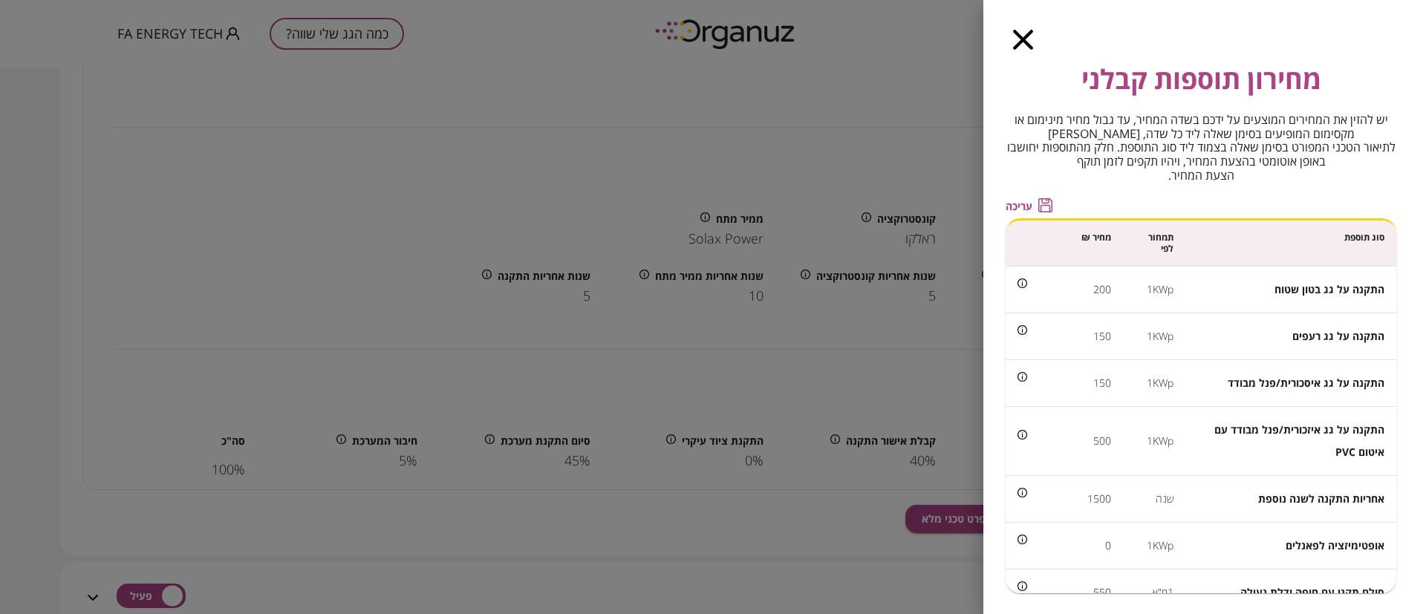
click at [1020, 42] on icon "button" at bounding box center [1023, 40] width 20 height 20
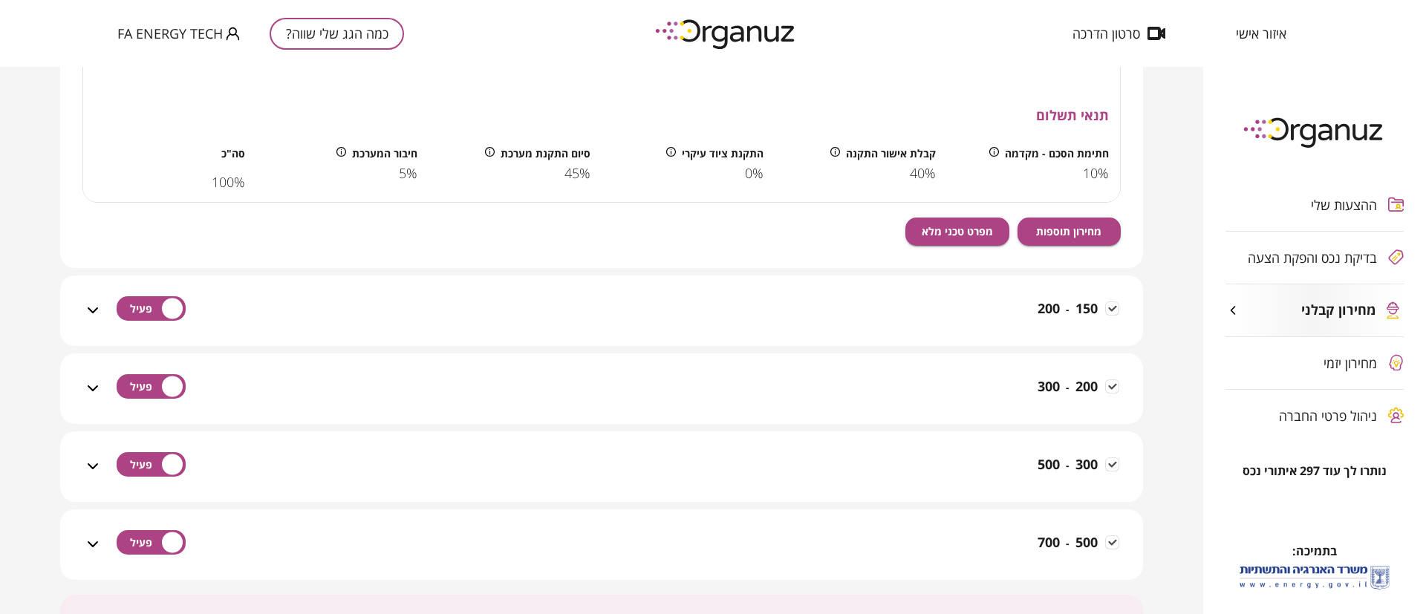
scroll to position [5147, 0]
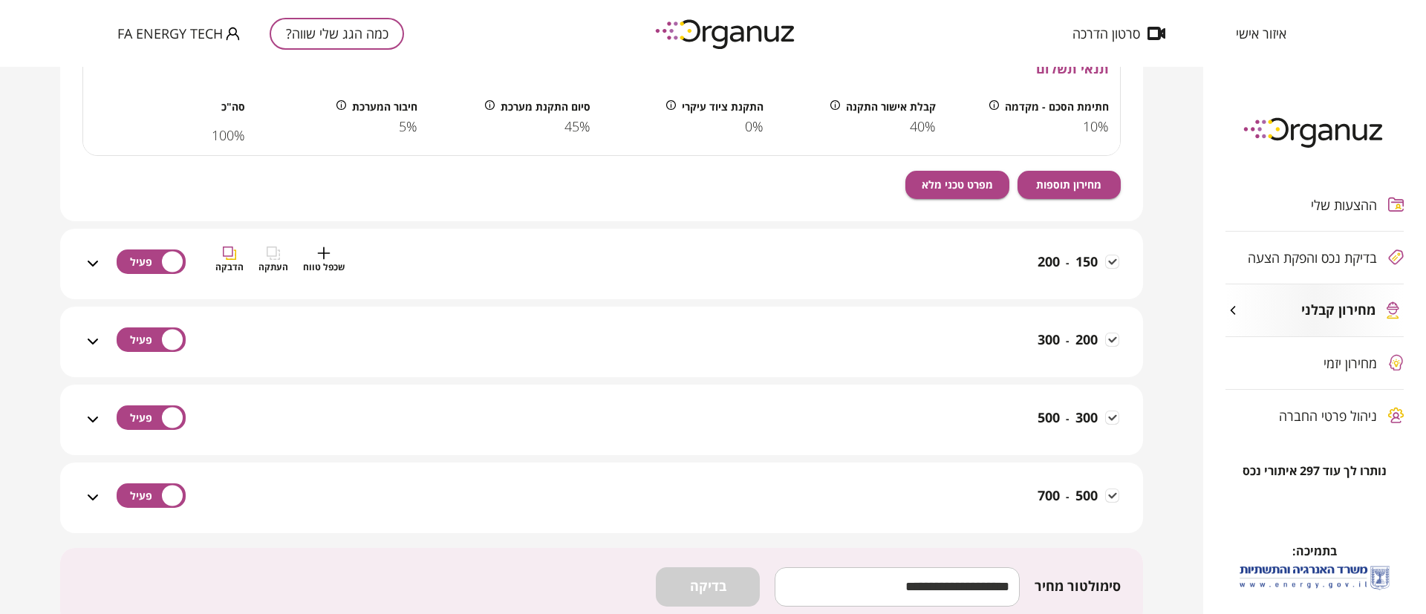
click at [1004, 255] on div "150 - 200 שכפל טווח העתקה הדבקה" at bounding box center [610, 273] width 1017 height 53
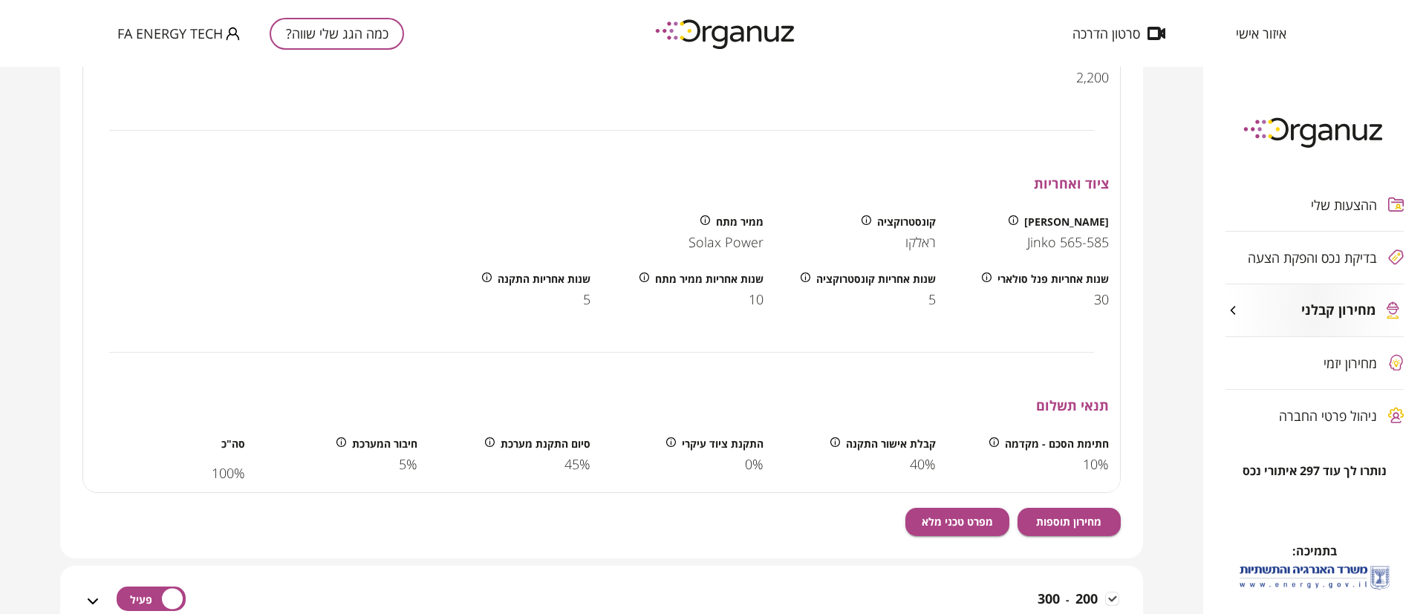
scroll to position [5704, 0]
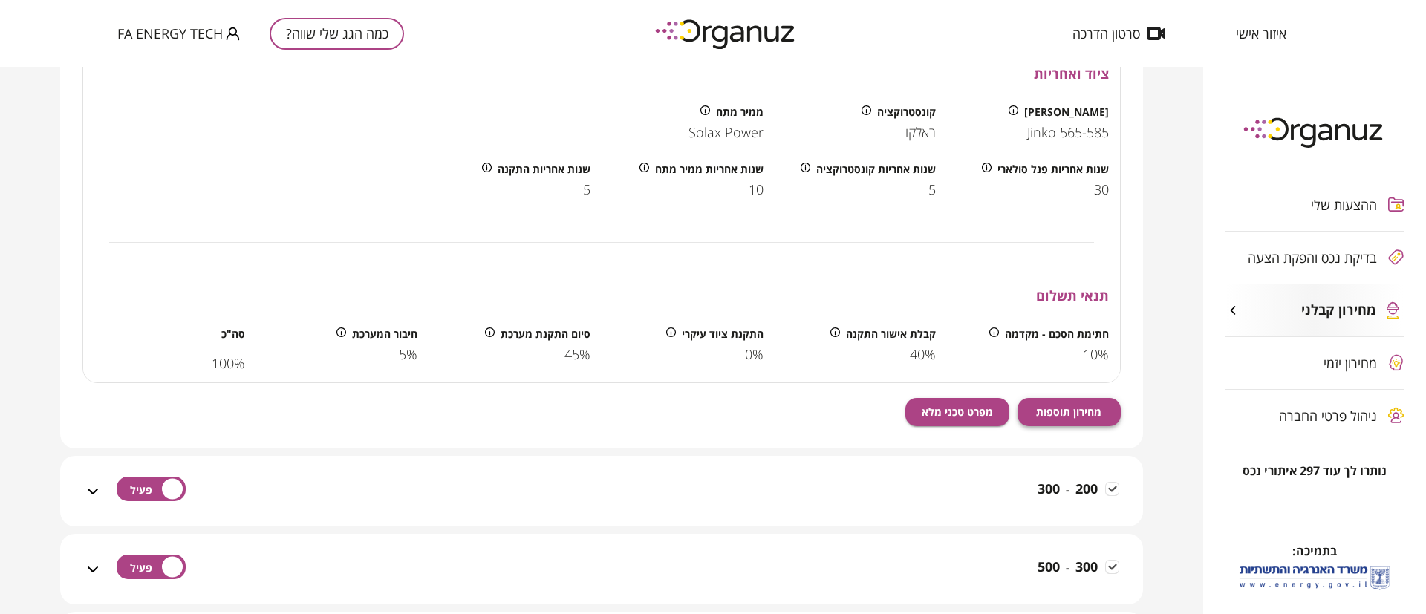
click at [1062, 403] on button "מחירון תוספות" at bounding box center [1069, 412] width 104 height 28
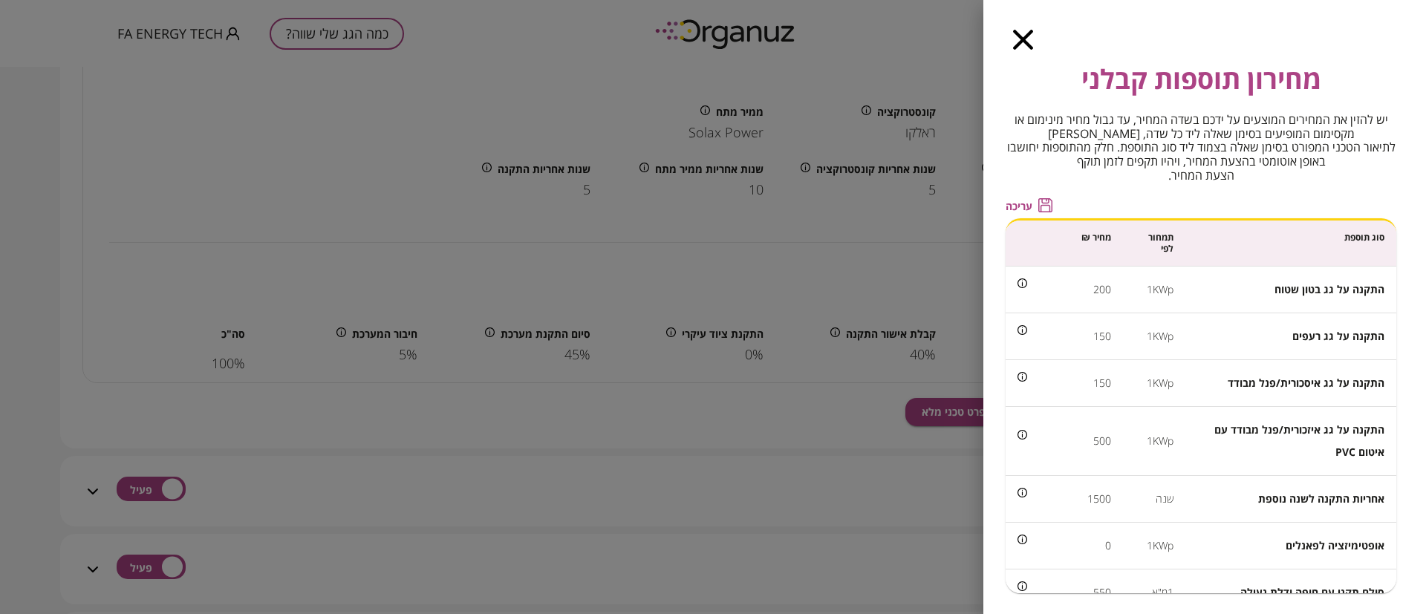
click at [1025, 21] on div "מחירון תוספות קבלני יש להזין את המחירים המוצעים על ידכם בשדה המחיר, עד גבול מחי…" at bounding box center [1204, 307] width 443 height 614
click at [1018, 39] on icon "button" at bounding box center [1023, 40] width 20 height 20
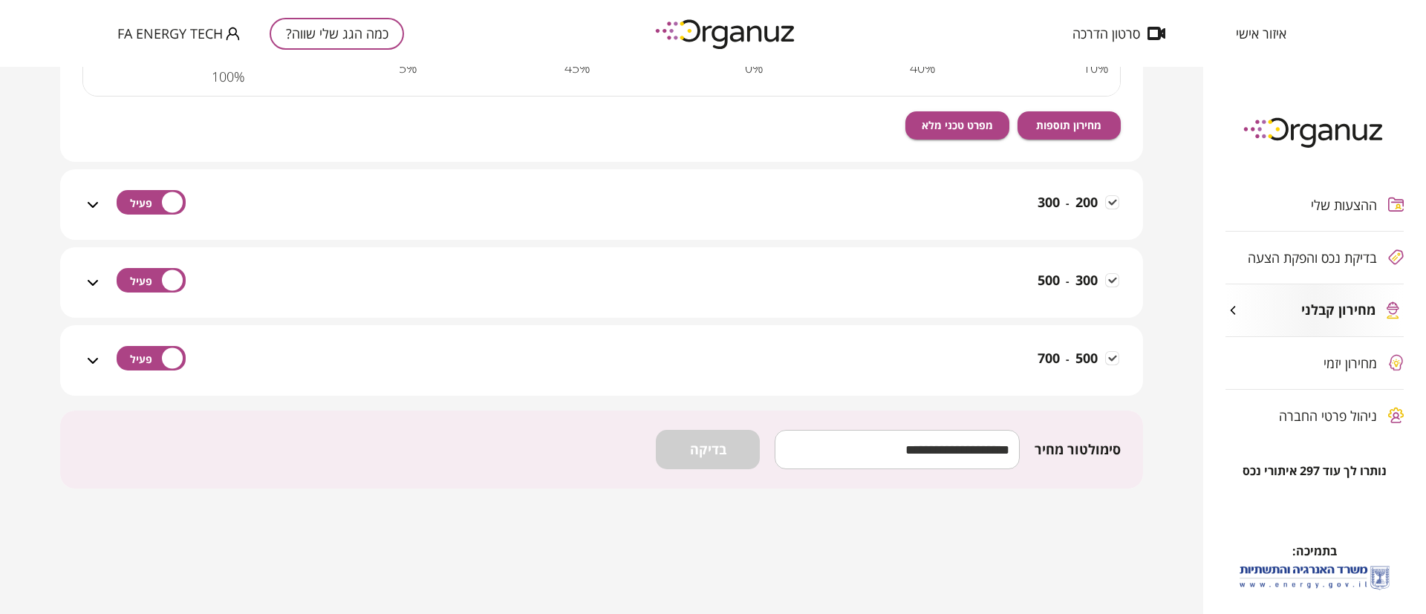
scroll to position [6006, 0]
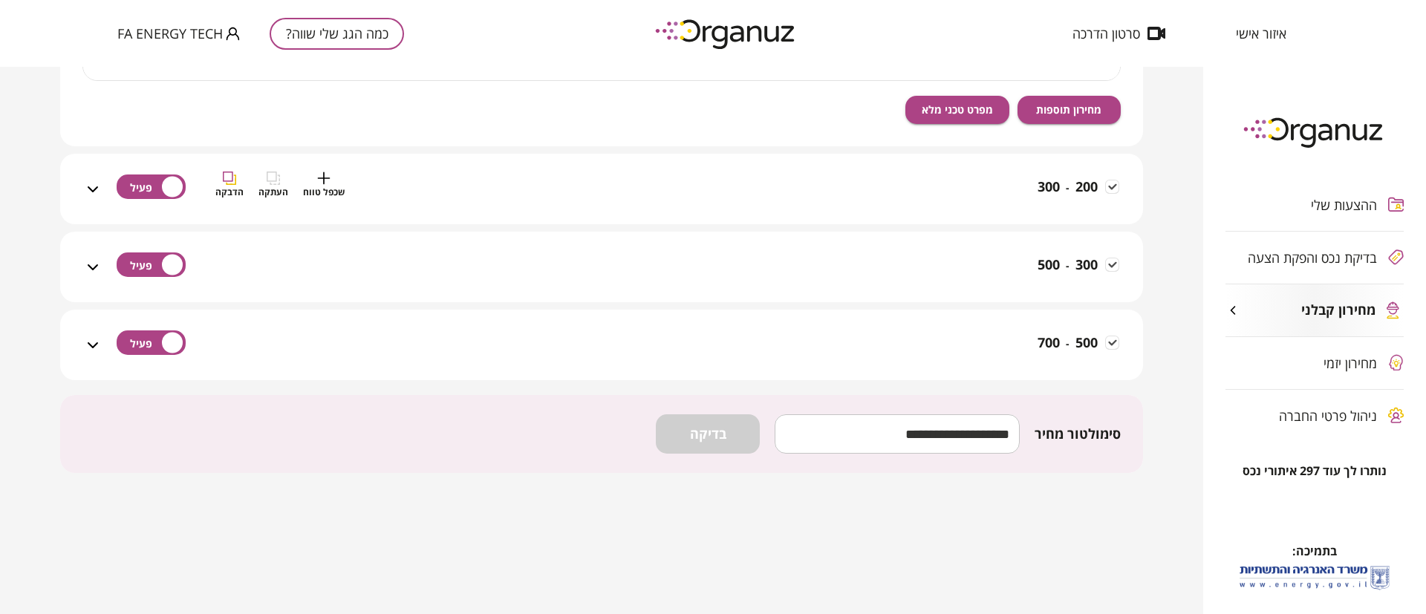
click at [1013, 176] on div "200 - 300 שכפל טווח העתקה הדבקה" at bounding box center [610, 198] width 1017 height 53
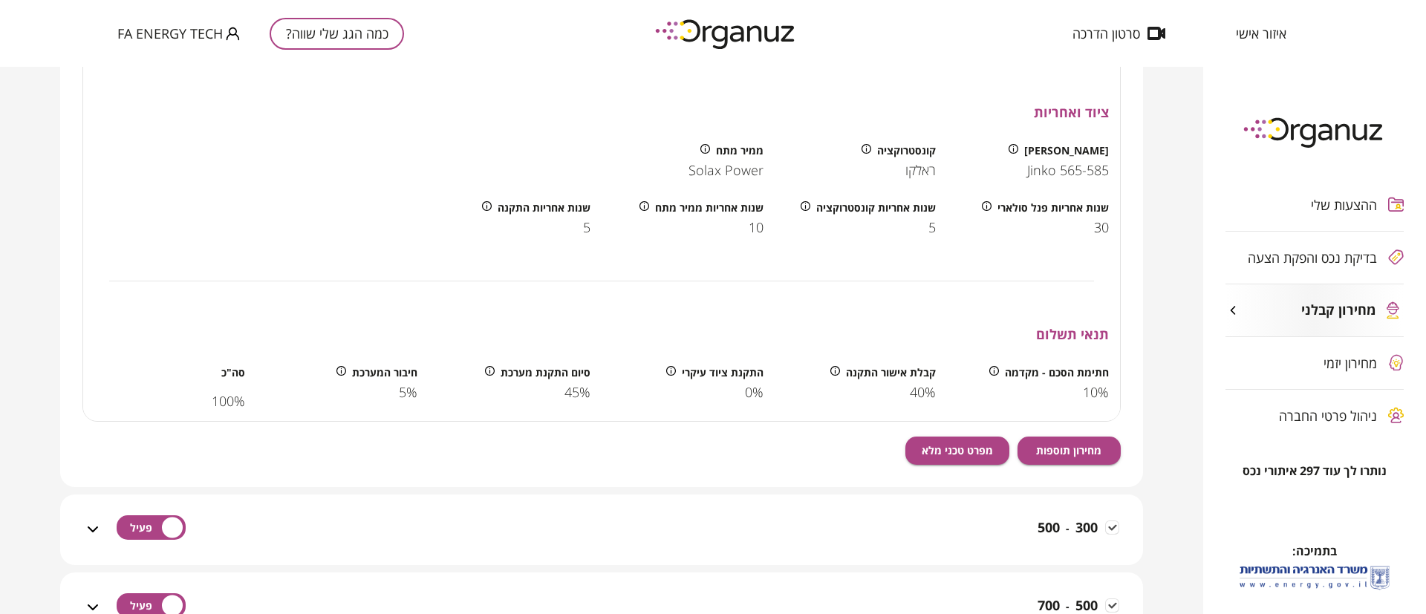
scroll to position [6452, 0]
click at [1061, 443] on span "מחירון תוספות" at bounding box center [1068, 449] width 65 height 13
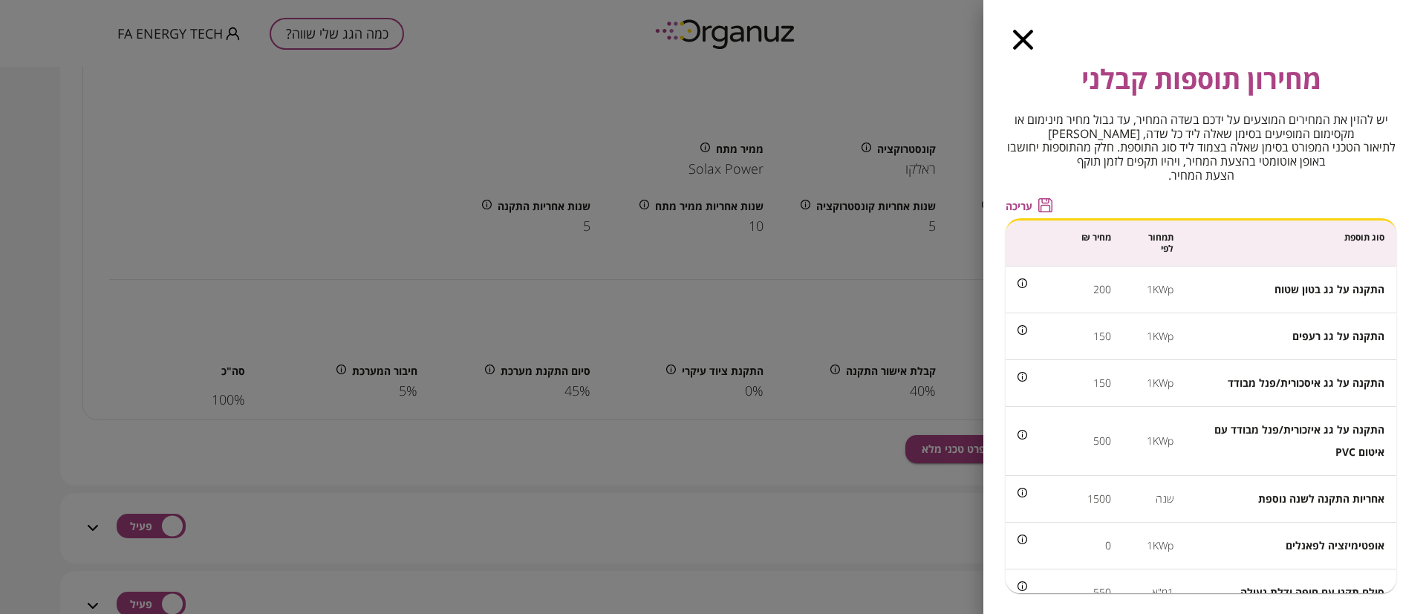
click at [1015, 27] on div "מחירון תוספות קבלני יש להזין את המחירים המוצעים על ידכם בשדה המחיר, עד גבול מחי…" at bounding box center [1204, 307] width 443 height 614
click at [1026, 44] on icon "button" at bounding box center [1023, 40] width 20 height 20
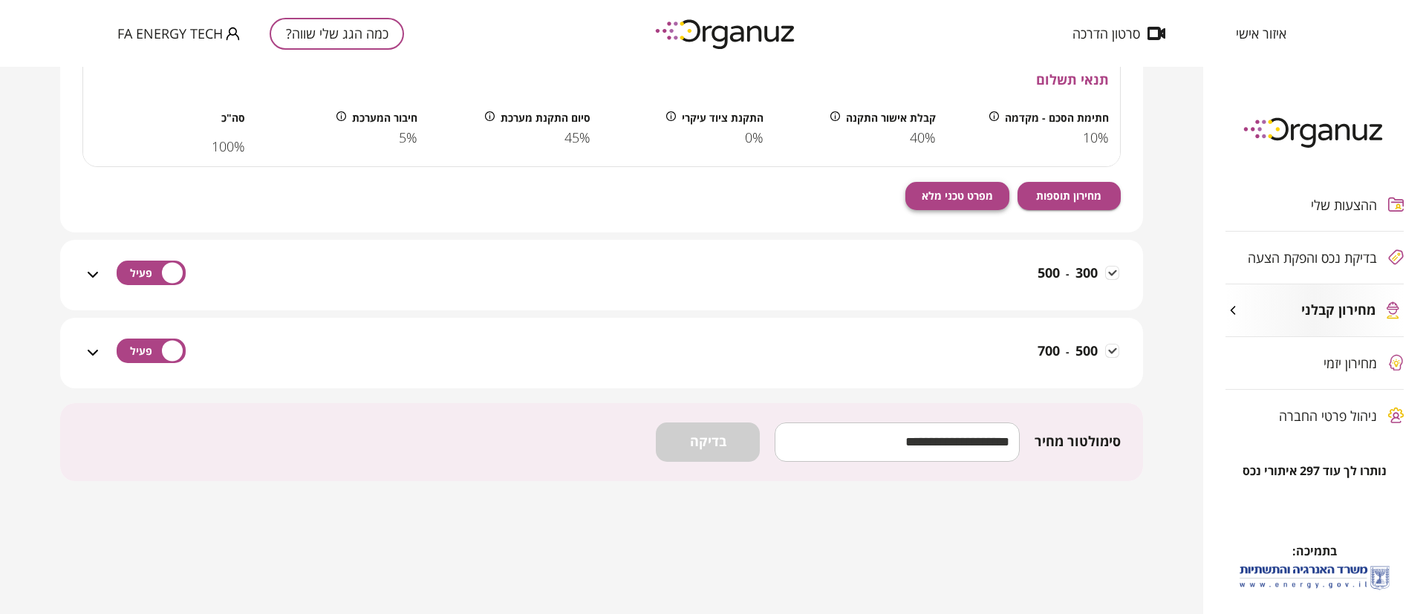
scroll to position [6713, 0]
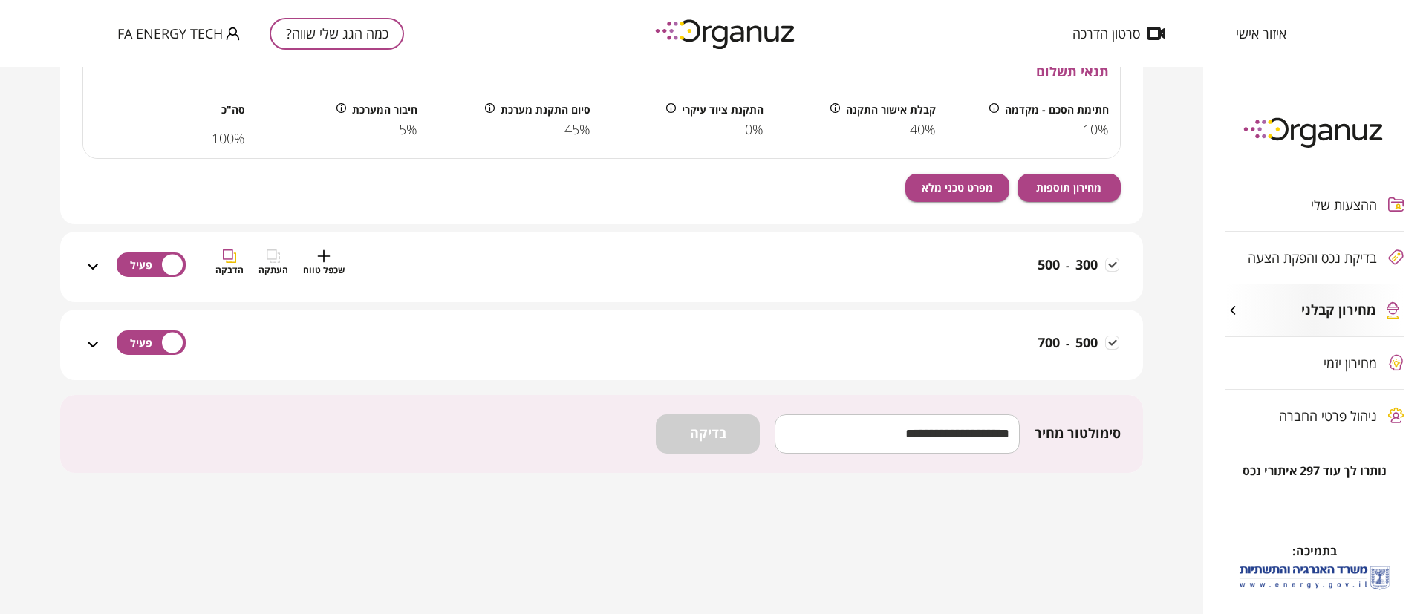
click at [994, 268] on div "300 - 500 שכפל טווח העתקה הדבקה" at bounding box center [610, 276] width 1017 height 53
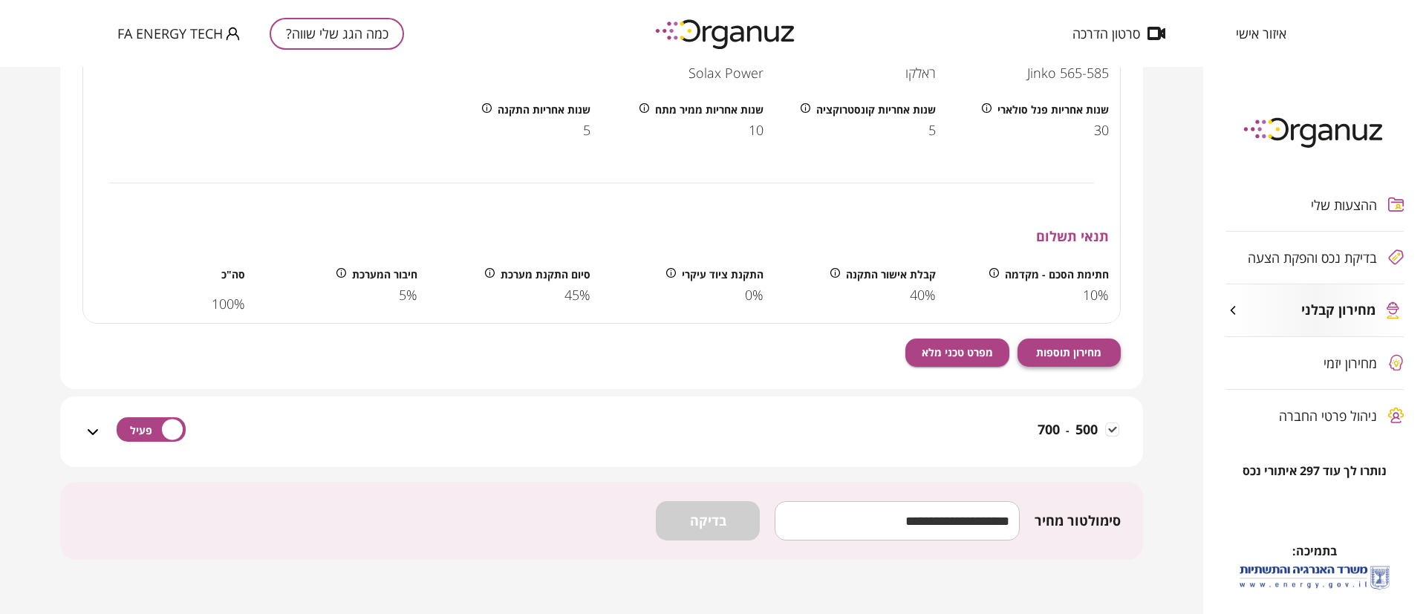
scroll to position [7420, 0]
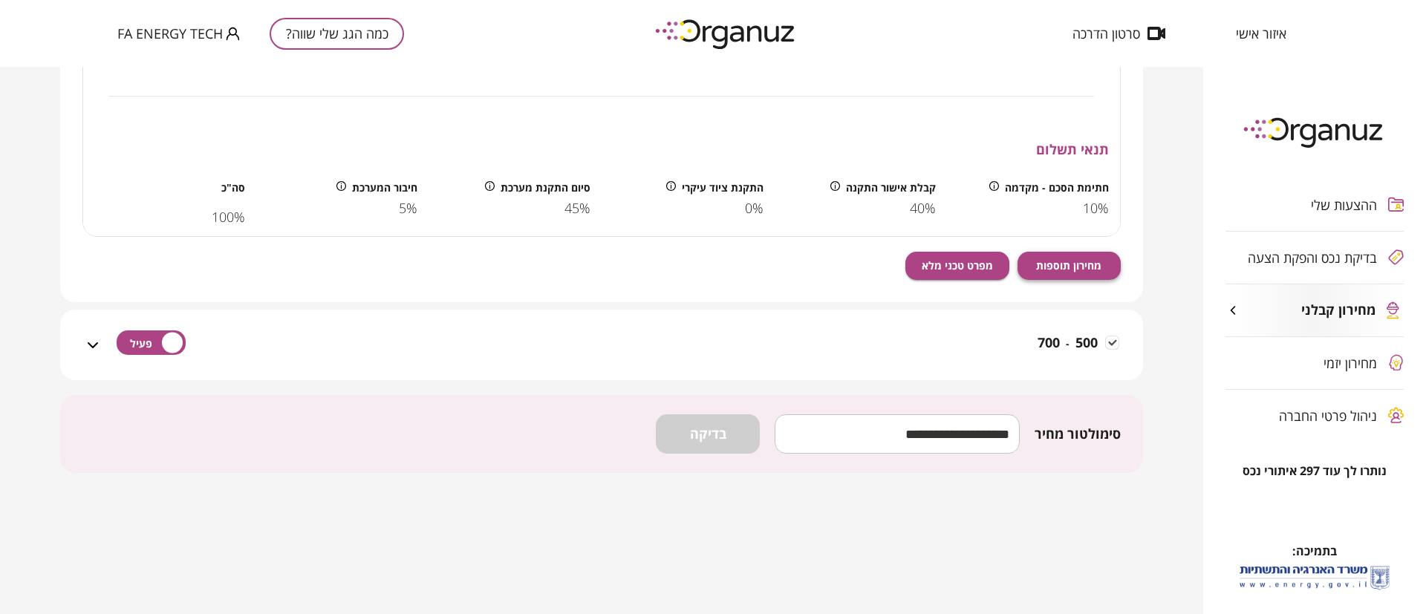
click at [1058, 259] on span "מחירון תוספות" at bounding box center [1068, 265] width 65 height 13
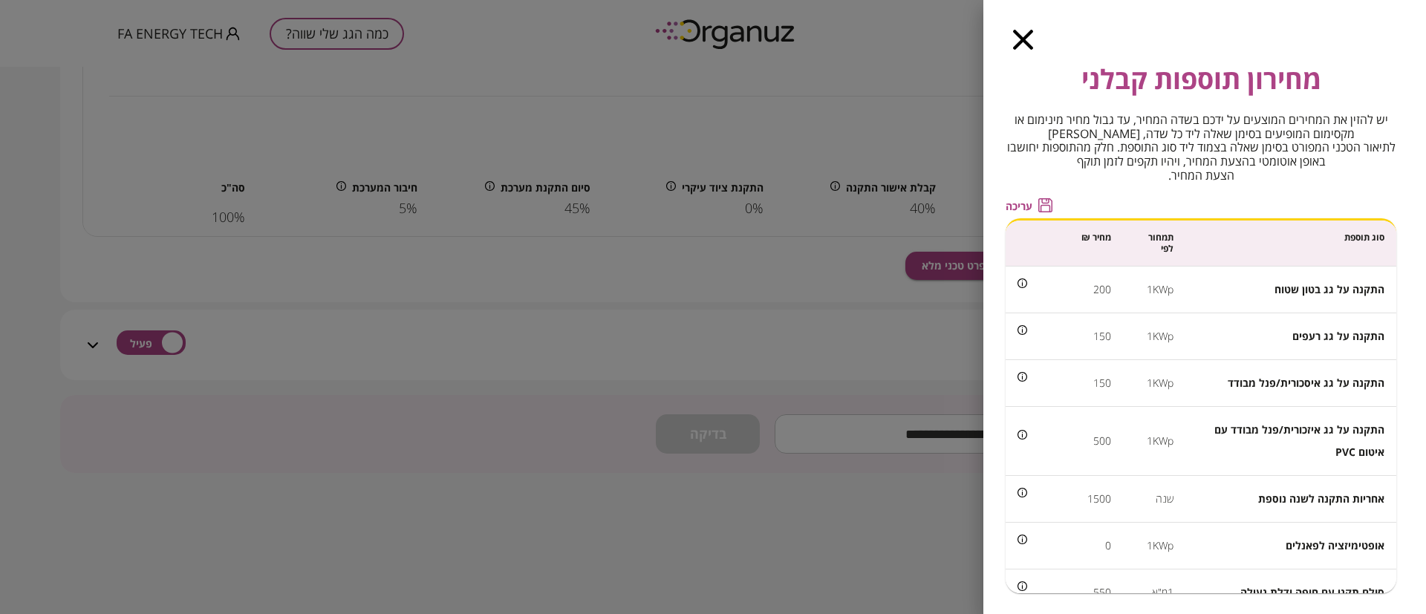
click at [1029, 39] on icon "button" at bounding box center [1023, 40] width 20 height 20
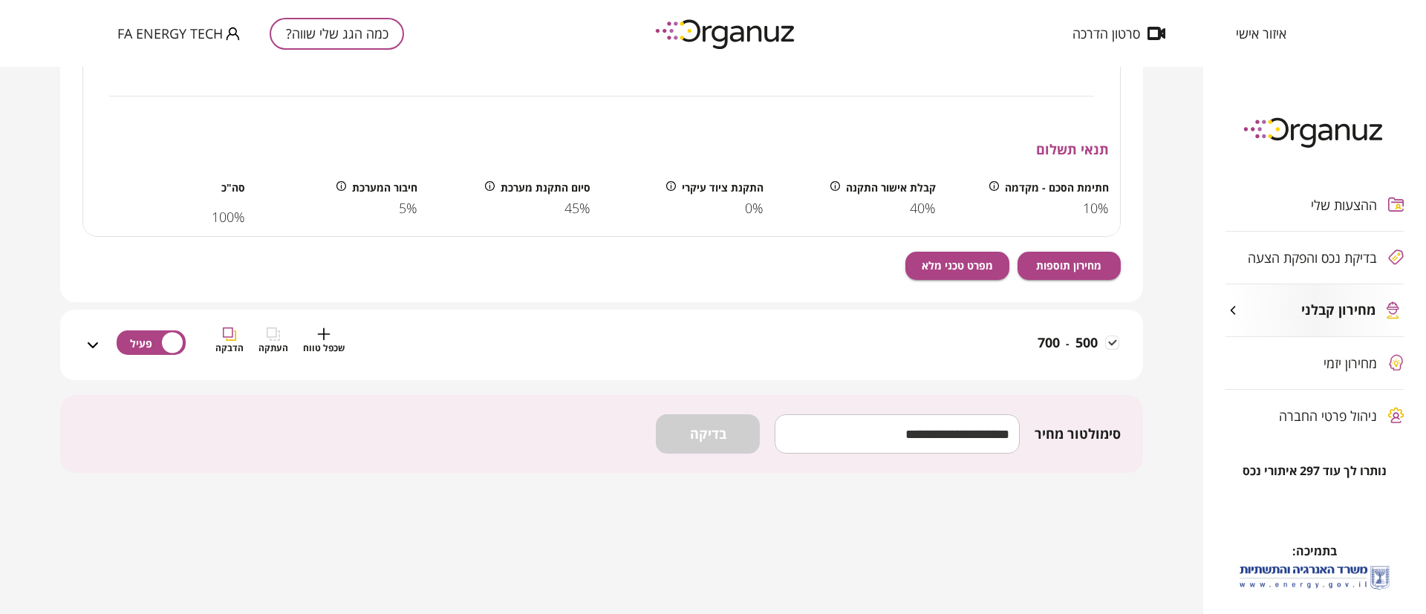
click at [994, 340] on div "500 - 700 שכפל טווח העתקה הדבקה" at bounding box center [610, 354] width 1017 height 53
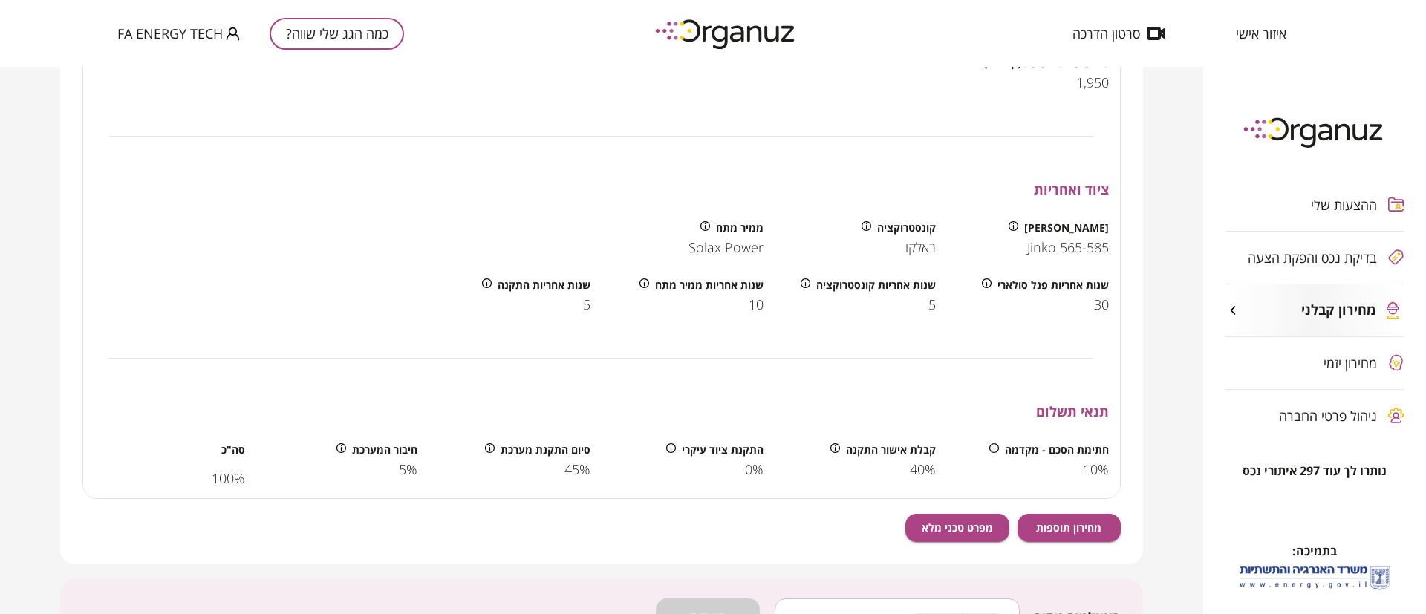
scroll to position [7977, 0]
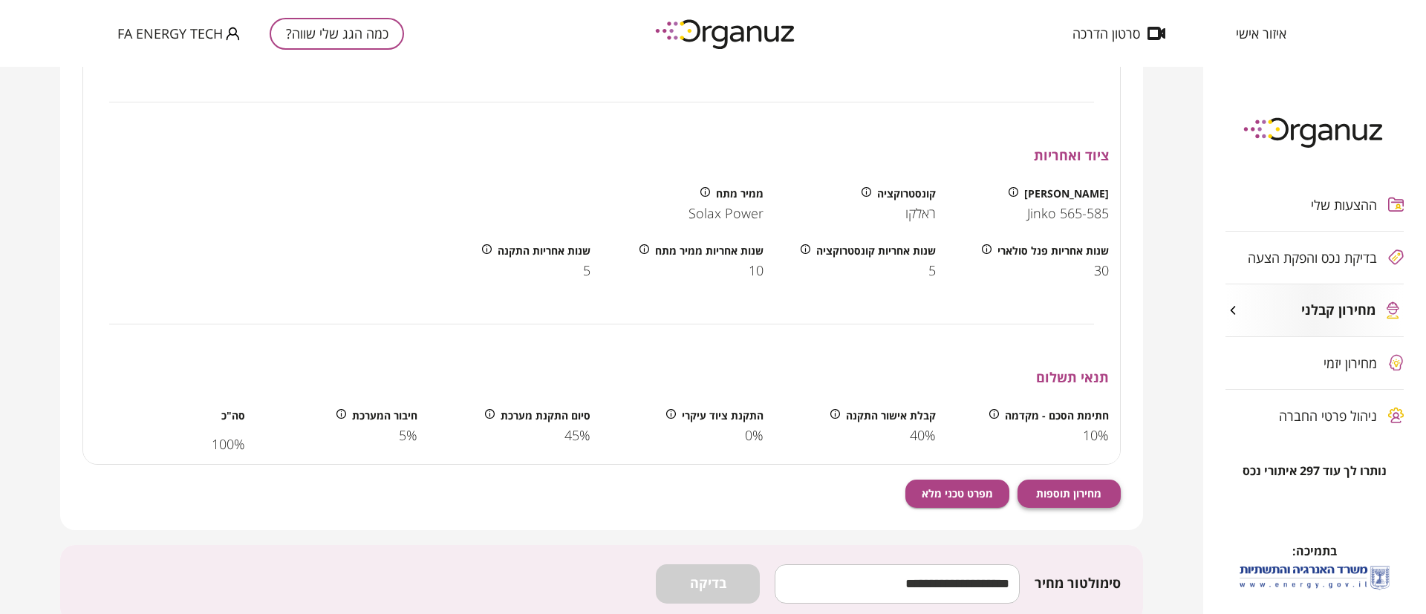
click at [1061, 489] on span "מחירון תוספות" at bounding box center [1068, 493] width 65 height 13
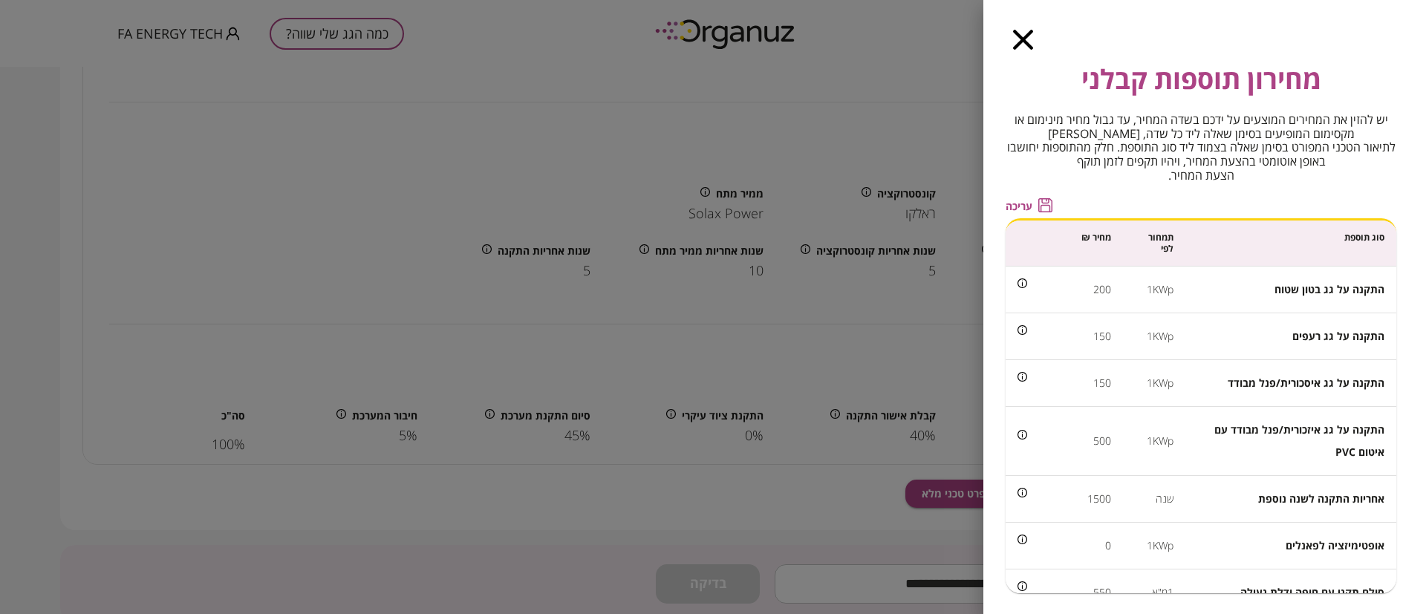
click at [1023, 41] on icon "button" at bounding box center [1023, 40] width 20 height 20
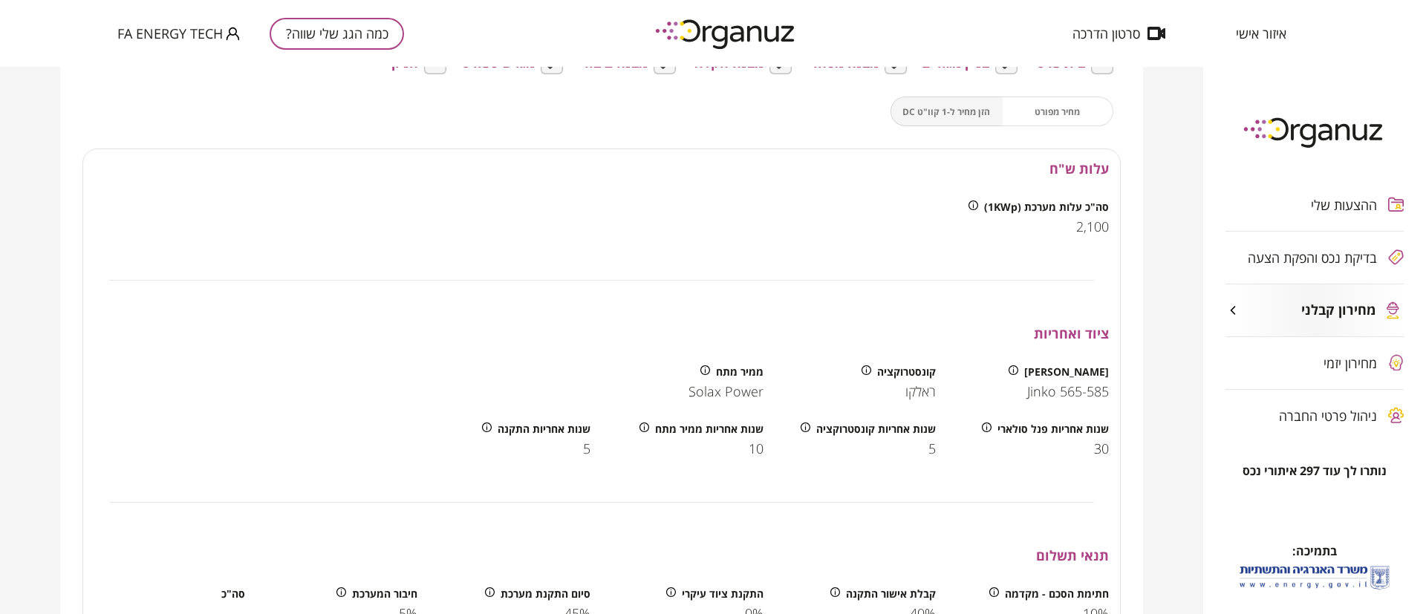
scroll to position [6194, 0]
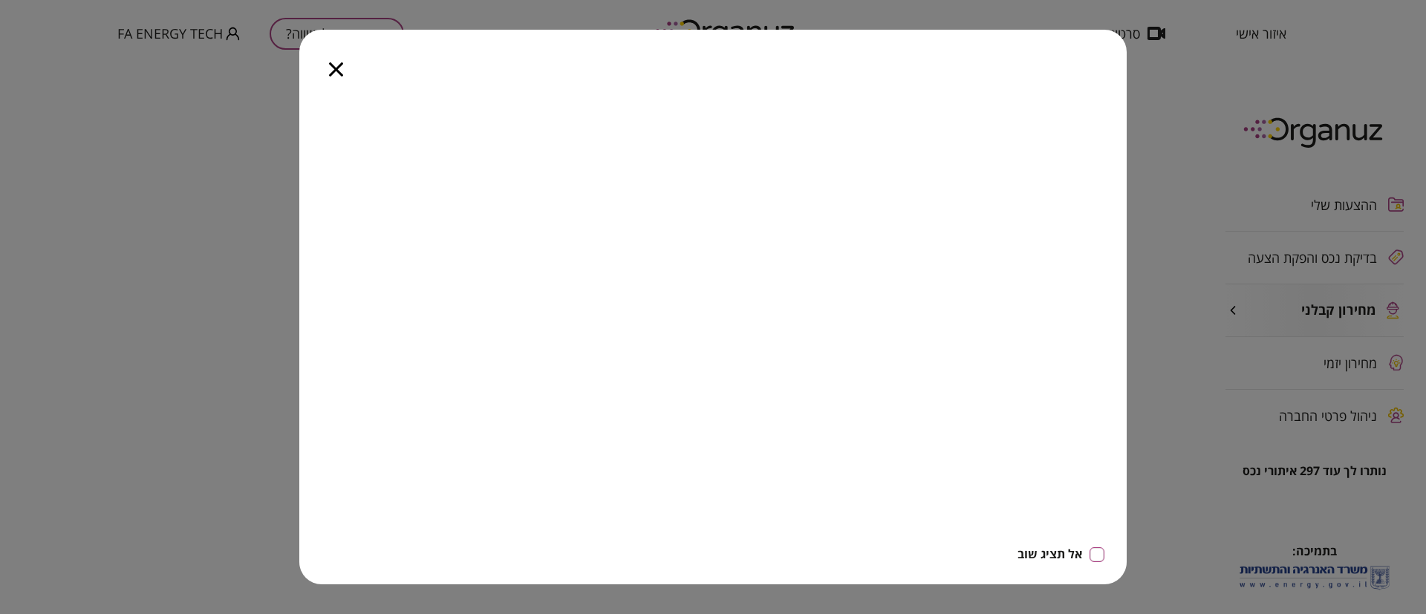
click at [332, 76] on icon "button" at bounding box center [336, 69] width 14 height 14
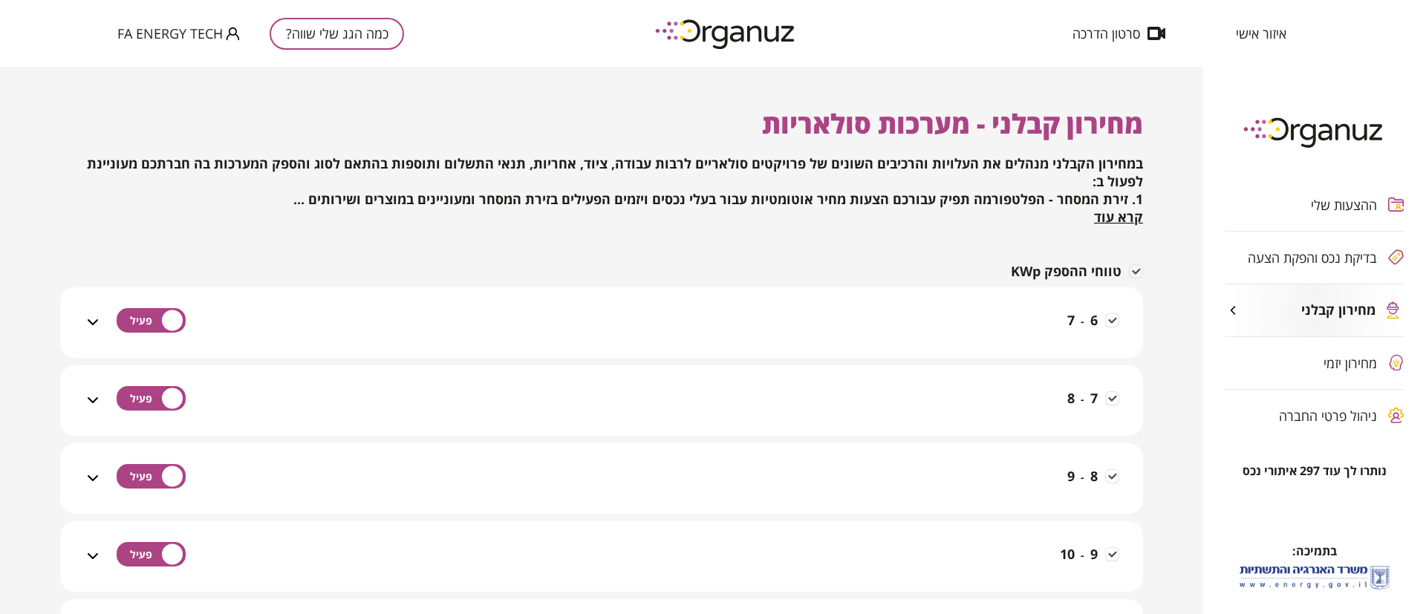
click at [735, 34] on img at bounding box center [726, 33] width 163 height 41
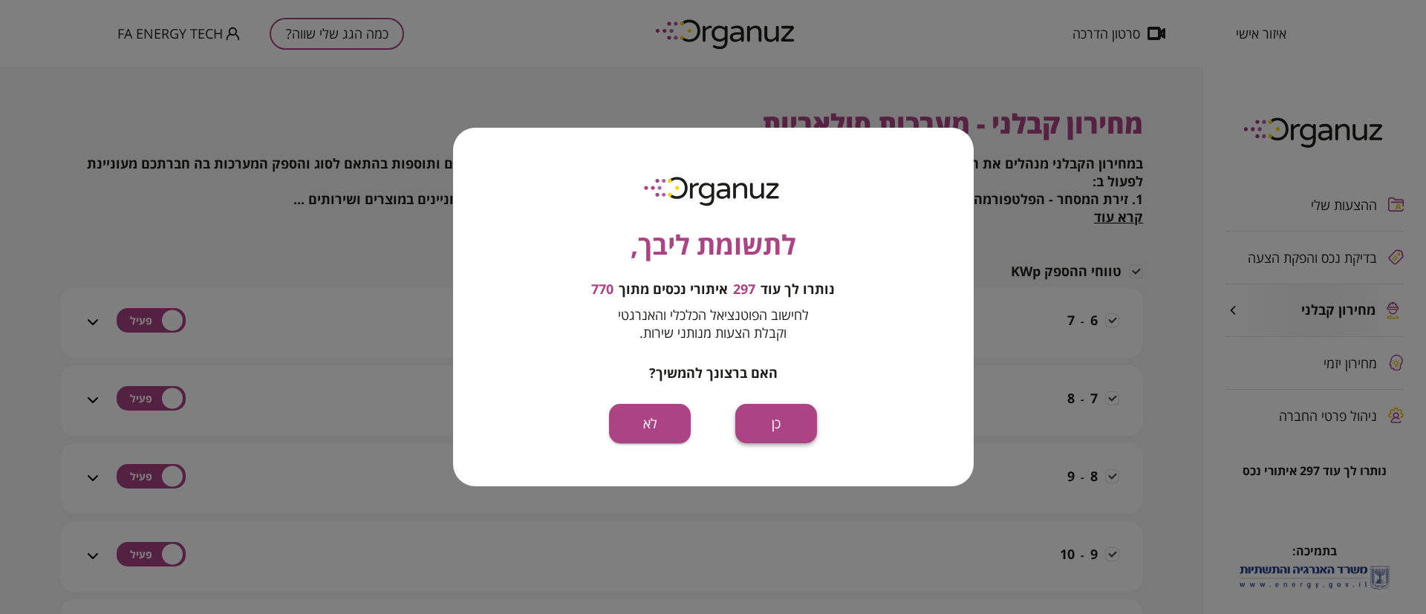
click at [765, 415] on button "כן" at bounding box center [776, 423] width 82 height 39
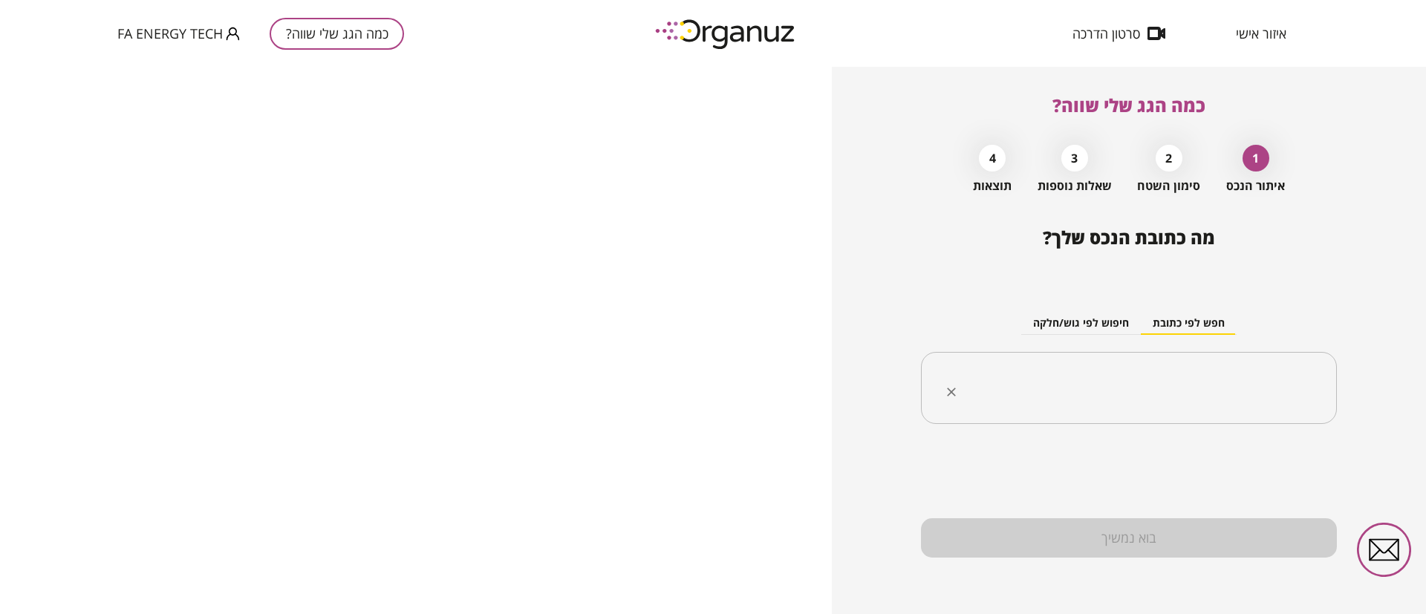
click at [1064, 391] on input "text" at bounding box center [1134, 388] width 369 height 37
paste input "**********"
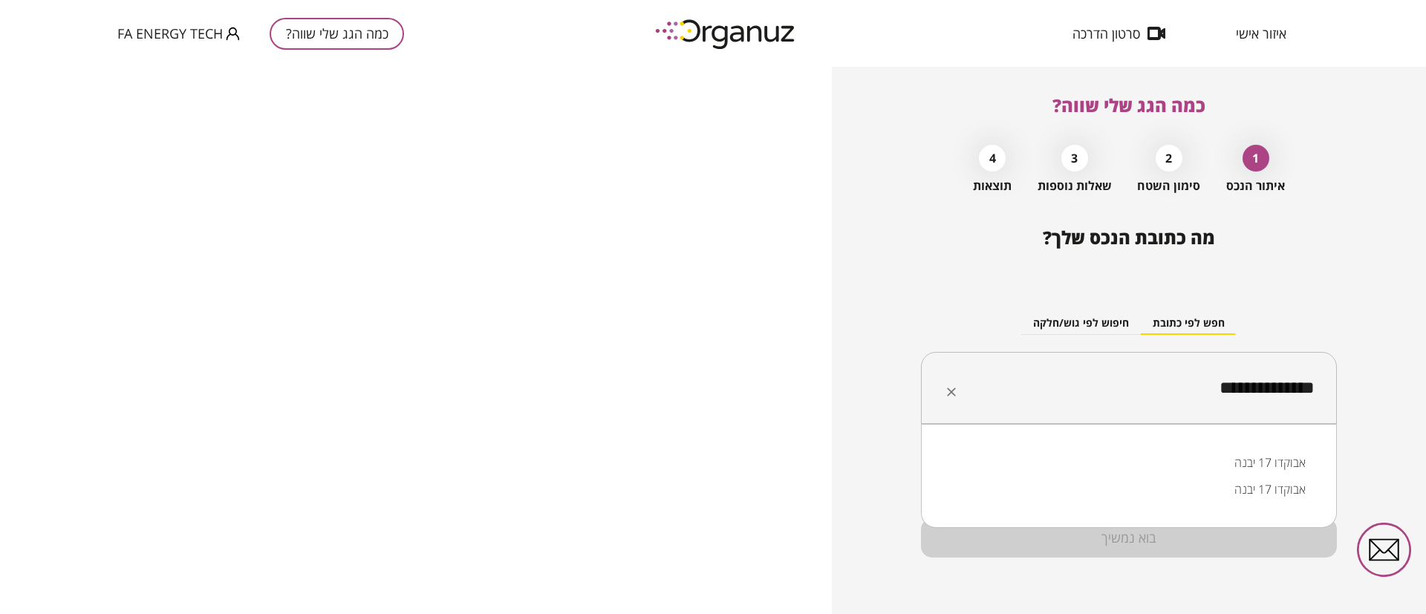
click at [1269, 466] on li "אבוקדו 17 יבנה" at bounding box center [1128, 462] width 377 height 27
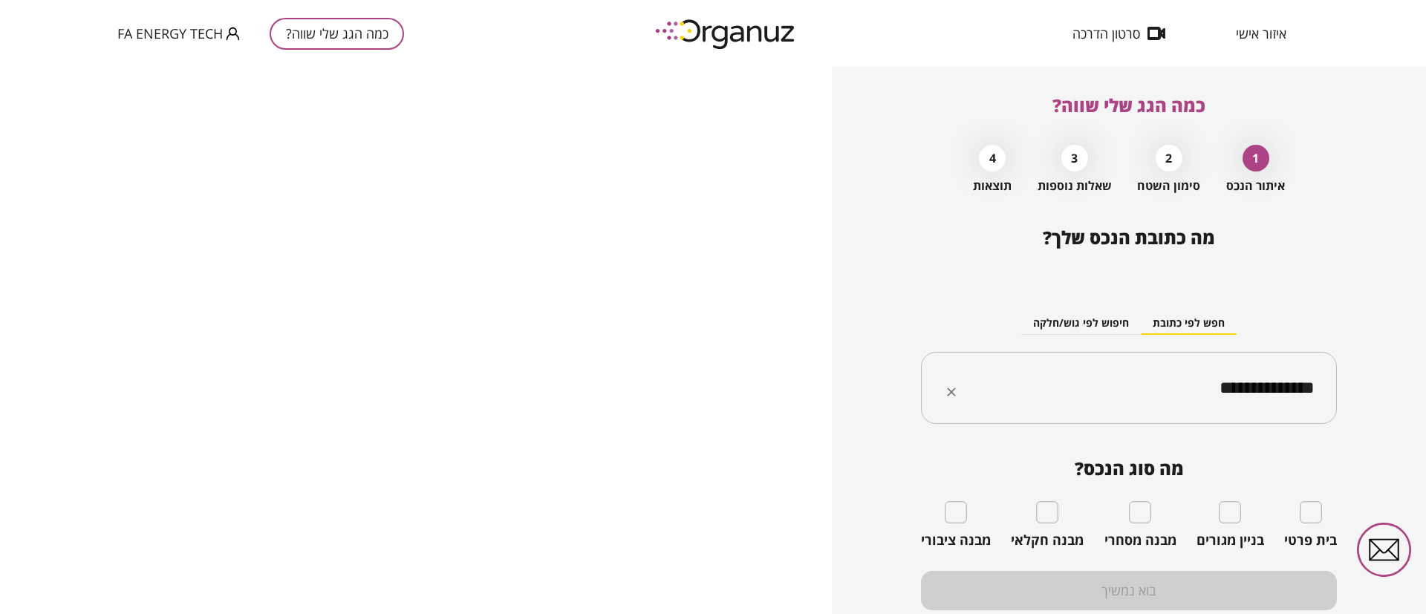
type input "**********"
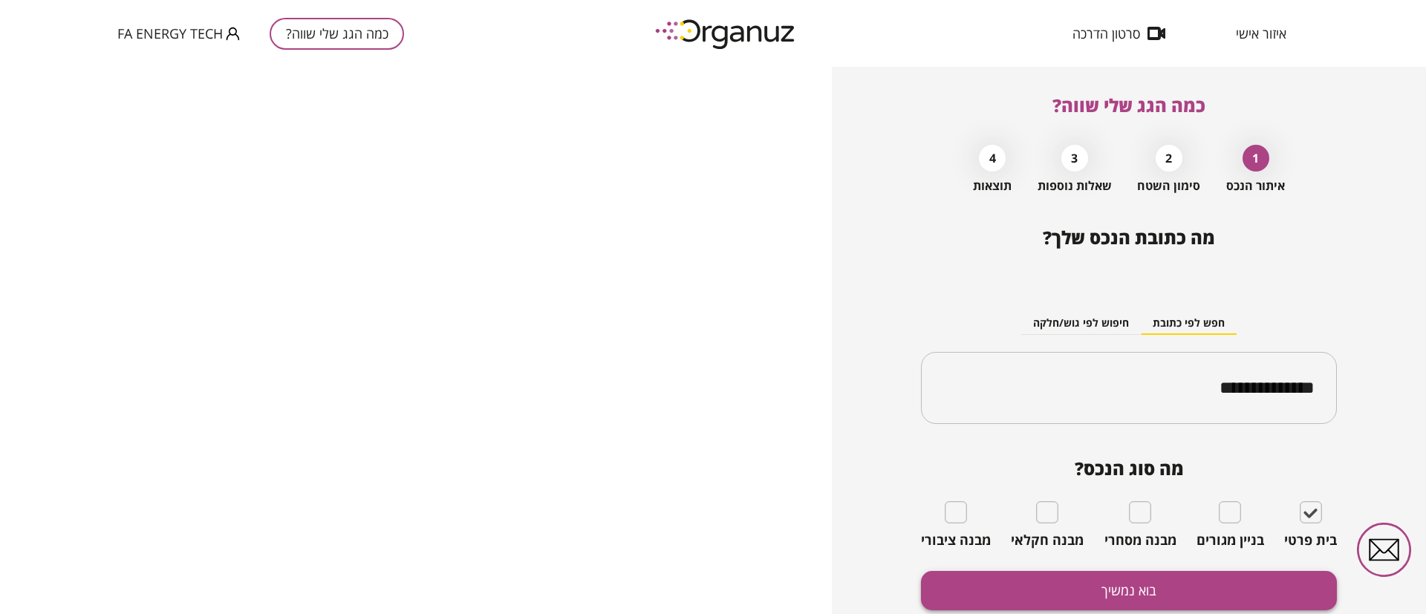
click at [1254, 582] on button "בוא נמשיך" at bounding box center [1129, 590] width 416 height 39
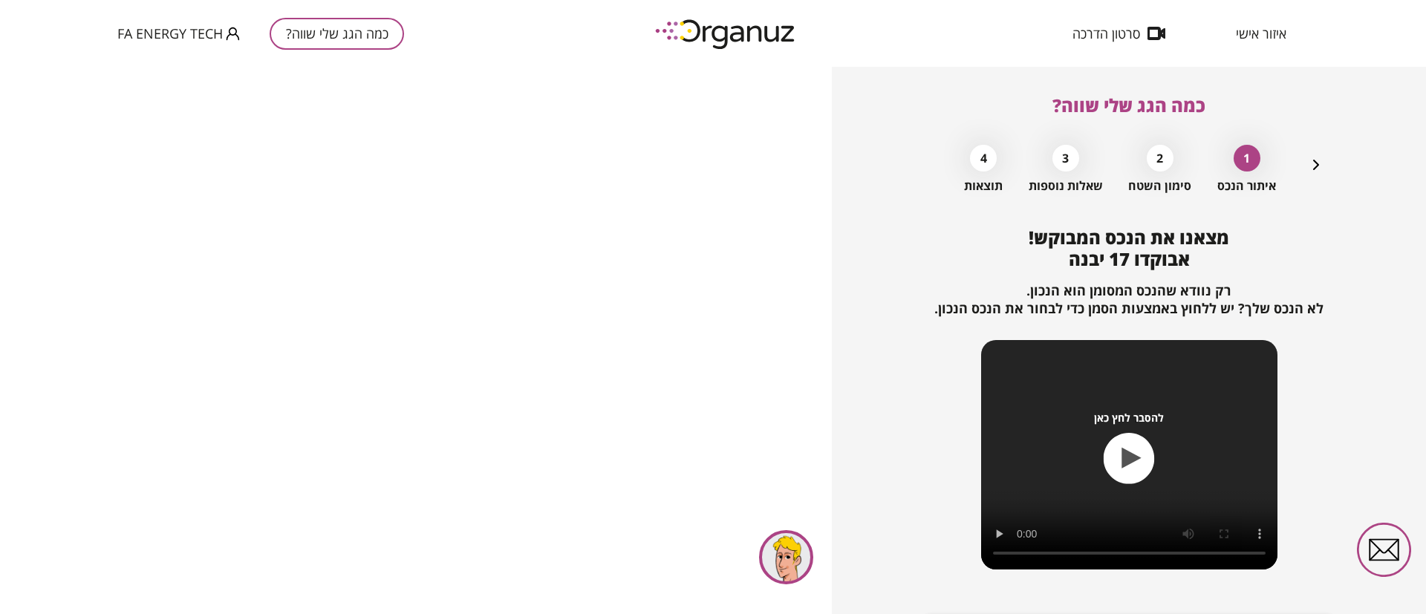
scroll to position [96, 0]
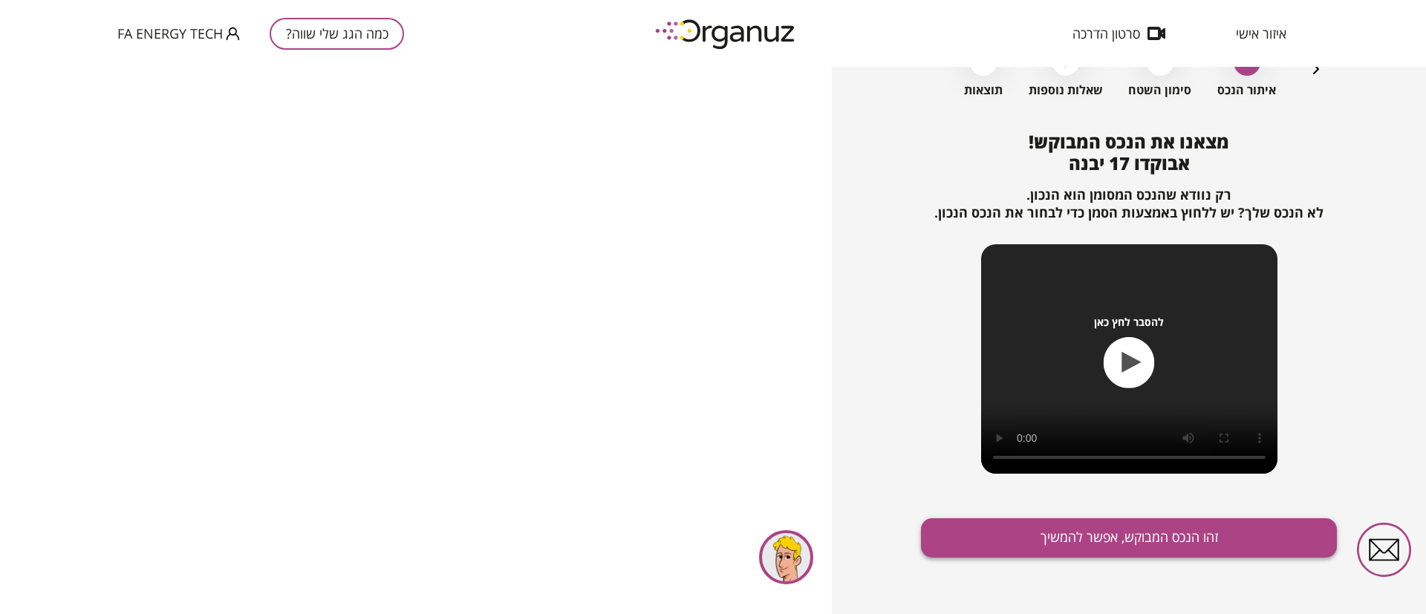
click at [1130, 538] on button "זהו הנכס המבוקש, אפשר להמשיך" at bounding box center [1129, 537] width 416 height 39
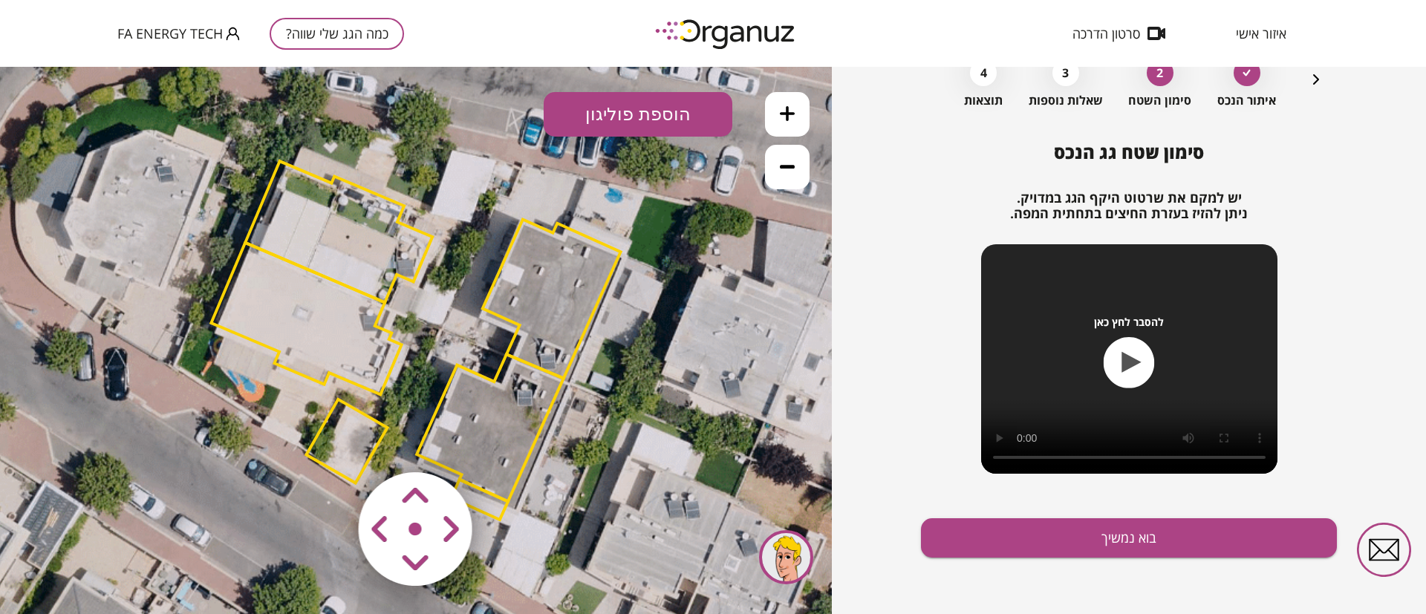
click at [567, 285] on polygon at bounding box center [552, 299] width 138 height 159
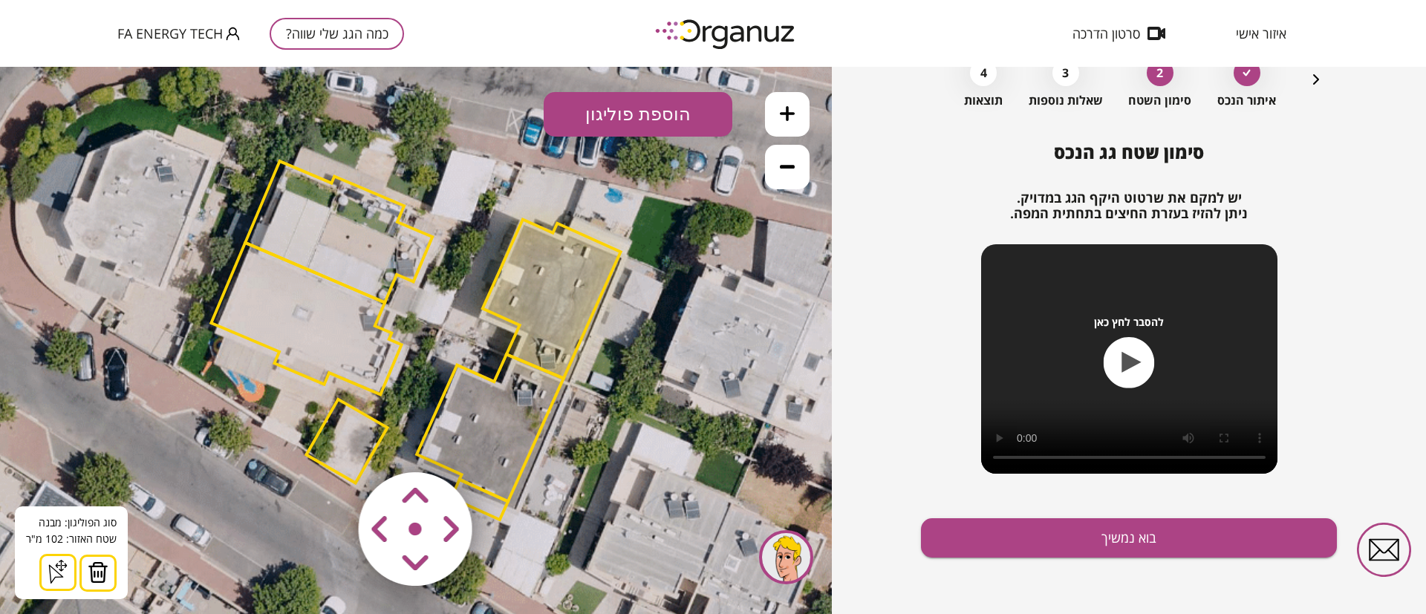
drag, startPoint x: 108, startPoint y: 576, endPoint x: 129, endPoint y: 570, distance: 22.6
click at [106, 576] on button at bounding box center [97, 573] width 37 height 37
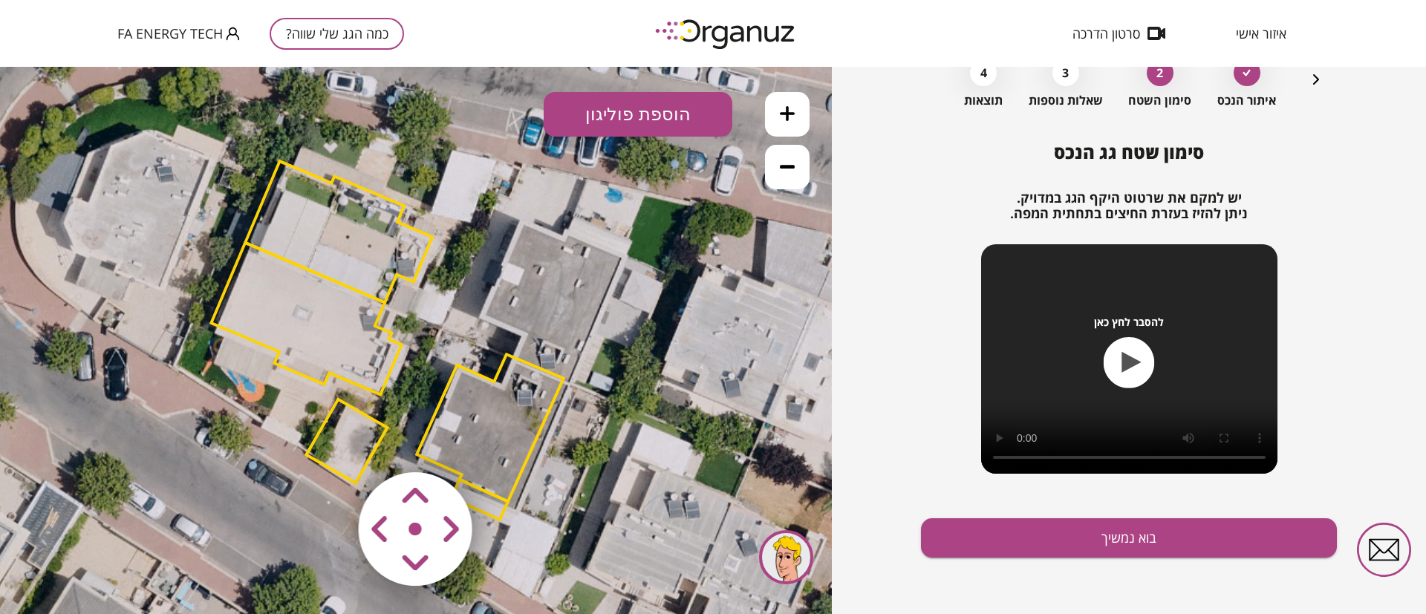
click at [487, 435] on polygon at bounding box center [490, 427] width 147 height 147
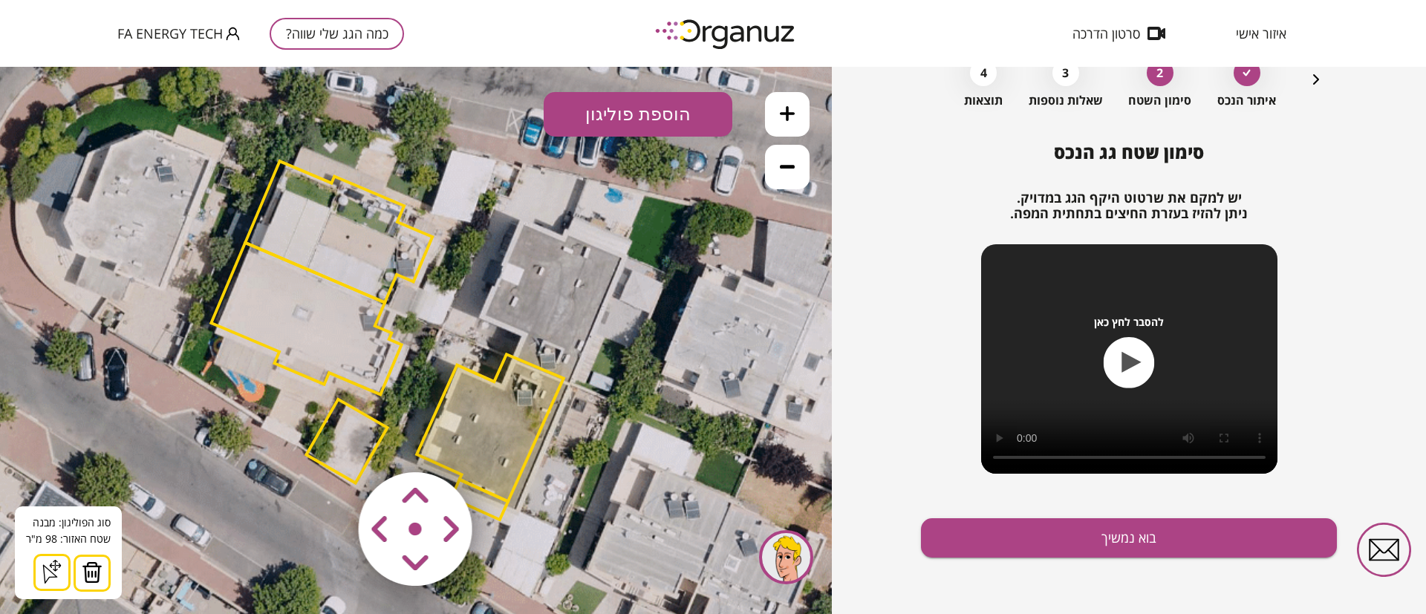
click at [91, 568] on img at bounding box center [92, 572] width 21 height 22
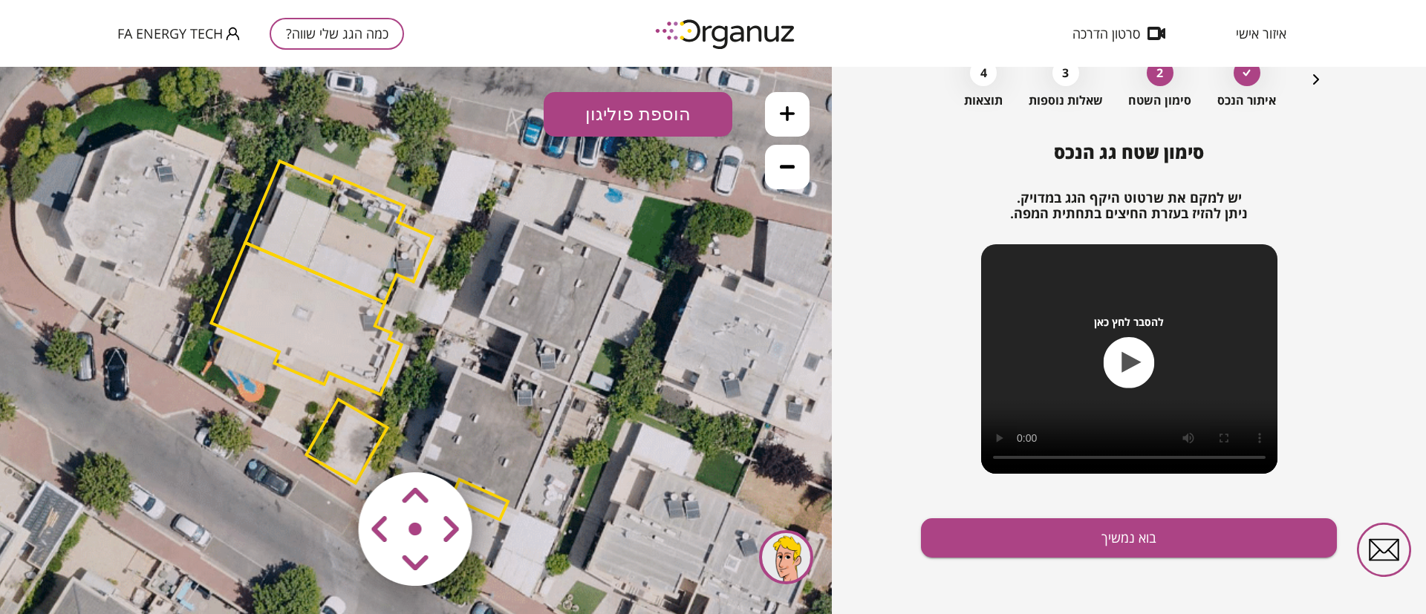
click at [355, 445] on img at bounding box center [417, 530] width 178 height 178
click at [346, 420] on polygon at bounding box center [346, 442] width 81 height 84
click at [334, 414] on polygon at bounding box center [346, 441] width 81 height 84
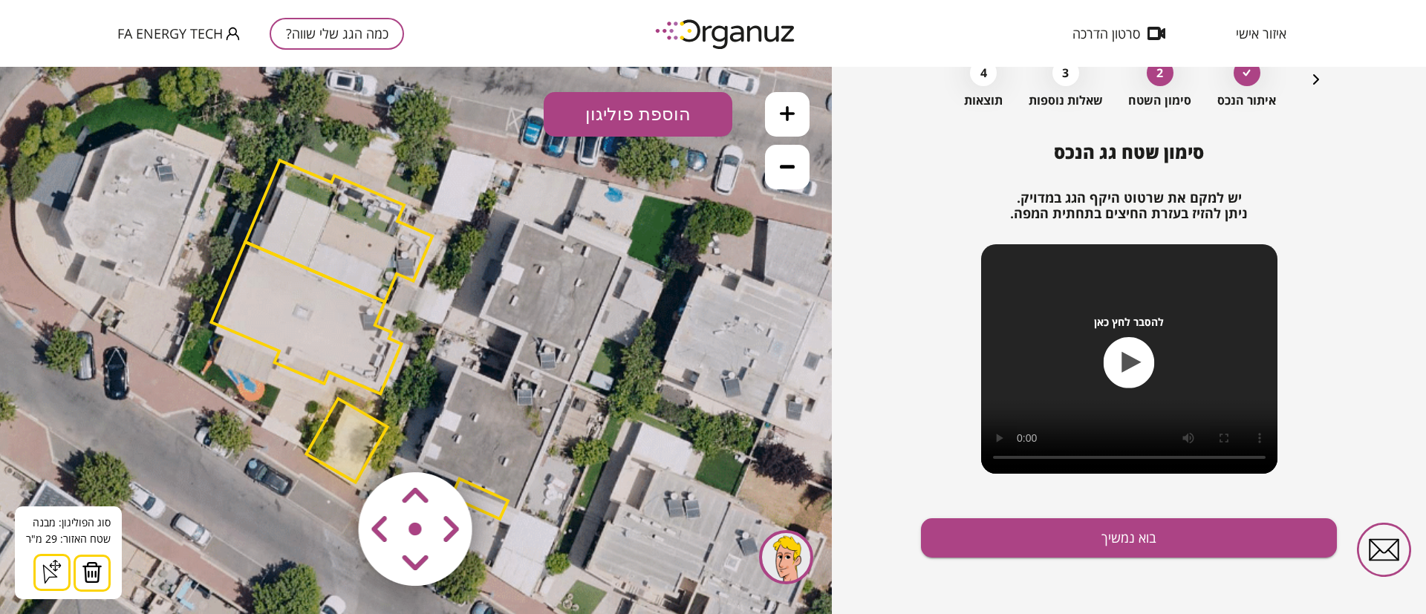
click at [92, 570] on img at bounding box center [92, 572] width 21 height 22
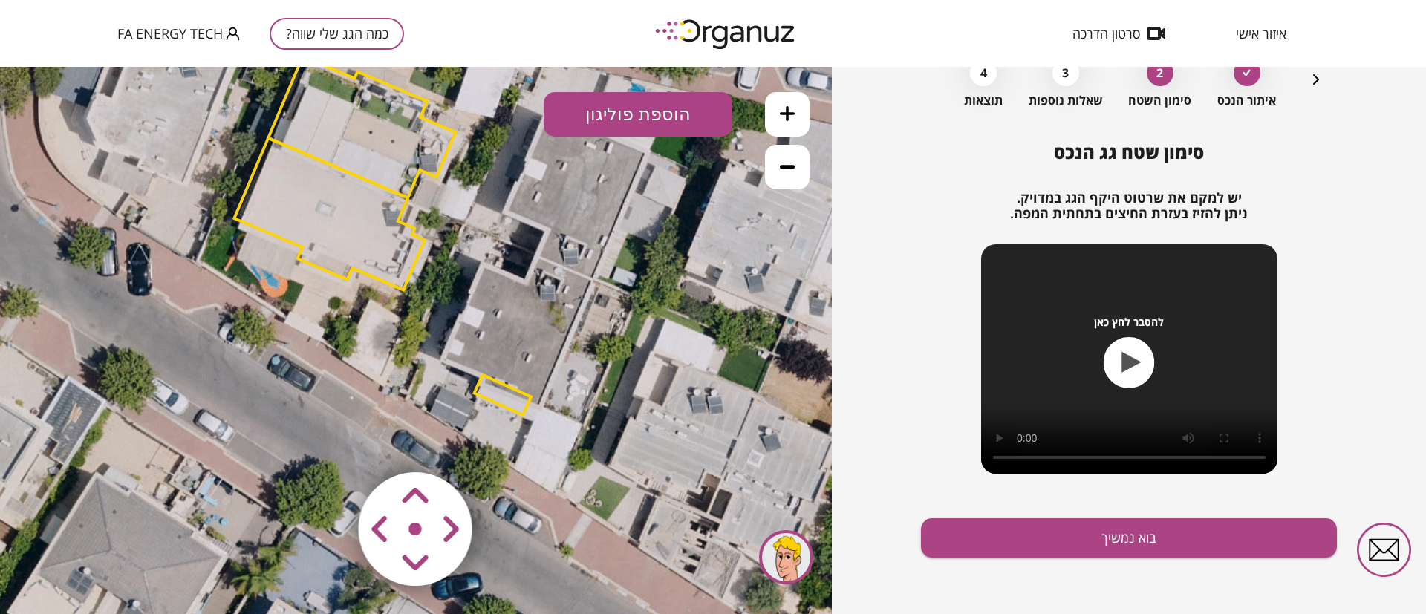
drag, startPoint x: 238, startPoint y: 457, endPoint x: 262, endPoint y: 353, distance: 106.7
click at [262, 353] on icon at bounding box center [439, 241] width 1270 height 1270
click at [486, 391] on polygon at bounding box center [503, 395] width 56 height 40
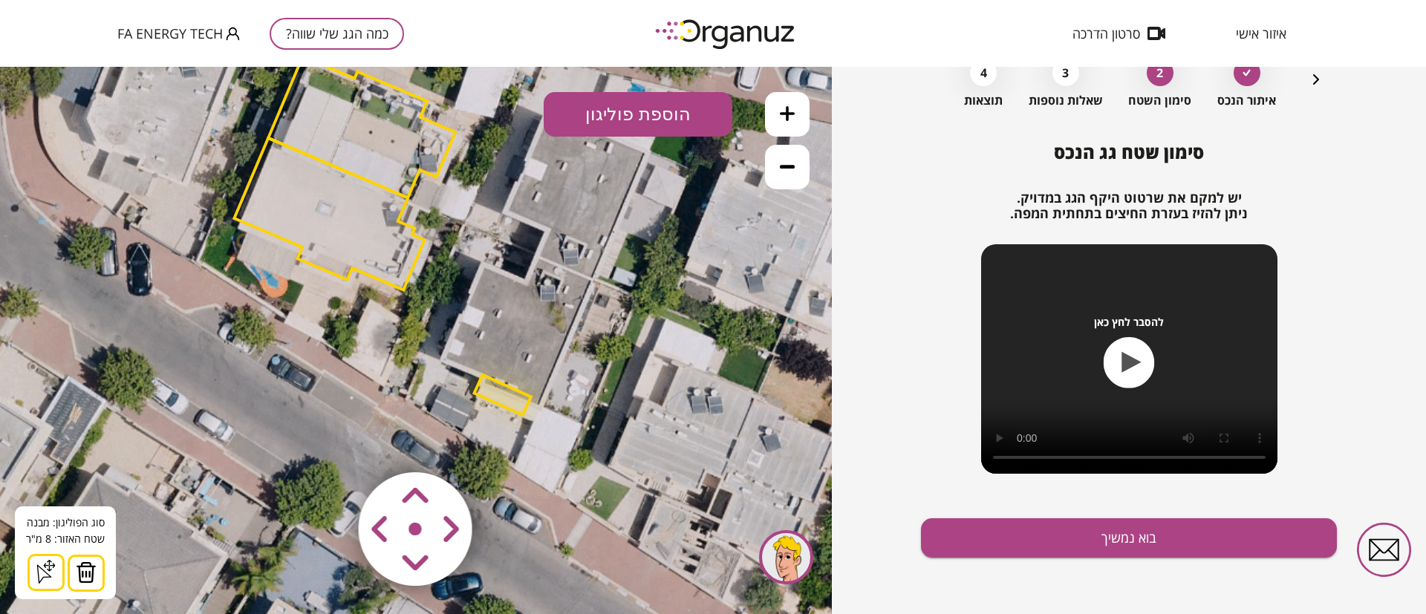
drag, startPoint x: 89, startPoint y: 564, endPoint x: 157, endPoint y: 493, distance: 98.8
click at [89, 566] on img at bounding box center [86, 572] width 21 height 22
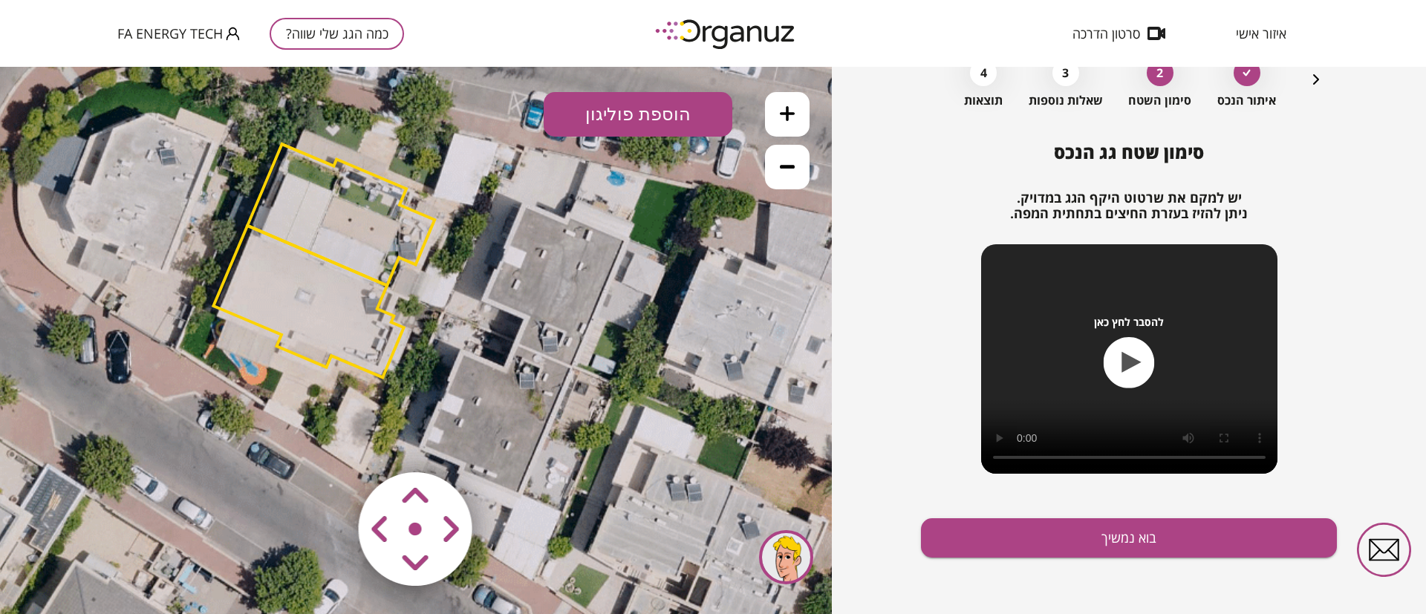
click at [238, 450] on icon at bounding box center [418, 328] width 1270 height 1270
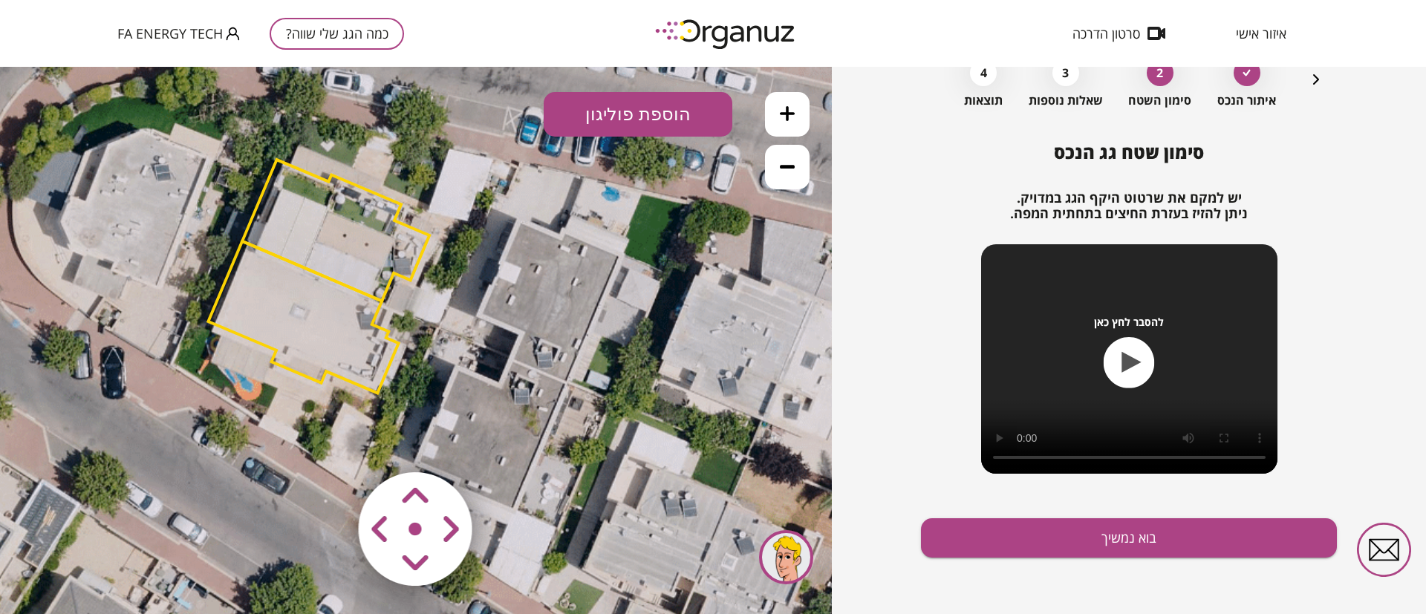
click at [281, 308] on polygon at bounding box center [303, 317] width 190 height 152
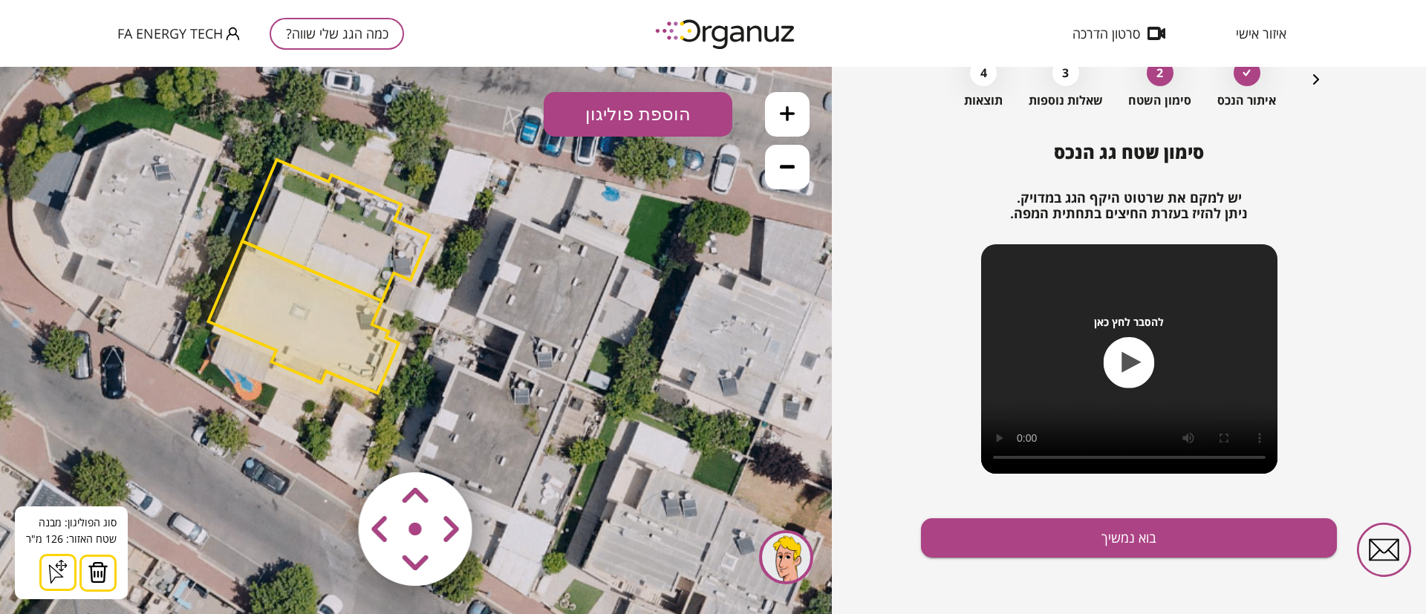
click at [108, 569] on button at bounding box center [97, 573] width 37 height 37
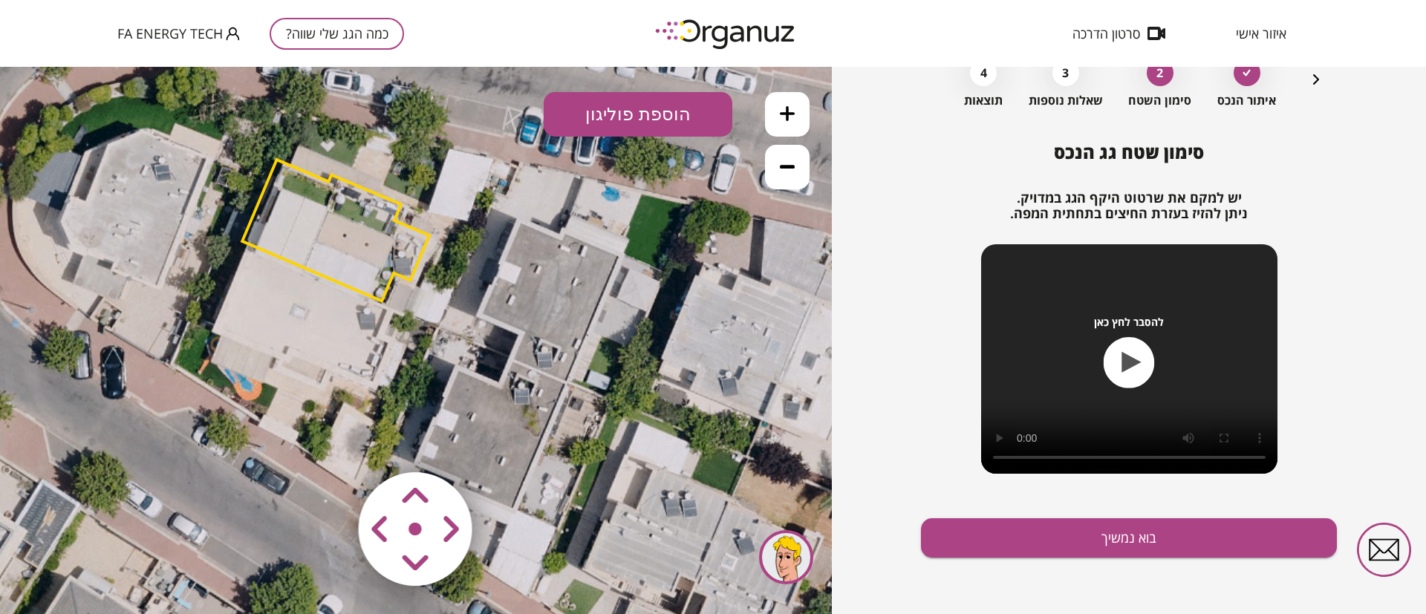
click at [336, 232] on polygon at bounding box center [335, 230] width 187 height 141
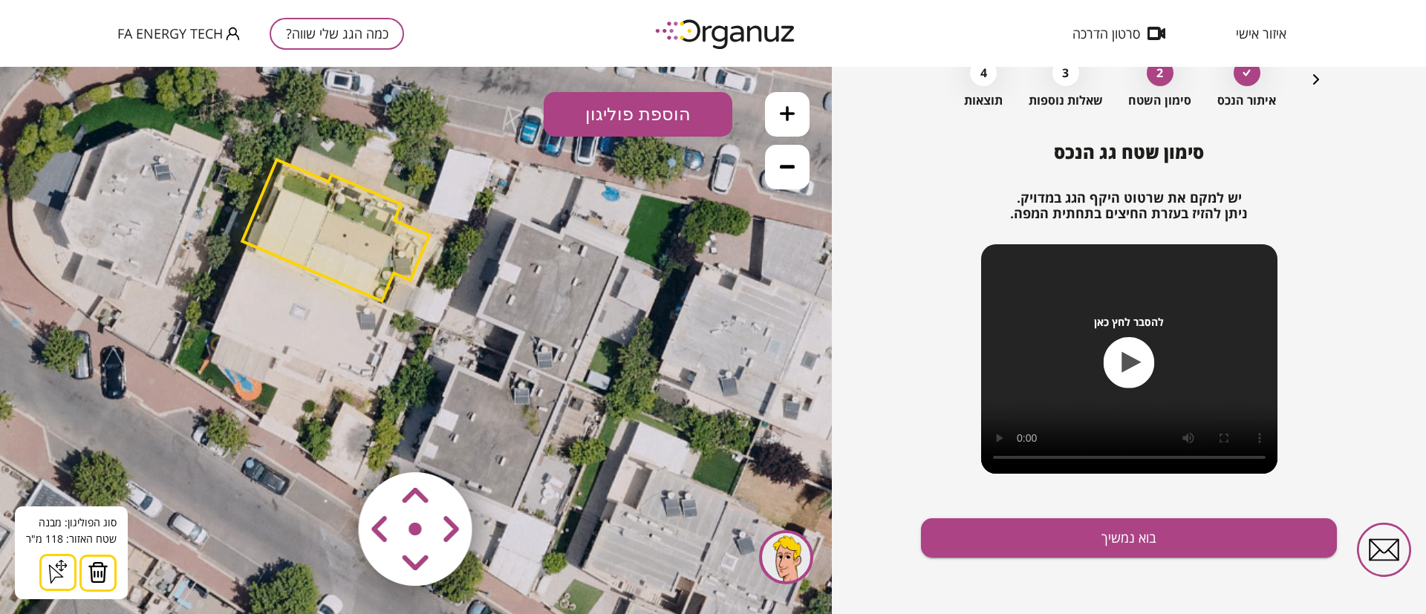
click at [103, 569] on img at bounding box center [98, 572] width 21 height 22
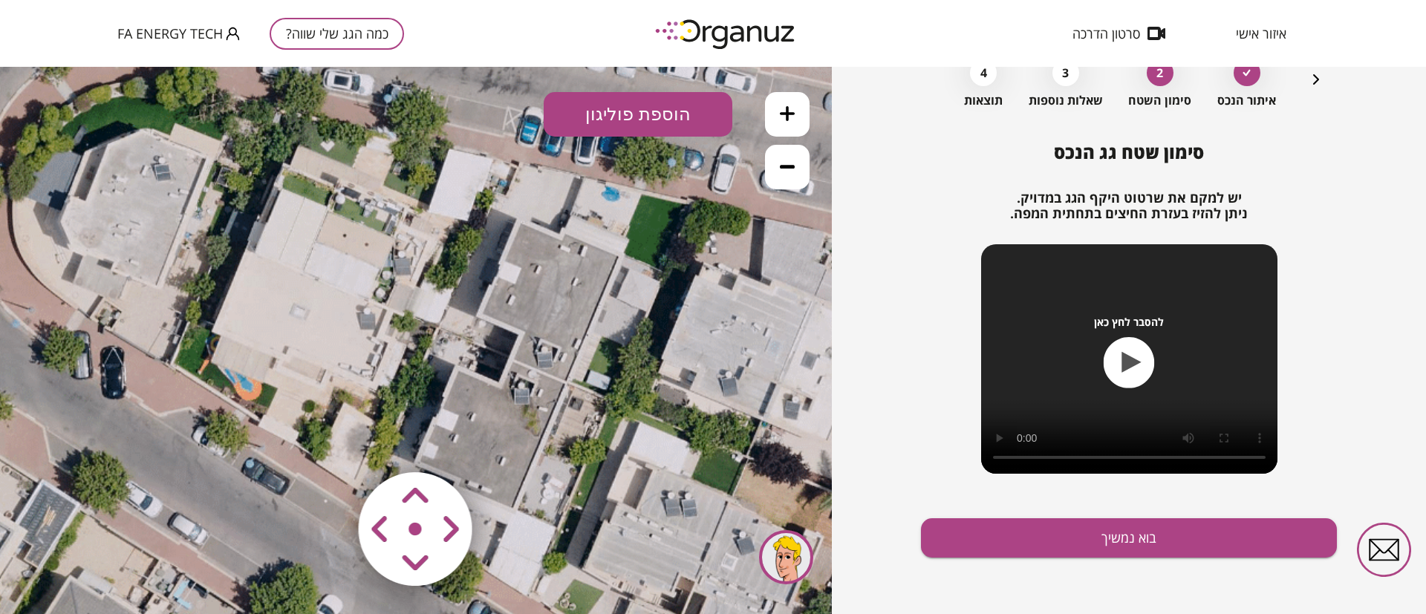
click at [781, 111] on icon at bounding box center [787, 113] width 15 height 15
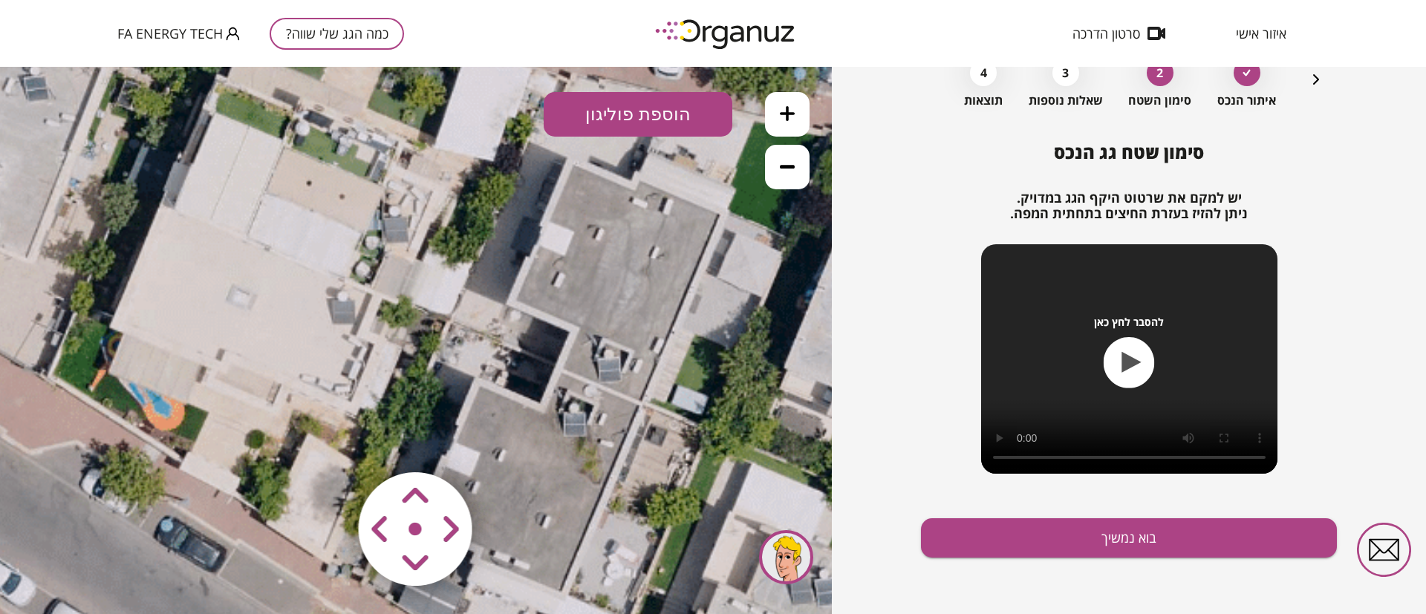
click at [781, 111] on icon at bounding box center [787, 113] width 15 height 15
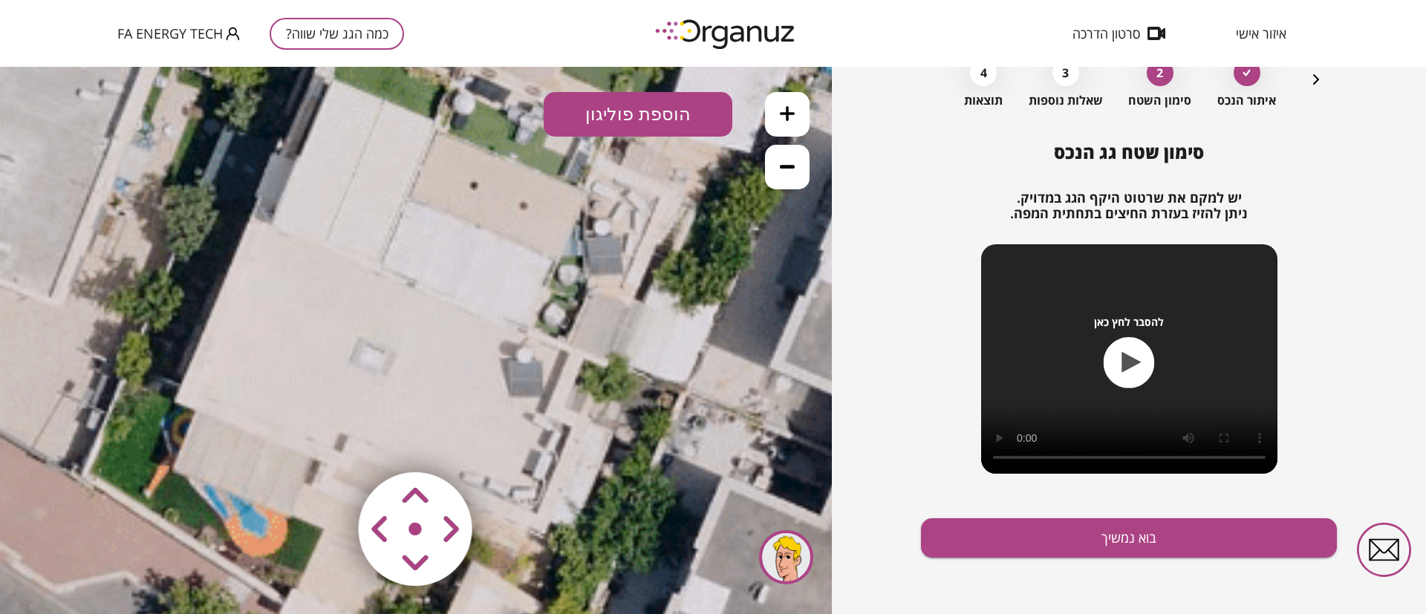
drag, startPoint x: 434, startPoint y: 313, endPoint x: 605, endPoint y: 379, distance: 183.9
click at [605, 379] on icon at bounding box center [628, 429] width 2858 height 2858
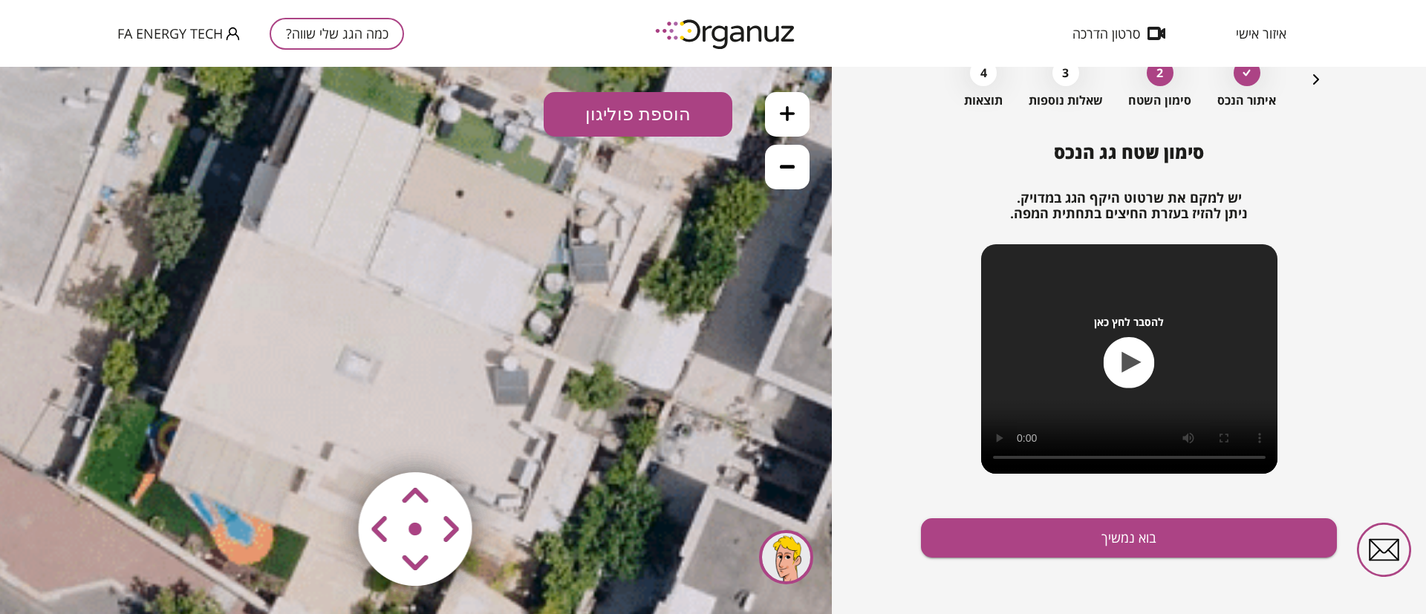
drag, startPoint x: 610, startPoint y: 307, endPoint x: 544, endPoint y: 318, distance: 66.3
click at [544, 318] on icon at bounding box center [614, 437] width 2858 height 2858
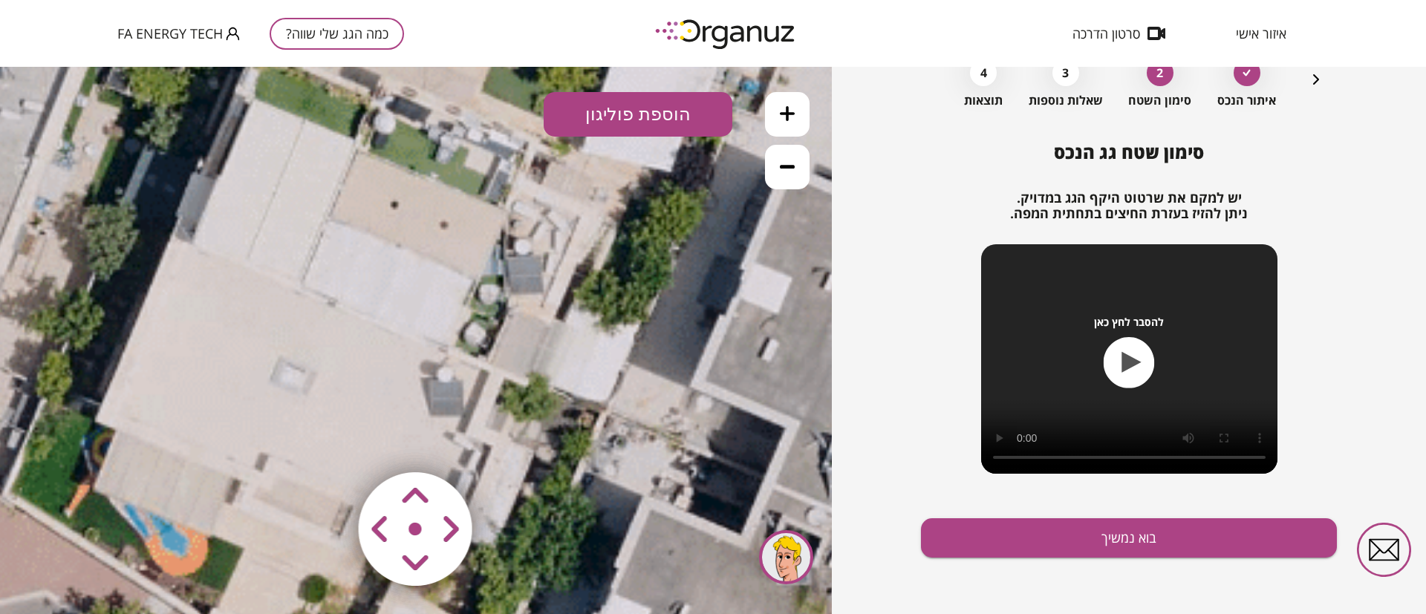
click at [649, 116] on button "הוספת פוליגון" at bounding box center [638, 114] width 189 height 45
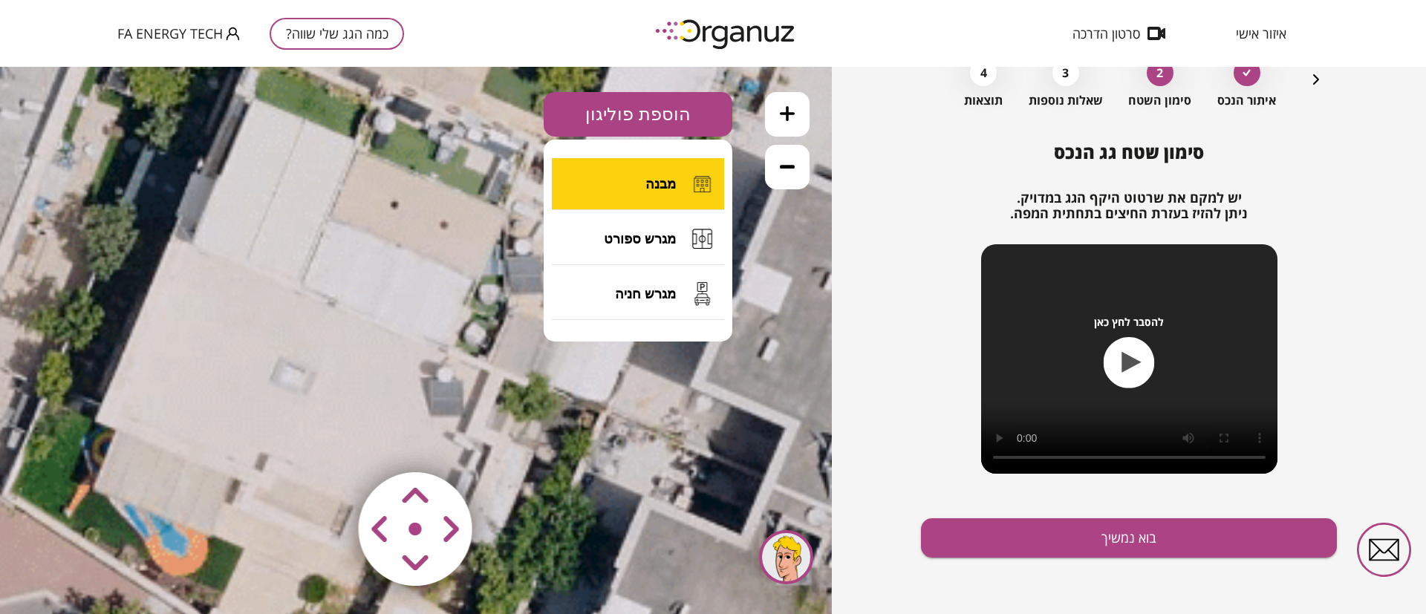
click at [664, 179] on span "מבנה" at bounding box center [660, 184] width 30 height 16
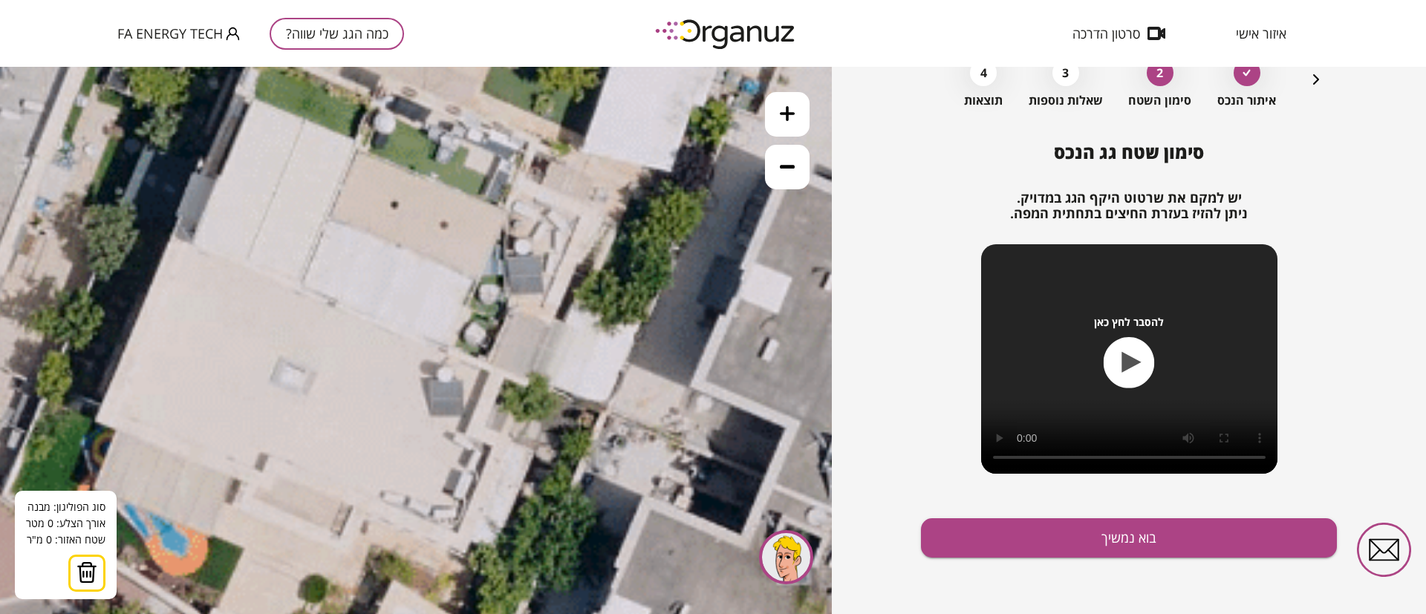
click at [192, 243] on icon at bounding box center [549, 448] width 2858 height 2858
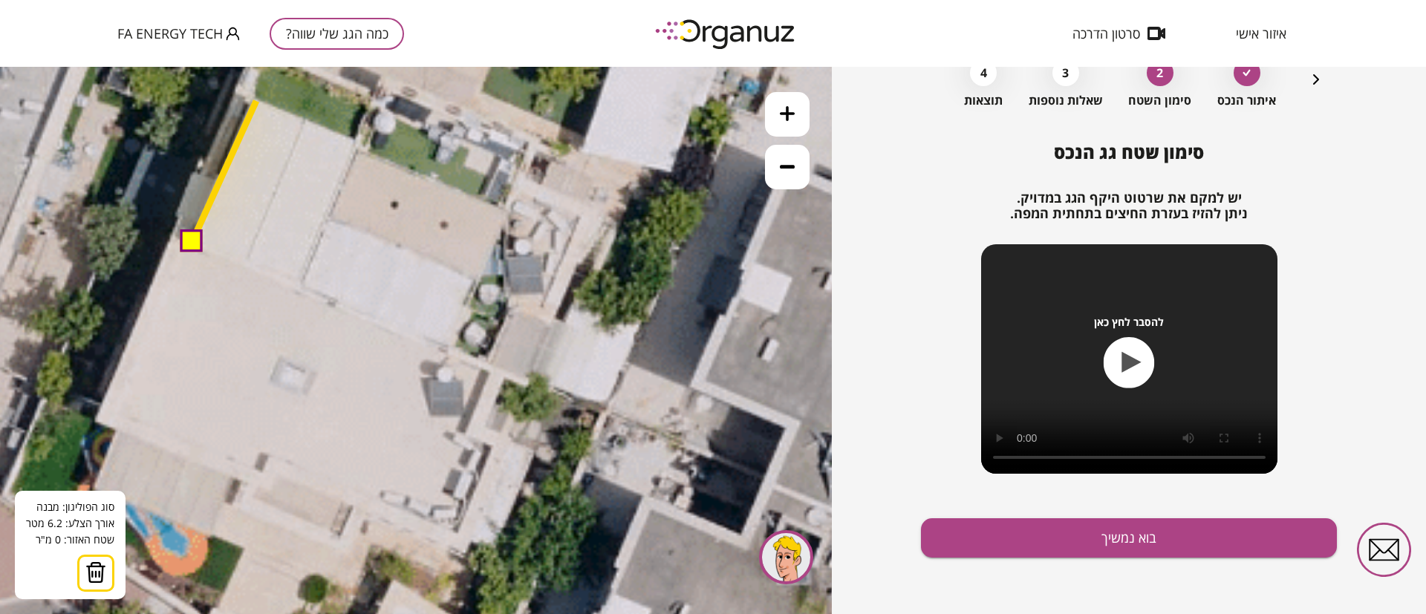
click at [256, 101] on polygon at bounding box center [224, 172] width 65 height 142
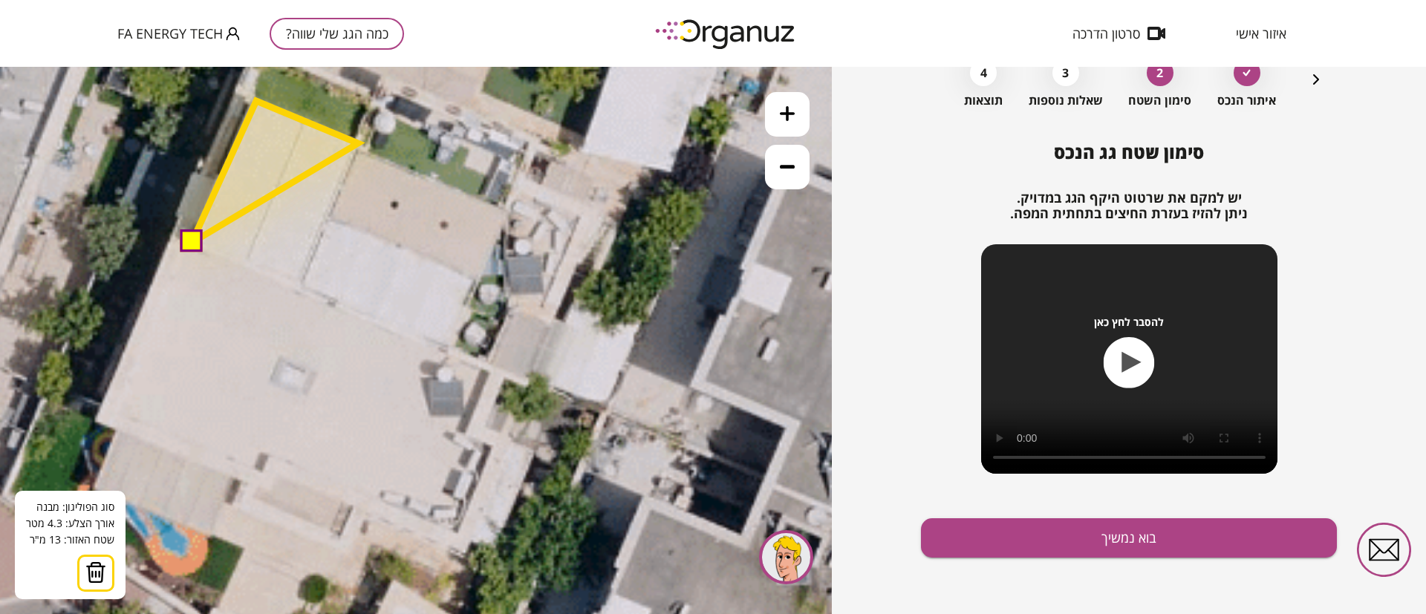
click at [358, 144] on polygon at bounding box center [275, 172] width 166 height 142
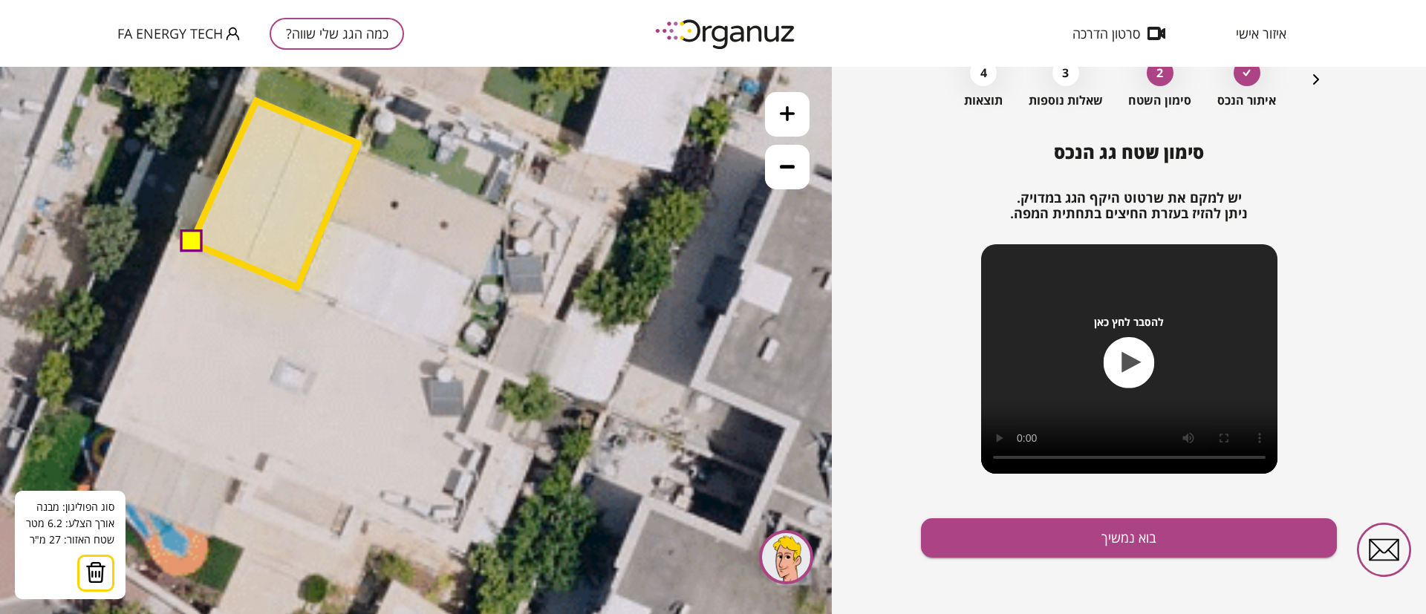
click at [297, 287] on polygon at bounding box center [275, 194] width 166 height 186
click at [193, 241] on button at bounding box center [190, 241] width 22 height 22
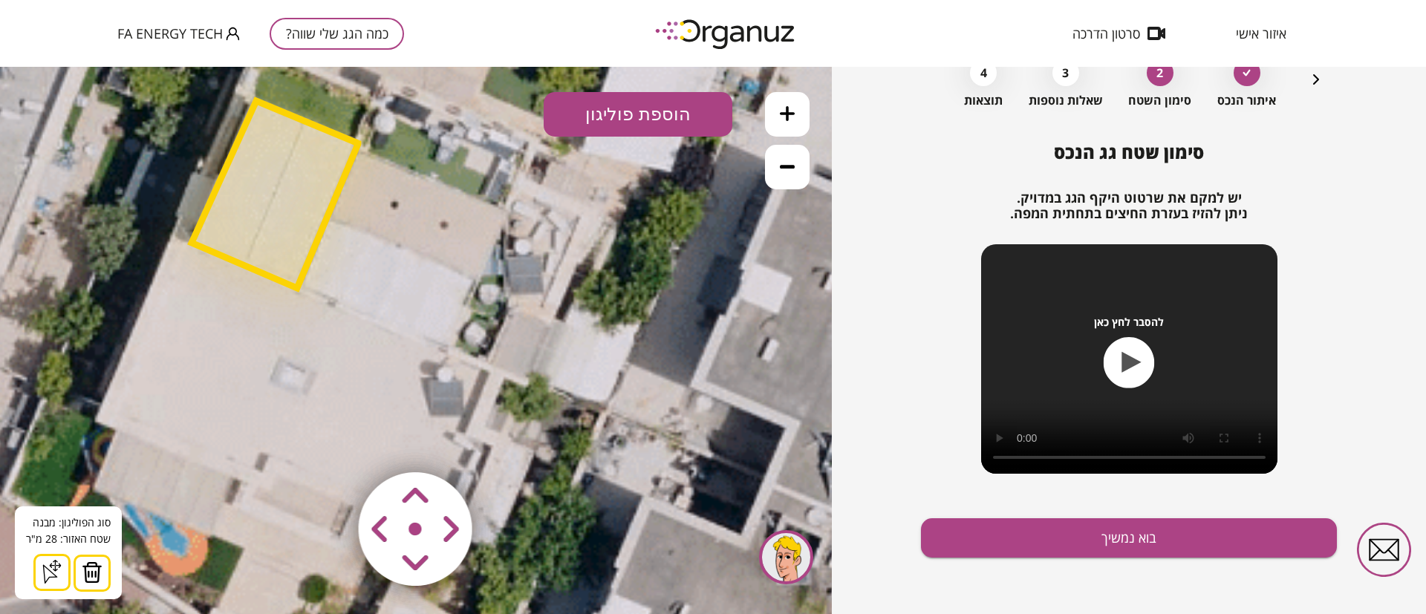
click at [655, 101] on button "הוספת פוליגון" at bounding box center [638, 114] width 189 height 45
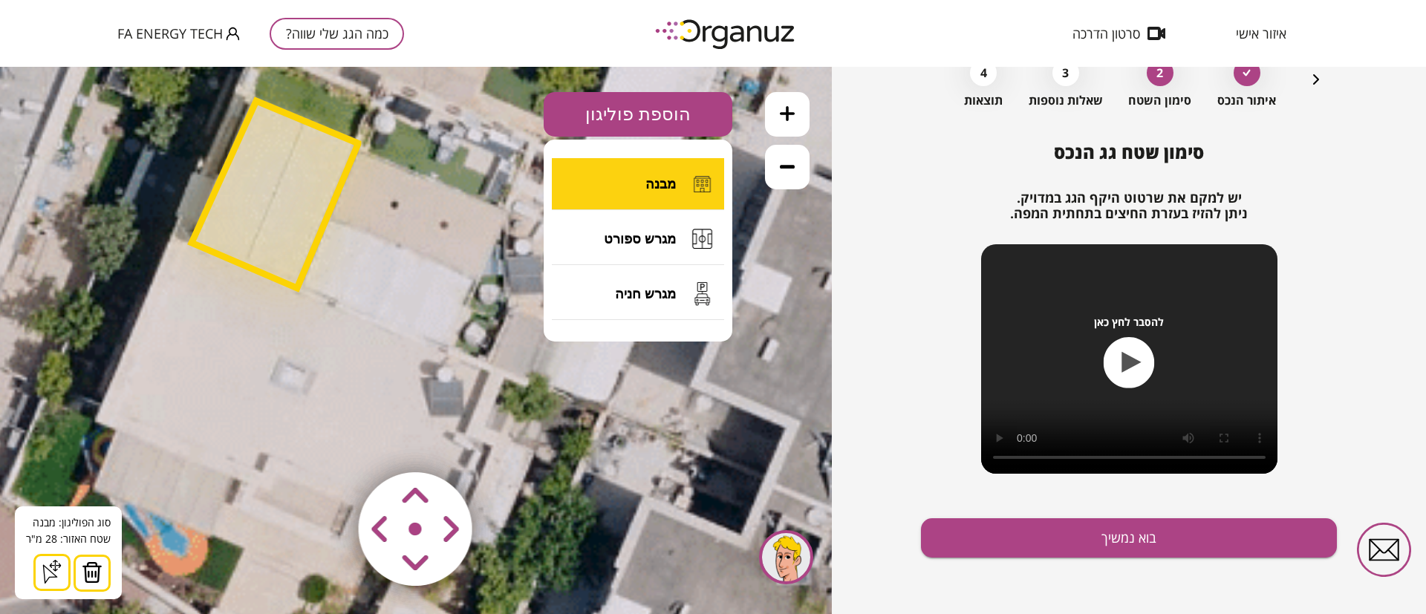
click at [662, 175] on button "מבנה" at bounding box center [638, 184] width 172 height 52
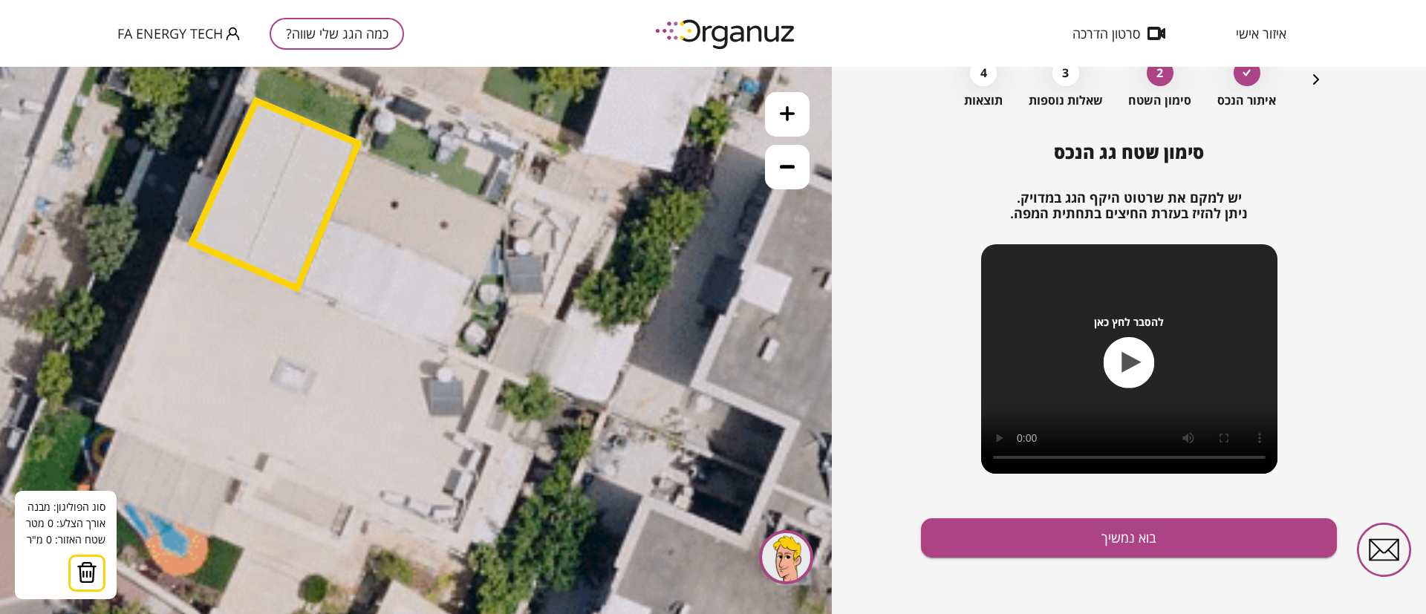
click at [359, 150] on icon at bounding box center [549, 448] width 2858 height 2858
click at [512, 215] on icon at bounding box center [549, 448] width 2858 height 2858
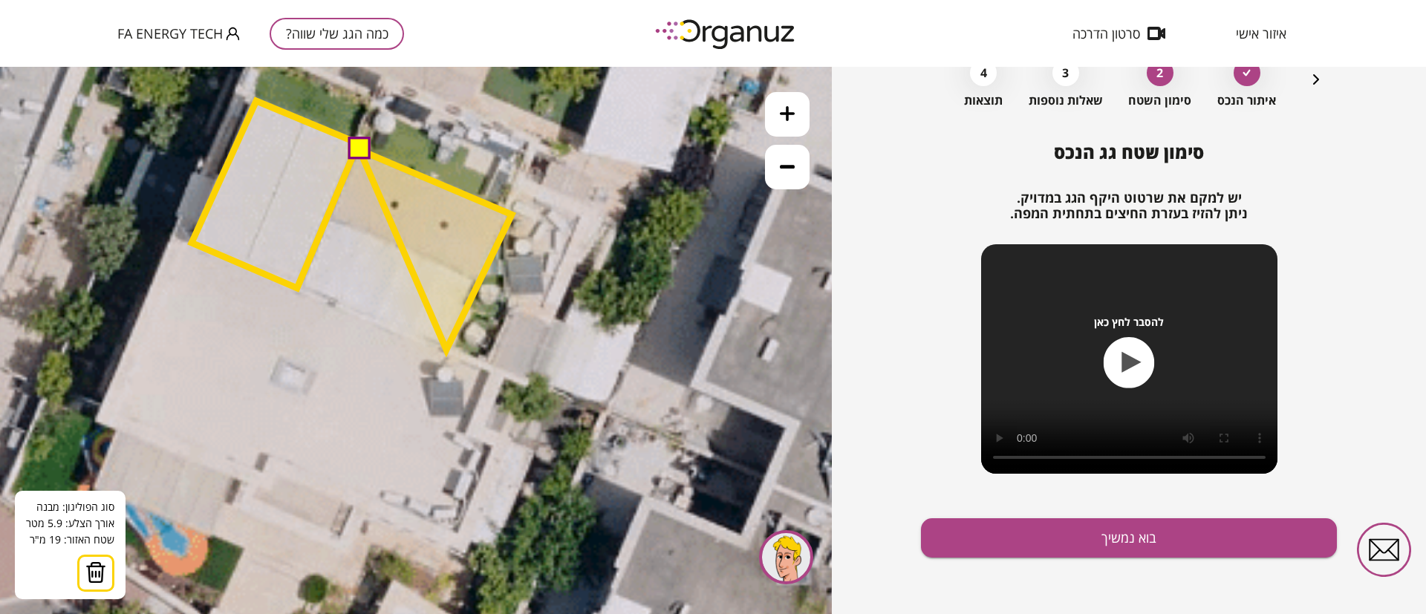
click at [446, 350] on polygon at bounding box center [435, 250] width 152 height 200
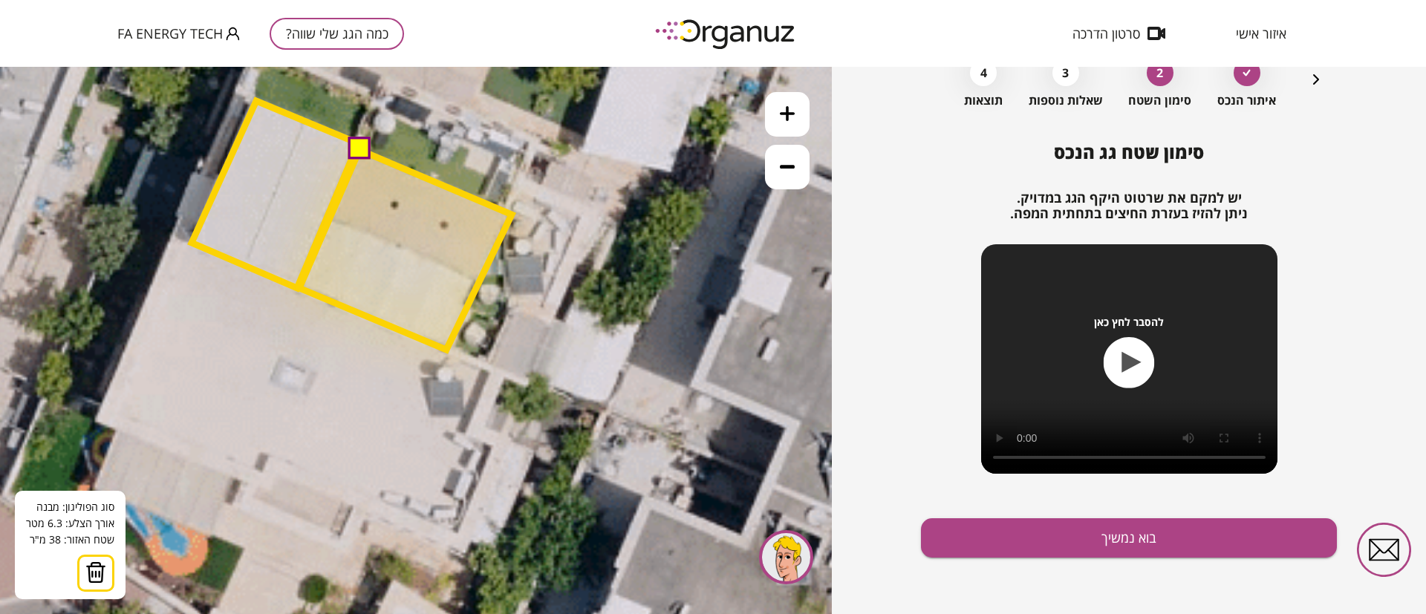
click at [299, 289] on polygon at bounding box center [405, 250] width 212 height 200
click at [357, 155] on button at bounding box center [358, 148] width 22 height 22
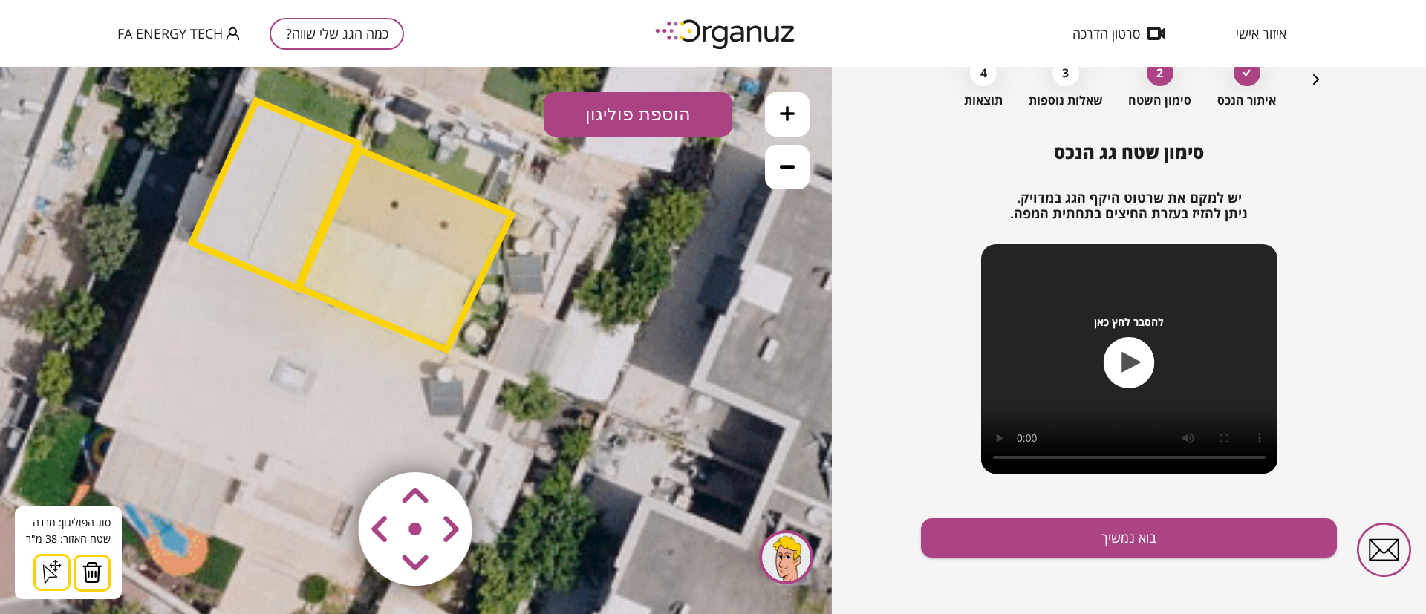
click at [421, 235] on polygon at bounding box center [405, 250] width 213 height 200
click at [307, 204] on polygon at bounding box center [275, 194] width 166 height 187
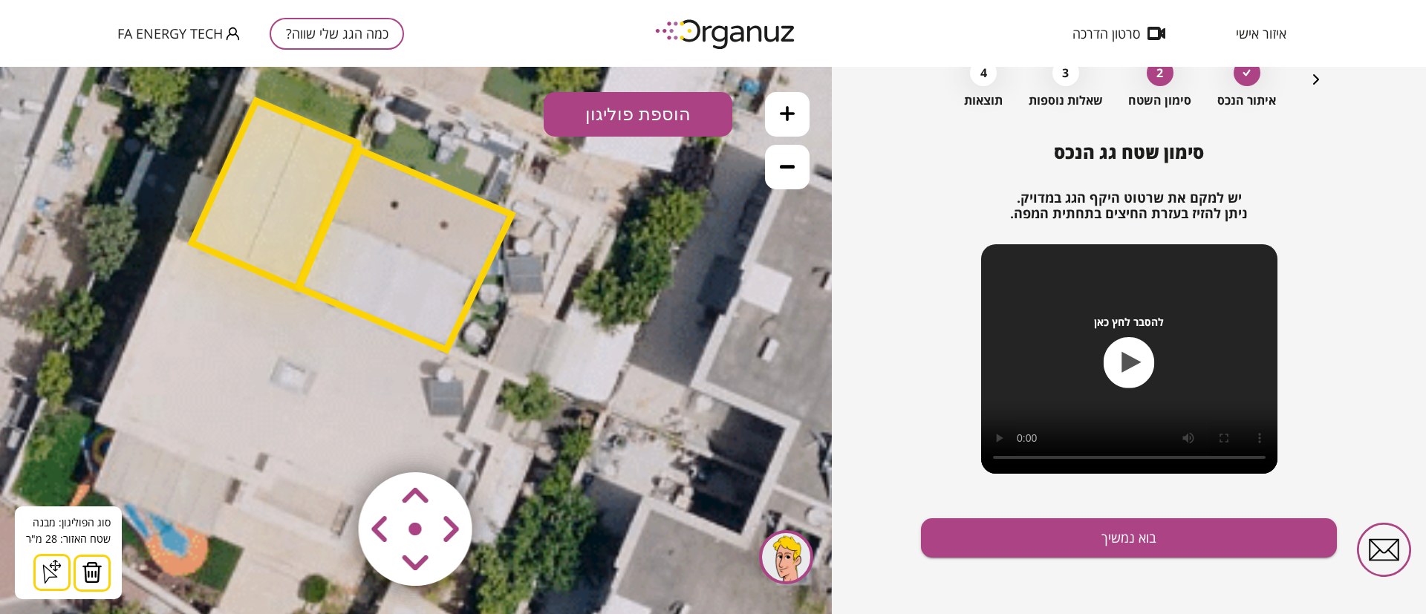
click at [789, 168] on icon at bounding box center [787, 167] width 15 height 4
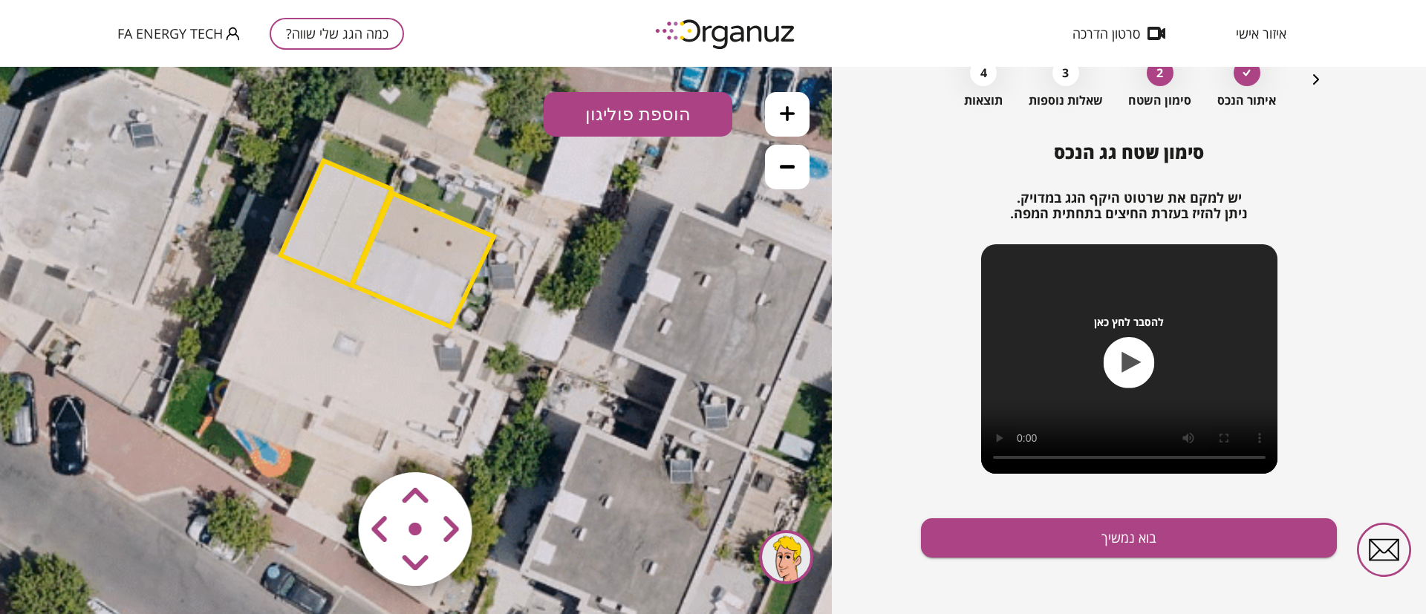
drag, startPoint x: 592, startPoint y: 320, endPoint x: 605, endPoint y: 302, distance: 22.9
click at [605, 302] on icon at bounding box center [518, 391] width 1905 height 1905
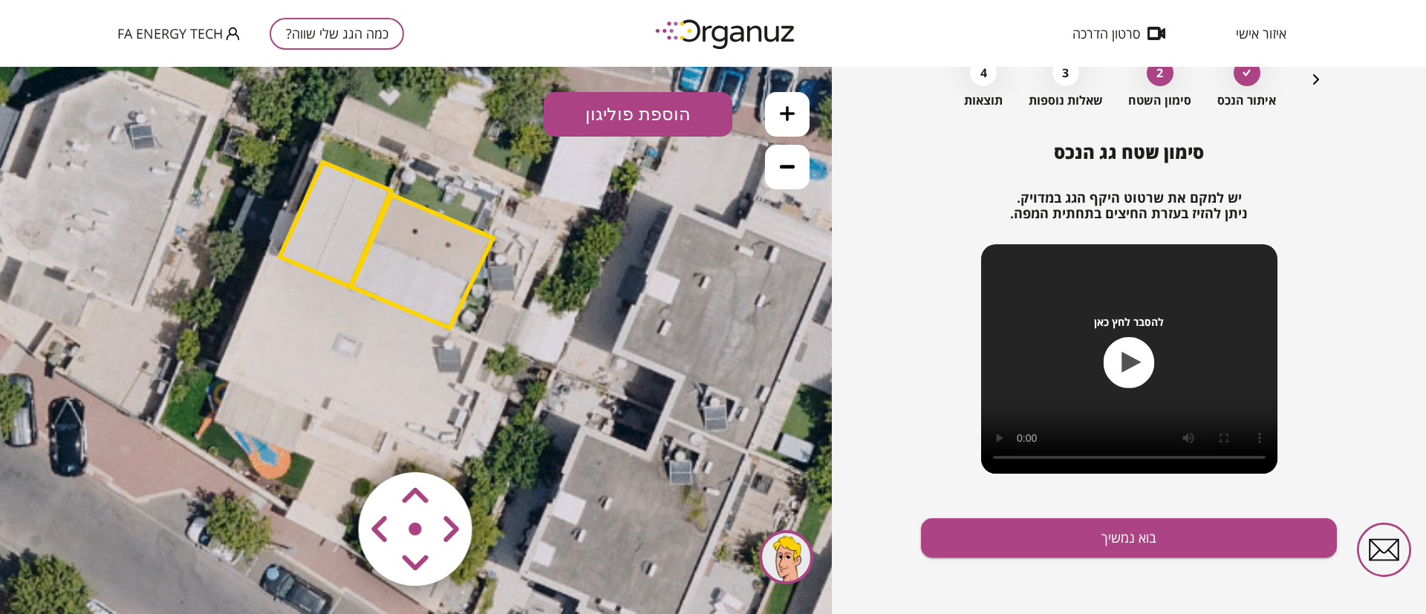
click at [333, 218] on polygon at bounding box center [335, 224] width 111 height 125
click at [374, 207] on polygon at bounding box center [335, 224] width 111 height 125
click at [426, 266] on polygon at bounding box center [422, 261] width 142 height 133
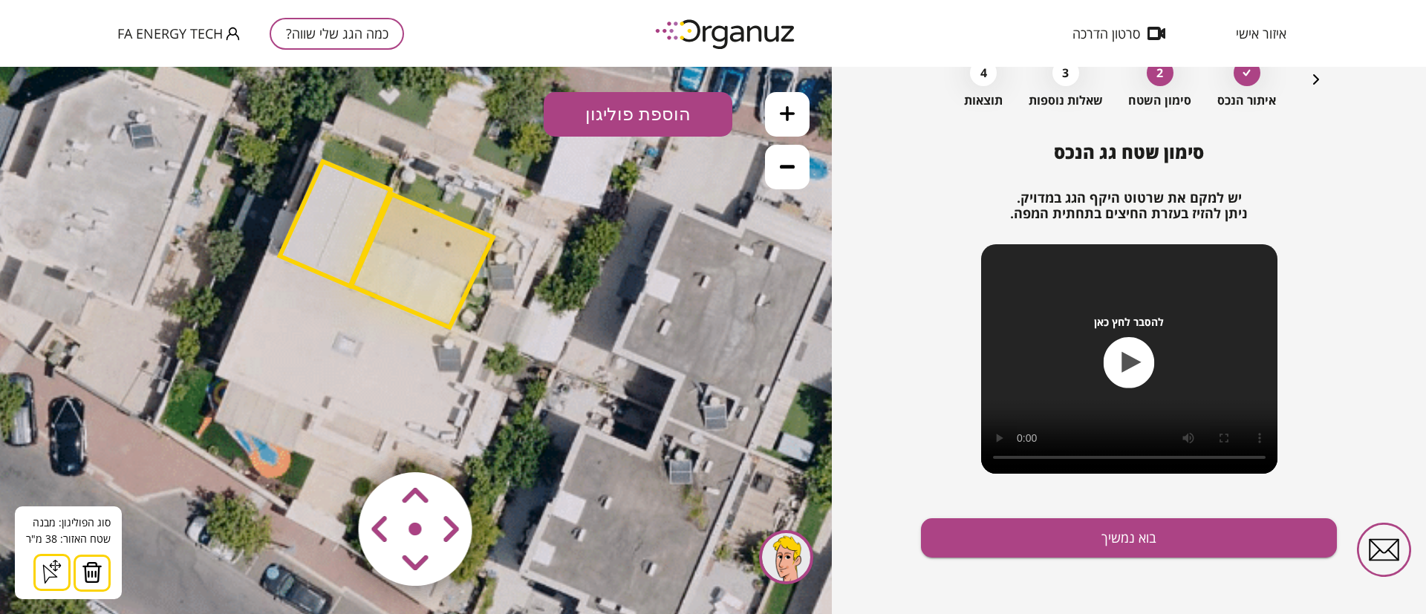
click at [328, 215] on polygon at bounding box center [335, 224] width 111 height 125
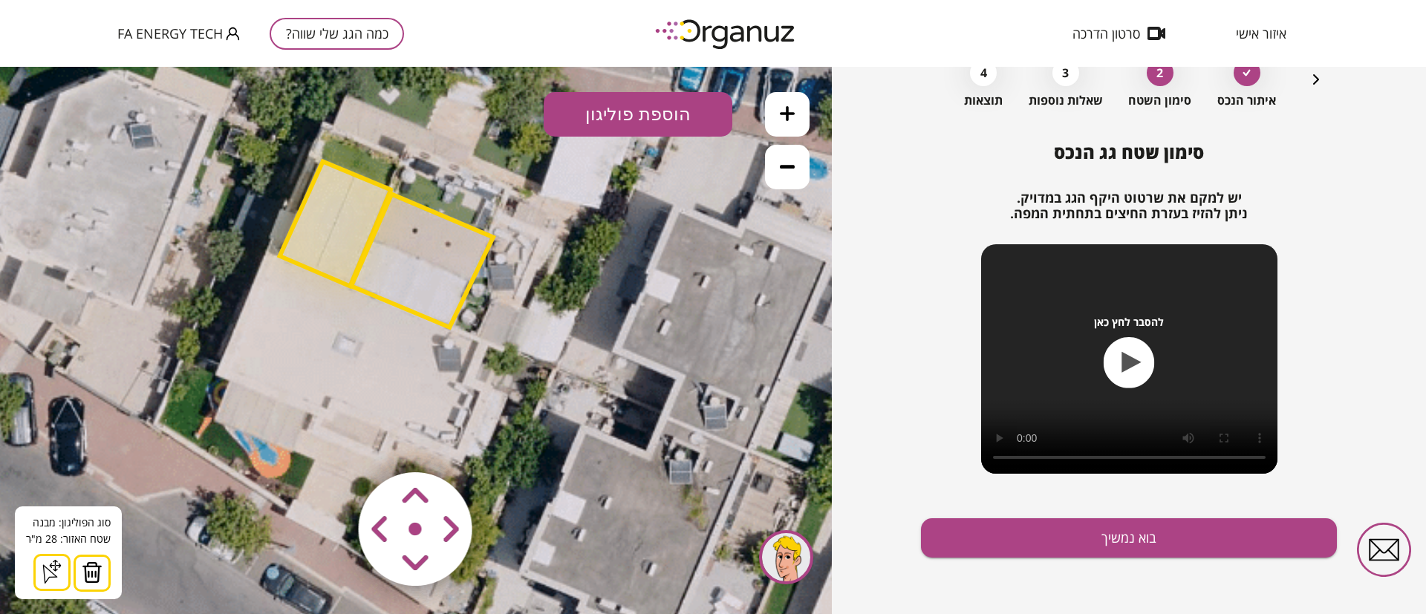
click at [412, 238] on polygon at bounding box center [422, 261] width 142 height 133
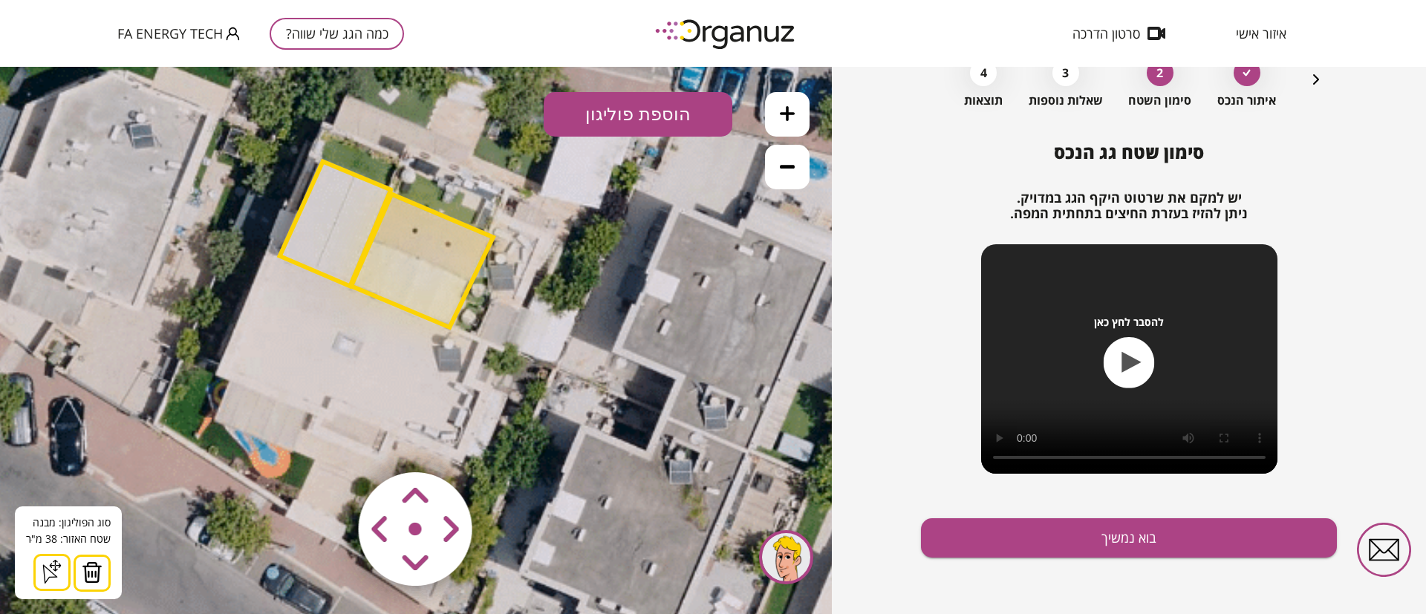
click at [400, 267] on polygon at bounding box center [422, 261] width 142 height 133
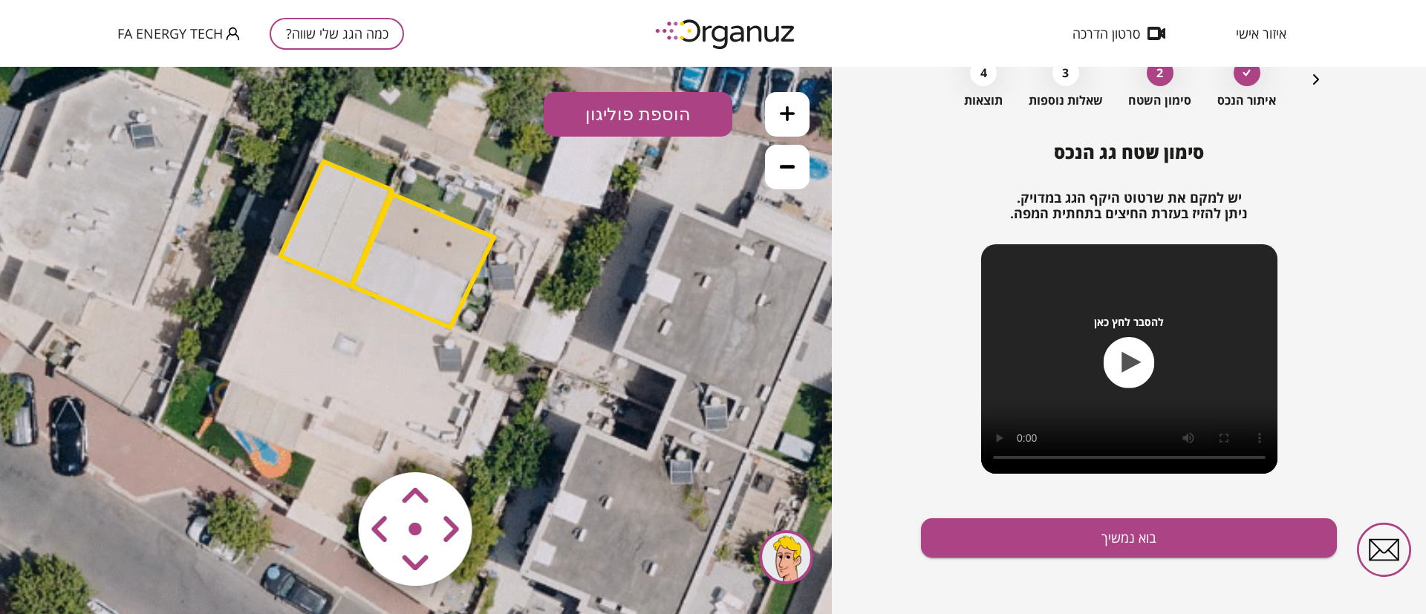
click at [400, 267] on polygon at bounding box center [423, 261] width 142 height 133
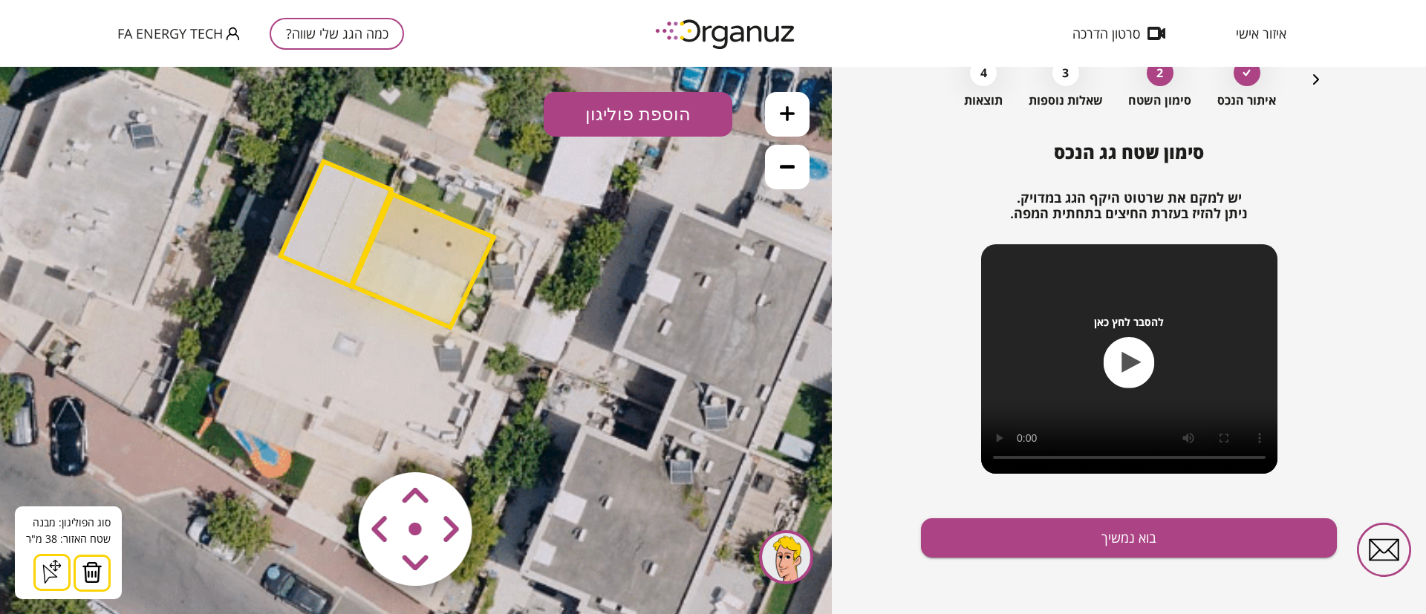
click at [792, 180] on button at bounding box center [787, 167] width 45 height 45
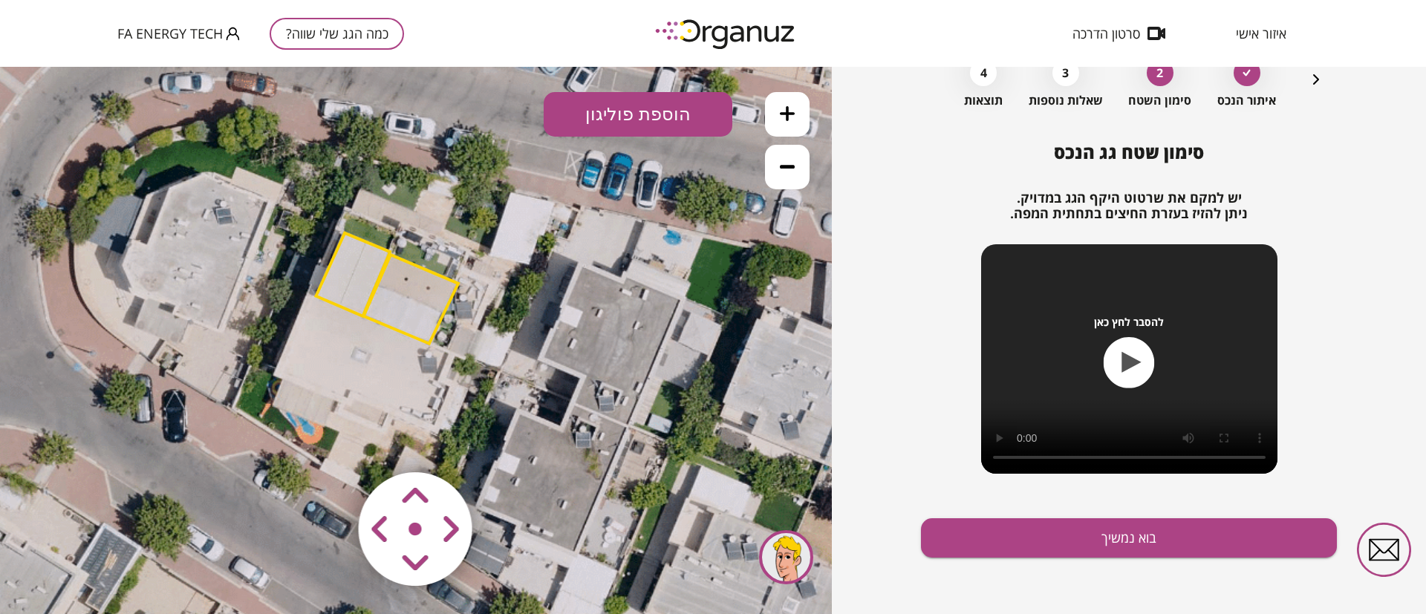
drag, startPoint x: 692, startPoint y: 368, endPoint x: 681, endPoint y: 380, distance: 16.3
click at [681, 380] on icon at bounding box center [475, 387] width 1270 height 1270
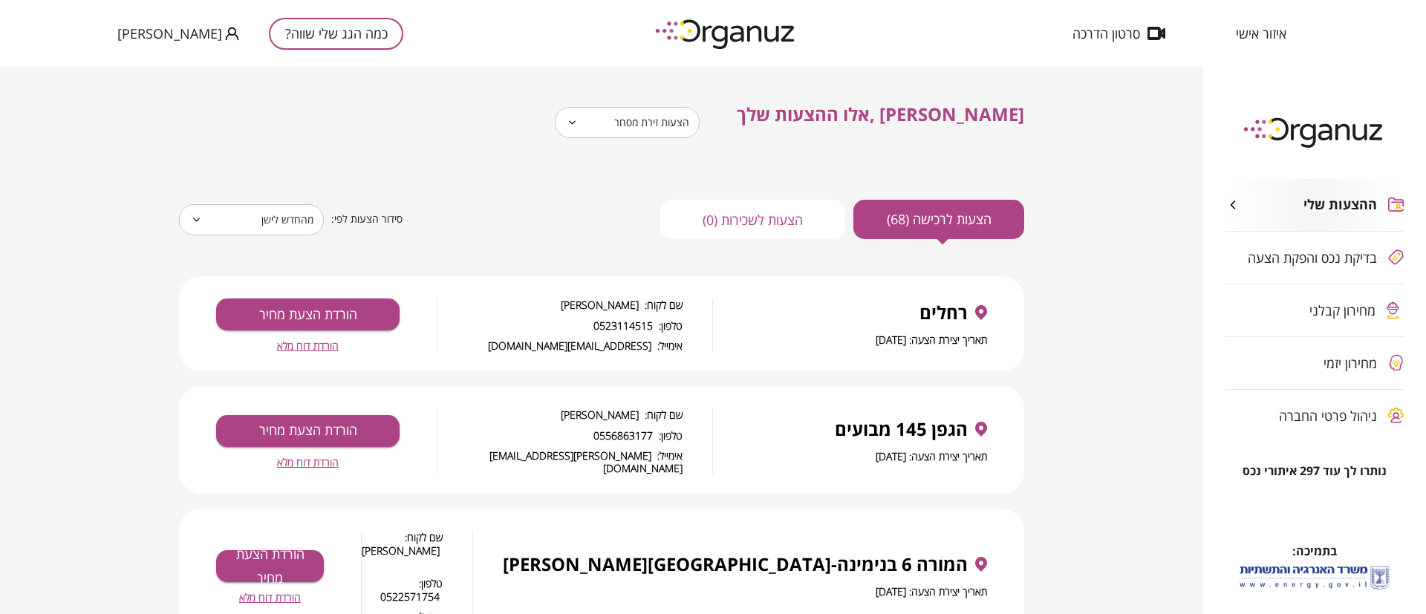
scroll to position [111, 0]
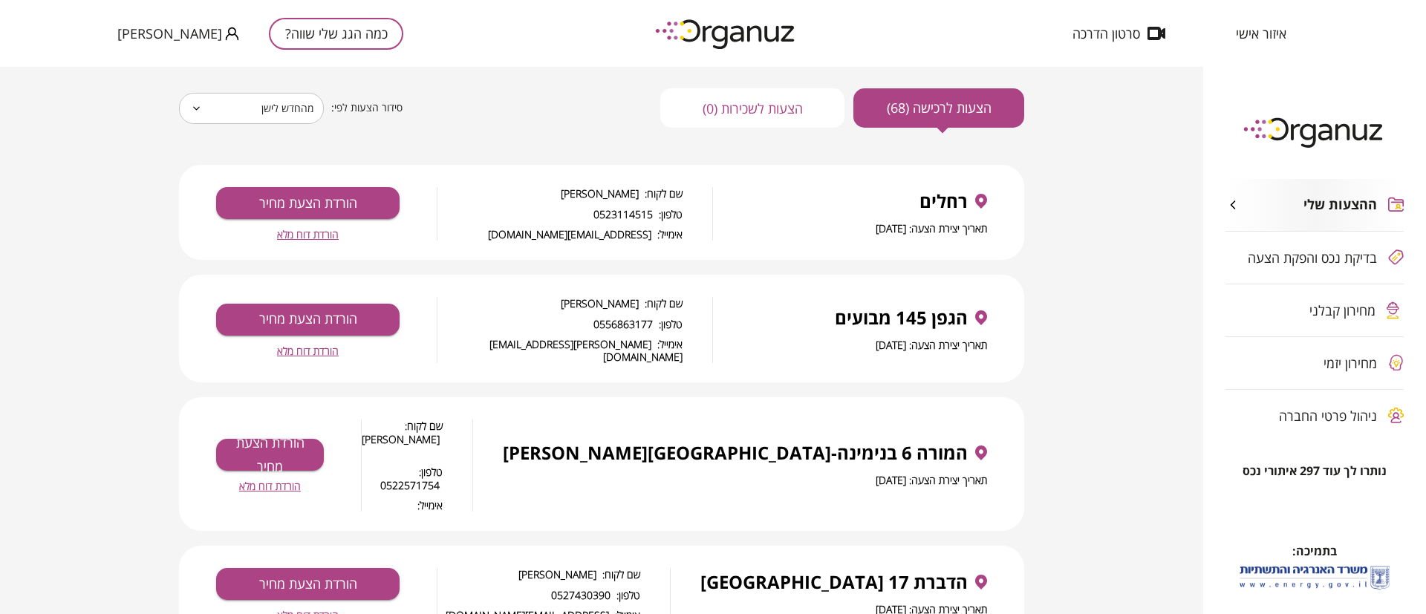
click at [324, 232] on span "הורדת דוח מלא" at bounding box center [308, 234] width 62 height 13
